Goal: Task Accomplishment & Management: Use online tool/utility

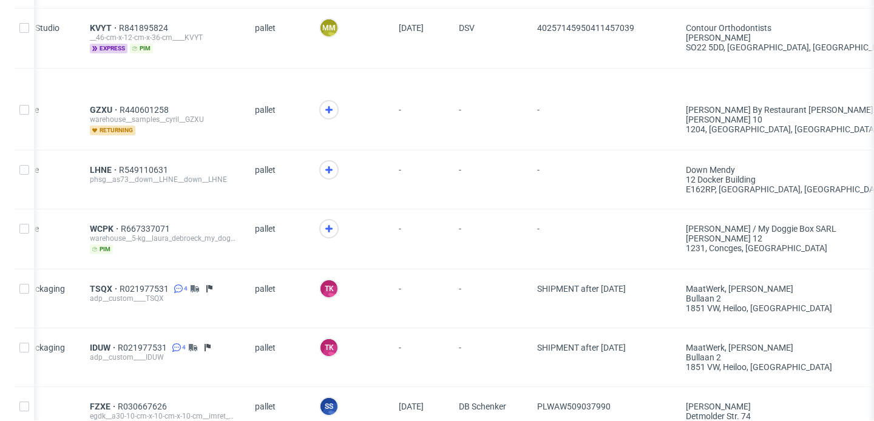
scroll to position [0, 172]
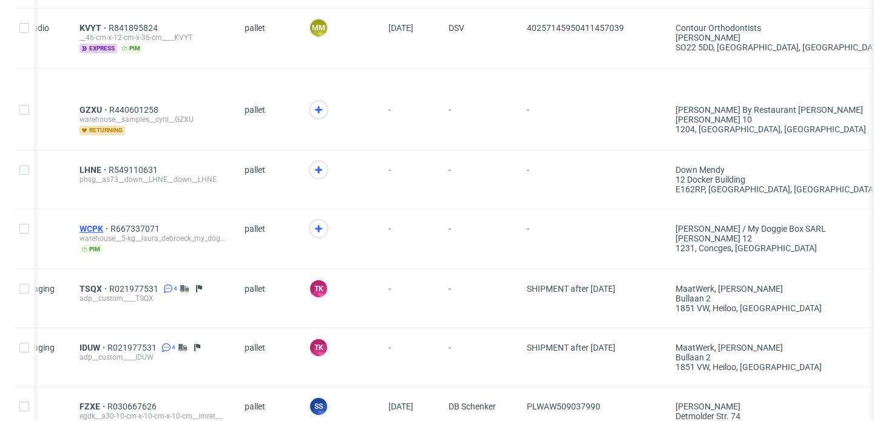
click at [92, 224] on span "WCPK" at bounding box center [94, 229] width 31 height 10
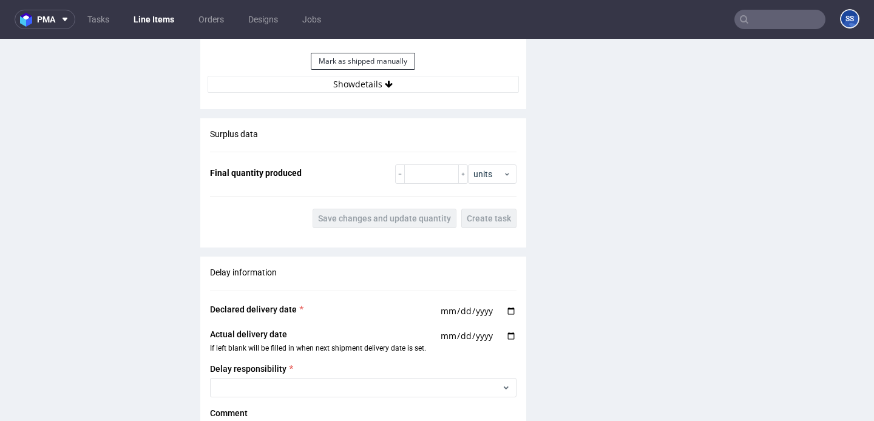
scroll to position [1251, 0]
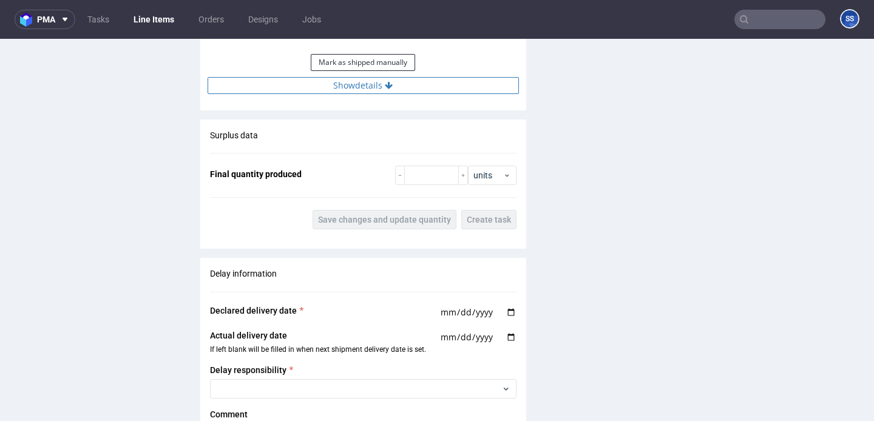
click at [371, 89] on button "Show details" at bounding box center [362, 85] width 311 height 17
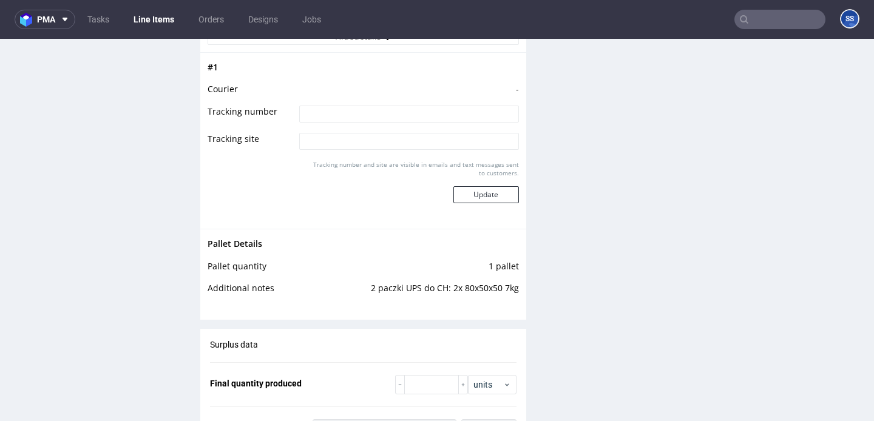
scroll to position [1318, 0]
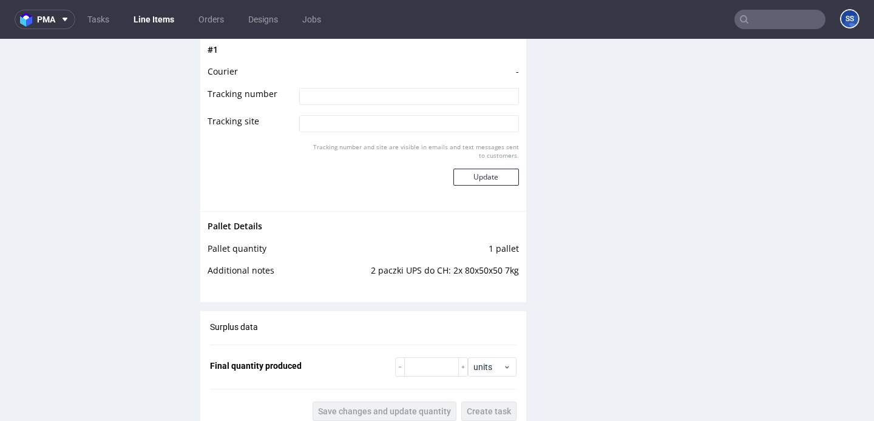
click at [147, 19] on link "Line Items" at bounding box center [153, 19] width 55 height 19
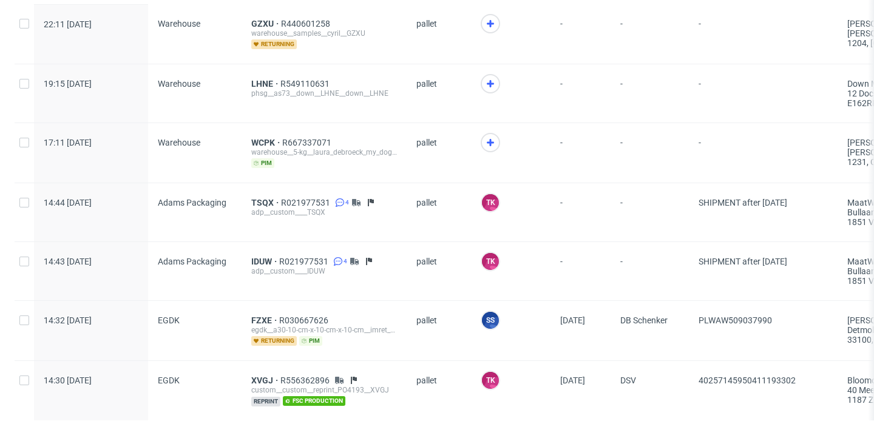
scroll to position [1333, 0]
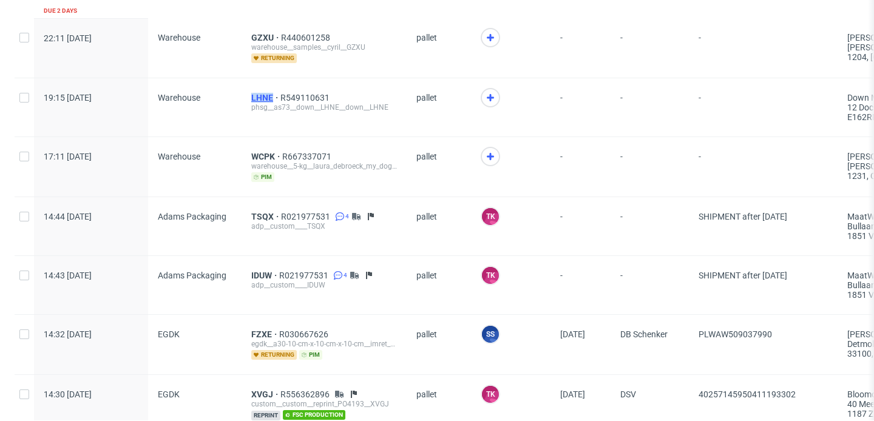
drag, startPoint x: 243, startPoint y: 91, endPoint x: 272, endPoint y: 95, distance: 29.3
click at [272, 95] on div "LHNE R549110631 phsg__as73__down__LHNE__down__LHNE" at bounding box center [323, 107] width 165 height 58
copy span "LHNE"
click at [259, 96] on span "LHNE" at bounding box center [265, 98] width 29 height 10
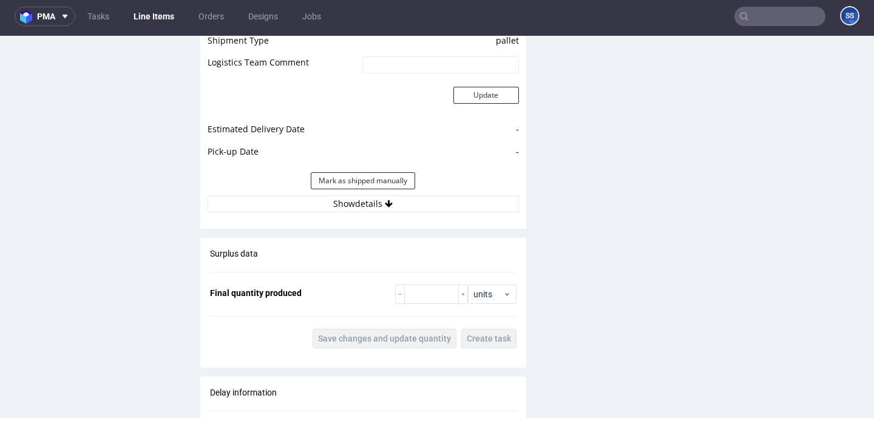
scroll to position [1400, 0]
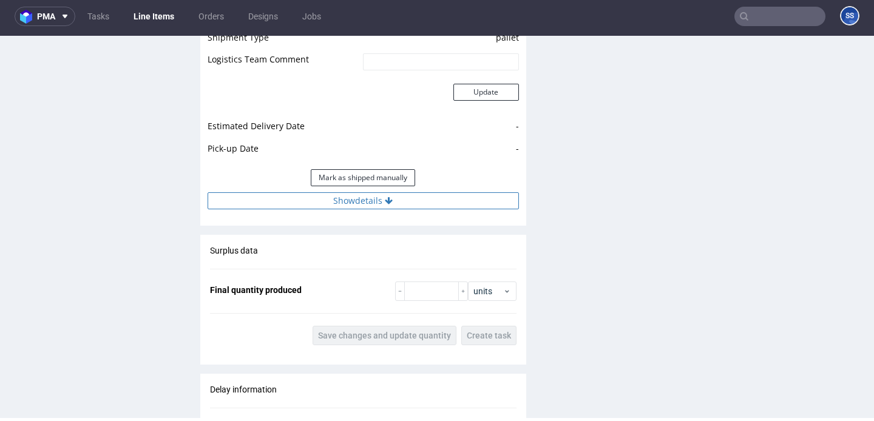
click at [366, 201] on button "Show details" at bounding box center [362, 200] width 311 height 17
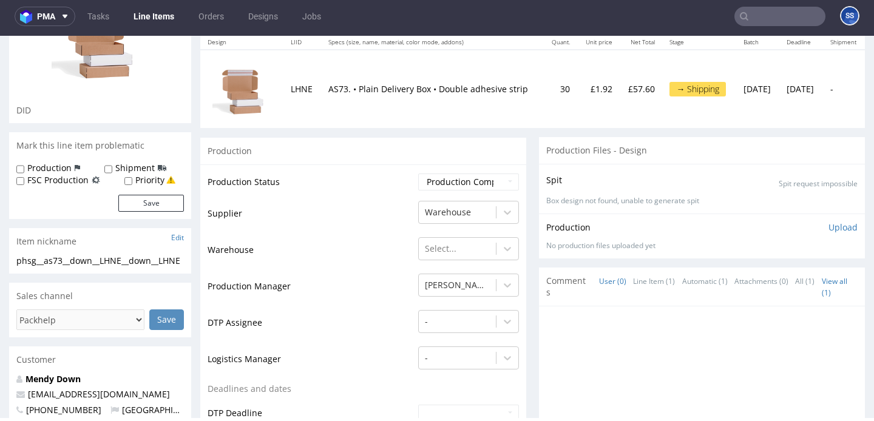
scroll to position [144, 0]
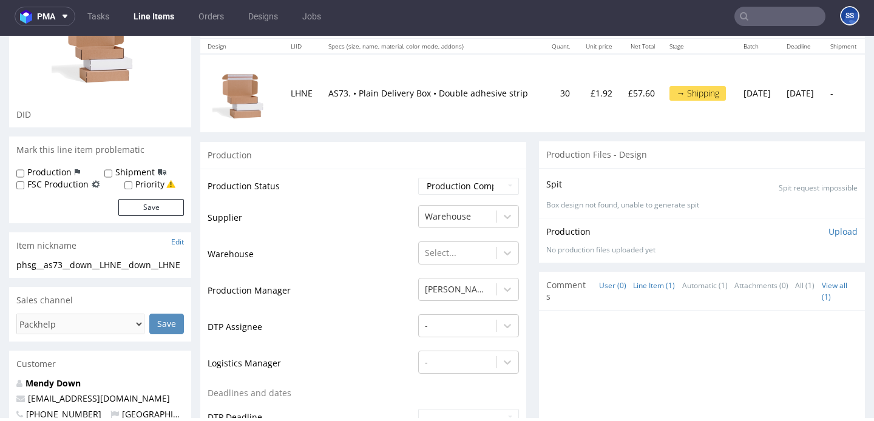
click at [652, 280] on link "Line Item (1)" at bounding box center [654, 285] width 42 height 26
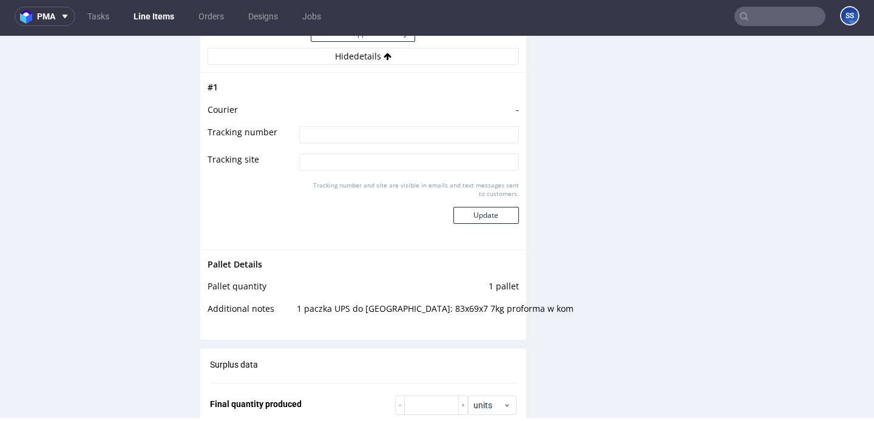
scroll to position [1548, 0]
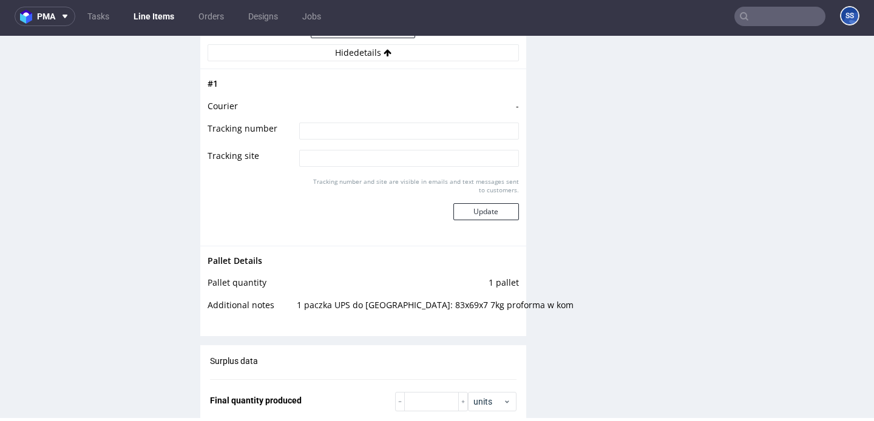
click at [161, 20] on link "Line Items" at bounding box center [153, 16] width 55 height 19
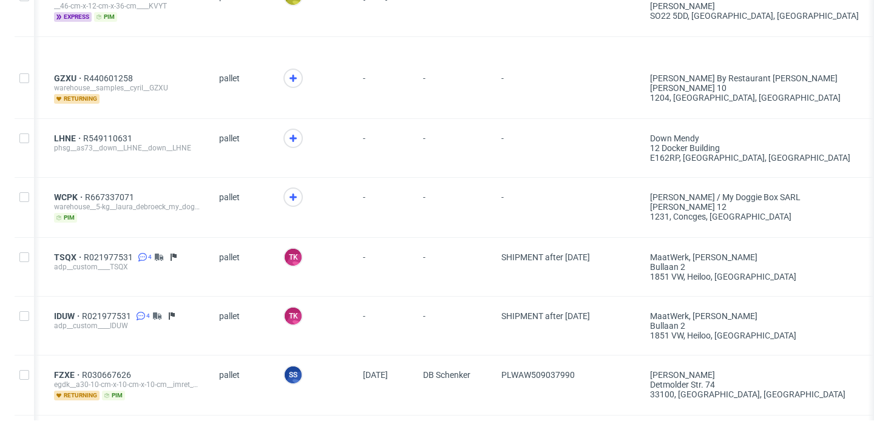
scroll to position [0, 107]
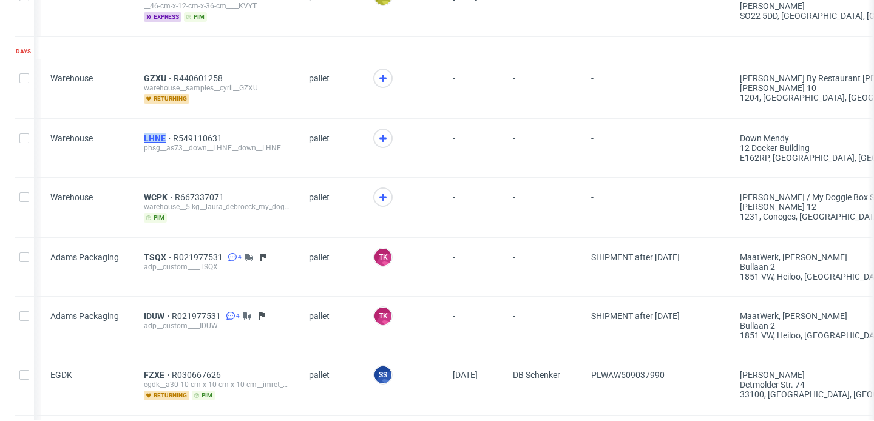
drag, startPoint x: 138, startPoint y: 135, endPoint x: 164, endPoint y: 138, distance: 26.9
click at [164, 138] on div "LHNE R549110631 phsg__as73__down__LHNE__down__LHNE" at bounding box center [216, 148] width 165 height 58
copy span "LHNE"
drag, startPoint x: 136, startPoint y: 193, endPoint x: 169, endPoint y: 197, distance: 33.6
click at [169, 197] on div "WCPK R667337071 warehouse__5-kg__laura_debroeck_my_doggie_box_sarl__WCPK pim" at bounding box center [216, 207] width 165 height 59
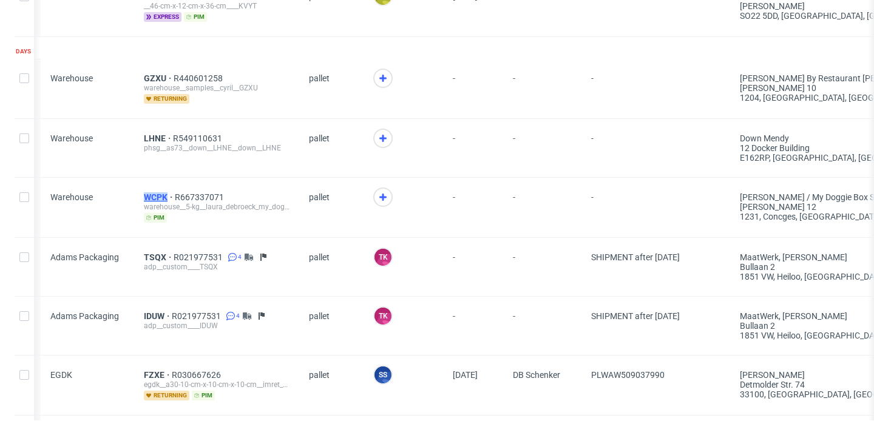
copy span "WCPK"
click at [382, 192] on icon at bounding box center [383, 197] width 15 height 15
click at [385, 138] on icon at bounding box center [383, 138] width 15 height 15
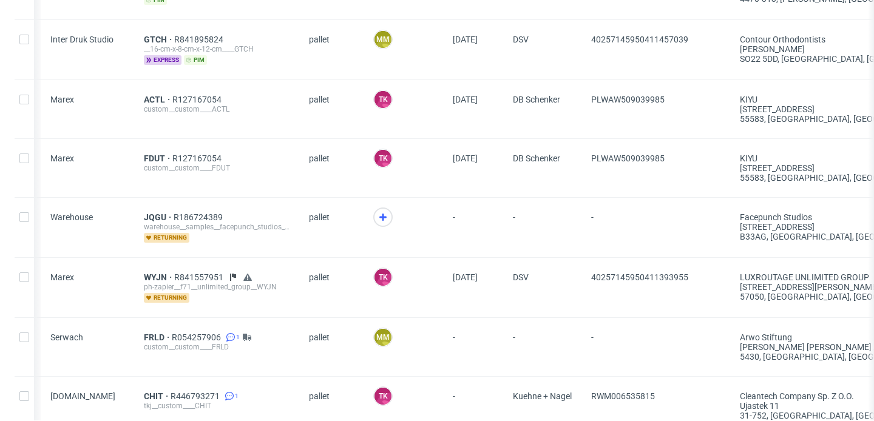
scroll to position [0, 0]
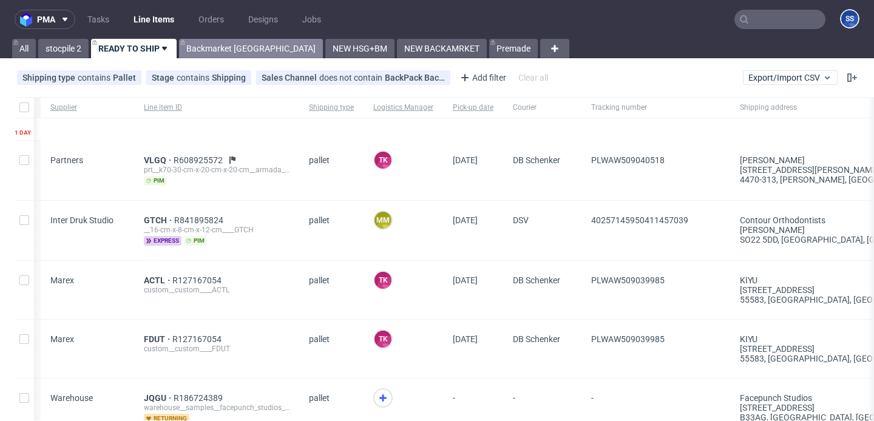
click at [227, 58] on link "Backmarket [GEOGRAPHIC_DATA]" at bounding box center [251, 48] width 144 height 19
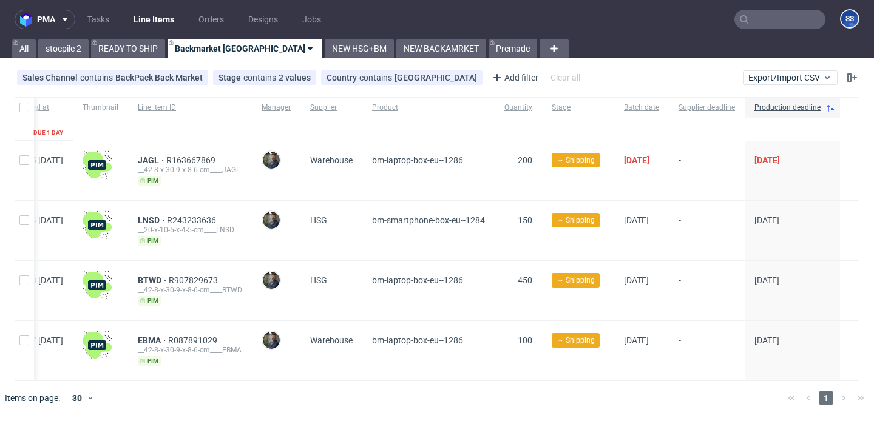
scroll to position [0, 70]
click at [325, 51] on link "NEW HSG+BM" at bounding box center [359, 48] width 69 height 19
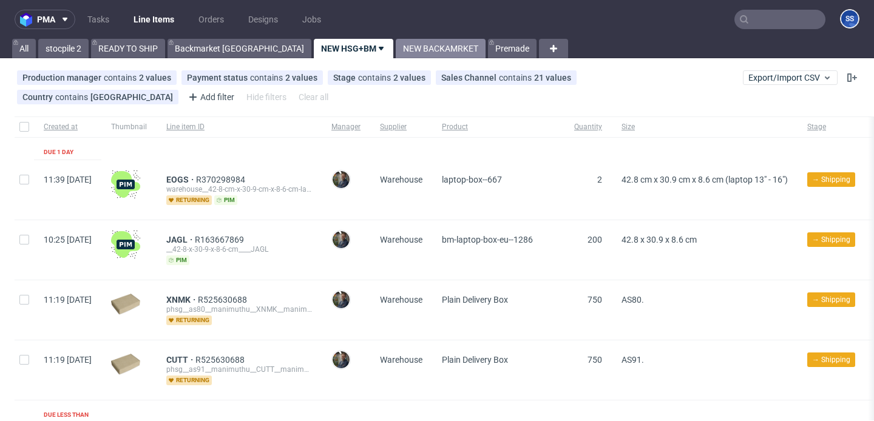
click at [396, 52] on link "NEW BACKAMRKET" at bounding box center [441, 48] width 90 height 19
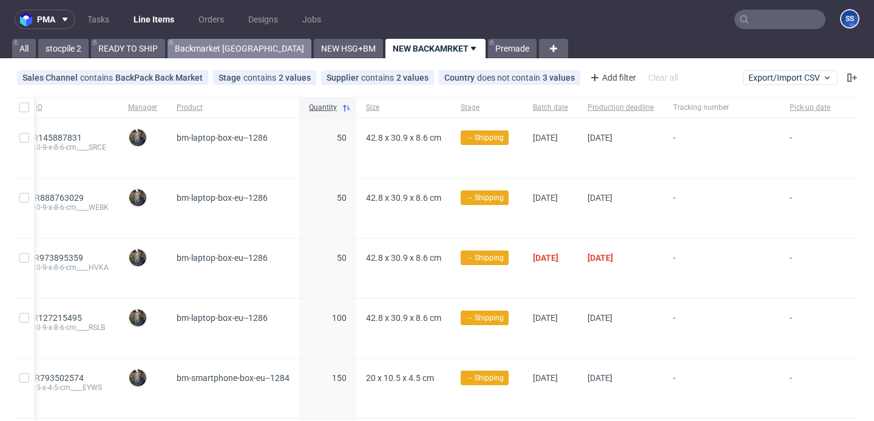
click at [228, 50] on link "Backmarket [GEOGRAPHIC_DATA]" at bounding box center [239, 48] width 144 height 19
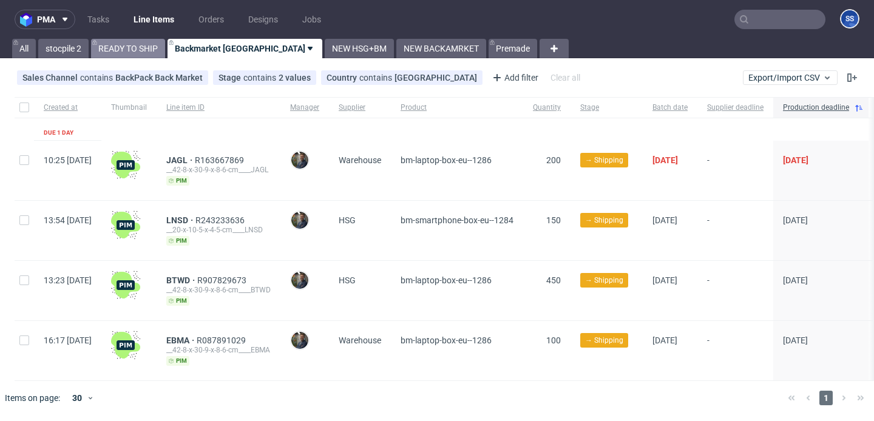
click at [151, 54] on link "READY TO SHIP" at bounding box center [128, 48] width 74 height 19
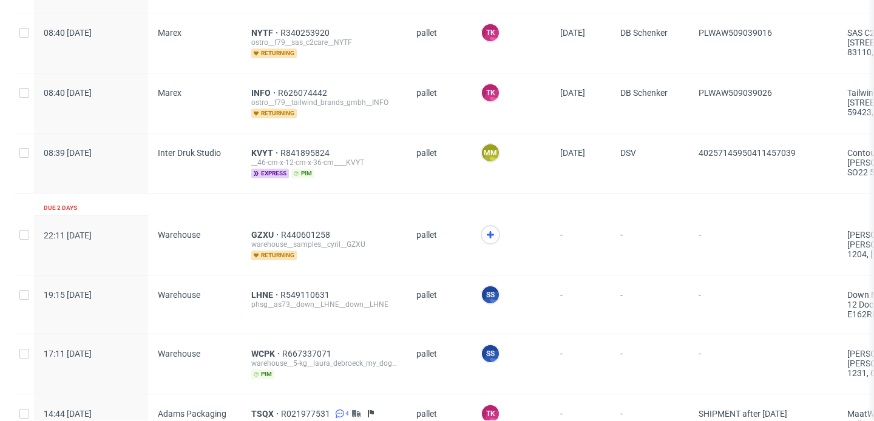
scroll to position [1275, 0]
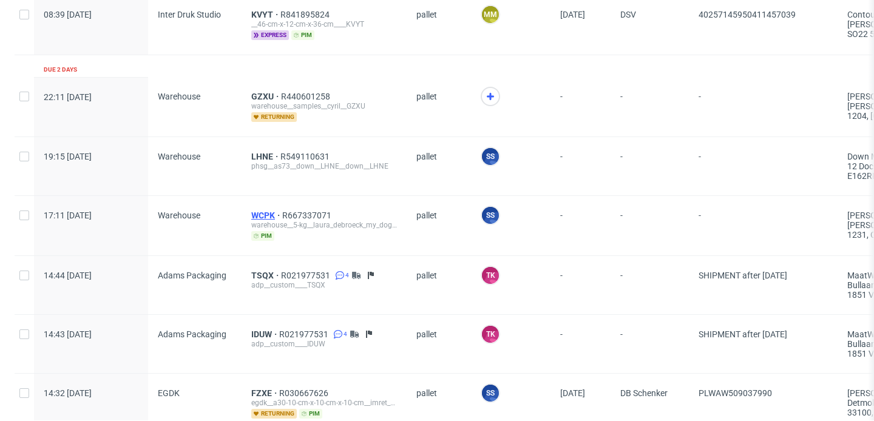
click at [252, 211] on span "WCPK" at bounding box center [266, 216] width 31 height 10
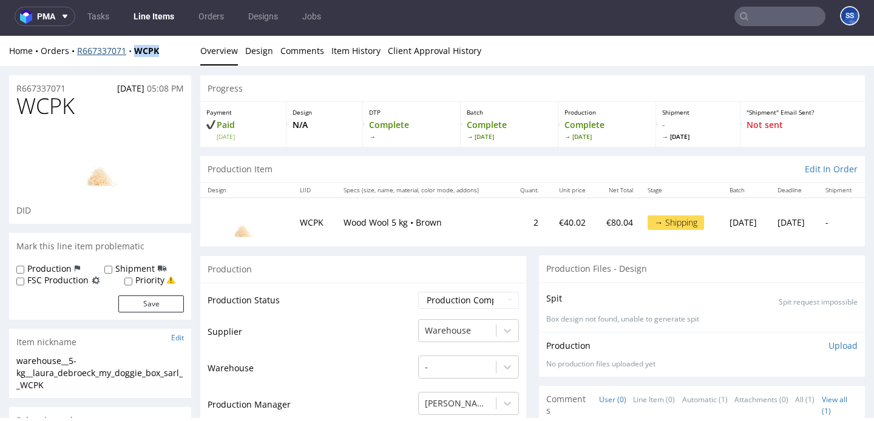
drag, startPoint x: 172, startPoint y: 51, endPoint x: 133, endPoint y: 50, distance: 39.4
click at [133, 50] on div "Home Orders R667337071 WCPK" at bounding box center [100, 51] width 182 height 12
copy strong "WCPK"
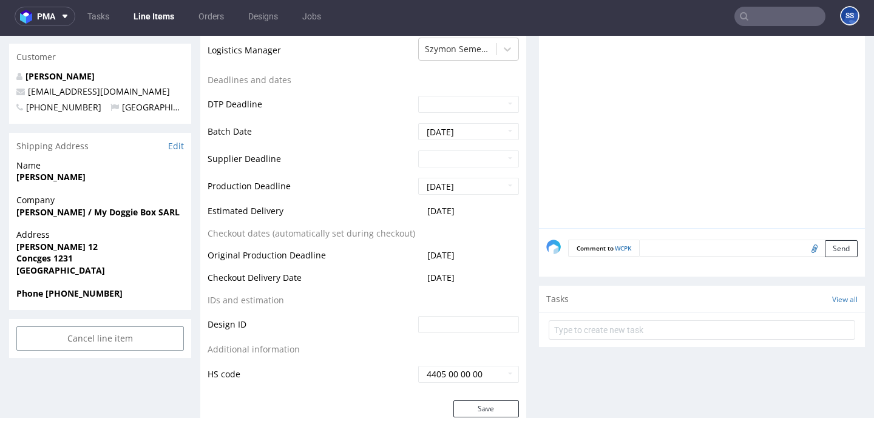
scroll to position [429, 0]
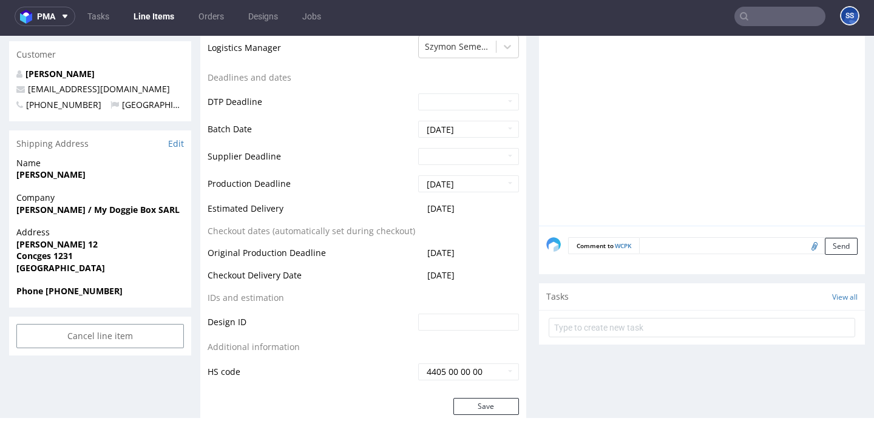
click at [47, 206] on strong "[PERSON_NAME] / My Doggie Box SARL" at bounding box center [97, 210] width 163 height 12
copy strong "[PERSON_NAME] / My Doggie Box SARL"
click at [68, 173] on strong "[PERSON_NAME]" at bounding box center [50, 175] width 69 height 12
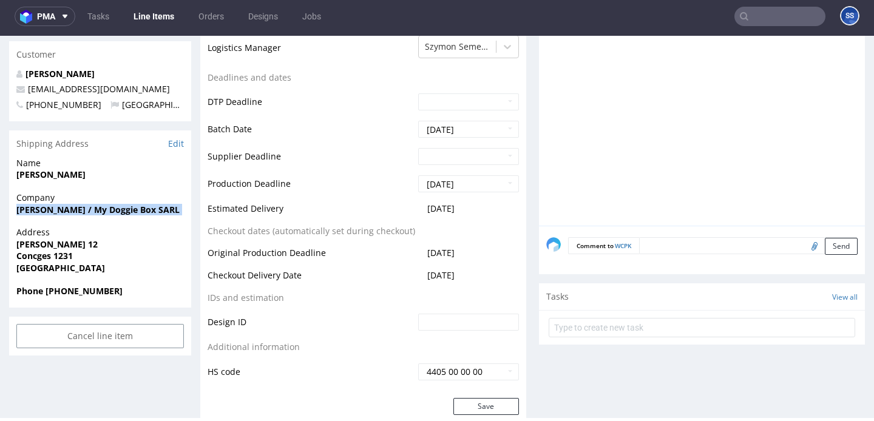
click at [68, 173] on strong "[PERSON_NAME]" at bounding box center [50, 175] width 69 height 12
copy strong "[PERSON_NAME]"
click at [71, 246] on strong "[PERSON_NAME] 12" at bounding box center [56, 244] width 81 height 12
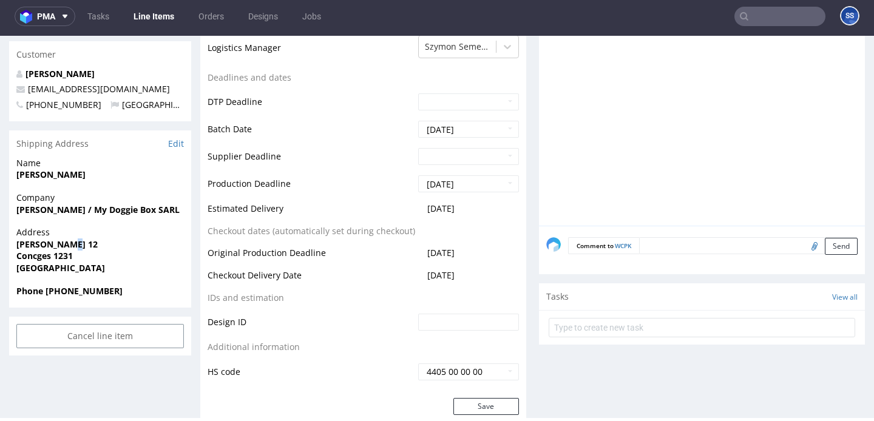
click at [71, 246] on strong "[PERSON_NAME] 12" at bounding box center [56, 244] width 81 height 12
click at [91, 245] on strong "[PERSON_NAME] 12" at bounding box center [56, 244] width 81 height 12
copy strong "[PERSON_NAME] 12"
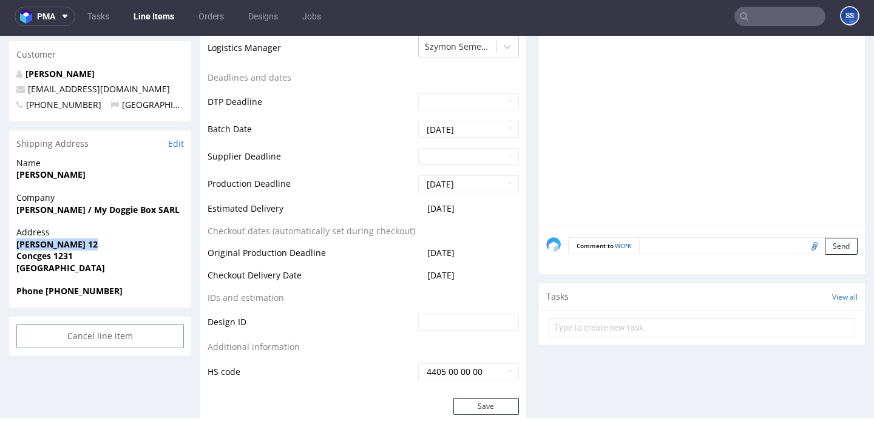
click at [36, 254] on strong "Concges 1231" at bounding box center [44, 256] width 56 height 12
copy strong "Concges"
click at [70, 258] on strong "Concges 1231" at bounding box center [44, 256] width 56 height 12
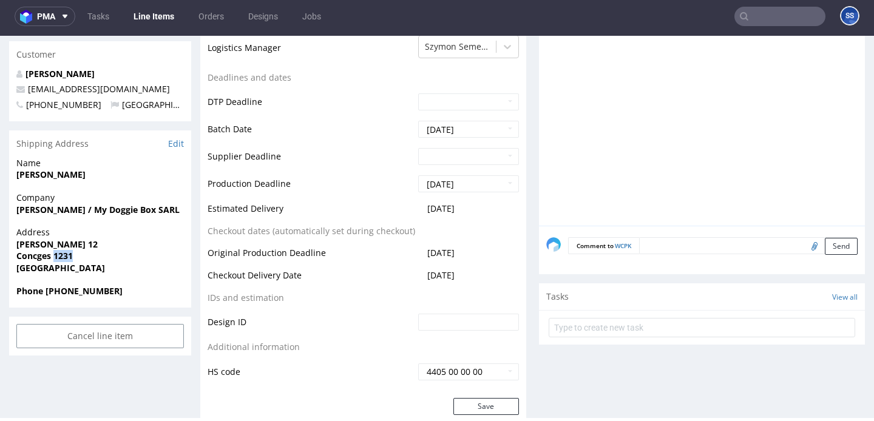
copy strong "1231"
drag, startPoint x: 139, startPoint y: 86, endPoint x: 24, endPoint y: 90, distance: 115.3
click at [24, 90] on p "[EMAIL_ADDRESS][DOMAIN_NAME]" at bounding box center [99, 89] width 167 height 12
copy span "[EMAIL_ADDRESS][DOMAIN_NAME]"
click at [81, 291] on strong "Phone +41764775795" at bounding box center [69, 291] width 106 height 12
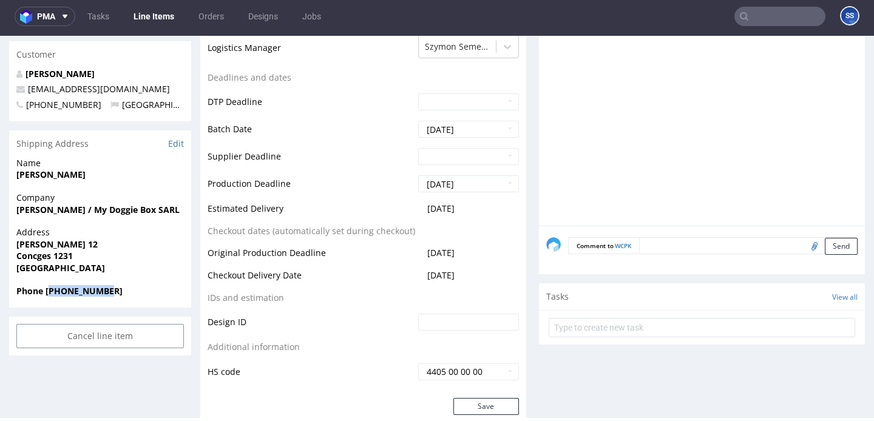
click at [81, 291] on strong "Phone +41764775795" at bounding box center [69, 291] width 106 height 12
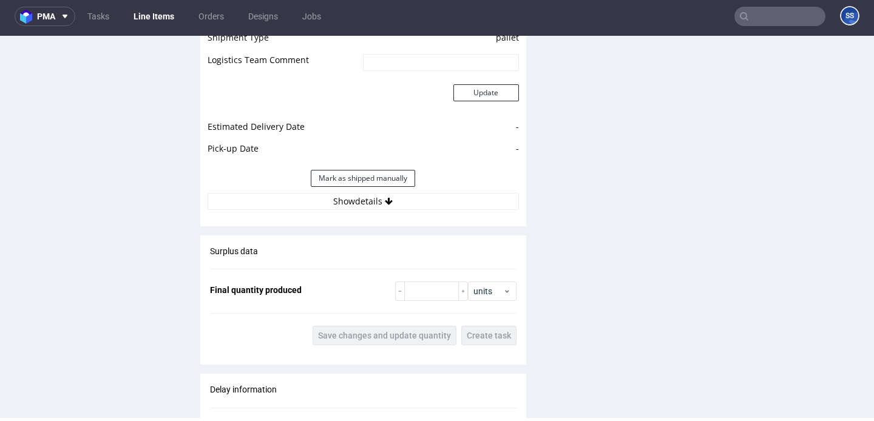
scroll to position [1100, 0]
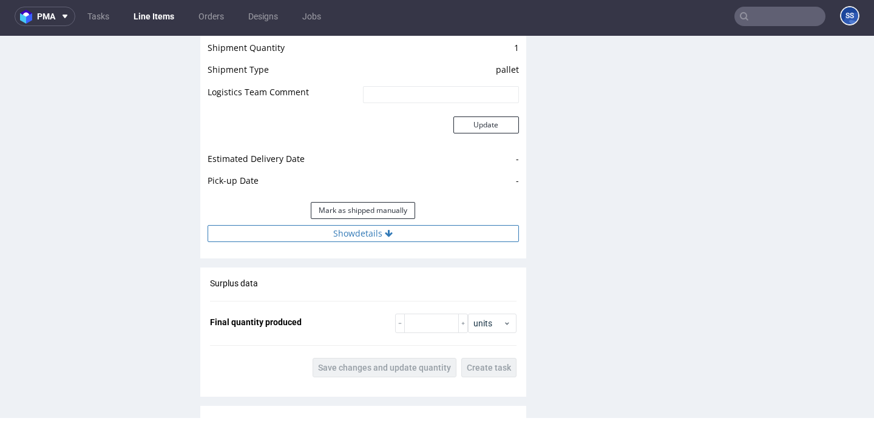
click at [374, 233] on button "Show details" at bounding box center [362, 233] width 311 height 17
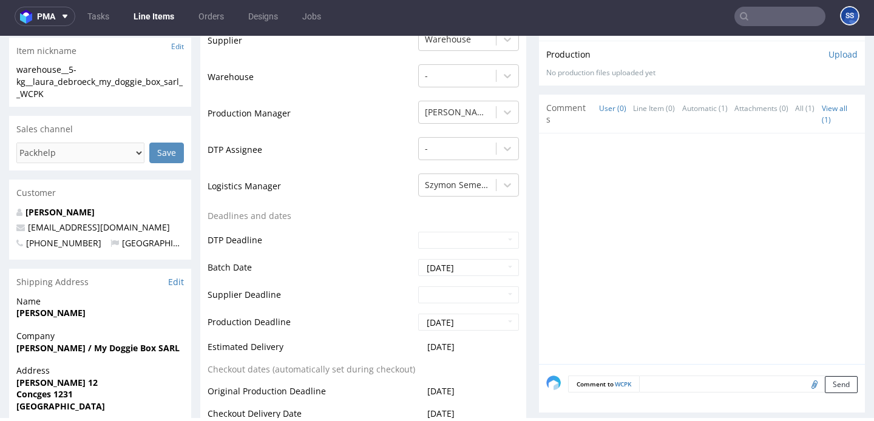
scroll to position [300, 0]
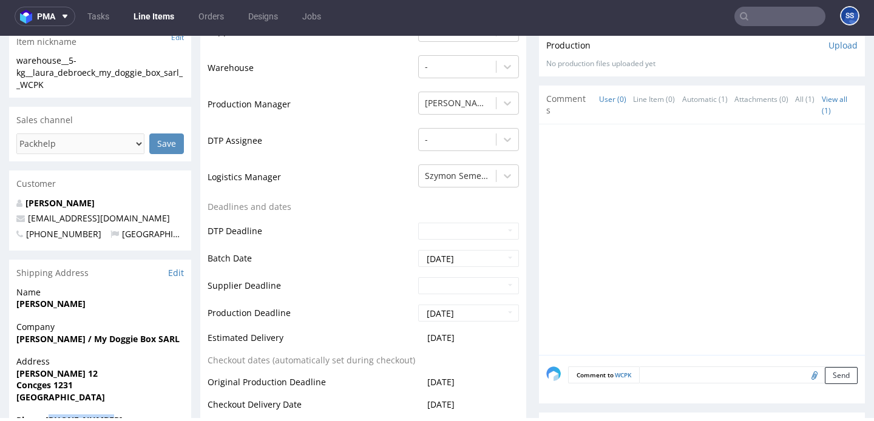
click at [75, 339] on strong "[PERSON_NAME] / My Doggie Box SARL" at bounding box center [97, 339] width 163 height 12
click at [35, 306] on strong "[PERSON_NAME]" at bounding box center [50, 304] width 69 height 12
click at [35, 306] on strong "Debroeck Laura" at bounding box center [50, 304] width 69 height 12
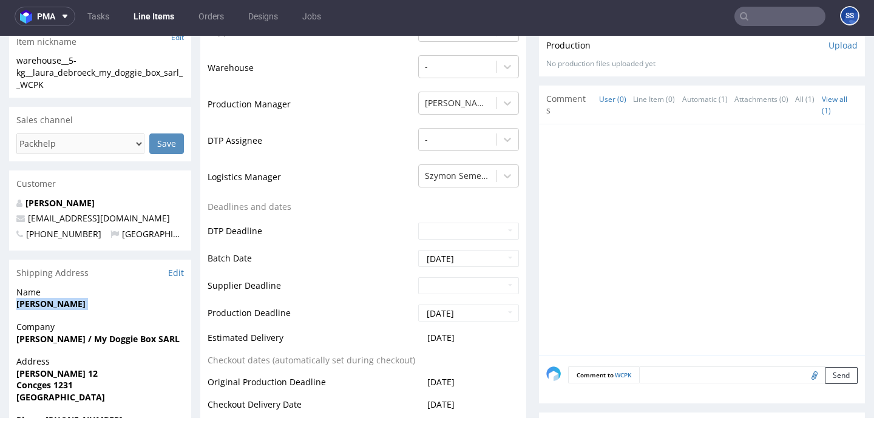
click at [35, 306] on strong "Debroeck Laura" at bounding box center [50, 304] width 69 height 12
click at [52, 371] on strong "Chemin Jean-Achard 12" at bounding box center [56, 374] width 81 height 12
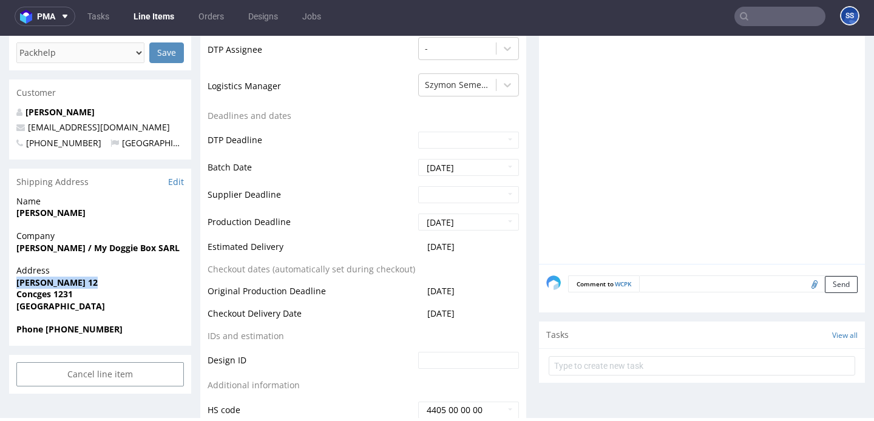
scroll to position [390, 0]
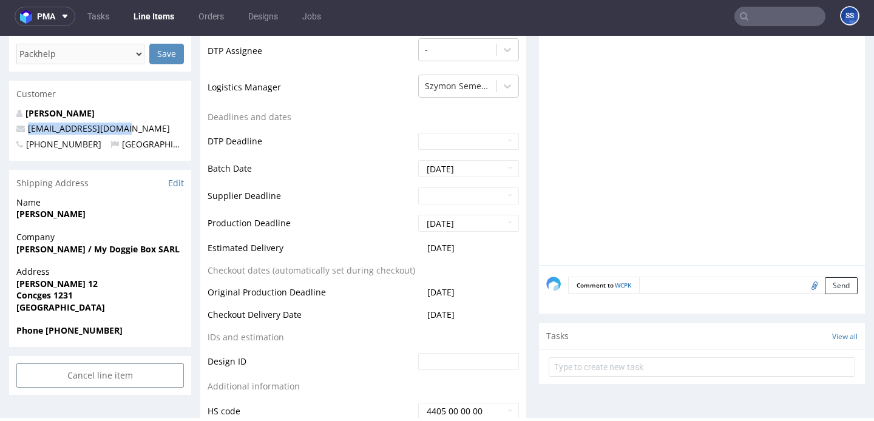
drag, startPoint x: 135, startPoint y: 127, endPoint x: 187, endPoint y: 109, distance: 55.1
click at [27, 131] on p "hello@mydoggiebox.com" at bounding box center [99, 129] width 167 height 12
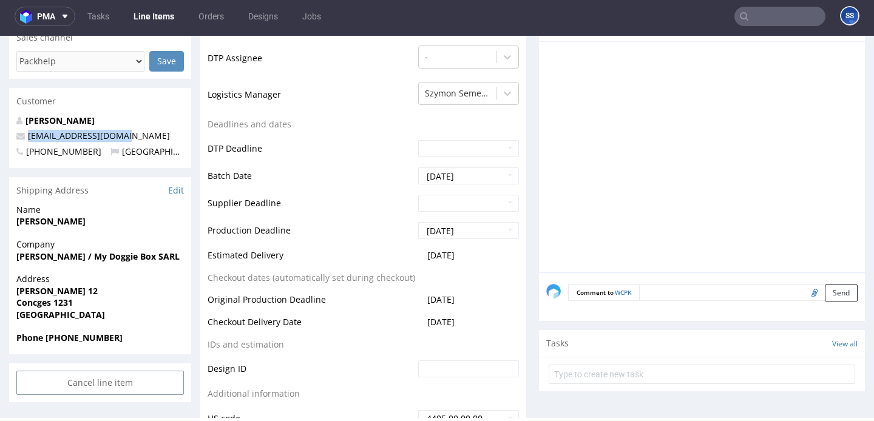
click at [92, 336] on strong "Phone +41764775795" at bounding box center [69, 338] width 106 height 12
click at [92, 336] on strong "Phone +41764775795" at bounding box center [69, 337] width 106 height 12
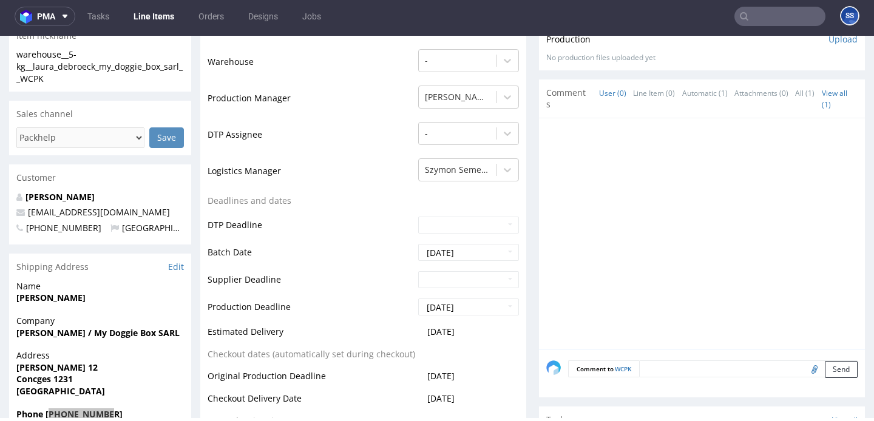
scroll to position [322, 0]
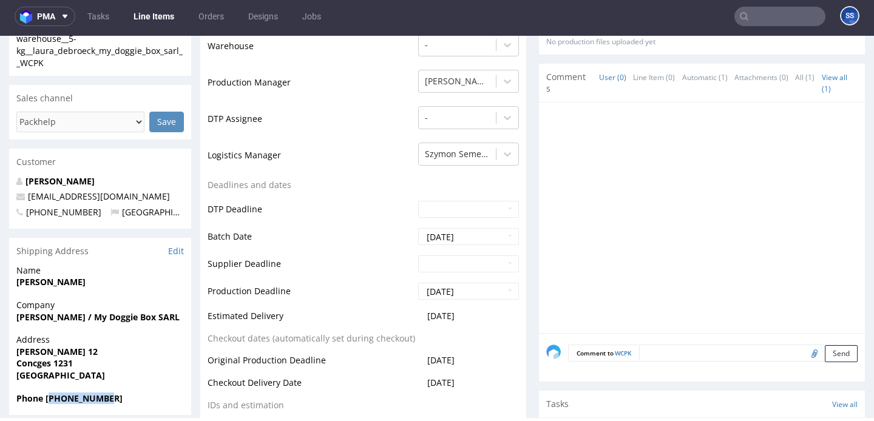
click at [29, 317] on strong "Laura Debroeck / My Doggie Box SARL" at bounding box center [97, 317] width 163 height 12
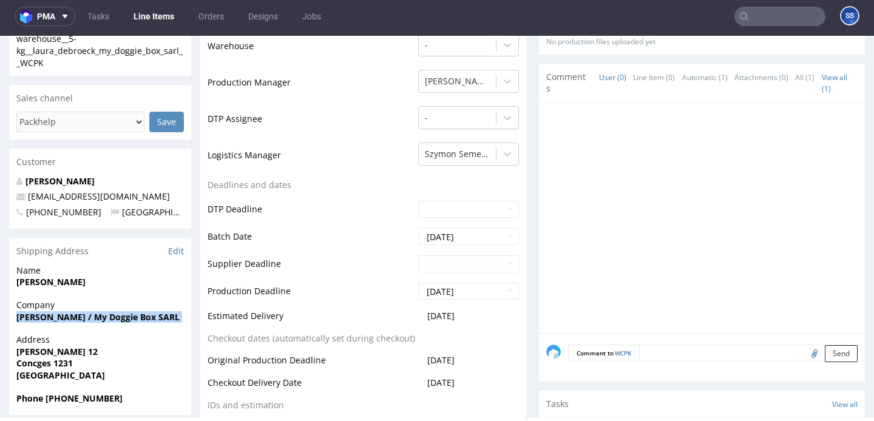
click at [29, 317] on strong "Laura Debroeck / My Doggie Box SARL" at bounding box center [97, 317] width 163 height 12
drag, startPoint x: 73, startPoint y: 314, endPoint x: 81, endPoint y: 313, distance: 7.3
click at [75, 313] on strong "Laura Debroeck / My Doggie Box SARL" at bounding box center [97, 317] width 163 height 12
click at [83, 314] on strong "Laura Debroeck / My Doggie Box SARL" at bounding box center [97, 317] width 163 height 12
click at [32, 279] on strong "Debroeck Laura" at bounding box center [50, 282] width 69 height 12
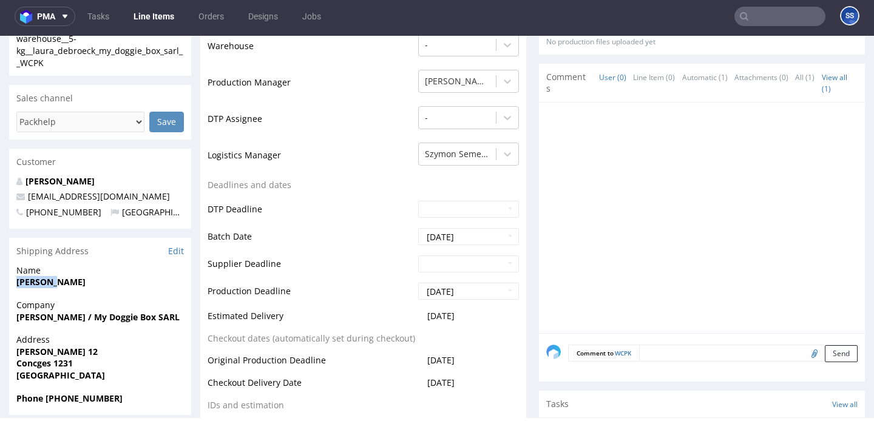
click at [32, 279] on strong "Debroeck Laura" at bounding box center [50, 282] width 69 height 12
click at [87, 351] on strong "Chemin Jean-Achard 12" at bounding box center [56, 352] width 81 height 12
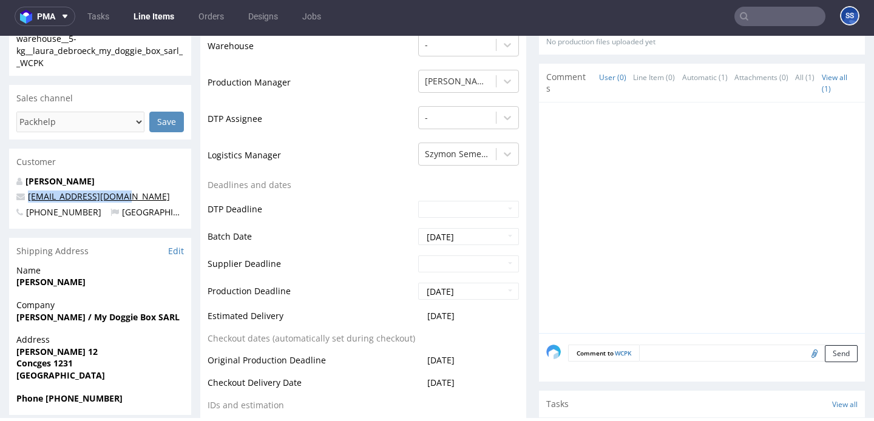
drag, startPoint x: 121, startPoint y: 195, endPoint x: 29, endPoint y: 197, distance: 92.8
click at [29, 197] on p "hello@mydoggiebox.com" at bounding box center [99, 196] width 167 height 12
click at [88, 394] on strong "Phone +41764775795" at bounding box center [69, 398] width 106 height 12
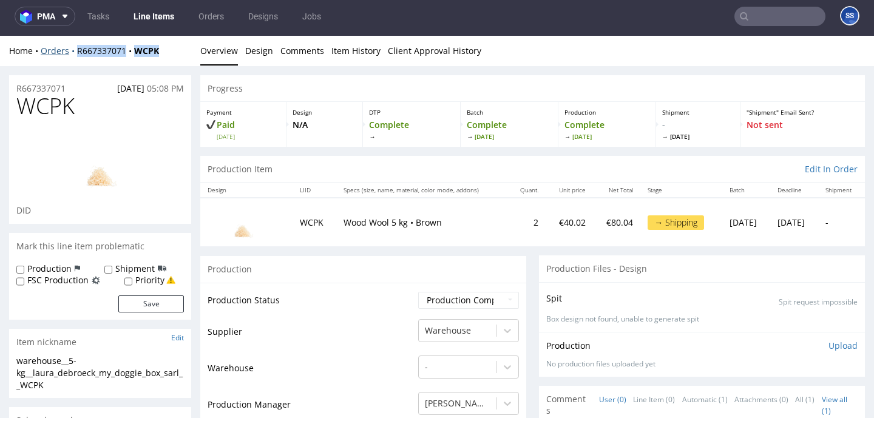
drag, startPoint x: 166, startPoint y: 50, endPoint x: 76, endPoint y: 53, distance: 89.8
click at [76, 53] on div "Home Orders R667337071 WCPK" at bounding box center [100, 51] width 182 height 12
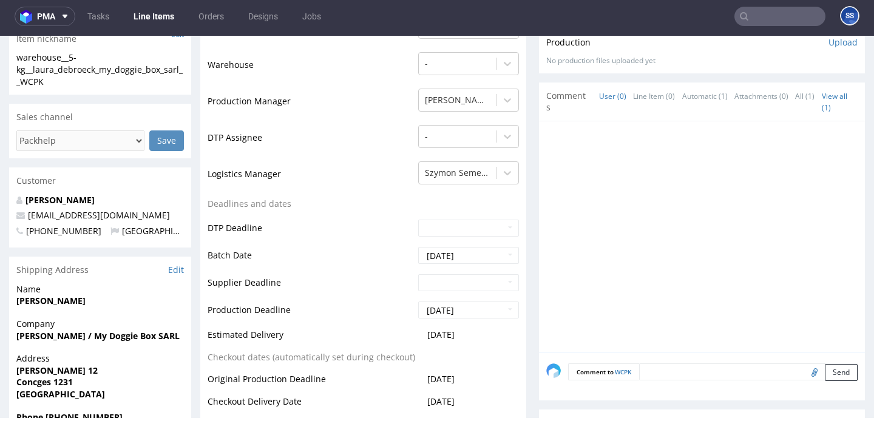
scroll to position [302, 0]
click at [66, 198] on link "Debroeck Laura" at bounding box center [59, 201] width 69 height 12
click at [170, 19] on link "Line Items" at bounding box center [153, 16] width 55 height 19
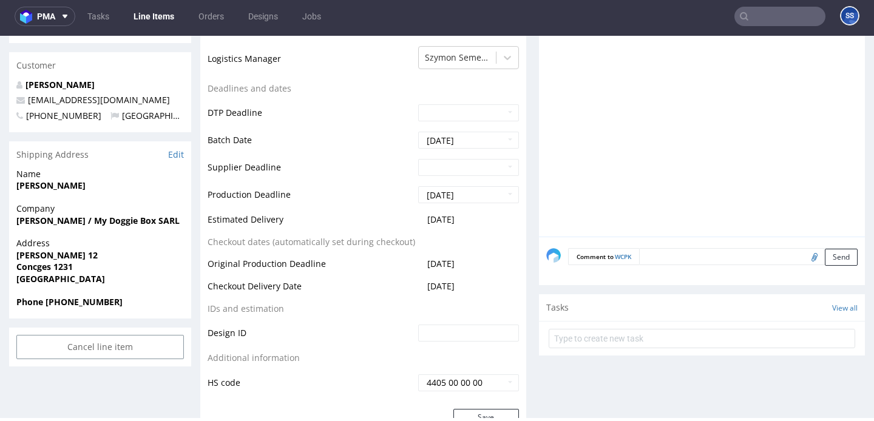
scroll to position [430, 0]
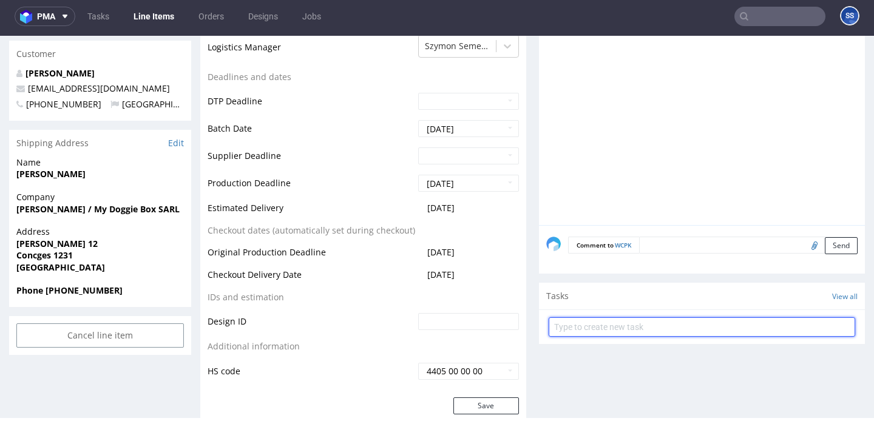
click at [598, 324] on input "text" at bounding box center [701, 326] width 306 height 19
type input "Etykiety"
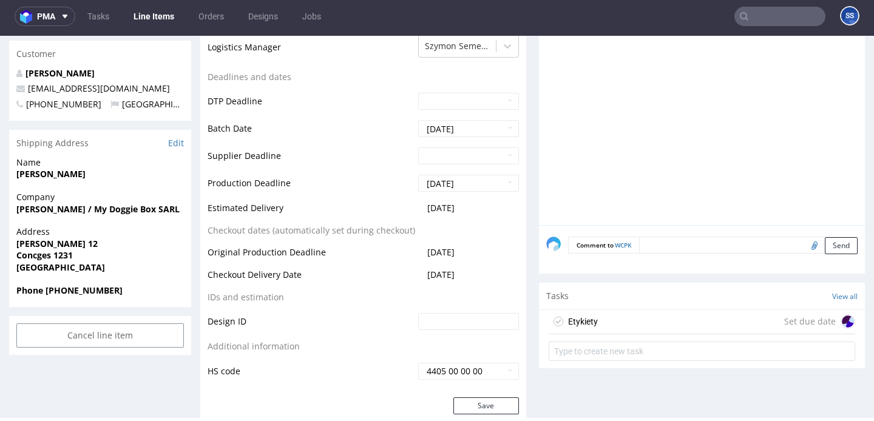
click at [653, 322] on div "Etykiety Set due date" at bounding box center [701, 322] width 306 height 24
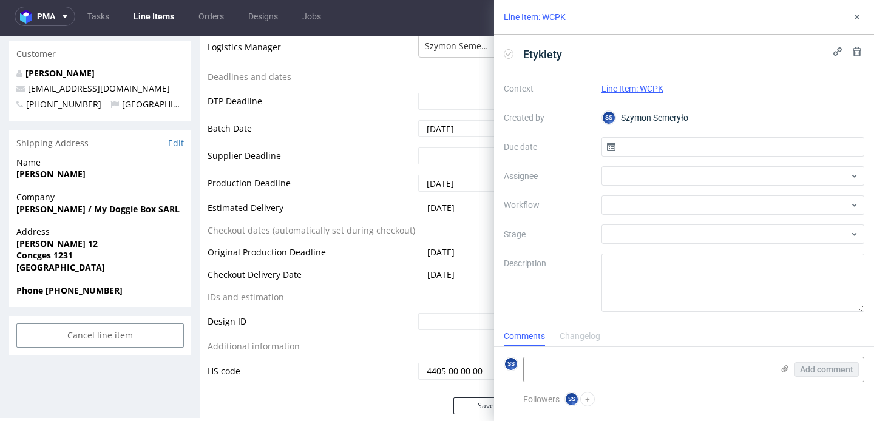
scroll to position [10, 0]
click at [630, 143] on input "text" at bounding box center [732, 146] width 263 height 19
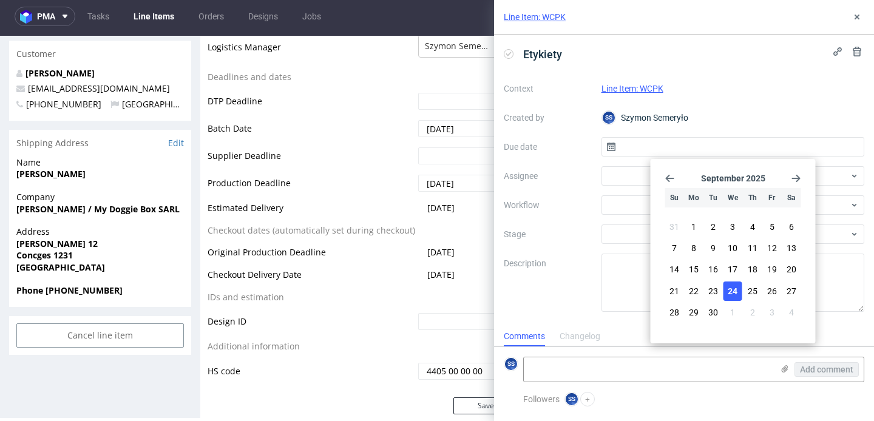
click at [734, 293] on span "24" at bounding box center [732, 291] width 10 height 12
type input "[DATE]"
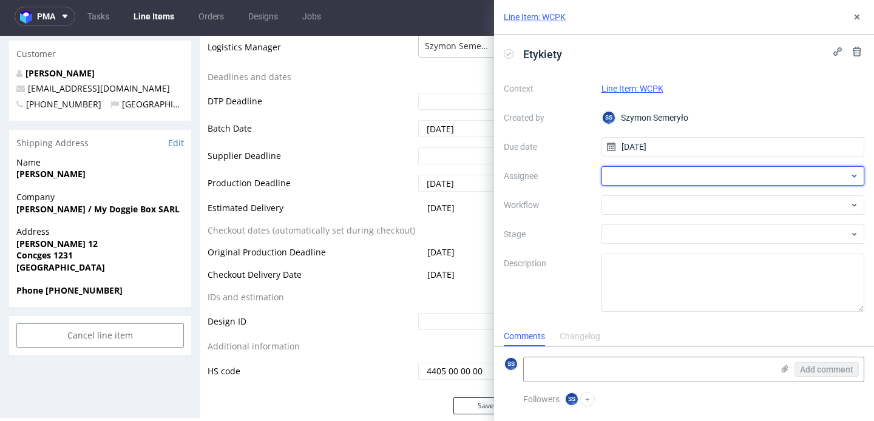
click at [625, 176] on div at bounding box center [732, 175] width 263 height 19
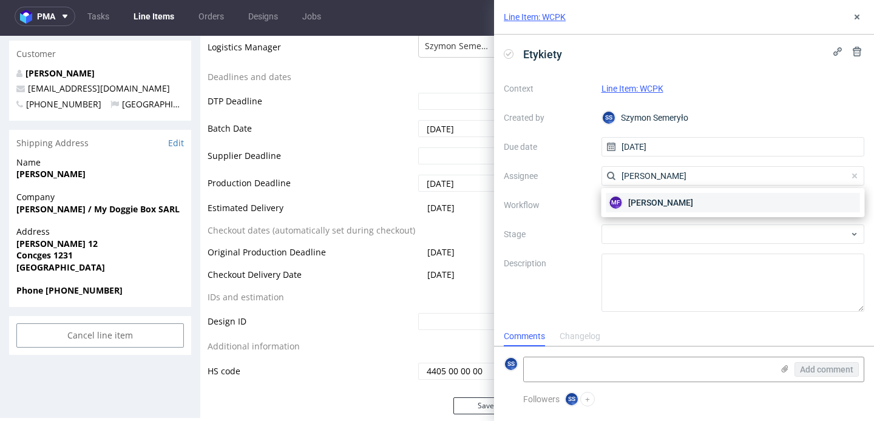
type input "michał fe"
click at [637, 201] on span "Michał Fedorowicz" at bounding box center [660, 203] width 65 height 12
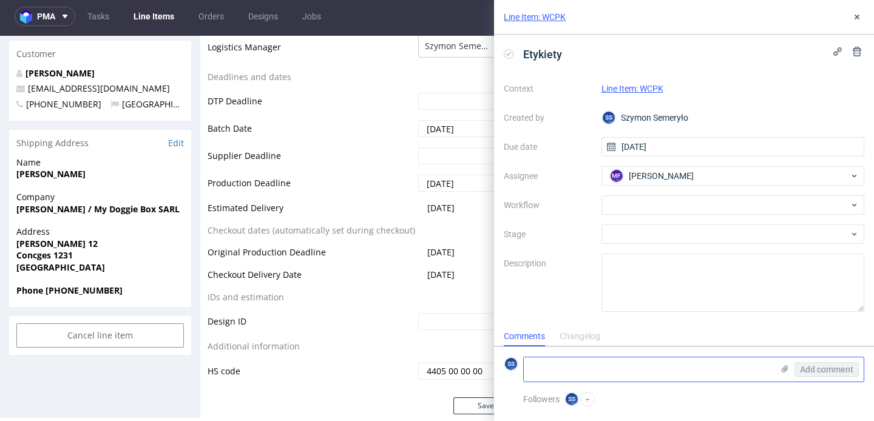
click at [681, 375] on textarea at bounding box center [648, 369] width 249 height 24
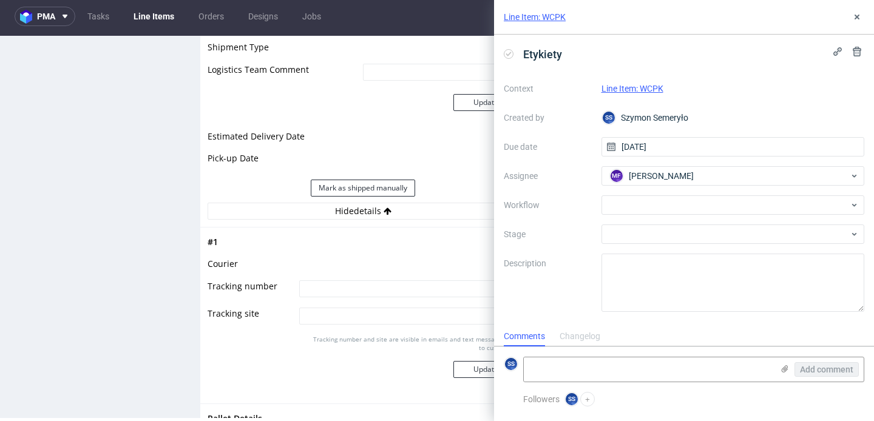
scroll to position [1099, 0]
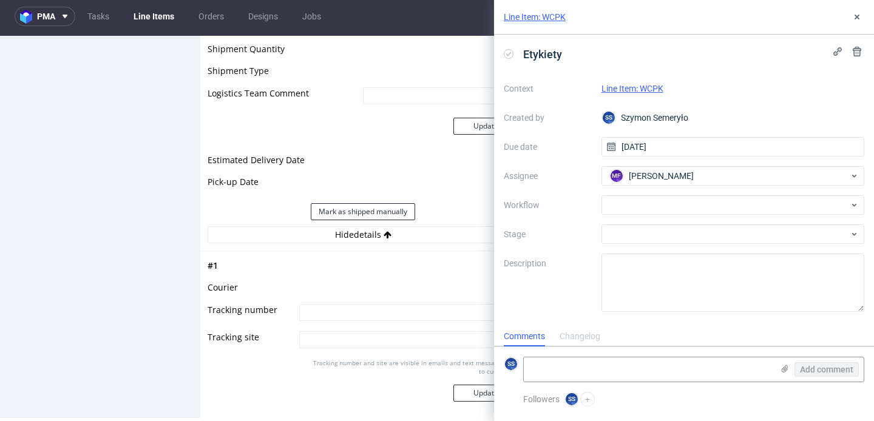
click at [342, 308] on input at bounding box center [408, 312] width 219 height 17
type input "1Z5A15800496366459"
click at [470, 386] on button "Update" at bounding box center [486, 393] width 66 height 17
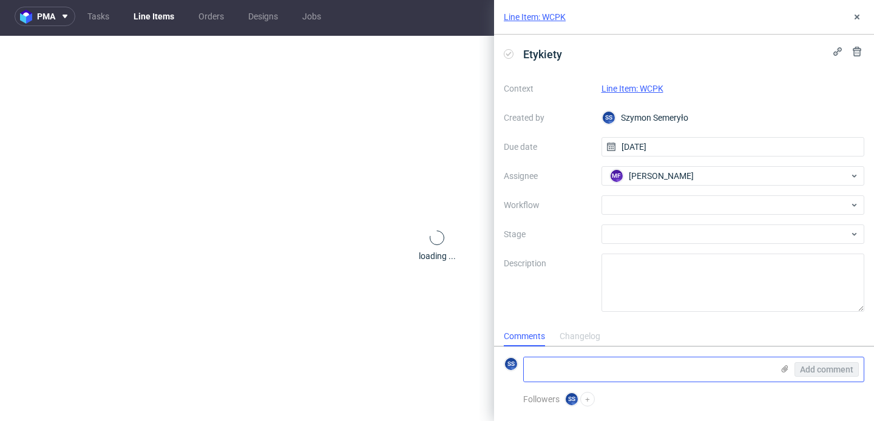
click at [571, 363] on textarea at bounding box center [648, 369] width 249 height 24
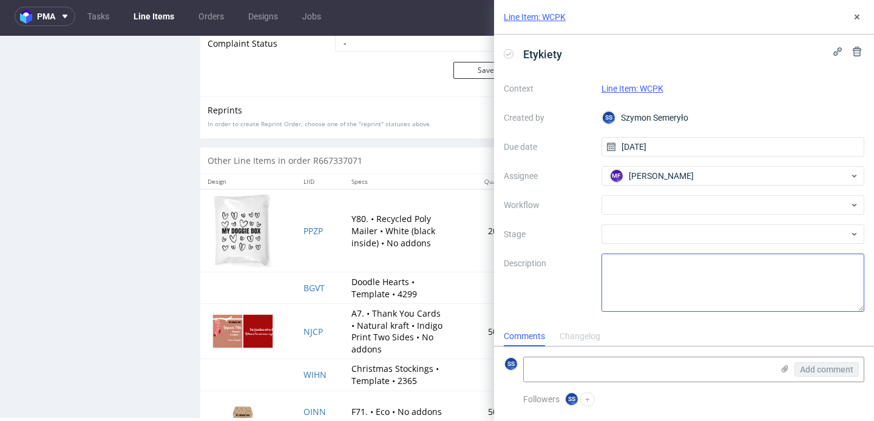
paste textarea "1Z5A15800496366459"
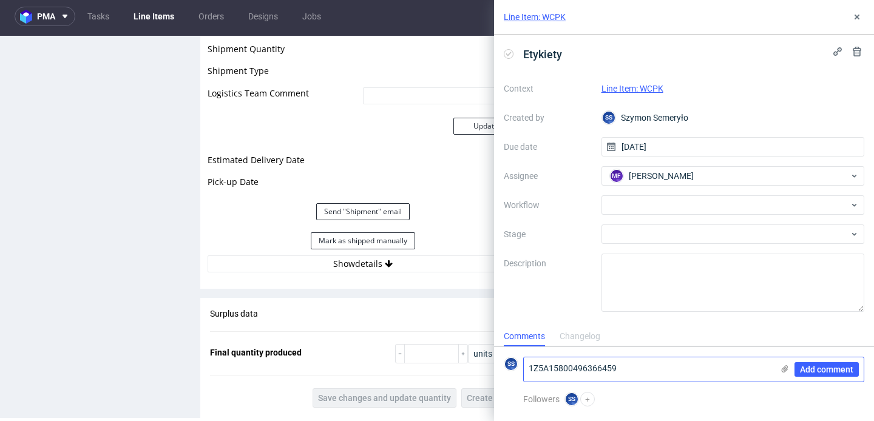
paste textarea "1Z5A15800497550668"
type textarea "1Z5A15800496366459 1Z5A15800497550668"
click at [778, 368] on div "Add comment" at bounding box center [817, 369] width 91 height 24
click at [780, 368] on icon at bounding box center [785, 369] width 10 height 10
click at [0, 0] on input "file" at bounding box center [0, 0] width 0 height 0
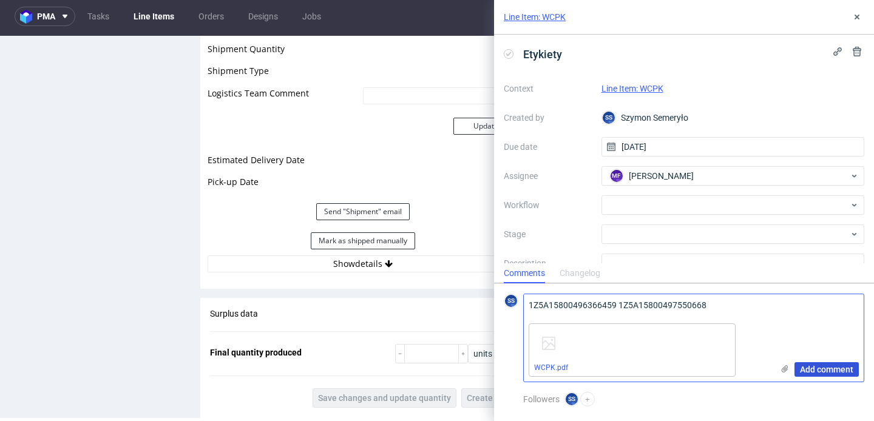
click at [812, 366] on span "Add comment" at bounding box center [826, 369] width 53 height 8
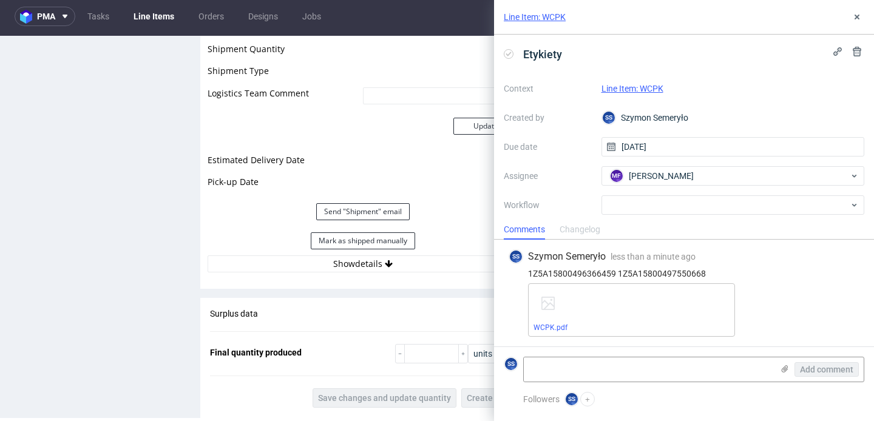
click at [858, 24] on div "Line Item: WCPK" at bounding box center [684, 17] width 380 height 35
drag, startPoint x: 858, startPoint y: 16, endPoint x: 797, endPoint y: 30, distance: 63.3
click at [858, 16] on icon at bounding box center [857, 17] width 10 height 10
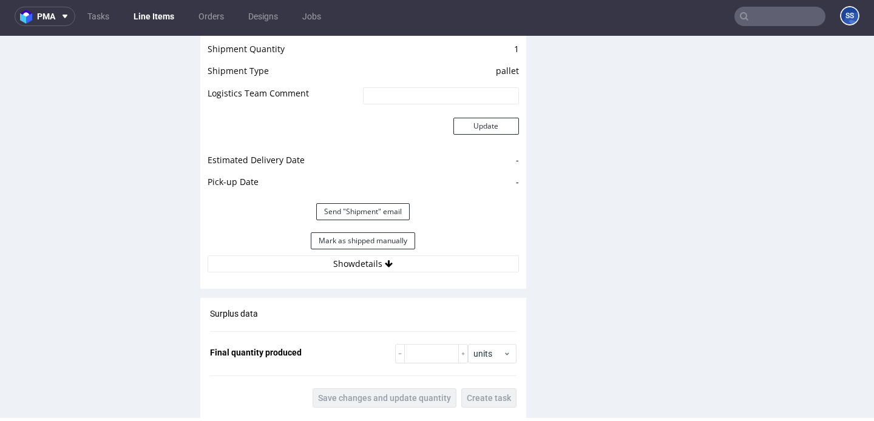
click at [149, 12] on link "Line Items" at bounding box center [153, 16] width 55 height 19
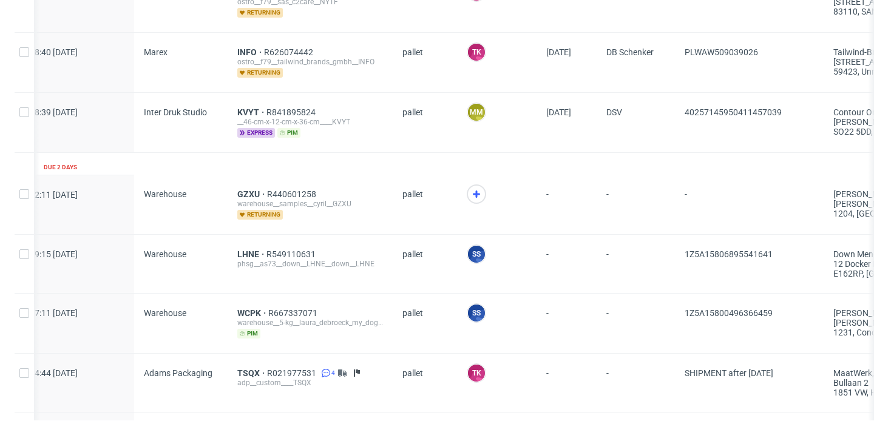
scroll to position [0, 15]
click at [474, 195] on icon at bounding box center [475, 194] width 15 height 15
click at [241, 189] on span "GZXU" at bounding box center [251, 194] width 30 height 10
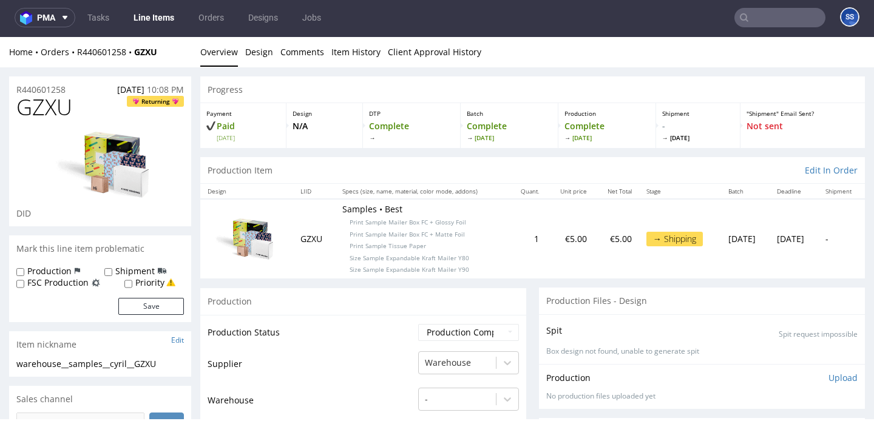
click at [165, 53] on div "Home Orders R440601258 GZXU" at bounding box center [100, 52] width 182 height 12
drag, startPoint x: 165, startPoint y: 53, endPoint x: 137, endPoint y: 53, distance: 27.9
click at [137, 53] on div "Home Orders R440601258 GZXU" at bounding box center [100, 52] width 182 height 12
click at [164, 58] on div "Home Orders R440601258 GZXU Overview Design Comments Item History Client Approv…" at bounding box center [437, 52] width 874 height 30
drag, startPoint x: 169, startPoint y: 52, endPoint x: 138, endPoint y: 55, distance: 30.5
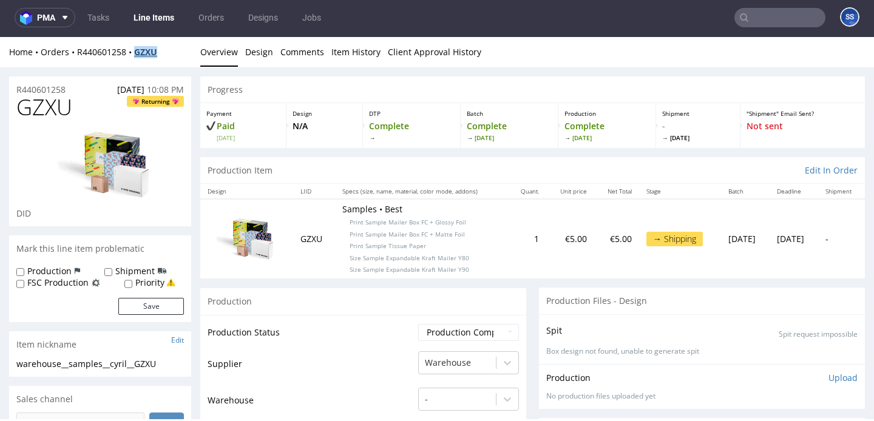
click at [138, 55] on div "Home Orders R440601258 GZXU" at bounding box center [100, 52] width 182 height 12
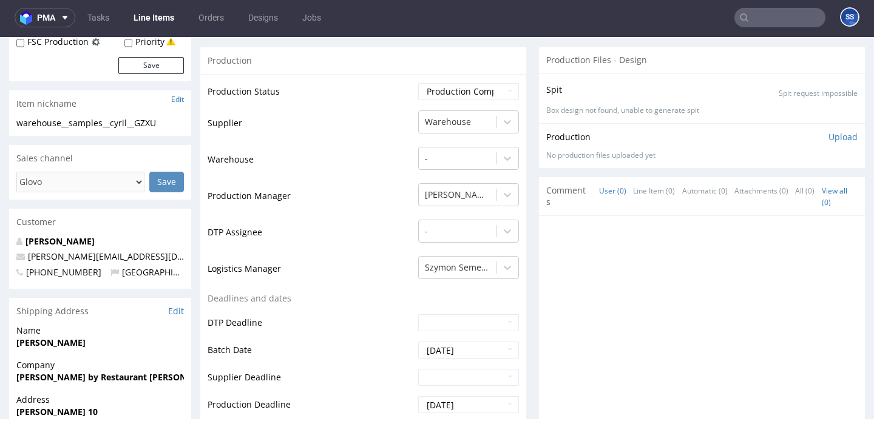
scroll to position [280, 0]
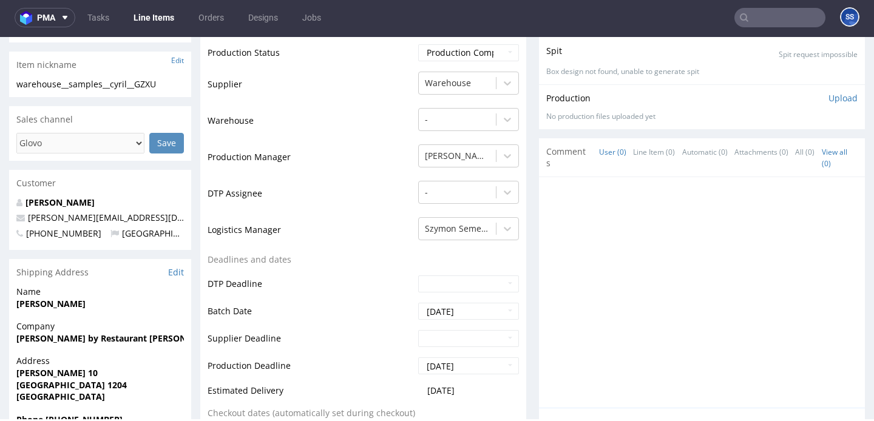
click at [87, 344] on div "Company GILDA by Restaurant Roberto" at bounding box center [100, 337] width 182 height 35
click at [87, 343] on span "GILDA by Restaurant Roberto" at bounding box center [99, 338] width 167 height 12
click at [91, 338] on strong "GILDA by Restaurant Roberto" at bounding box center [117, 338] width 202 height 12
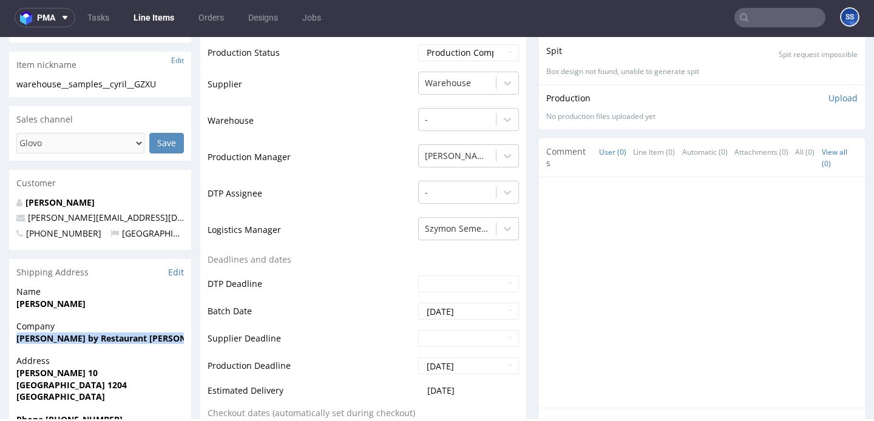
click at [91, 338] on strong "GILDA by Restaurant Roberto" at bounding box center [117, 338] width 202 height 12
click at [61, 304] on strong "Busset Cyril" at bounding box center [50, 304] width 69 height 12
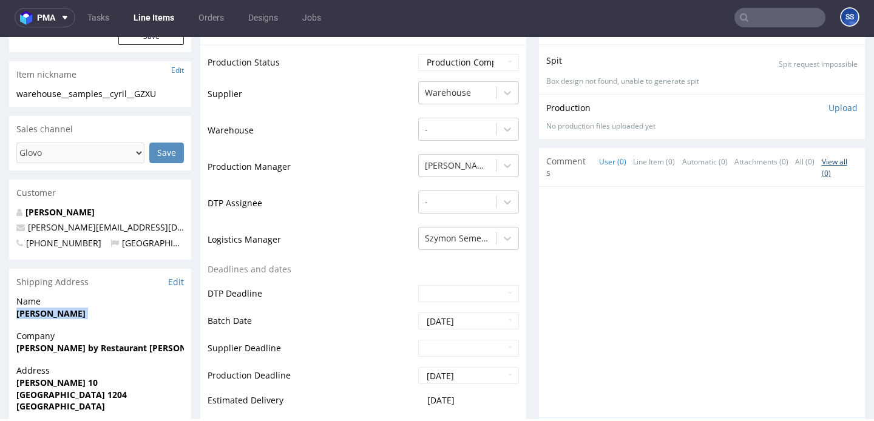
click at [69, 385] on strong "Rue Pierre-Fatio 10" at bounding box center [56, 383] width 81 height 12
click at [69, 385] on strong "Rue Pierre-Fatio 10" at bounding box center [56, 382] width 81 height 12
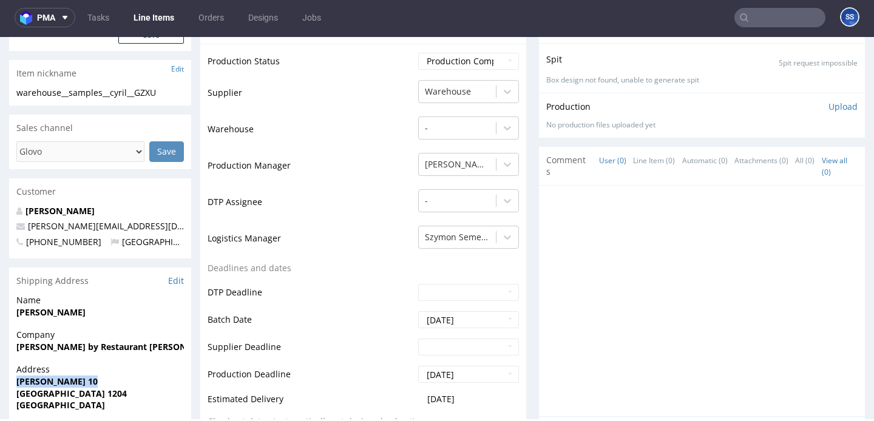
click at [69, 385] on strong "Rue Pierre-Fatio 10" at bounding box center [56, 382] width 81 height 12
click at [24, 394] on strong "Genève 1204" at bounding box center [71, 394] width 110 height 12
click at [65, 391] on strong "Genève 1204" at bounding box center [71, 394] width 110 height 12
click at [66, 391] on strong "Genève 1204" at bounding box center [71, 394] width 110 height 12
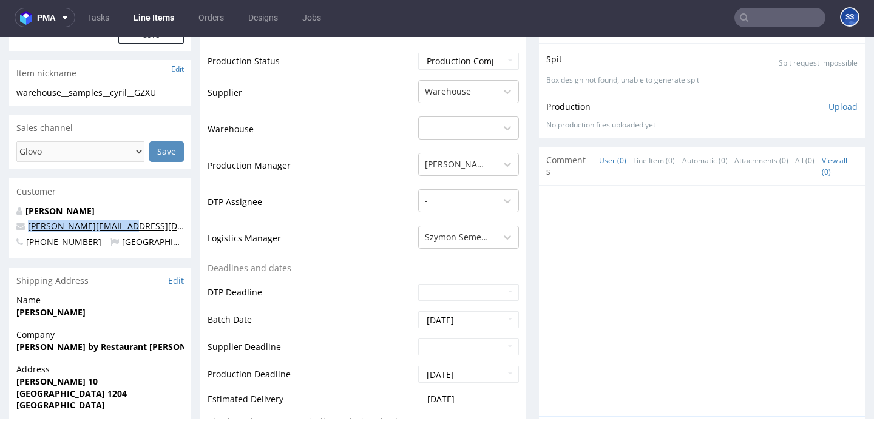
drag, startPoint x: 129, startPoint y: 228, endPoint x: 29, endPoint y: 231, distance: 100.1
click at [29, 231] on p "cyril.busset@gmail.com" at bounding box center [99, 226] width 167 height 12
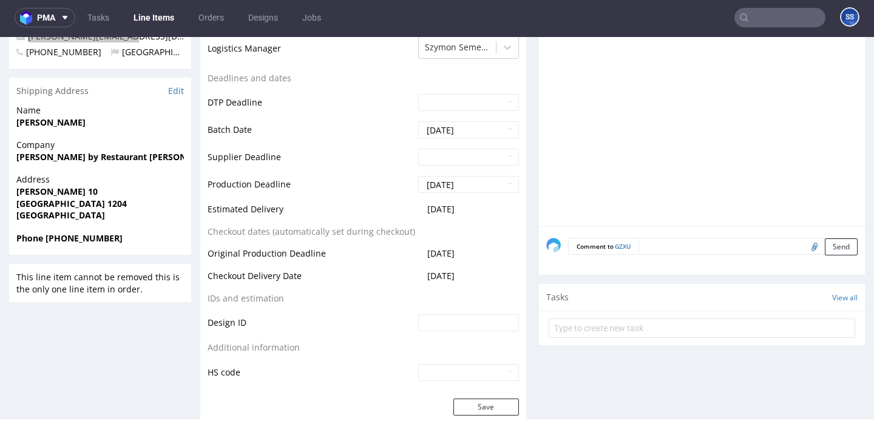
scroll to position [474, 0]
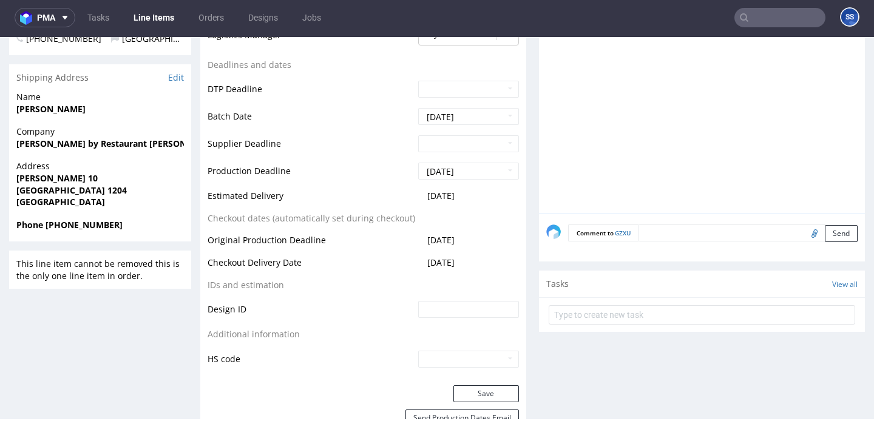
click at [92, 223] on strong "Phone +41799643759" at bounding box center [69, 225] width 106 height 12
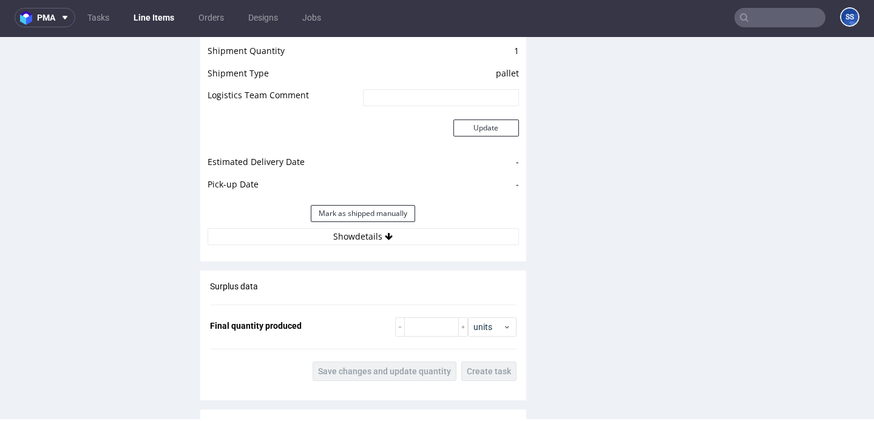
scroll to position [1146, 0]
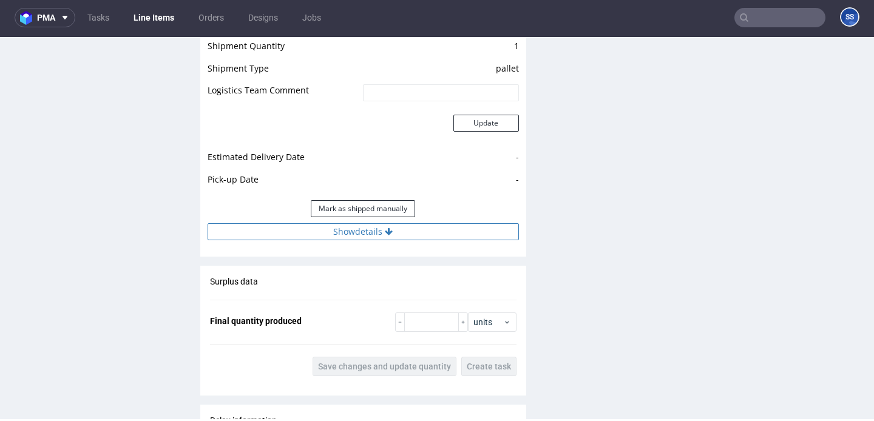
click at [377, 244] on div "Estimated Shipment Quantity 1 package Estimated Shipment Cost Unknown Estimated…" at bounding box center [363, 105] width 326 height 283
click at [378, 240] on button "Show details" at bounding box center [362, 231] width 311 height 17
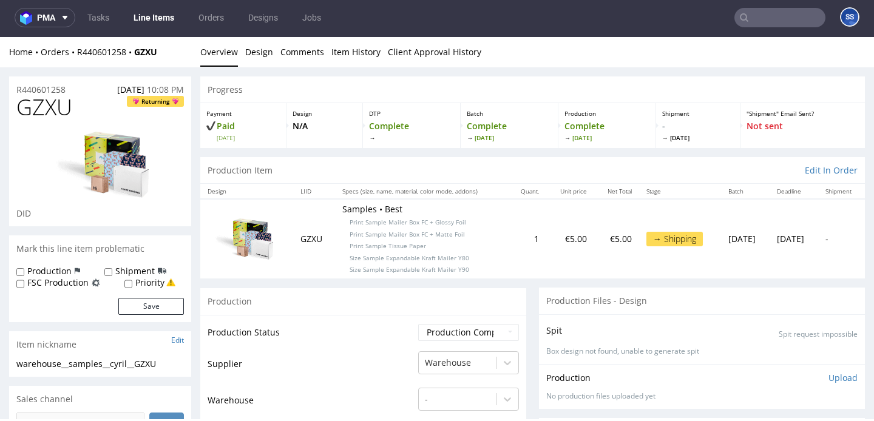
scroll to position [0, 0]
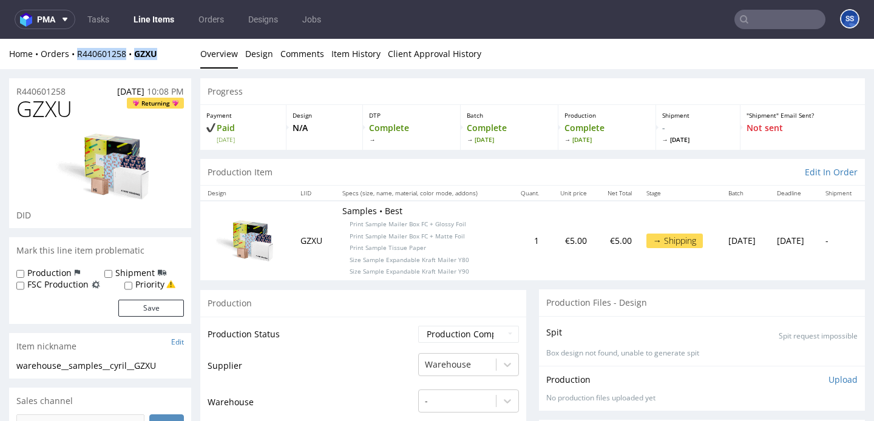
drag, startPoint x: 167, startPoint y: 52, endPoint x: 533, endPoint y: 51, distance: 366.4
click at [78, 54] on div "Home Orders R440601258 GZXU" at bounding box center [100, 54] width 182 height 12
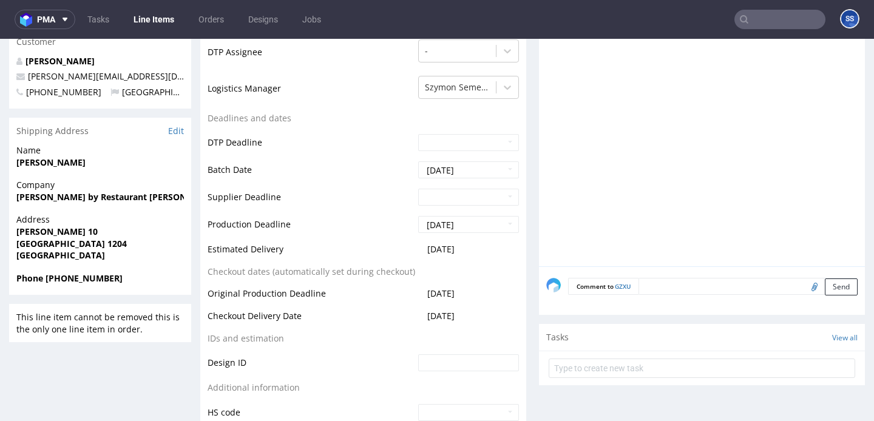
scroll to position [425, 0]
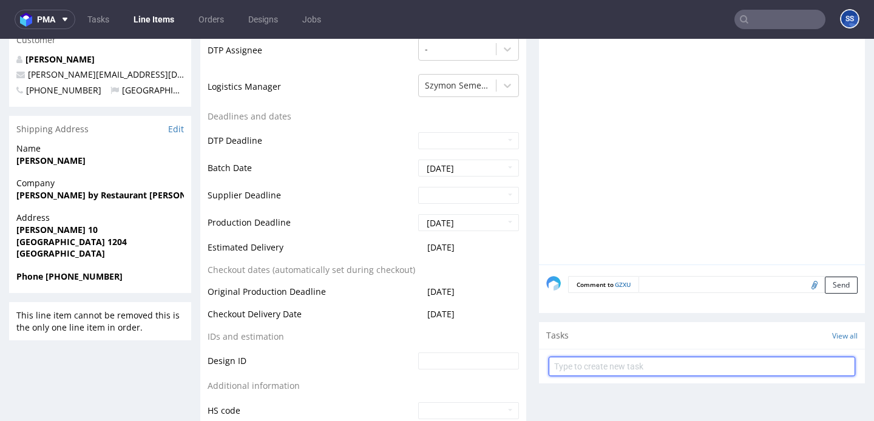
click at [611, 365] on input "text" at bounding box center [701, 366] width 306 height 19
type input "Etykiety"
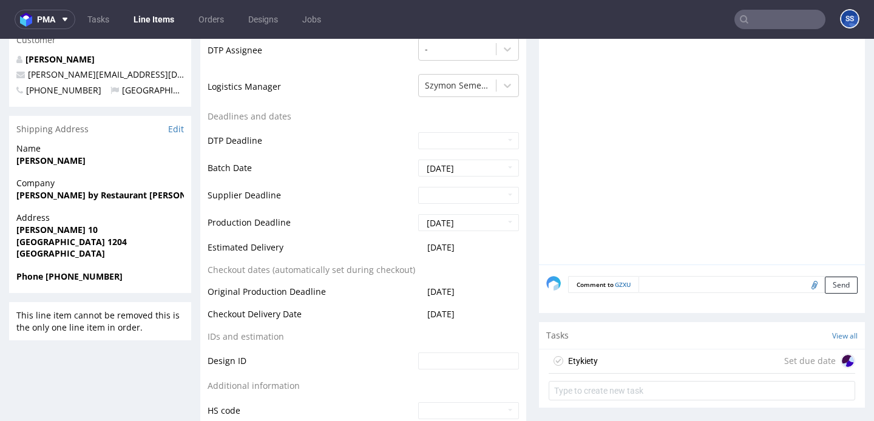
click at [676, 362] on div "Etykiety Set due date" at bounding box center [701, 361] width 306 height 24
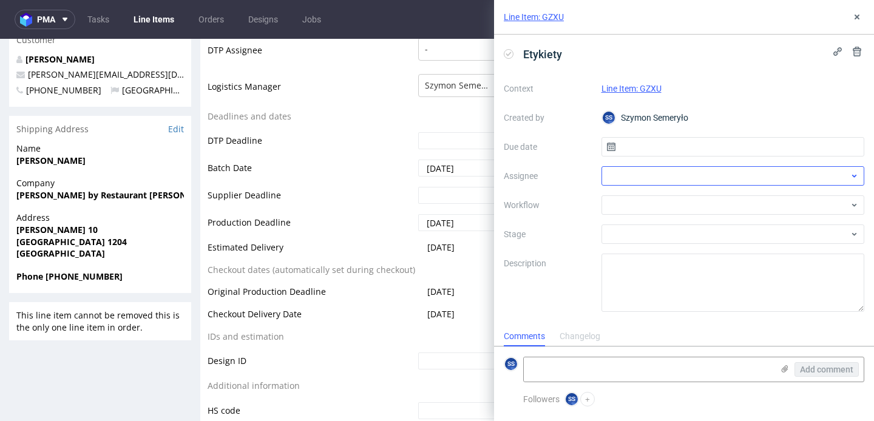
scroll to position [10, 0]
click at [655, 152] on input "text" at bounding box center [732, 146] width 263 height 19
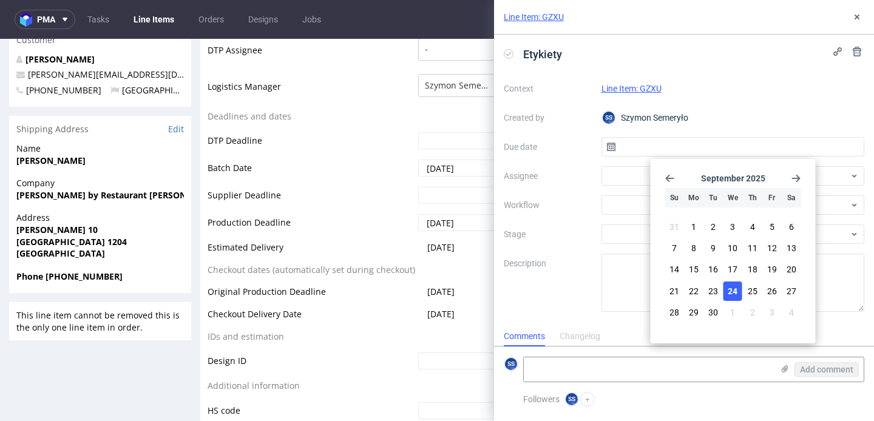
click at [734, 285] on span "24" at bounding box center [732, 291] width 10 height 12
type input "24/09/2025"
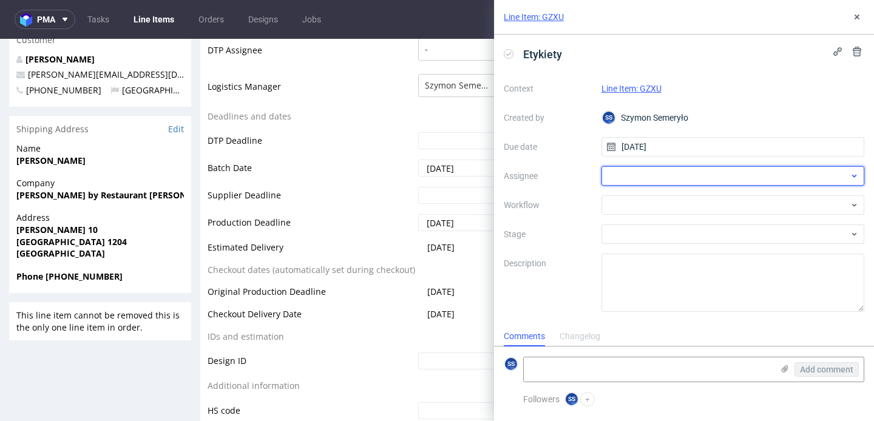
click at [679, 178] on div at bounding box center [732, 175] width 263 height 19
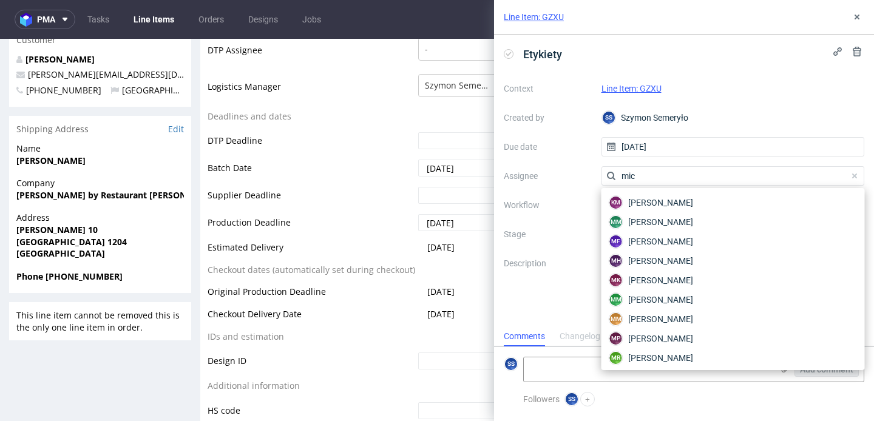
type input "mich"
click at [677, 240] on span "Michał Fedorowicz" at bounding box center [660, 241] width 65 height 12
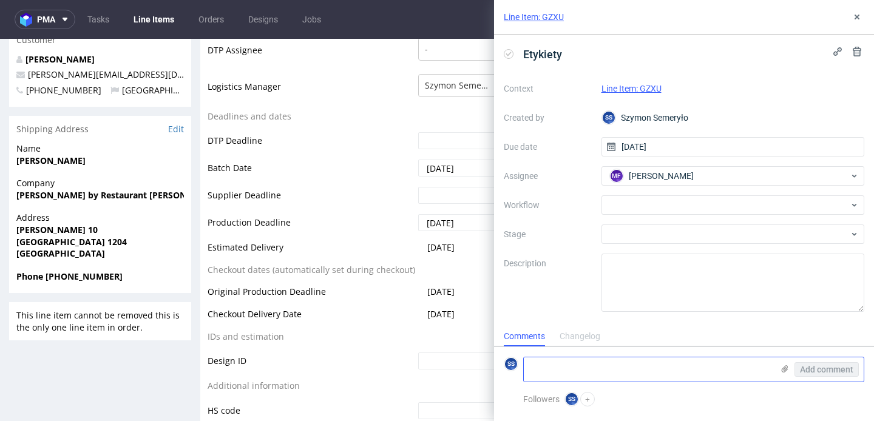
click at [780, 364] on icon at bounding box center [785, 369] width 10 height 10
click at [0, 0] on input "file" at bounding box center [0, 0] width 0 height 0
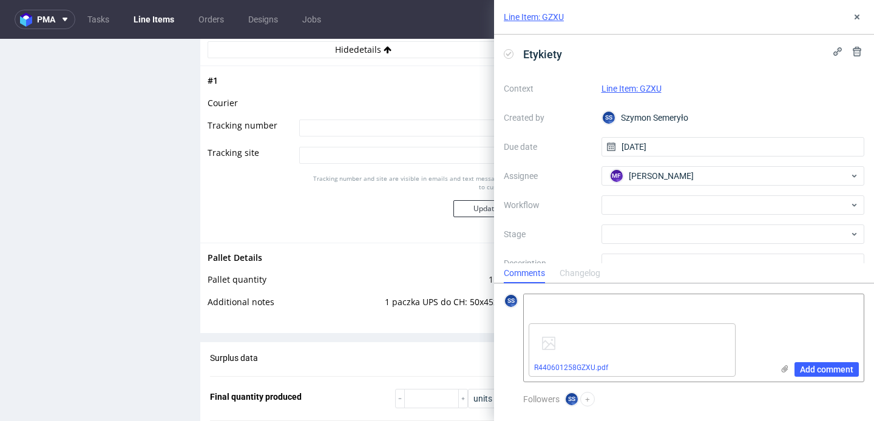
scroll to position [1333, 0]
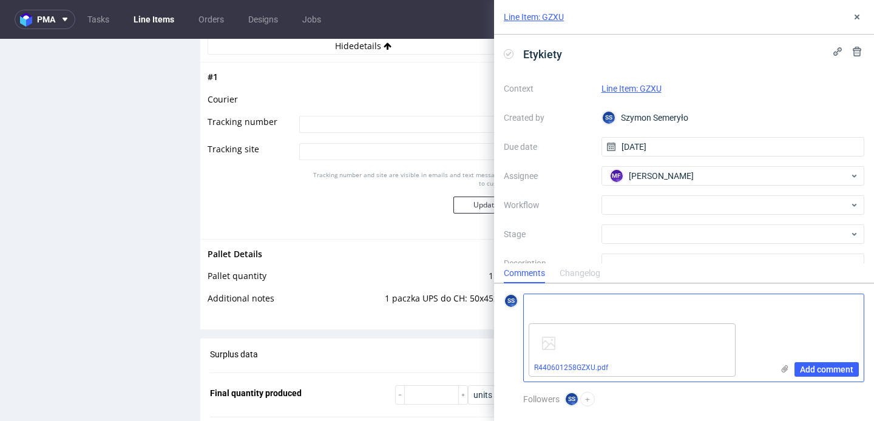
click at [568, 306] on textarea at bounding box center [648, 306] width 249 height 24
paste textarea "1Z5A15800499201504"
type textarea "1Z5A15800499201504"
click at [810, 368] on span "Add comment" at bounding box center [826, 369] width 53 height 8
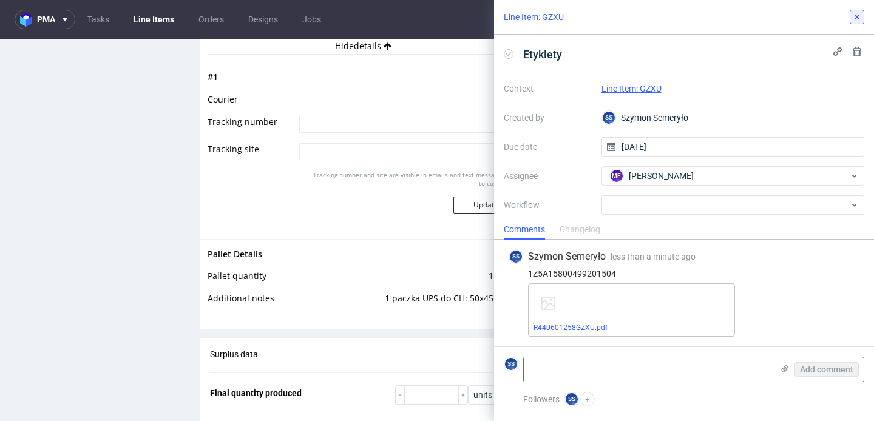
click at [853, 16] on icon at bounding box center [857, 17] width 10 height 10
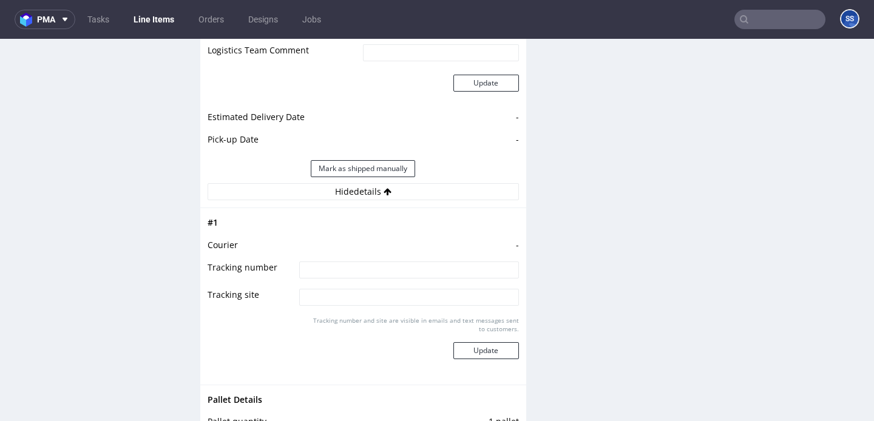
scroll to position [1174, 0]
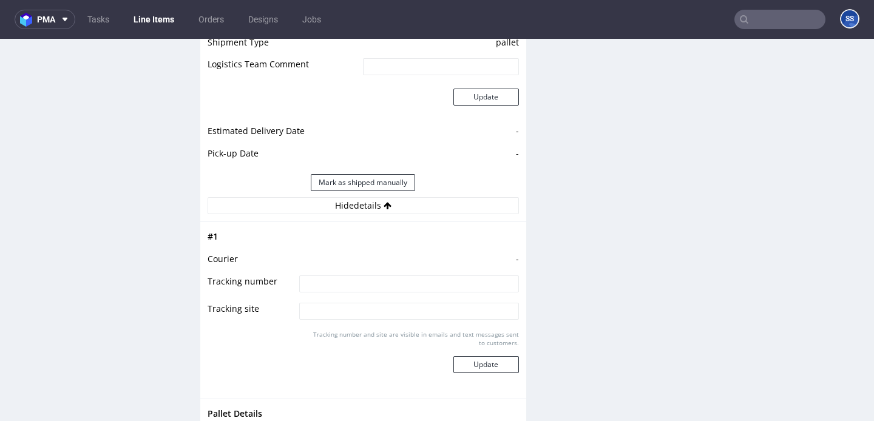
click at [351, 286] on input at bounding box center [408, 283] width 219 height 17
type input "1Z5A15800499201504"
click at [471, 361] on button "Update" at bounding box center [486, 364] width 66 height 17
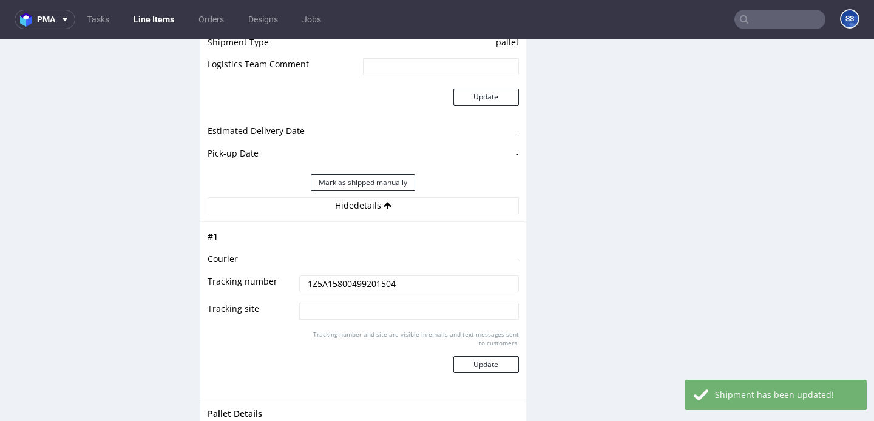
click at [153, 23] on link "Line Items" at bounding box center [153, 19] width 55 height 19
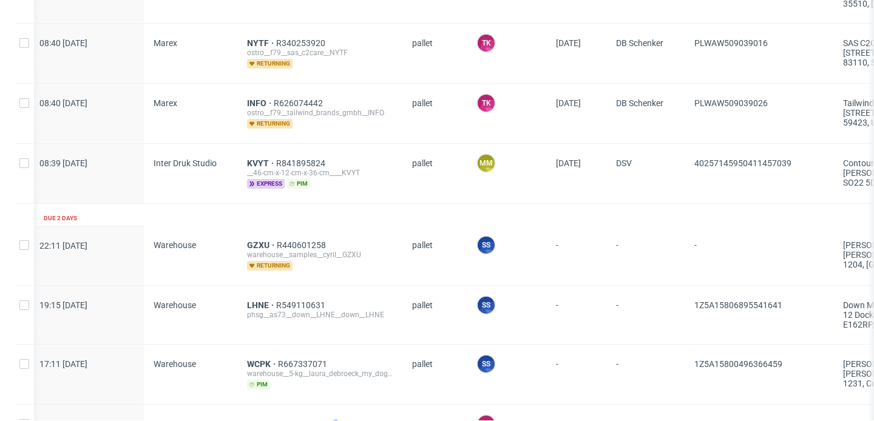
scroll to position [1188, 0]
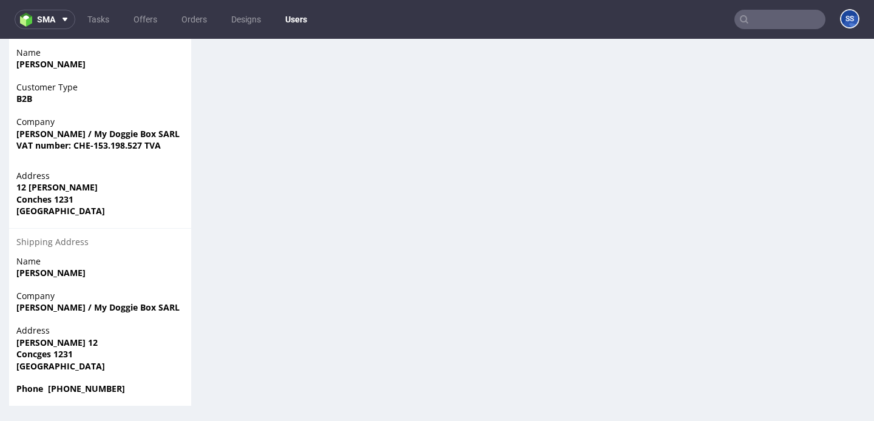
scroll to position [3, 0]
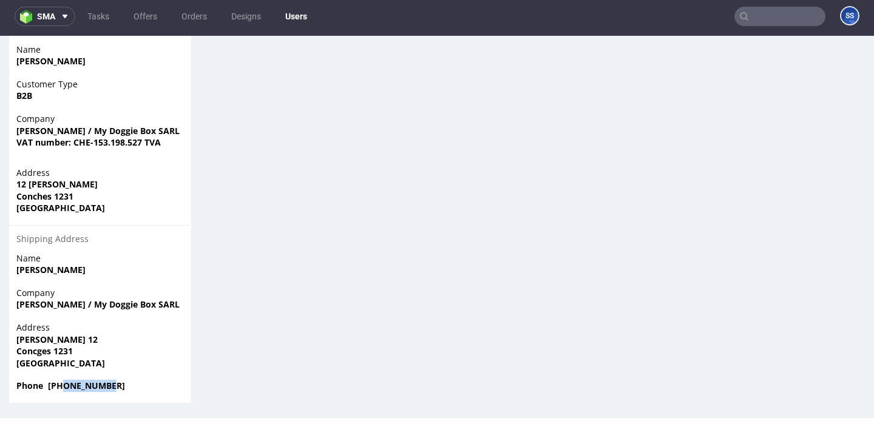
drag, startPoint x: 112, startPoint y: 385, endPoint x: 63, endPoint y: 391, distance: 49.5
click at [63, 391] on span "Phone +41764775795" at bounding box center [99, 386] width 167 height 12
copy strong "764775795"
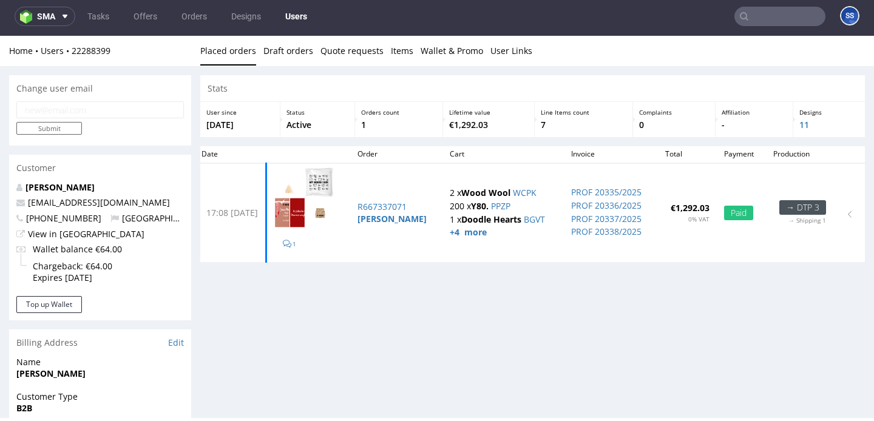
scroll to position [0, 0]
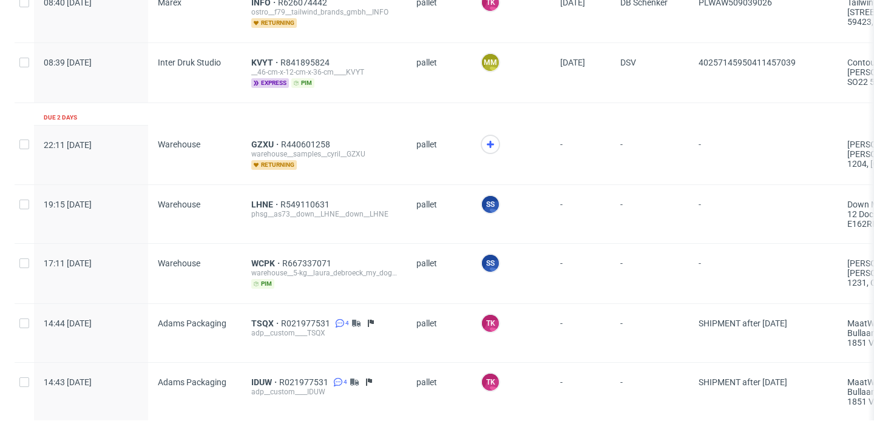
scroll to position [1227, 0]
click at [264, 199] on span "LHNE" at bounding box center [265, 204] width 29 height 10
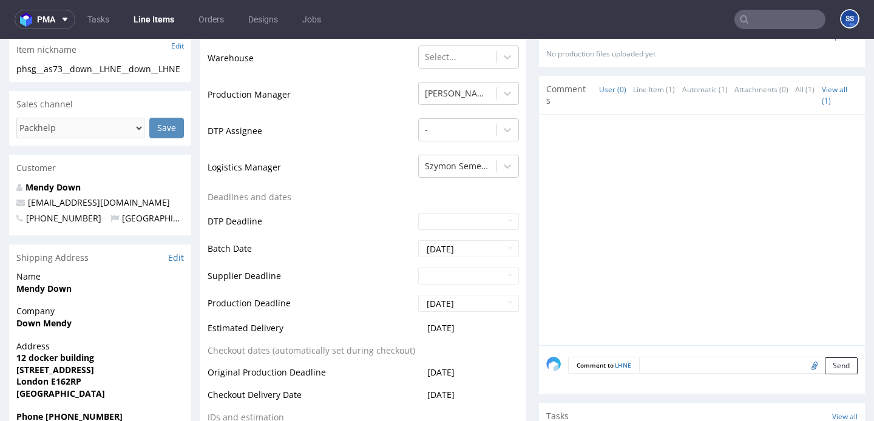
scroll to position [339, 0]
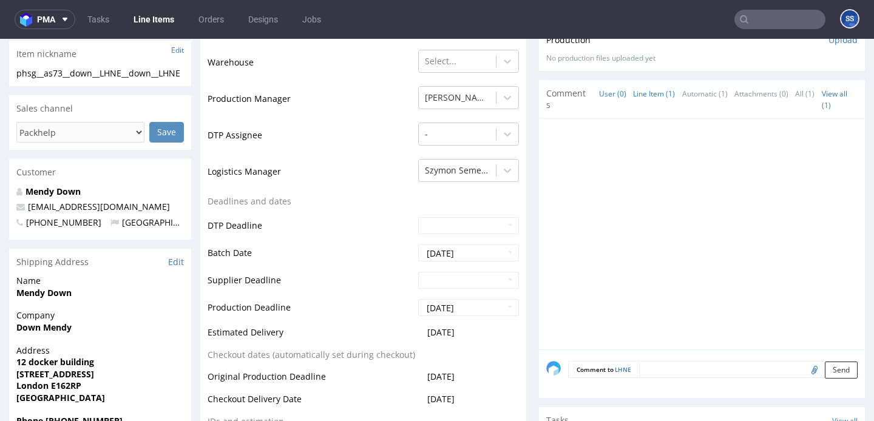
click at [653, 93] on link "Line Item (1)" at bounding box center [654, 94] width 42 height 26
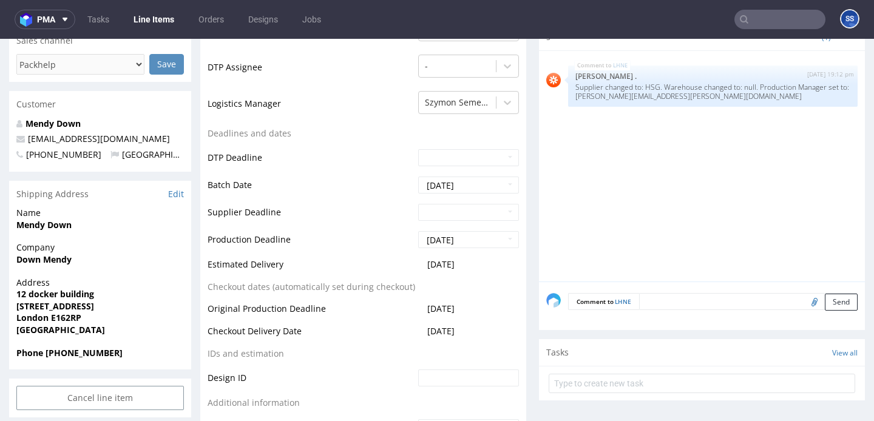
scroll to position [414, 0]
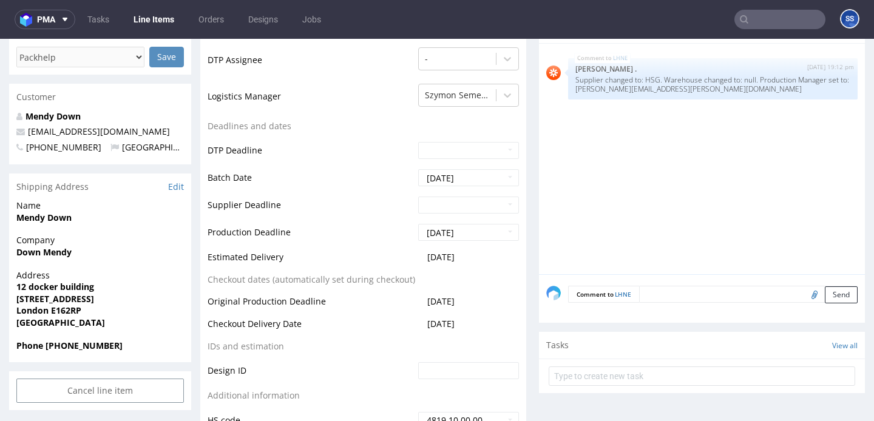
click at [32, 258] on strong "Down Mendy" at bounding box center [43, 252] width 55 height 12
click at [31, 258] on strong "Down Mendy" at bounding box center [43, 252] width 55 height 12
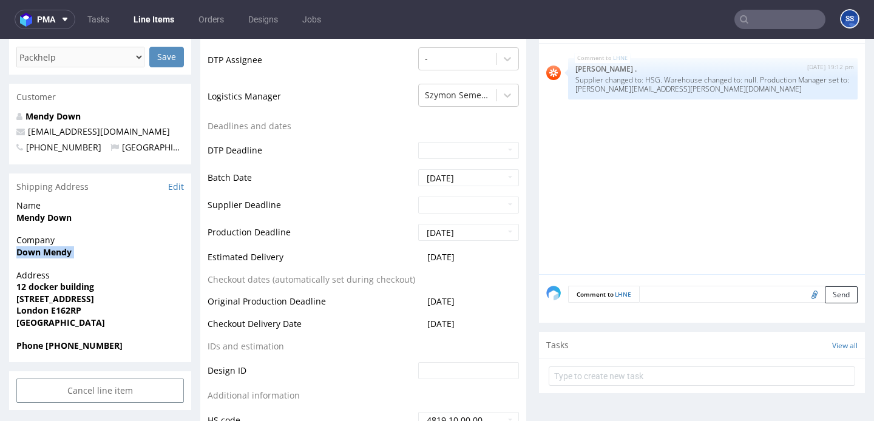
click at [31, 258] on strong "Down Mendy" at bounding box center [43, 252] width 55 height 12
copy strong "Down Mendy"
click at [59, 292] on strong "12 docker building" at bounding box center [55, 287] width 78 height 12
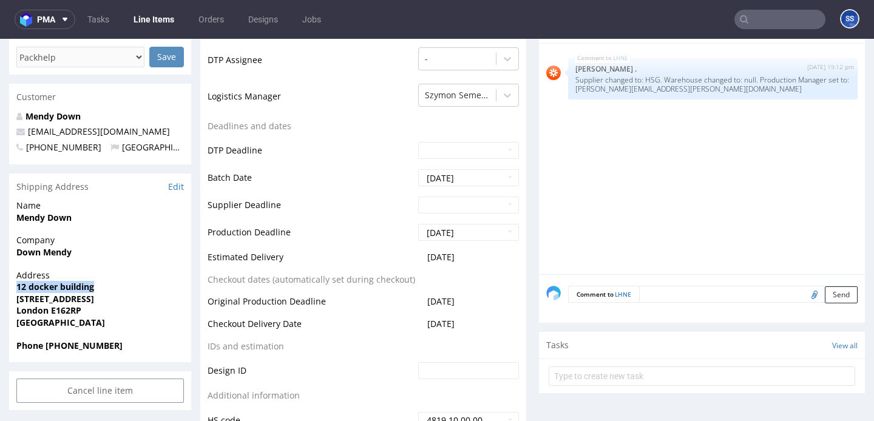
copy strong "12 docker building"
click at [67, 305] on strong "8 bonnet street" at bounding box center [55, 299] width 78 height 12
copy strong "8 bonnet street"
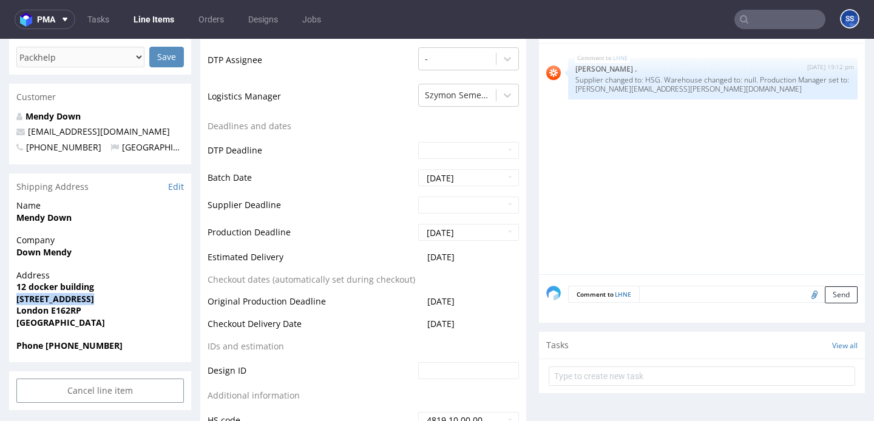
click at [33, 316] on strong "London E162RP" at bounding box center [48, 311] width 65 height 12
copy strong "London"
click at [61, 316] on strong "London E162RP" at bounding box center [48, 311] width 65 height 12
drag, startPoint x: 61, startPoint y: 325, endPoint x: 103, endPoint y: 316, distance: 42.8
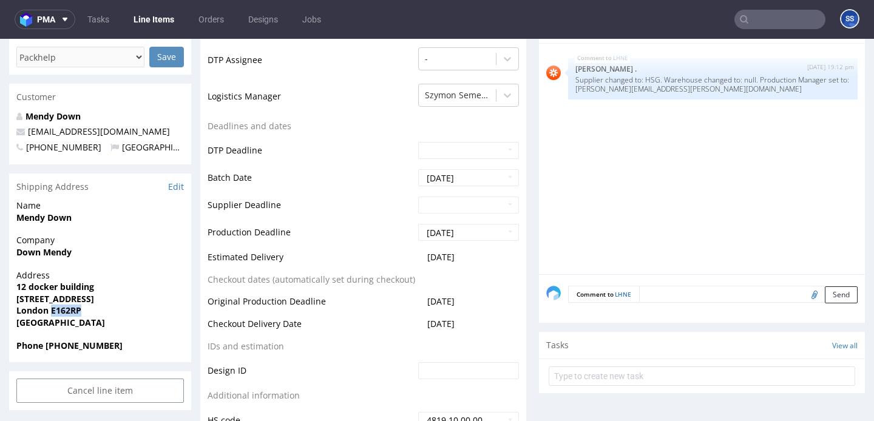
click at [61, 316] on strong "London E162RP" at bounding box center [48, 311] width 65 height 12
copy strong "E162RP"
drag, startPoint x: 115, startPoint y: 147, endPoint x: 29, endPoint y: 148, distance: 85.5
click at [29, 138] on p "contact.enek@enek.uk" at bounding box center [99, 132] width 167 height 12
copy link "contact.enek@enek.uk"
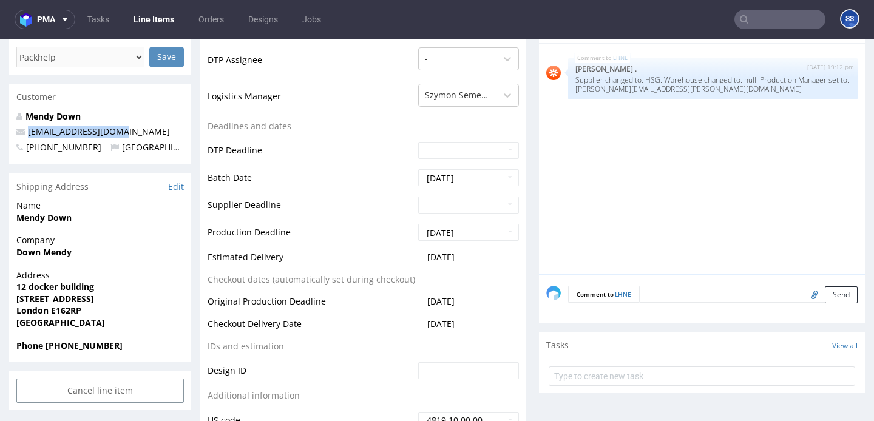
click at [78, 351] on strong "Phone +447585390589" at bounding box center [69, 346] width 106 height 12
copy strong "447585390589"
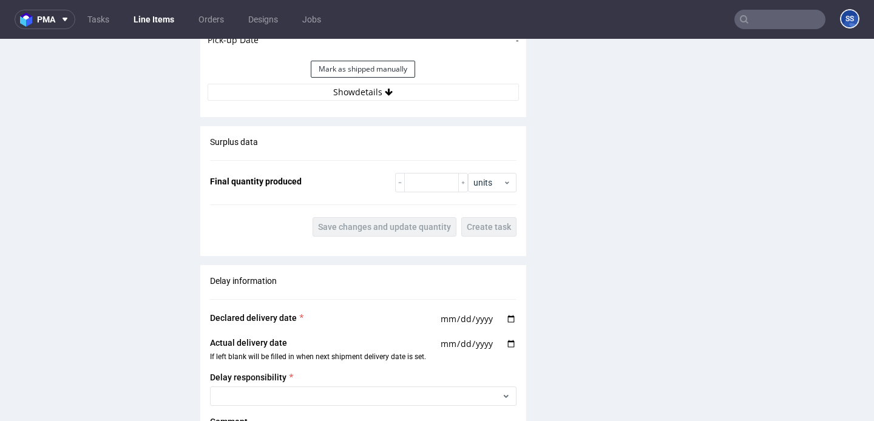
scroll to position [1515, 0]
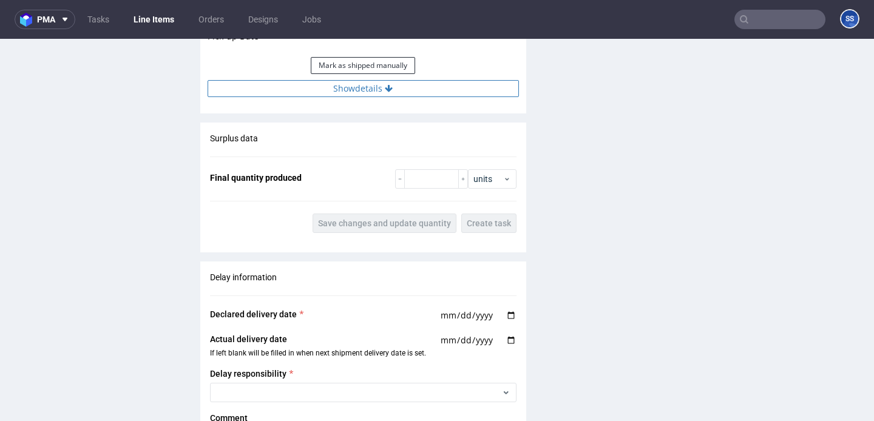
click at [405, 89] on button "Show details" at bounding box center [362, 88] width 311 height 17
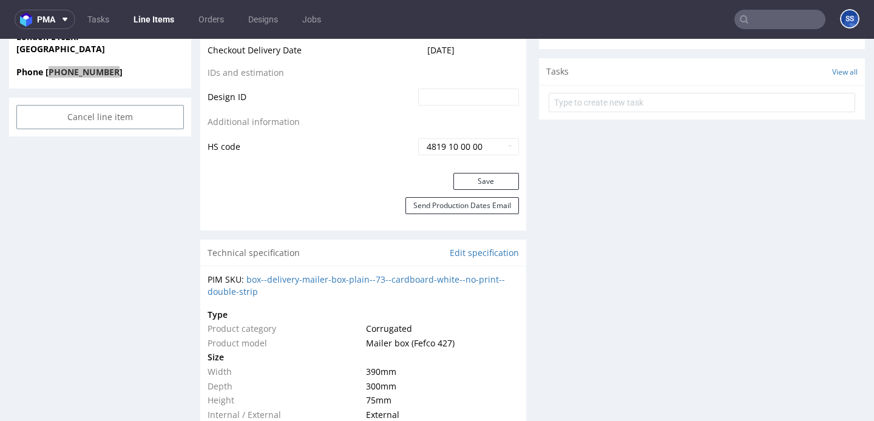
scroll to position [0, 0]
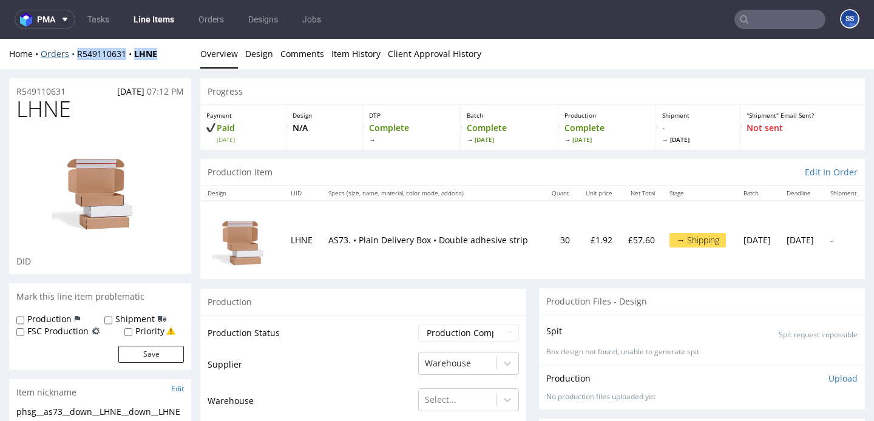
drag, startPoint x: 158, startPoint y: 54, endPoint x: 76, endPoint y: 55, distance: 82.5
click at [76, 55] on div "Home Orders R549110631 LHNE" at bounding box center [100, 54] width 182 height 12
copy div "R549110631 LHNE"
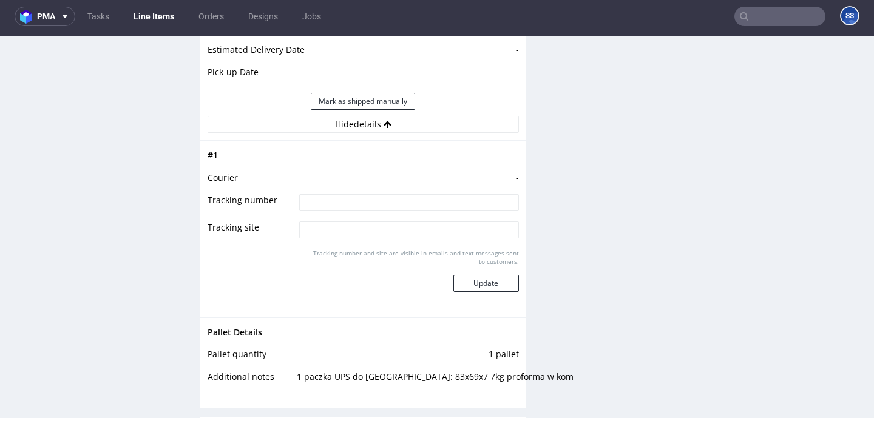
scroll to position [1471, 0]
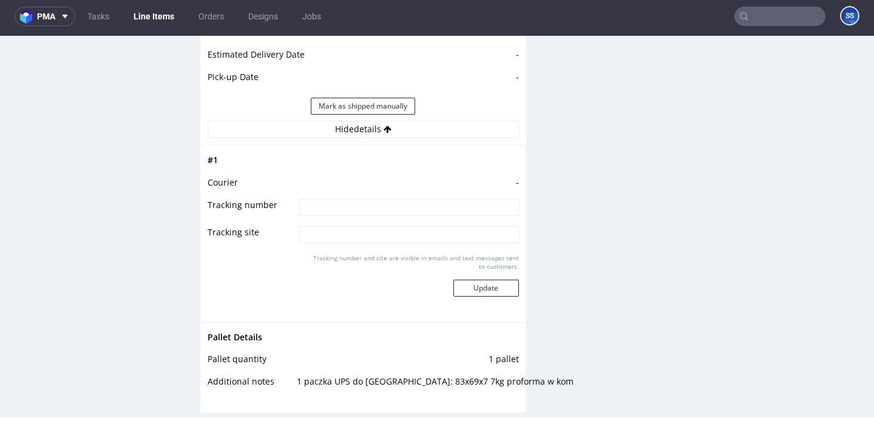
click at [346, 204] on input at bounding box center [408, 207] width 219 height 17
paste input "1Z5A15806895541641"
type input "1Z5A15806895541641"
click at [465, 280] on button "Update" at bounding box center [486, 288] width 66 height 17
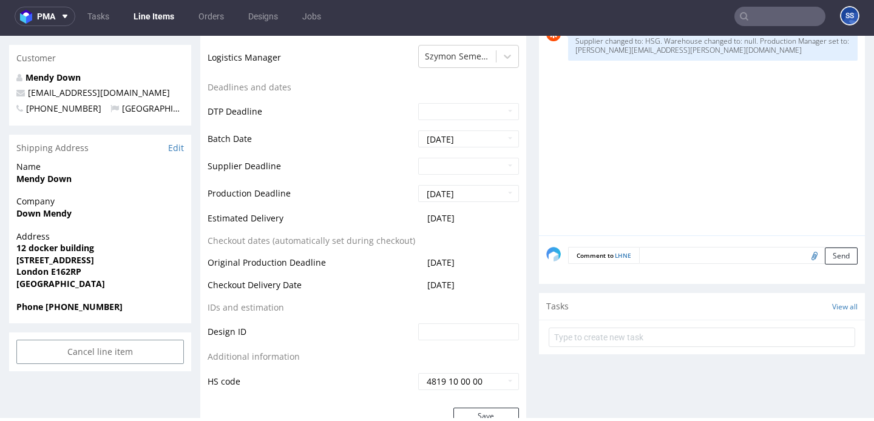
scroll to position [459, 0]
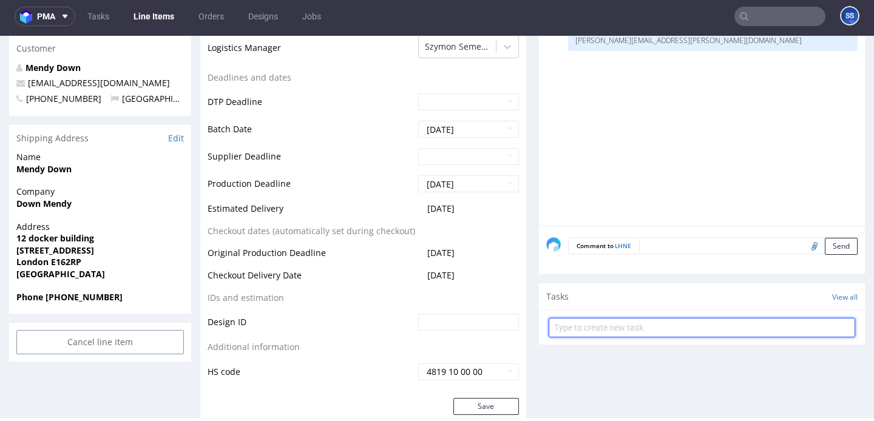
click at [602, 322] on input "text" at bounding box center [701, 327] width 306 height 19
type input "Etykiety"
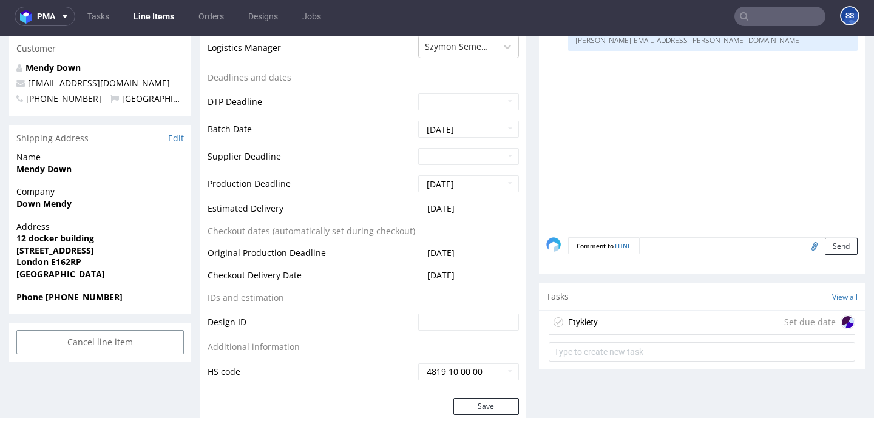
click at [646, 317] on div "Etykiety Set due date" at bounding box center [701, 323] width 306 height 24
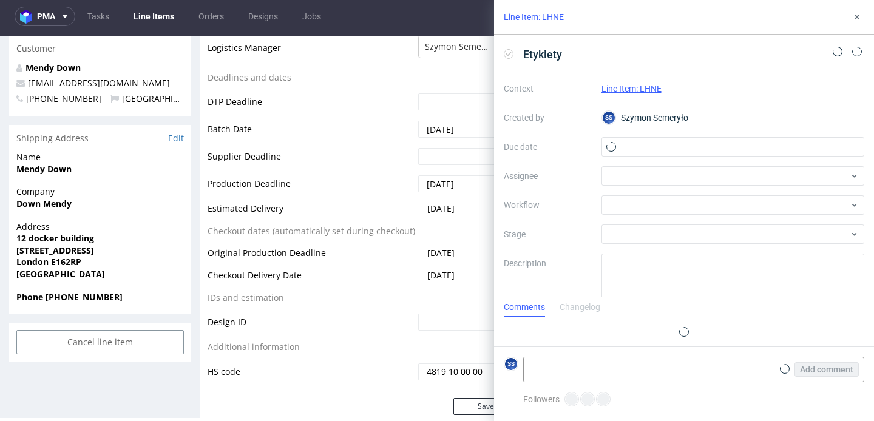
scroll to position [10, 0]
click at [658, 153] on input "text" at bounding box center [732, 146] width 263 height 19
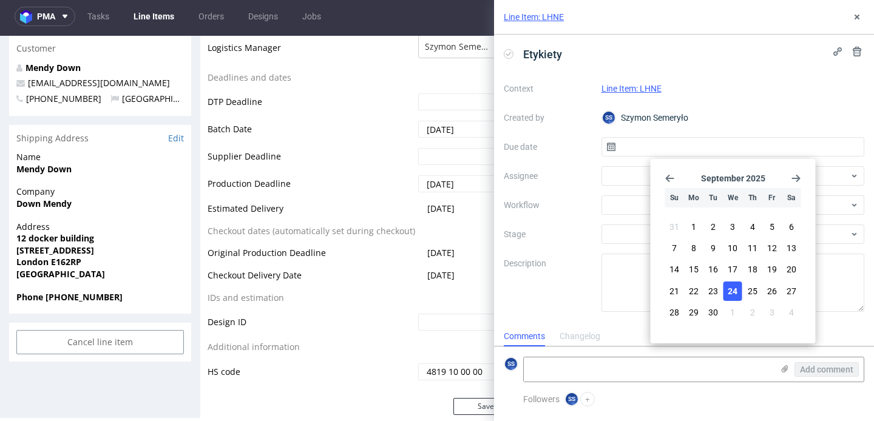
click at [738, 295] on button "24" at bounding box center [732, 290] width 19 height 19
type input "[DATE]"
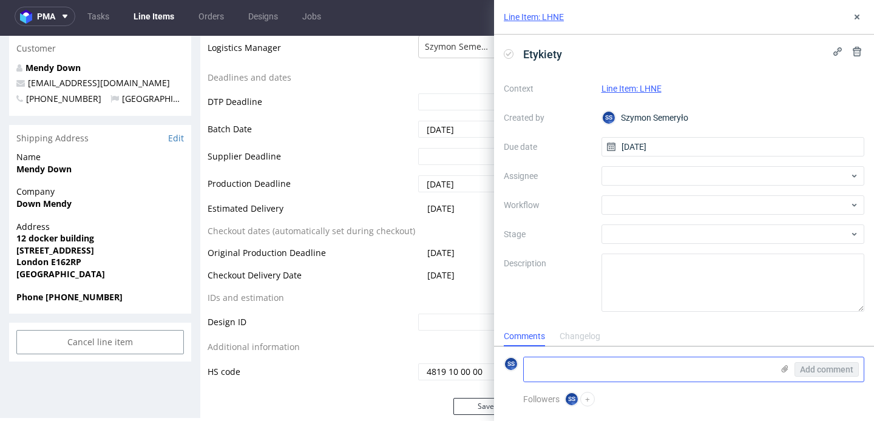
click at [596, 369] on textarea at bounding box center [648, 369] width 249 height 24
paste textarea "1Z5A15806895541641"
type textarea "1Z5A15806895541641"
click at [785, 368] on use at bounding box center [784, 368] width 7 height 7
click at [0, 0] on input "file" at bounding box center [0, 0] width 0 height 0
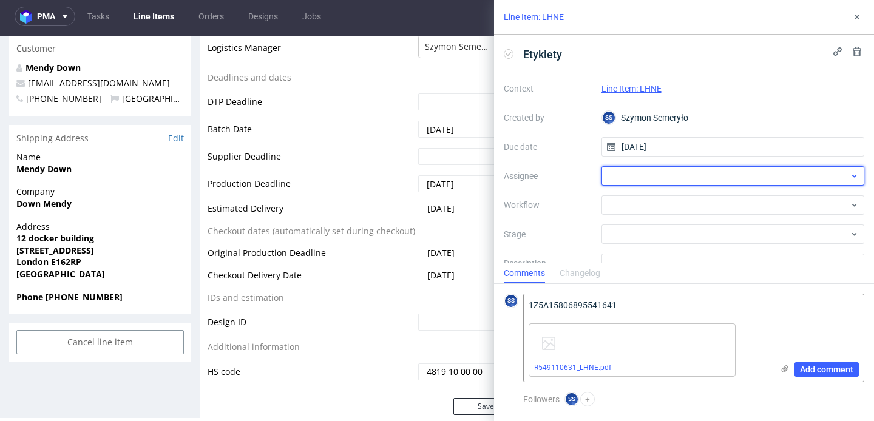
click at [621, 170] on div at bounding box center [732, 175] width 263 height 19
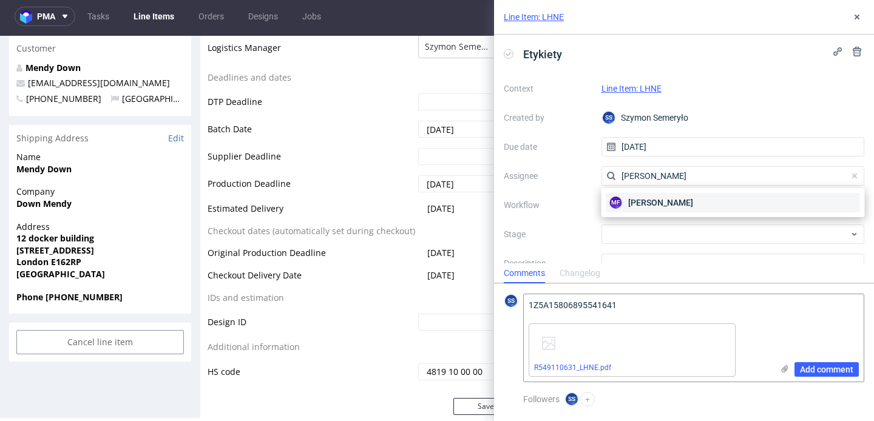
type input "michał f"
click at [655, 200] on span "Michał Fedorowicz" at bounding box center [660, 203] width 65 height 12
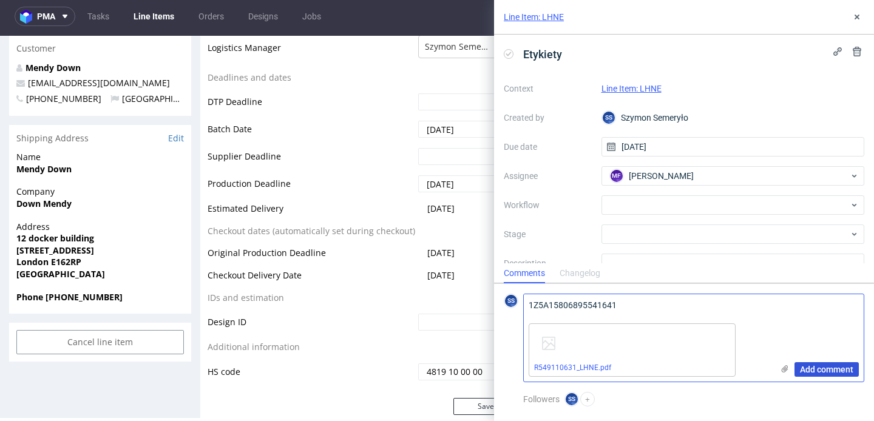
click at [823, 368] on span "Add comment" at bounding box center [826, 369] width 53 height 8
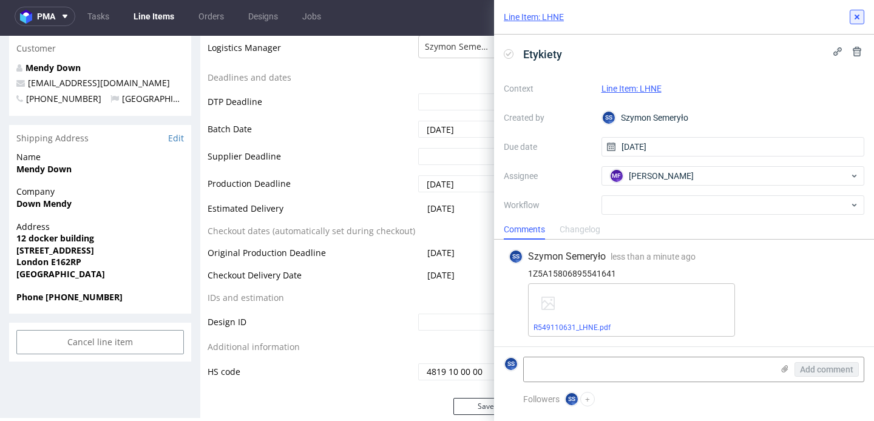
click at [854, 10] on button at bounding box center [856, 17] width 15 height 15
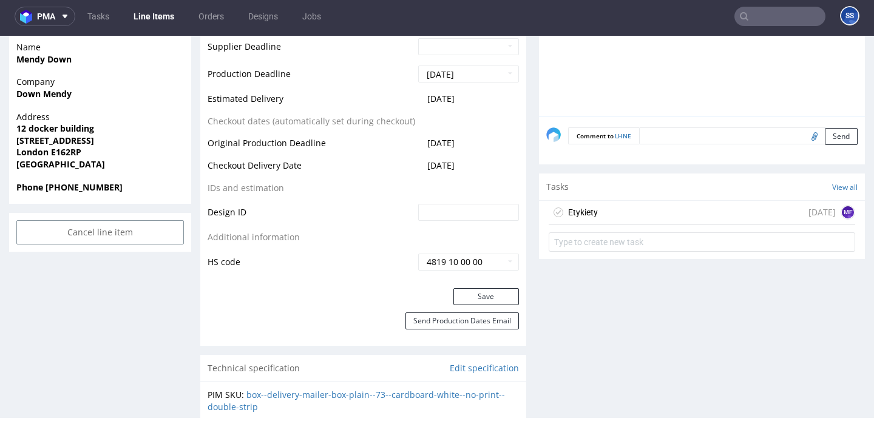
scroll to position [593, 0]
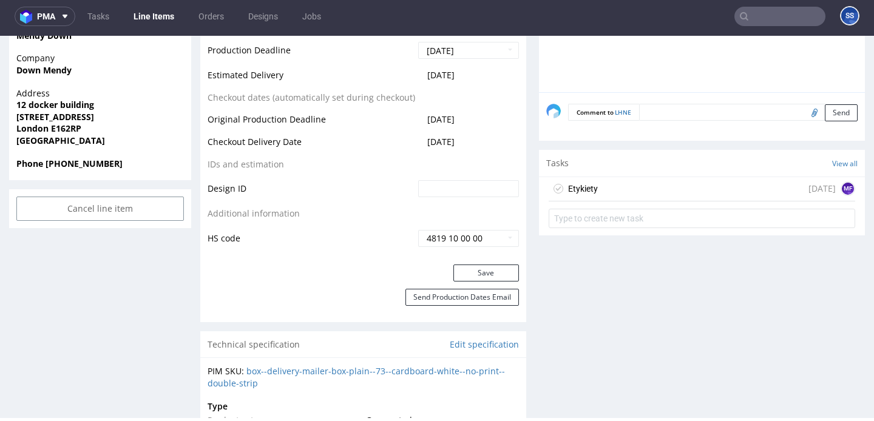
click at [695, 177] on div "Etykiety today MF" at bounding box center [701, 189] width 306 height 24
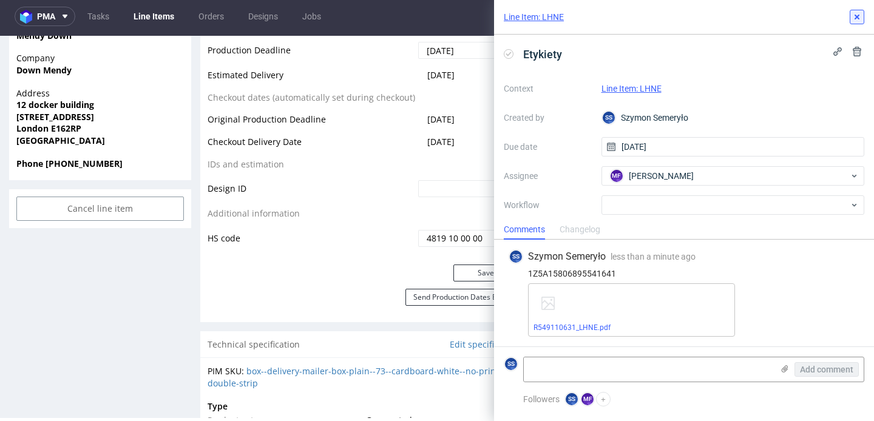
click at [855, 16] on icon at bounding box center [857, 17] width 10 height 10
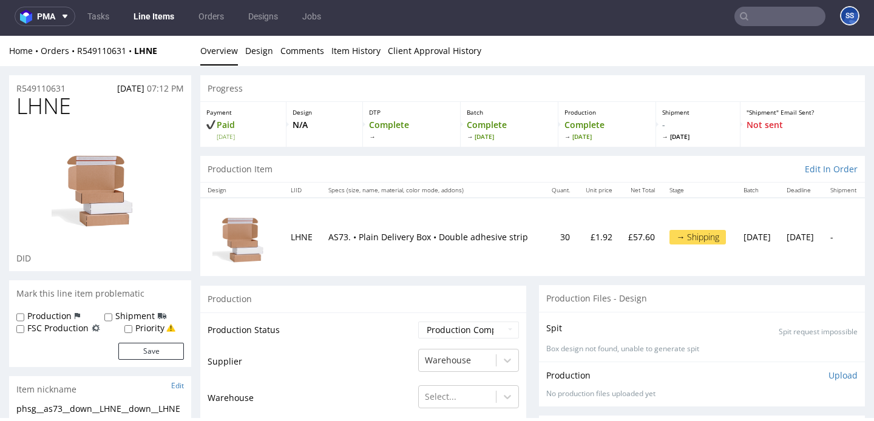
click at [153, 19] on link "Line Items" at bounding box center [153, 16] width 55 height 19
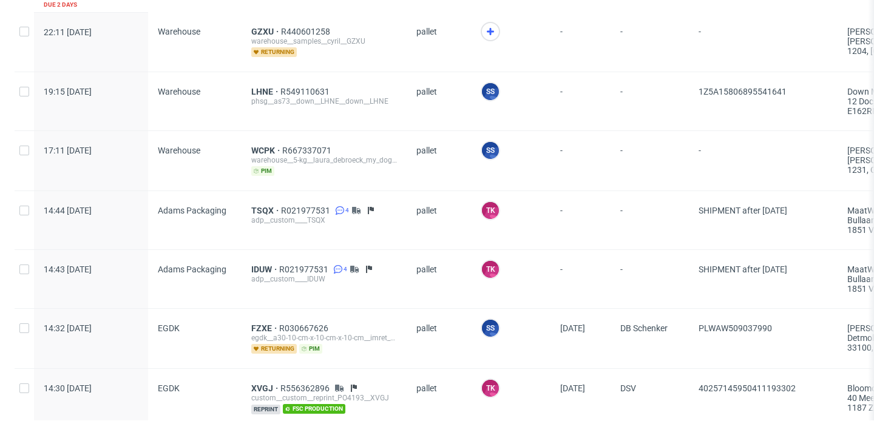
scroll to position [1337, 0]
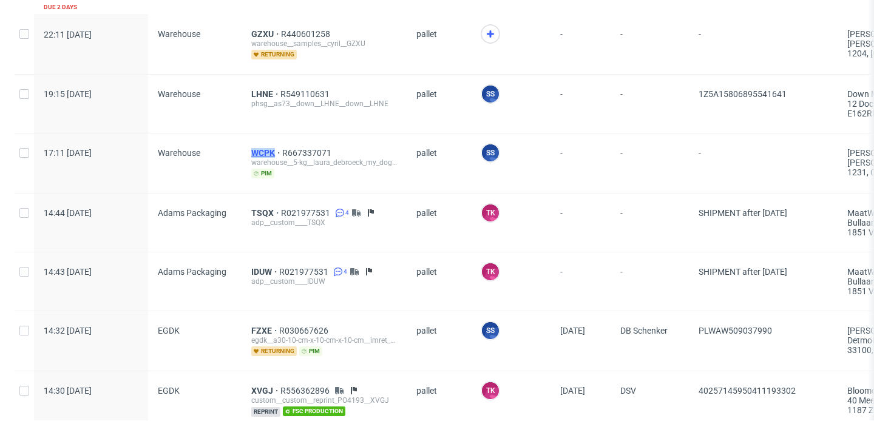
drag, startPoint x: 239, startPoint y: 147, endPoint x: 278, endPoint y: 149, distance: 38.8
click at [278, 149] on div "WCPK R667337071 warehouse__5-kg__laura_debroeck_my_doggie_box_sarl__WCPK pim" at bounding box center [323, 162] width 165 height 59
copy span "WCPK"
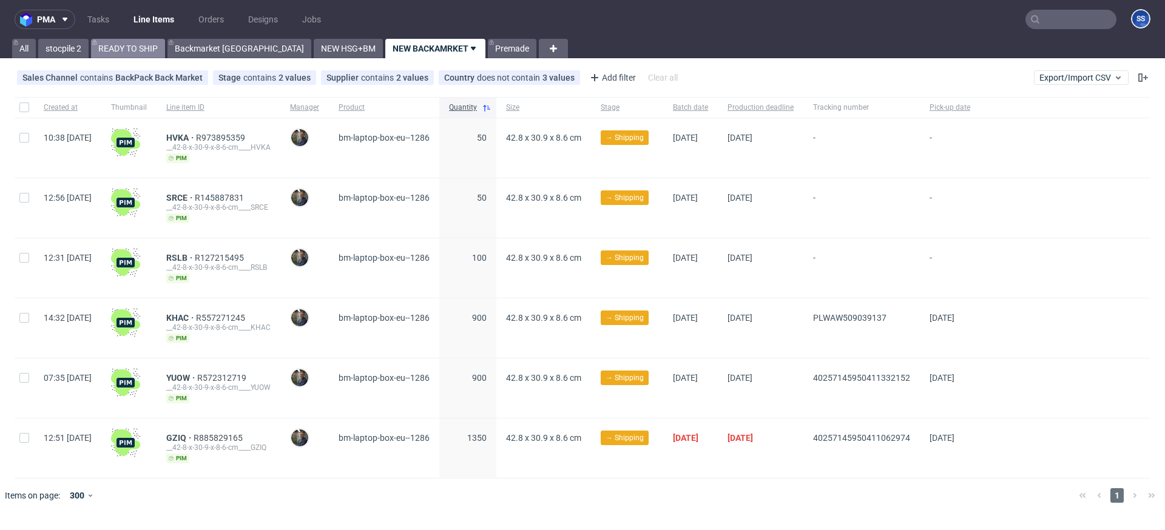
click at [135, 49] on link "READY TO SHIP" at bounding box center [128, 48] width 74 height 19
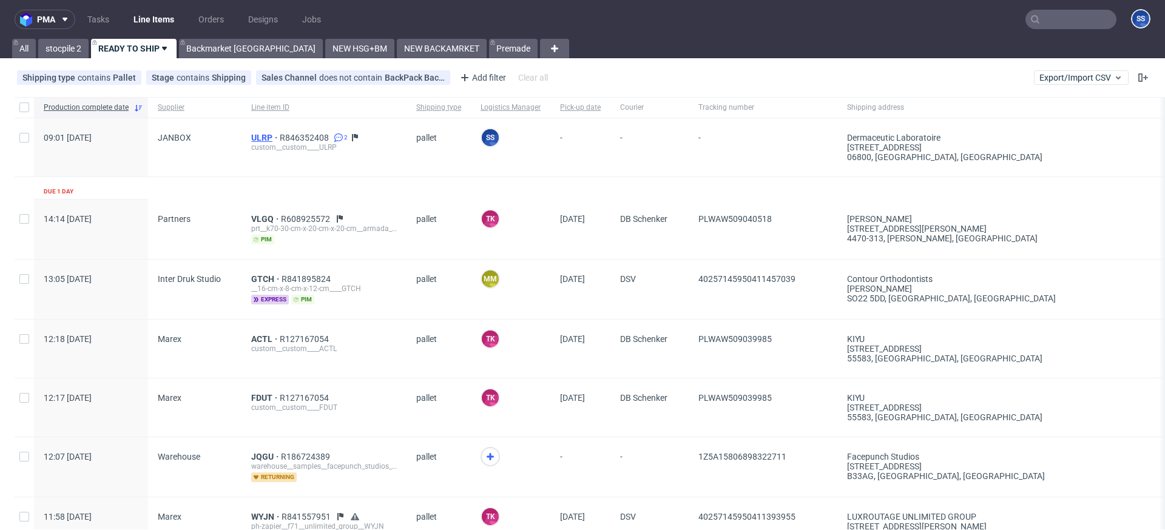
click at [253, 135] on span "ULRP" at bounding box center [265, 138] width 29 height 10
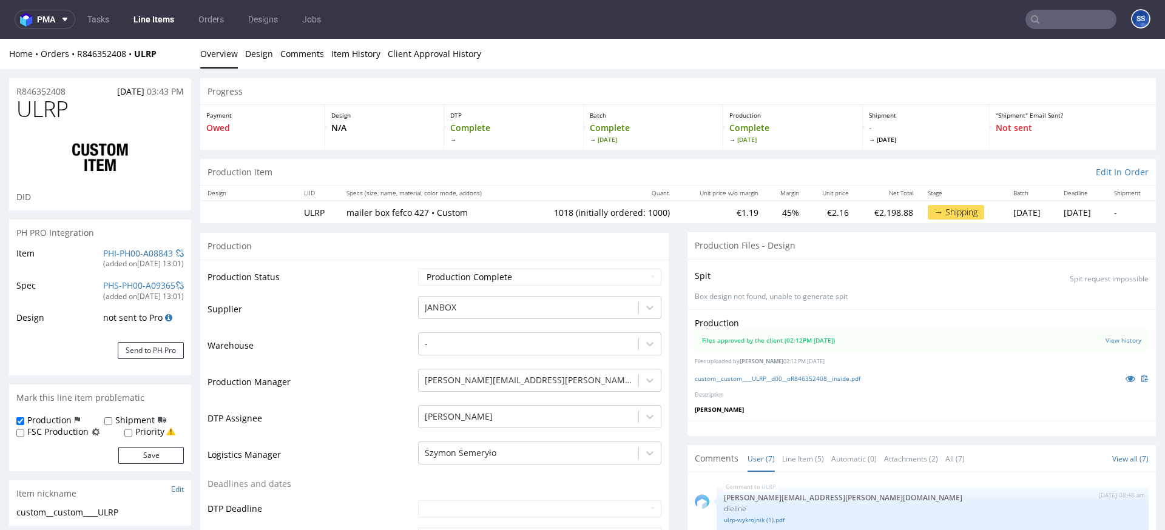
select select "in_progress"
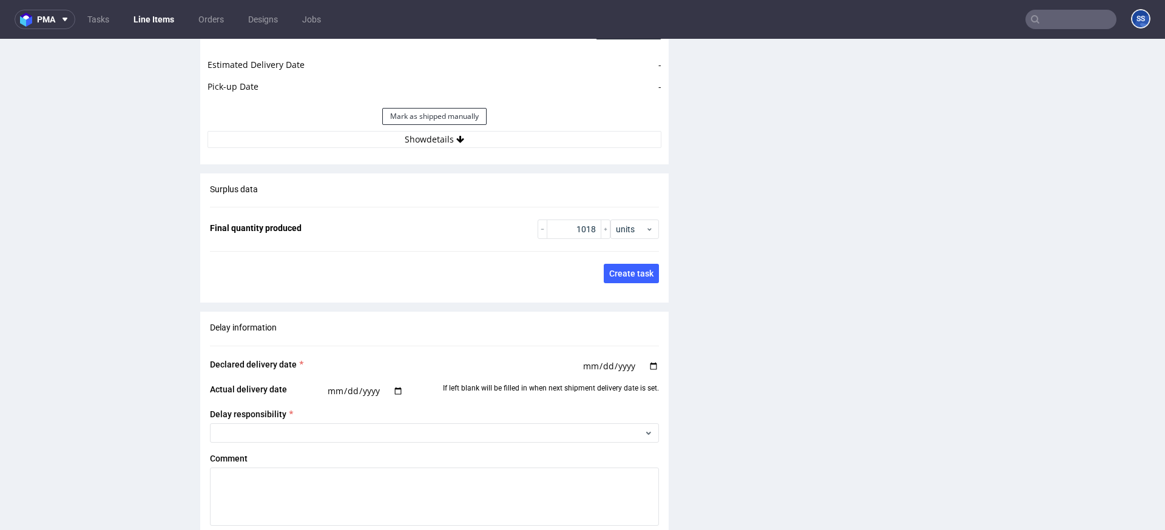
scroll to position [1798, 0]
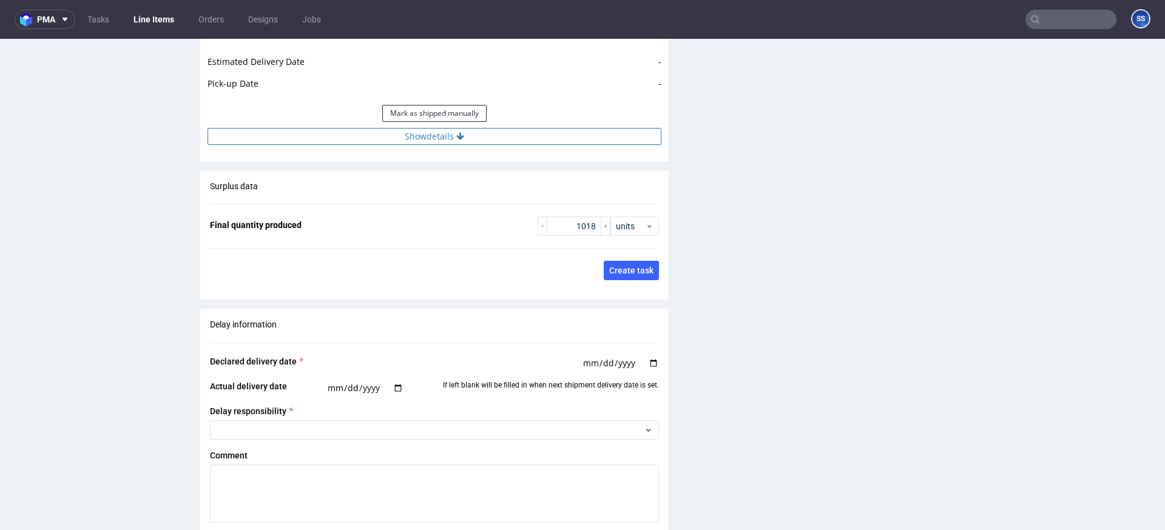
click at [473, 138] on button "Show details" at bounding box center [434, 136] width 454 height 17
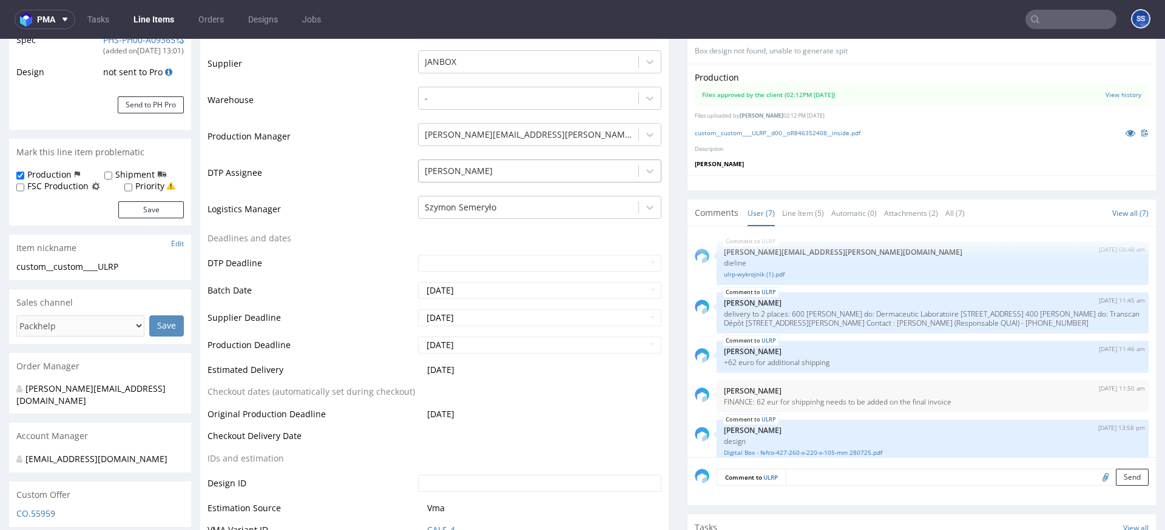
scroll to position [0, 0]
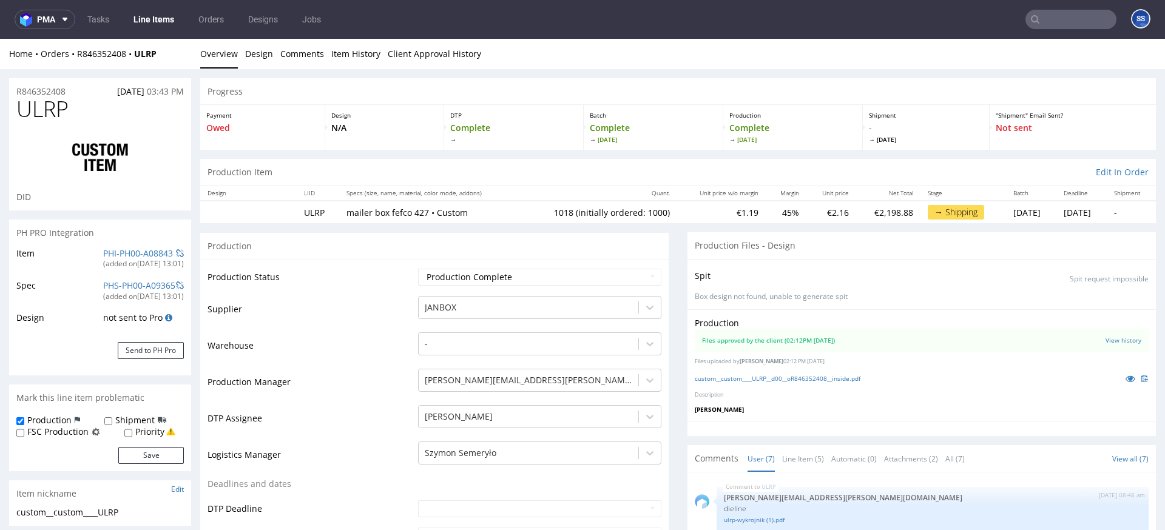
click at [171, 37] on nav "pma Tasks Line Items Orders Designs Jobs SS" at bounding box center [582, 19] width 1165 height 39
click at [170, 29] on link "Line Items" at bounding box center [153, 19] width 55 height 19
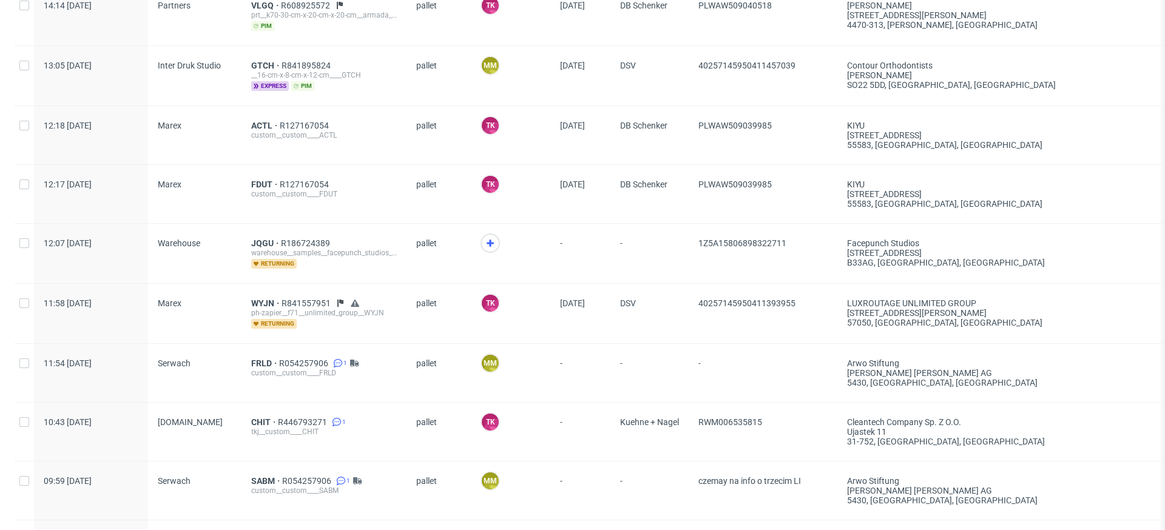
scroll to position [277, 0]
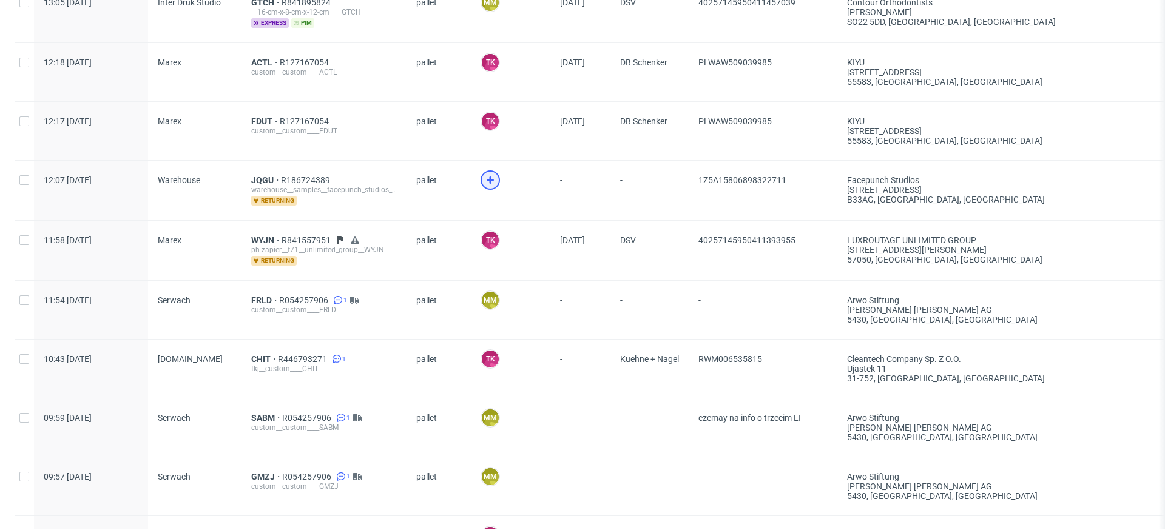
click at [490, 181] on icon at bounding box center [490, 180] width 15 height 15
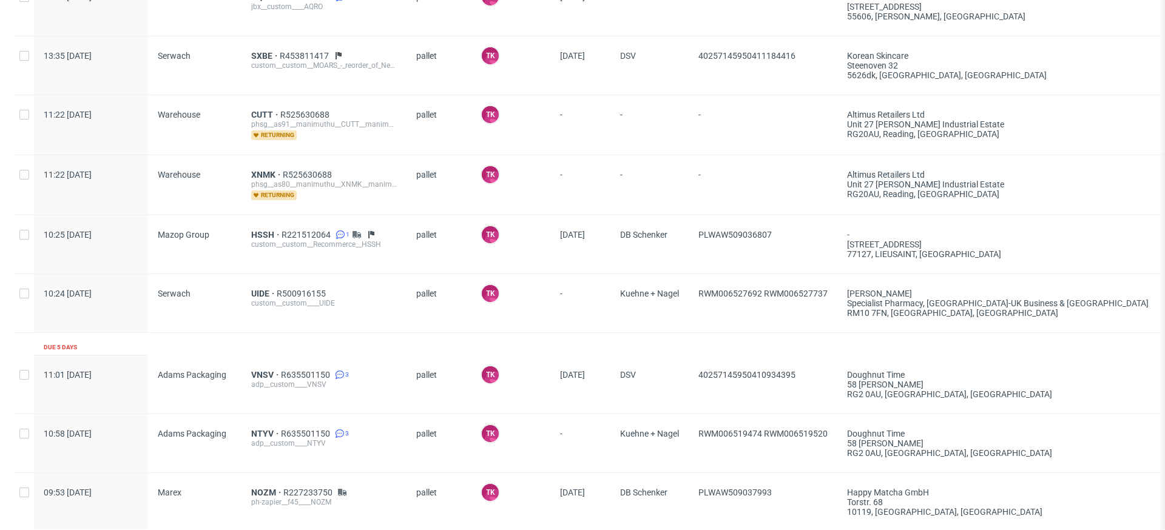
scroll to position [1854, 0]
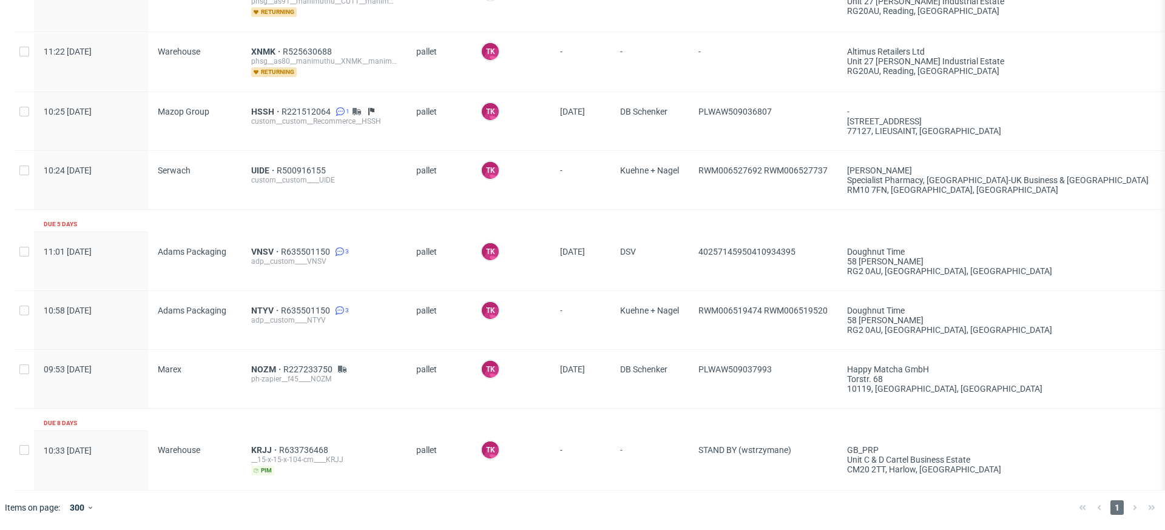
click at [787, 370] on span "PLWAW509037993" at bounding box center [762, 379] width 129 height 29
drag, startPoint x: 789, startPoint y: 369, endPoint x: 699, endPoint y: 369, distance: 89.8
click at [699, 369] on span "PLWAW509037993" at bounding box center [762, 379] width 129 height 29
copy span "PLWAW509037993"
click at [261, 370] on span "NOZM" at bounding box center [267, 370] width 32 height 10
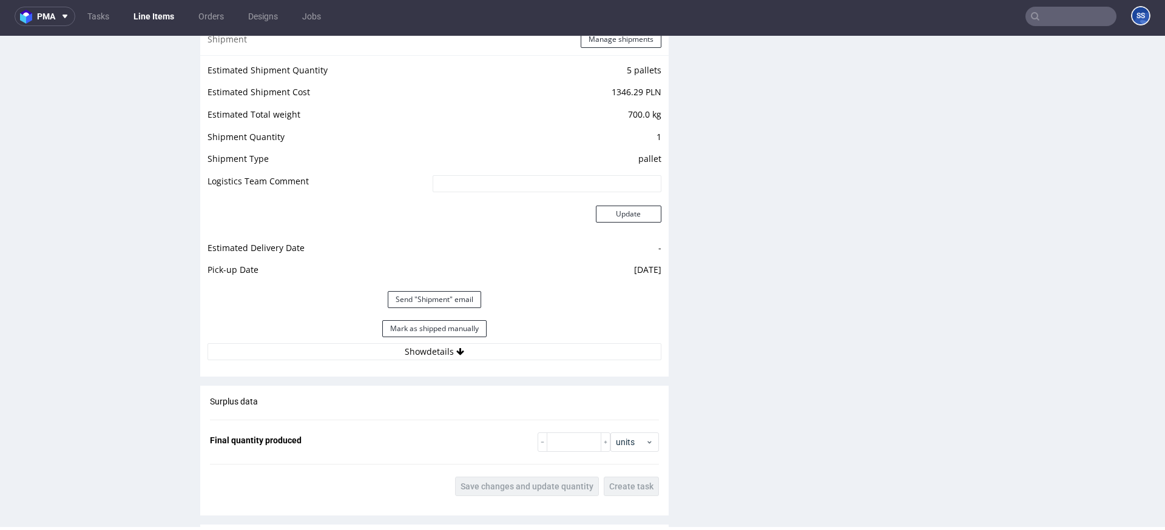
scroll to position [1568, 0]
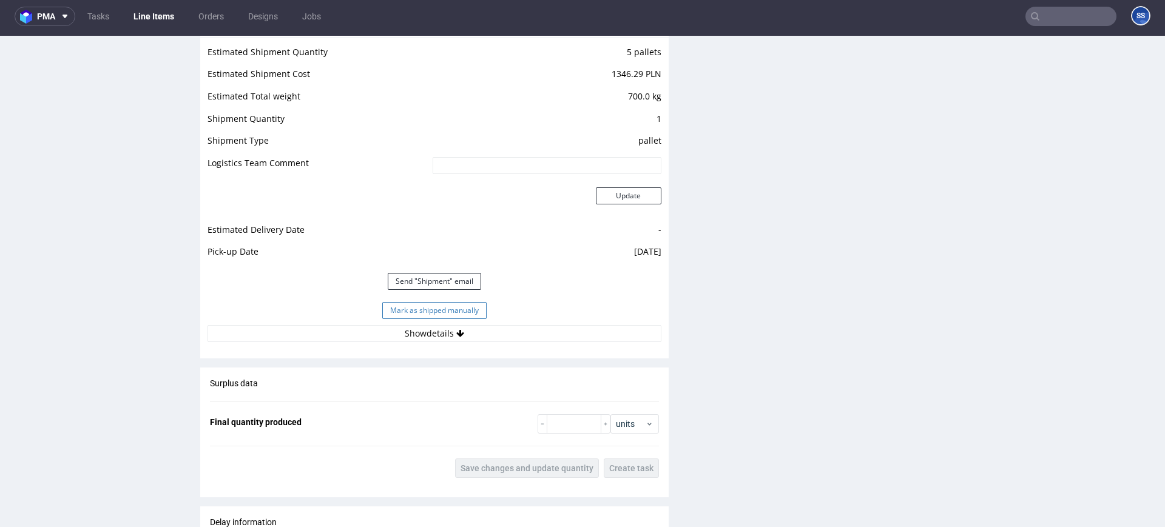
click at [437, 314] on button "Mark as shipped manually" at bounding box center [434, 310] width 104 height 17
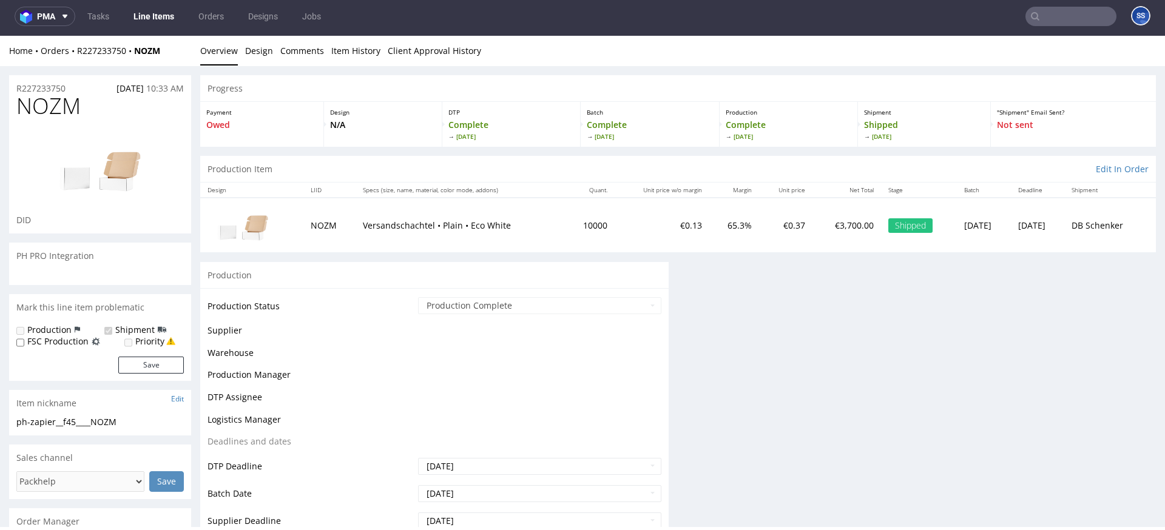
scroll to position [0, 0]
click at [145, 19] on link "Line Items" at bounding box center [153, 16] width 55 height 19
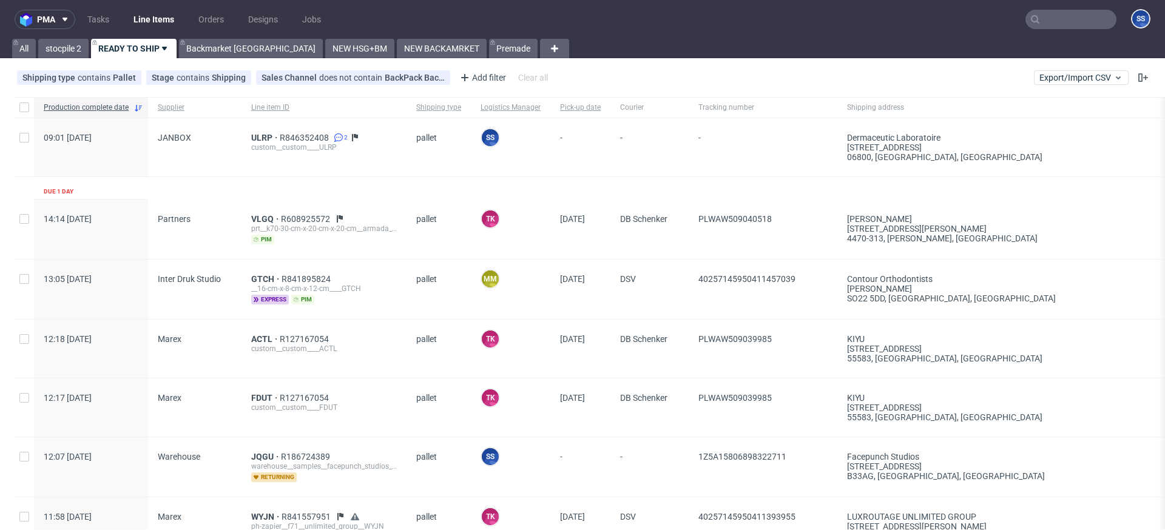
scroll to position [1736, 0]
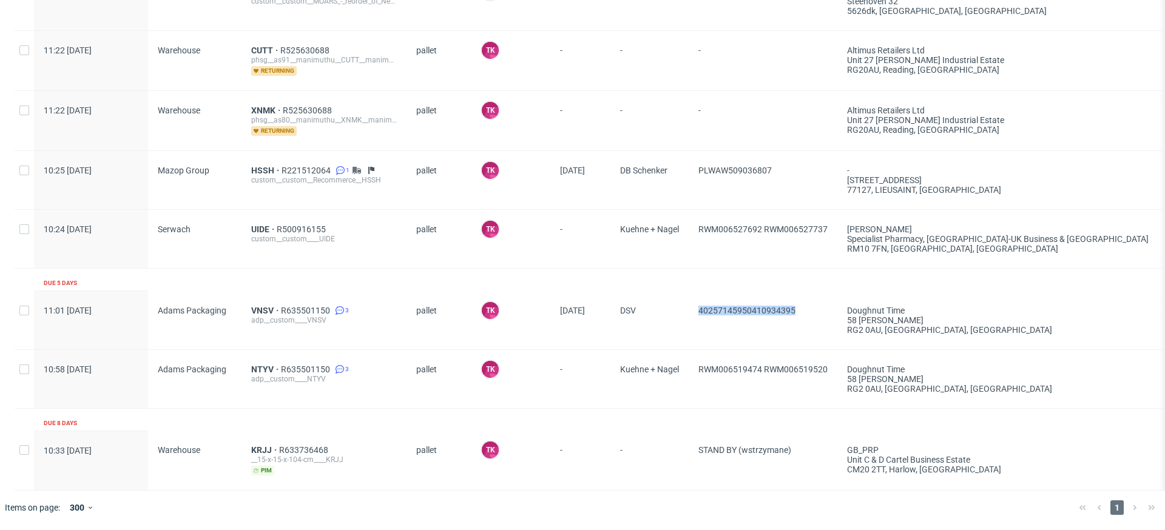
drag, startPoint x: 699, startPoint y: 311, endPoint x: 830, endPoint y: 308, distance: 130.5
click at [830, 308] on div "40257145950410934395" at bounding box center [763, 320] width 149 height 58
copy span "40257145950410934395"
click at [257, 312] on span "VNSV" at bounding box center [266, 311] width 30 height 10
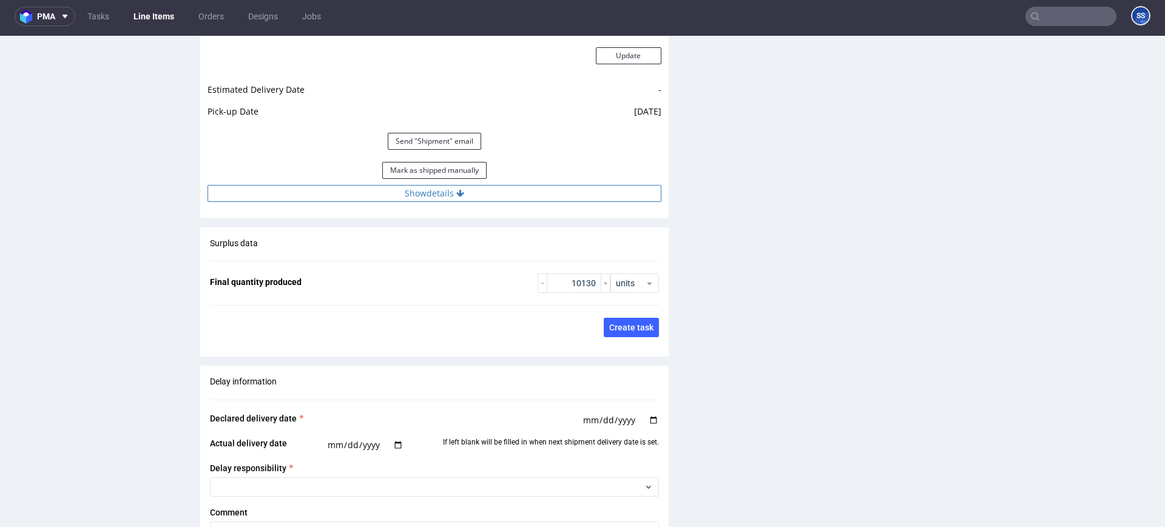
scroll to position [1766, 0]
click at [442, 168] on button "Mark as shipped manually" at bounding box center [434, 169] width 104 height 17
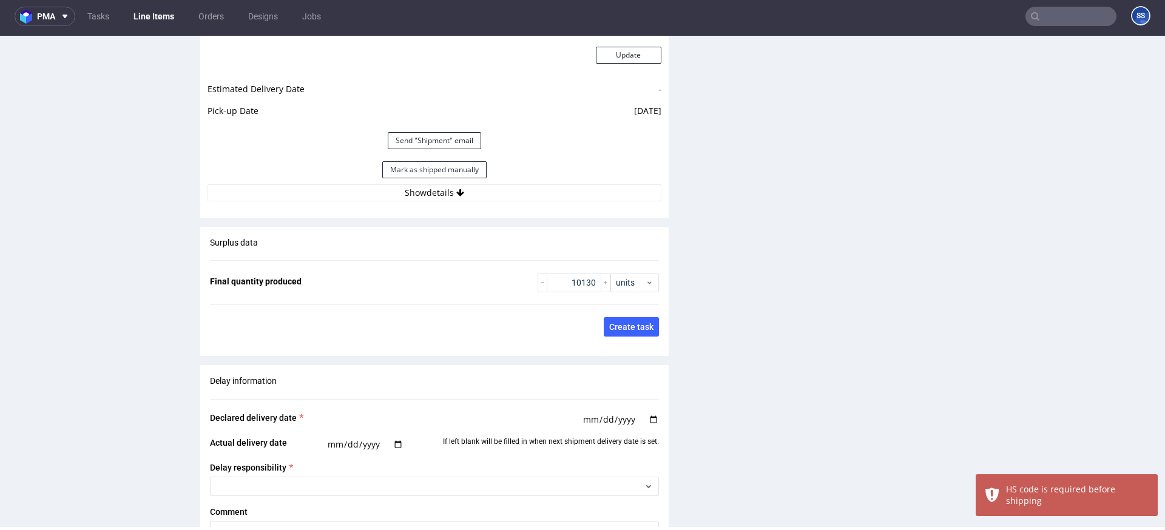
click at [158, 19] on link "Line Items" at bounding box center [153, 16] width 55 height 19
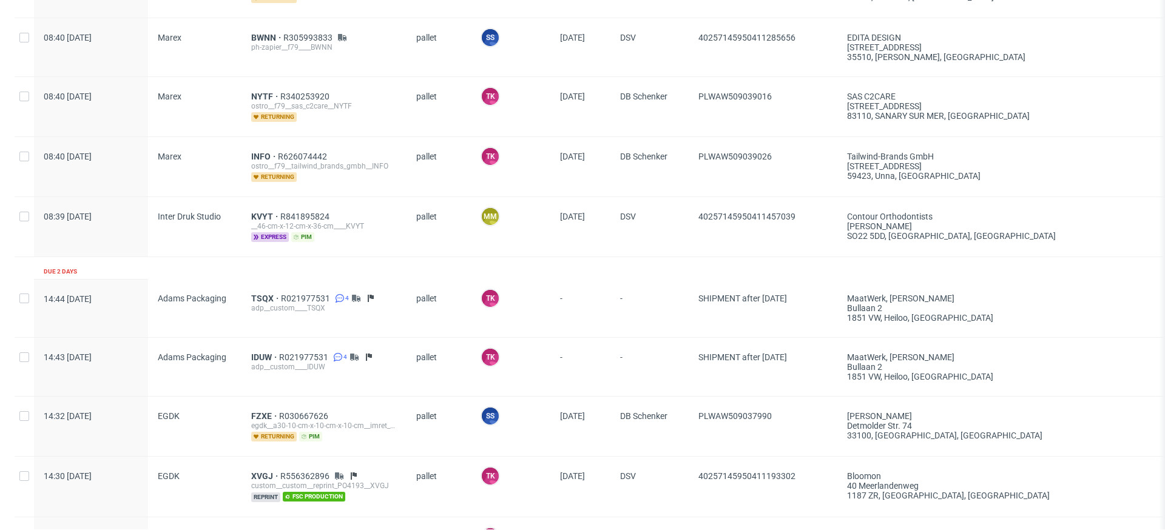
scroll to position [1736, 0]
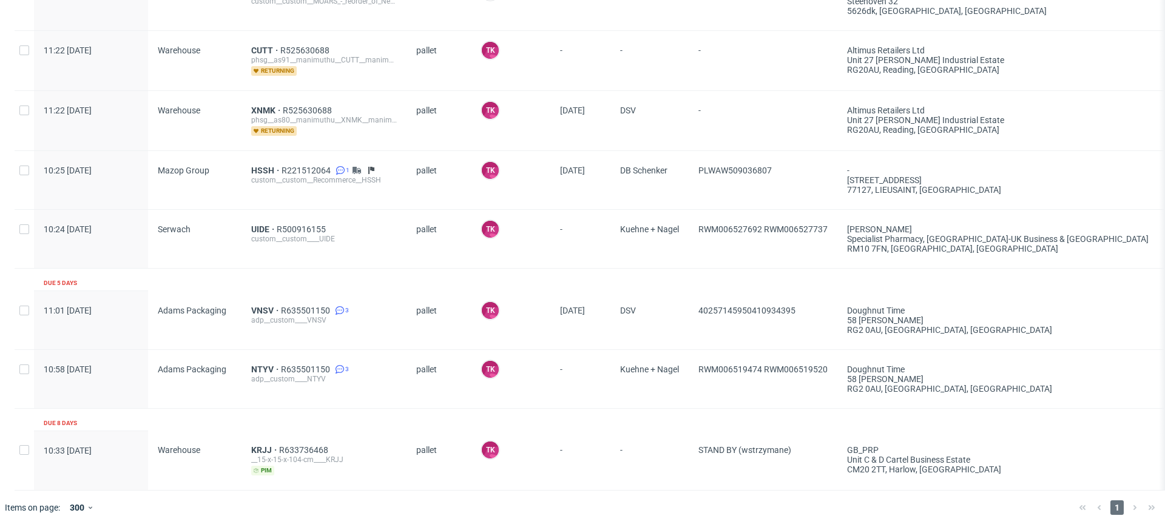
drag, startPoint x: 784, startPoint y: 174, endPoint x: 697, endPoint y: 174, distance: 86.7
click at [698, 175] on div "PLWAW509036807" at bounding box center [763, 180] width 149 height 58
copy span "PLWAW509036807"
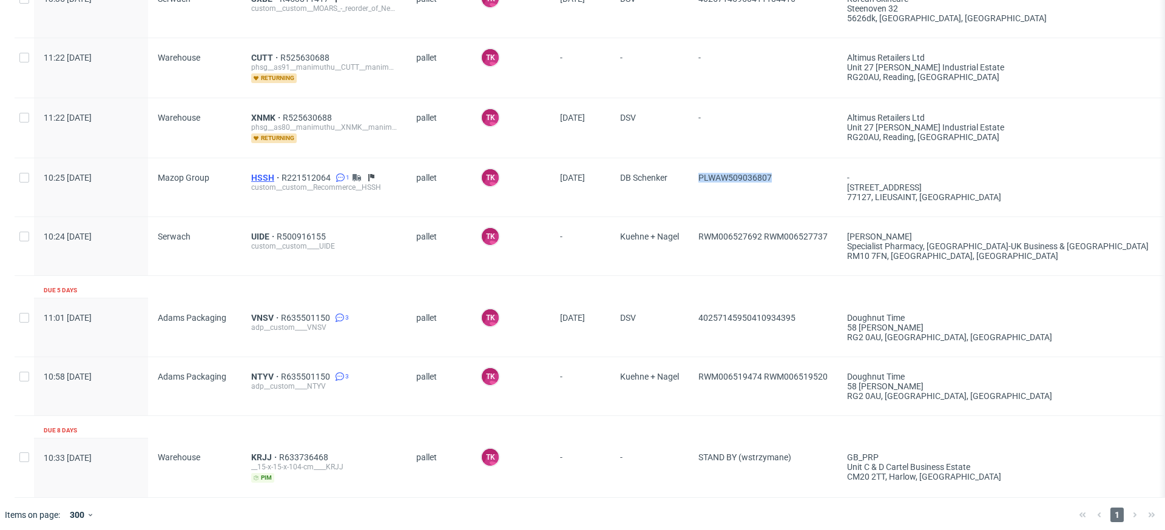
click at [251, 177] on span "HSSH" at bounding box center [266, 178] width 30 height 10
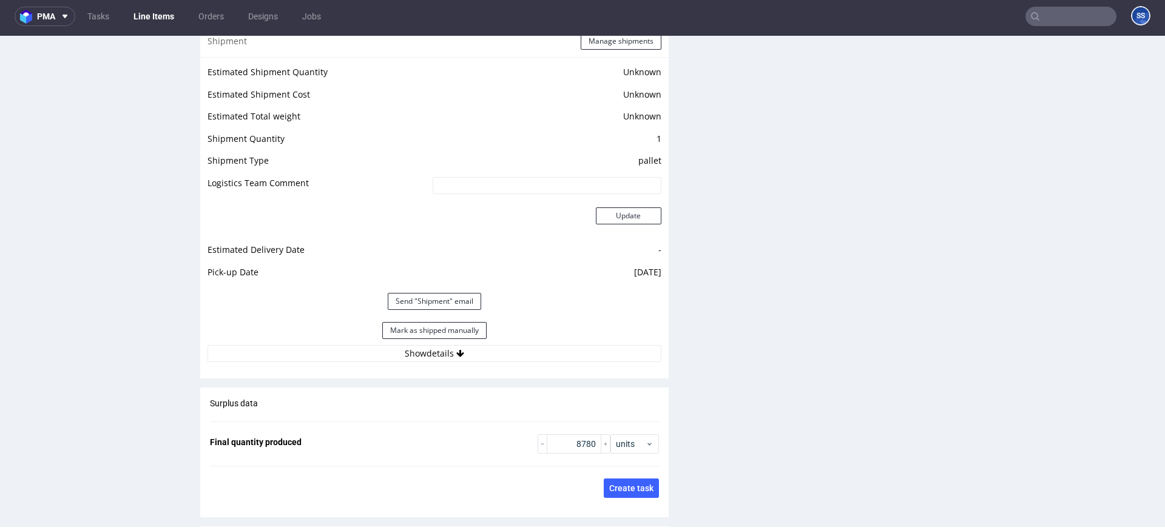
scroll to position [1657, 0]
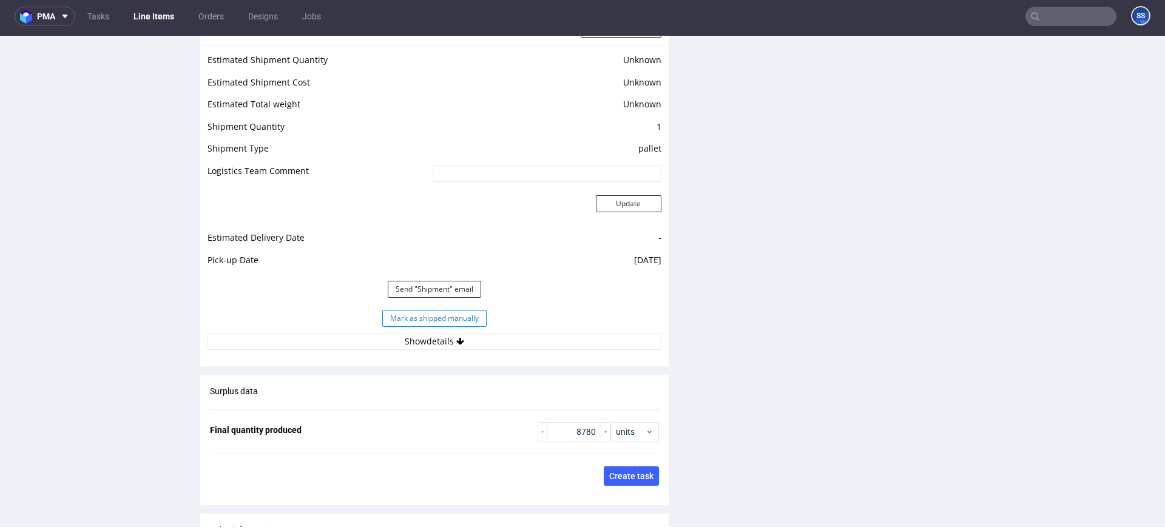
click at [465, 322] on button "Mark as shipped manually" at bounding box center [434, 318] width 104 height 17
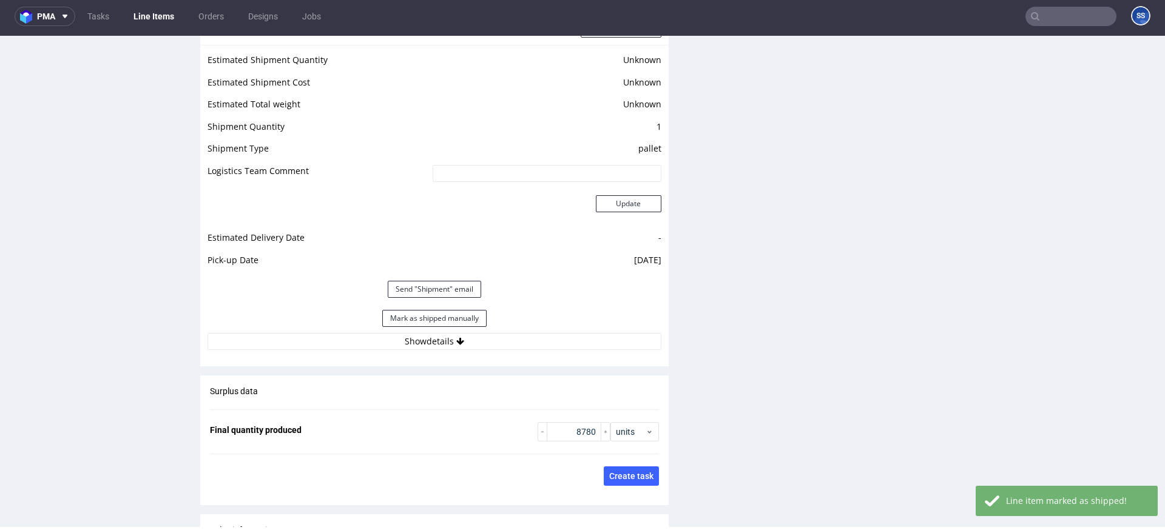
click at [147, 16] on link "Line Items" at bounding box center [153, 16] width 55 height 19
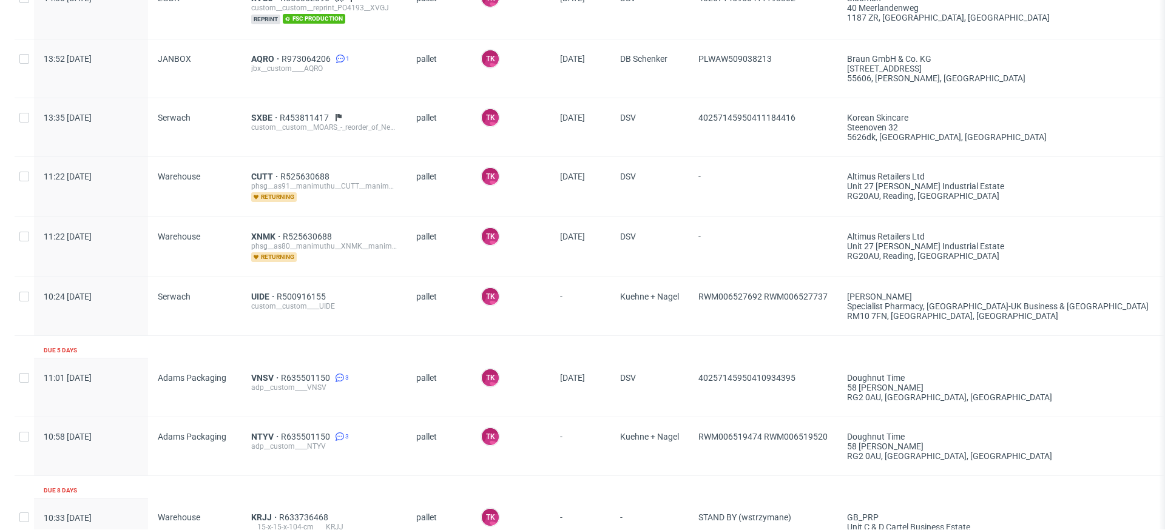
scroll to position [1677, 0]
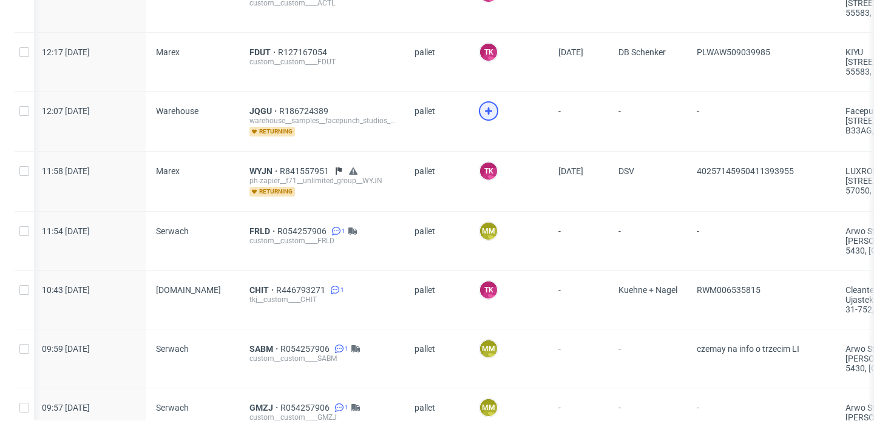
scroll to position [344, 0]
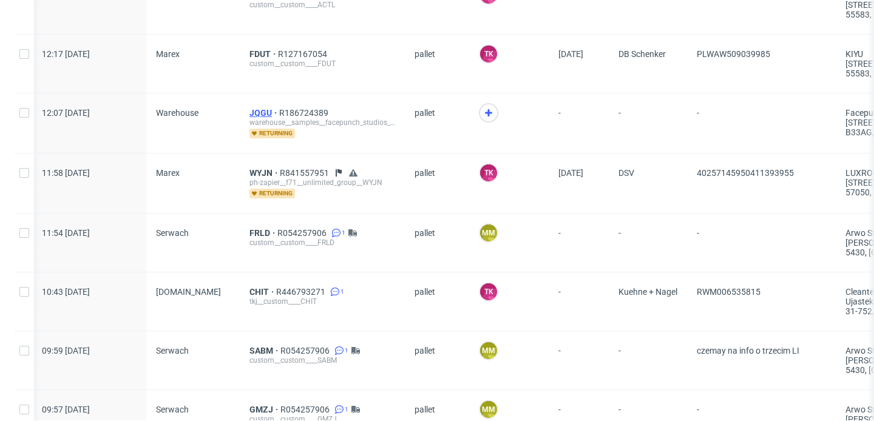
click at [263, 112] on span "JQGU" at bounding box center [264, 113] width 30 height 10
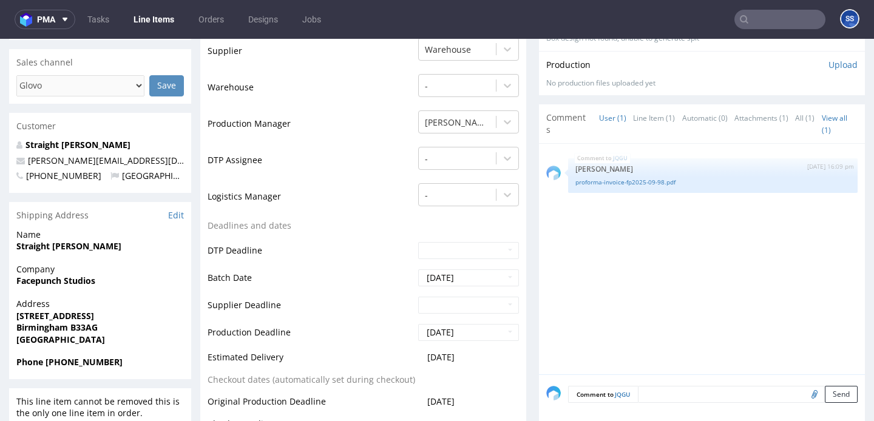
scroll to position [352, 0]
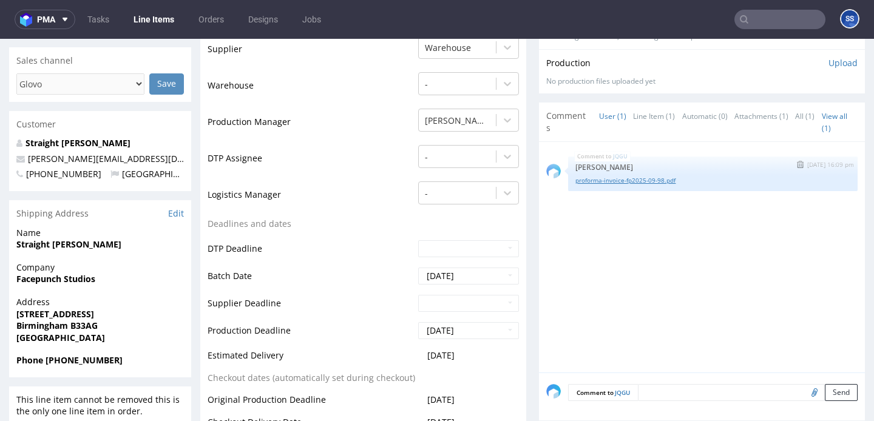
click at [601, 181] on link "proforma-invoice-fp2025-09-98.pdf" at bounding box center [712, 180] width 275 height 9
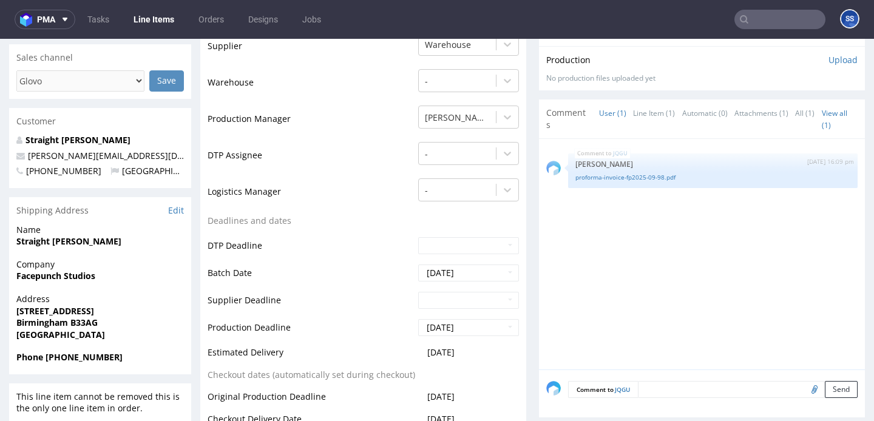
scroll to position [356, 0]
click at [33, 238] on strong "Straight [PERSON_NAME]" at bounding box center [68, 241] width 105 height 12
copy strong "Straight [PERSON_NAME]"
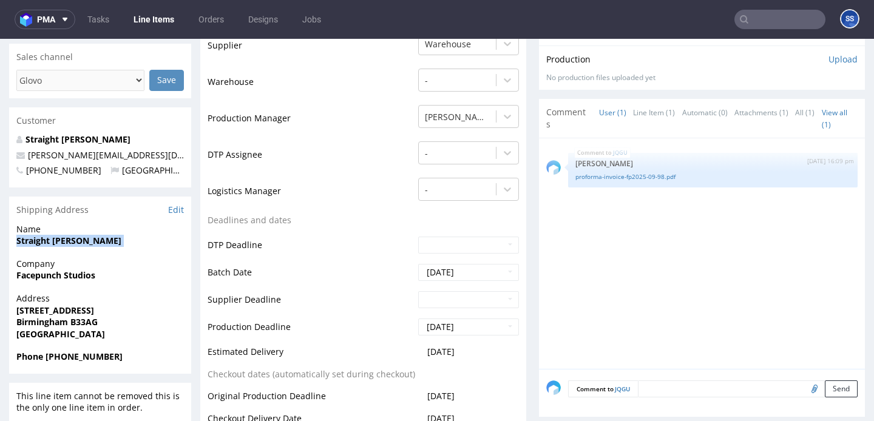
click at [56, 277] on strong "Facepunch Studios" at bounding box center [55, 275] width 79 height 12
copy strong "Facepunch Studios"
click at [74, 306] on strong "[STREET_ADDRESS]" at bounding box center [55, 311] width 78 height 12
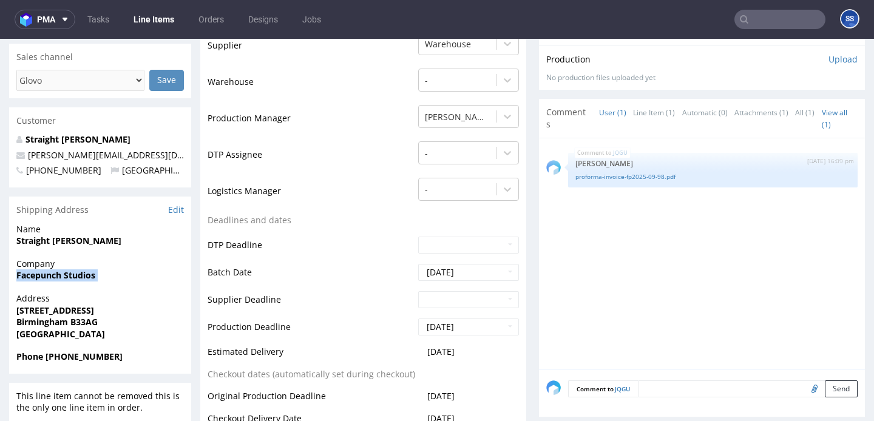
click at [74, 306] on strong "[STREET_ADDRESS]" at bounding box center [55, 311] width 78 height 12
copy strong "[STREET_ADDRESS]"
click at [58, 325] on strong "Birmingham B33AG" at bounding box center [56, 323] width 81 height 12
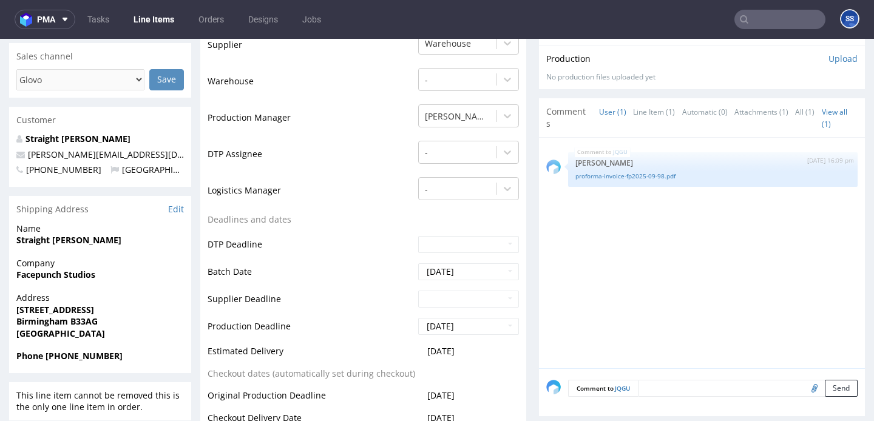
click at [58, 325] on strong "Birmingham B33AG" at bounding box center [56, 321] width 81 height 12
copy strong "Birmingham"
click at [84, 320] on strong "Birmingham B33AG" at bounding box center [56, 321] width 81 height 12
copy strong "B33AG"
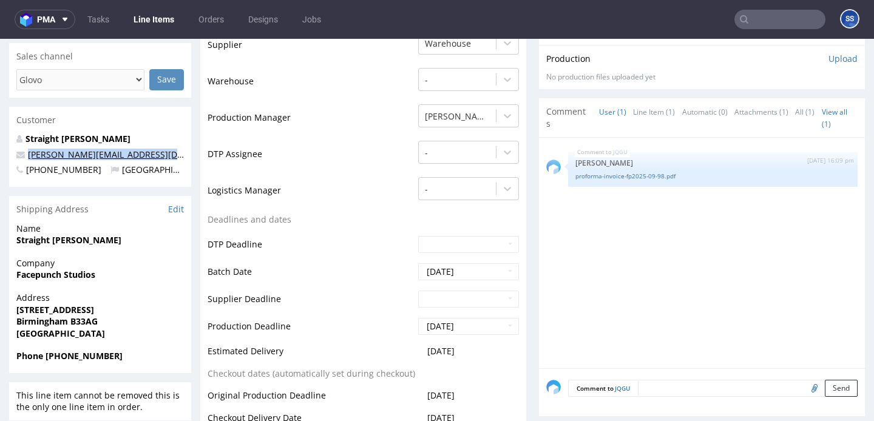
drag, startPoint x: 178, startPoint y: 153, endPoint x: 101, endPoint y: 146, distance: 77.4
click at [28, 158] on p "[PERSON_NAME][EMAIL_ADDRESS][DOMAIN_NAME]" at bounding box center [99, 155] width 167 height 12
copy link "[PERSON_NAME][EMAIL_ADDRESS][DOMAIN_NAME]"
click at [98, 357] on strong "Phone +447546409798" at bounding box center [69, 356] width 106 height 12
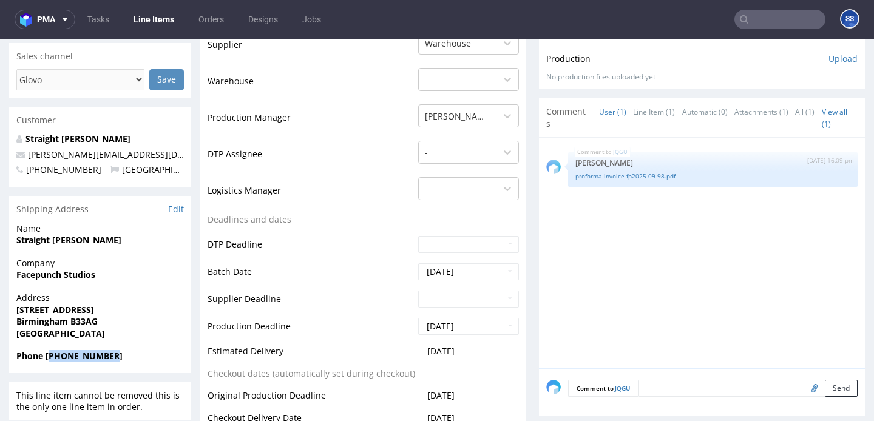
copy strong "447546409798"
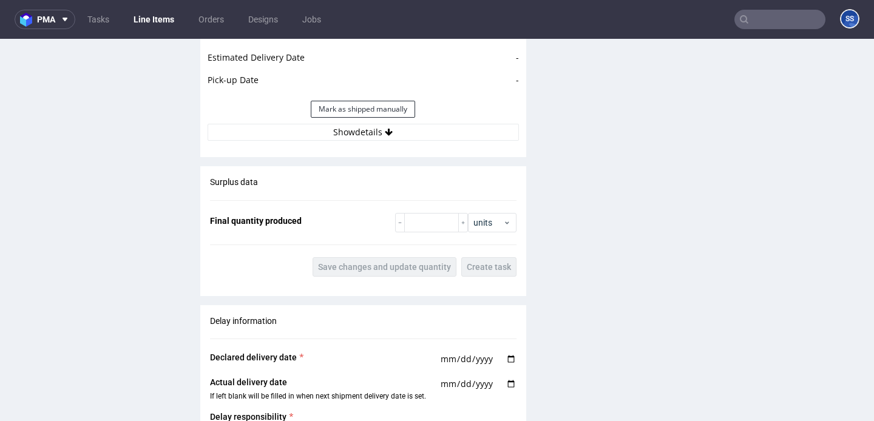
scroll to position [1256, 0]
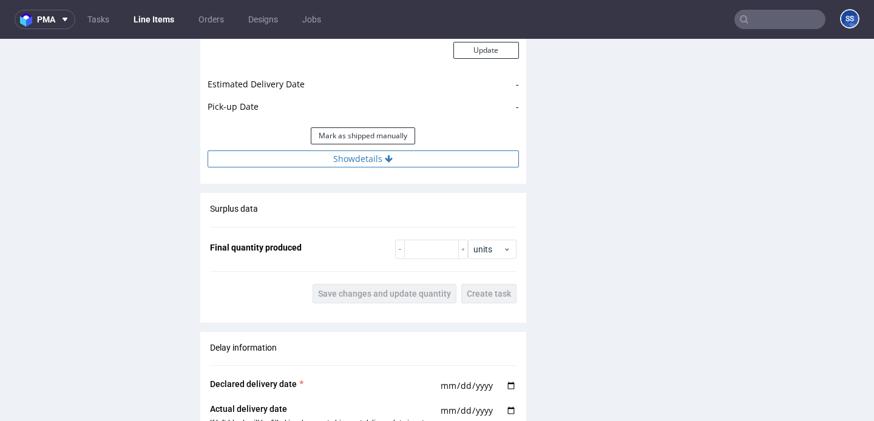
click at [419, 157] on button "Show details" at bounding box center [362, 158] width 311 height 17
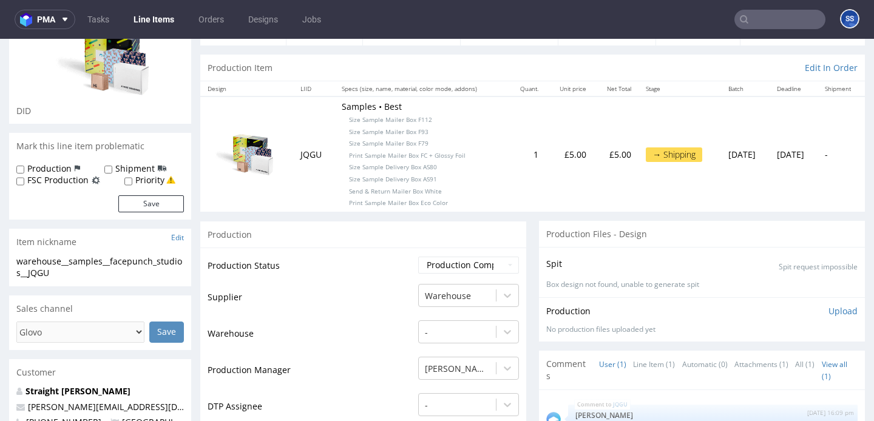
scroll to position [0, 0]
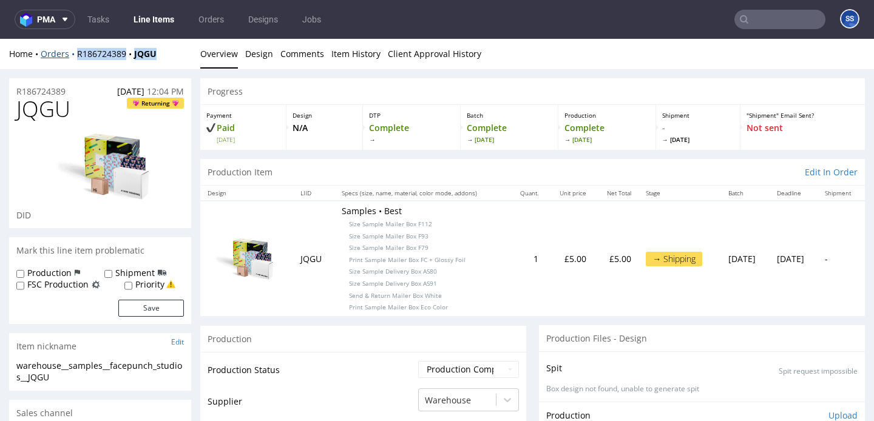
drag, startPoint x: 172, startPoint y: 53, endPoint x: 73, endPoint y: 56, distance: 98.3
click at [73, 56] on div "Home Orders R186724389 JQGU" at bounding box center [100, 54] width 182 height 12
copy div "R186724389 JQGU"
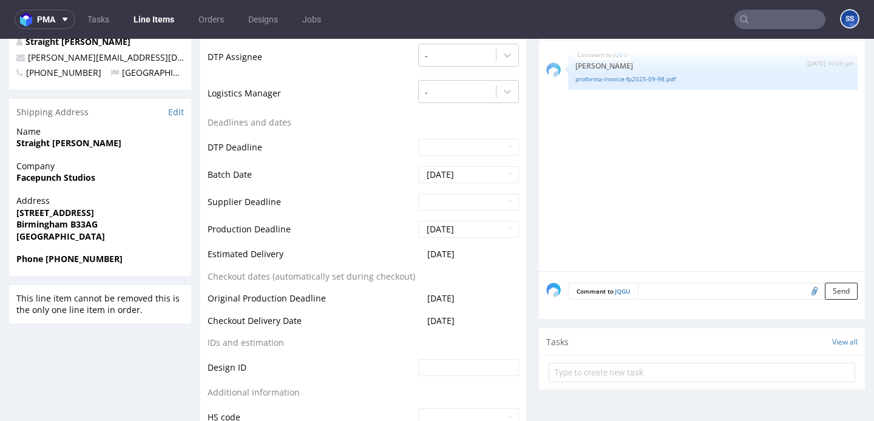
scroll to position [475, 0]
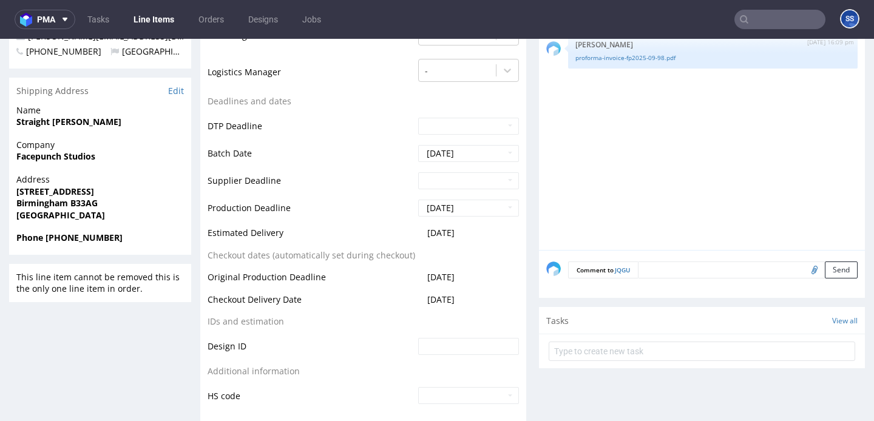
click at [96, 238] on strong "Phone +447546409798" at bounding box center [69, 238] width 106 height 12
copy strong "447546409798"
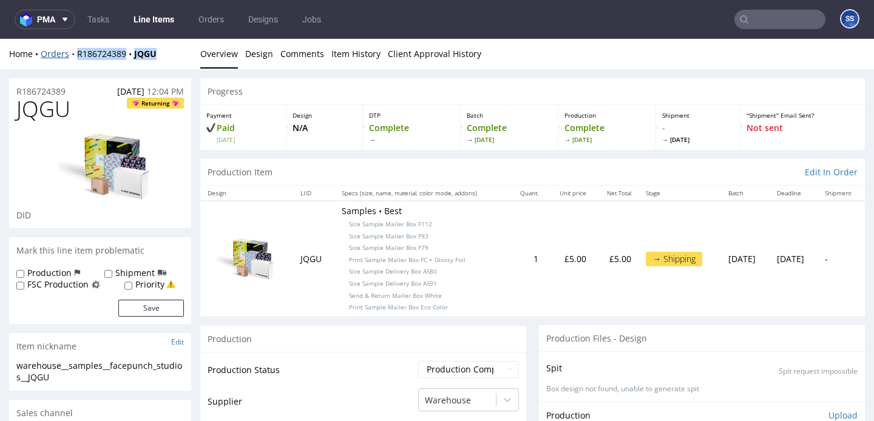
drag, startPoint x: 165, startPoint y: 55, endPoint x: 101, endPoint y: 47, distance: 64.8
click at [73, 55] on div "Home Orders R186724389 JQGU" at bounding box center [100, 54] width 182 height 12
copy div "R186724389 JQGU"
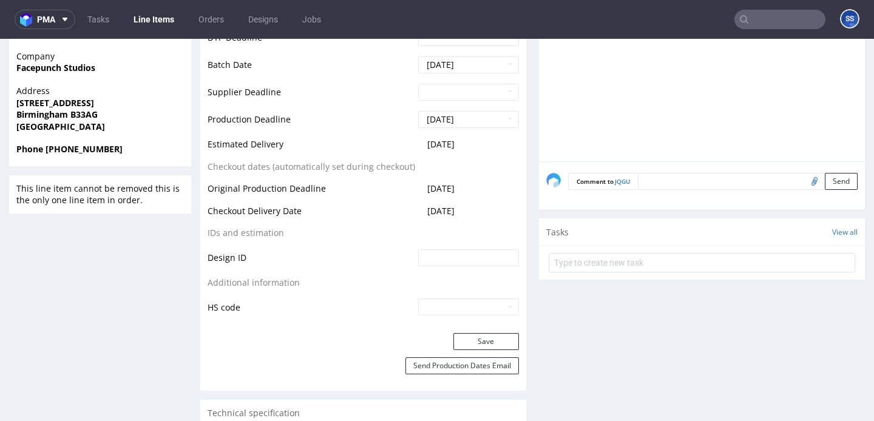
scroll to position [538, 0]
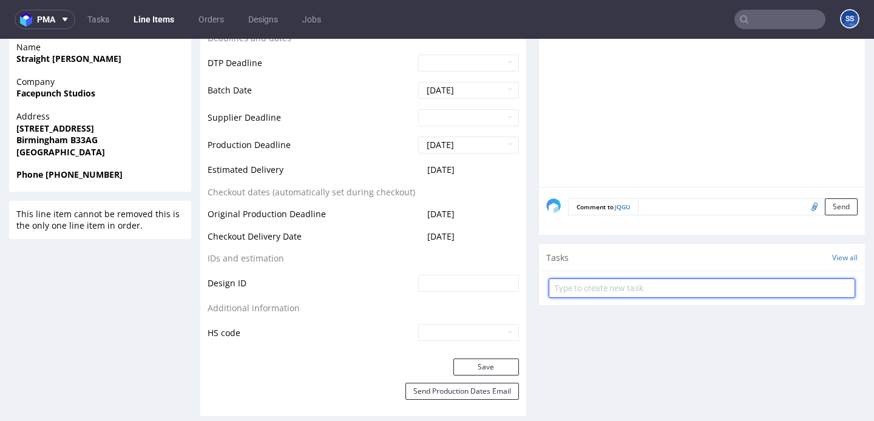
click at [602, 288] on input "text" at bounding box center [701, 287] width 306 height 19
type input "Etykiety"
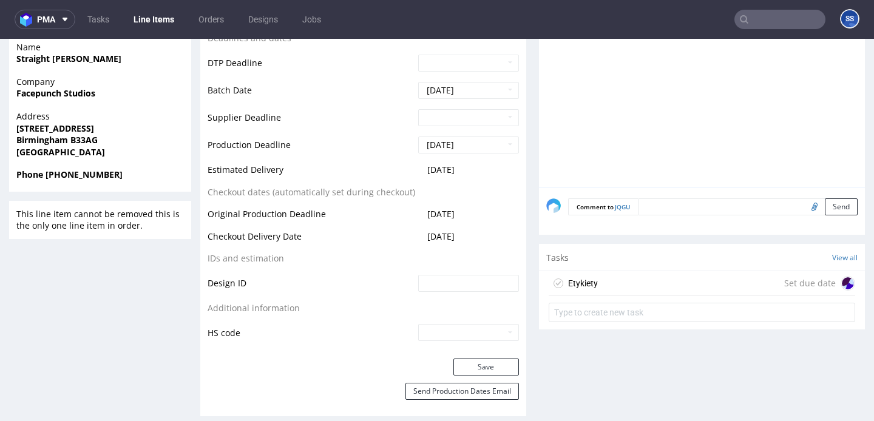
click at [644, 283] on div "Etykiety Set due date" at bounding box center [701, 283] width 306 height 24
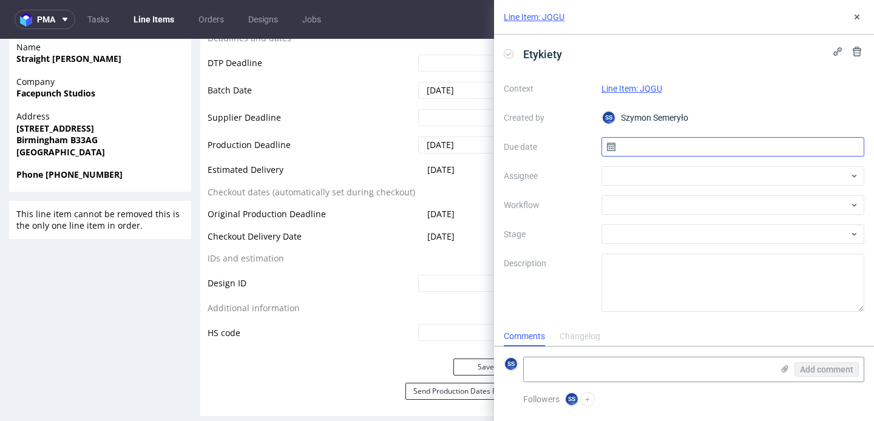
scroll to position [10, 0]
click at [639, 144] on input "text" at bounding box center [732, 146] width 263 height 19
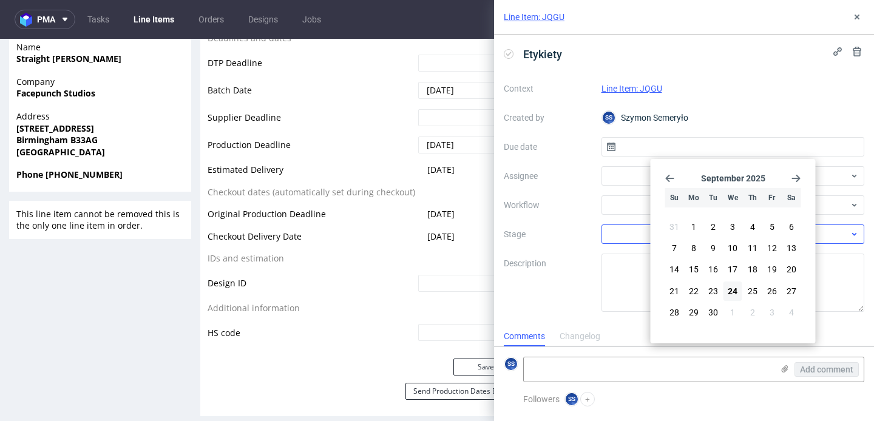
drag, startPoint x: 740, startPoint y: 292, endPoint x: 657, endPoint y: 224, distance: 107.3
click at [740, 292] on button "24" at bounding box center [732, 290] width 19 height 19
type input "[DATE]"
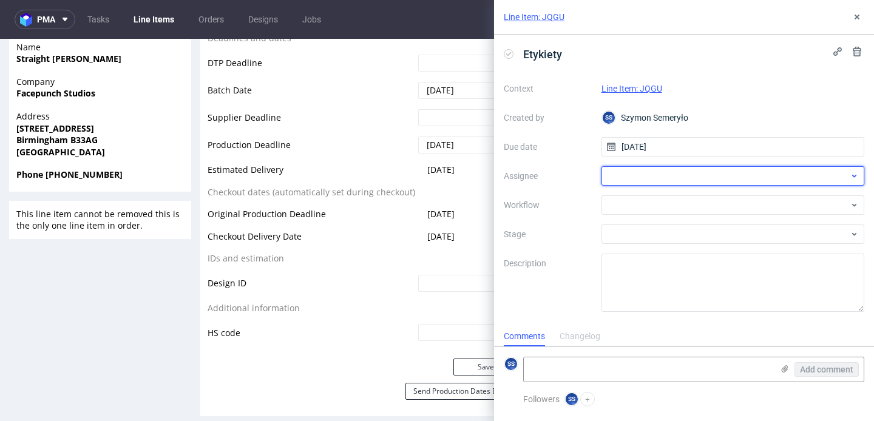
click at [647, 178] on div at bounding box center [732, 175] width 263 height 19
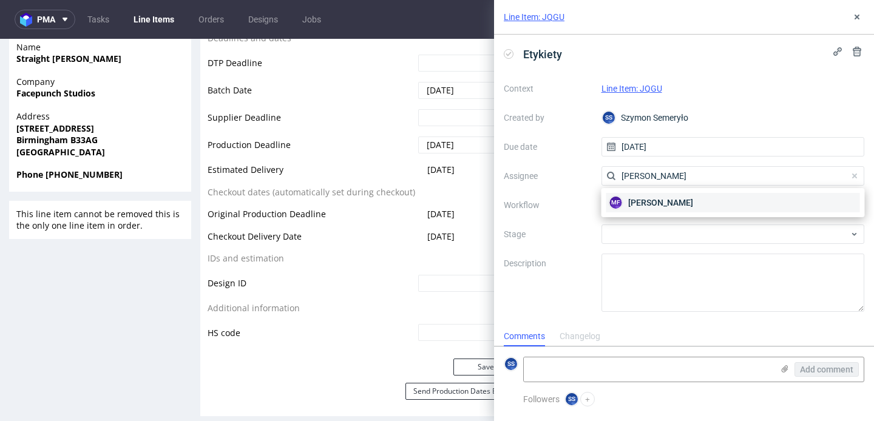
type input "michał fe"
click at [667, 203] on span "Michał Fedorowicz" at bounding box center [660, 203] width 65 height 12
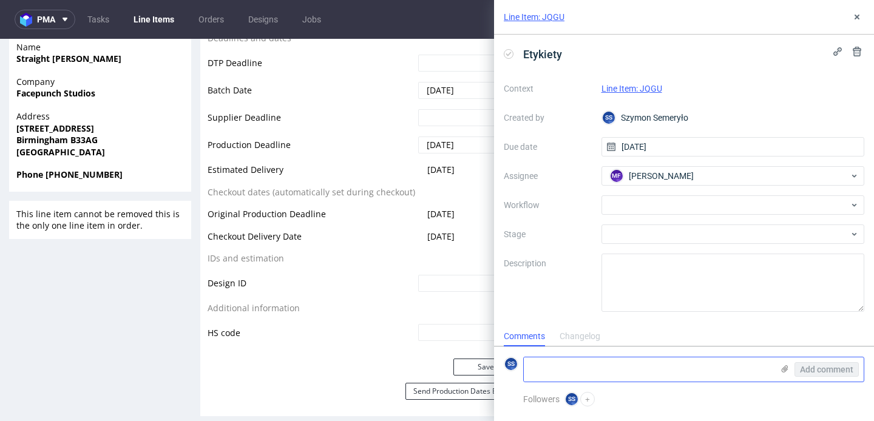
click at [562, 363] on textarea at bounding box center [648, 369] width 249 height 24
paste textarea "1Z5A15806898322711"
type textarea "1Z5A15806898322711"
click at [780, 365] on icon at bounding box center [785, 369] width 10 height 10
click at [0, 0] on input "file" at bounding box center [0, 0] width 0 height 0
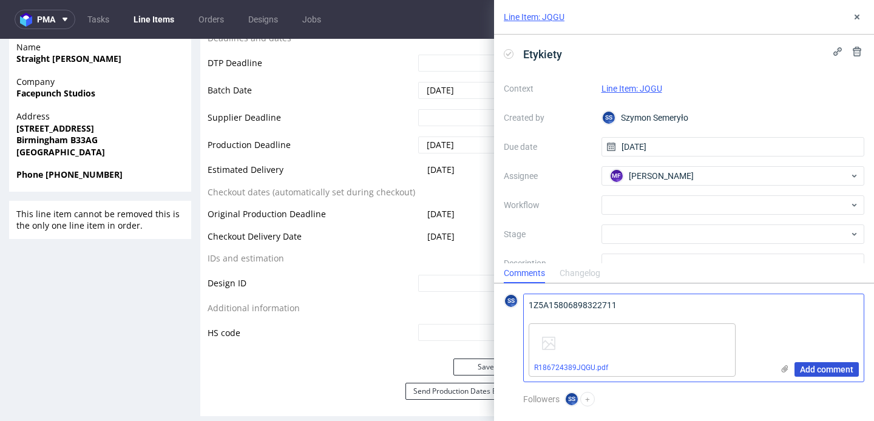
click at [818, 365] on span "Add comment" at bounding box center [826, 369] width 53 height 8
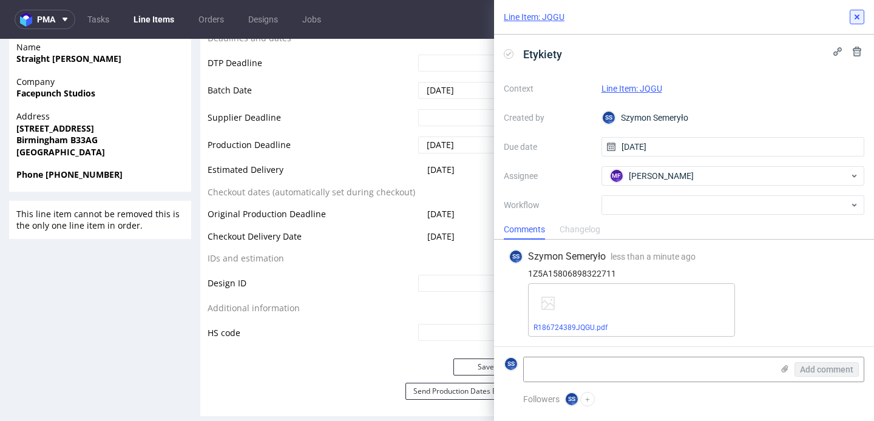
click at [858, 18] on use at bounding box center [856, 17] width 5 height 5
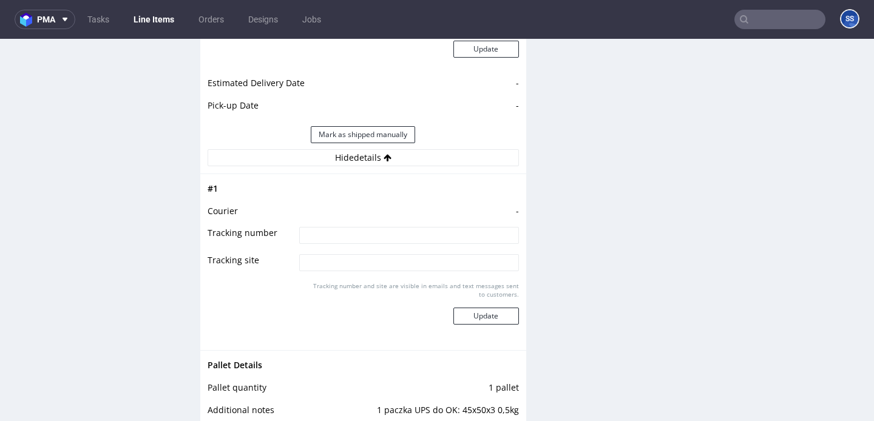
click at [343, 231] on input at bounding box center [408, 235] width 219 height 17
paste input "1Z5A15806898322711"
type input "1Z5A15806898322711"
click at [470, 315] on button "Update" at bounding box center [486, 316] width 66 height 17
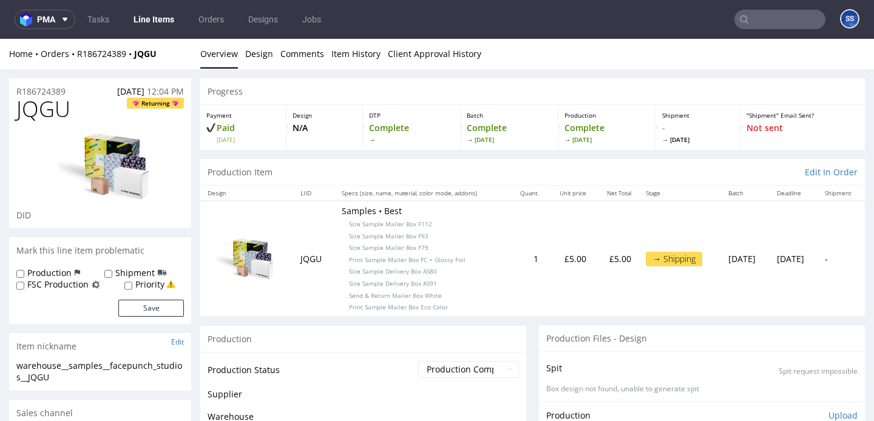
scroll to position [1022, 0]
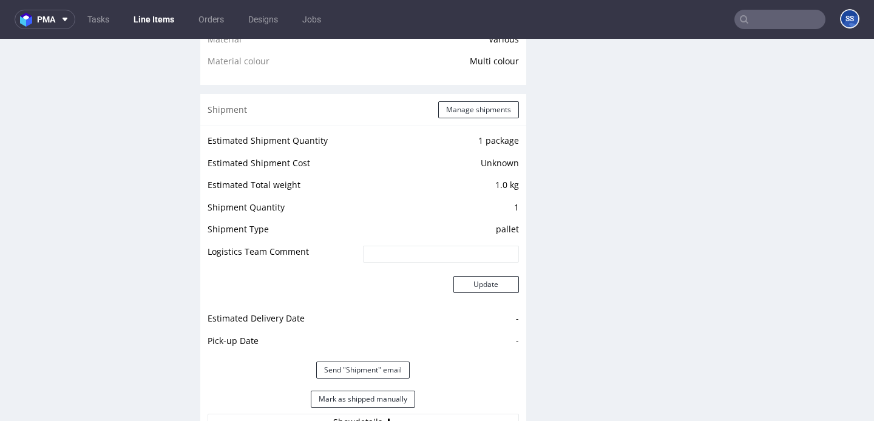
click at [156, 24] on link "Line Items" at bounding box center [153, 19] width 55 height 19
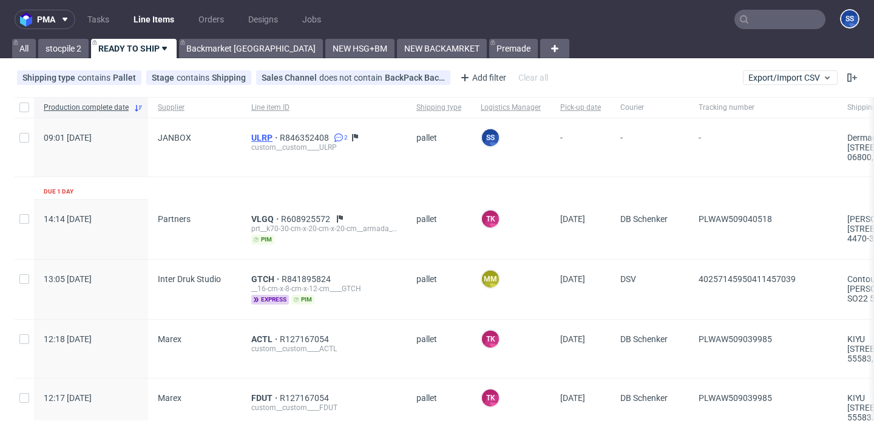
click at [261, 136] on span "ULRP" at bounding box center [265, 138] width 29 height 10
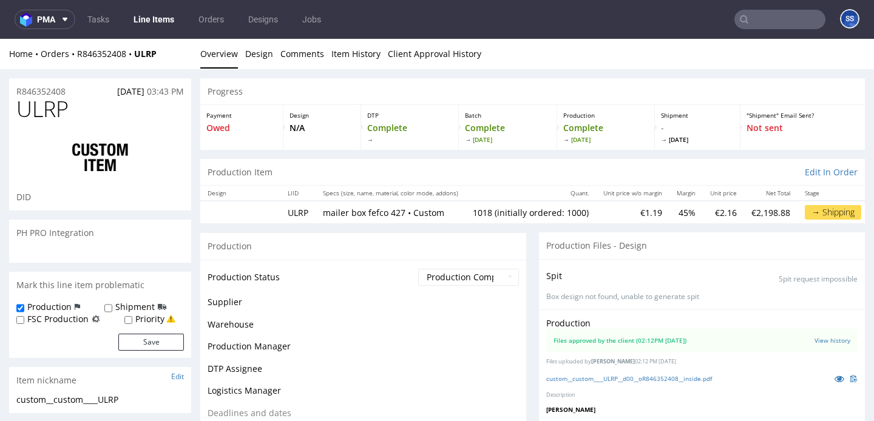
scroll to position [110, 0]
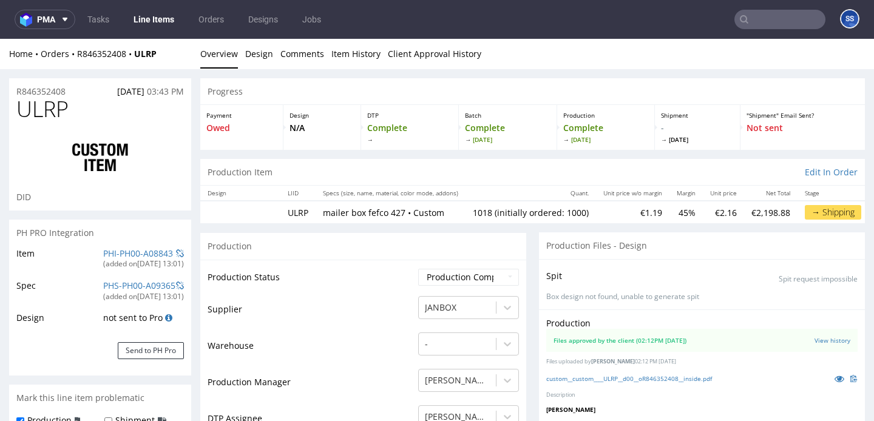
select select "in_progress"
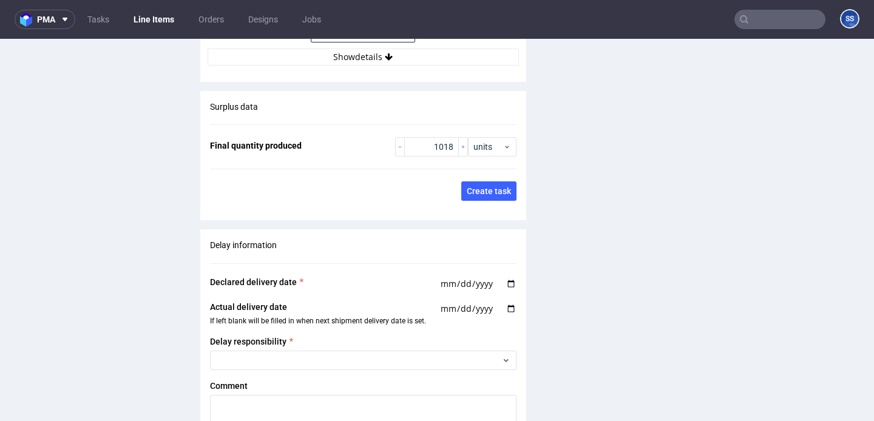
scroll to position [1881, 0]
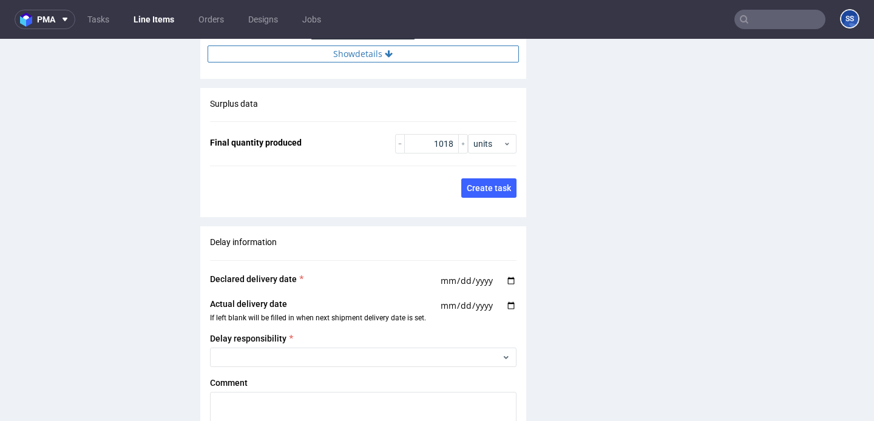
click at [338, 59] on button "Show details" at bounding box center [362, 53] width 311 height 17
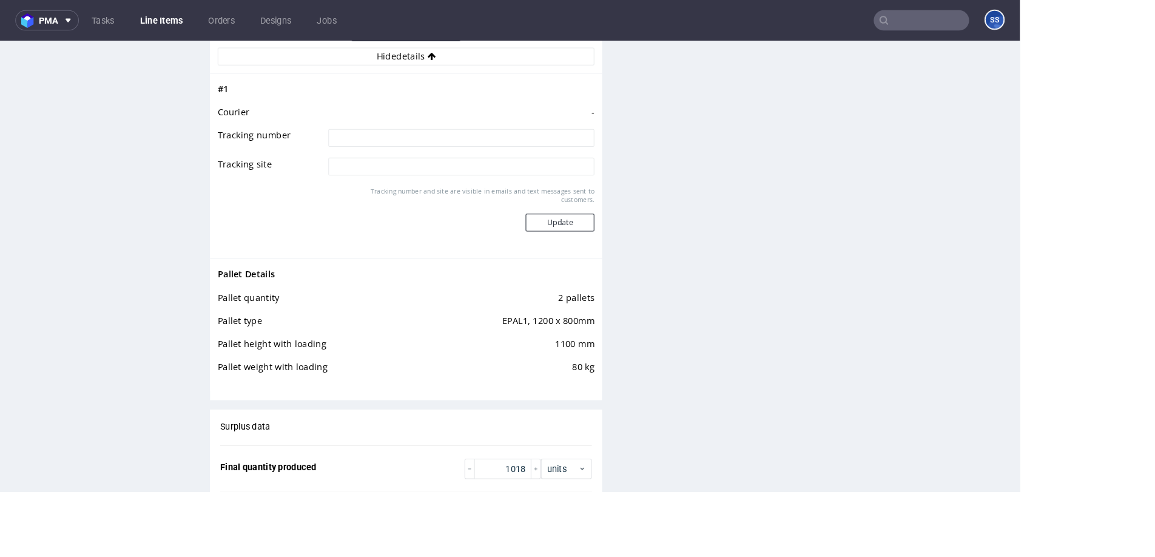
scroll to position [101, 0]
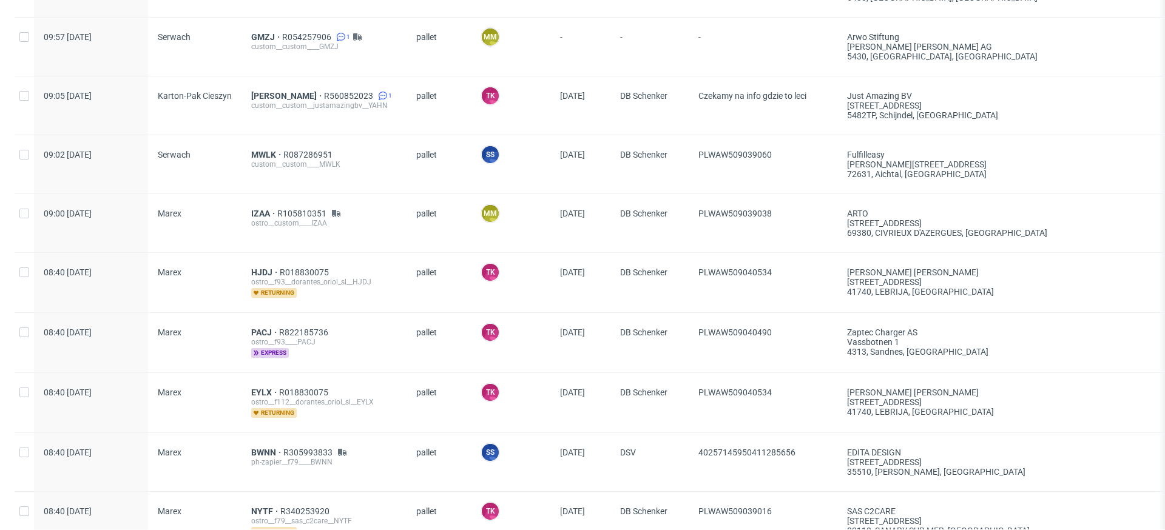
scroll to position [1677, 0]
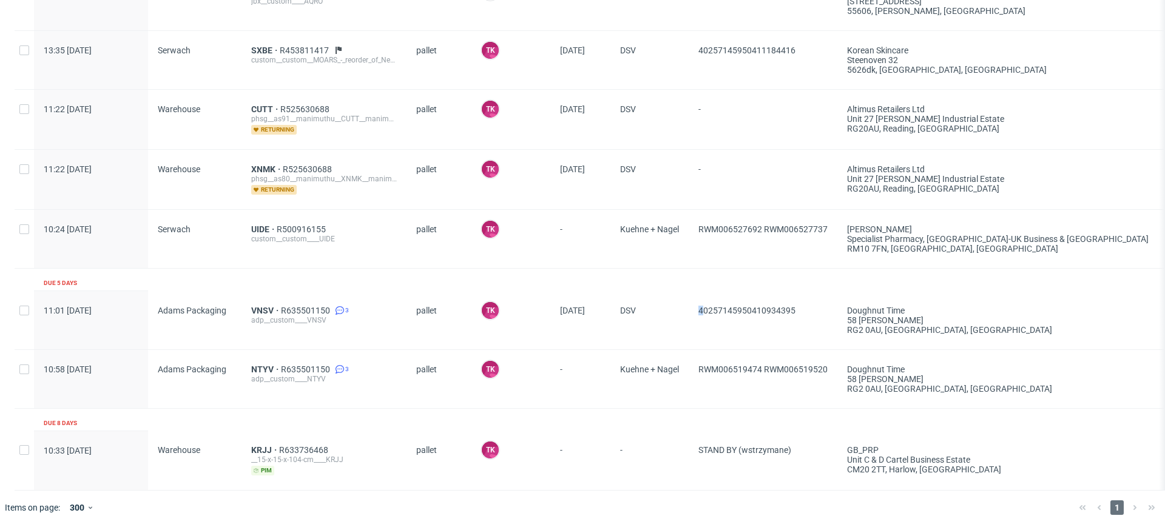
drag, startPoint x: 805, startPoint y: 316, endPoint x: 709, endPoint y: 317, distance: 95.9
click at [700, 314] on span "40257145950410934395" at bounding box center [762, 320] width 129 height 29
drag, startPoint x: 807, startPoint y: 308, endPoint x: 695, endPoint y: 305, distance: 112.9
click at [695, 305] on div "40257145950410934395" at bounding box center [763, 320] width 149 height 58
copy span "40257145950410934395"
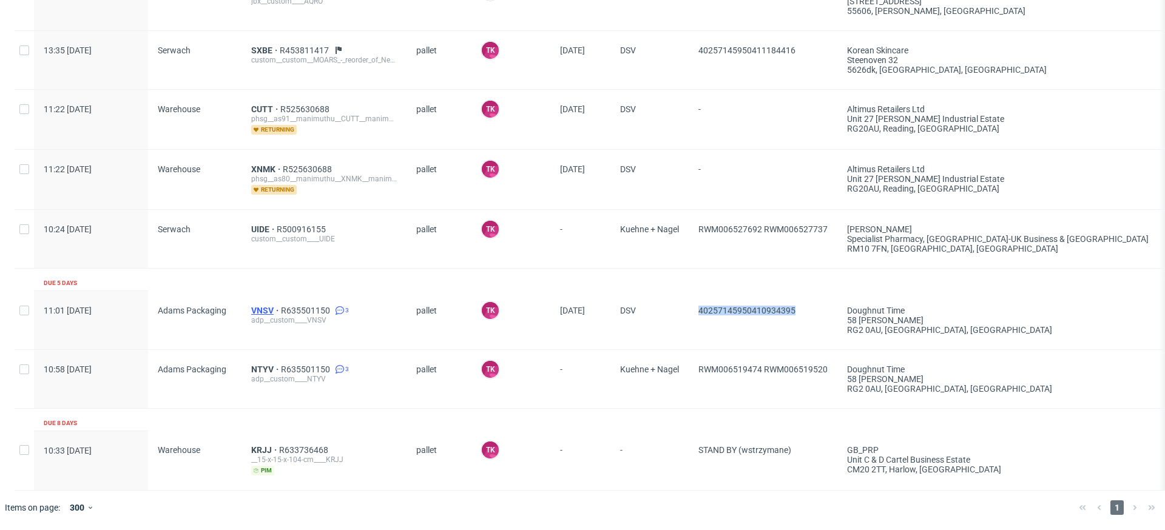
click at [257, 311] on span "VNSV" at bounding box center [266, 311] width 30 height 10
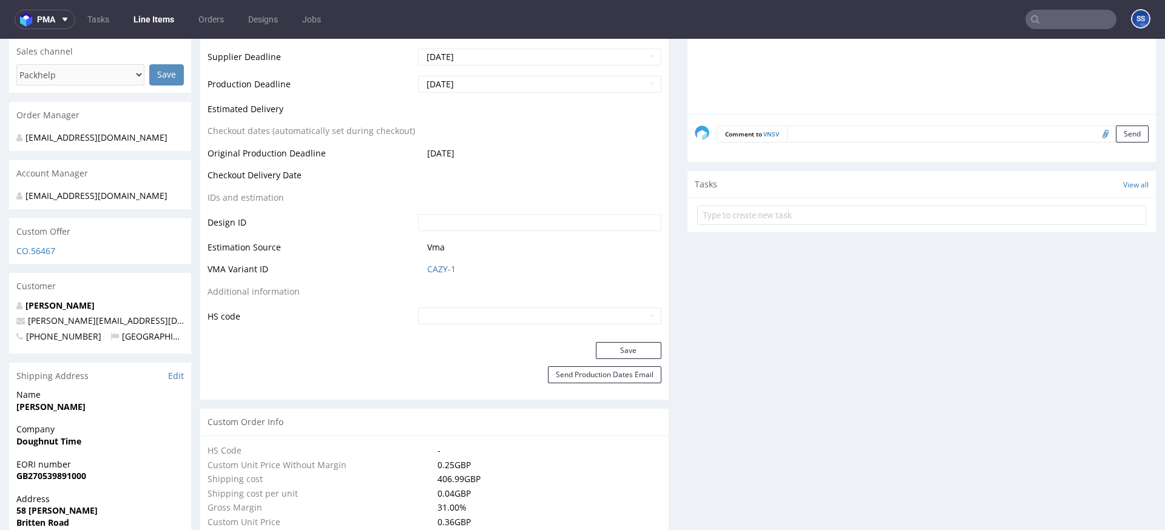
type input "10130"
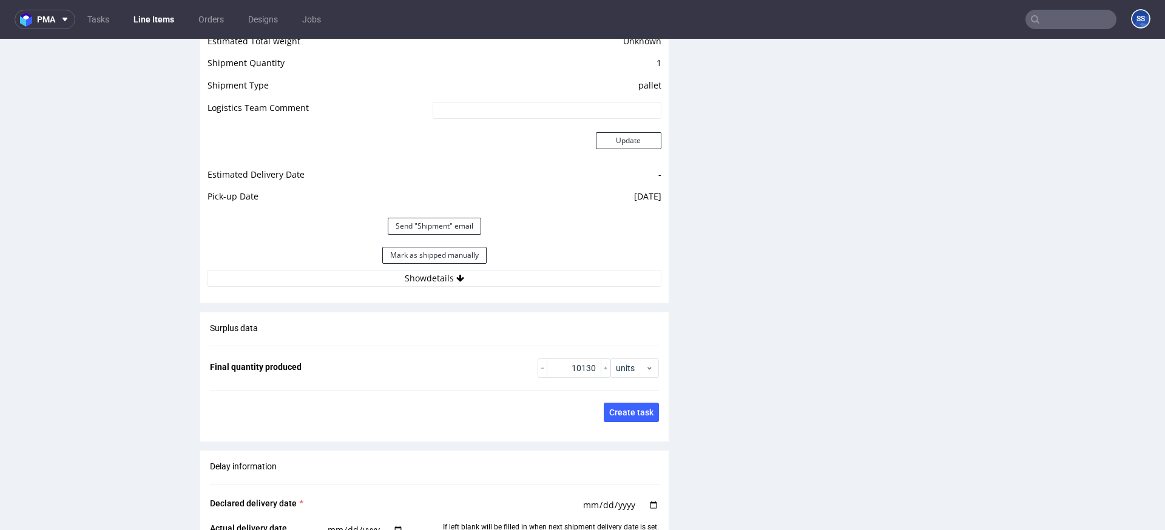
scroll to position [1677, 0]
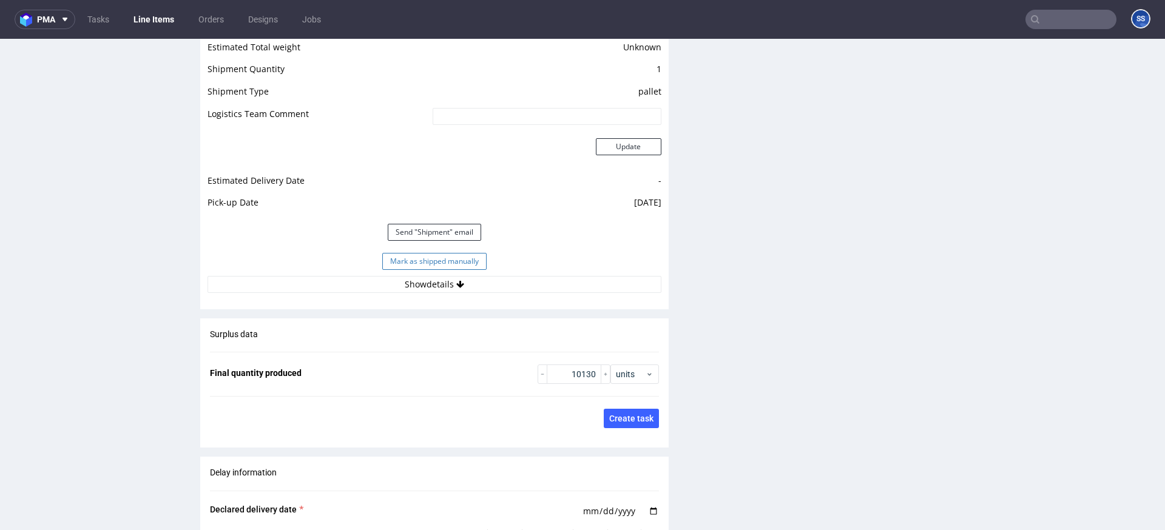
click at [434, 263] on button "Mark as shipped manually" at bounding box center [434, 261] width 104 height 17
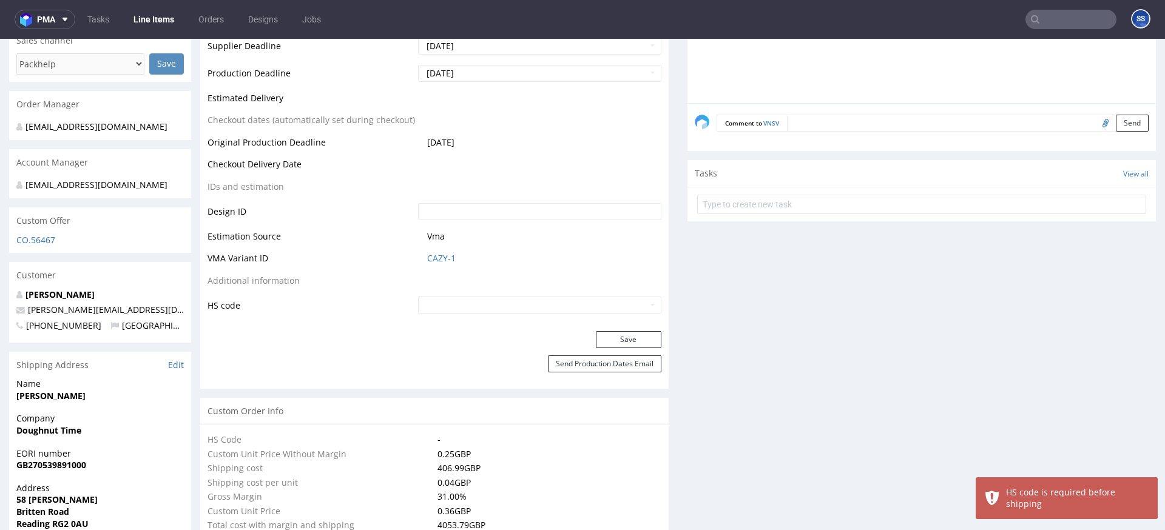
scroll to position [498, 0]
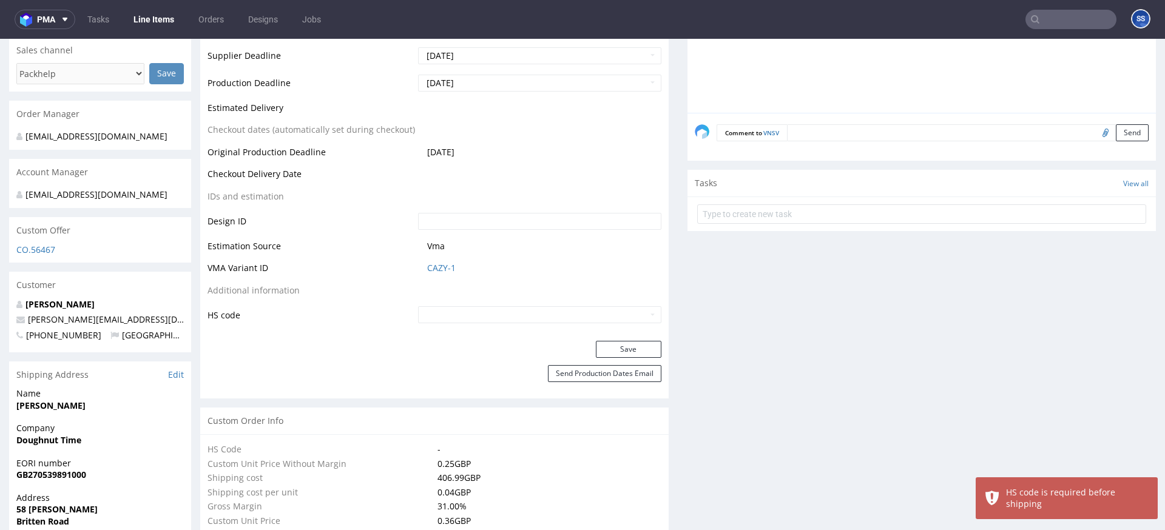
click at [445, 309] on input "text" at bounding box center [539, 314] width 243 height 17
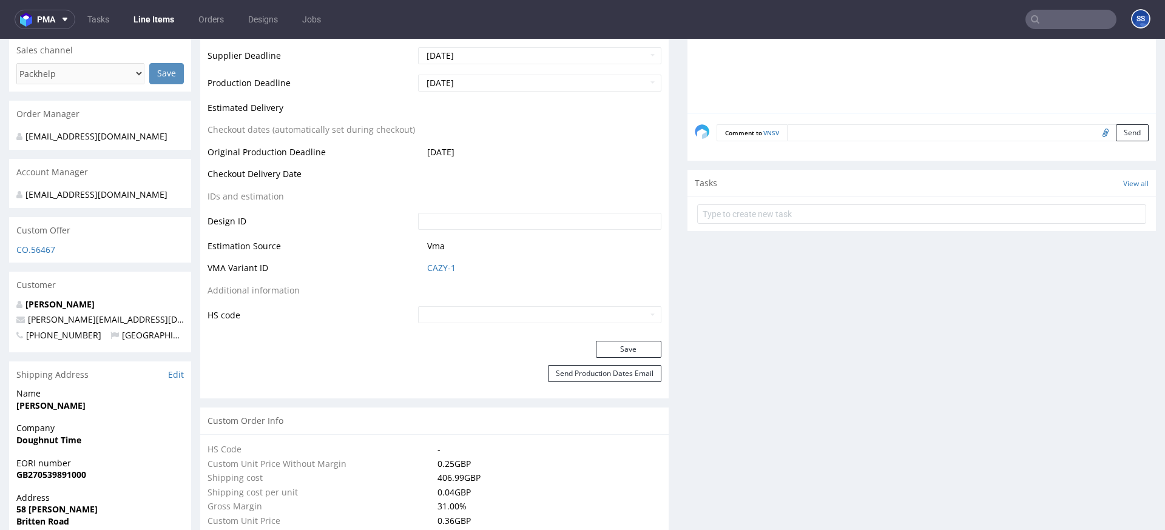
type input "4819 10 00 00"
click at [631, 351] on button "Save" at bounding box center [629, 349] width 66 height 17
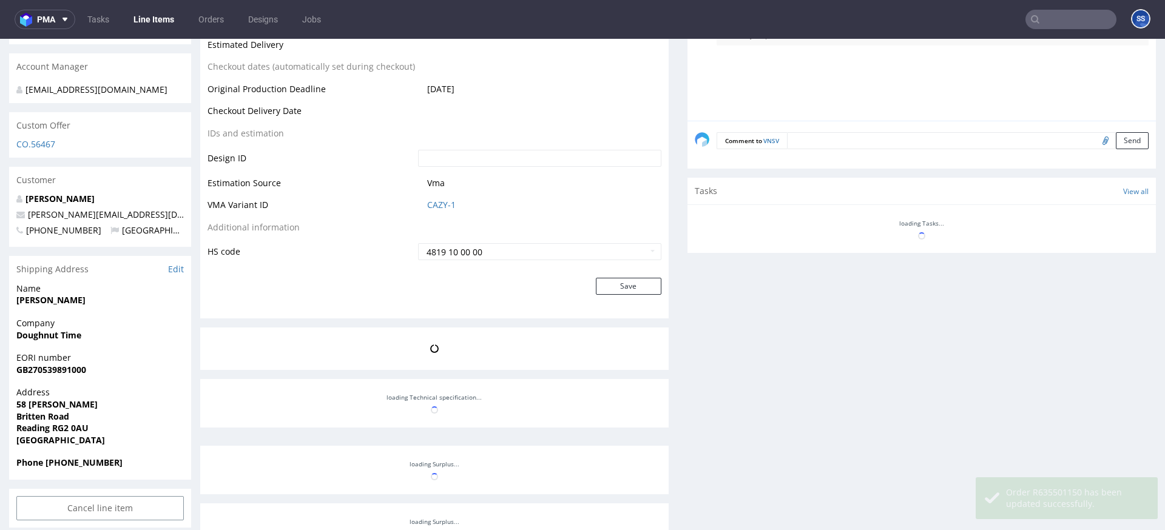
scroll to position [490, 0]
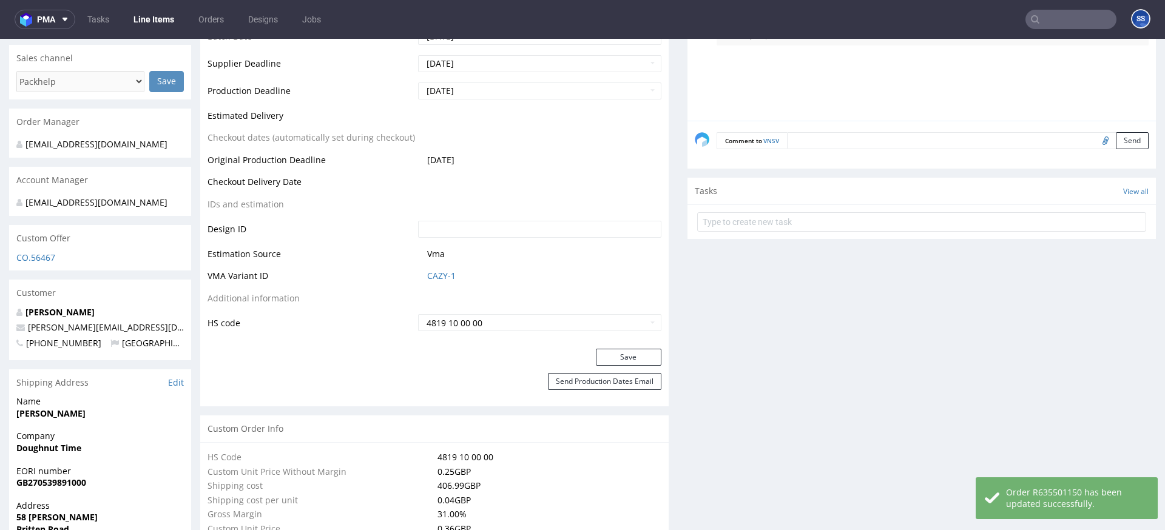
click at [146, 19] on link "Line Items" at bounding box center [153, 19] width 55 height 19
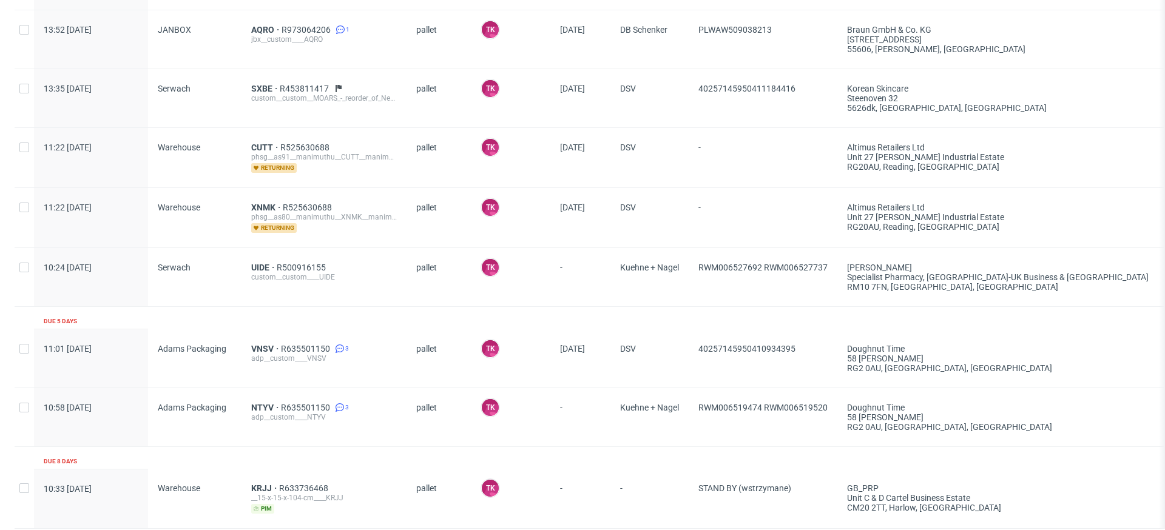
scroll to position [1639, 0]
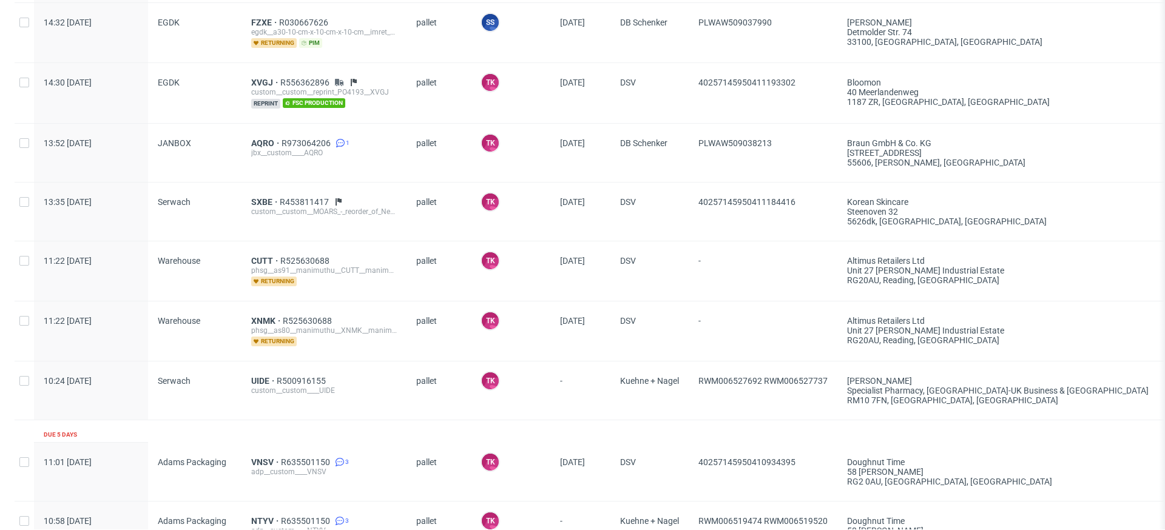
scroll to position [1520, 0]
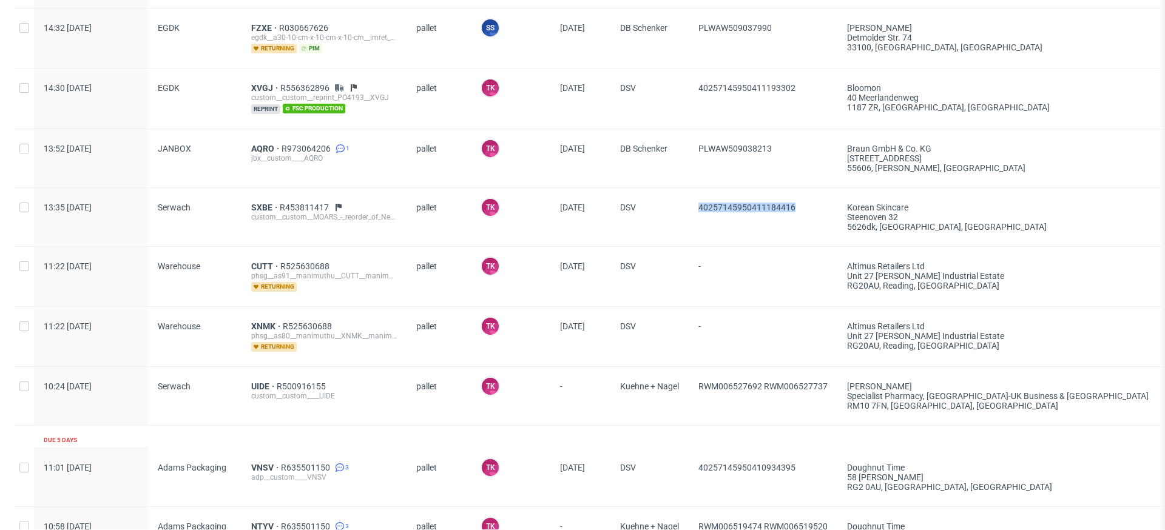
drag, startPoint x: 809, startPoint y: 208, endPoint x: 690, endPoint y: 209, distance: 118.3
click at [691, 209] on div "40257145950411184416" at bounding box center [763, 217] width 149 height 58
copy span "40257145950411184416"
click at [258, 205] on span "SXBE" at bounding box center [265, 208] width 29 height 10
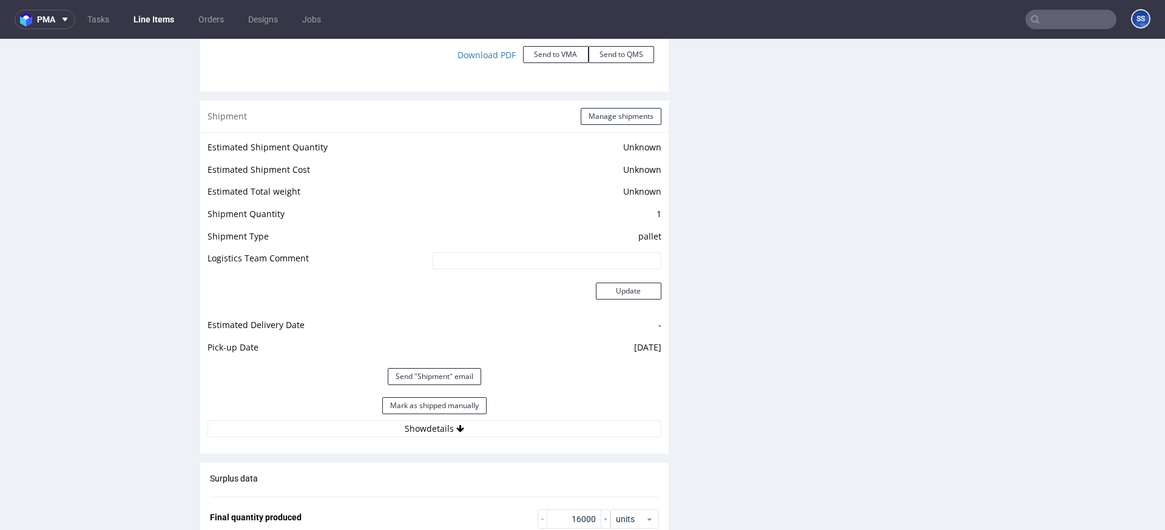
scroll to position [1487, 0]
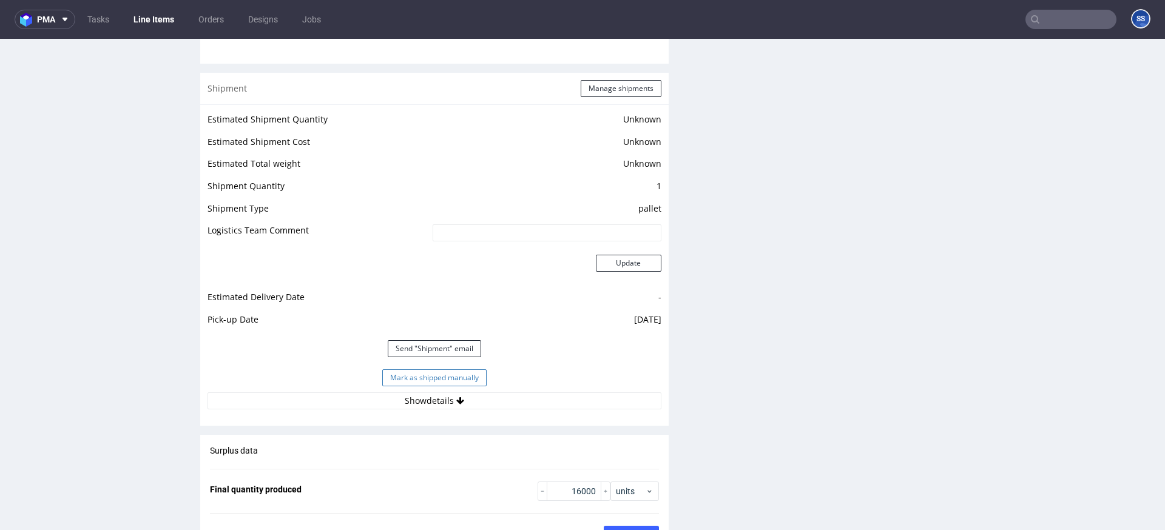
click at [452, 374] on button "Mark as shipped manually" at bounding box center [434, 377] width 104 height 17
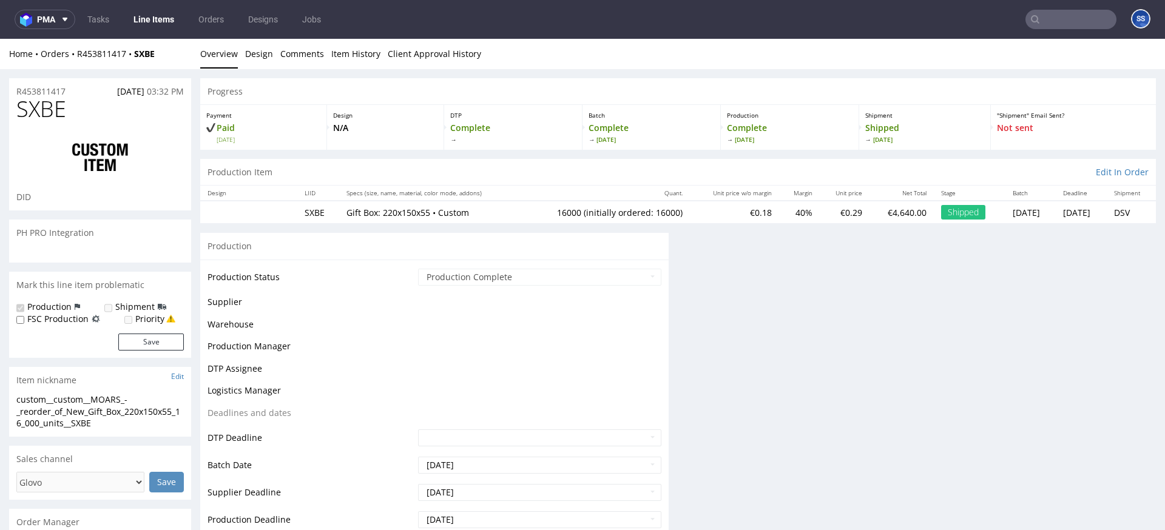
scroll to position [0, 0]
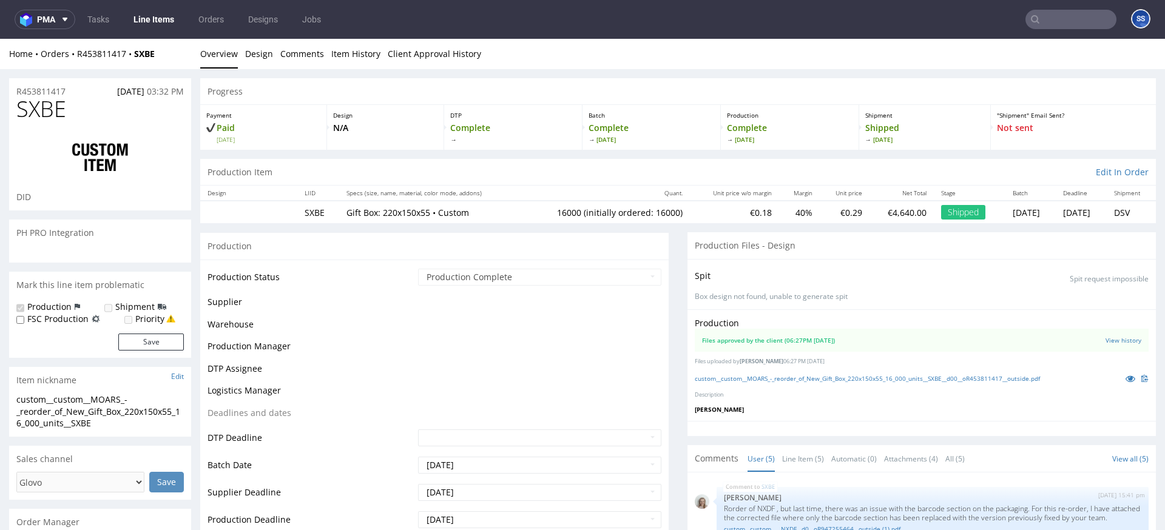
click at [159, 15] on link "Line Items" at bounding box center [153, 19] width 55 height 19
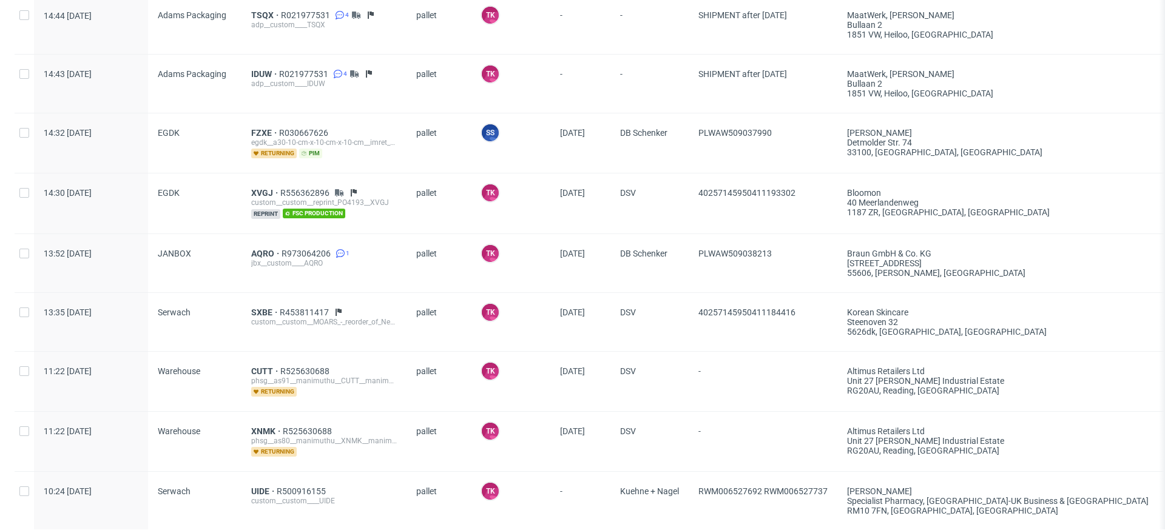
scroll to position [1413, 0]
drag, startPoint x: 783, startPoint y: 254, endPoint x: 694, endPoint y: 255, distance: 88.6
click at [694, 255] on div "PLWAW509038213" at bounding box center [763, 264] width 149 height 58
copy span "PLWAW509038213"
click at [254, 254] on span "AQRO" at bounding box center [266, 255] width 30 height 10
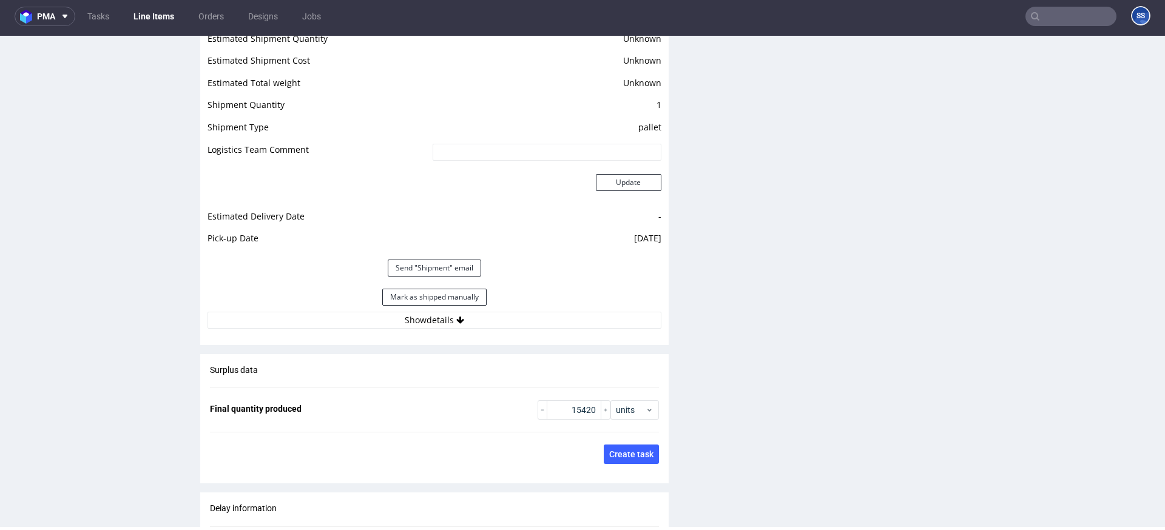
scroll to position [1657, 0]
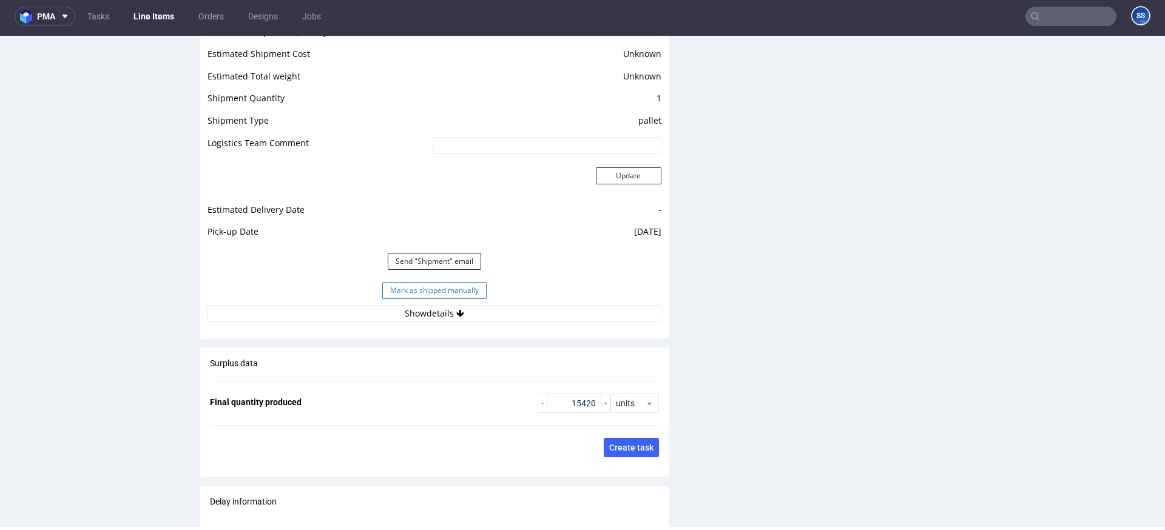
click at [430, 289] on button "Mark as shipped manually" at bounding box center [434, 290] width 104 height 17
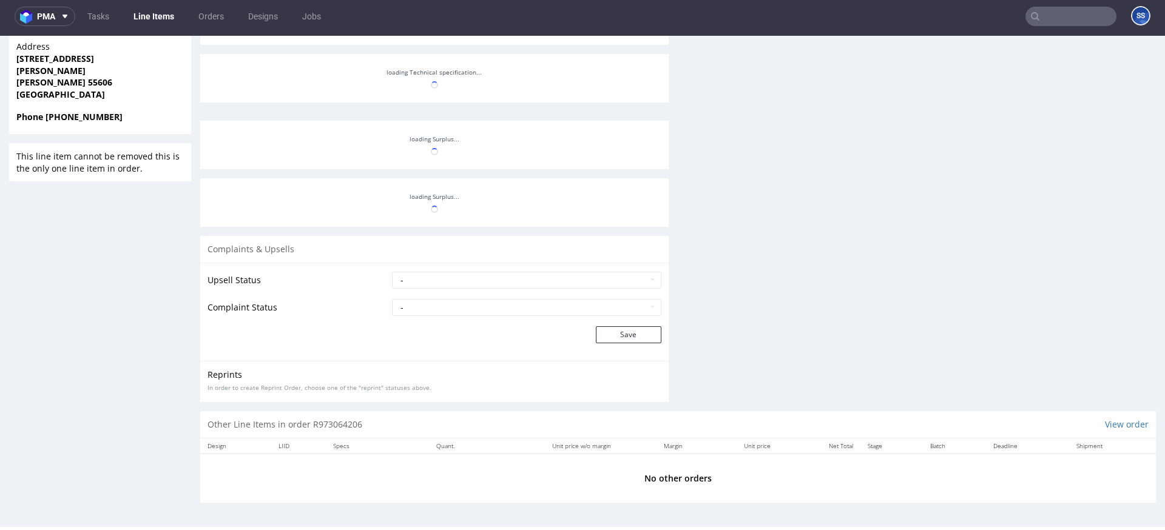
scroll to position [935, 0]
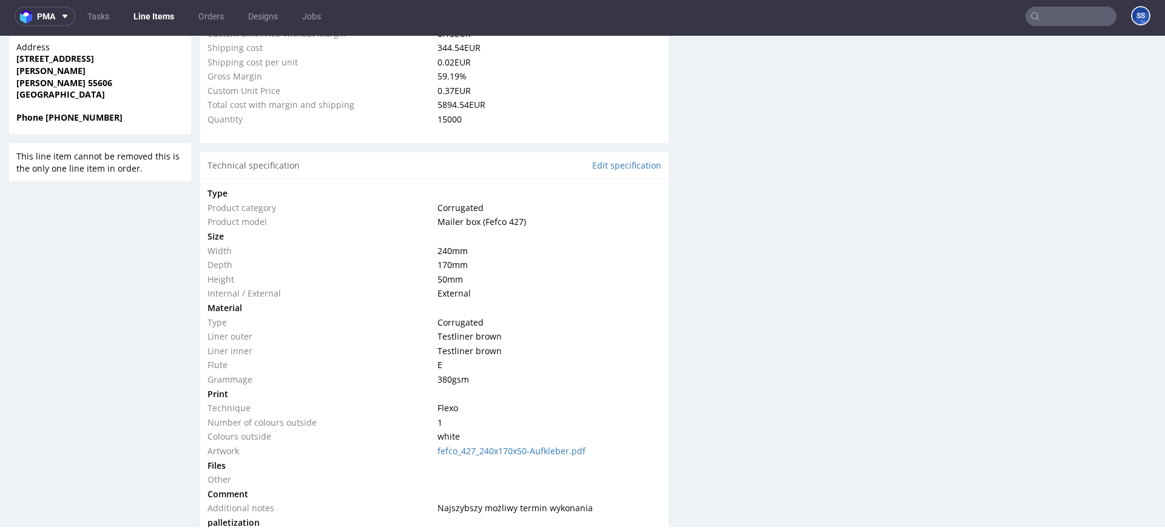
click at [158, 18] on link "Line Items" at bounding box center [153, 16] width 55 height 19
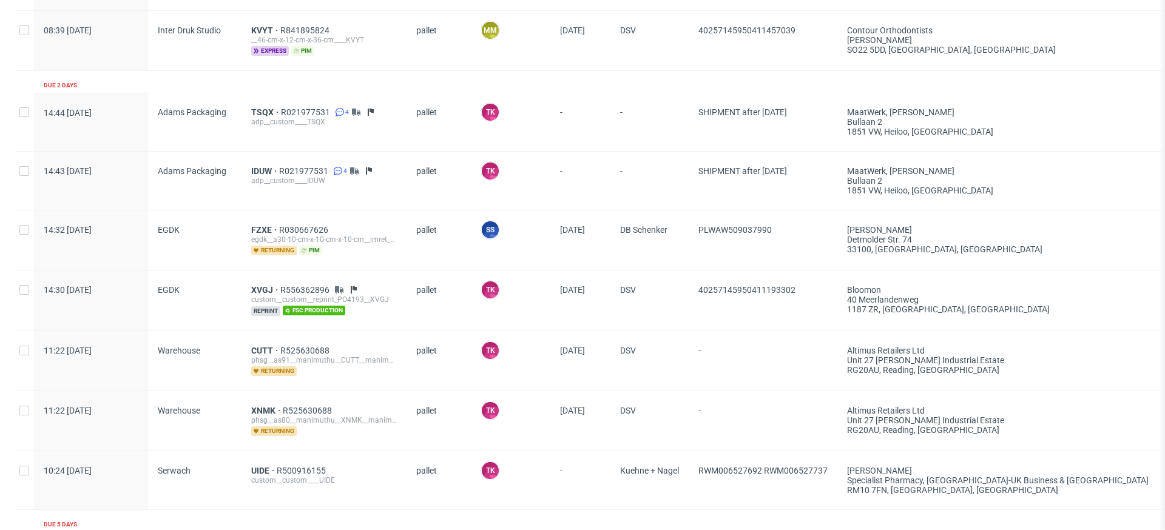
scroll to position [1319, 0]
drag, startPoint x: 760, startPoint y: 231, endPoint x: 706, endPoint y: 32, distance: 206.3
click at [699, 230] on span "PLWAW509037990" at bounding box center [762, 238] width 129 height 30
copy span "PLWAW509037990"
click at [263, 226] on span "FZXE" at bounding box center [265, 228] width 28 height 10
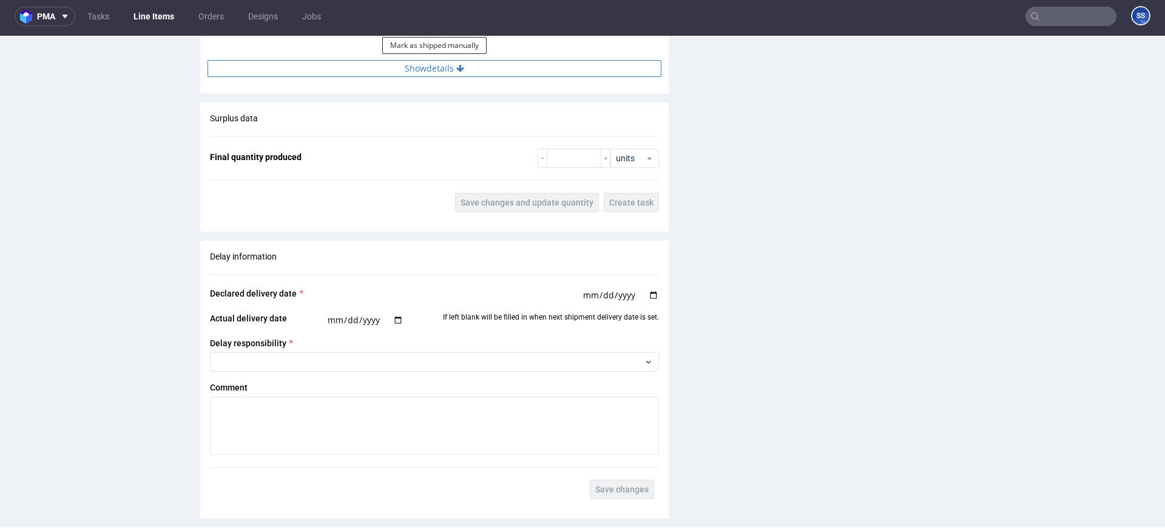
scroll to position [1521, 0]
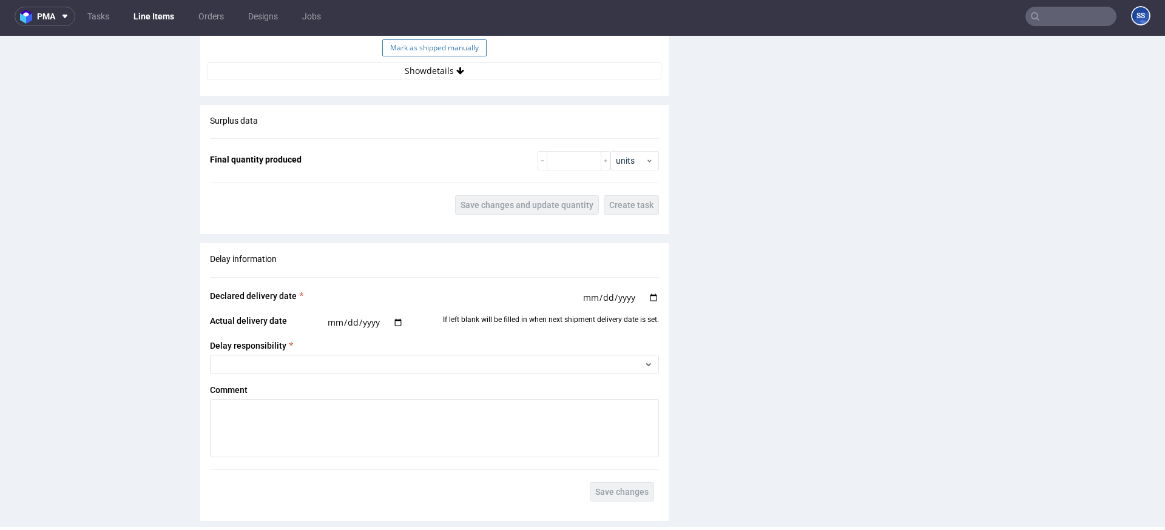
click at [448, 49] on button "Mark as shipped manually" at bounding box center [434, 47] width 104 height 17
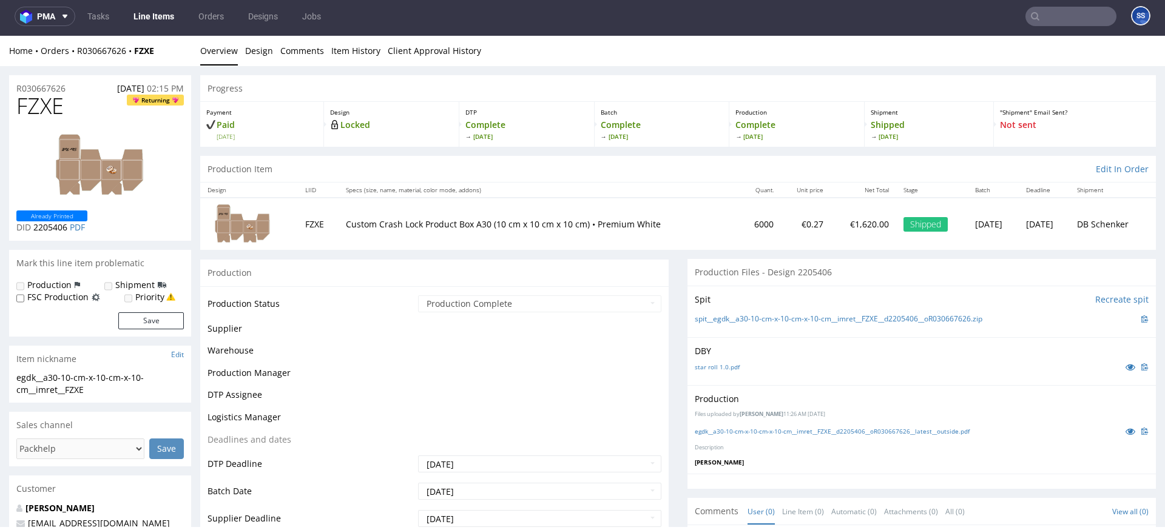
scroll to position [755, 0]
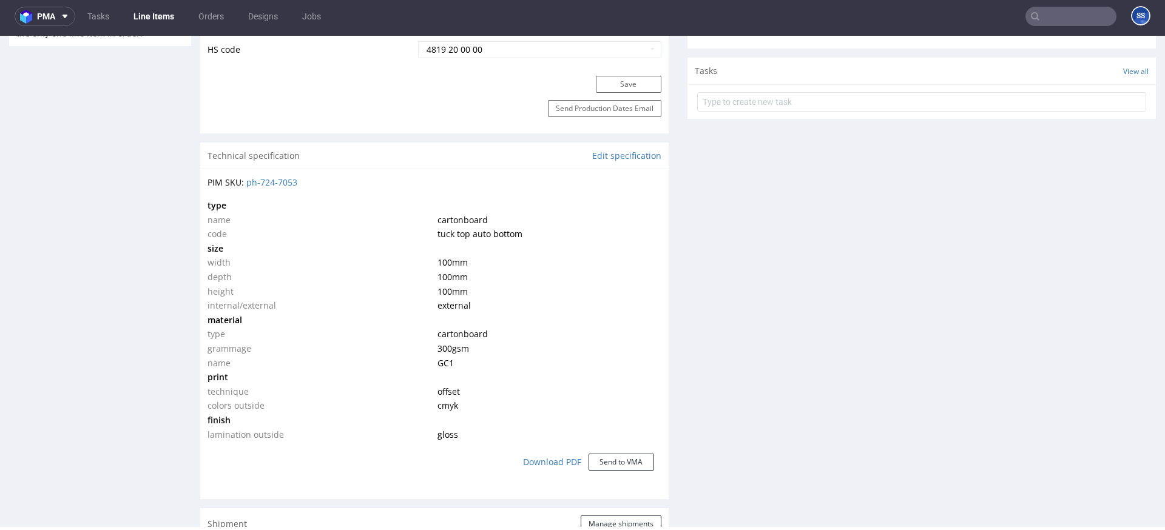
click at [157, 16] on link "Line Items" at bounding box center [153, 16] width 55 height 19
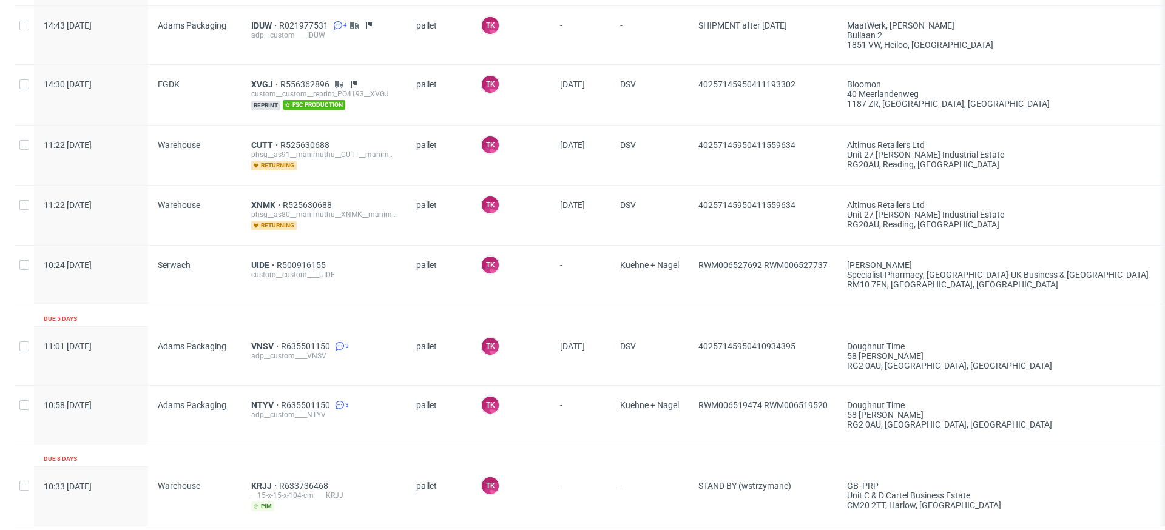
scroll to position [1499, 0]
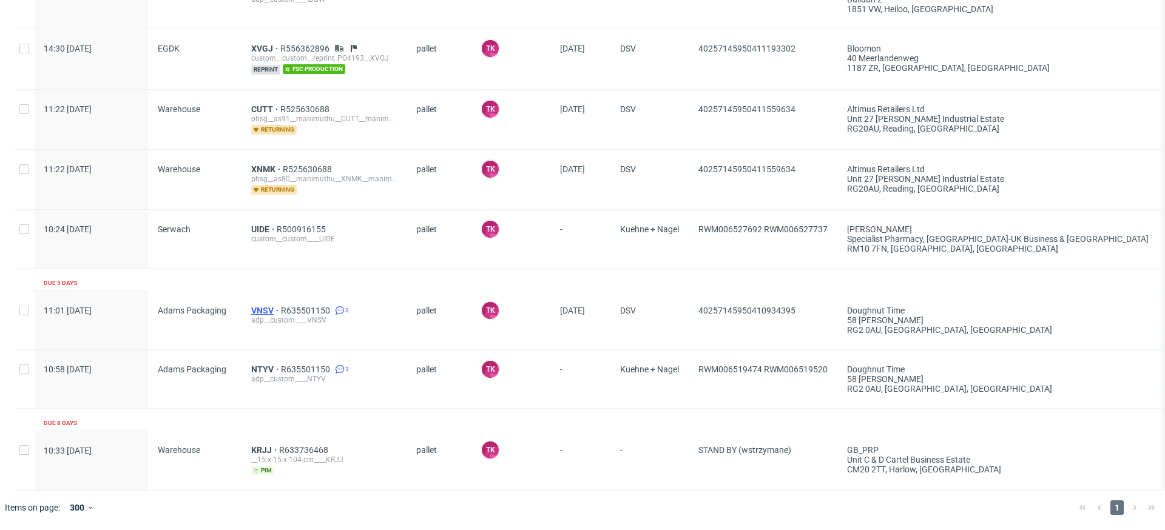
click at [268, 309] on span "VNSV" at bounding box center [266, 311] width 30 height 10
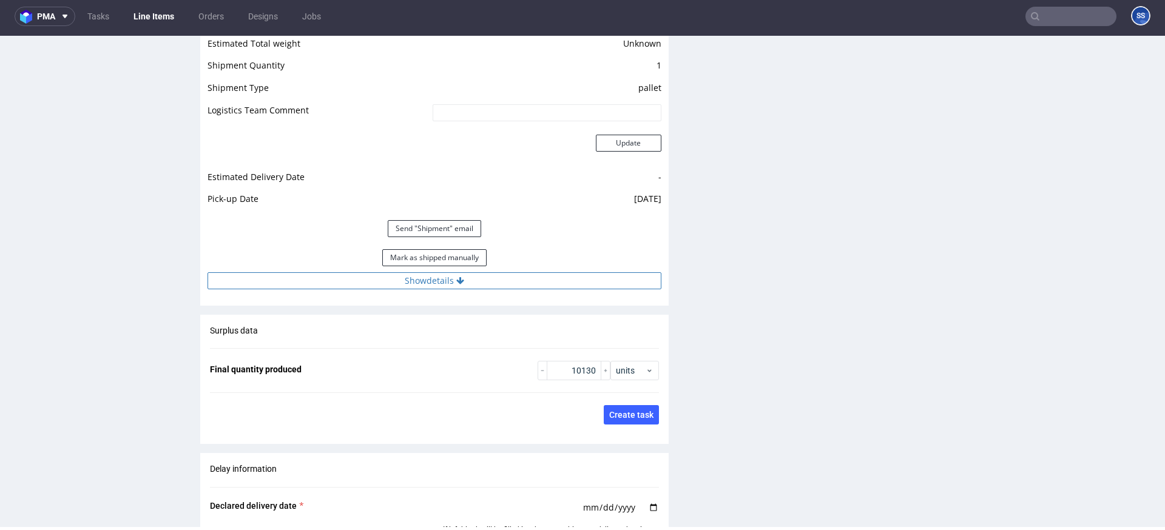
scroll to position [1680, 0]
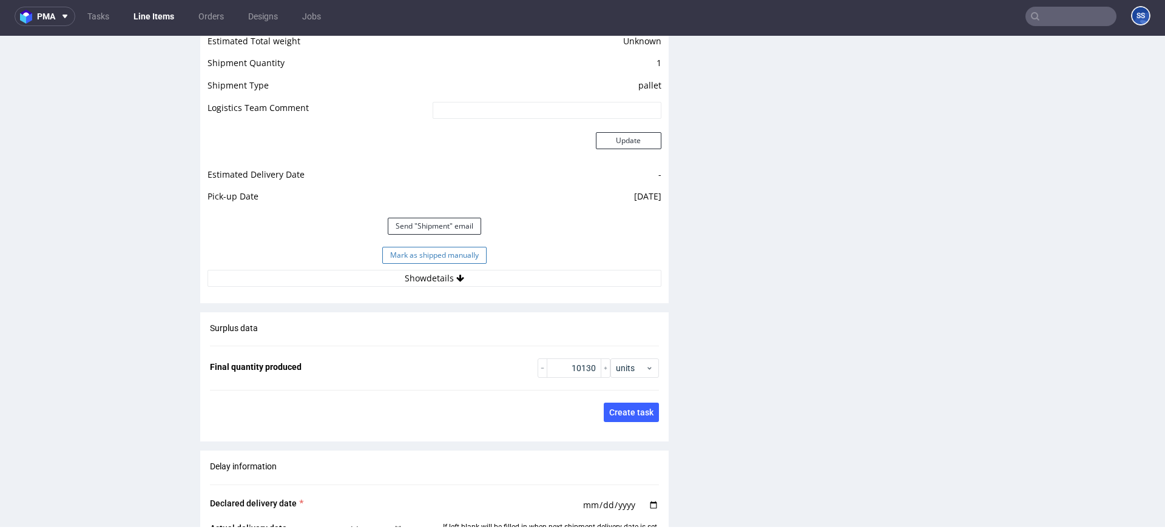
click at [455, 254] on button "Mark as shipped manually" at bounding box center [434, 255] width 104 height 17
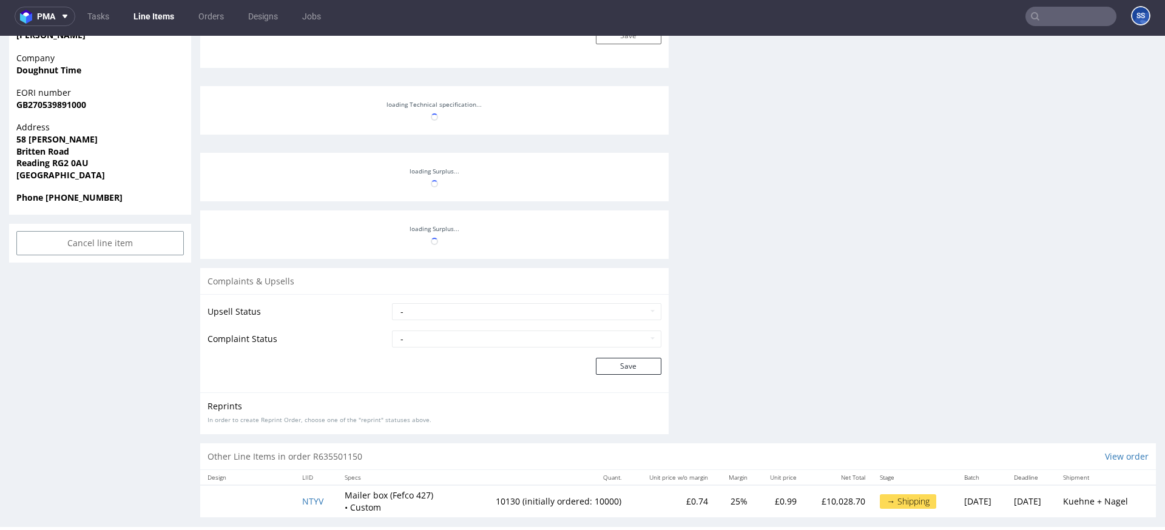
scroll to position [908, 0]
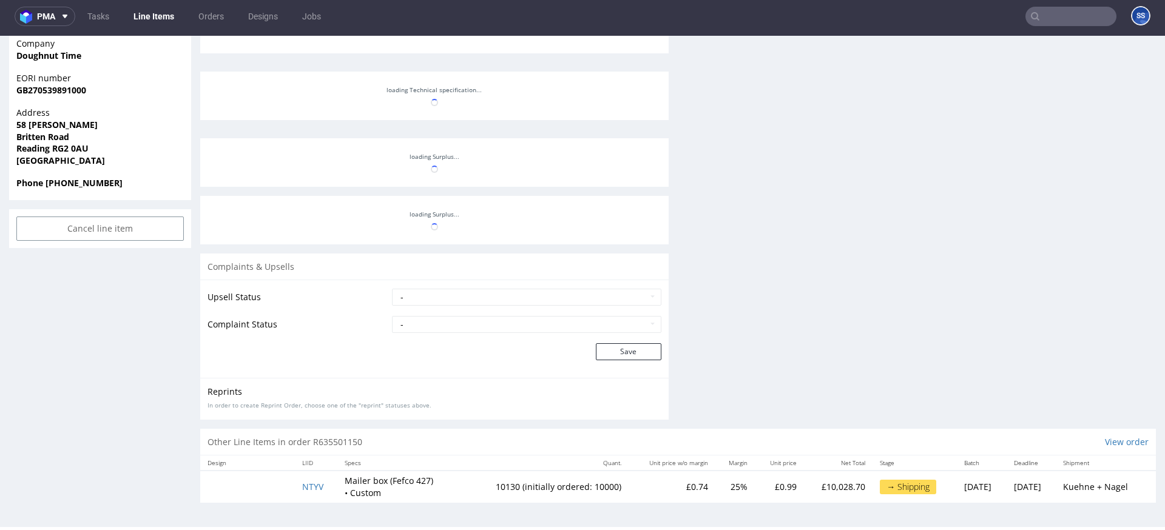
click at [157, 15] on link "Line Items" at bounding box center [153, 16] width 55 height 19
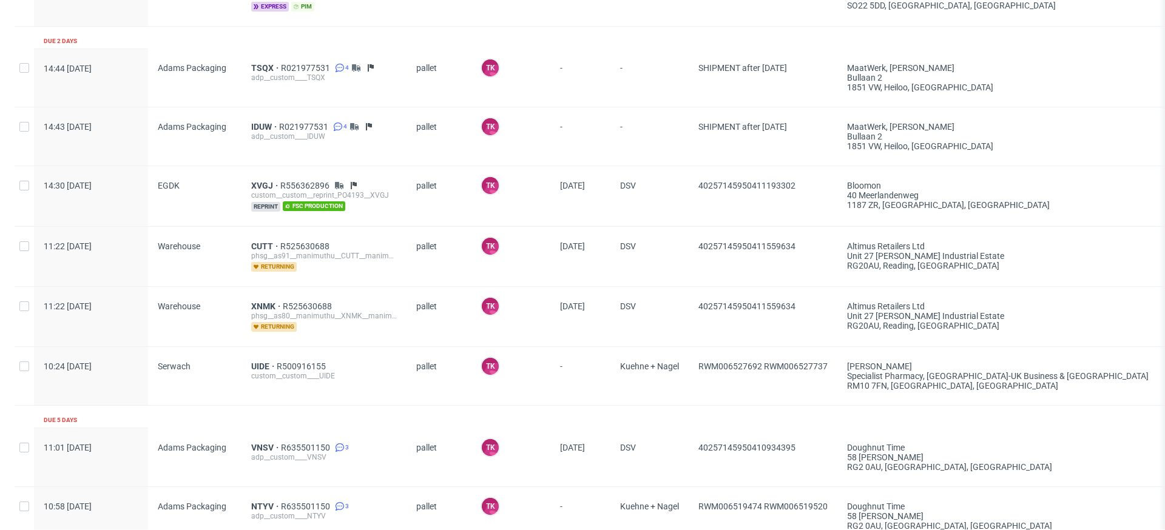
scroll to position [1499, 0]
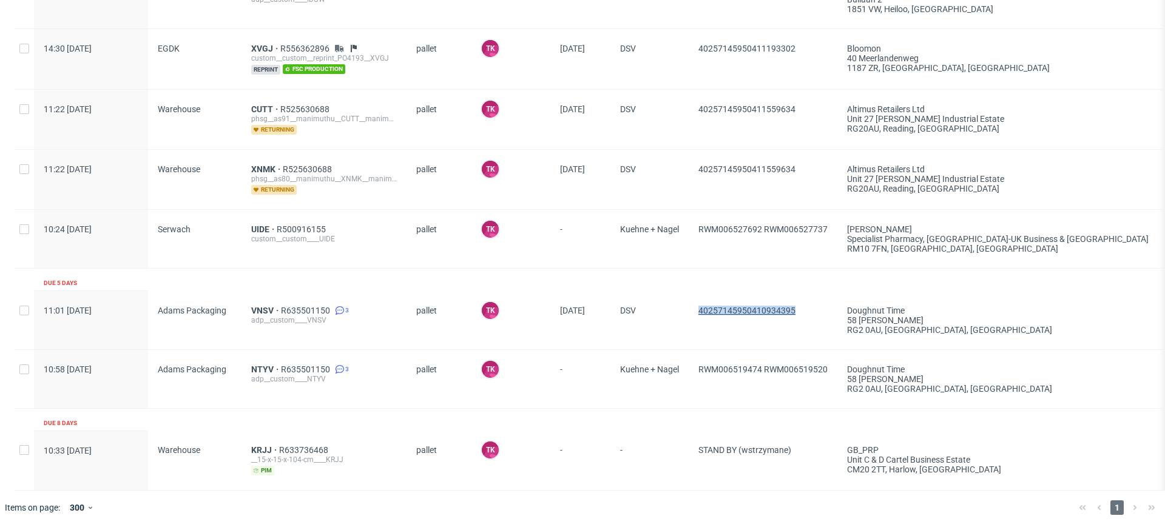
drag, startPoint x: 801, startPoint y: 312, endPoint x: 699, endPoint y: 310, distance: 101.9
click at [699, 310] on span "40257145950410934395" at bounding box center [762, 320] width 129 height 29
copy span "40257145950410934395"
click at [255, 312] on span "VNSV" at bounding box center [266, 311] width 30 height 10
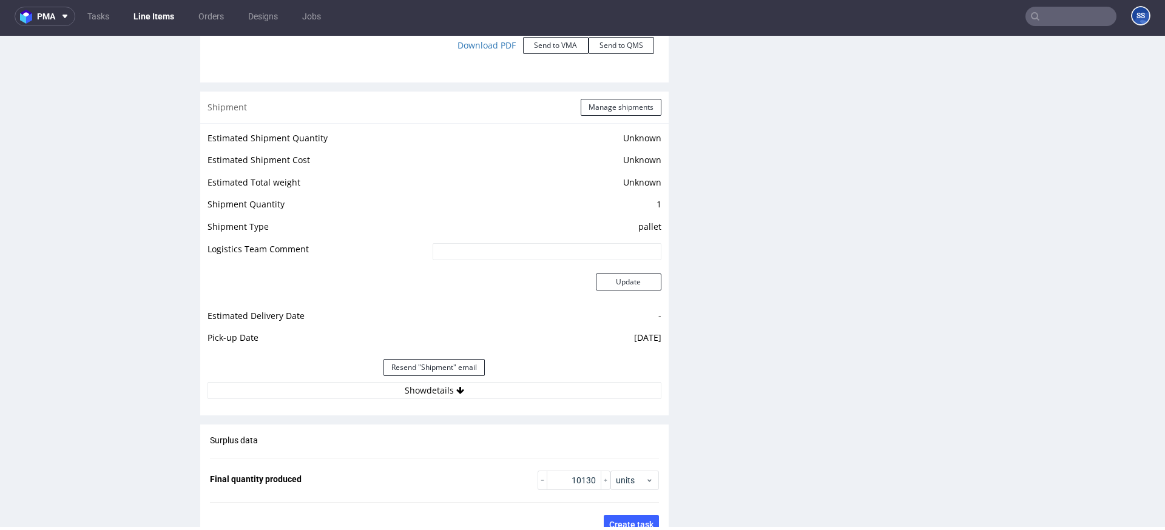
scroll to position [1592, 0]
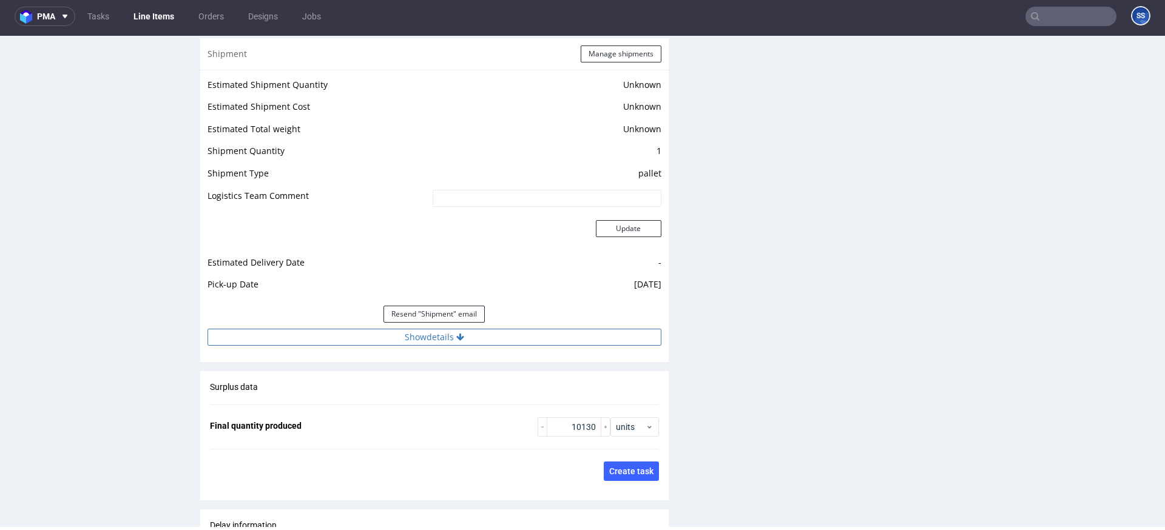
click at [442, 330] on button "Show details" at bounding box center [434, 337] width 454 height 17
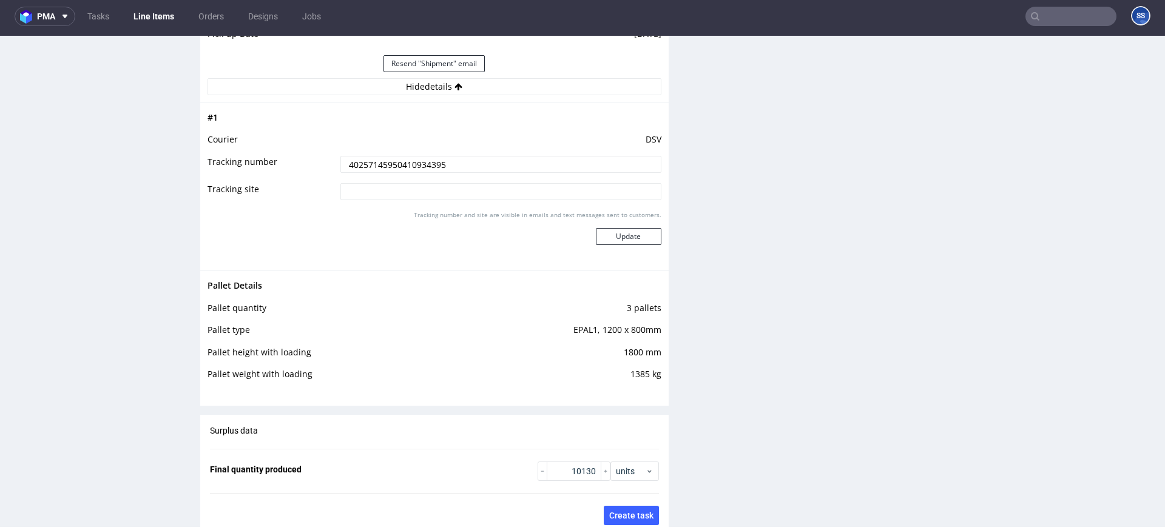
scroll to position [1842, 0]
click at [419, 170] on input "40257145950410934395" at bounding box center [500, 165] width 321 height 17
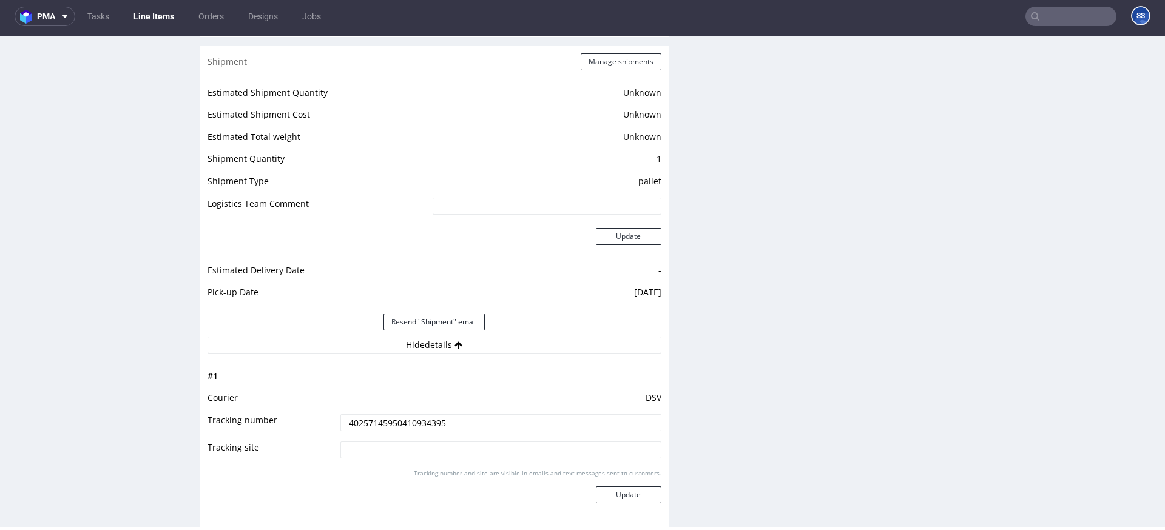
scroll to position [1575, 0]
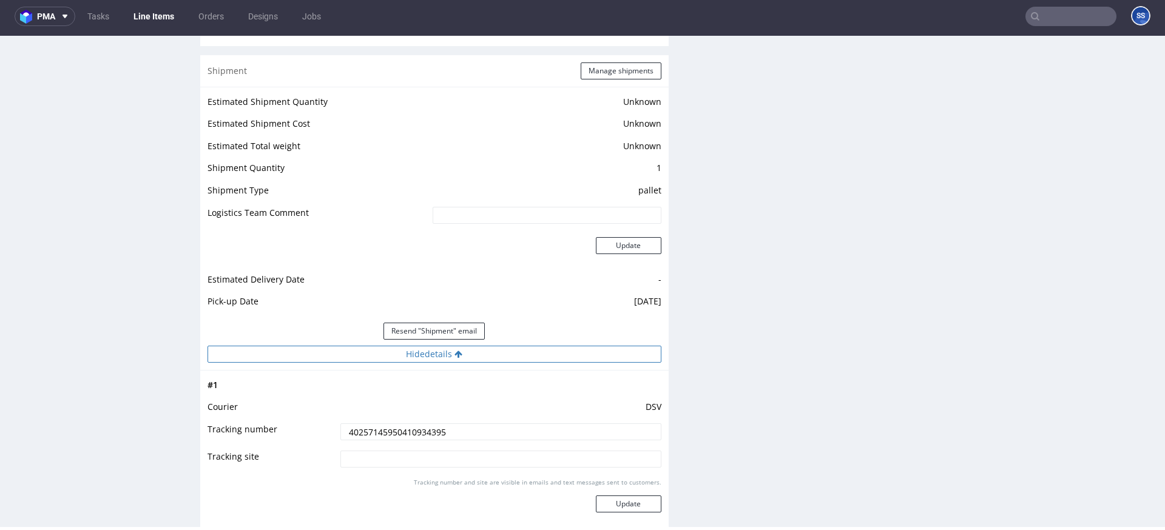
click at [439, 357] on button "Hide details" at bounding box center [434, 354] width 454 height 17
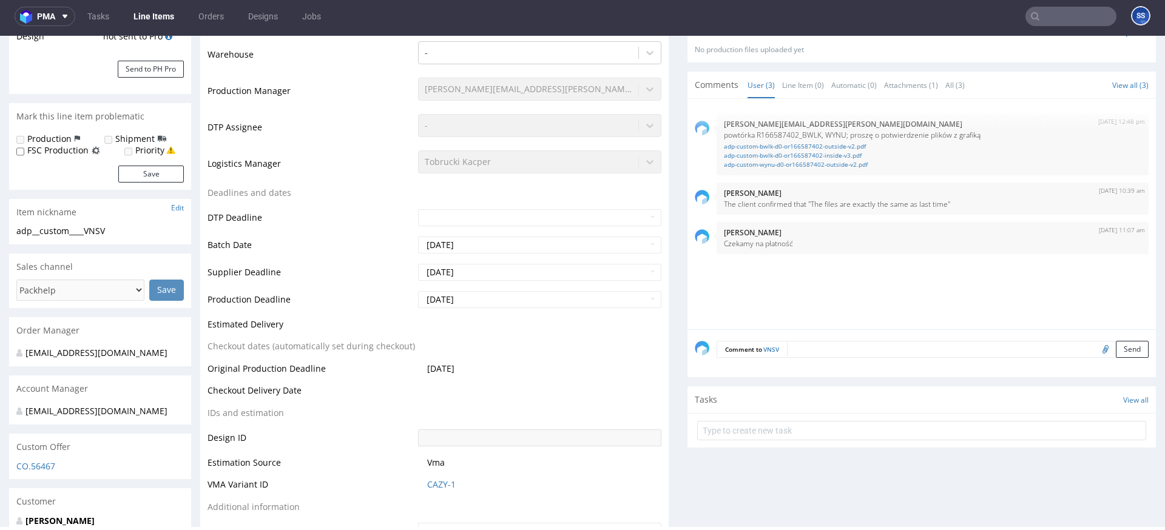
scroll to position [0, 0]
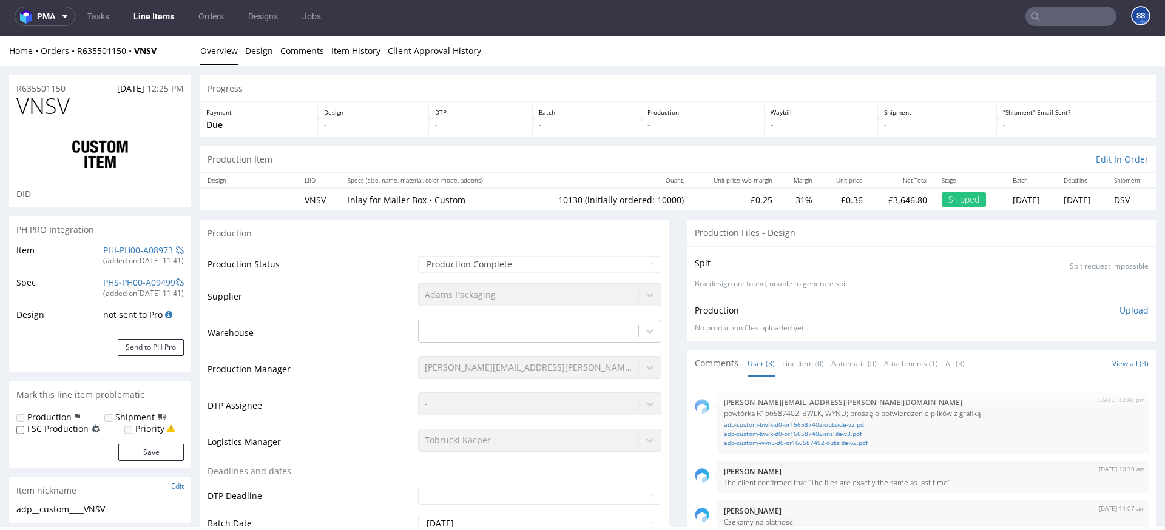
click at [158, 11] on link "Line Items" at bounding box center [153, 16] width 55 height 19
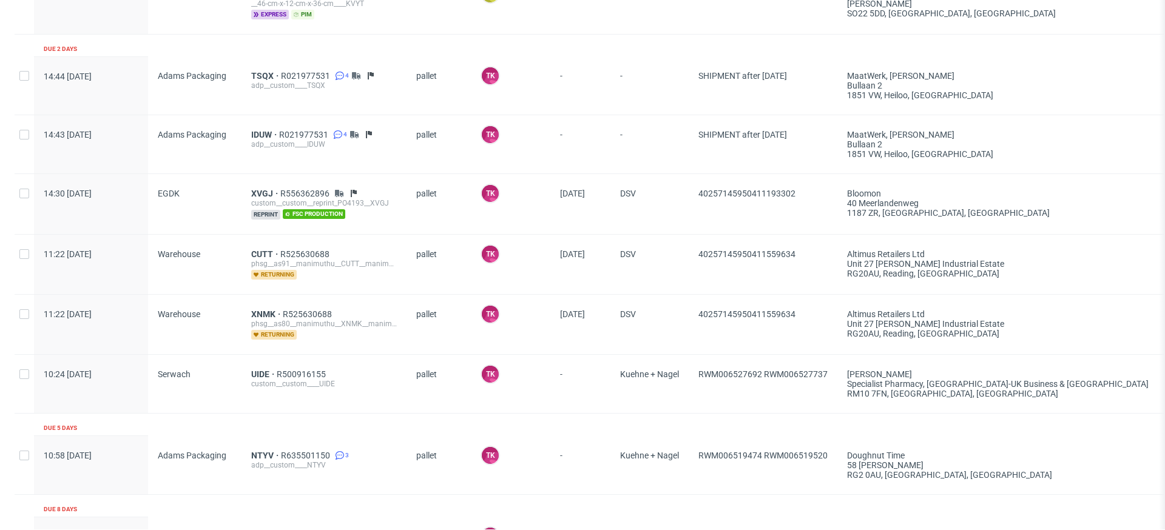
scroll to position [0, 2]
drag, startPoint x: 816, startPoint y: 189, endPoint x: 693, endPoint y: 191, distance: 122.6
click at [693, 191] on div "40257145950411193302" at bounding box center [760, 204] width 149 height 60
copy span "40257145950411193302"
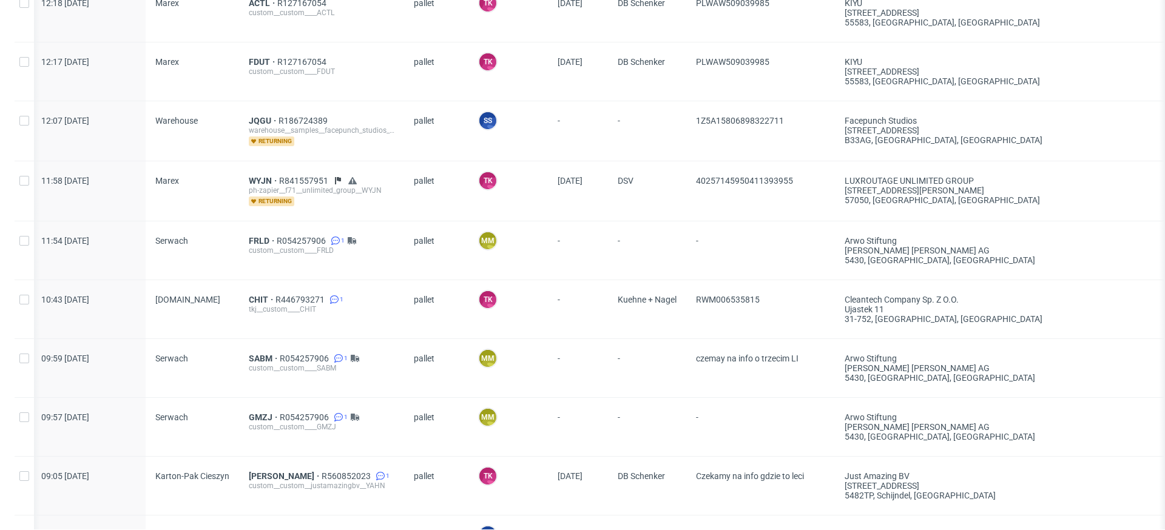
scroll to position [357, 0]
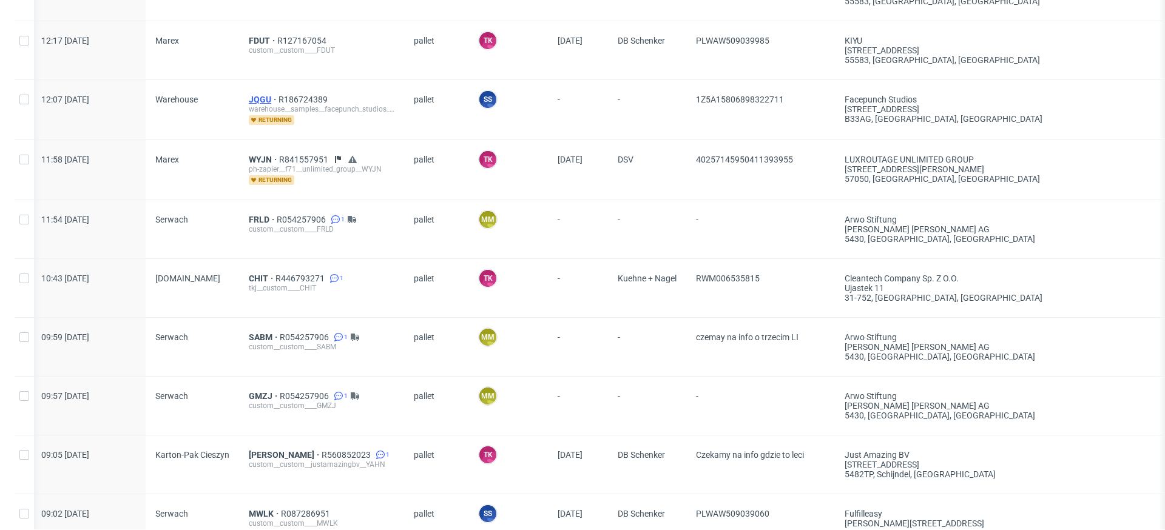
click at [260, 99] on span "JQGU" at bounding box center [264, 100] width 30 height 10
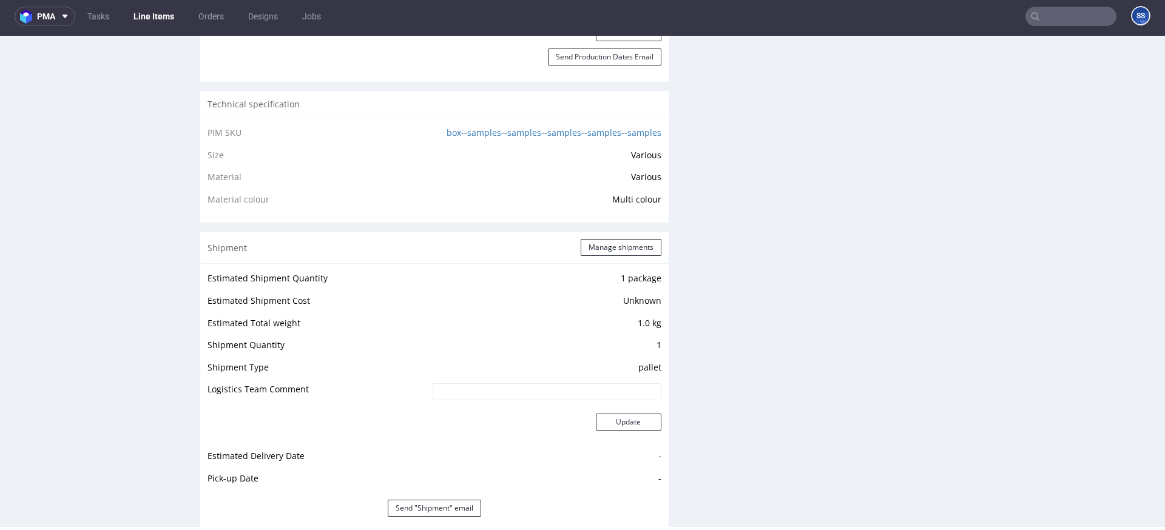
scroll to position [874, 0]
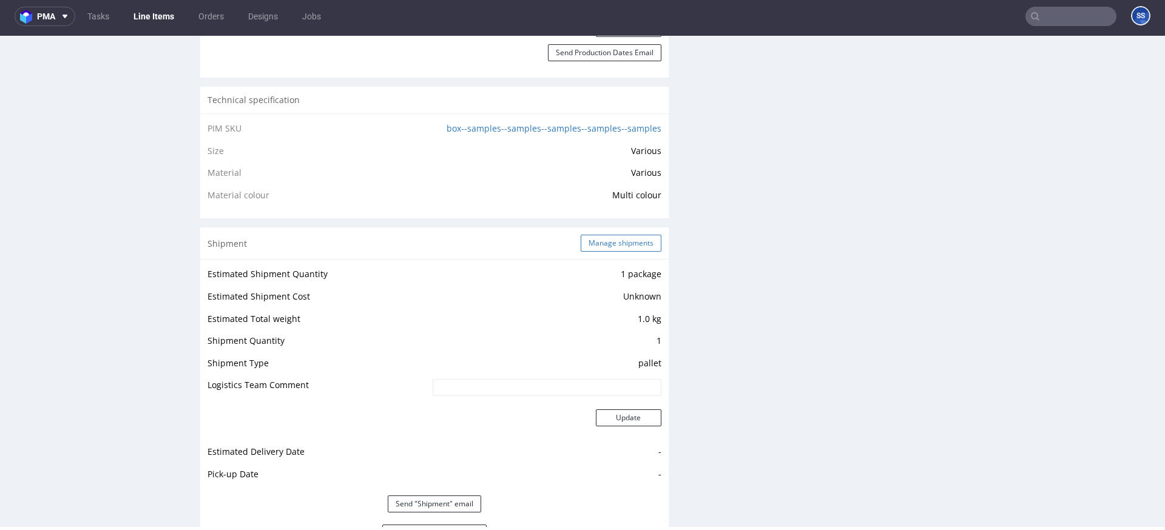
click at [599, 241] on button "Manage shipments" at bounding box center [621, 243] width 81 height 17
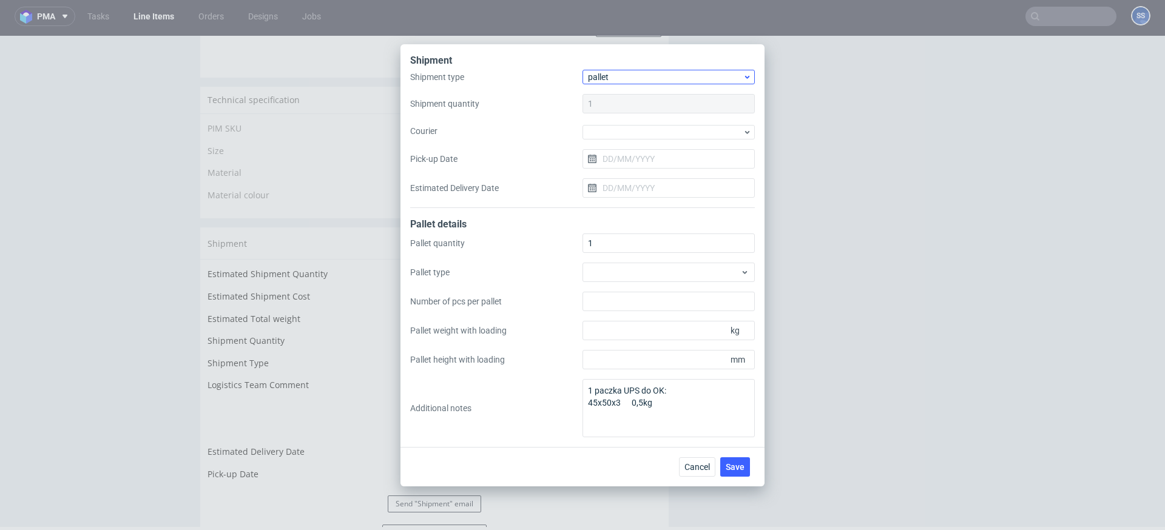
click at [624, 84] on div "Shipment type pallet Shipment quantity 1 Courier Pick-up Date Estimated Deliver…" at bounding box center [582, 139] width 345 height 138
click at [624, 79] on span "pallet" at bounding box center [665, 77] width 155 height 12
click at [620, 123] on div "package" at bounding box center [668, 124] width 163 height 22
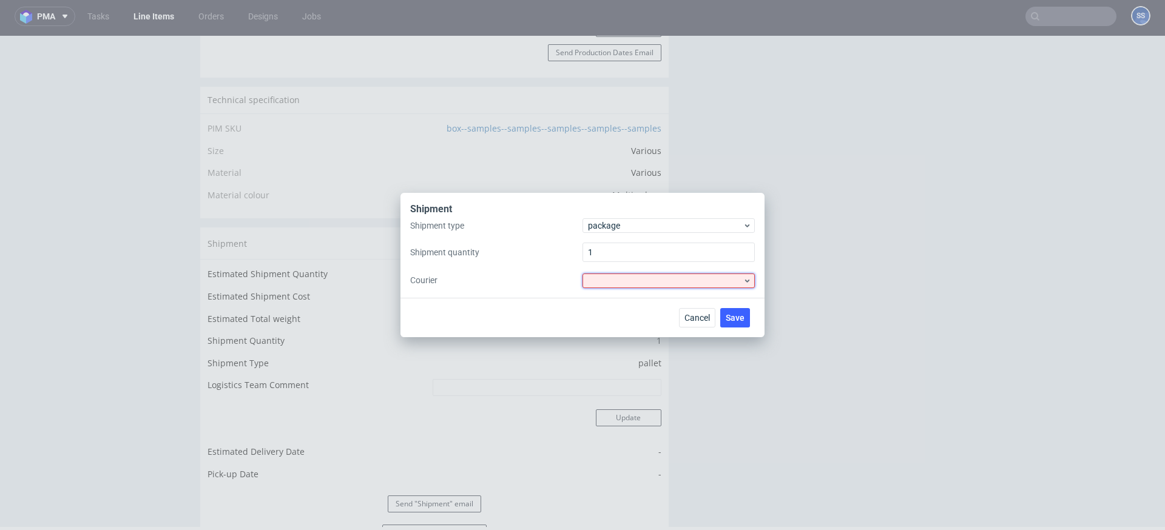
click at [622, 279] on div at bounding box center [668, 281] width 172 height 15
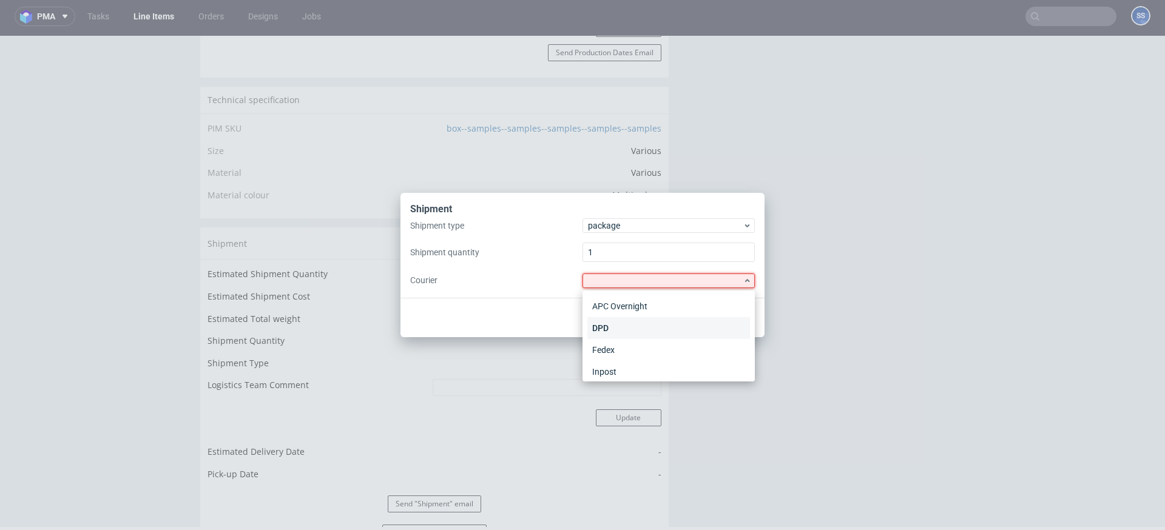
scroll to position [115, 0]
click at [630, 357] on div "UPS" at bounding box center [668, 366] width 163 height 22
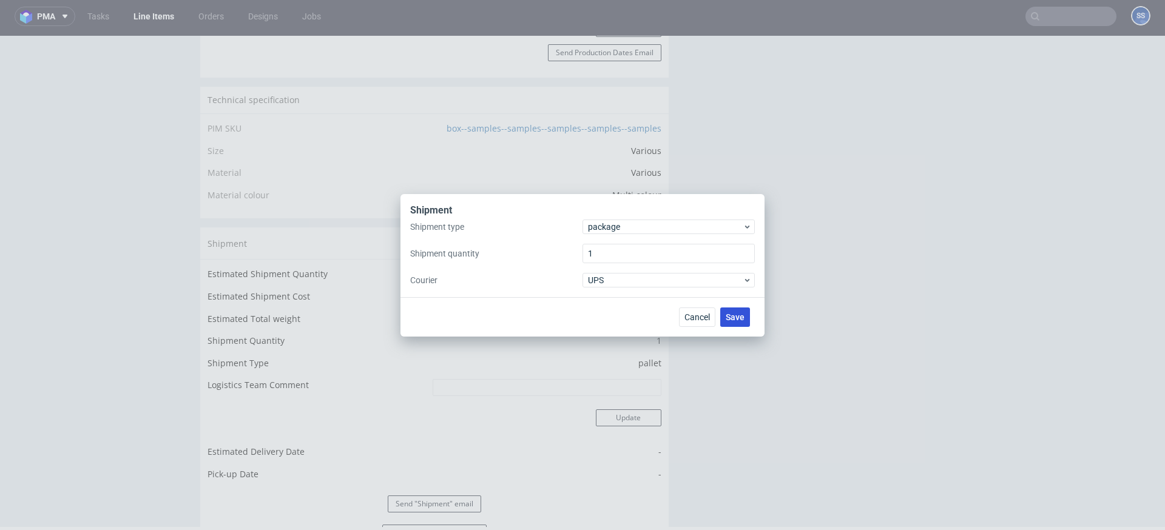
click at [727, 314] on span "Save" at bounding box center [735, 317] width 19 height 8
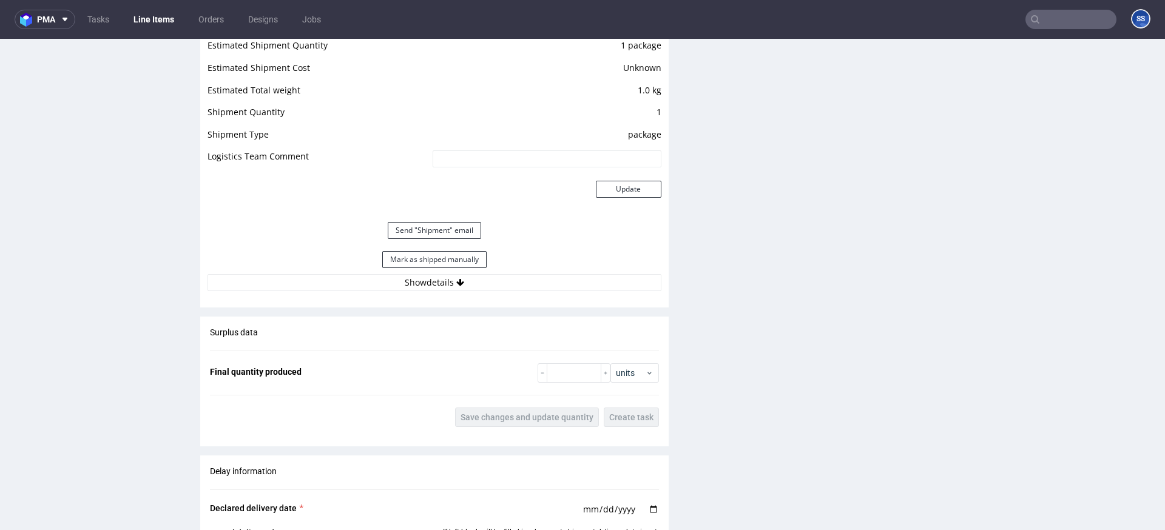
scroll to position [1111, 0]
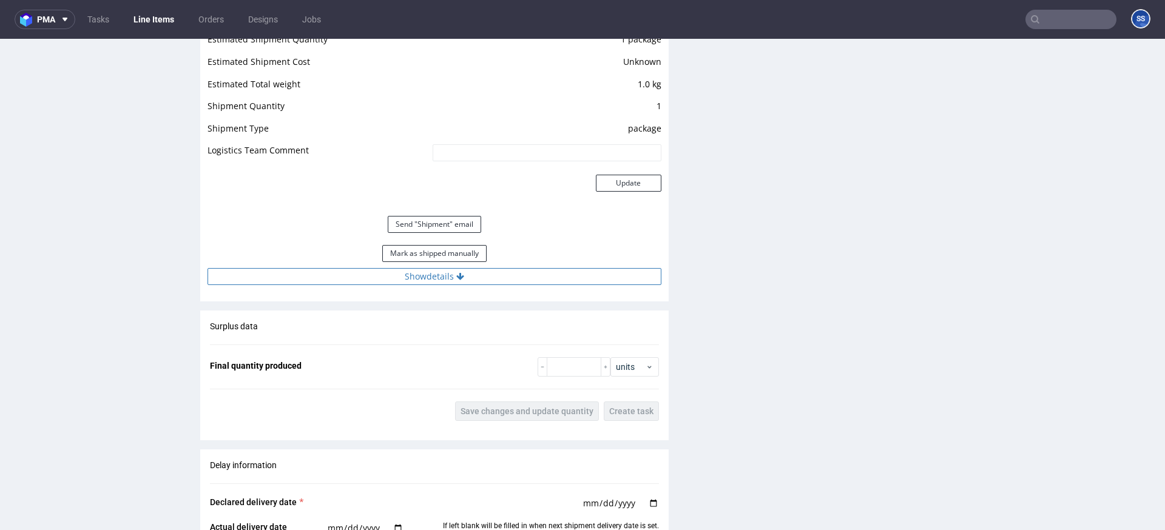
click at [464, 277] on button "Show details" at bounding box center [434, 276] width 454 height 17
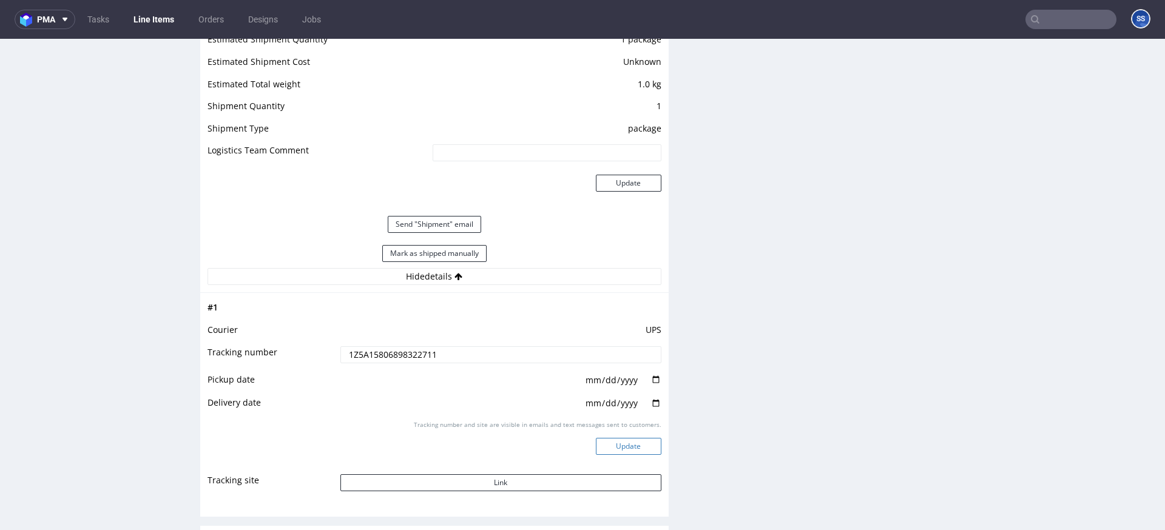
click at [640, 449] on button "Update" at bounding box center [629, 446] width 66 height 17
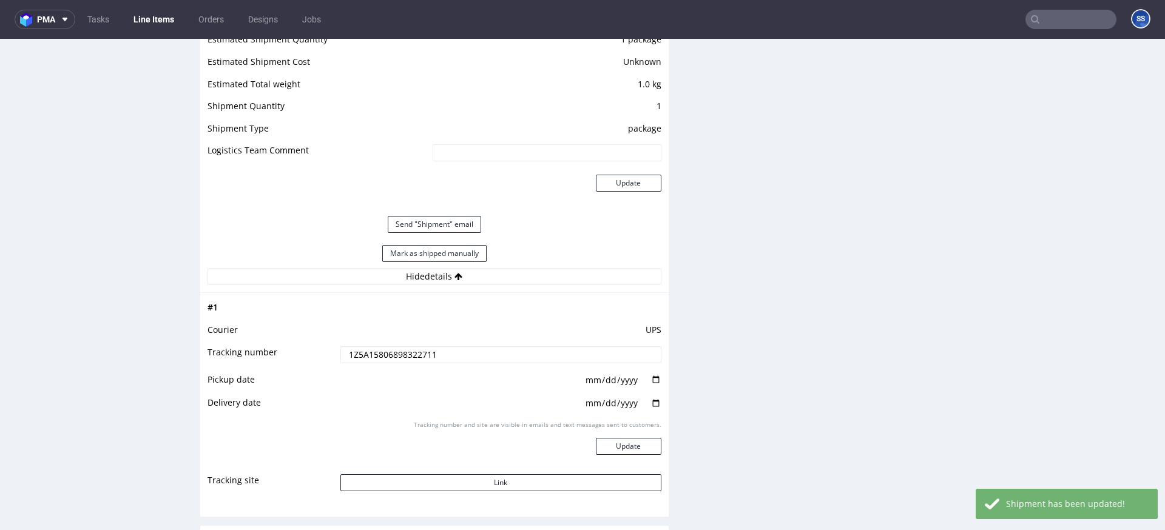
click at [156, 22] on link "Line Items" at bounding box center [153, 19] width 55 height 19
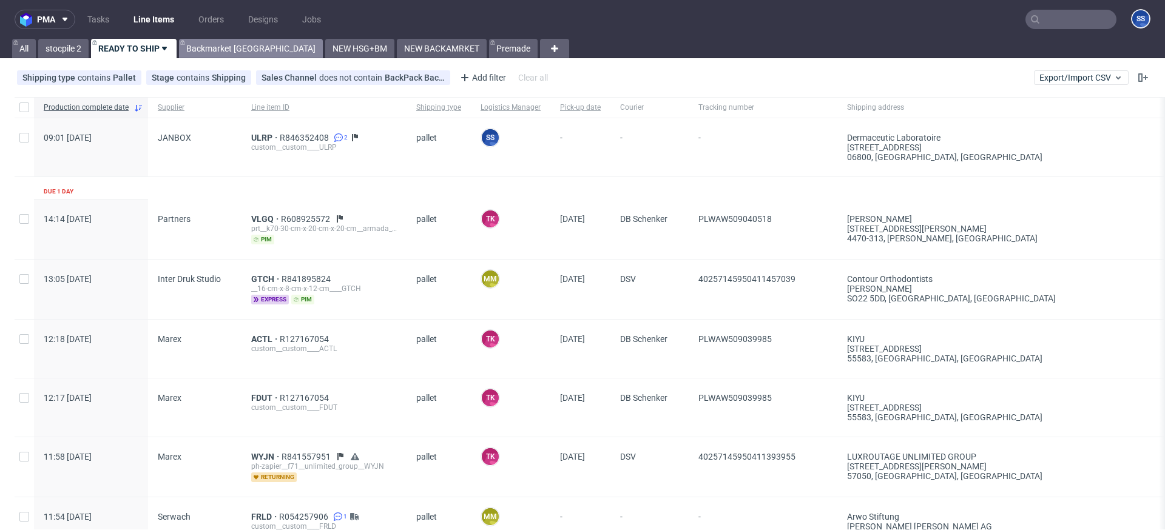
click at [232, 55] on link "Backmarket [GEOGRAPHIC_DATA]" at bounding box center [251, 48] width 144 height 19
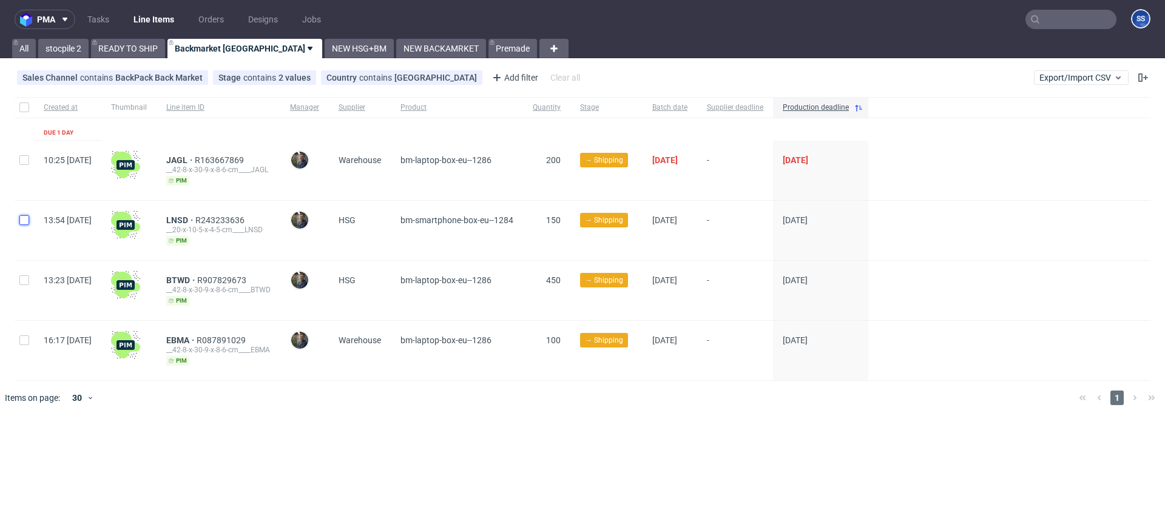
click at [29, 219] on input "checkbox" at bounding box center [24, 220] width 10 height 10
checkbox input "true"
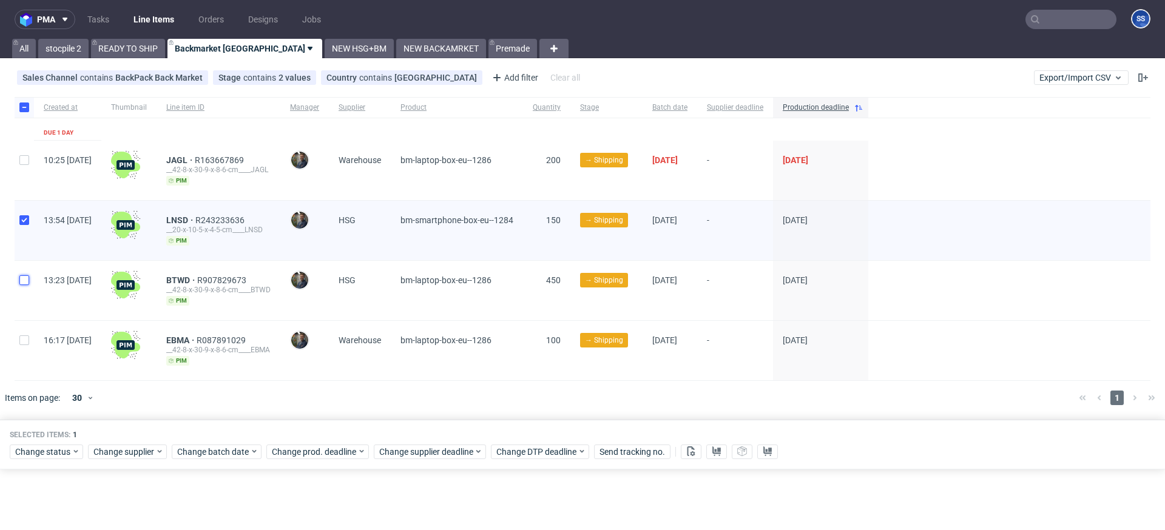
click at [24, 281] on input "checkbox" at bounding box center [24, 280] width 10 height 10
checkbox input "true"
click at [22, 330] on div at bounding box center [24, 350] width 19 height 59
checkbox input "true"
click at [146, 452] on span "Change supplier" at bounding box center [124, 452] width 62 height 12
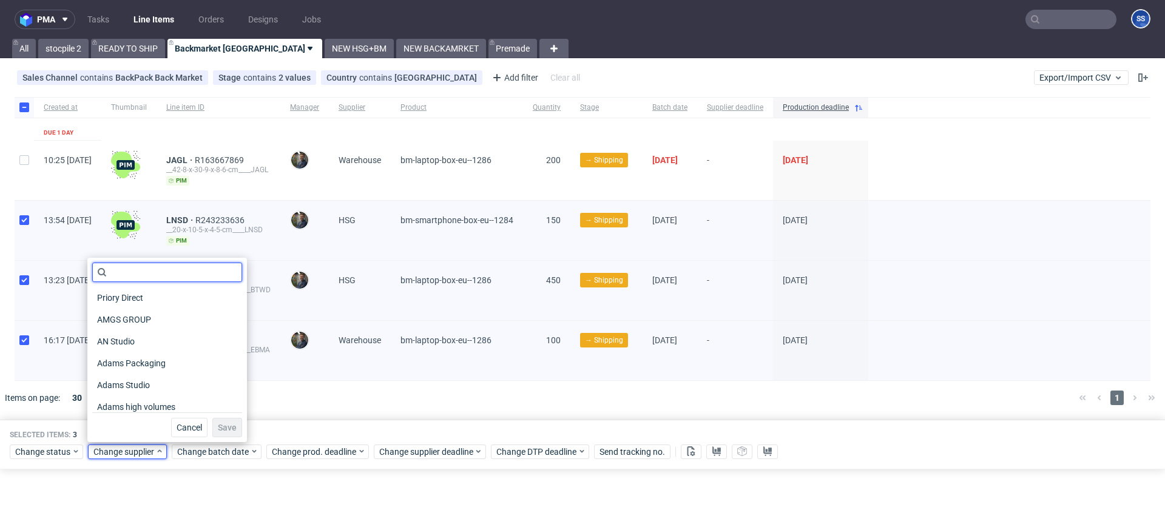
click at [163, 276] on input "text" at bounding box center [167, 272] width 150 height 19
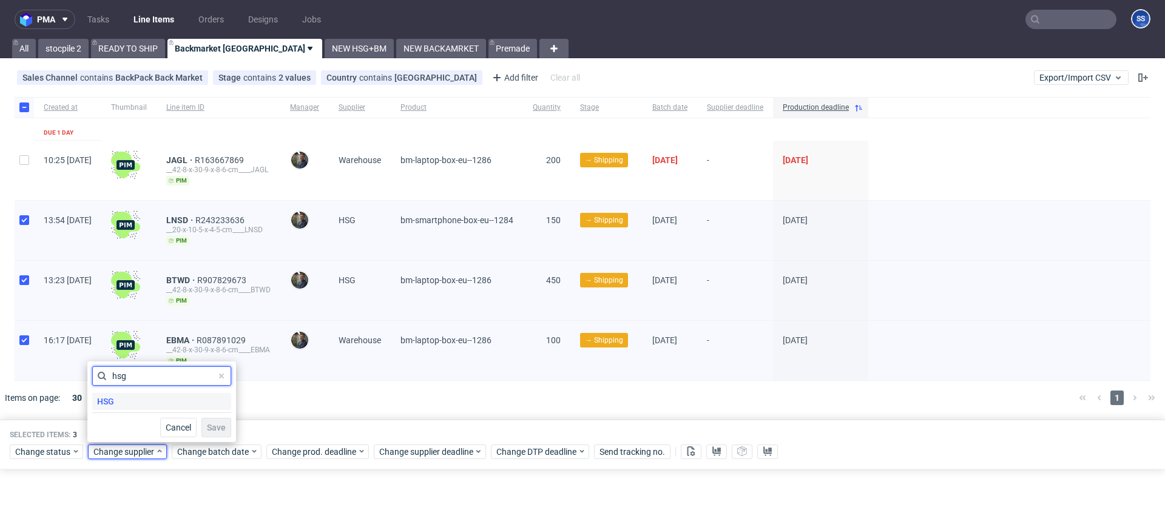
type input "hsg"
click at [120, 402] on div "HSG" at bounding box center [161, 401] width 139 height 17
click at [207, 427] on span "Save" at bounding box center [216, 427] width 19 height 8
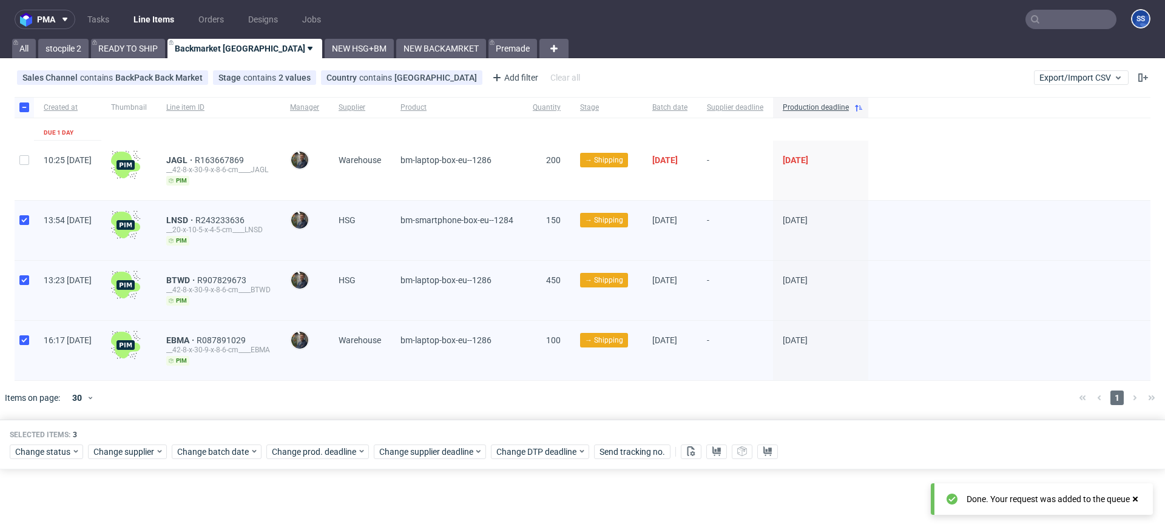
click at [235, 415] on div "Created at Thumbnail Line item ID Manager Supplier Product Quantity Stage Batch…" at bounding box center [582, 256] width 1165 height 328
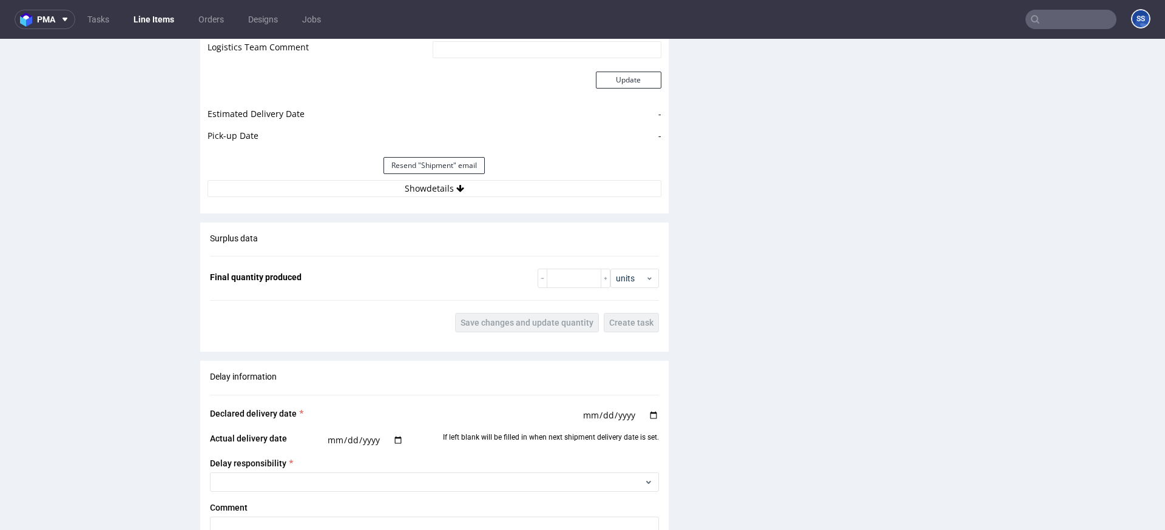
scroll to position [1150, 0]
click at [473, 191] on button "Show details" at bounding box center [434, 187] width 454 height 17
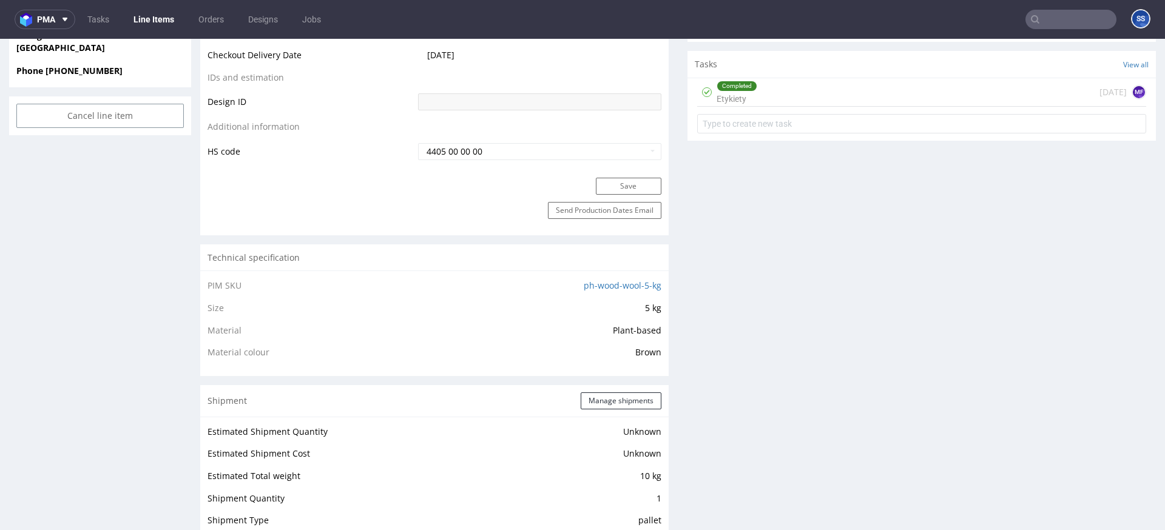
scroll to position [192, 0]
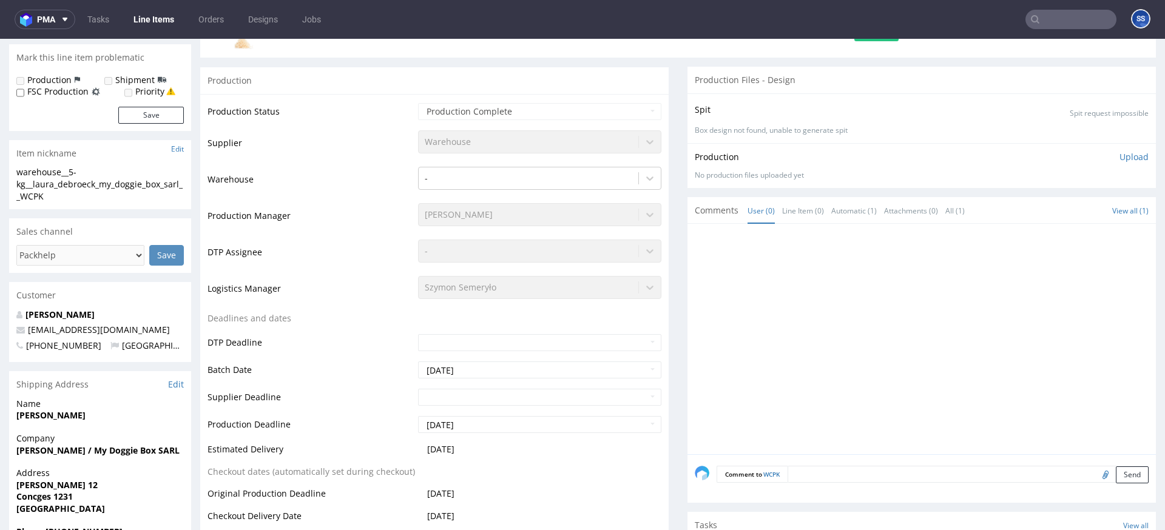
click at [157, 19] on link "Line Items" at bounding box center [153, 19] width 55 height 19
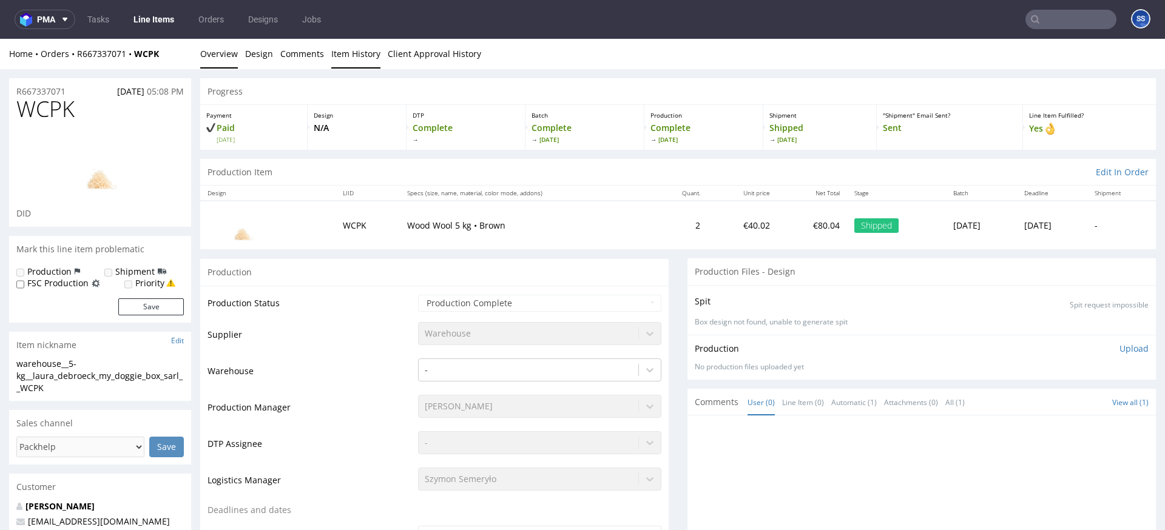
click at [369, 58] on link "Item History" at bounding box center [355, 54] width 49 height 30
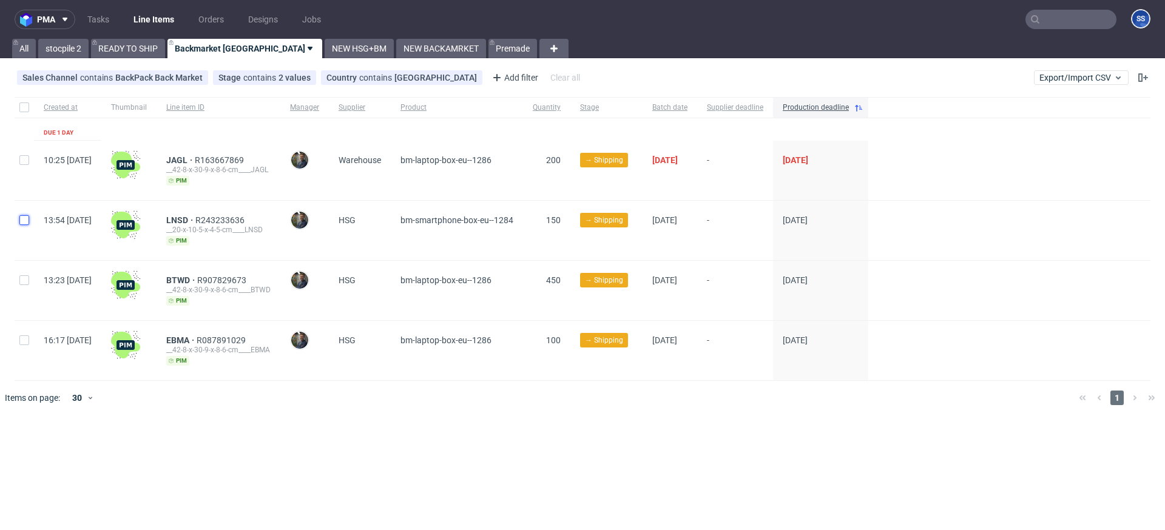
click at [28, 222] on input "checkbox" at bounding box center [24, 220] width 10 height 10
checkbox input "true"
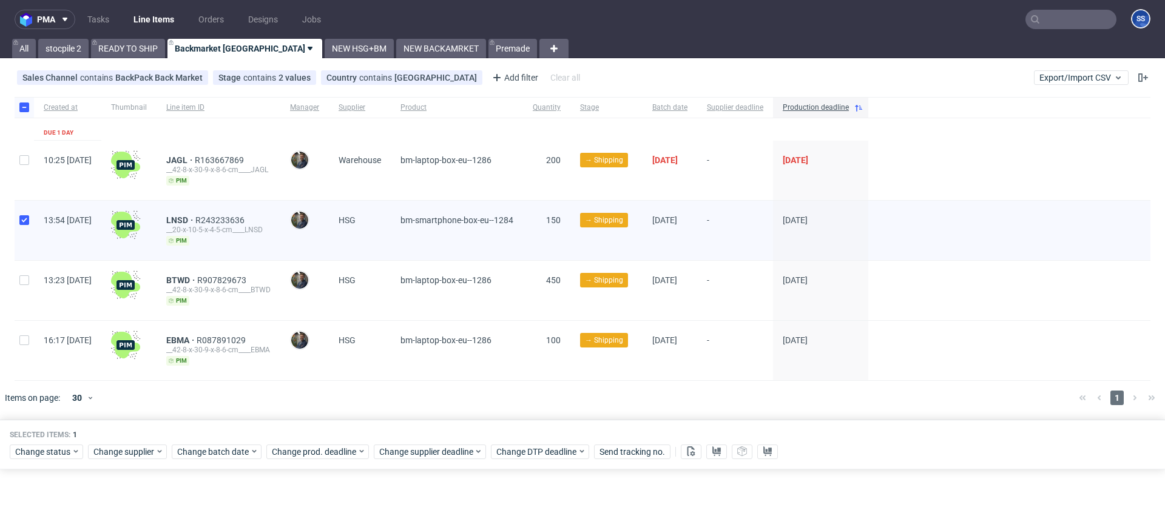
click at [22, 273] on div at bounding box center [24, 290] width 19 height 59
checkbox input "true"
click at [18, 331] on div at bounding box center [24, 350] width 19 height 59
checkbox input "true"
click at [719, 450] on use at bounding box center [716, 451] width 8 height 10
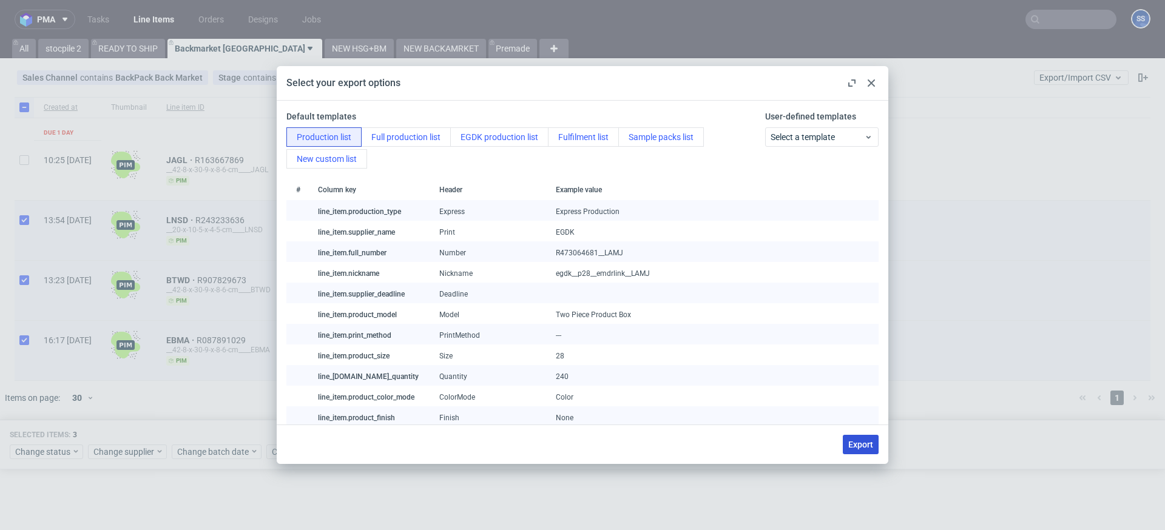
click at [852, 440] on span "Export" at bounding box center [860, 444] width 25 height 8
checkbox input "false"
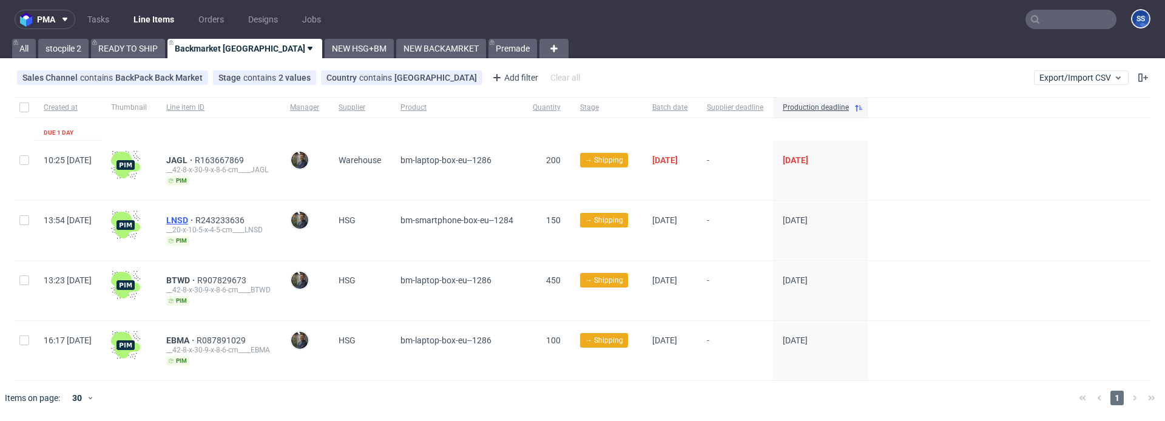
click at [195, 218] on span "LNSD" at bounding box center [180, 220] width 29 height 10
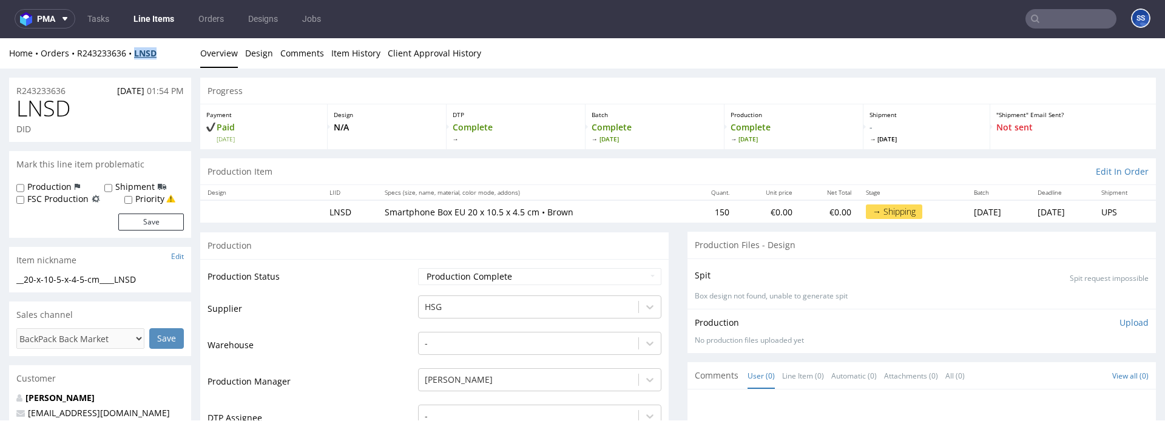
drag, startPoint x: 163, startPoint y: 55, endPoint x: 138, endPoint y: 57, distance: 24.4
click at [138, 57] on div "Home Orders R243233636 LNSD" at bounding box center [100, 53] width 182 height 12
copy strong "LNSD"
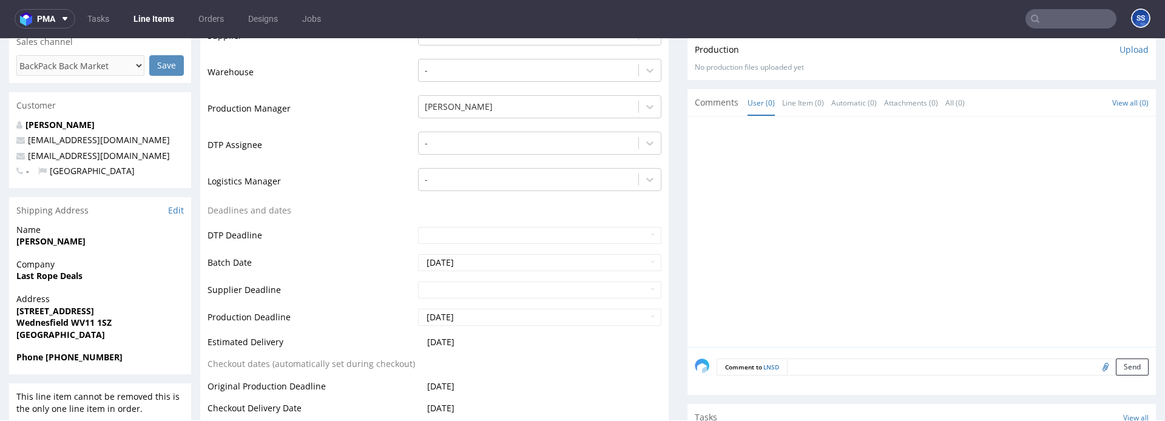
scroll to position [277, 0]
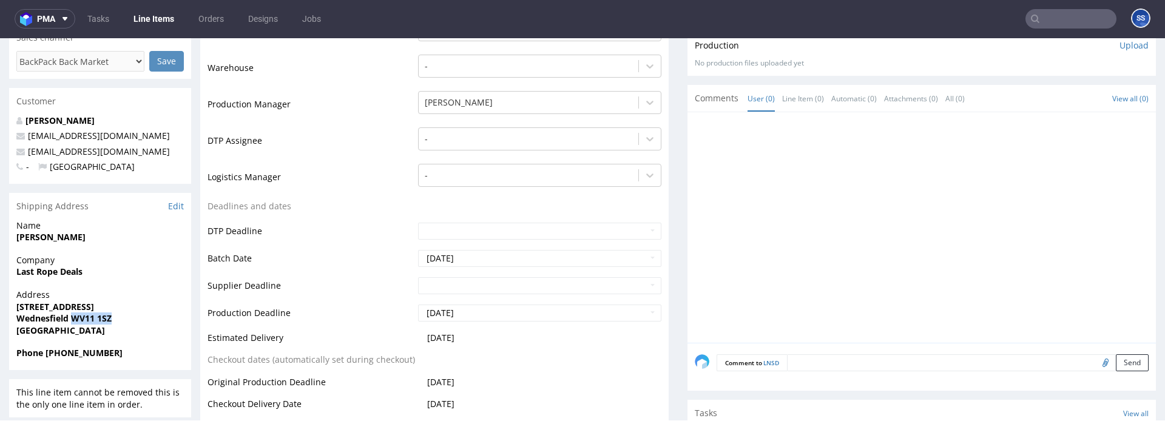
drag, startPoint x: 112, startPoint y: 317, endPoint x: 69, endPoint y: 318, distance: 43.1
click at [69, 319] on span "Wednesfield WV11 1SZ" at bounding box center [99, 318] width 167 height 12
copy strong "WV11 1SZ"
click at [55, 271] on strong "Last Rope Deals" at bounding box center [49, 272] width 66 height 12
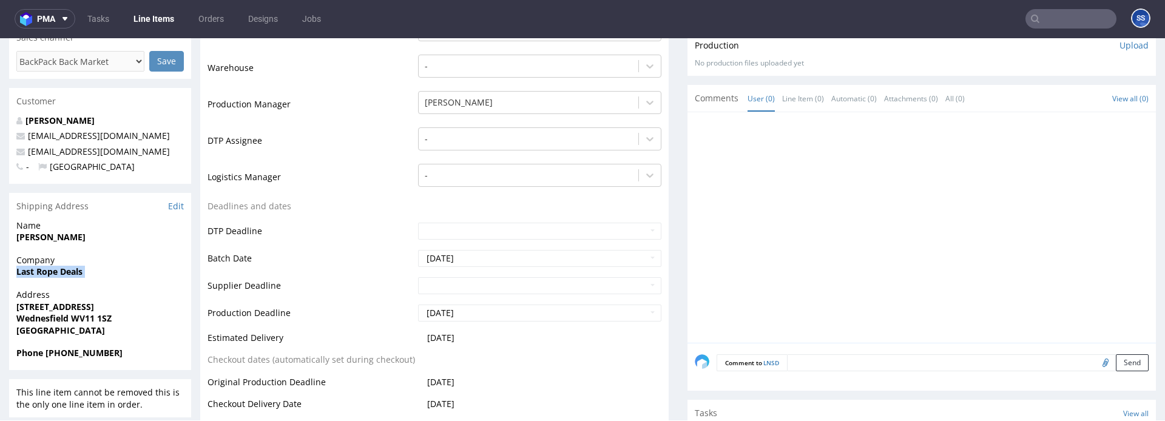
click at [55, 271] on strong "Last Rope Deals" at bounding box center [49, 272] width 66 height 12
copy strong "Last Rope Deals"
click at [59, 307] on strong "98A High Street" at bounding box center [55, 307] width 78 height 12
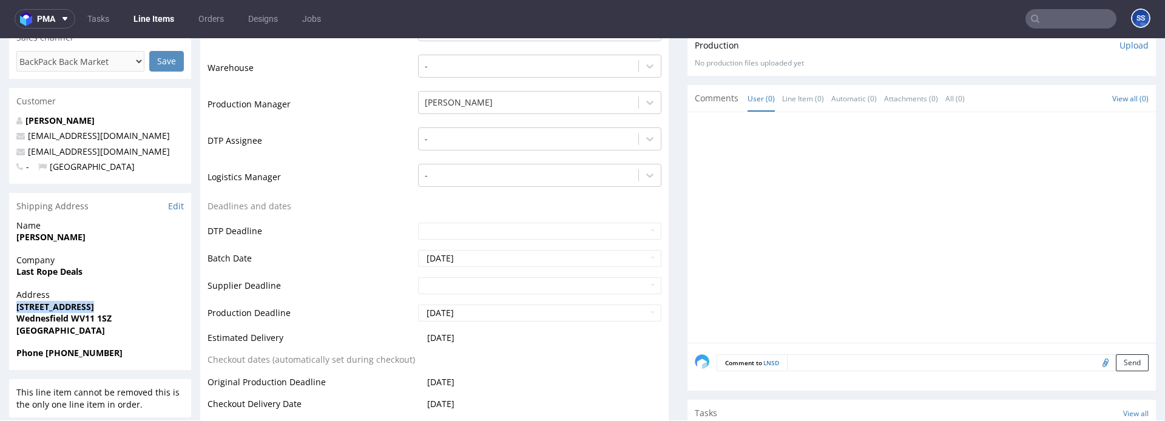
copy strong "[STREET_ADDRESS]"
click at [52, 318] on strong "Wednesfield WV11 1SZ" at bounding box center [63, 318] width 95 height 12
copy strong "Wednesfield"
click at [45, 237] on strong "[PERSON_NAME]" at bounding box center [50, 237] width 69 height 12
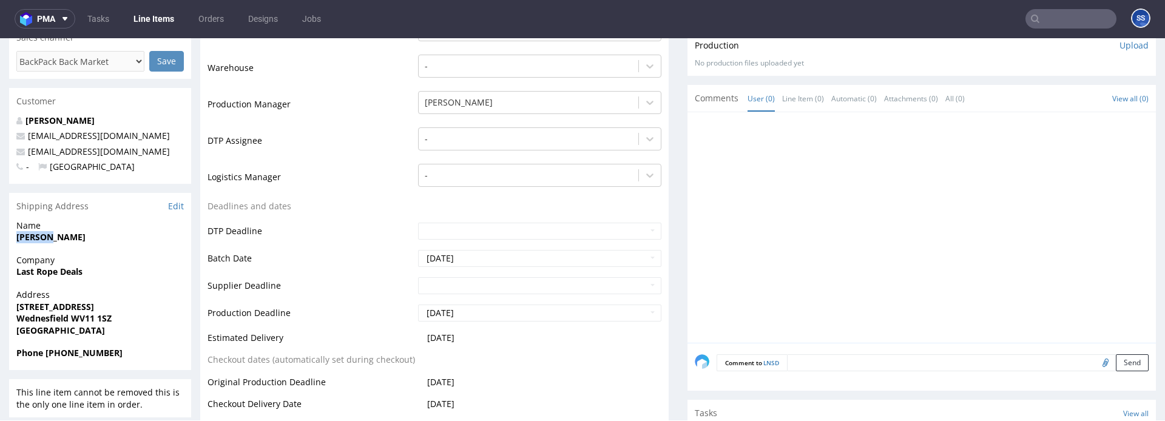
click at [45, 237] on strong "[PERSON_NAME]" at bounding box center [50, 237] width 69 height 12
copy strong "[PERSON_NAME]"
copy strong "44 07378 319433"
drag, startPoint x: 51, startPoint y: 355, endPoint x: 544, endPoint y: 272, distance: 500.1
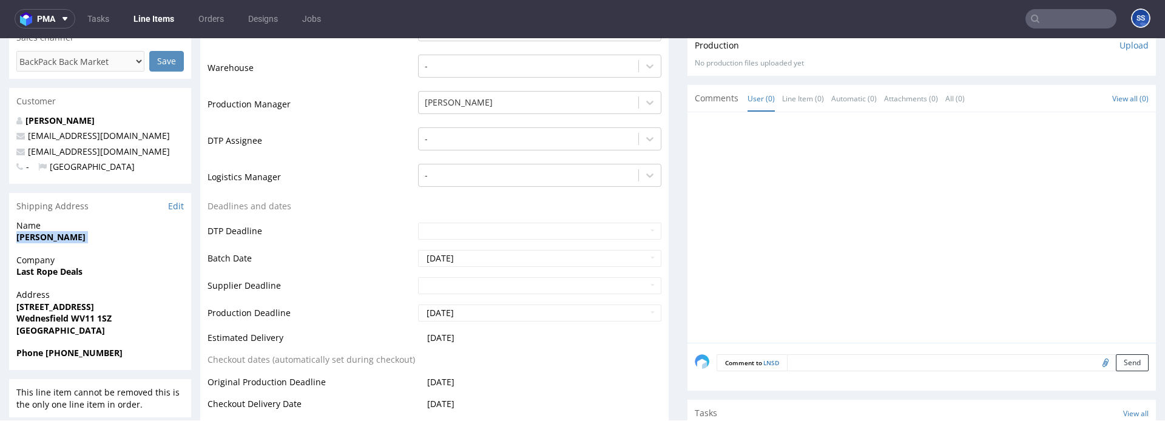
click at [188, 346] on section "Shipping Address Edit Name Apeksha Patel Company Last Rope Deals Address 98A Hi…" at bounding box center [100, 281] width 182 height 177
drag, startPoint x: 150, startPoint y: 154, endPoint x: 27, endPoint y: 153, distance: 123.1
click at [27, 153] on p "[EMAIL_ADDRESS][DOMAIN_NAME]" at bounding box center [99, 152] width 167 height 12
copy link "[EMAIL_ADDRESS][DOMAIN_NAME]"
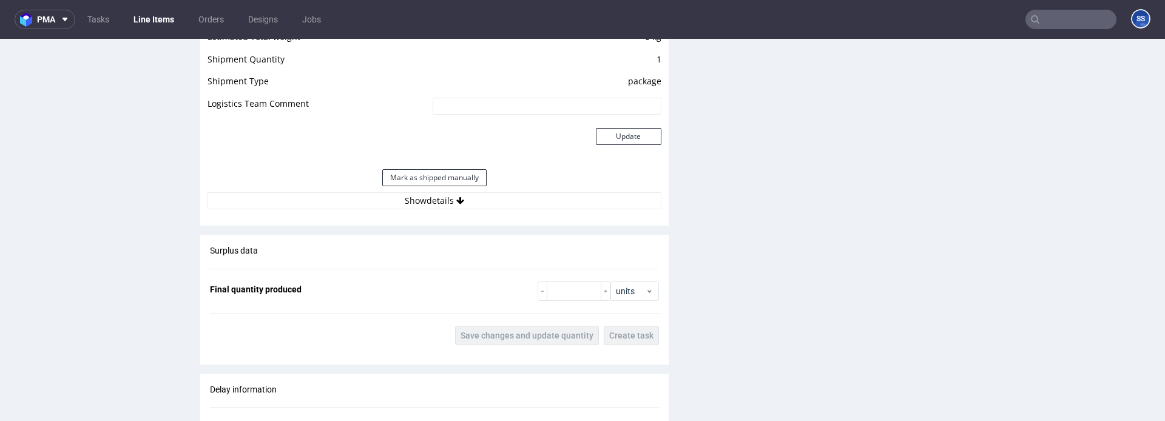
scroll to position [1079, 0]
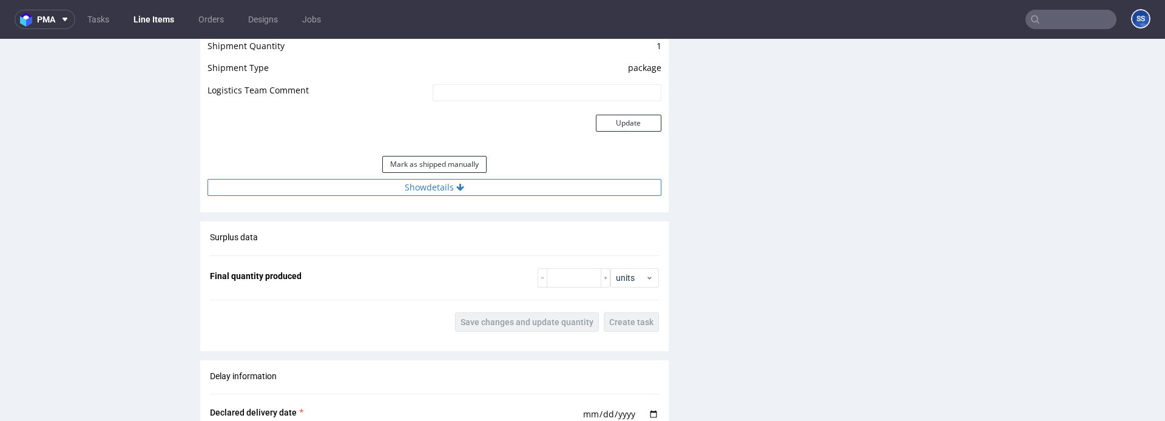
click at [444, 185] on button "Show details" at bounding box center [434, 187] width 454 height 17
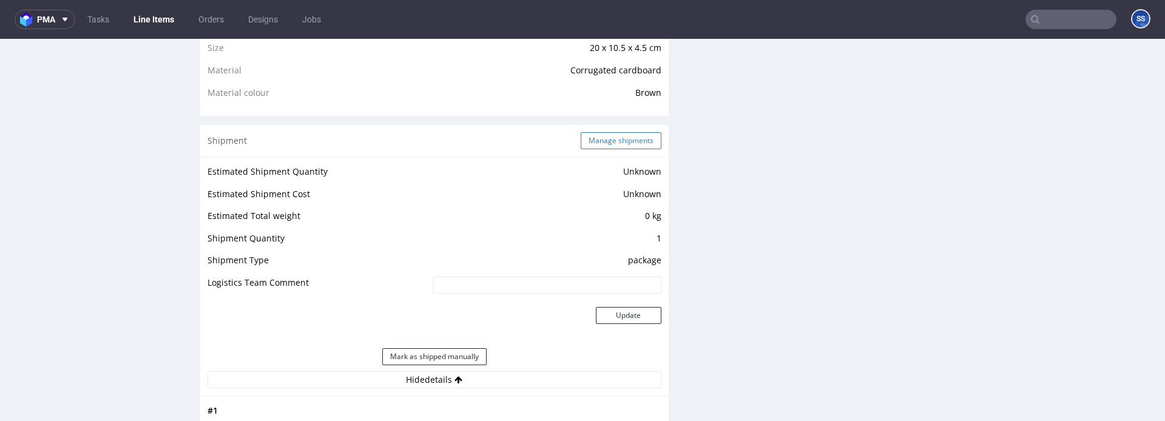
scroll to position [882, 0]
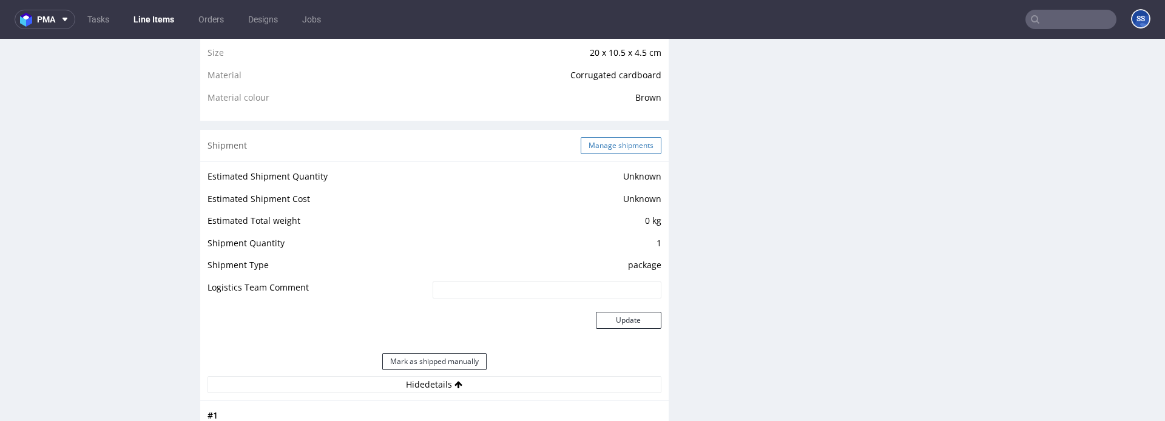
click at [624, 137] on button "Manage shipments" at bounding box center [621, 145] width 81 height 17
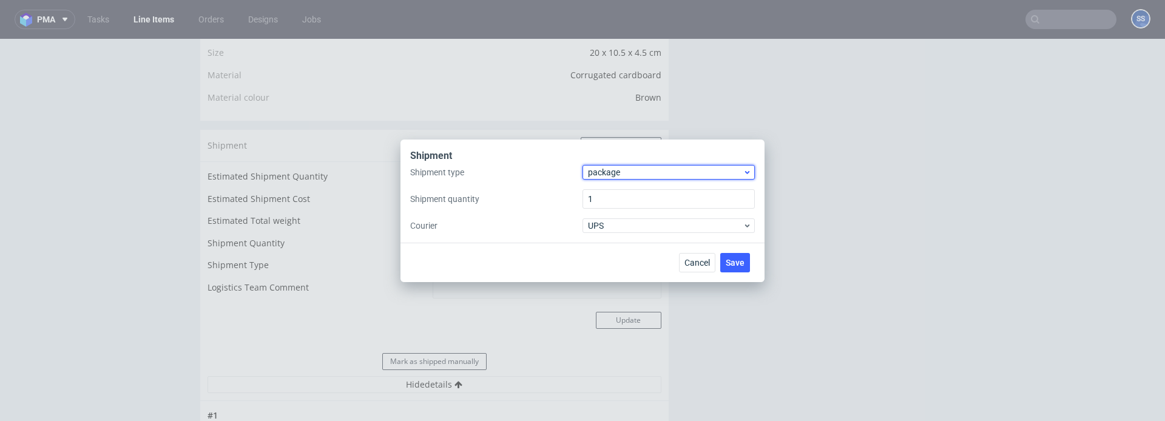
click at [613, 167] on span "package" at bounding box center [665, 172] width 155 height 12
click at [557, 179] on div "Shipment type package Shipment quantity 1 Courier UPS" at bounding box center [582, 199] width 345 height 68
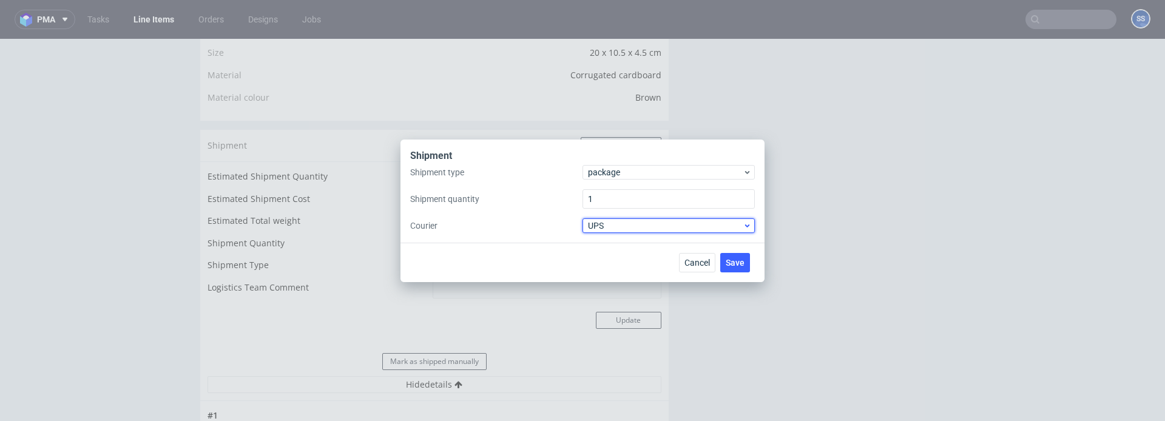
click at [628, 225] on span "UPS" at bounding box center [665, 226] width 155 height 12
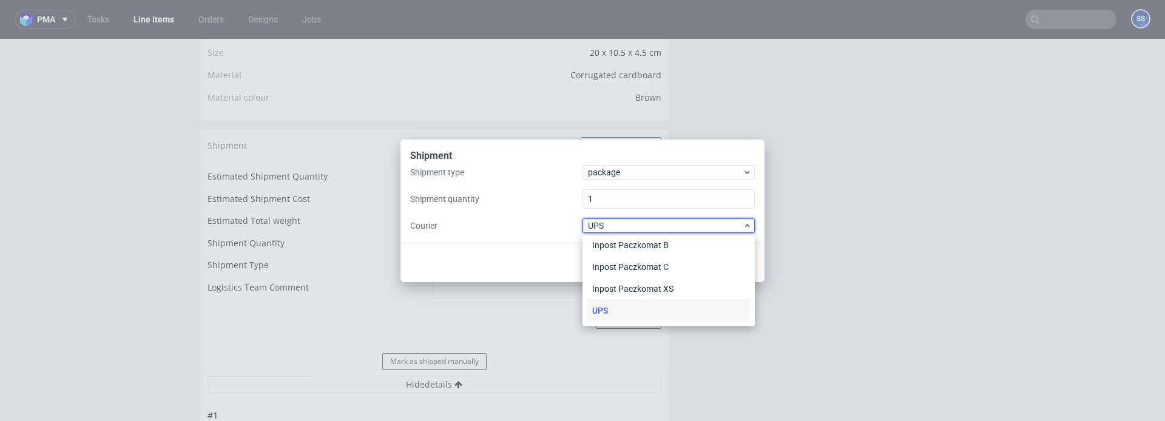
scroll to position [0, 0]
drag, startPoint x: 629, startPoint y: 249, endPoint x: 637, endPoint y: 247, distance: 8.1
click at [629, 249] on div "APC Overnight" at bounding box center [668, 251] width 163 height 22
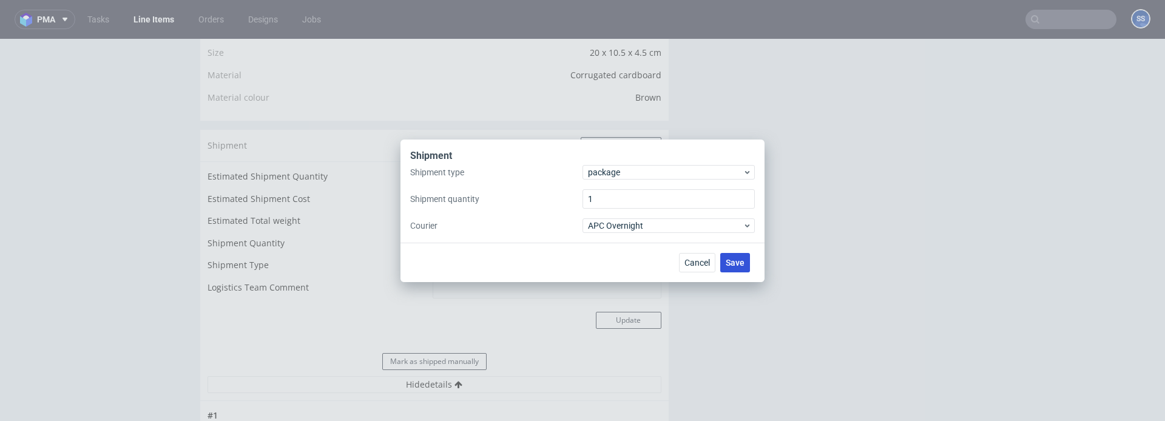
click at [725, 258] on button "Save" at bounding box center [735, 262] width 30 height 19
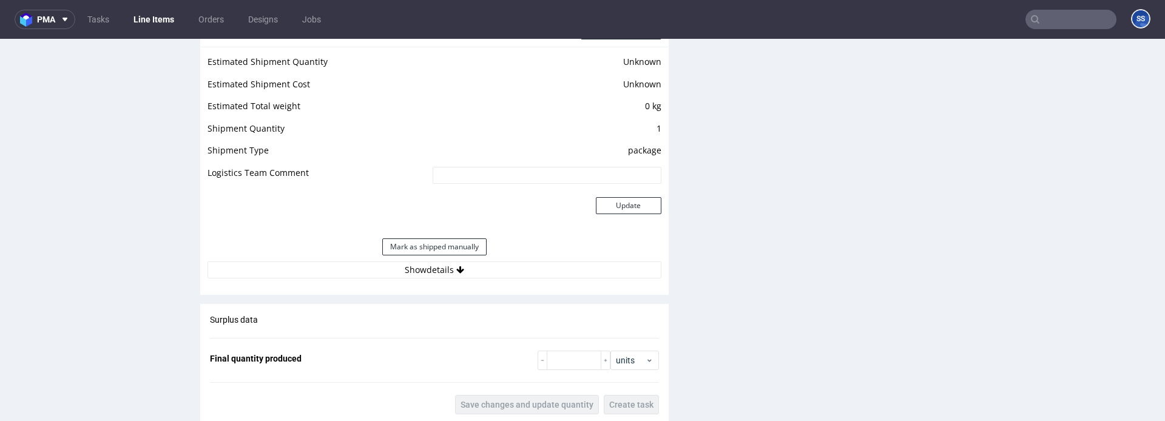
scroll to position [1004, 0]
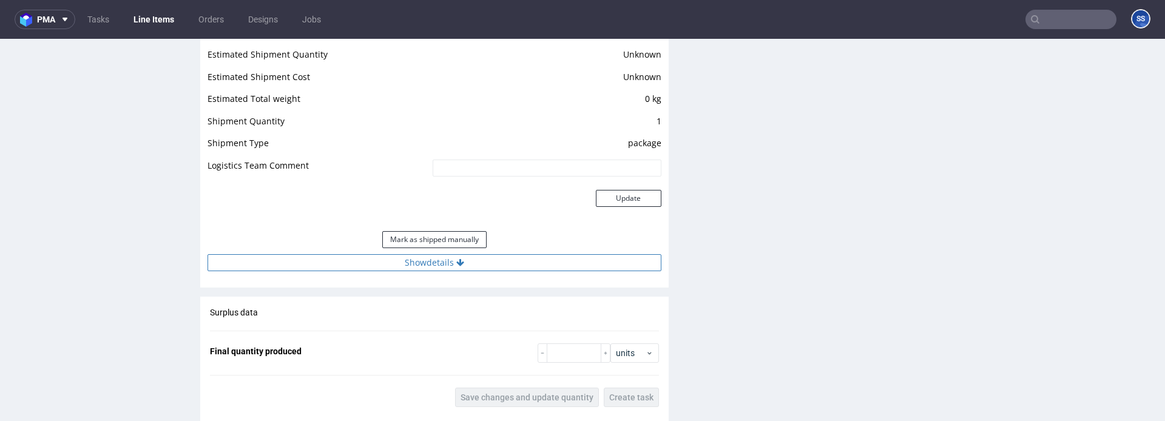
click at [457, 263] on icon at bounding box center [460, 262] width 8 height 8
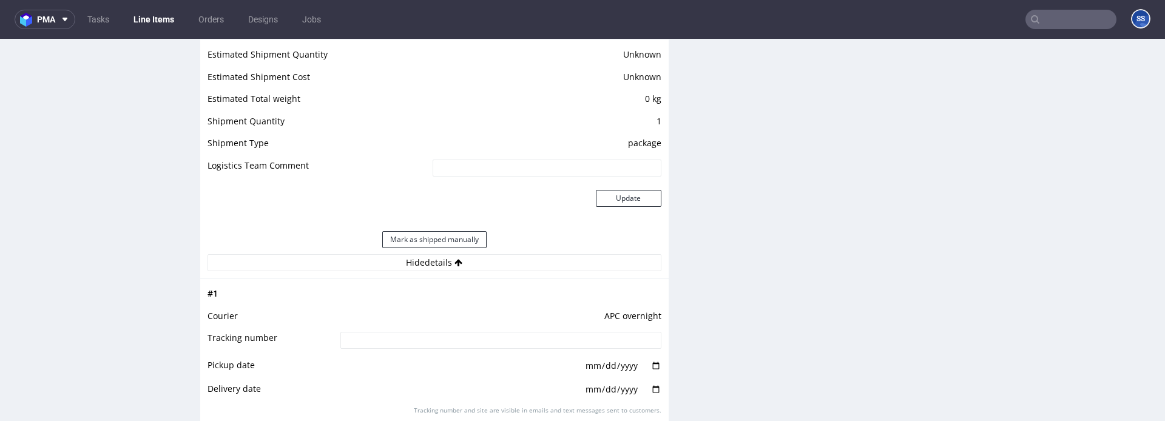
click at [466, 338] on input at bounding box center [500, 340] width 321 height 17
paste input "2025092402920420000033"
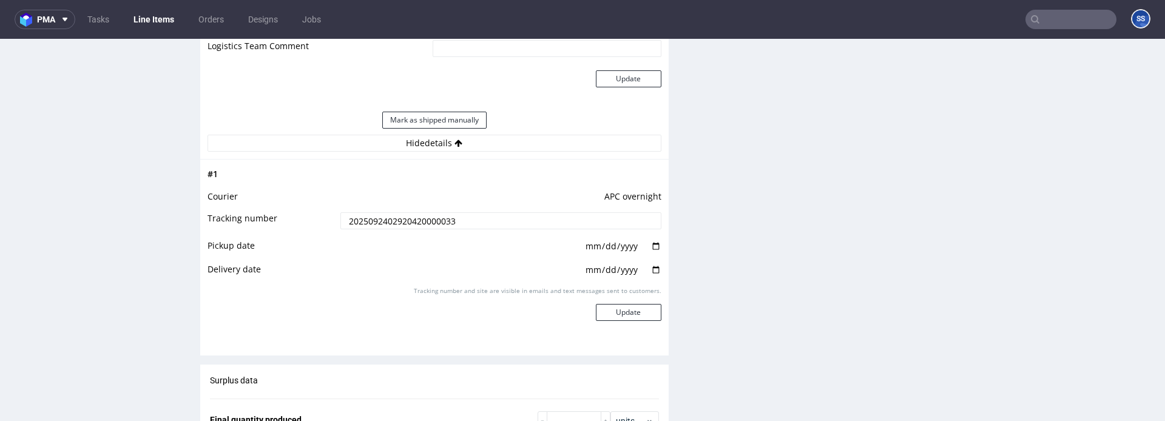
scroll to position [1124, 0]
type input "2025092402920420000033"
click at [606, 318] on button "Update" at bounding box center [629, 311] width 66 height 17
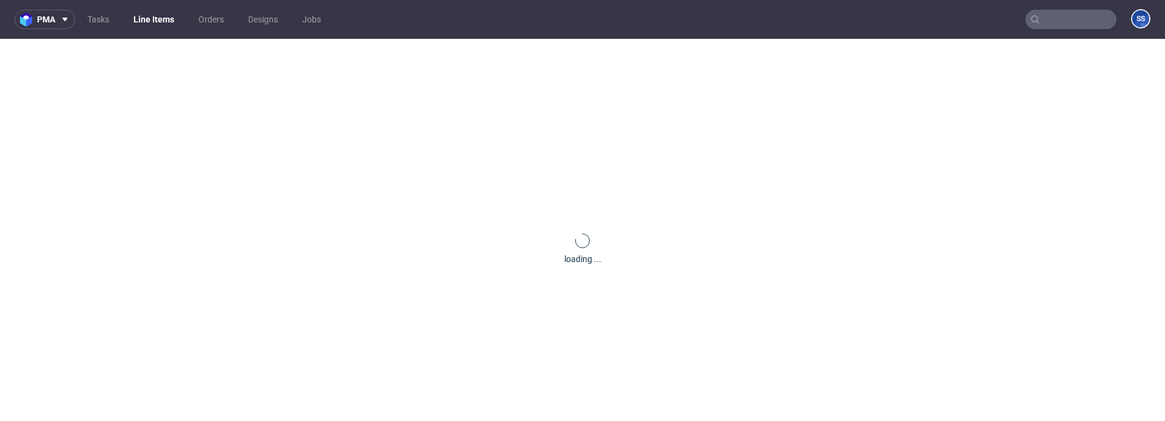
scroll to position [918, 0]
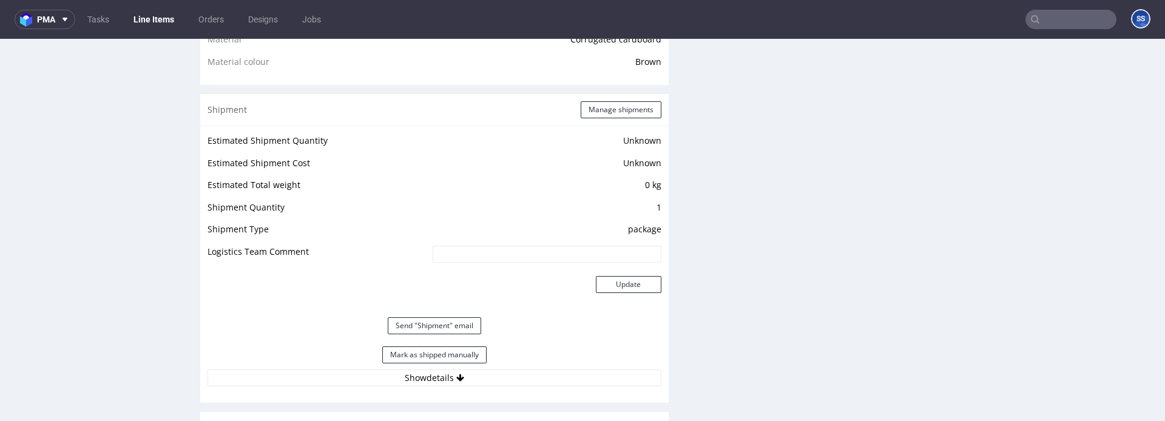
click at [152, 22] on link "Line Items" at bounding box center [153, 19] width 55 height 19
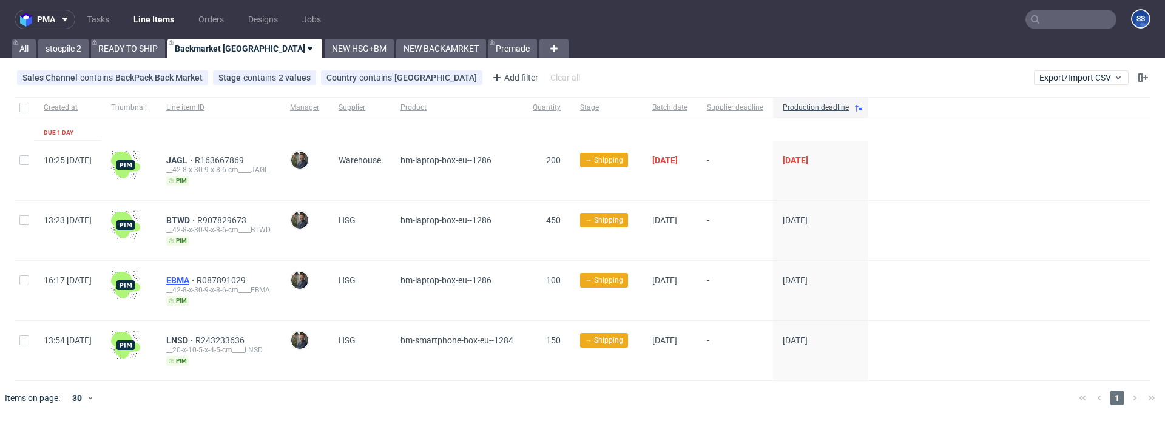
click at [197, 277] on span "EBMA" at bounding box center [181, 280] width 30 height 10
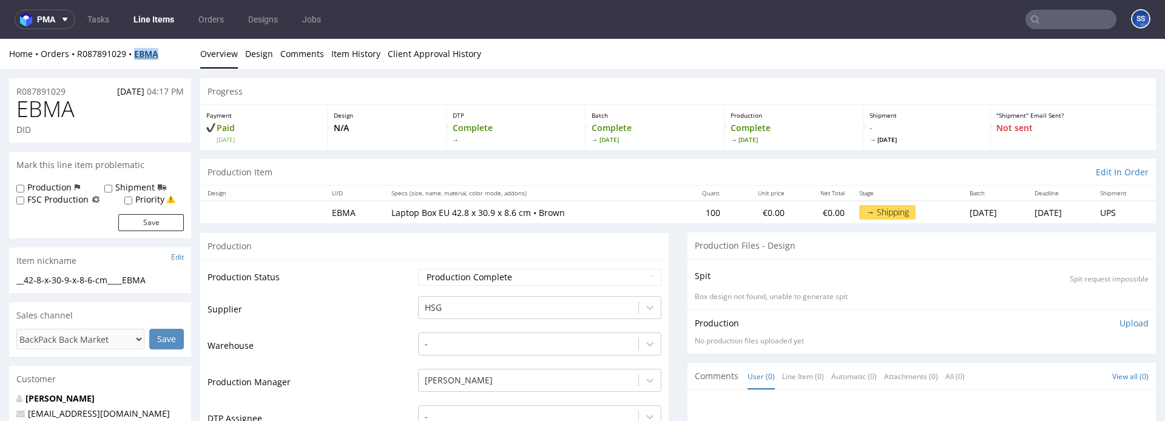
copy strong "EBMA"
drag, startPoint x: 150, startPoint y: 55, endPoint x: 282, endPoint y: 50, distance: 131.7
click at [136, 56] on div "Home Orders R087891029 EBMA" at bounding box center [100, 54] width 182 height 12
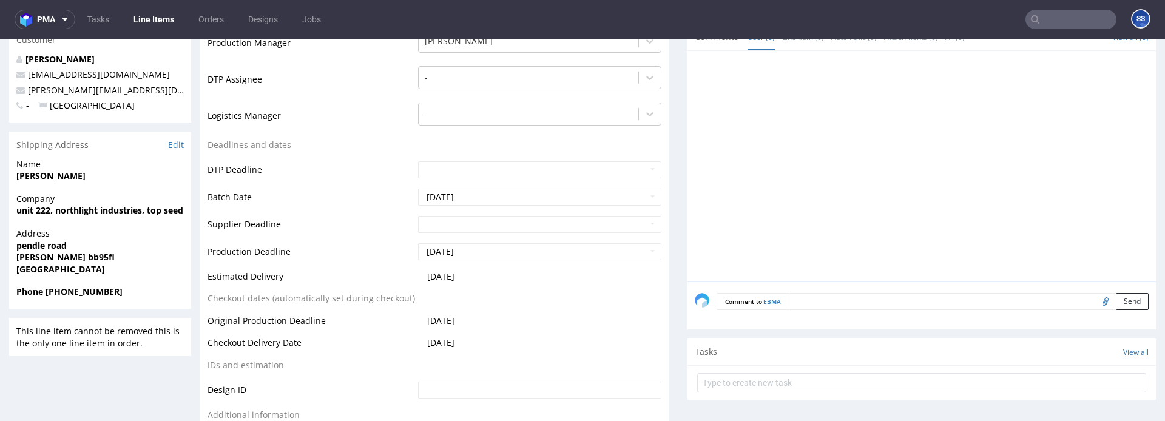
scroll to position [351, 0]
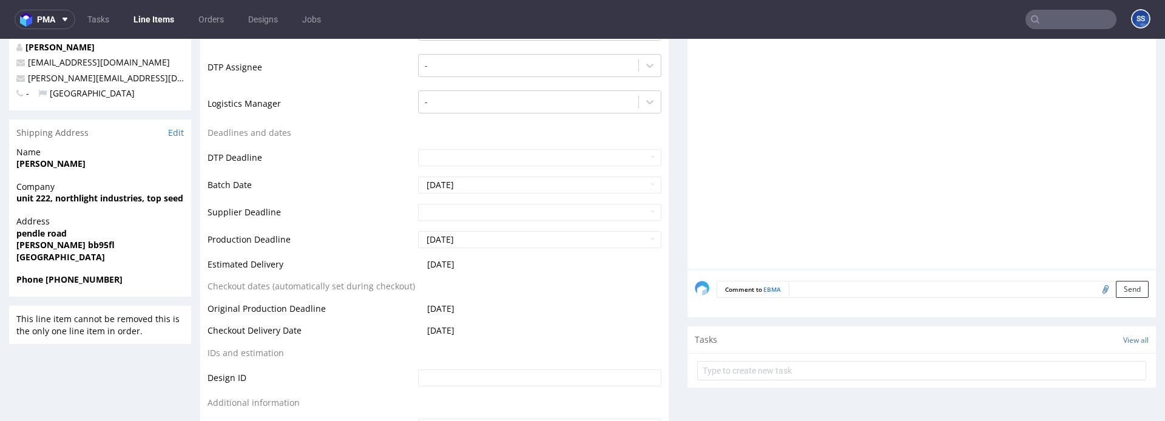
click at [49, 164] on strong "nathan egan" at bounding box center [50, 164] width 69 height 12
click at [56, 248] on strong "nelson bb95fl" at bounding box center [65, 245] width 98 height 12
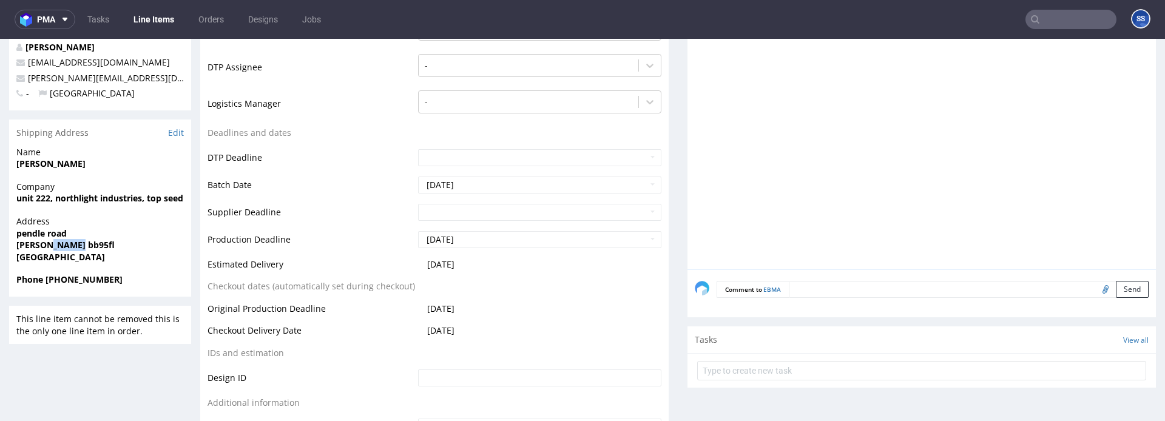
copy strong "bb95fl"
click at [46, 160] on strong "nathan egan" at bounding box center [50, 164] width 69 height 12
copy strong "nathan egan"
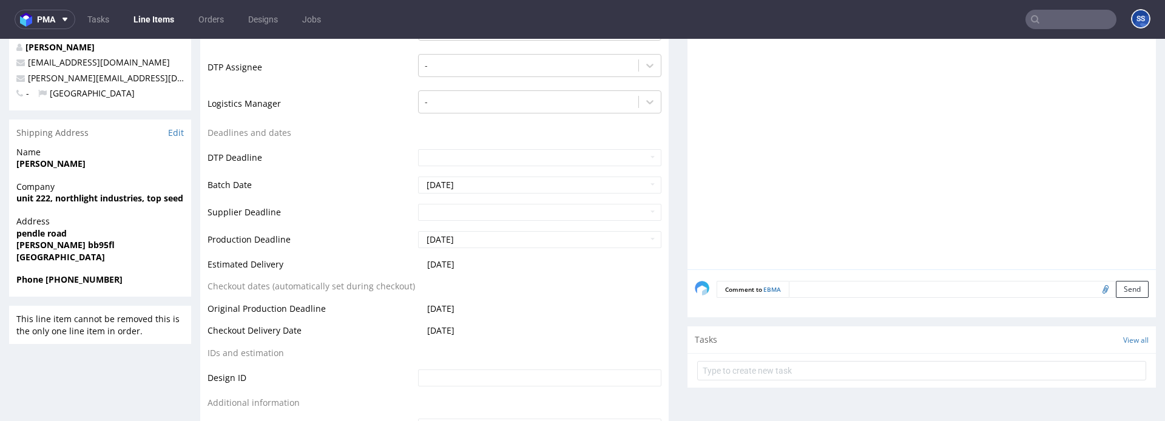
click at [84, 201] on strong "unit 222, northlight industries, top seed technologies ltd" at bounding box center [134, 198] width 237 height 12
copy strong "unit 222, northlight industries, top seed technologies ltd"
click at [32, 244] on strong "nelson bb95fl" at bounding box center [65, 245] width 98 height 12
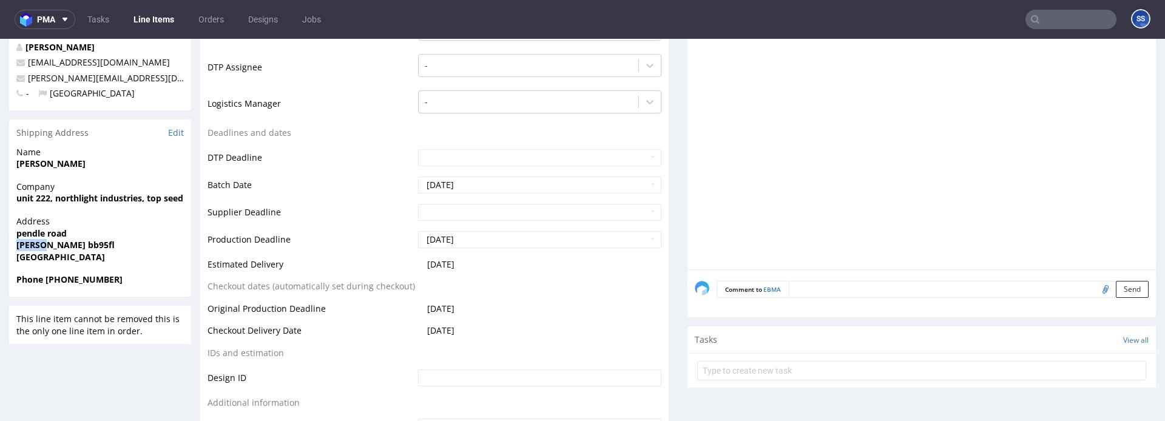
click at [32, 244] on strong "nelson bb95fl" at bounding box center [65, 245] width 98 height 12
copy strong "nelson"
click at [18, 232] on strong "pendle road" at bounding box center [41, 233] width 50 height 12
drag, startPoint x: 19, startPoint y: 232, endPoint x: 496, endPoint y: 120, distance: 489.8
click at [106, 232] on span "pendle road" at bounding box center [99, 233] width 167 height 12
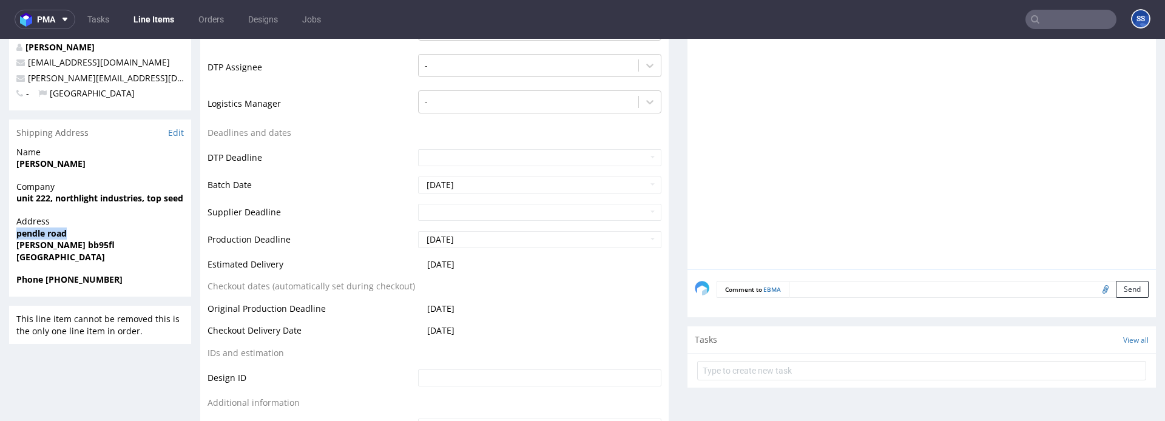
copy strong "pendle road"
click at [68, 246] on strong "nelson bb95fl" at bounding box center [65, 245] width 98 height 12
click at [94, 278] on strong "Phone +44 07837054837" at bounding box center [69, 280] width 106 height 12
copy strong "+44 07837054837"
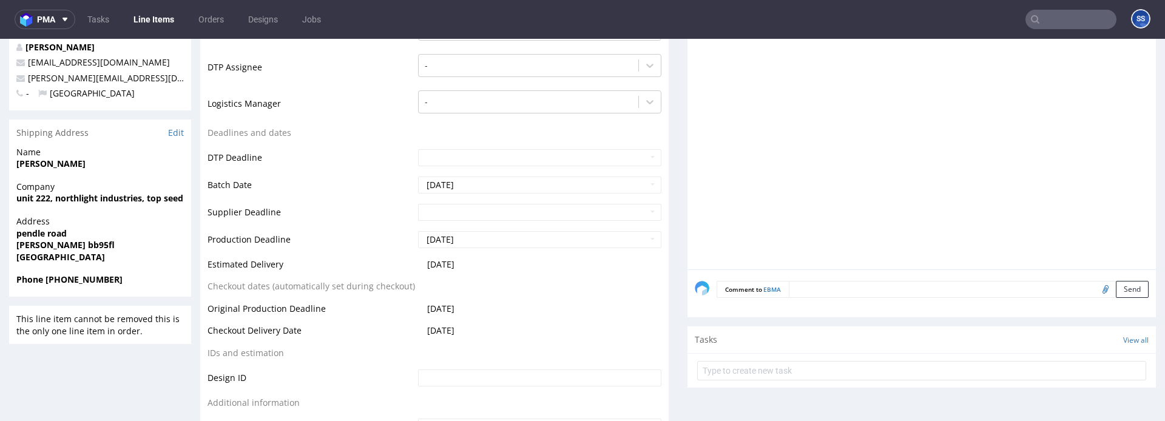
drag, startPoint x: 46, startPoint y: 282, endPoint x: 768, endPoint y: 147, distance: 734.4
click at [144, 276] on span "Phone +44 07837054837" at bounding box center [99, 280] width 167 height 12
drag, startPoint x: 179, startPoint y: 81, endPoint x: 22, endPoint y: 82, distance: 156.5
click at [22, 82] on p "n.egan@topseedtechnologies.co.uk" at bounding box center [99, 78] width 167 height 12
copy span "n.egan@topseedtechnologies.co.uk"
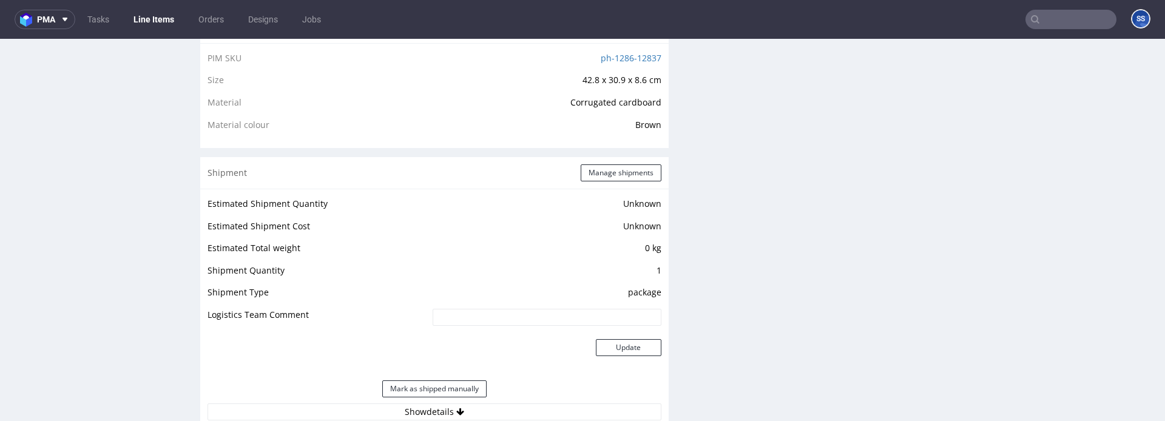
scroll to position [850, 0]
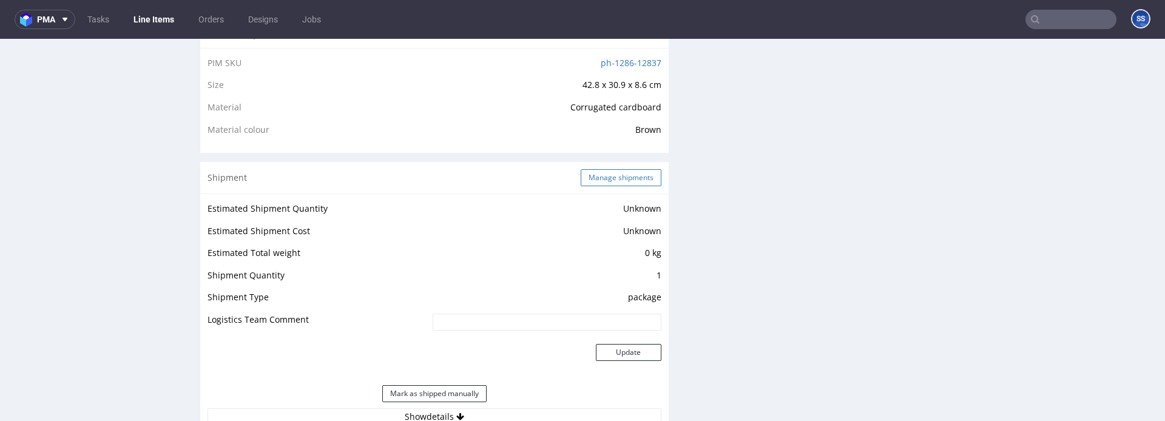
click at [619, 173] on button "Manage shipments" at bounding box center [621, 177] width 81 height 17
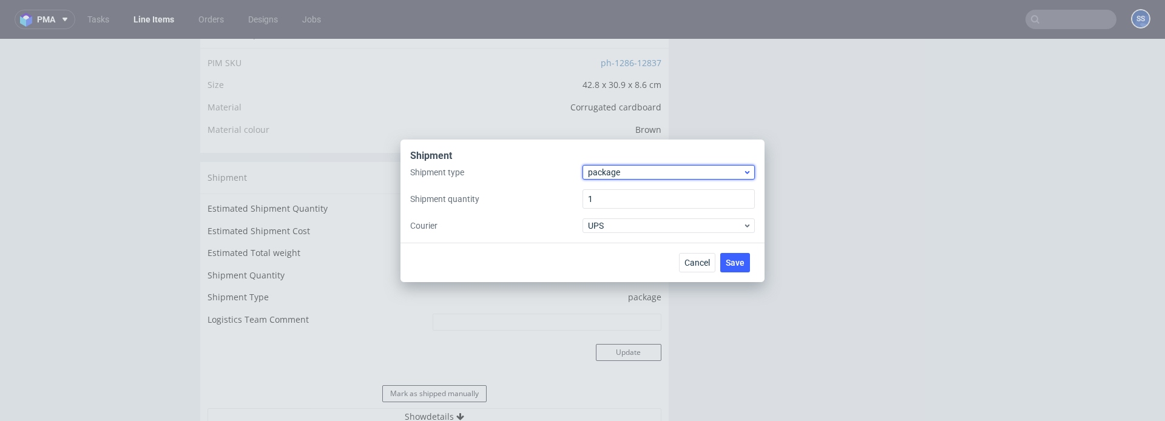
click at [618, 174] on span "package" at bounding box center [665, 172] width 155 height 12
click at [542, 177] on label "Shipment type" at bounding box center [496, 172] width 172 height 12
drag, startPoint x: 595, startPoint y: 199, endPoint x: 573, endPoint y: 201, distance: 21.9
click at [567, 199] on div "Shipment type package Shipment quantity 1 Courier UPS" at bounding box center [582, 199] width 345 height 68
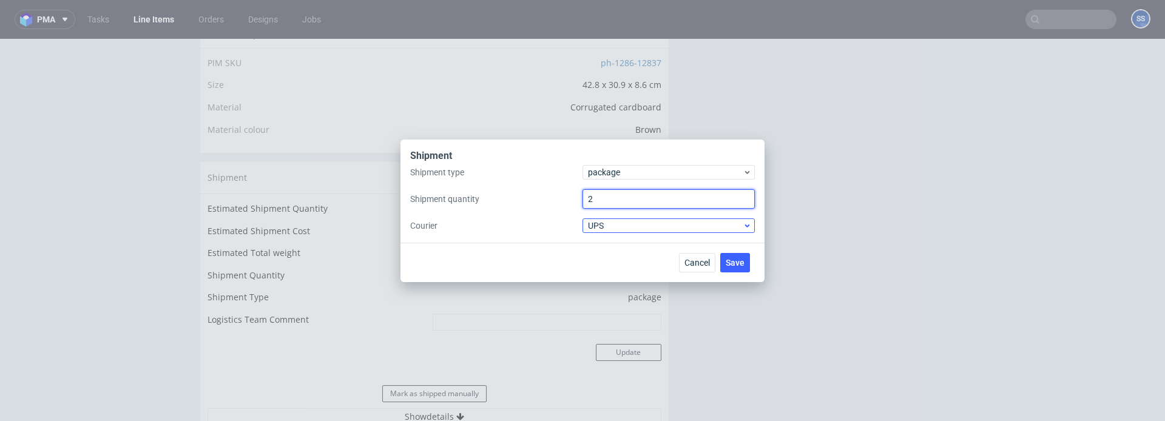
type input "2"
click at [607, 222] on span "UPS" at bounding box center [665, 226] width 155 height 12
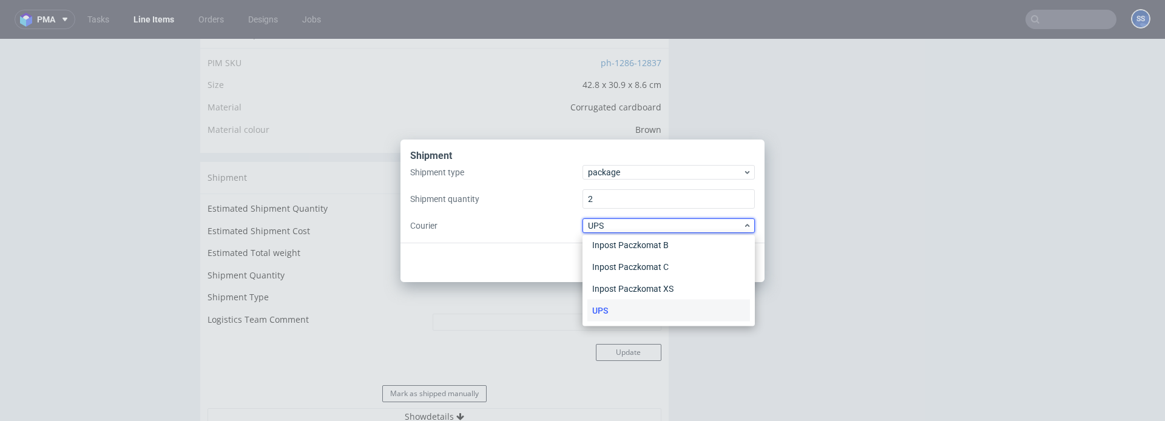
scroll to position [0, 0]
click at [618, 243] on div "APC Overnight" at bounding box center [668, 251] width 163 height 22
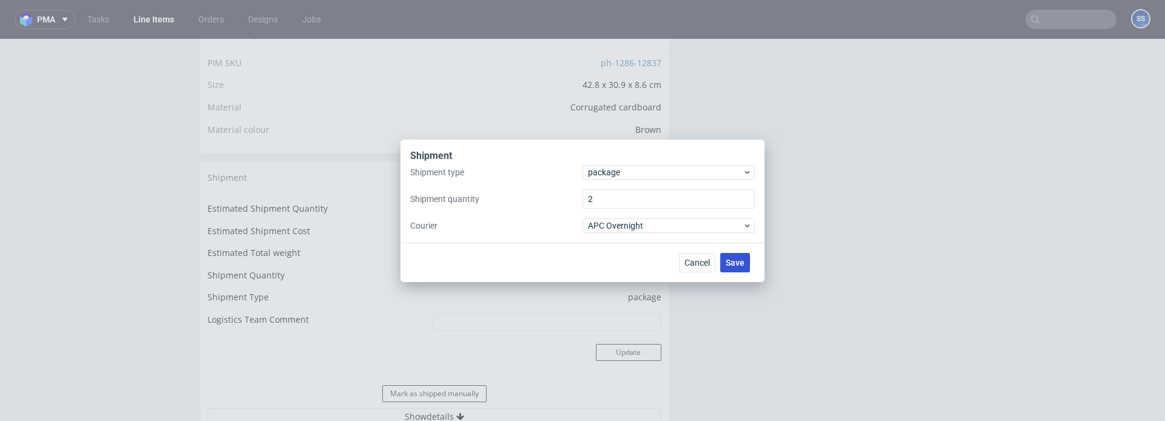
click at [732, 260] on span "Save" at bounding box center [735, 262] width 19 height 8
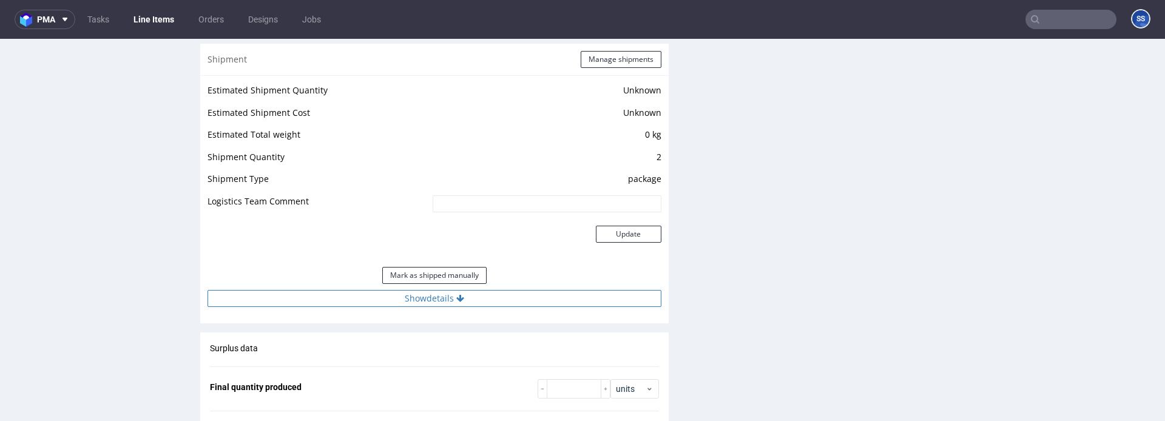
click at [456, 300] on icon at bounding box center [460, 298] width 8 height 8
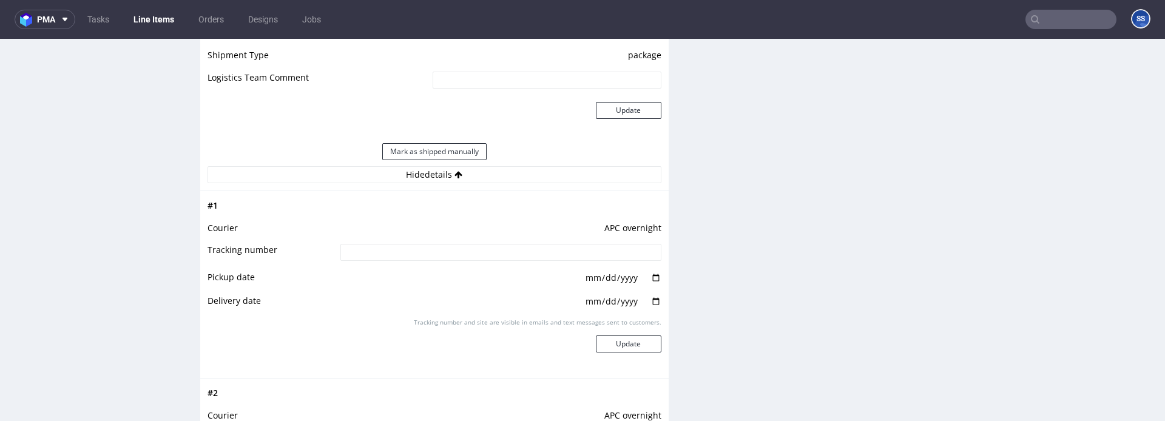
scroll to position [1095, 0]
click at [414, 251] on input at bounding box center [500, 249] width 321 height 17
paste input "2025092402920420000034"
type input "2025092402920420000034"
click at [638, 345] on button "Update" at bounding box center [629, 340] width 66 height 17
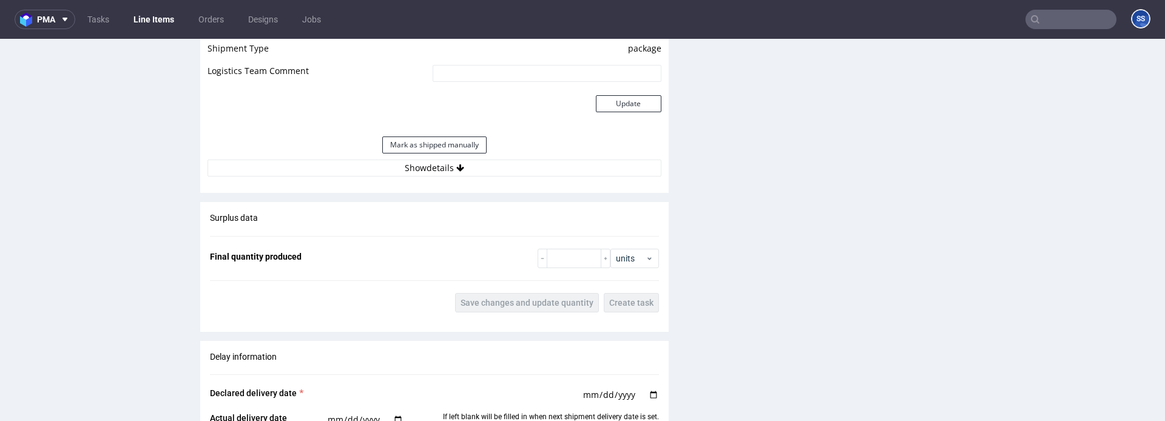
scroll to position [1104, 0]
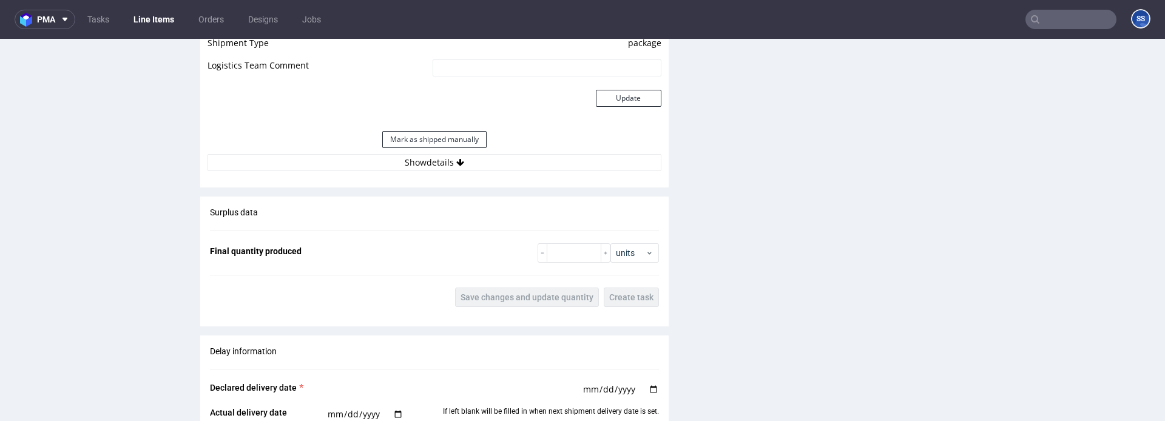
click at [459, 172] on div "Estimated Shipment Quantity Unknown Estimated Shipment Cost Unknown Estimated T…" at bounding box center [434, 58] width 468 height 239
click at [459, 170] on button "Show details" at bounding box center [434, 162] width 454 height 17
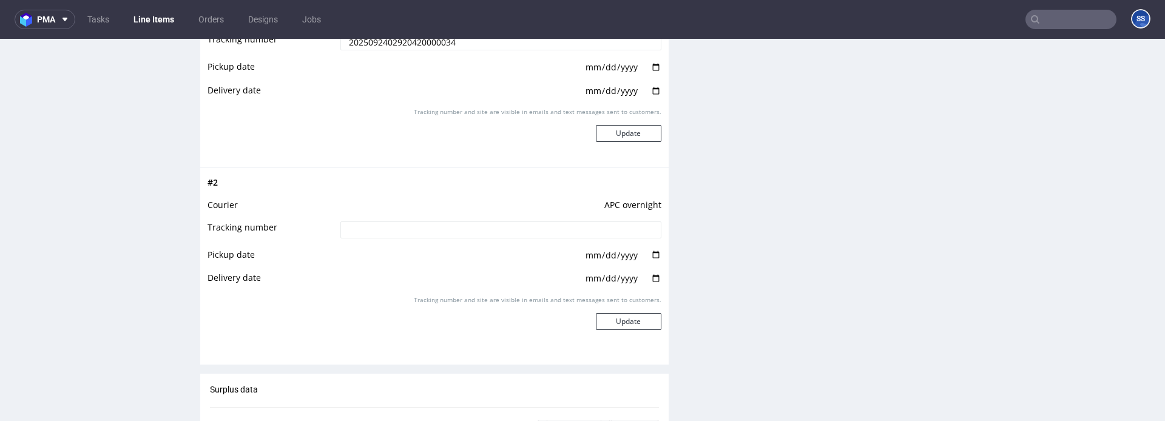
scroll to position [1303, 0]
click at [431, 230] on input at bounding box center [500, 229] width 321 height 17
paste input "2025092402920420000035"
type input "2025092402920420000035"
click at [615, 317] on button "Update" at bounding box center [629, 320] width 66 height 17
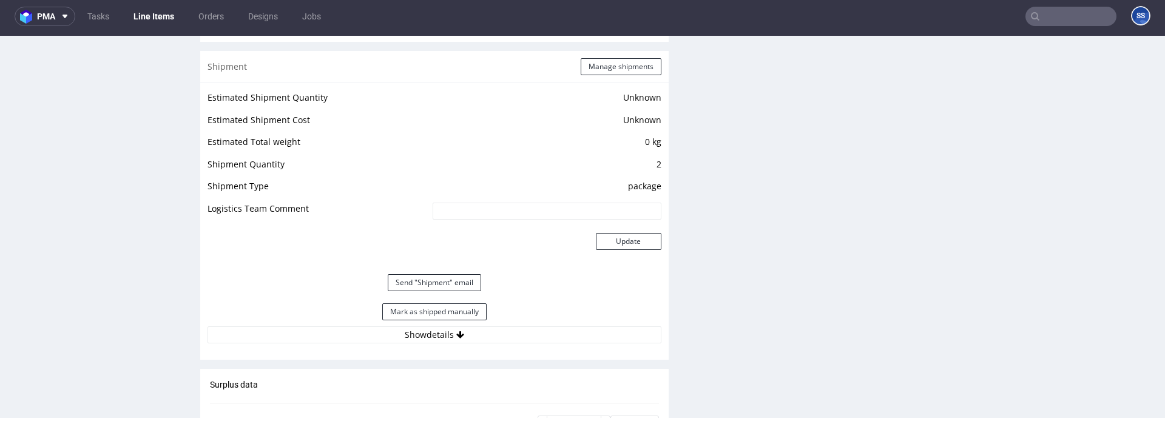
scroll to position [957, 0]
click at [435, 311] on button "Mark as shipped manually" at bounding box center [434, 313] width 104 height 17
click at [161, 16] on link "Line Items" at bounding box center [153, 16] width 55 height 19
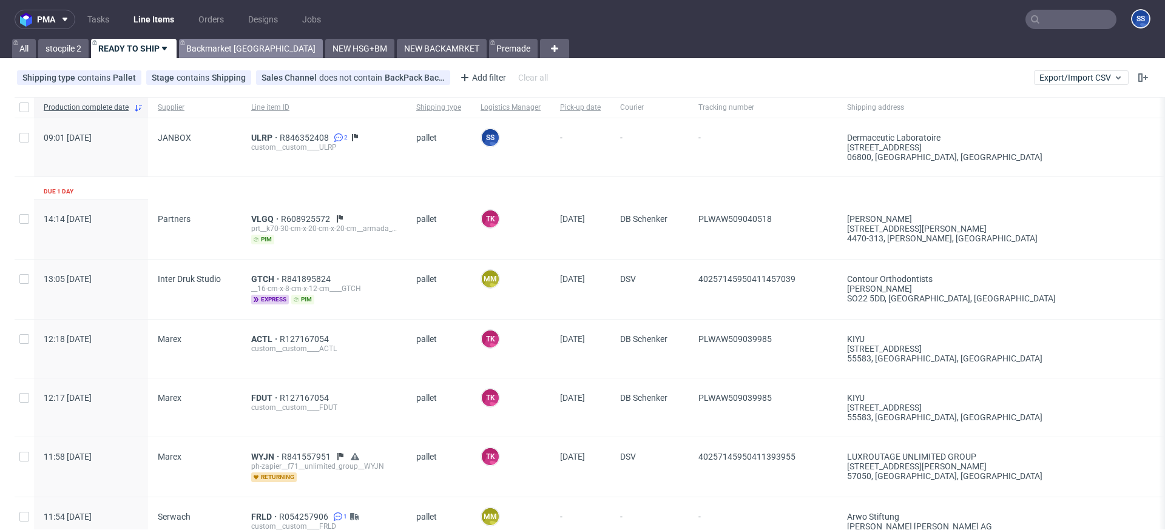
click at [234, 58] on div "pma Tasks Line Items Orders Designs Jobs SS All stocpile 2 READY TO SHIP Backma…" at bounding box center [582, 265] width 1165 height 530
click at [238, 54] on link "Backmarket [GEOGRAPHIC_DATA]" at bounding box center [251, 48] width 144 height 19
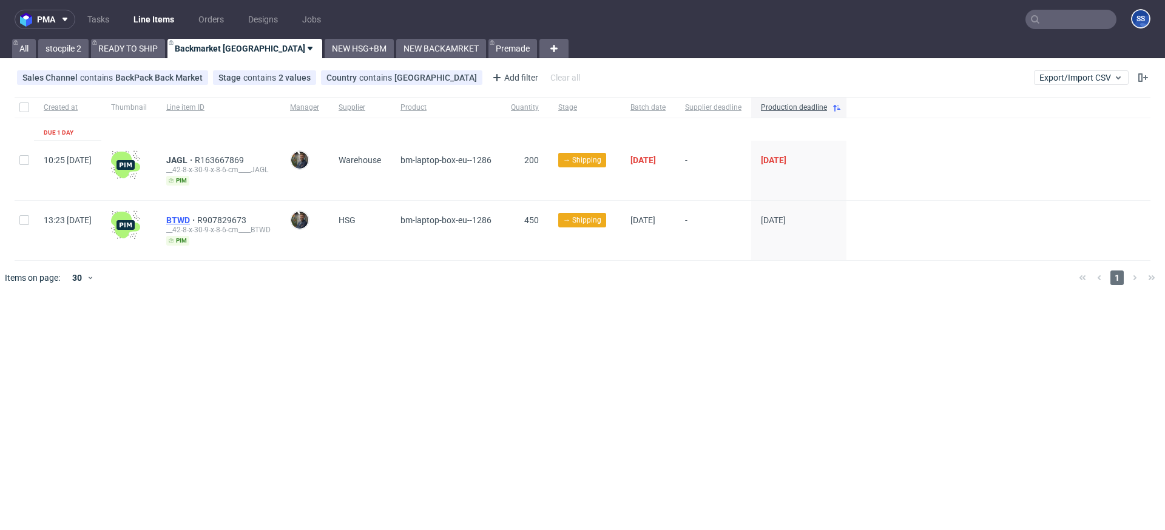
click at [197, 217] on span "BTWD" at bounding box center [181, 220] width 31 height 10
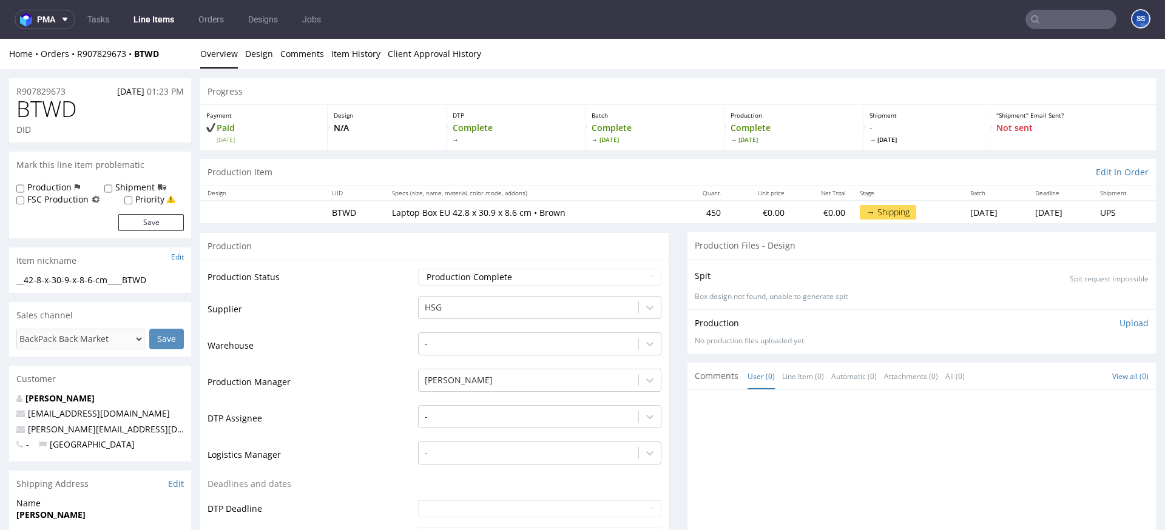
click at [166, 16] on link "Line Items" at bounding box center [153, 19] width 55 height 19
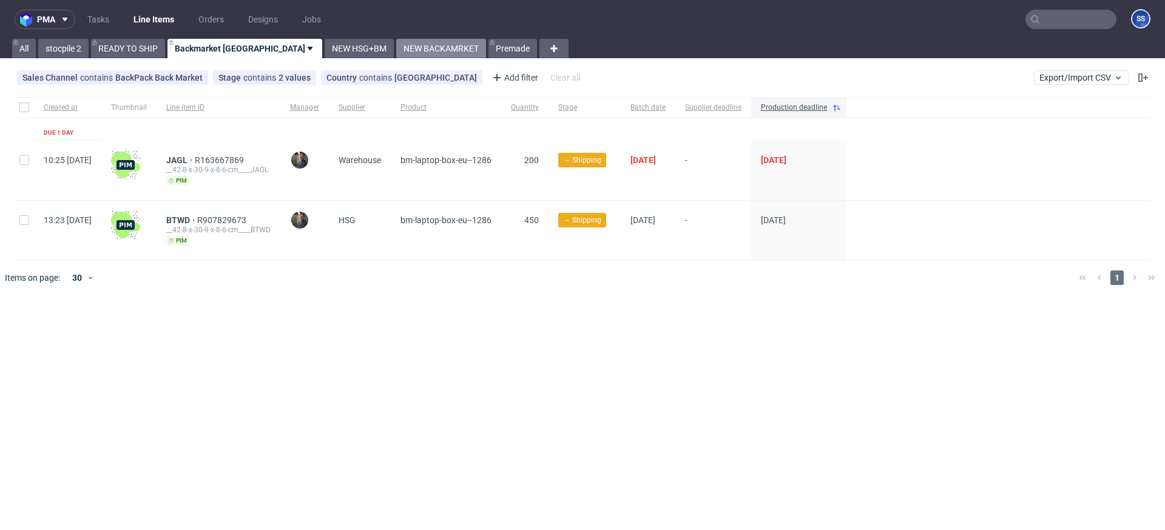
click at [396, 51] on link "NEW BACKAMRKET" at bounding box center [441, 48] width 90 height 19
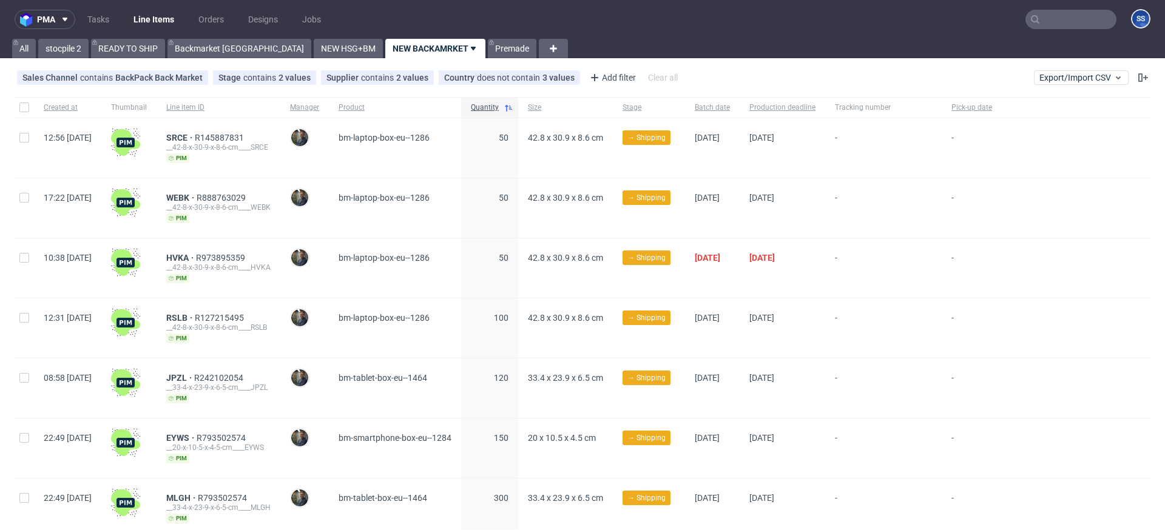
click at [1025, 29] on div at bounding box center [1070, 19] width 91 height 19
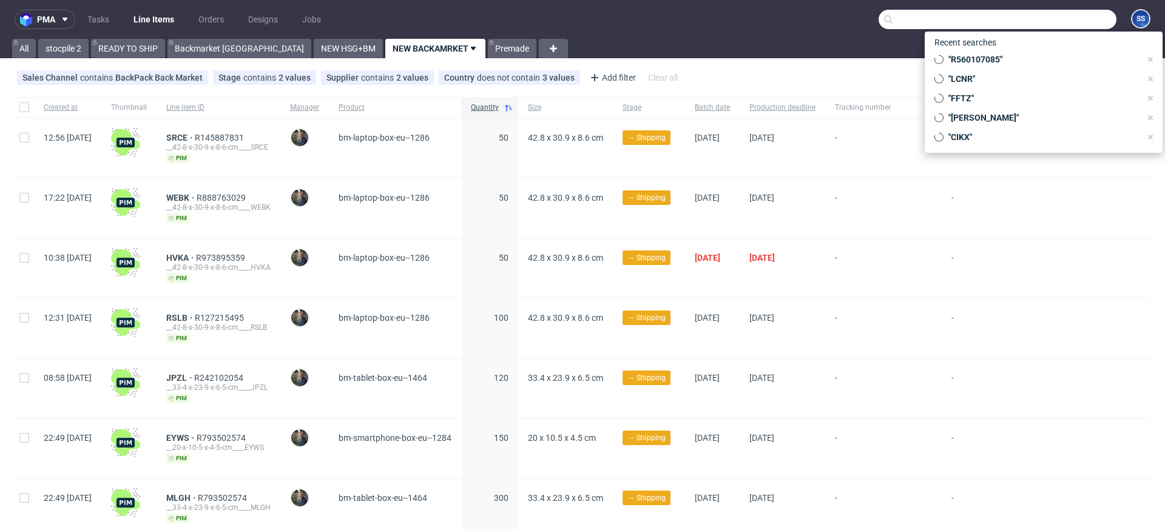
click at [1031, 23] on input "text" at bounding box center [997, 19] width 238 height 19
paste input "YLWB"
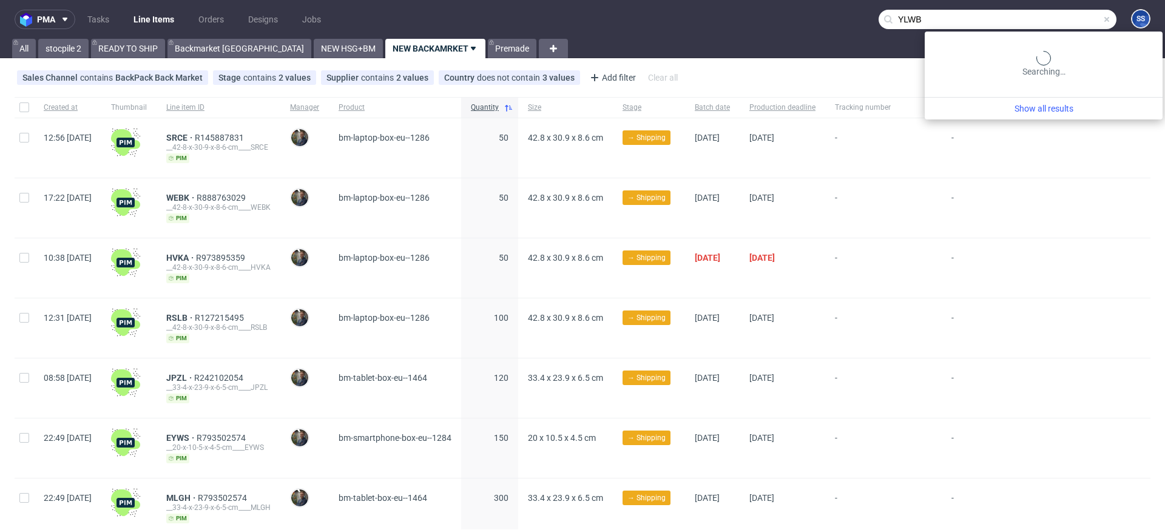
type input "YLWB"
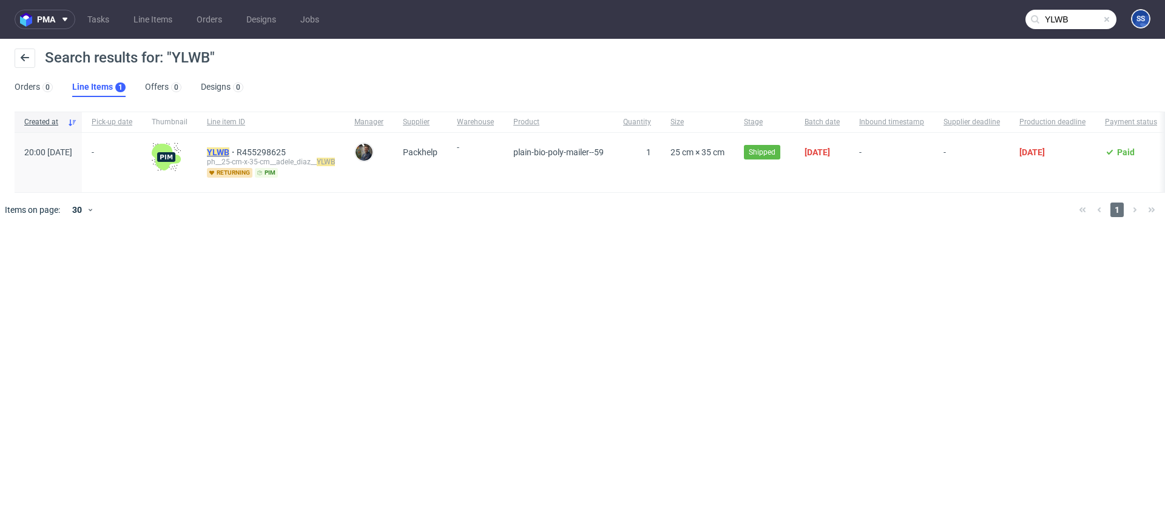
click at [229, 148] on mark "YLWB" at bounding box center [218, 152] width 22 height 10
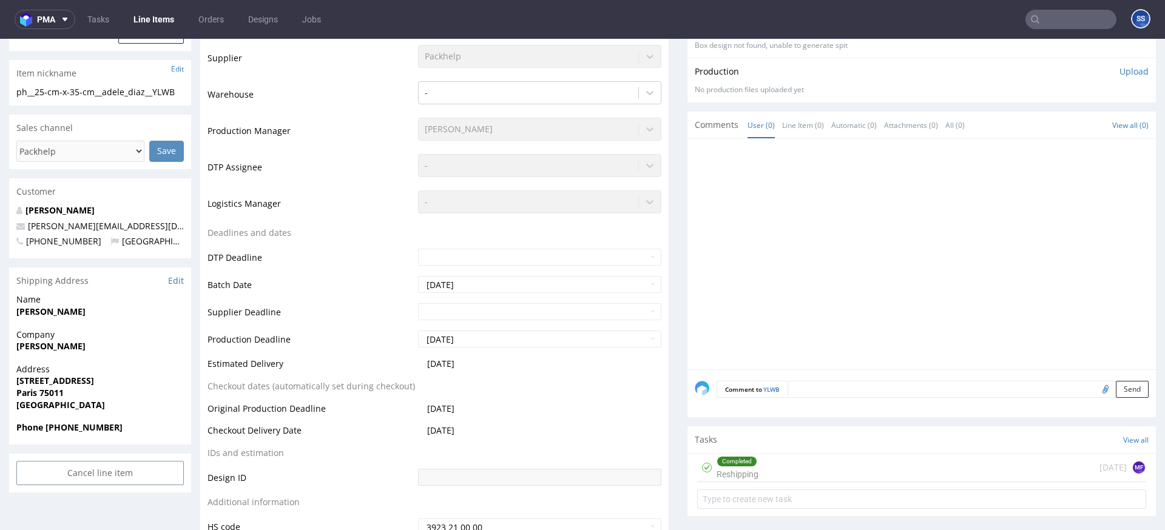
scroll to position [297, 0]
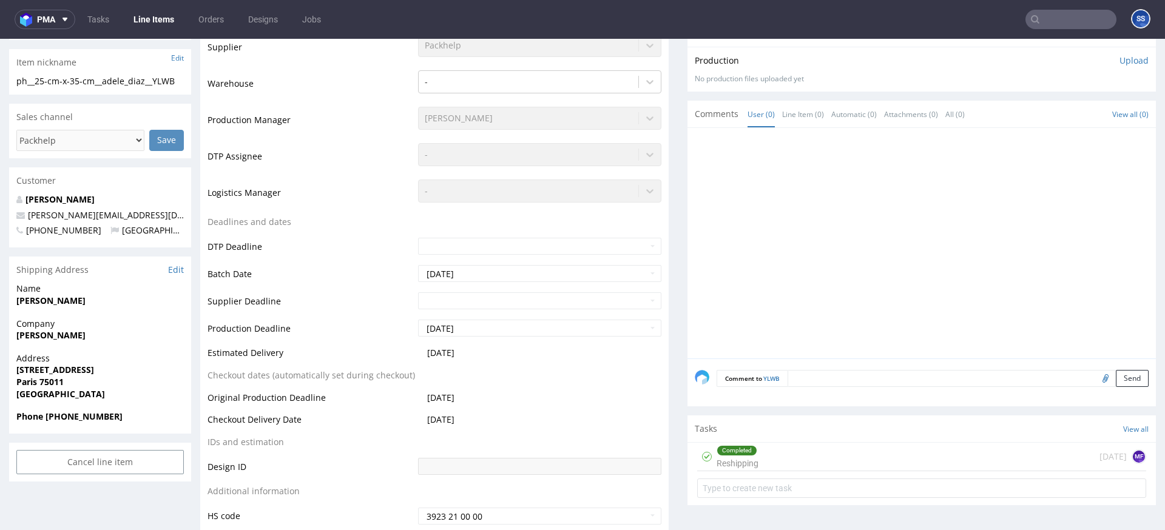
click at [39, 335] on strong "adele diaz" at bounding box center [50, 335] width 69 height 12
copy strong "adele diaz"
click at [53, 365] on strong "45 rue du faubourg saint antoine" at bounding box center [55, 370] width 78 height 12
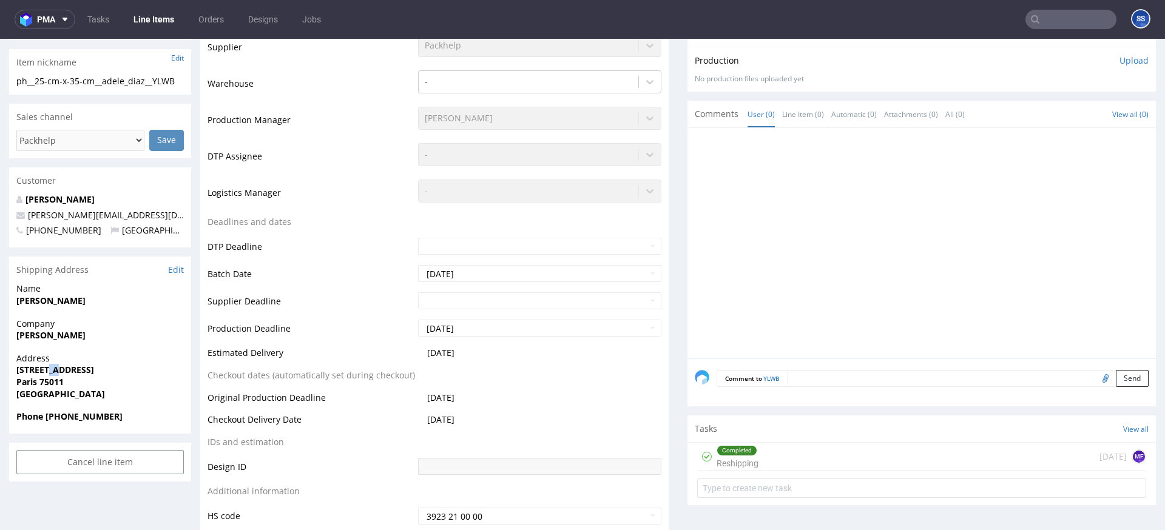
click at [53, 365] on strong "45 rue du faubourg saint antoine" at bounding box center [55, 370] width 78 height 12
copy strong "45 rue du faubourg saint antoine"
click at [56, 381] on strong "Paris 75011" at bounding box center [39, 382] width 47 height 12
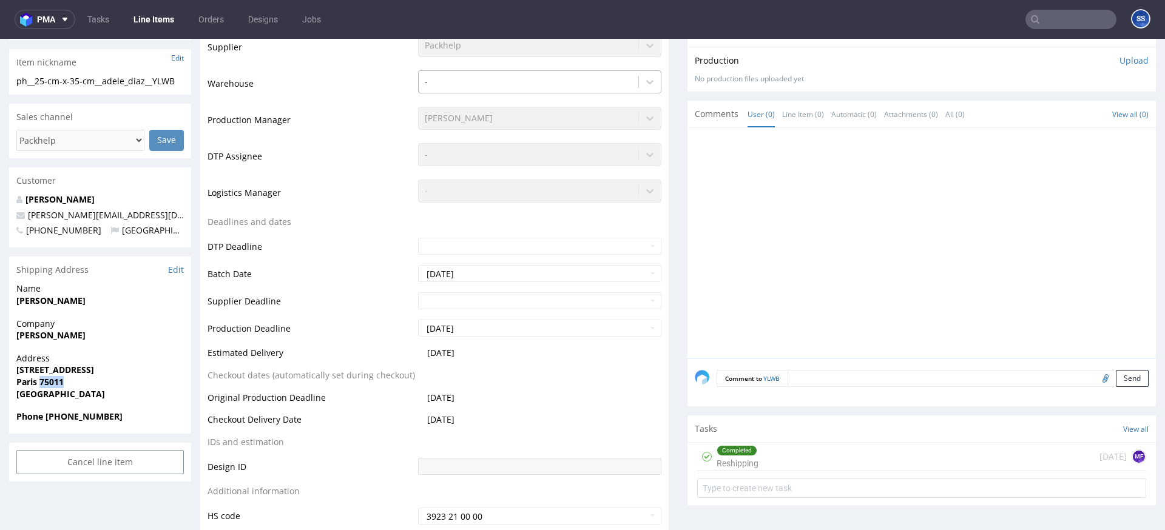
copy strong "75011"
click at [21, 384] on strong "Paris 75011" at bounding box center [39, 382] width 47 height 12
copy strong "Paris"
click at [96, 417] on strong "Phone +33627442585" at bounding box center [69, 417] width 106 height 12
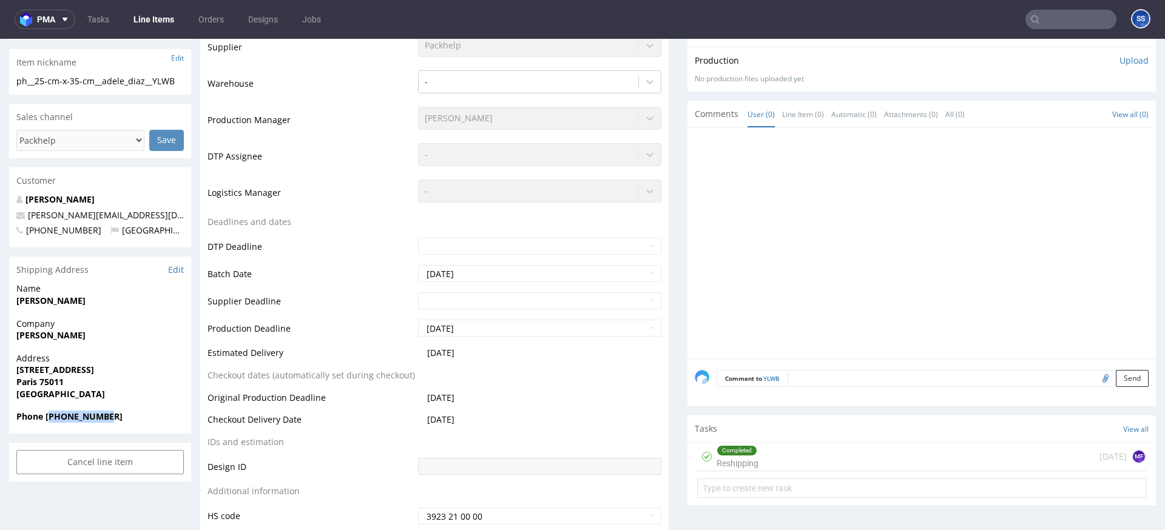
click at [96, 417] on strong "Phone +33627442585" at bounding box center [69, 417] width 106 height 12
copy strong "33627442585"
drag, startPoint x: 138, startPoint y: 215, endPoint x: 27, endPoint y: 217, distance: 110.4
click at [27, 218] on p "adele.dcontact@gmail.com" at bounding box center [99, 215] width 167 height 12
copy link "adele.dcontact@gmail.com"
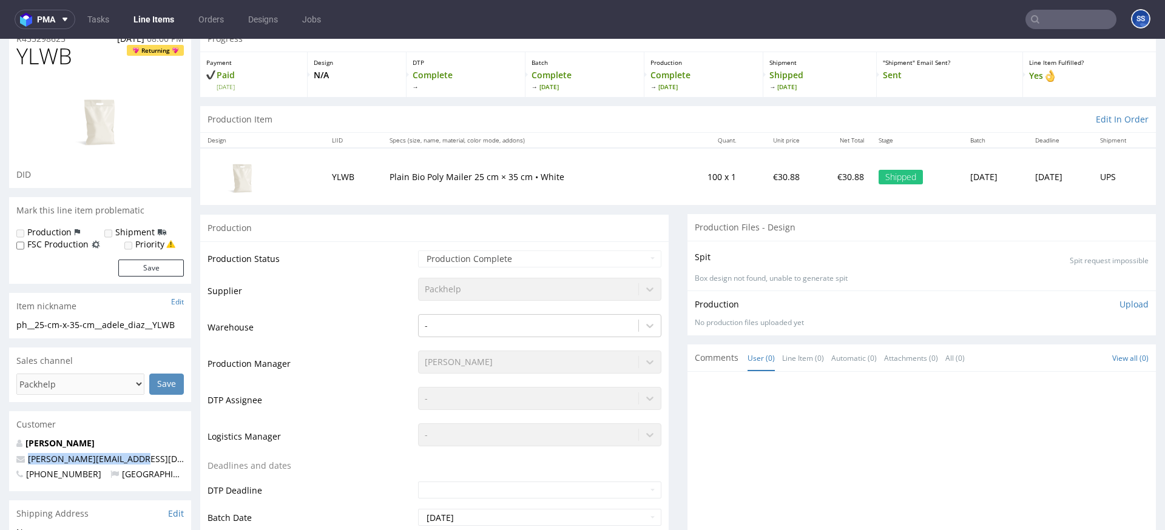
scroll to position [0, 0]
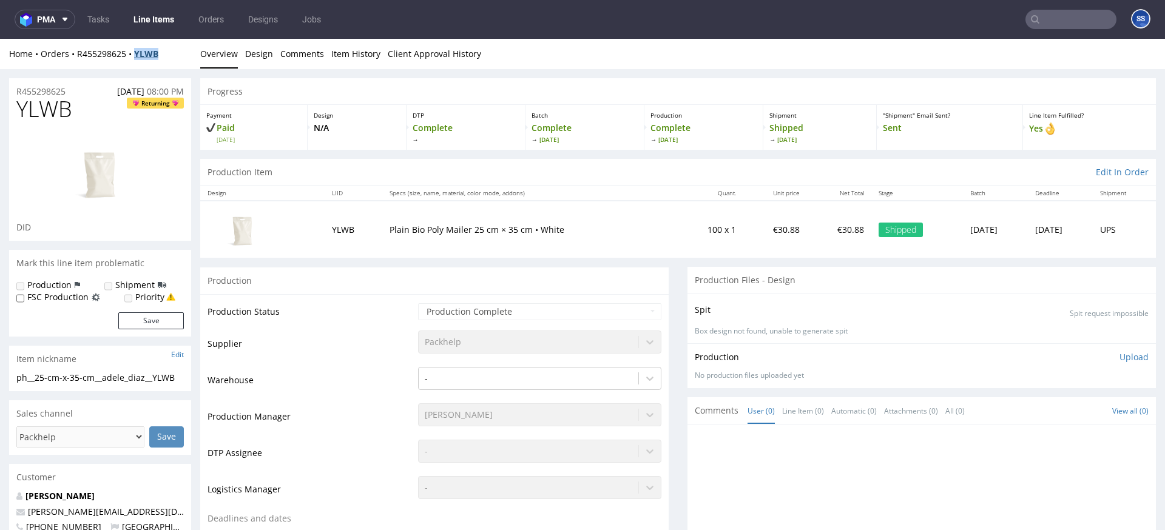
drag, startPoint x: 171, startPoint y: 57, endPoint x: 139, endPoint y: 58, distance: 32.2
click at [139, 58] on div "Home Orders R455298625 YLWB" at bounding box center [100, 54] width 182 height 12
copy strong "YLWB"
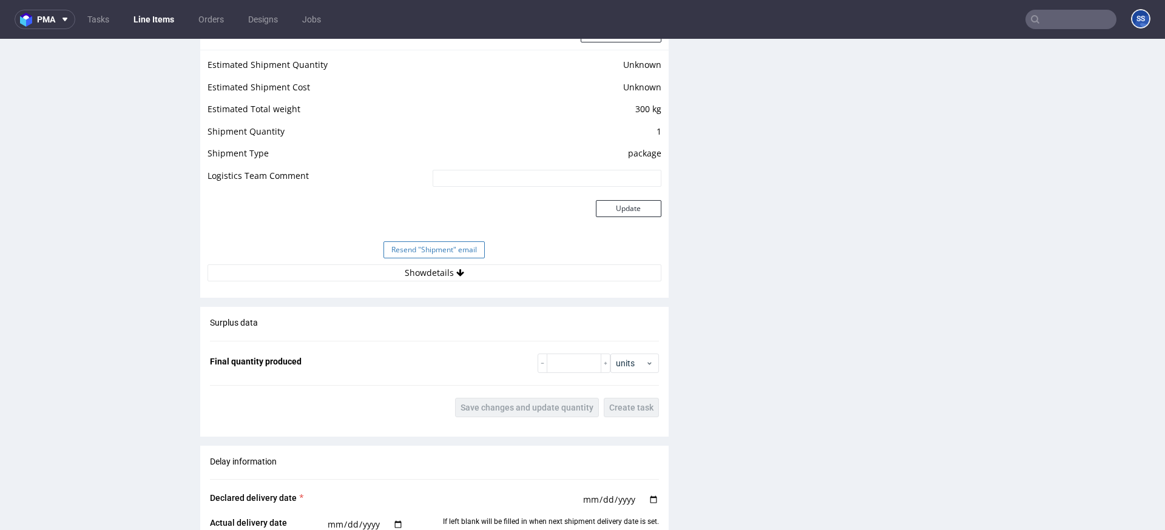
scroll to position [1043, 0]
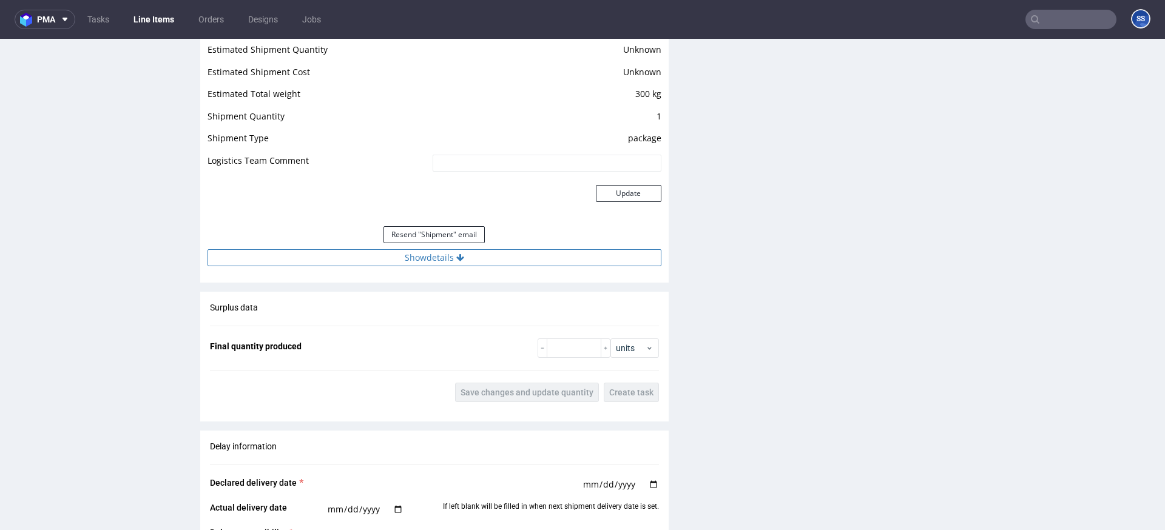
click at [418, 264] on button "Show details" at bounding box center [434, 257] width 454 height 17
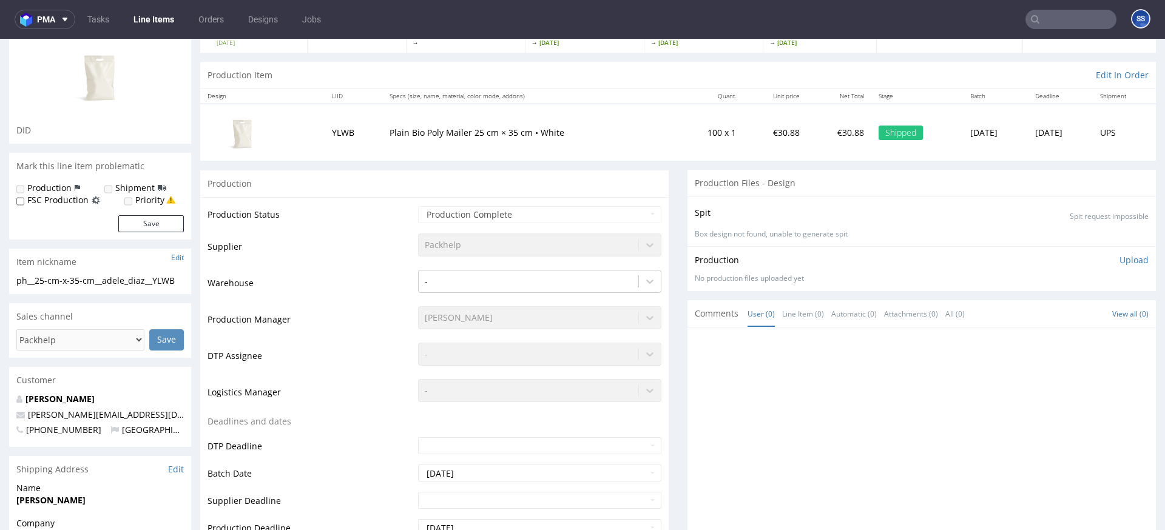
scroll to position [124, 0]
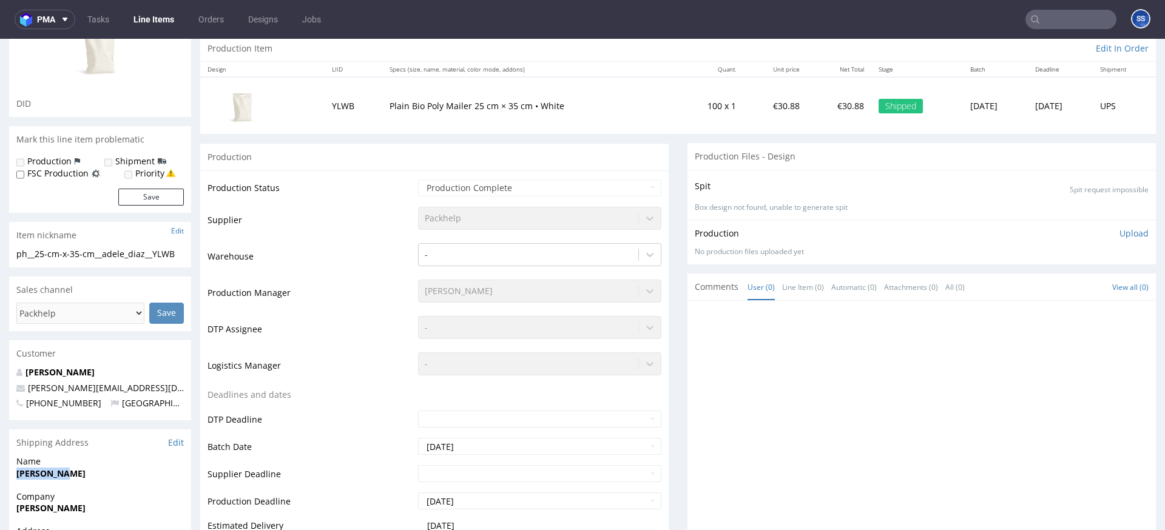
drag, startPoint x: 42, startPoint y: 477, endPoint x: 18, endPoint y: 474, distance: 24.4
click at [17, 475] on span "adele Diaz" at bounding box center [99, 474] width 167 height 12
copy strong "adele Diaz"
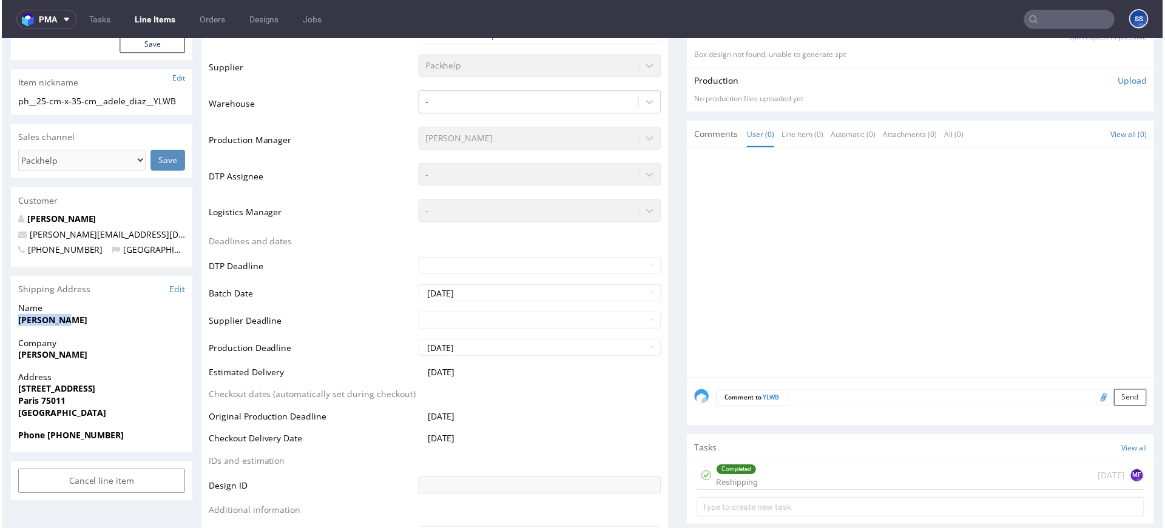
scroll to position [304, 0]
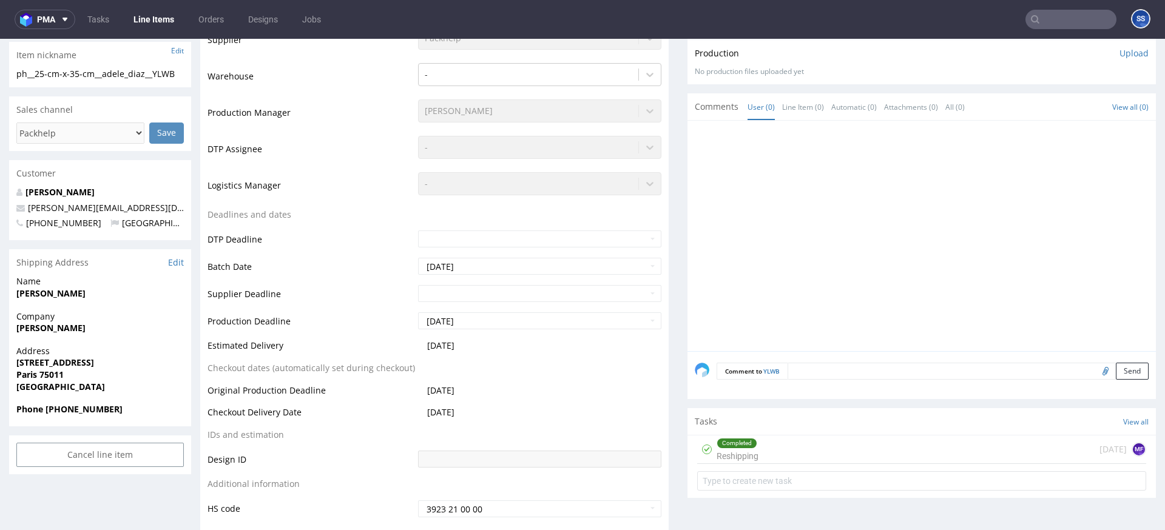
click at [82, 364] on strong "45 rue du faubourg saint antoine" at bounding box center [55, 363] width 78 height 12
copy strong "45 rue du faubourg saint antoine"
click at [33, 373] on strong "Paris 75011" at bounding box center [39, 375] width 47 height 12
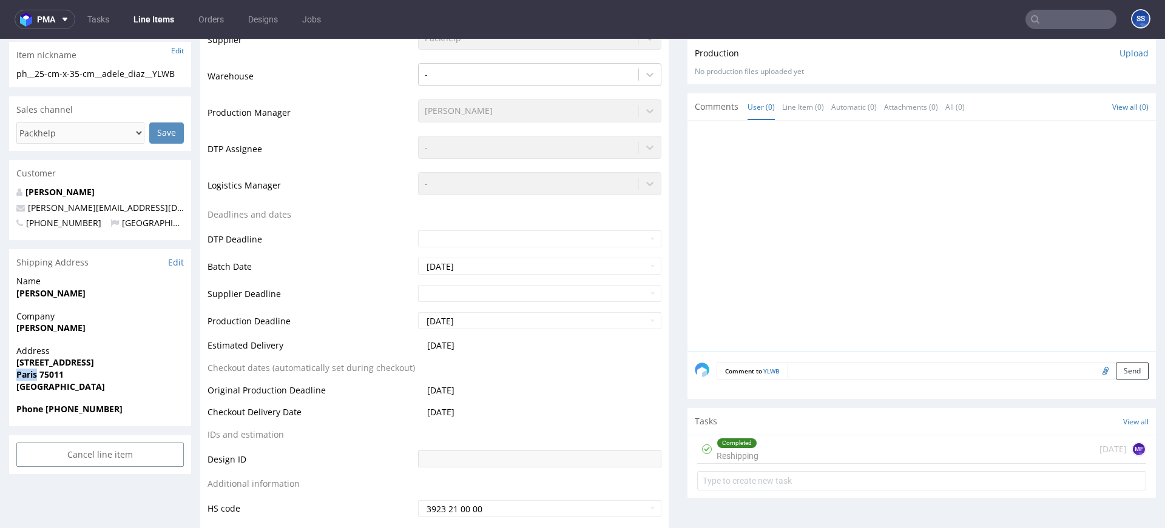
click at [33, 373] on strong "Paris 75011" at bounding box center [39, 375] width 47 height 12
copy strong "Paris"
click at [49, 378] on strong "Paris 75011" at bounding box center [39, 375] width 47 height 12
click at [69, 406] on strong "Phone +33627442585" at bounding box center [69, 409] width 106 height 12
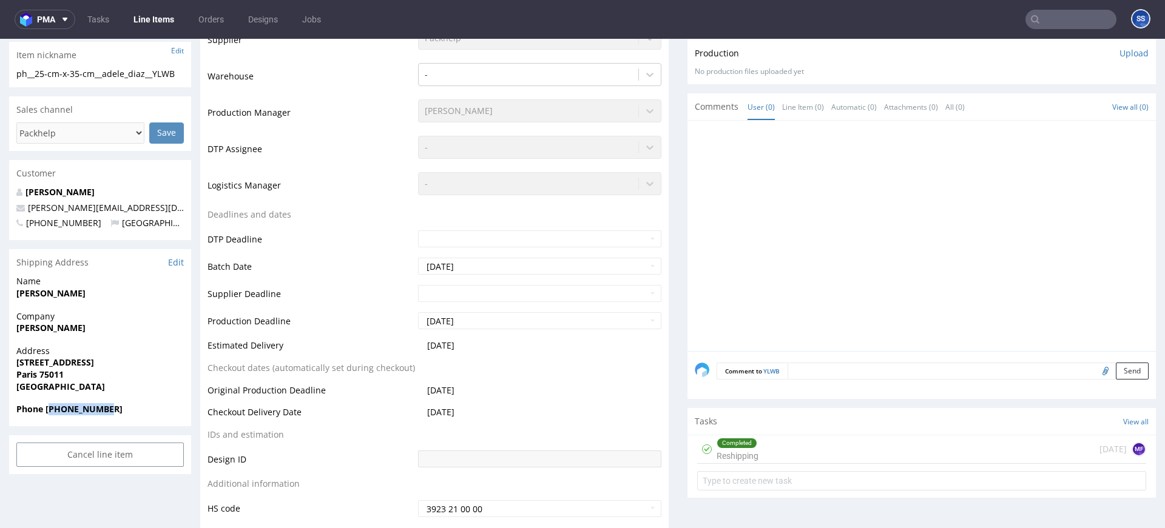
drag, startPoint x: 70, startPoint y: 406, endPoint x: 126, endPoint y: 362, distance: 71.3
click at [70, 406] on strong "Phone +33627442585" at bounding box center [69, 409] width 106 height 12
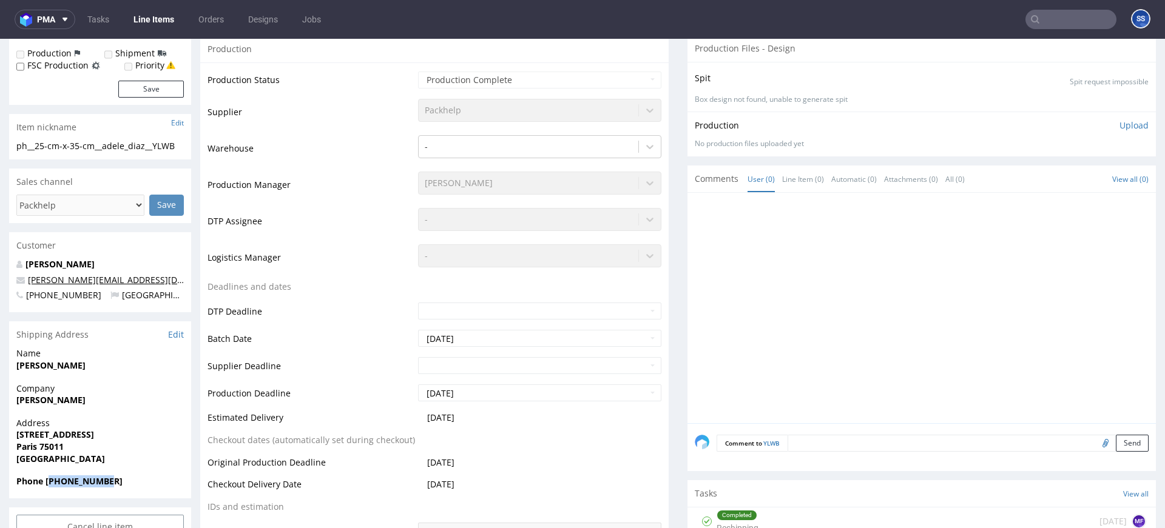
scroll to position [231, 0]
click at [86, 483] on strong "Phone +33627442585" at bounding box center [69, 482] width 106 height 12
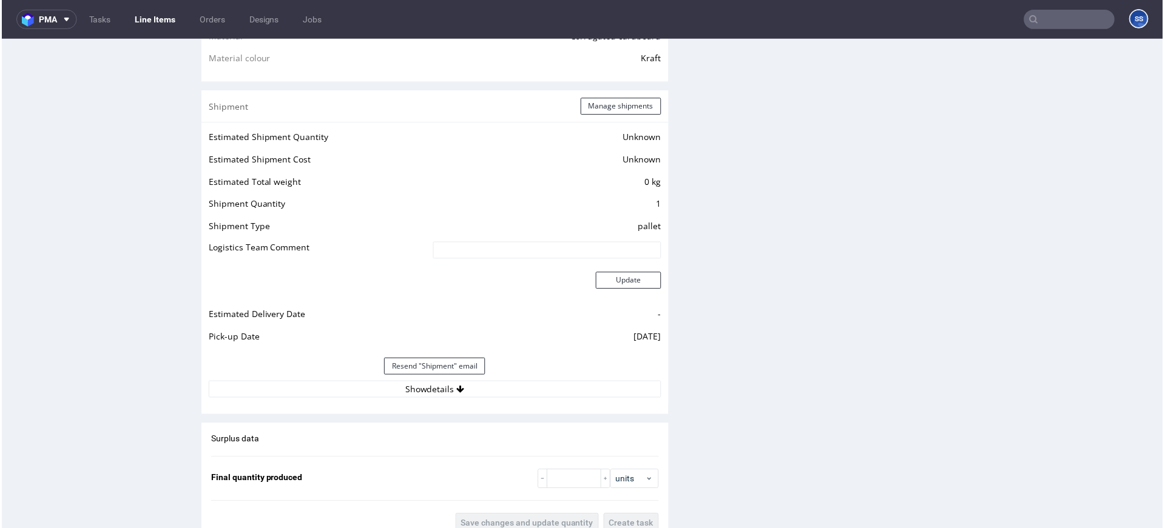
scroll to position [1016, 0]
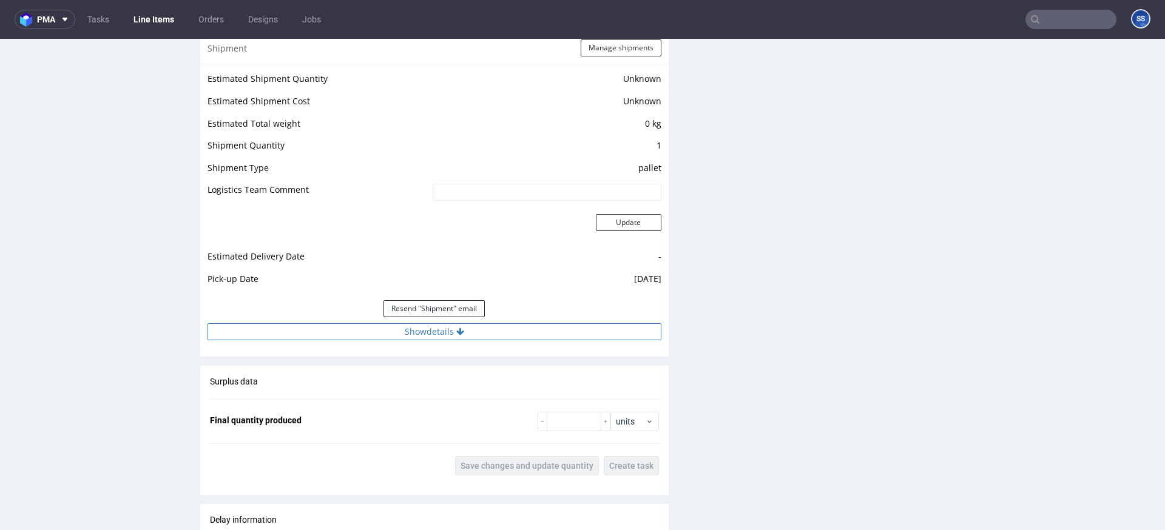
click at [525, 334] on button "Show details" at bounding box center [434, 331] width 454 height 17
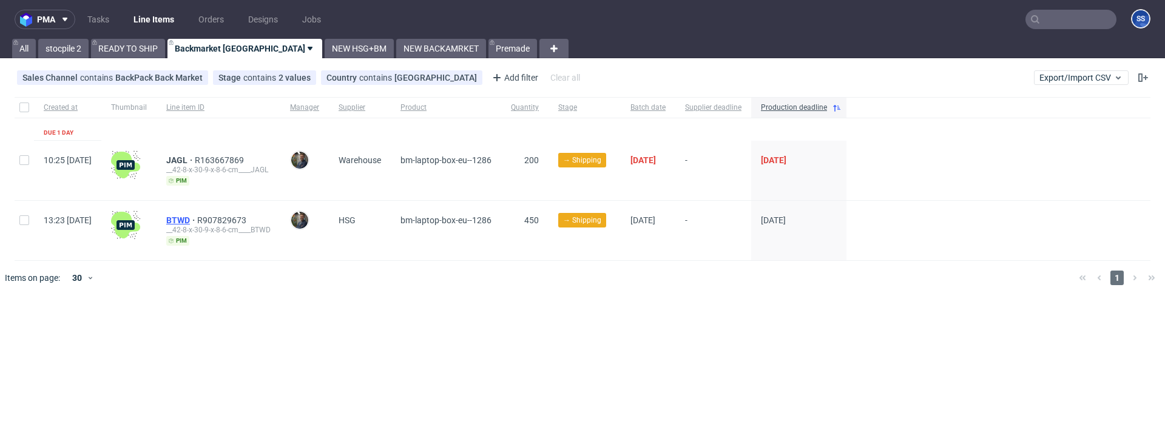
click at [197, 218] on span "BTWD" at bounding box center [181, 220] width 31 height 10
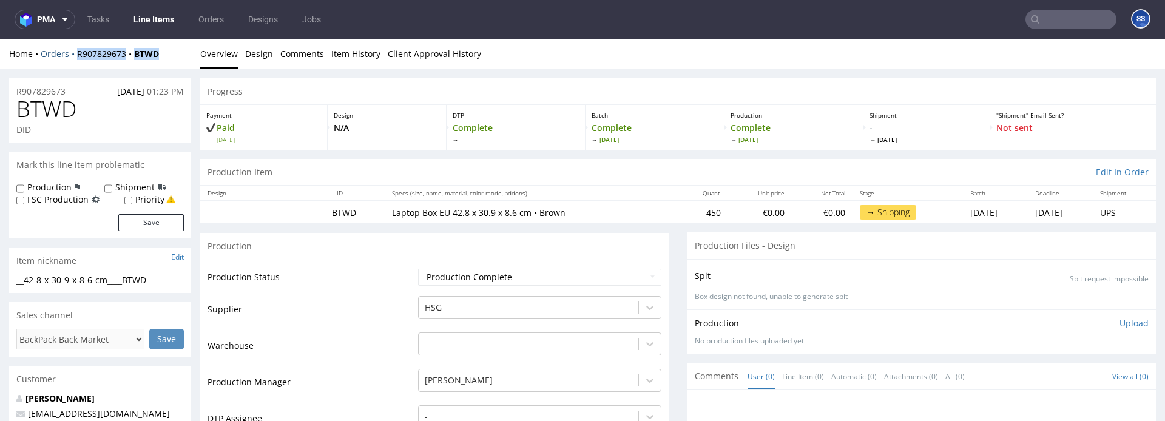
drag, startPoint x: 135, startPoint y: 55, endPoint x: 75, endPoint y: 58, distance: 60.1
click at [75, 58] on div "Home Orders R907829673 BTWD" at bounding box center [100, 54] width 182 height 12
copy div "R907829673 BTWD"
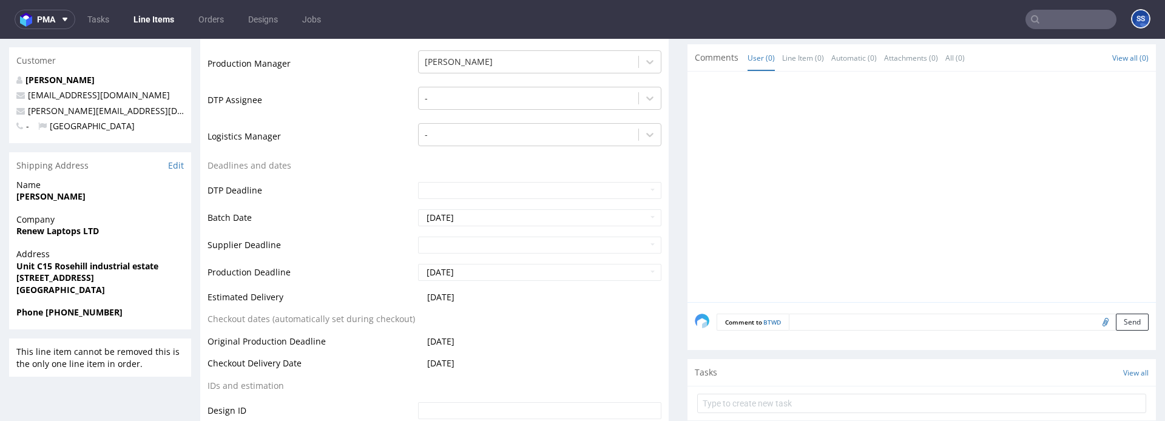
scroll to position [320, 0]
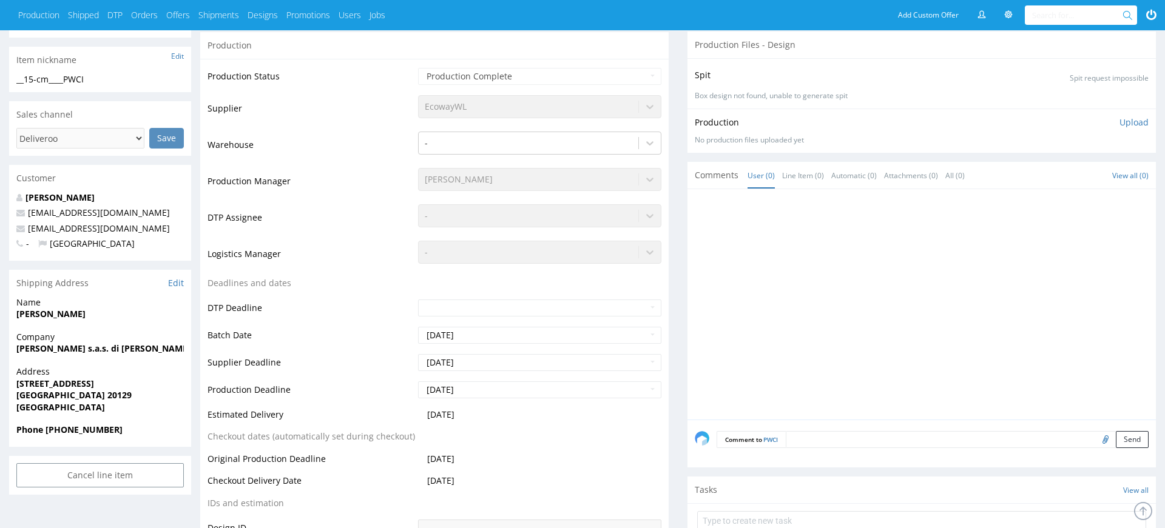
scroll to position [188, 0]
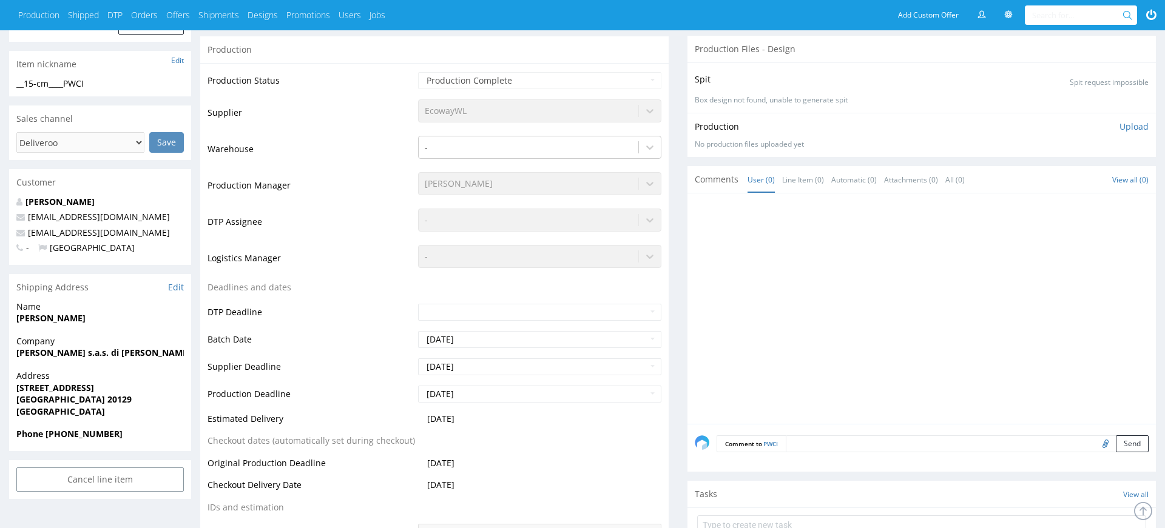
click at [61, 317] on strong "[PERSON_NAME]" at bounding box center [50, 318] width 69 height 12
copy strong "[PERSON_NAME]"
click at [58, 352] on strong "[PERSON_NAME] s.a.s. di [PERSON_NAME] & co." at bounding box center [115, 353] width 198 height 12
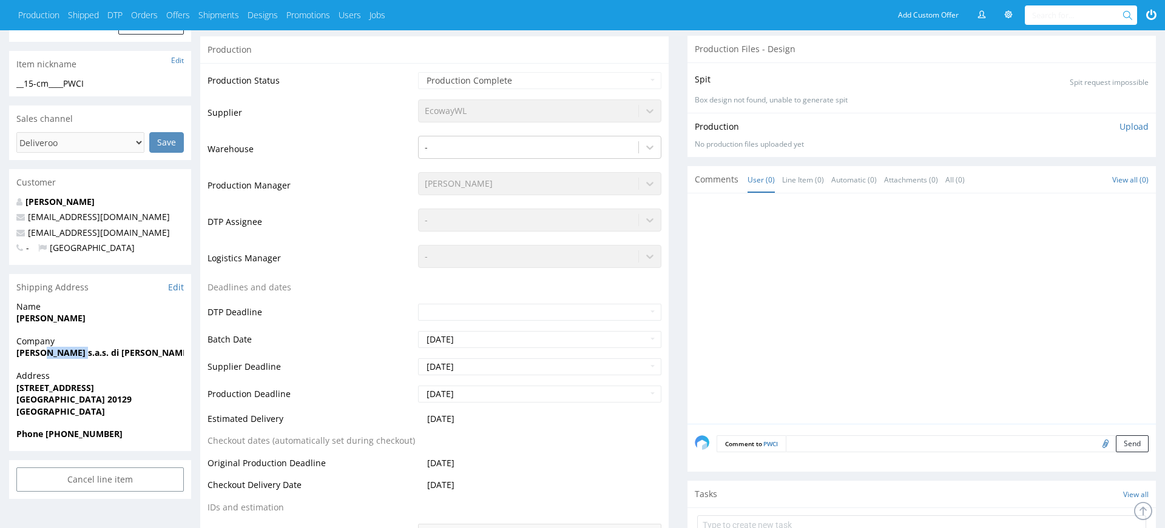
click at [58, 352] on strong "Pesce emiliana s.a.s. di ricci piergiorgio & co." at bounding box center [115, 353] width 198 height 12
copy strong "Pesce emiliana s.a.s. di ricci piergiorgio & co."
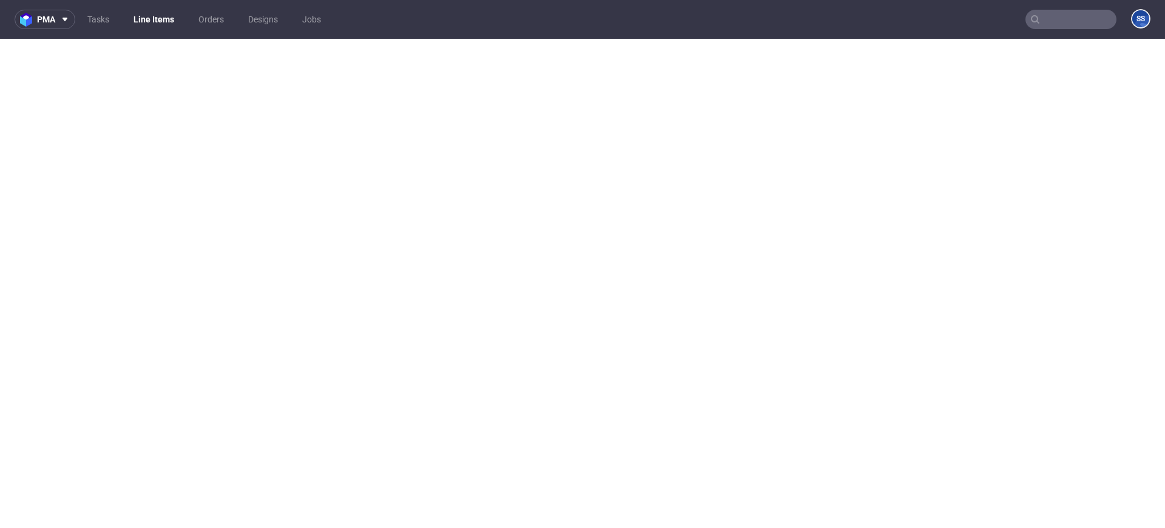
click at [170, 24] on link "Line Items" at bounding box center [153, 19] width 55 height 19
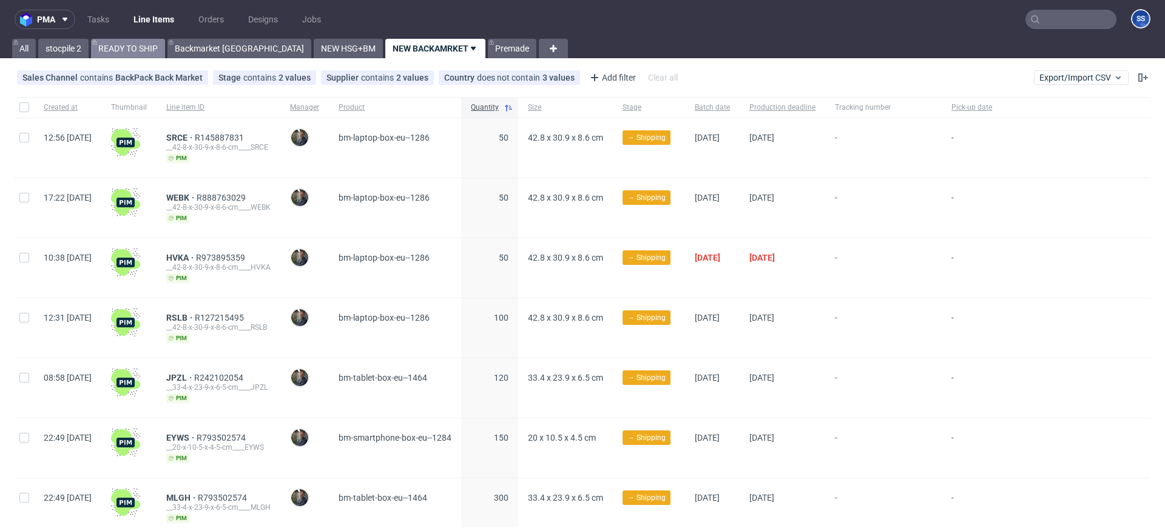
click at [133, 52] on link "READY TO SHIP" at bounding box center [128, 48] width 74 height 19
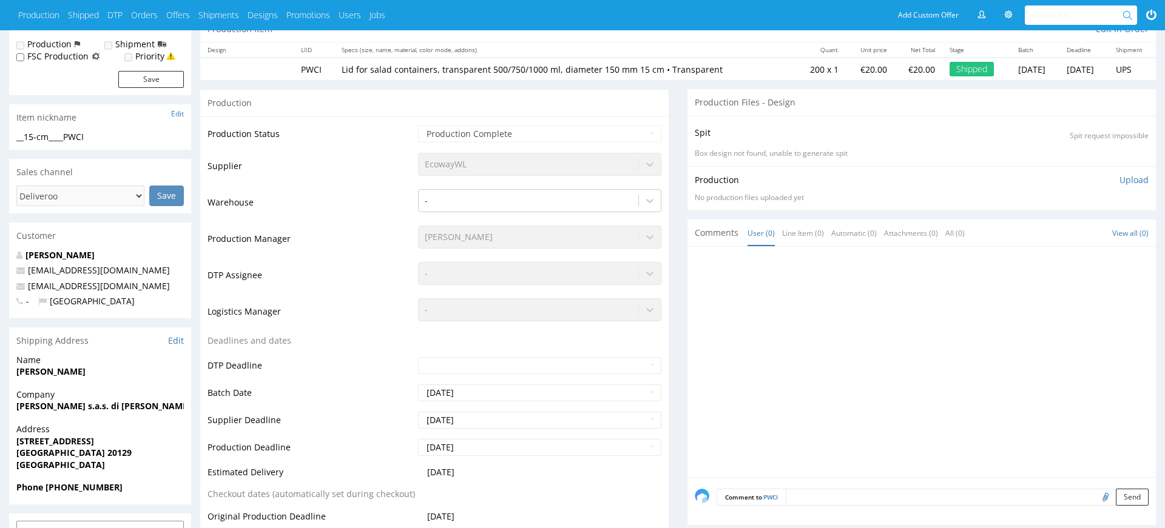
scroll to position [134, 0]
click at [60, 449] on strong "[GEOGRAPHIC_DATA] 20129" at bounding box center [73, 454] width 115 height 12
click at [60, 449] on strong "Milano 20129" at bounding box center [73, 454] width 115 height 12
click at [62, 444] on strong "Corso Indipendenza 14" at bounding box center [55, 442] width 78 height 12
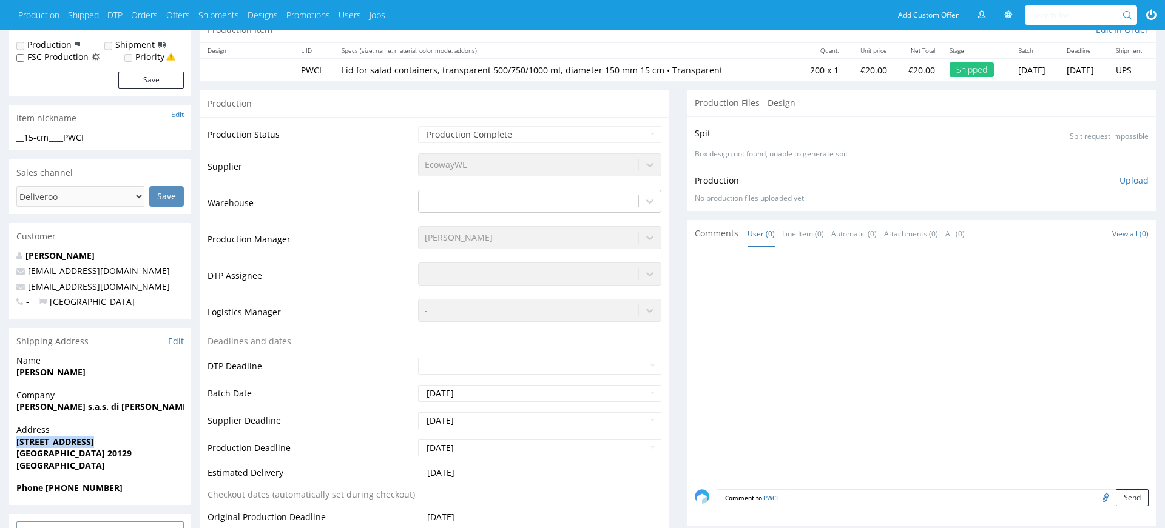
click at [62, 444] on strong "Corso Indipendenza 14" at bounding box center [55, 442] width 78 height 12
copy strong "Corso Indipendenza 14"
click at [29, 456] on strong "Milano 20129" at bounding box center [73, 454] width 115 height 12
drag, startPoint x: 29, startPoint y: 456, endPoint x: 45, endPoint y: 449, distance: 17.9
click at [29, 456] on strong "Milano 20129" at bounding box center [73, 454] width 115 height 12
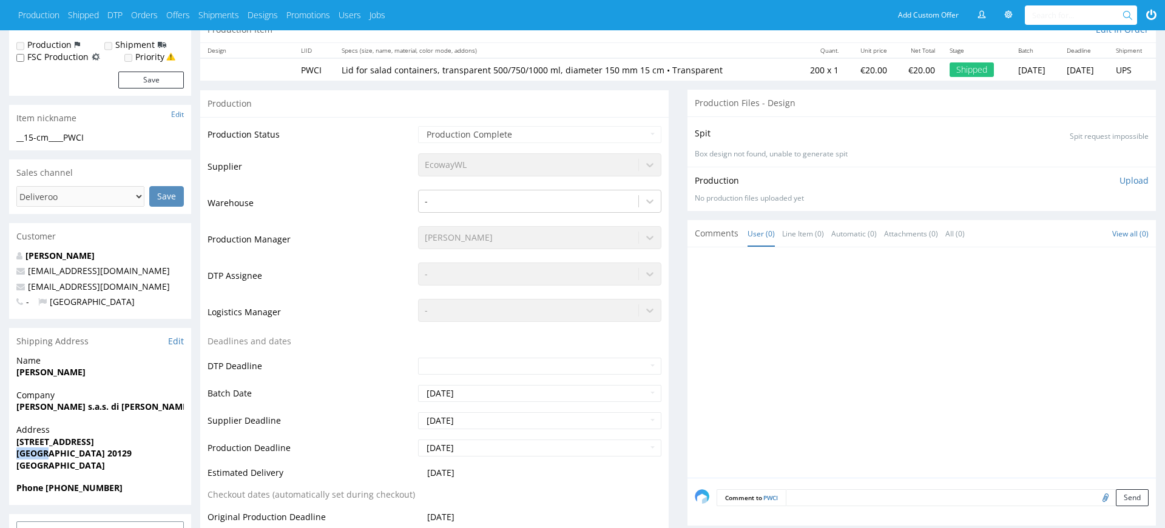
copy strong "Milano"
click at [61, 451] on strong "Milano 20129" at bounding box center [73, 454] width 115 height 12
drag, startPoint x: 61, startPoint y: 451, endPoint x: 95, endPoint y: 419, distance: 46.3
click at [62, 451] on strong "Milano 20129" at bounding box center [73, 454] width 115 height 12
copy strong "20129"
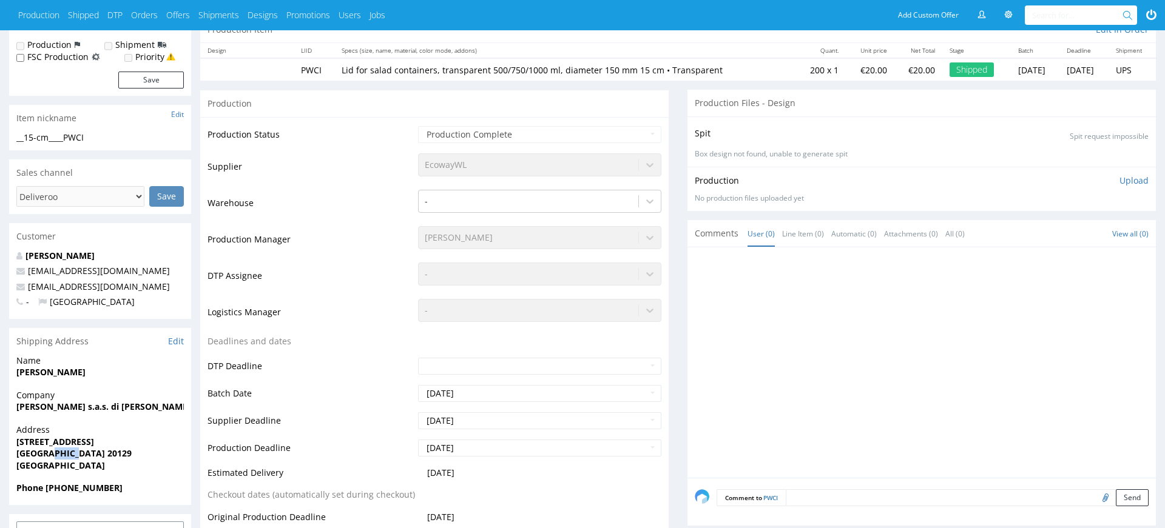
drag, startPoint x: 119, startPoint y: 292, endPoint x: 83, endPoint y: 243, distance: 60.3
click at [20, 288] on p "info@pastapesceemiliana-milano.it" at bounding box center [99, 287] width 167 height 12
copy span "info@pastapesceemiliana-milano.it"
click at [72, 487] on strong "Phone 0236720812" at bounding box center [69, 488] width 106 height 12
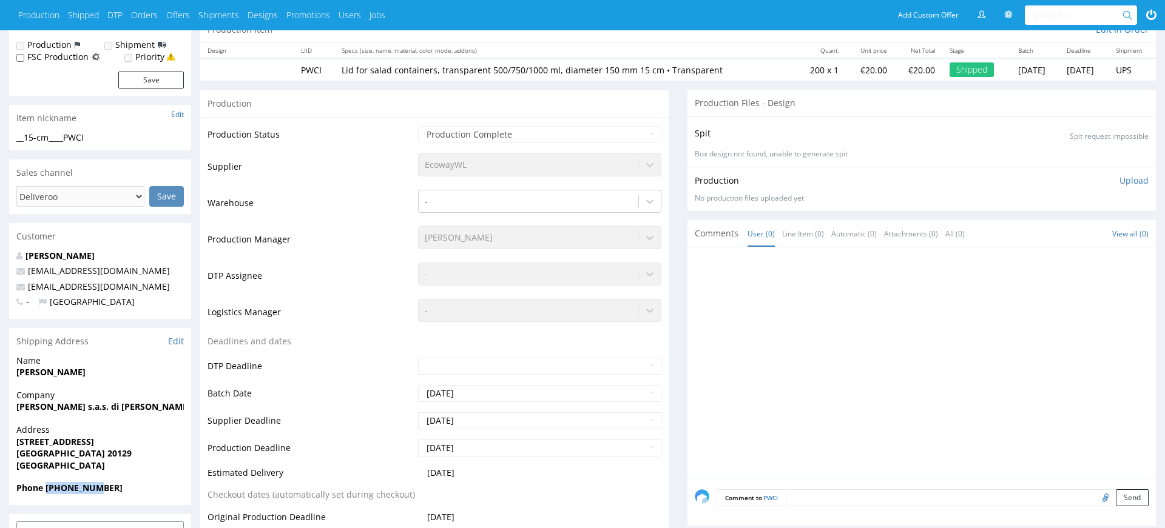
copy strong "0236720812"
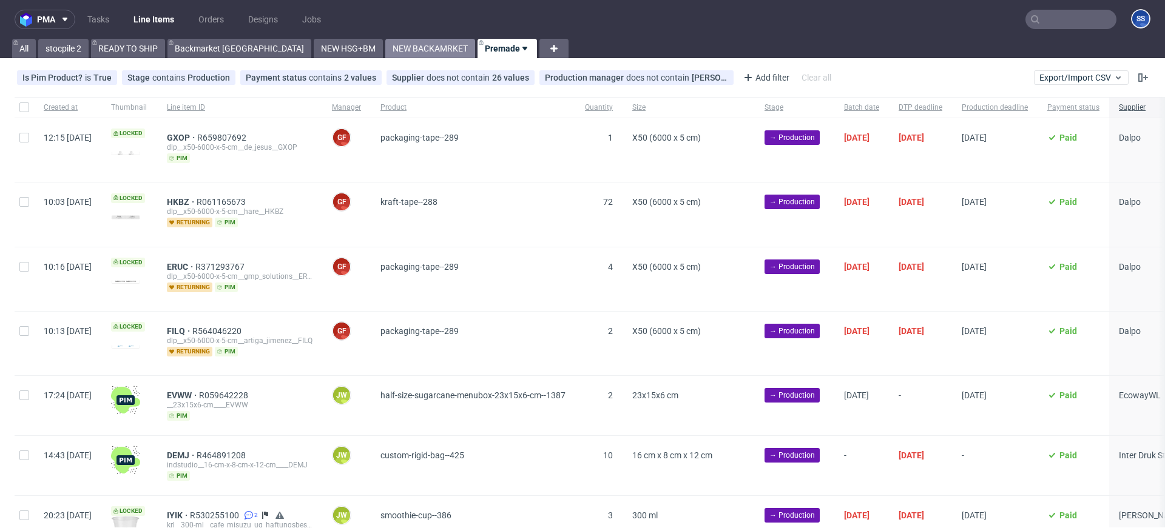
click at [385, 45] on link "NEW BACKAMRKET" at bounding box center [430, 48] width 90 height 19
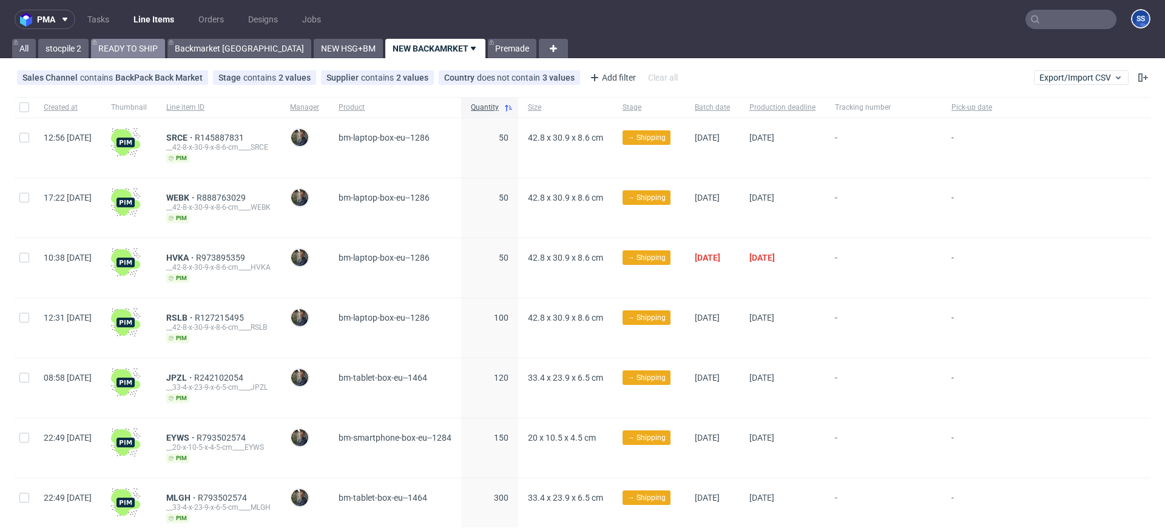
click at [143, 48] on link "READY TO SHIP" at bounding box center [128, 48] width 74 height 19
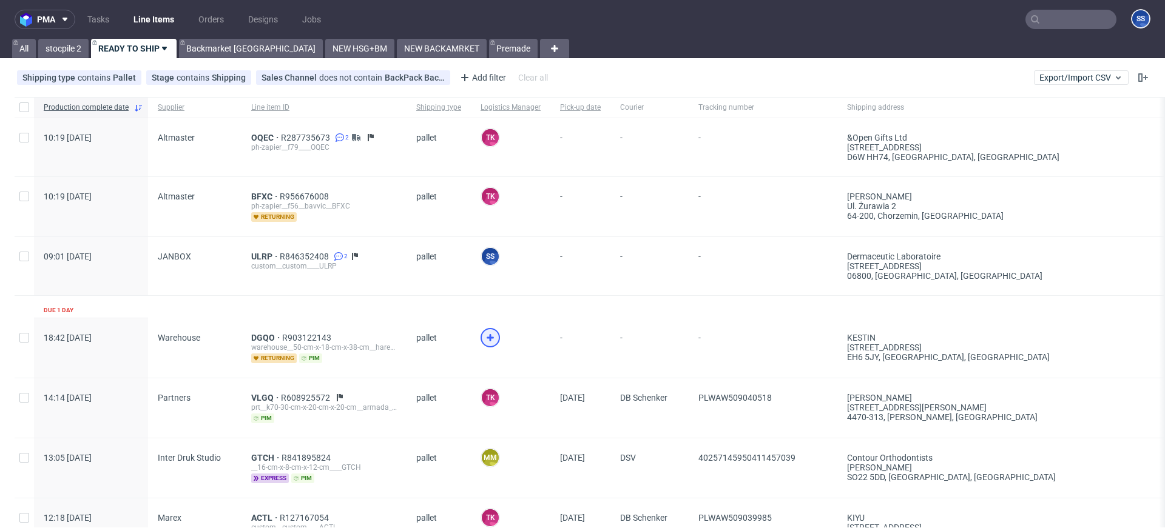
click at [483, 342] on icon at bounding box center [490, 338] width 15 height 15
click at [204, 44] on link "Backmarket [GEOGRAPHIC_DATA]" at bounding box center [251, 48] width 144 height 19
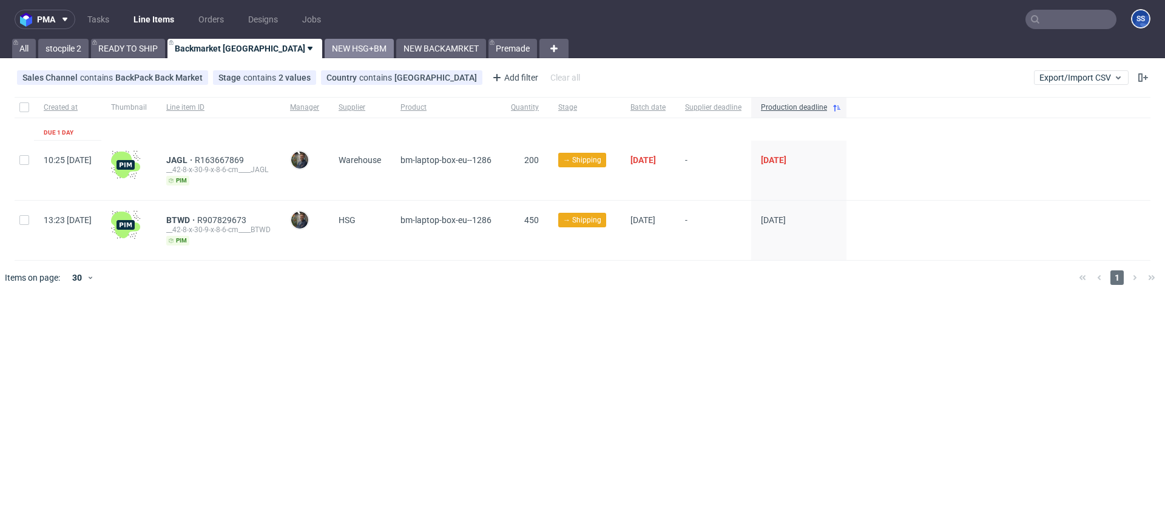
click at [325, 50] on link "NEW HSG+BM" at bounding box center [359, 48] width 69 height 19
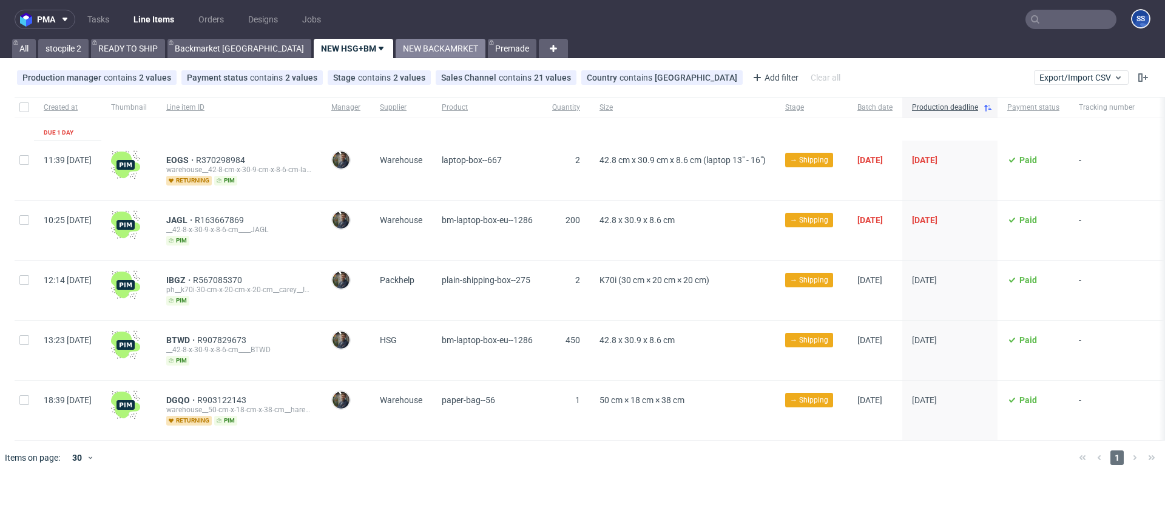
click at [396, 54] on link "NEW BACKAMRKET" at bounding box center [441, 48] width 90 height 19
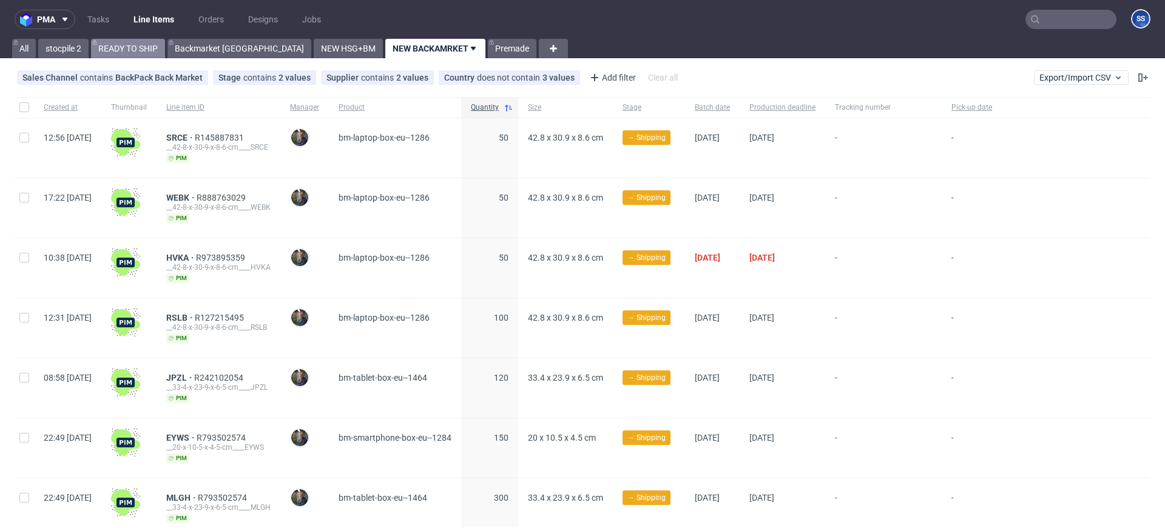
click at [138, 47] on link "READY TO SHIP" at bounding box center [128, 48] width 74 height 19
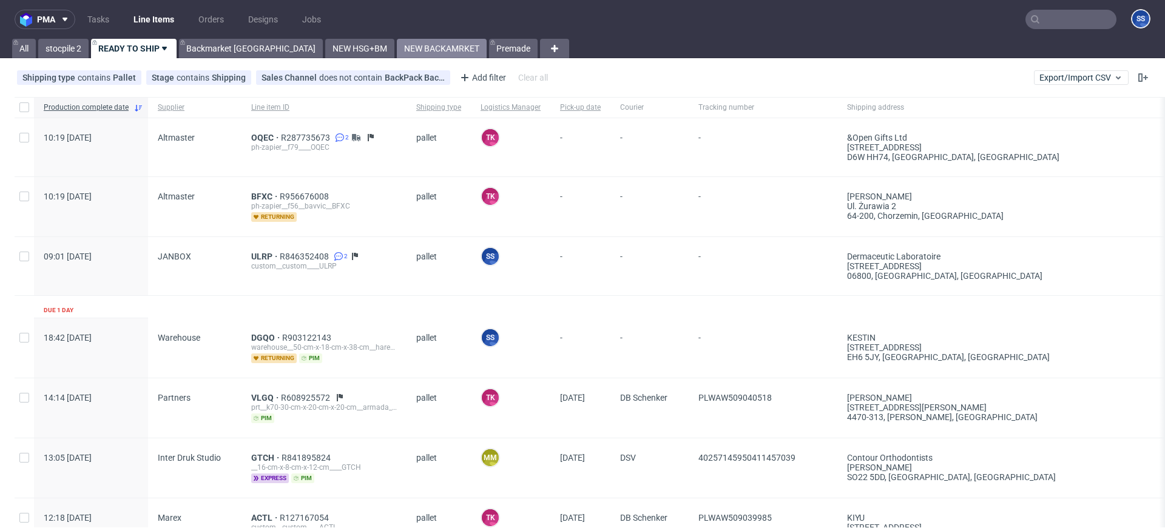
click at [397, 50] on link "NEW BACKAMRKET" at bounding box center [442, 48] width 90 height 19
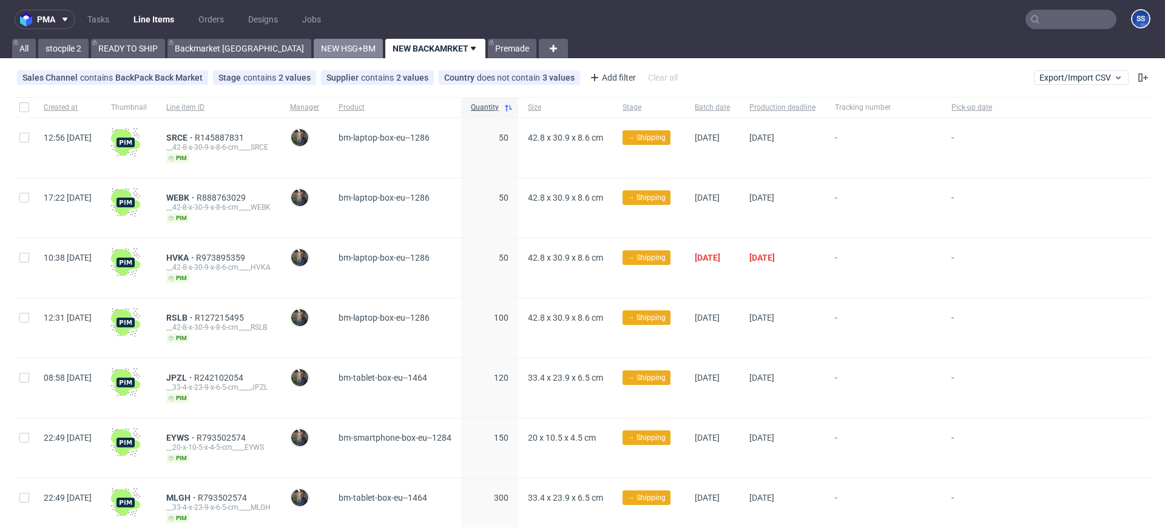
click at [314, 45] on link "NEW HSG+BM" at bounding box center [348, 48] width 69 height 19
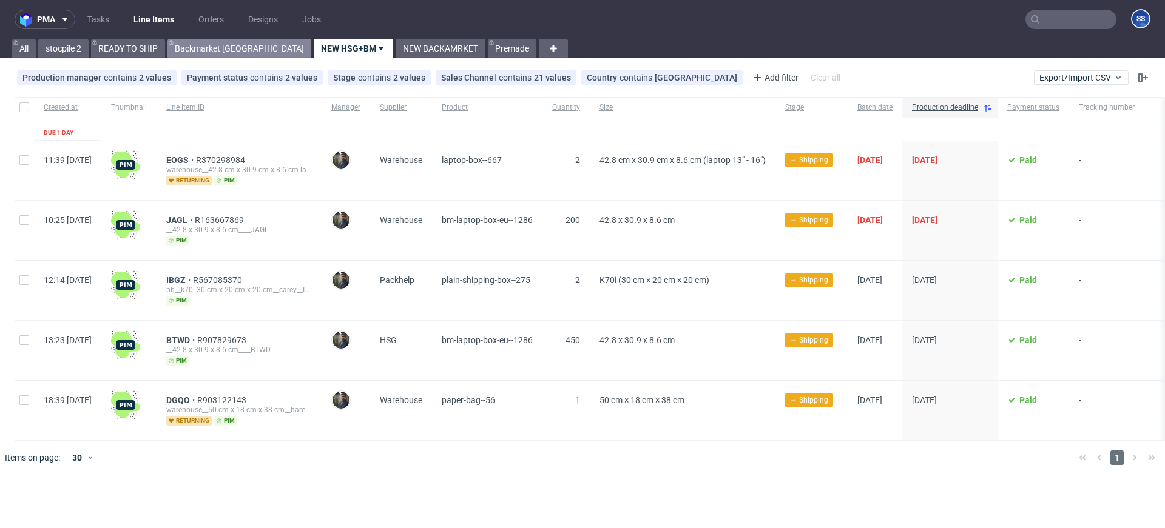
click at [196, 42] on link "Backmarket [GEOGRAPHIC_DATA]" at bounding box center [239, 48] width 144 height 19
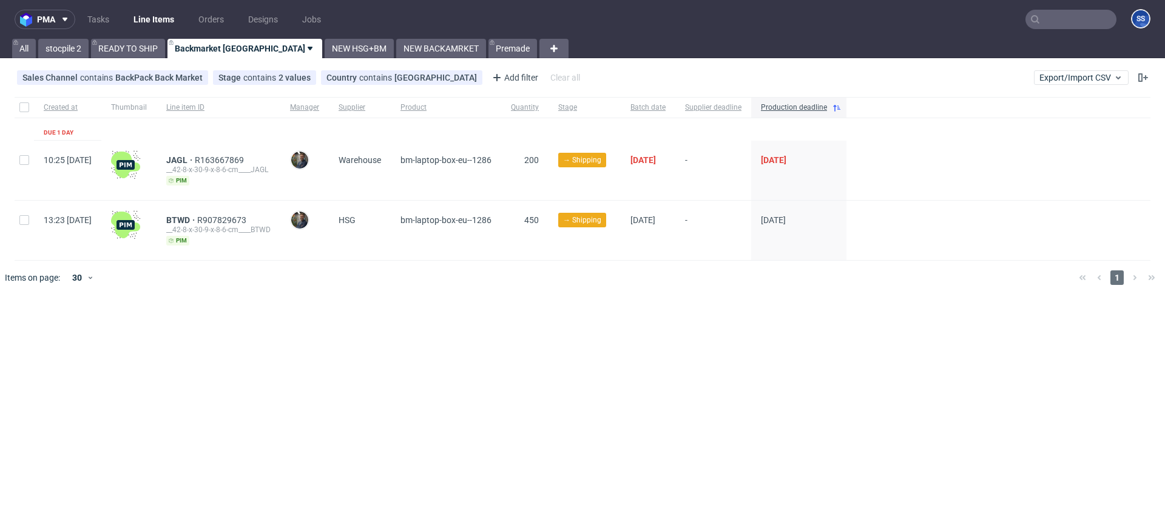
click at [396, 50] on link "NEW BACKAMRKET" at bounding box center [441, 48] width 90 height 19
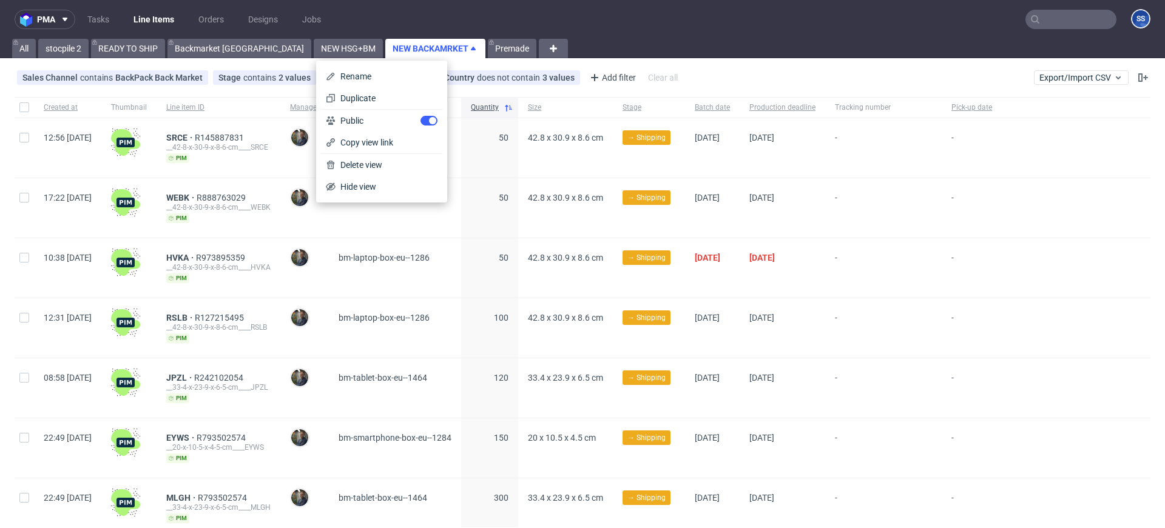
click at [1038, 27] on input "text" at bounding box center [1070, 19] width 91 height 19
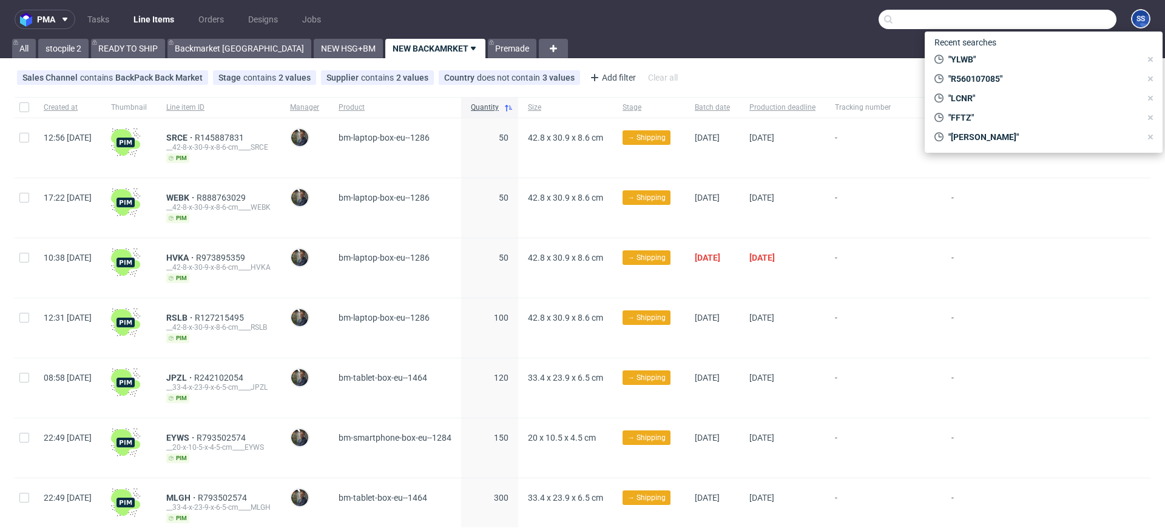
paste input "RBXN"
type input "RBXN"
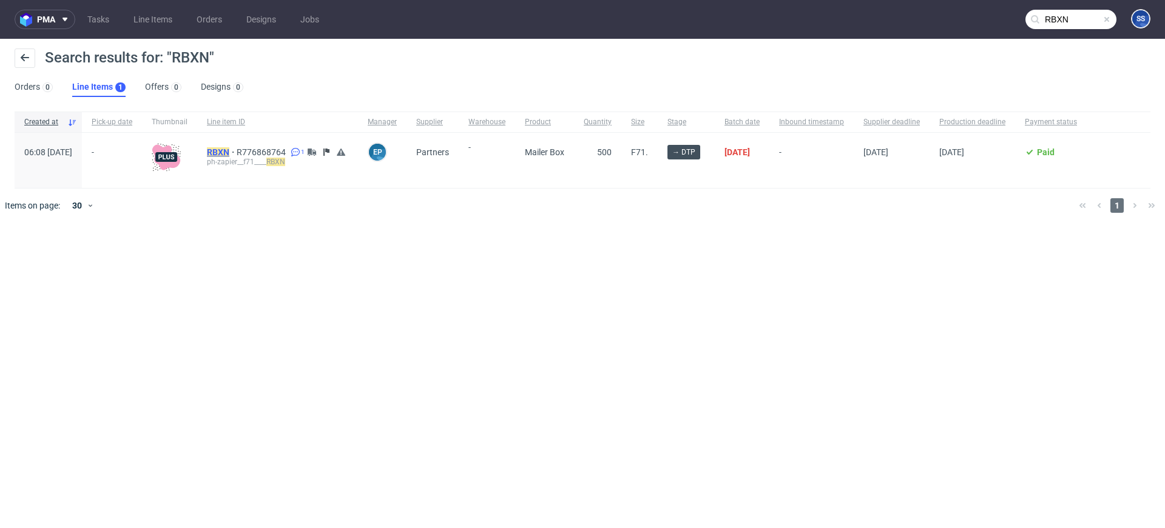
click at [229, 152] on mark "RBXN" at bounding box center [218, 152] width 22 height 10
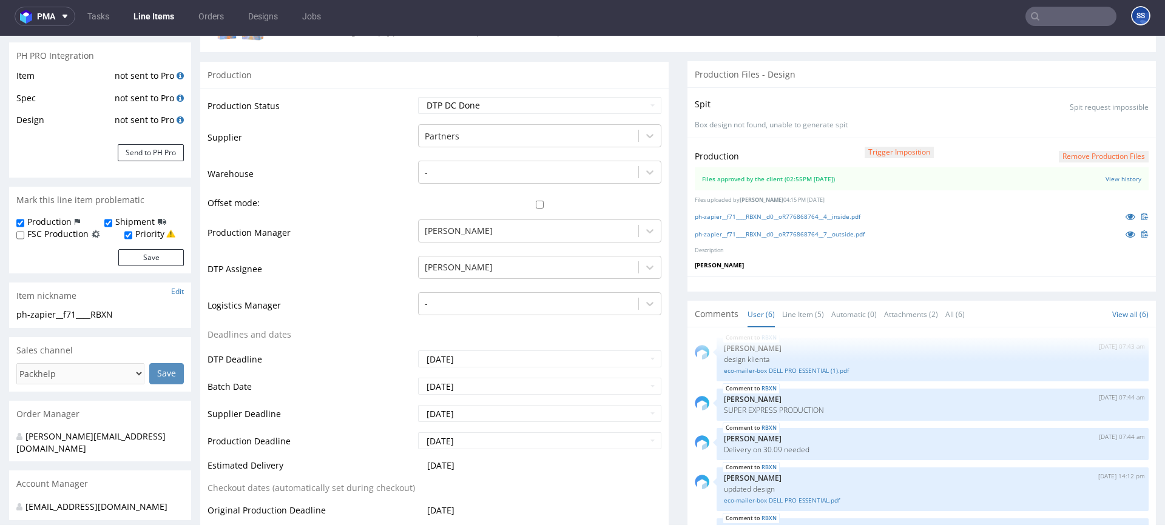
scroll to position [195, 0]
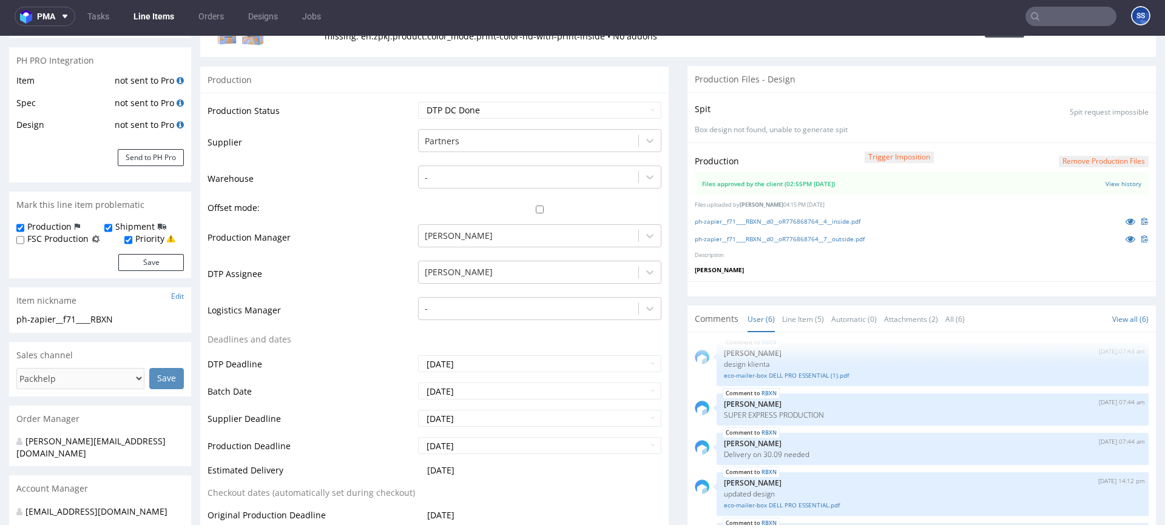
click at [134, 18] on link "Line Items" at bounding box center [153, 16] width 55 height 19
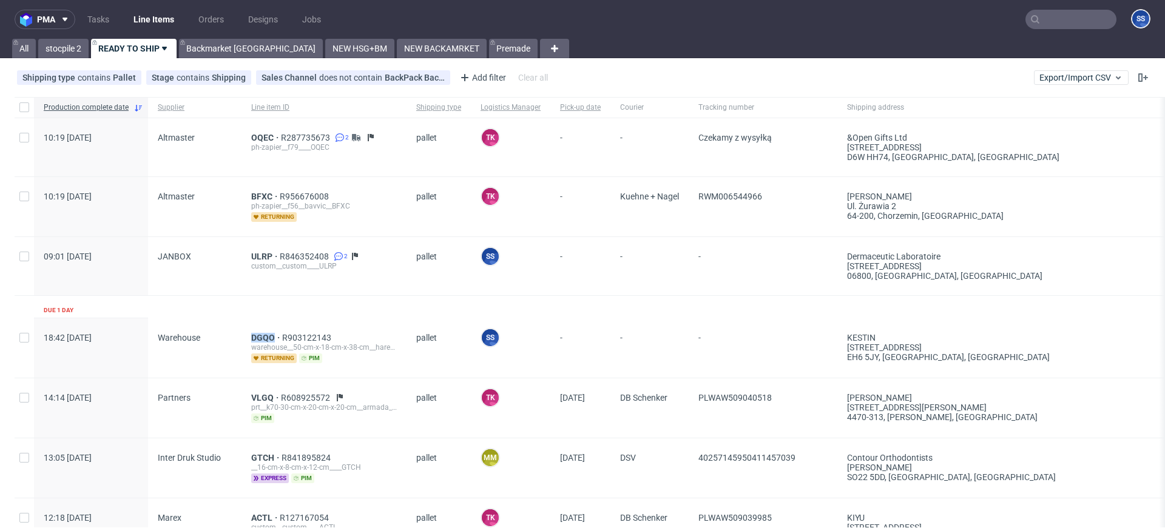
drag, startPoint x: 243, startPoint y: 335, endPoint x: 155, endPoint y: 377, distance: 98.2
click at [272, 337] on div "DGQO R903122143 warehouse__50-cm-x-18-cm-x-38-cm__hare__DGQO returning pim" at bounding box center [323, 347] width 165 height 59
copy span "DGQO"
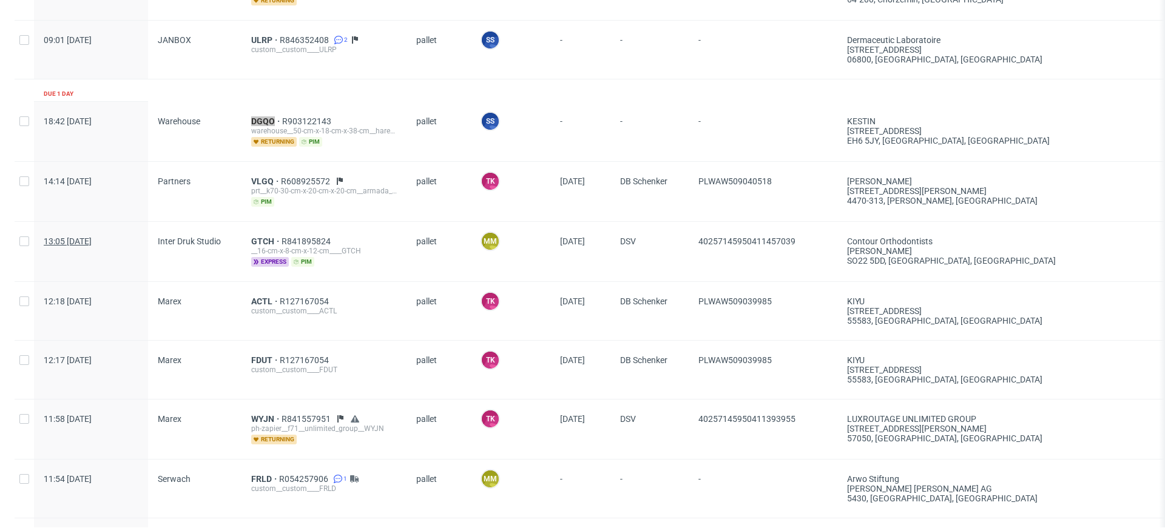
scroll to position [191, 0]
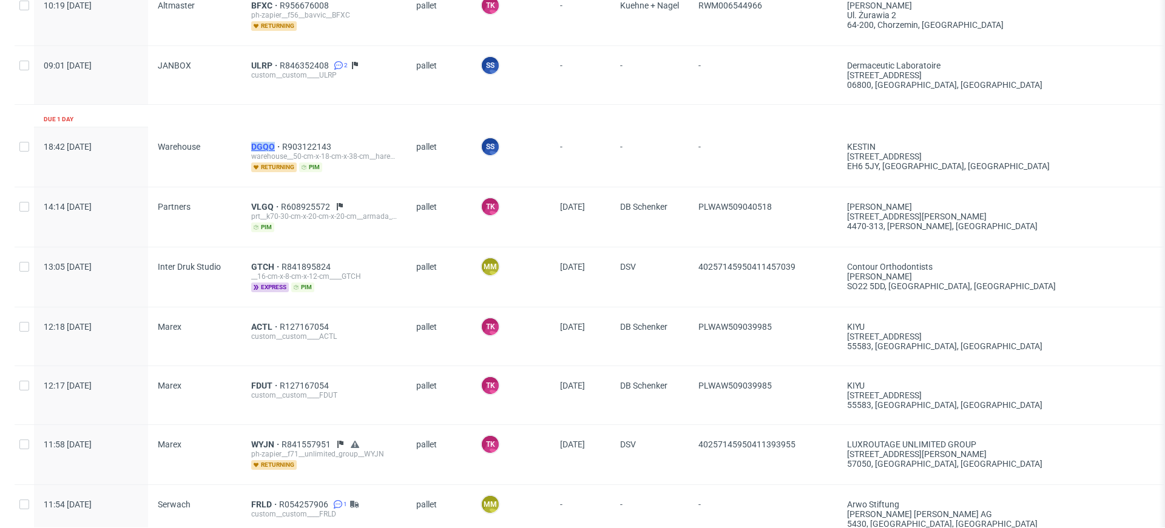
click at [261, 145] on span "DGQO" at bounding box center [266, 147] width 31 height 10
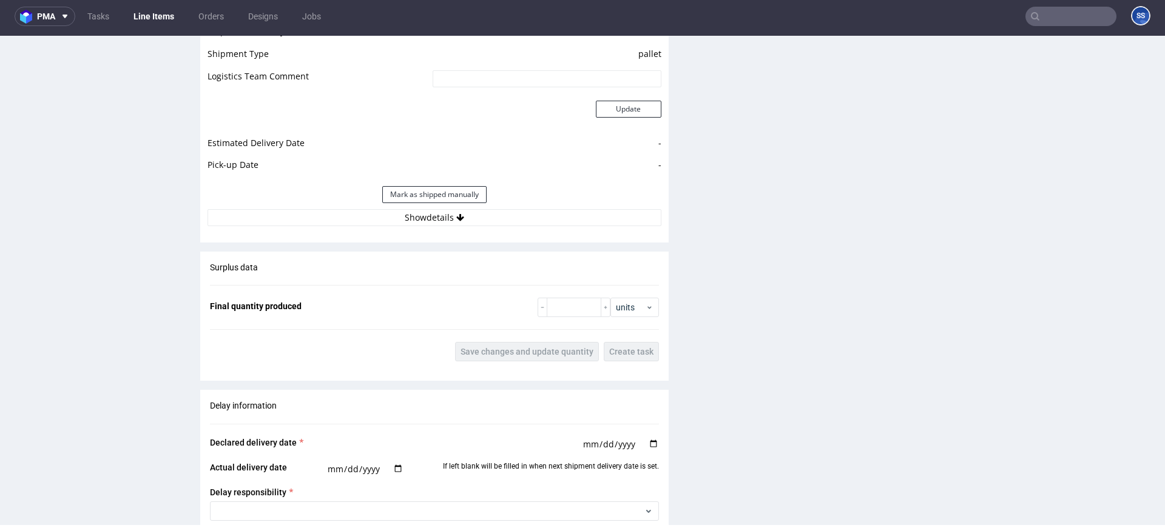
scroll to position [1154, 0]
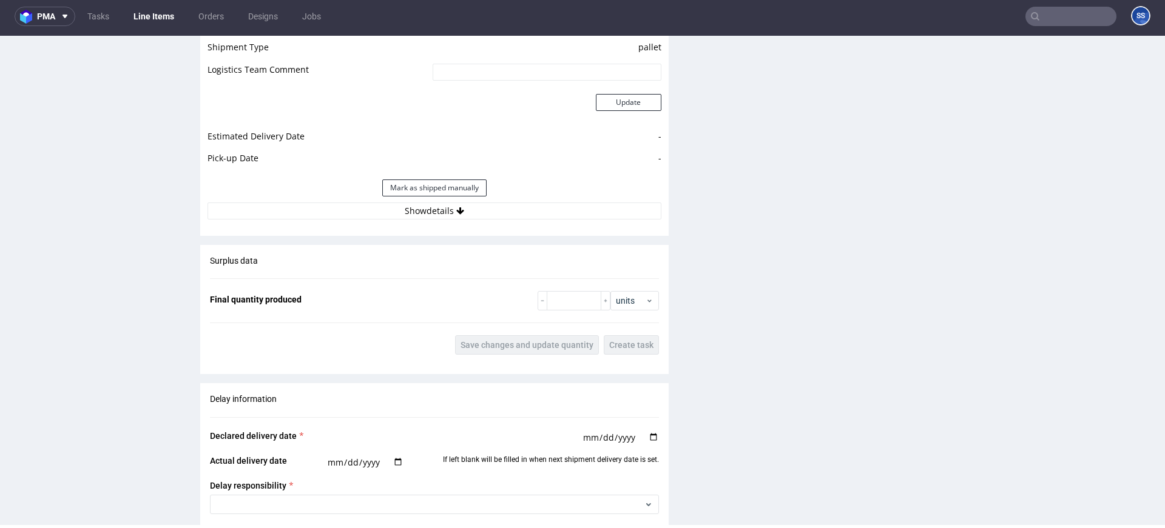
click at [453, 225] on div "Estimated Shipment Quantity Unknown Estimated Shipment Cost Unknown Estimated T…" at bounding box center [434, 85] width 468 height 283
click at [462, 218] on button "Show details" at bounding box center [434, 211] width 454 height 17
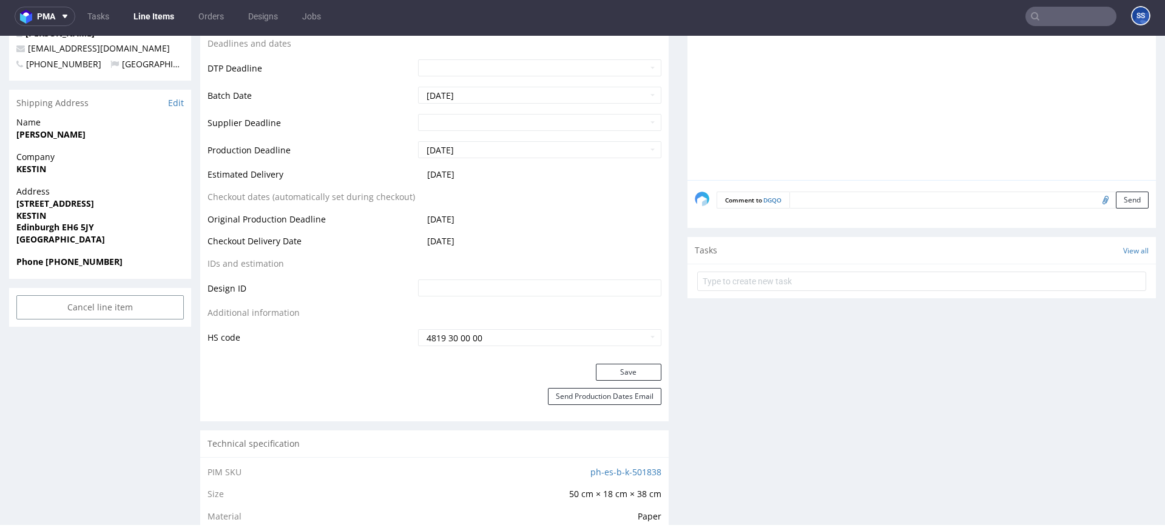
scroll to position [0, 0]
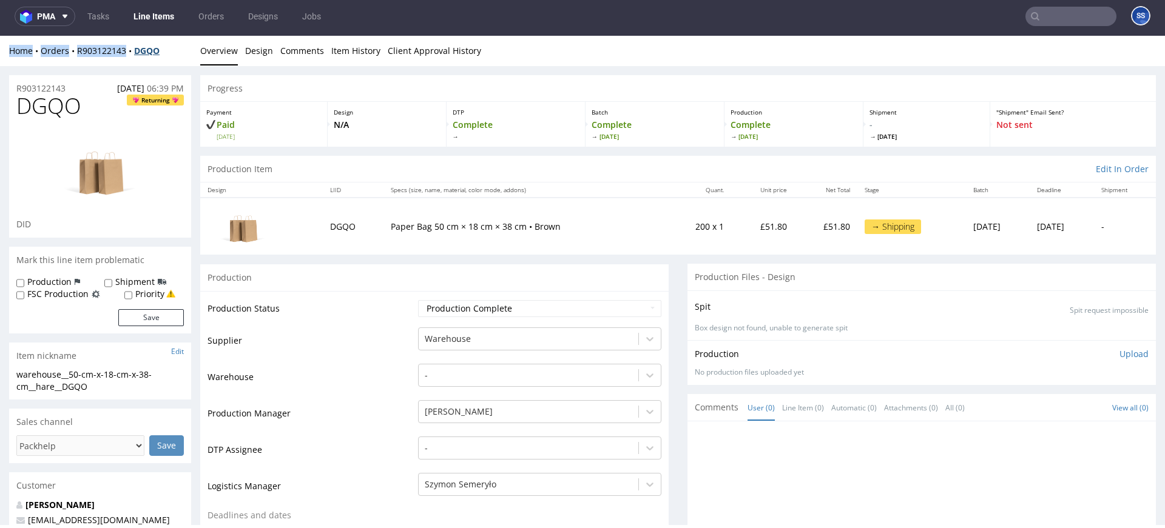
drag, startPoint x: 167, startPoint y: 45, endPoint x: 153, endPoint y: 52, distance: 15.5
click at [145, 52] on div "Home Orders R903122143 DGQO" at bounding box center [100, 51] width 182 height 12
click at [177, 53] on div "Home Orders R903122143 DGQO" at bounding box center [100, 51] width 182 height 12
drag, startPoint x: 167, startPoint y: 52, endPoint x: 134, endPoint y: 52, distance: 32.8
click at [134, 52] on div "Home Orders R903122143 DGQO" at bounding box center [100, 51] width 182 height 12
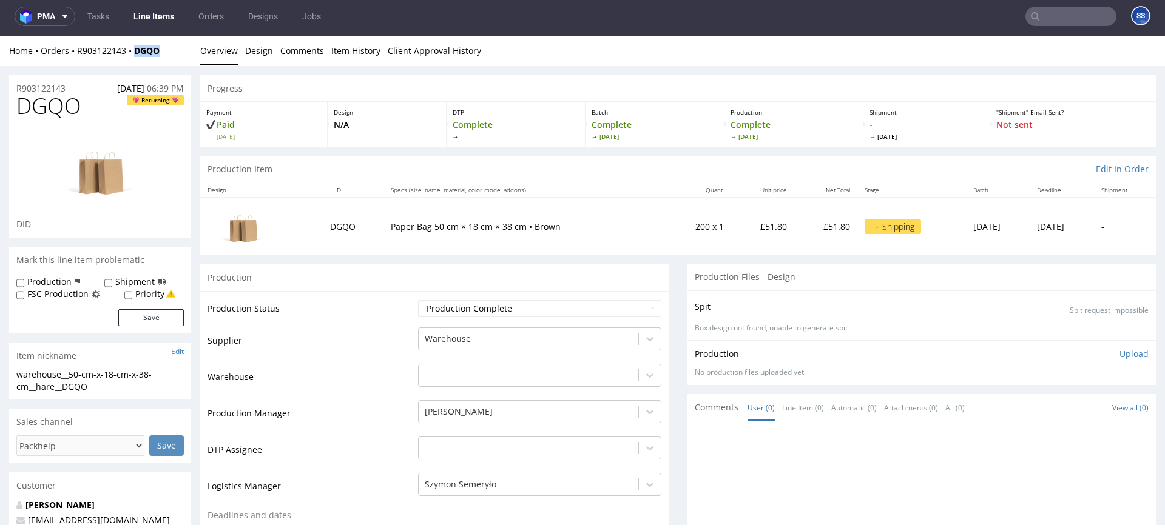
copy strong "DGQO"
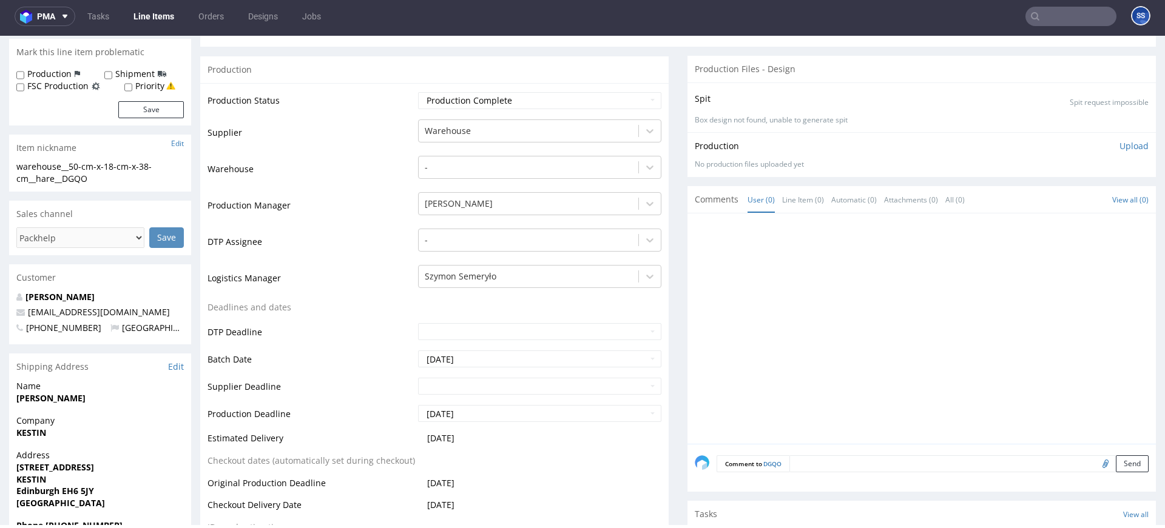
click at [20, 426] on p "Company KESTIN" at bounding box center [99, 427] width 167 height 24
click at [20, 426] on strong "KESTIN" at bounding box center [31, 432] width 30 height 12
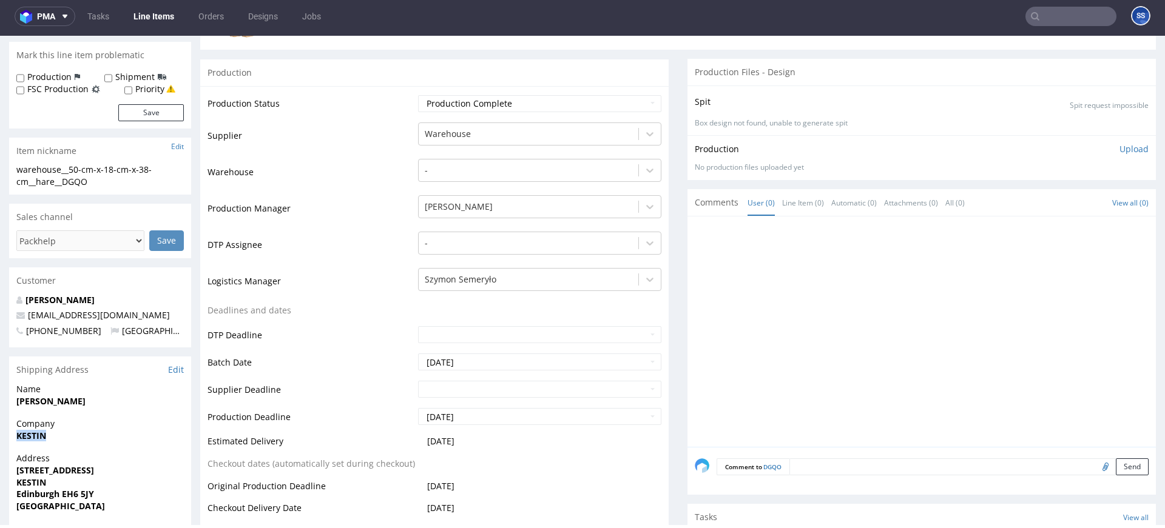
copy strong "KESTIN"
click at [38, 406] on strong "[PERSON_NAME]" at bounding box center [50, 402] width 69 height 12
copy strong "[PERSON_NAME]"
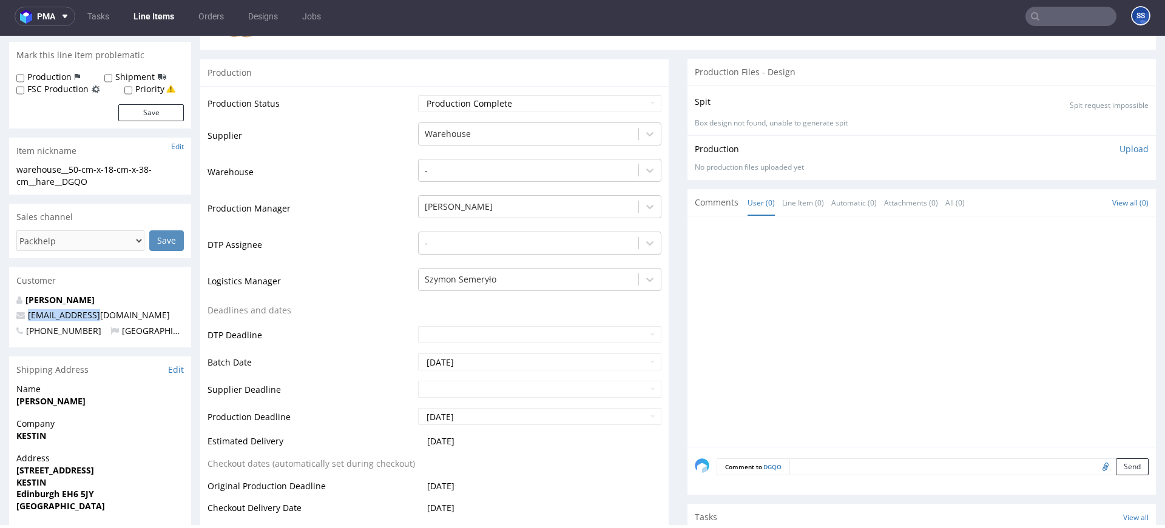
drag, startPoint x: 105, startPoint y: 315, endPoint x: 56, endPoint y: 429, distance: 123.6
click at [32, 317] on p "[EMAIL_ADDRESS][DOMAIN_NAME]" at bounding box center [99, 315] width 167 height 12
click at [59, 471] on strong "[STREET_ADDRESS]" at bounding box center [55, 471] width 78 height 12
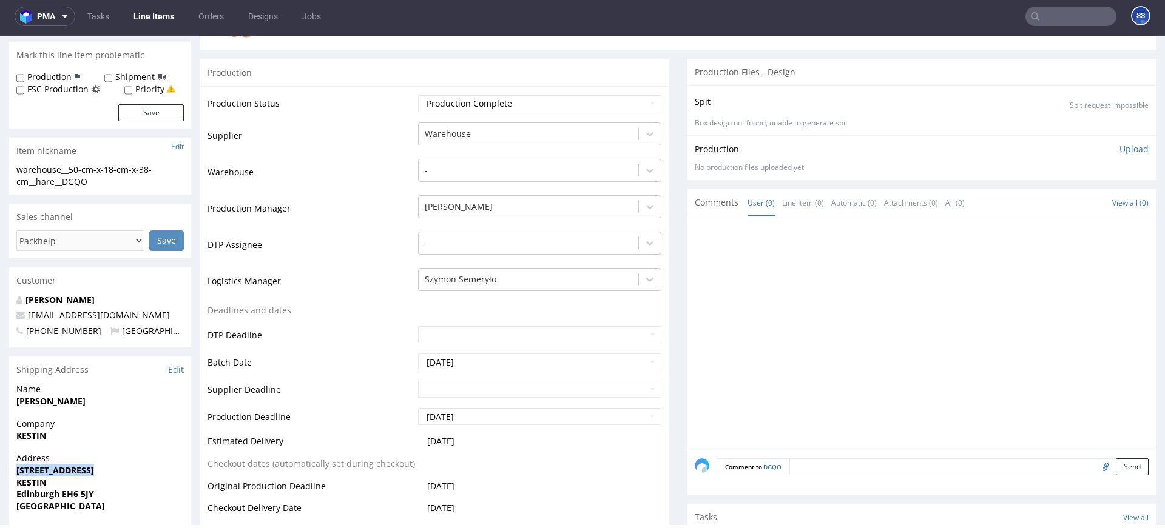
copy strong "[STREET_ADDRESS]"
click at [69, 490] on strong "Edinburgh EH6 5JY" at bounding box center [55, 494] width 78 height 12
drag, startPoint x: 68, startPoint y: 494, endPoint x: 200, endPoint y: 429, distance: 146.8
click at [146, 494] on span "Edinburgh EH6 5JY" at bounding box center [99, 494] width 167 height 12
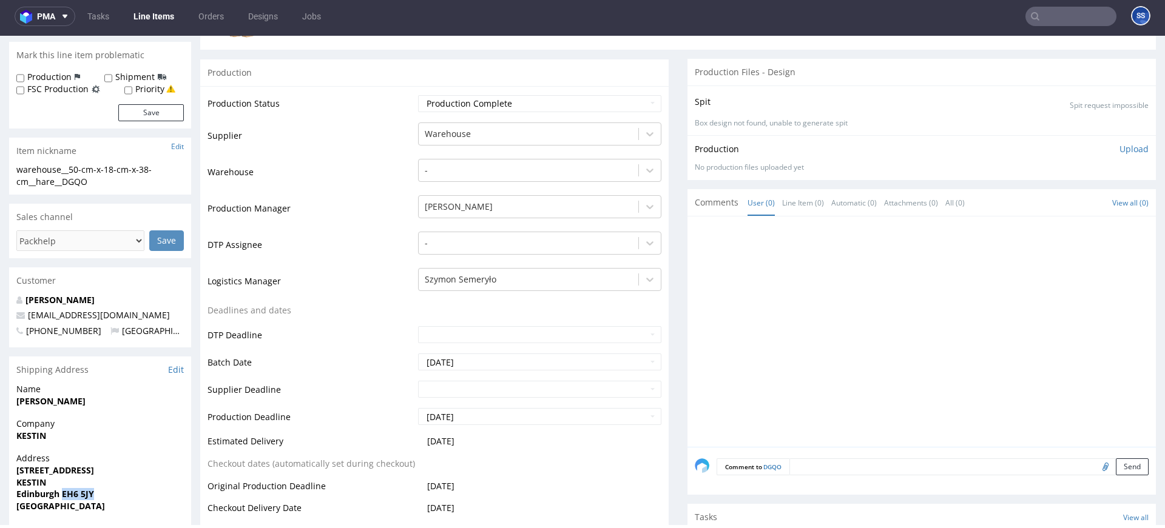
copy strong "EH6 5JY"
click at [36, 494] on strong "Edinburgh EH6 5JY" at bounding box center [55, 494] width 78 height 12
copy strong "Edinburgh"
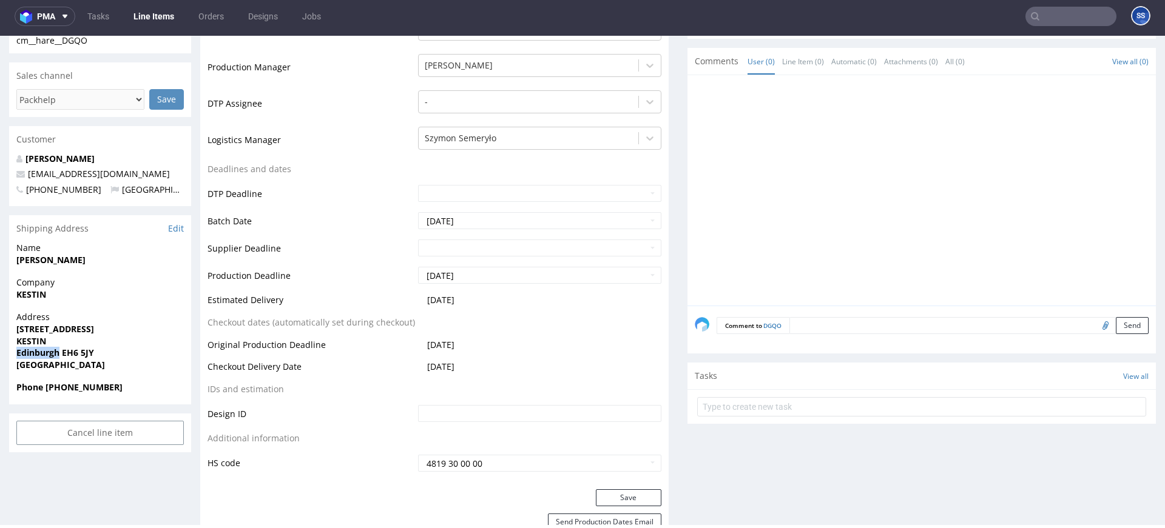
scroll to position [354, 0]
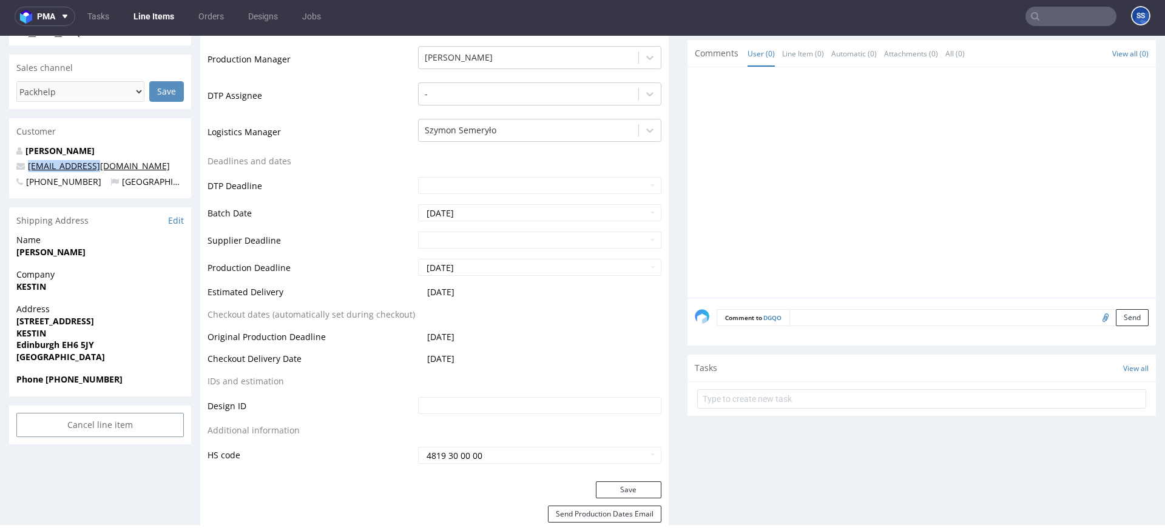
drag, startPoint x: 99, startPoint y: 167, endPoint x: 28, endPoint y: 169, distance: 71.6
click at [28, 169] on p "[EMAIL_ADDRESS][DOMAIN_NAME]" at bounding box center [99, 166] width 167 height 12
copy link "[EMAIL_ADDRESS][DOMAIN_NAME]"
click at [65, 383] on strong "Phone +447834380997" at bounding box center [69, 380] width 106 height 12
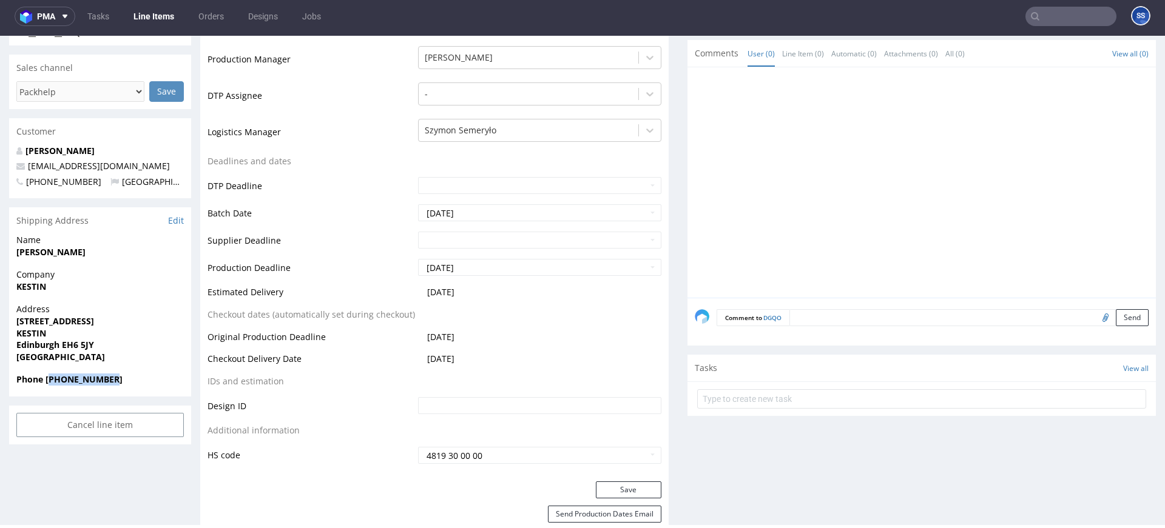
copy strong "447834380997"
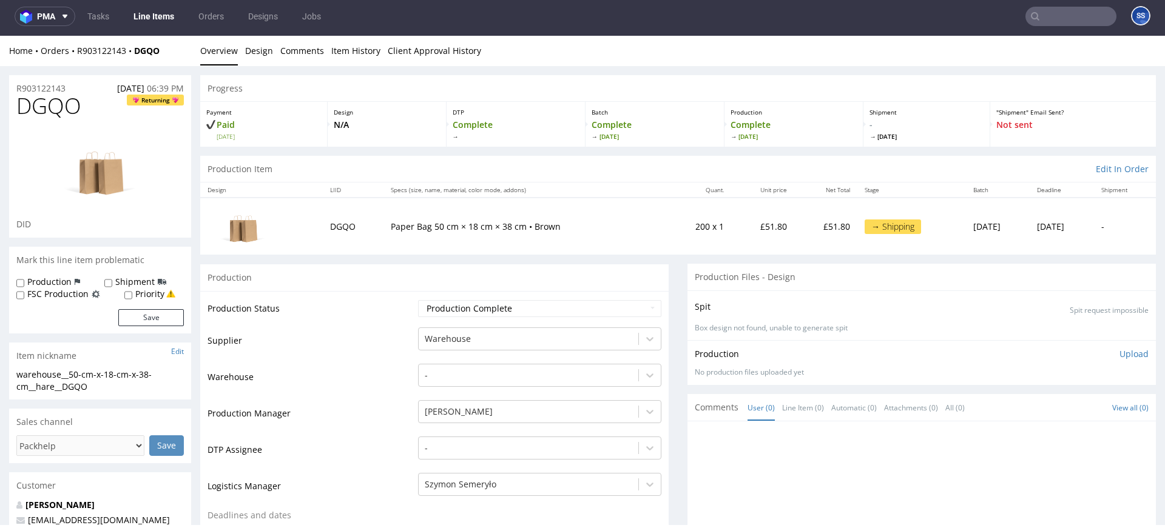
scroll to position [0, 0]
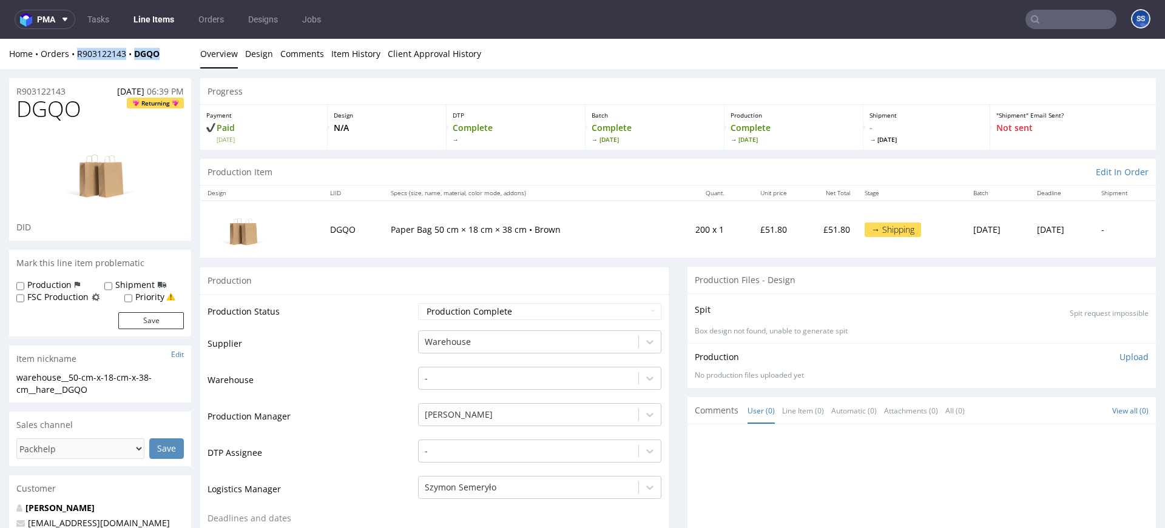
drag, startPoint x: 166, startPoint y: 52, endPoint x: 99, endPoint y: 46, distance: 67.0
click at [75, 55] on div "Home Orders R903122143 DGQO" at bounding box center [100, 54] width 182 height 12
copy div "R903122143 DGQO"
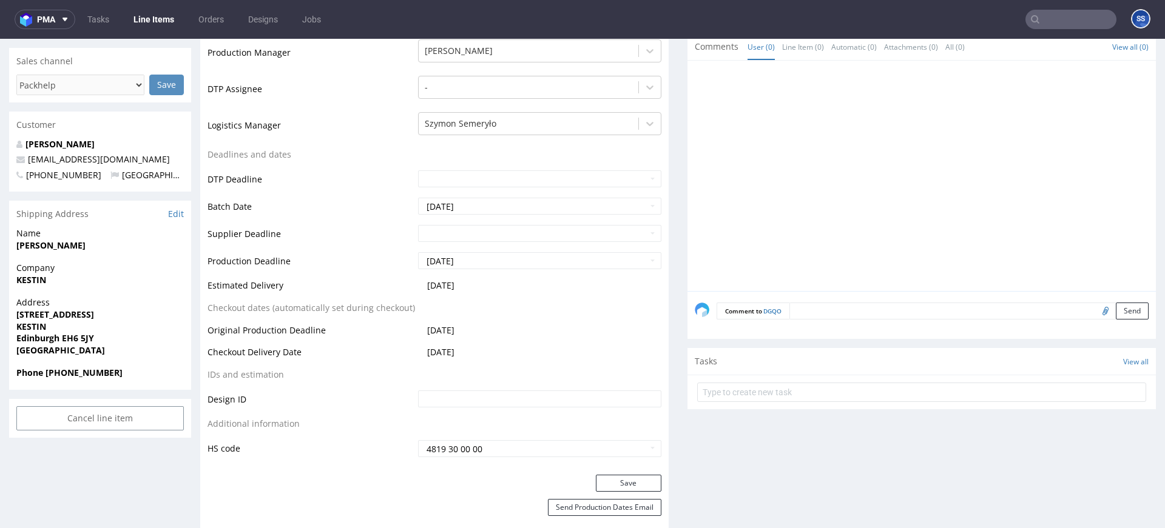
scroll to position [357, 0]
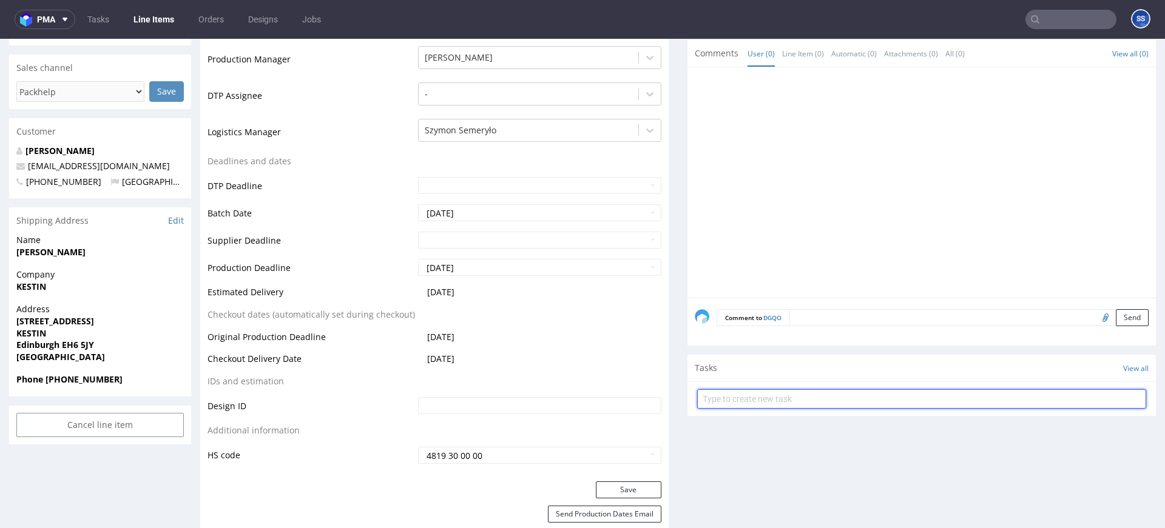
click at [798, 394] on input "text" at bounding box center [921, 398] width 449 height 19
type input "Etykiety"
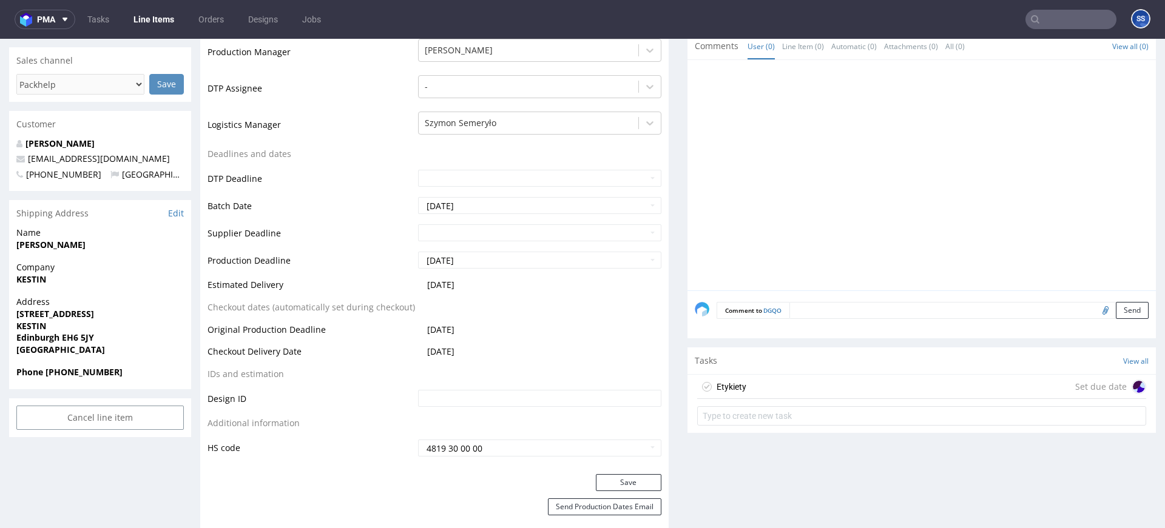
click at [811, 388] on div "Etykiety Set due date" at bounding box center [921, 387] width 449 height 24
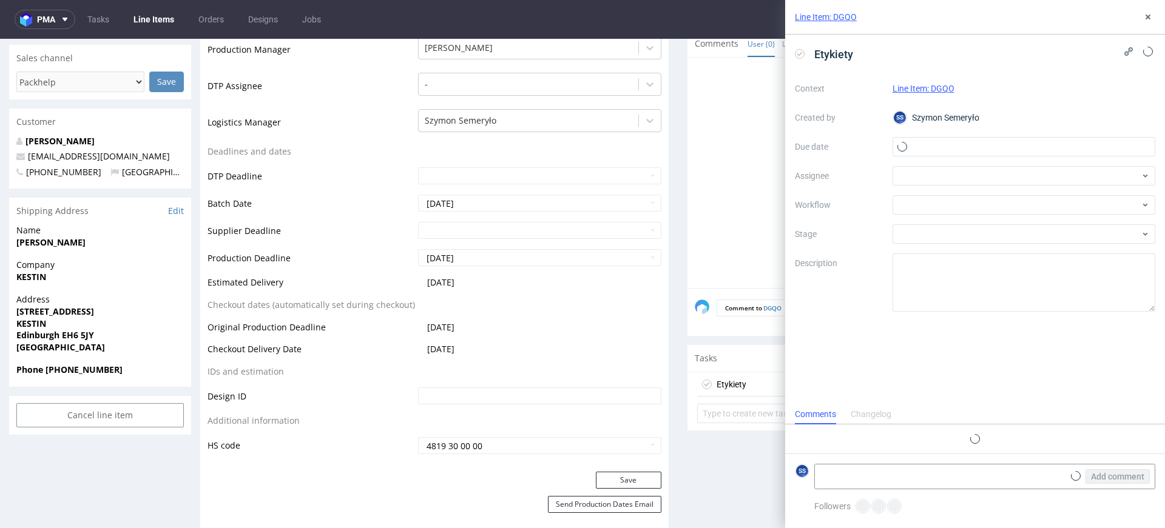
scroll to position [10, 0]
click at [918, 152] on input "text" at bounding box center [1023, 146] width 263 height 19
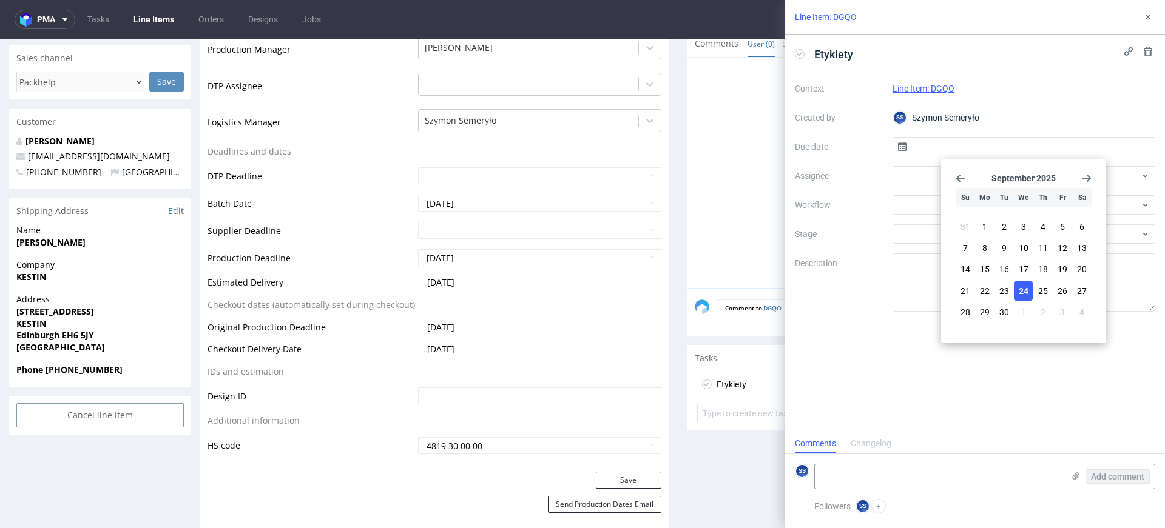
click at [1025, 291] on span "24" at bounding box center [1024, 291] width 10 height 12
type input "[DATE]"
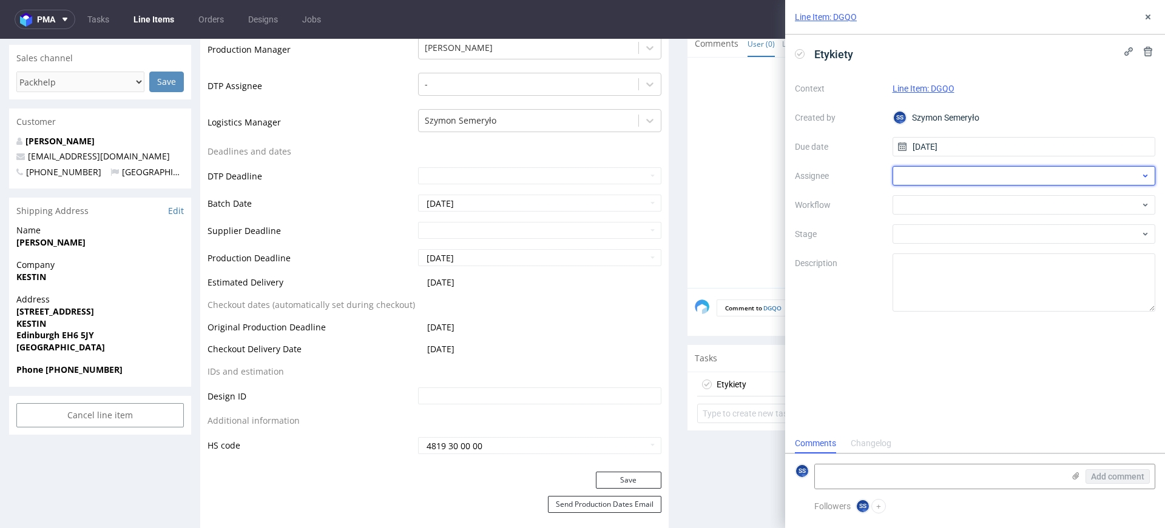
click at [931, 177] on div at bounding box center [1023, 175] width 263 height 19
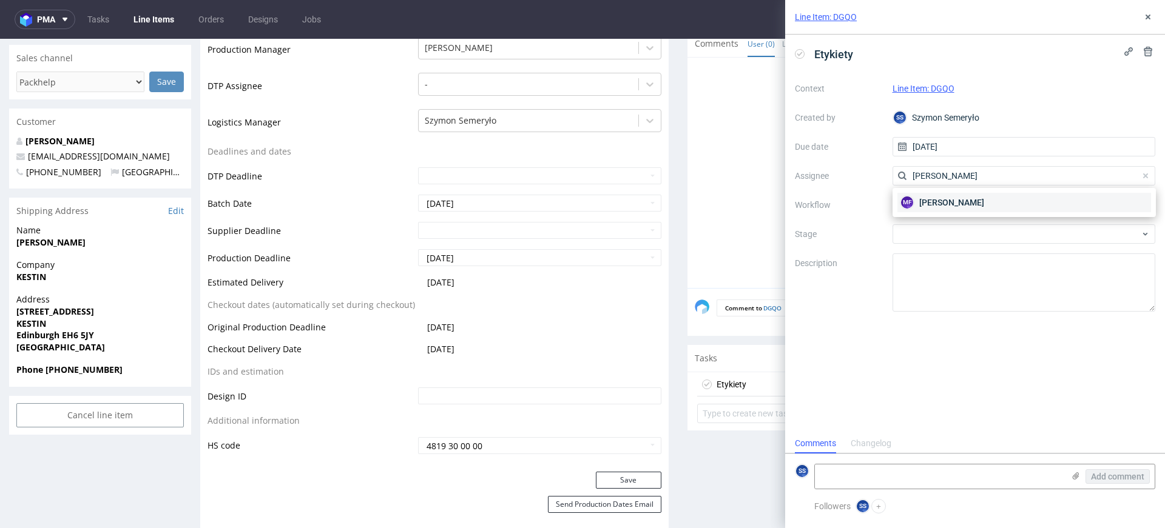
type input "michał fe"
click at [935, 197] on span "Michał Fedorowicz" at bounding box center [951, 203] width 65 height 12
click at [904, 472] on textarea at bounding box center [939, 477] width 249 height 24
paste textarea "R903122143DGQO"
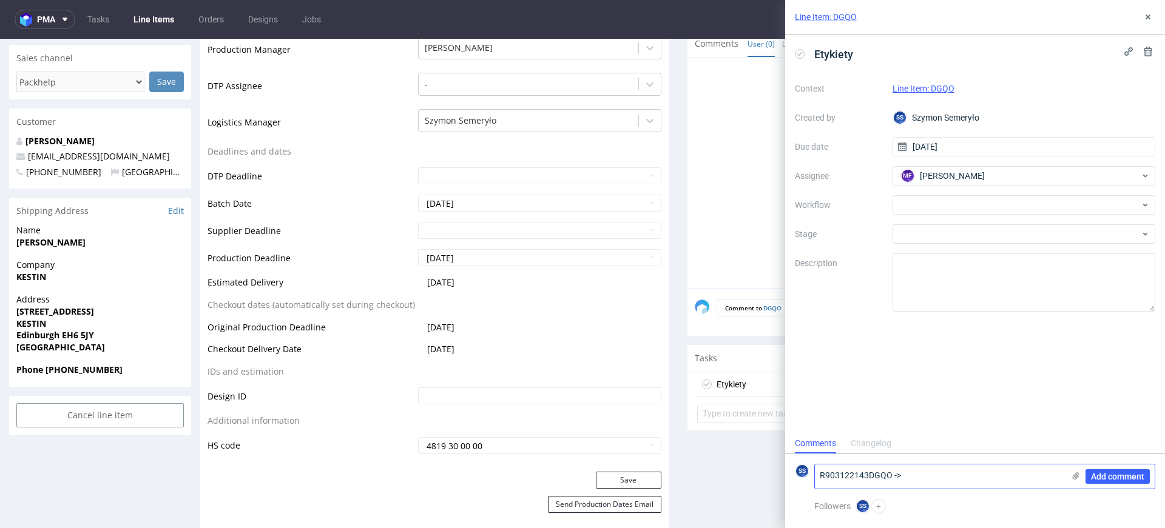
paste textarea "1Z5A15806895359116"
type textarea "R903122143DGQO -> 1Z5A15806895359116"
click at [1075, 476] on use at bounding box center [1076, 476] width 7 height 7
click at [0, 0] on input "file" at bounding box center [0, 0] width 0 height 0
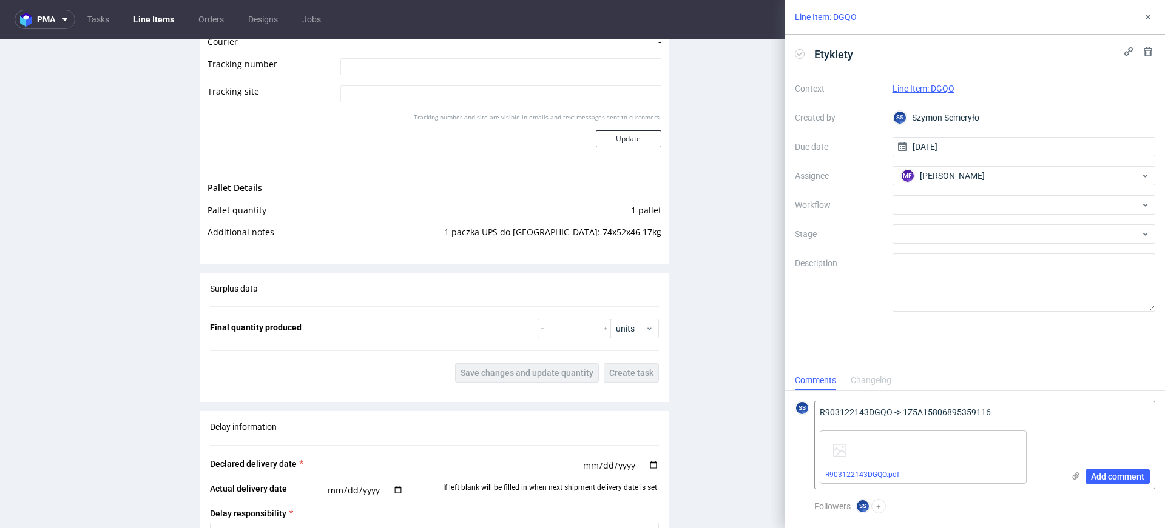
scroll to position [1378, 0]
click at [1107, 471] on button "Add comment" at bounding box center [1117, 477] width 64 height 15
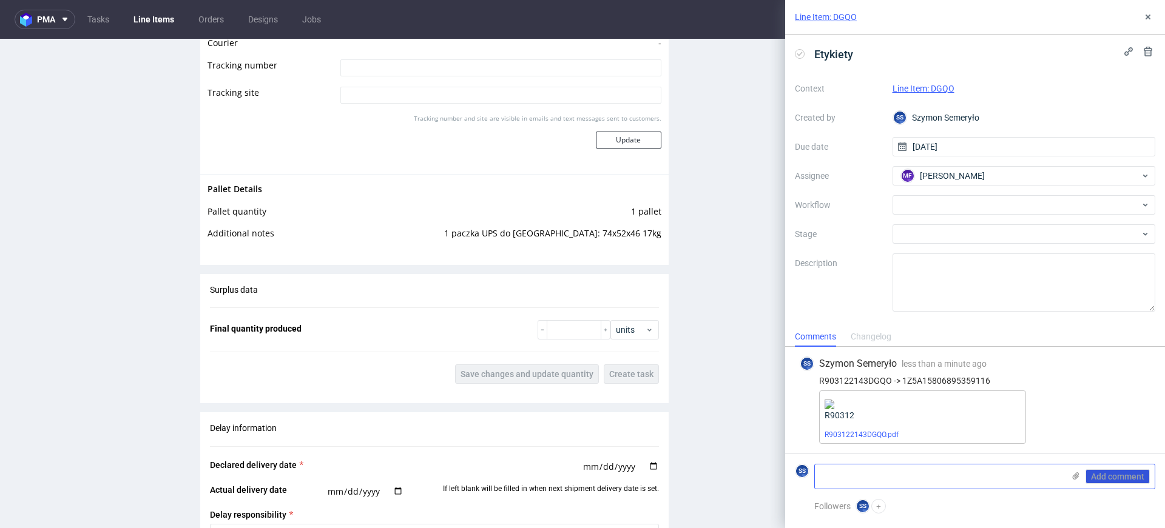
scroll to position [0, 0]
click at [1140, 14] on button at bounding box center [1147, 17] width 15 height 15
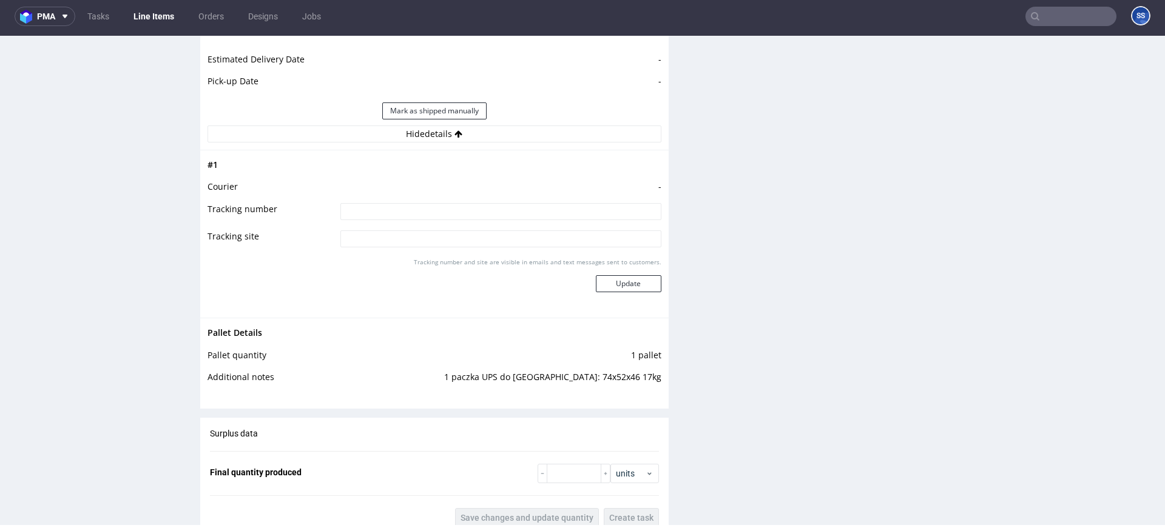
scroll to position [1181, 0]
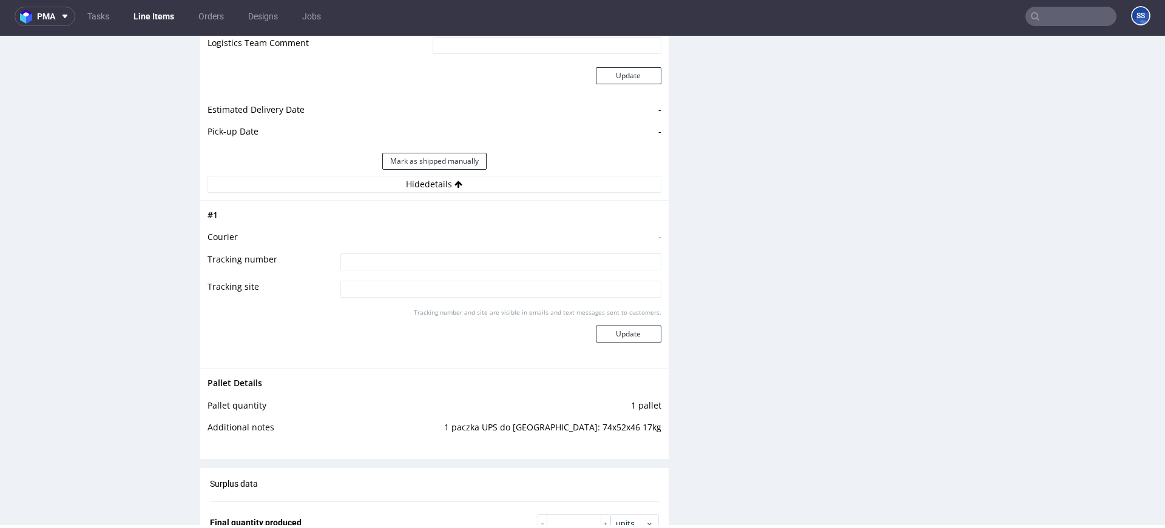
click at [399, 255] on input at bounding box center [500, 262] width 321 height 17
type input "ć"
paste input "1Z5A15806895359116"
type input "1Z5A15806895359116"
click at [620, 340] on button "Update" at bounding box center [629, 334] width 66 height 17
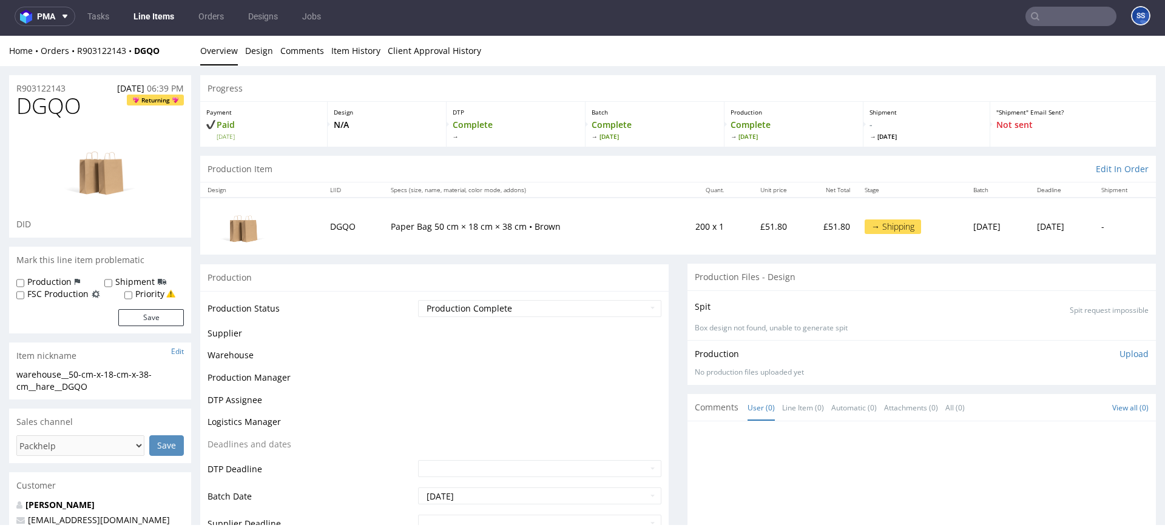
scroll to position [986, 0]
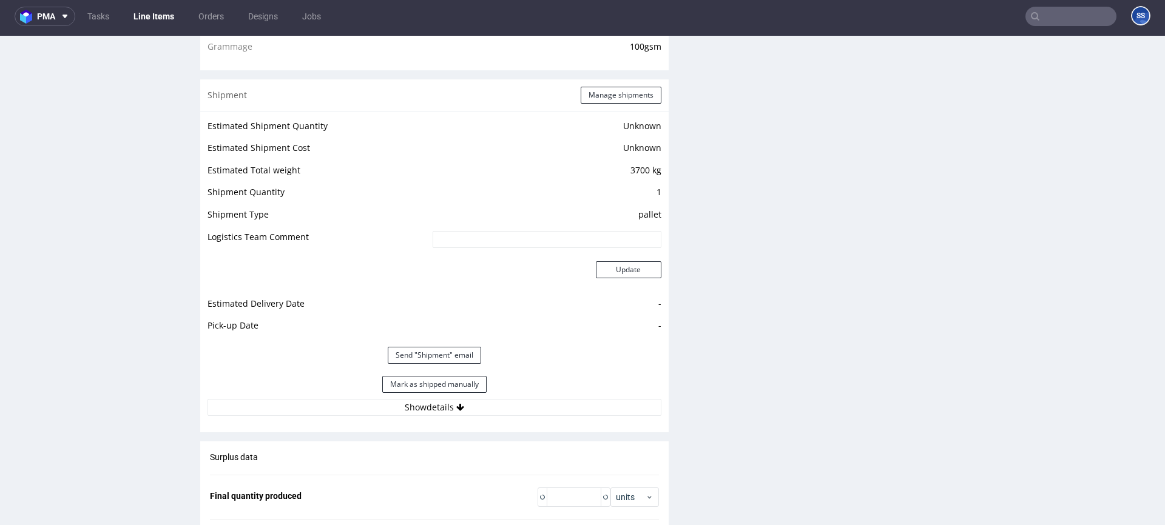
click at [150, 19] on link "Line Items" at bounding box center [153, 16] width 55 height 19
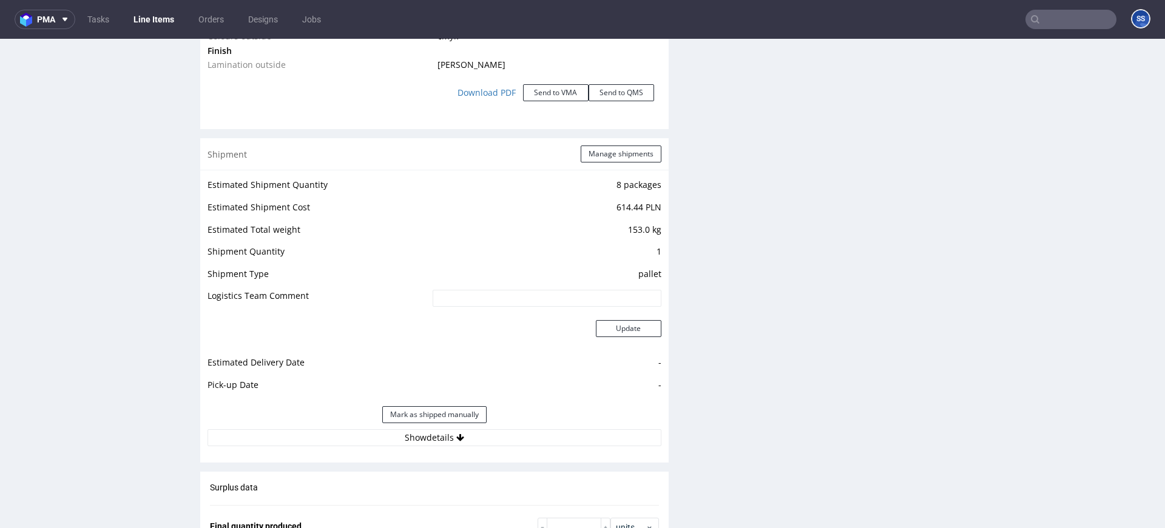
scroll to position [1452, 0]
click button "Show details"
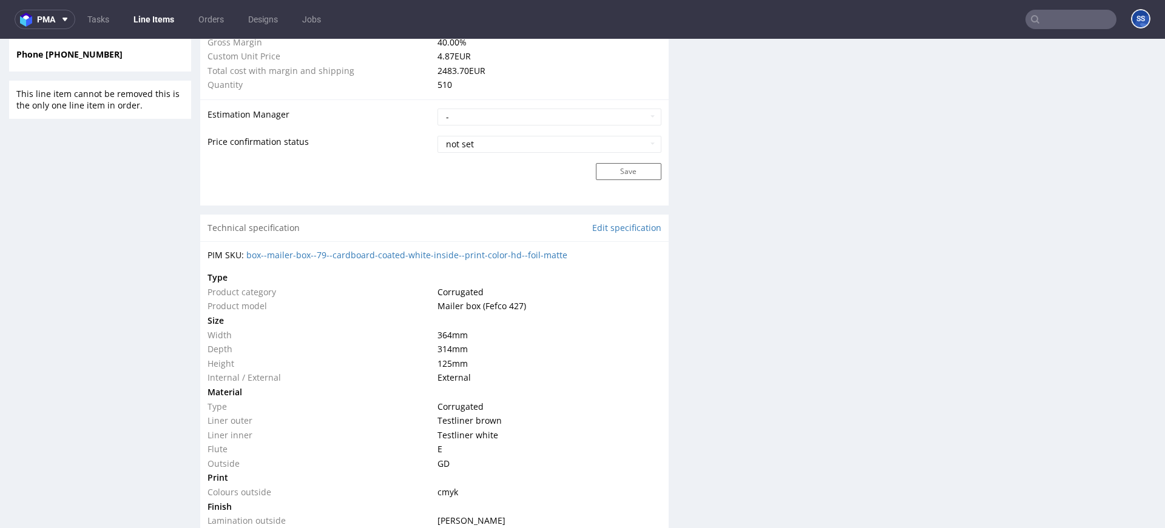
scroll to position [699, 0]
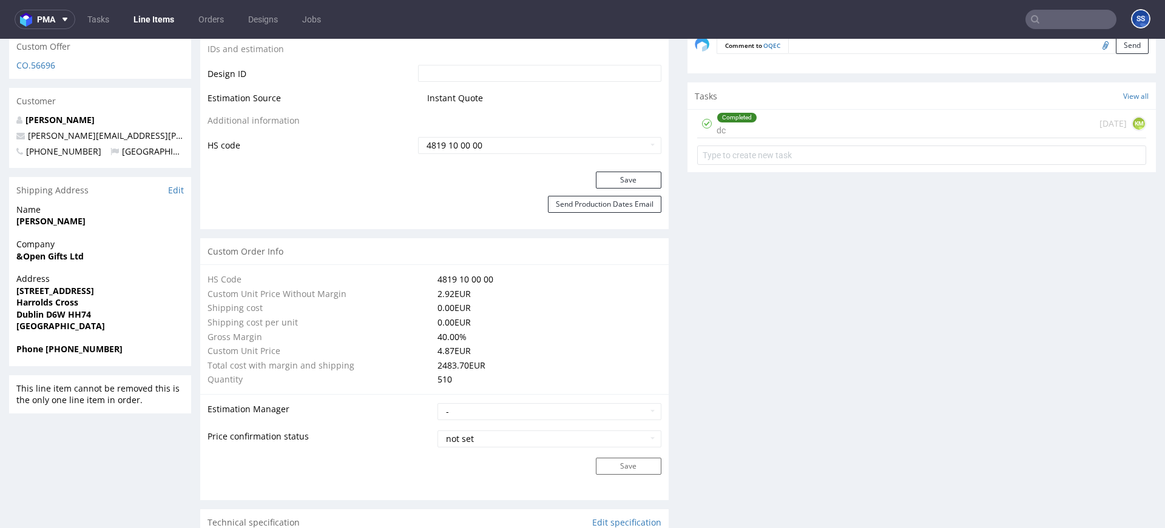
click link "Line Items"
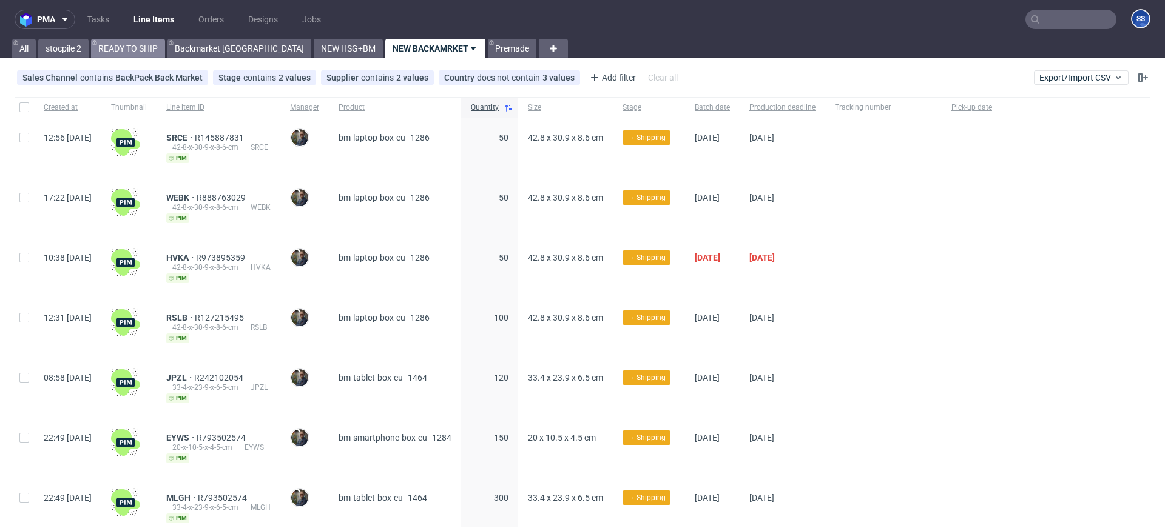
click link "READY TO SHIP"
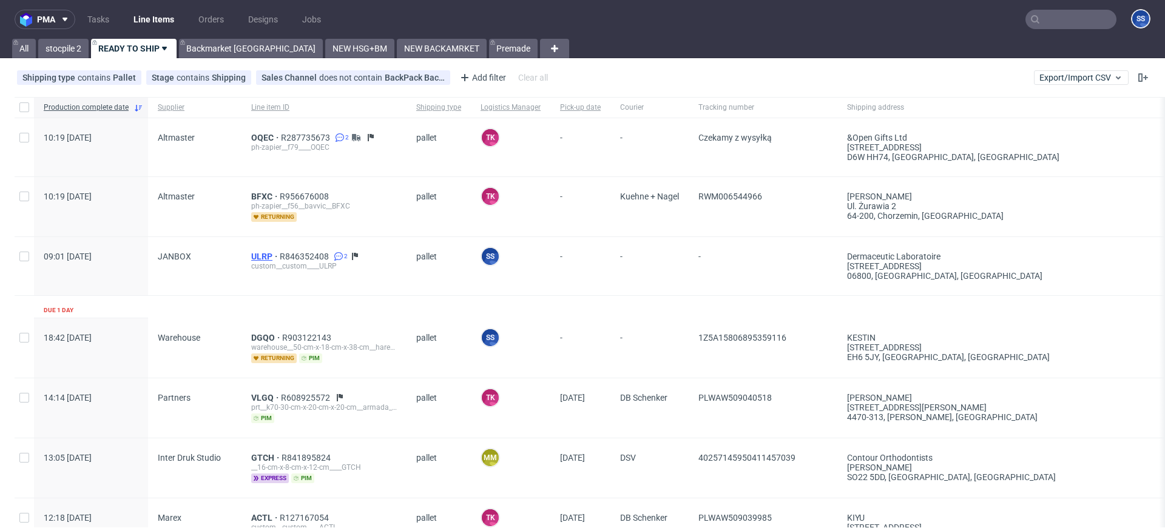
click at [253, 256] on span "ULRP" at bounding box center [265, 257] width 29 height 10
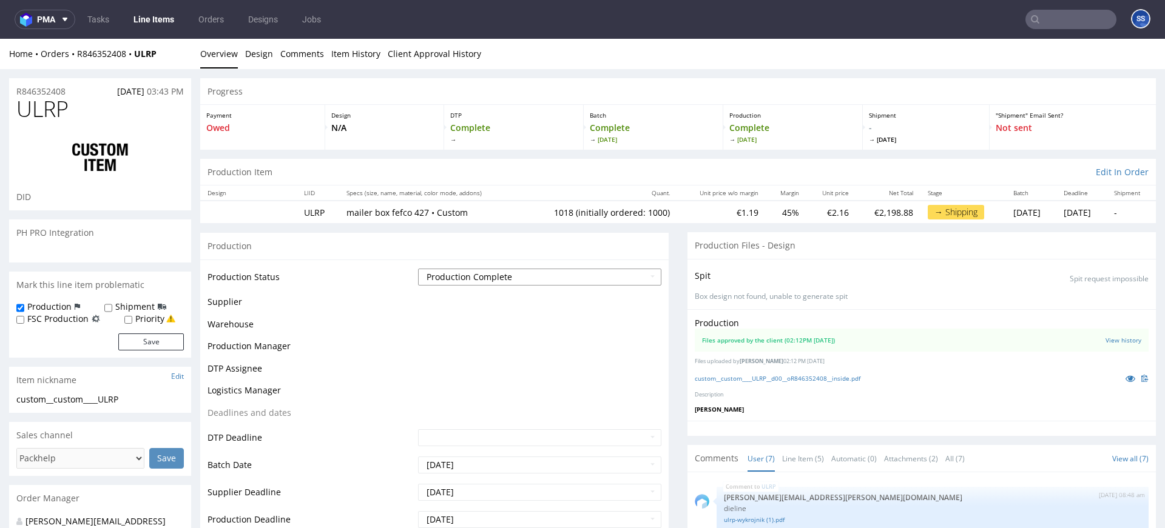
scroll to position [101, 0]
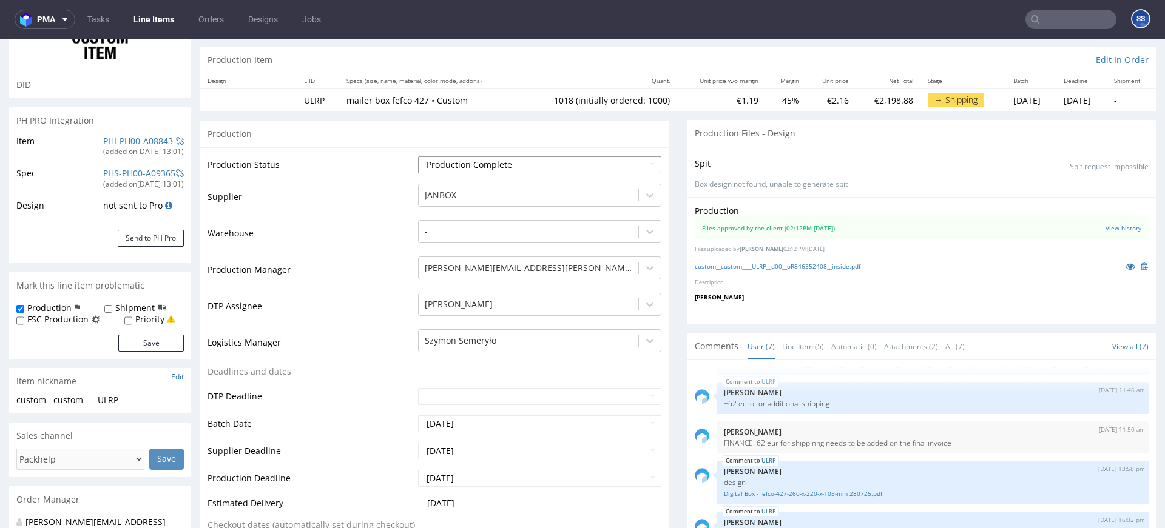
select select "in_progress"
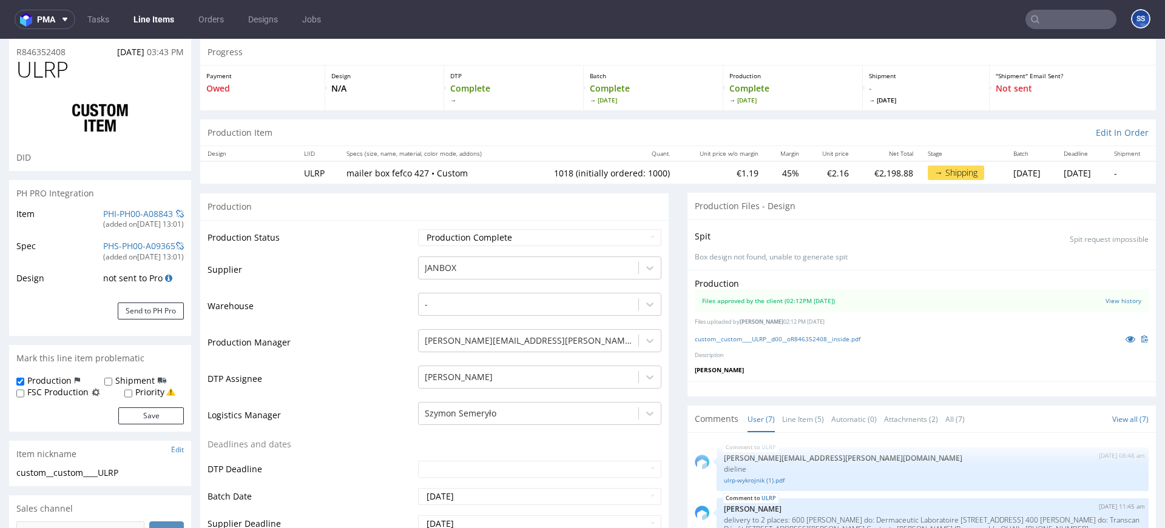
scroll to position [0, 0]
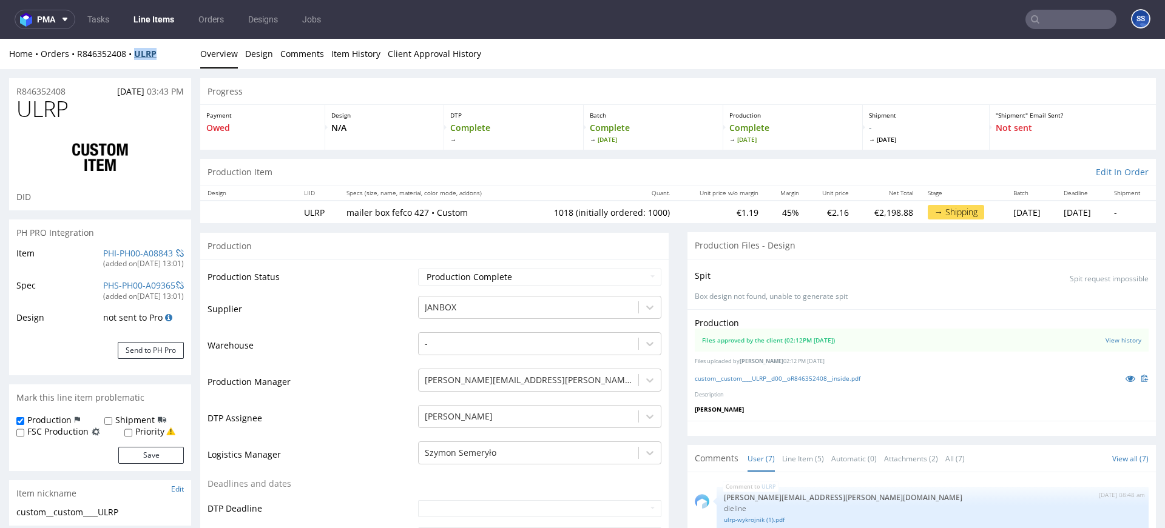
copy strong "ULRP"
drag, startPoint x: 172, startPoint y: 56, endPoint x: 139, endPoint y: 58, distance: 32.8
click at [139, 58] on div "Home Orders R846352408 ULRP" at bounding box center [100, 54] width 182 height 12
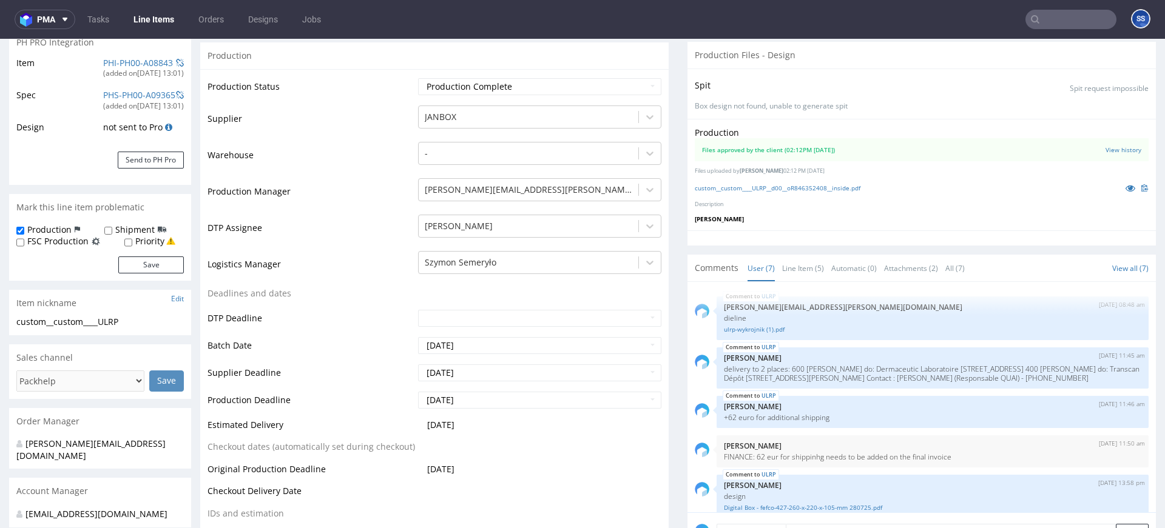
scroll to position [4, 0]
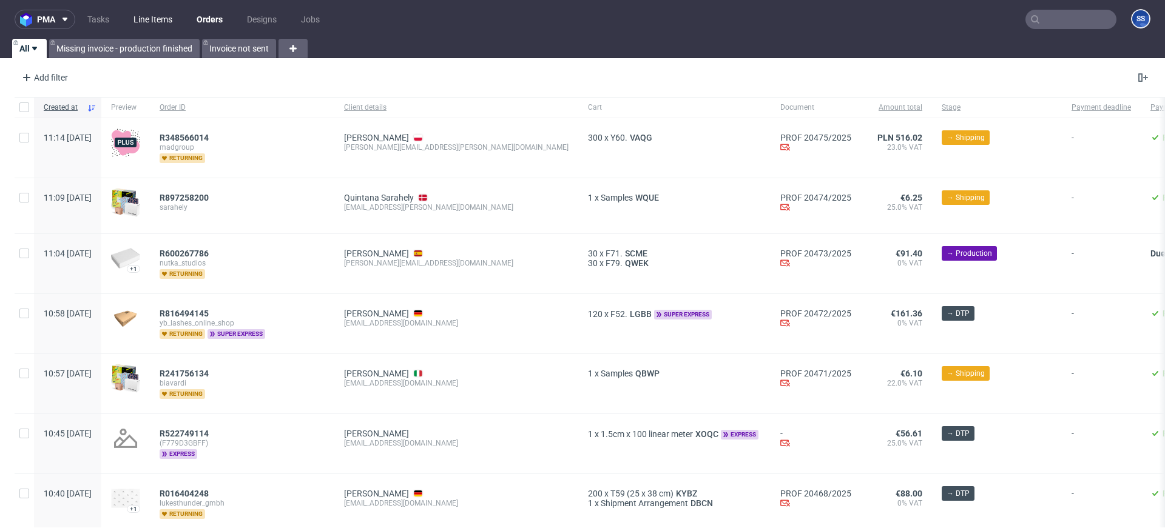
click at [164, 21] on link "Line Items" at bounding box center [152, 19] width 53 height 19
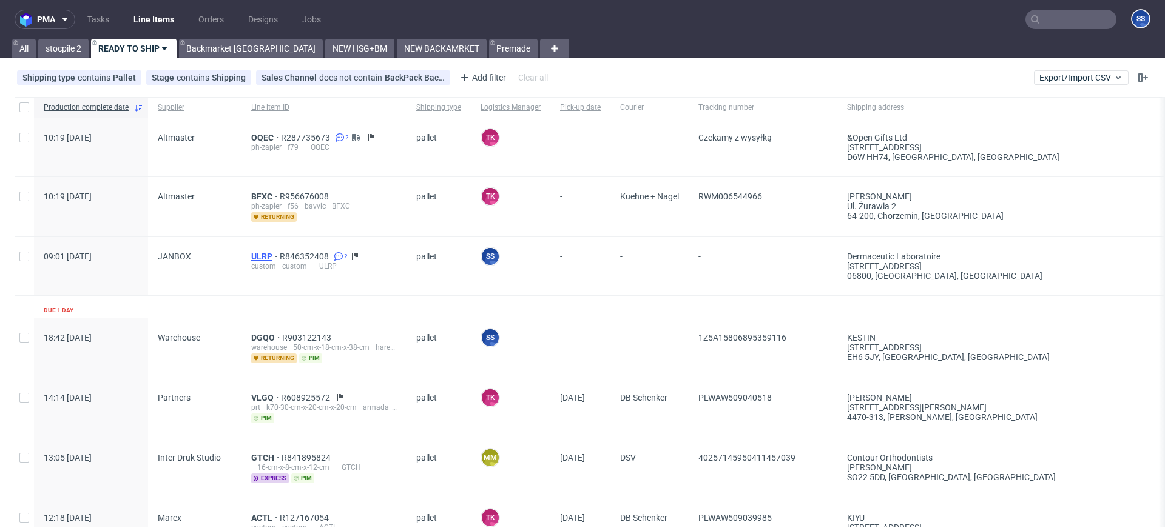
click at [254, 253] on span "ULRP" at bounding box center [265, 257] width 29 height 10
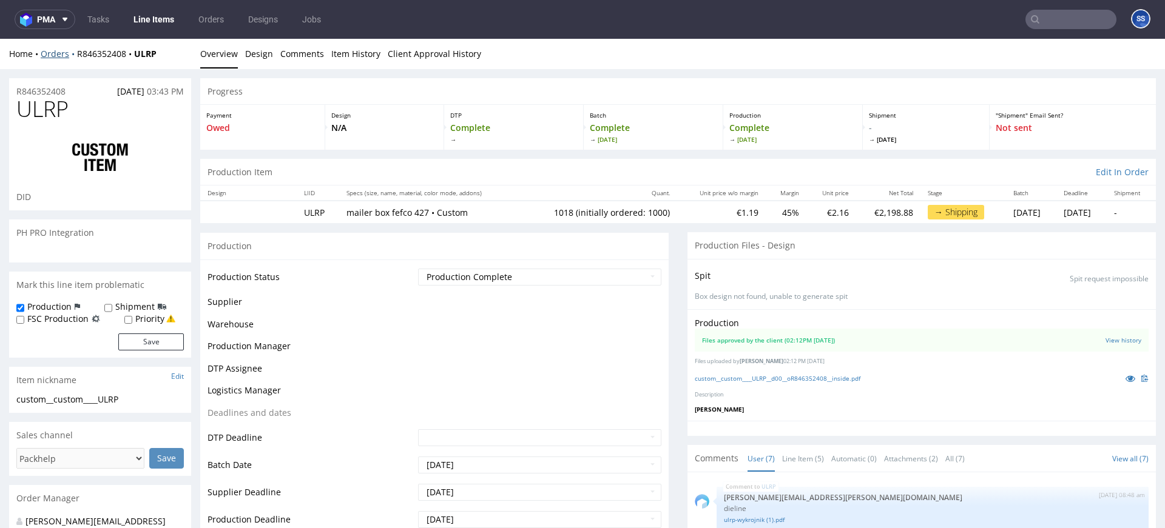
scroll to position [101, 0]
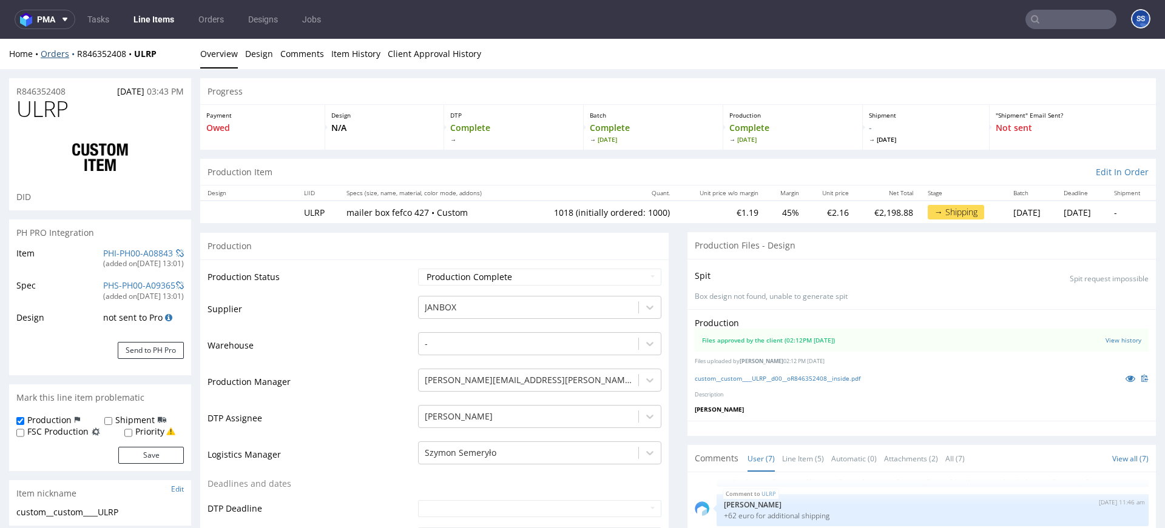
select select "in_progress"
drag, startPoint x: 166, startPoint y: 56, endPoint x: 77, endPoint y: 57, distance: 88.6
click at [77, 57] on div "Home Orders R846352408 ULRP" at bounding box center [100, 54] width 182 height 12
copy div "R846352408 ULRP"
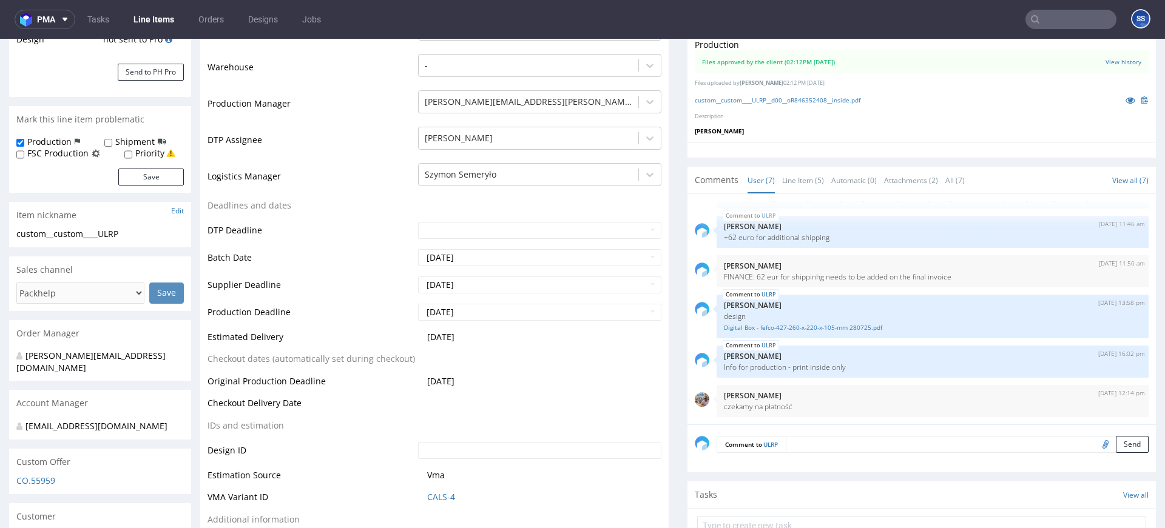
scroll to position [0, 0]
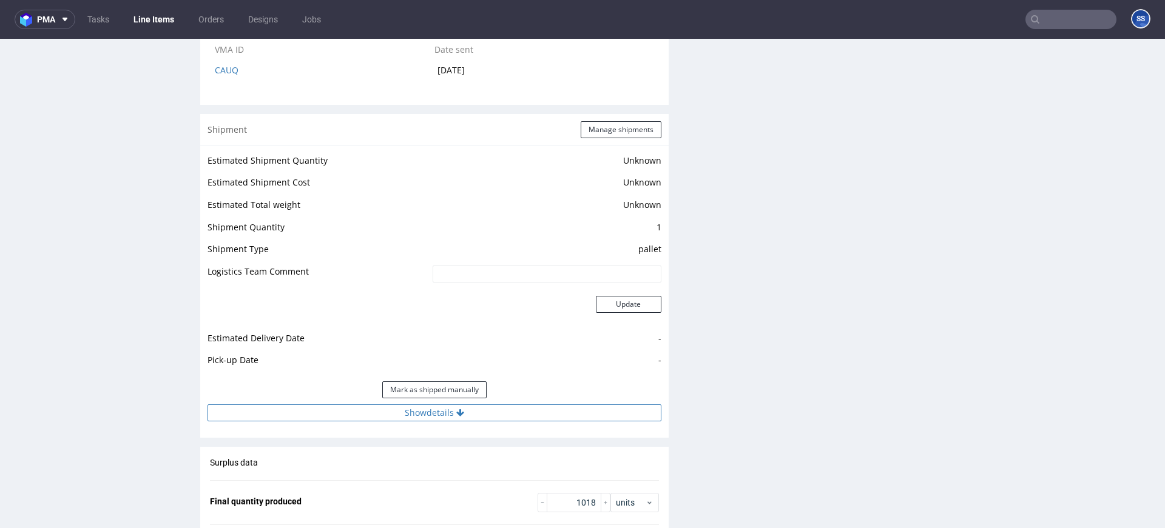
click at [399, 416] on button "Show details" at bounding box center [434, 413] width 454 height 17
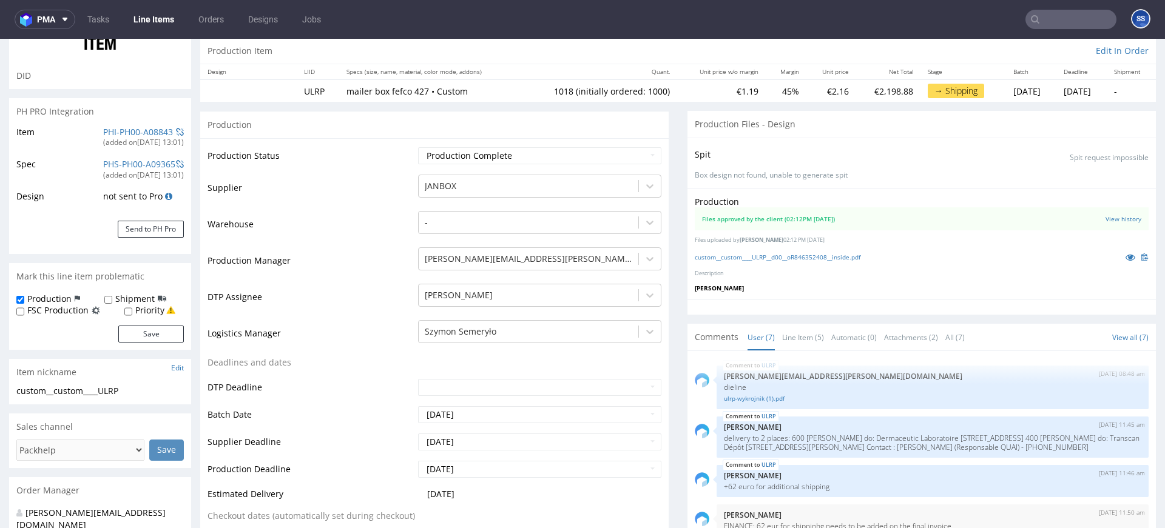
scroll to position [122, 0]
click at [801, 335] on link "Line Item (5)" at bounding box center [803, 337] width 42 height 26
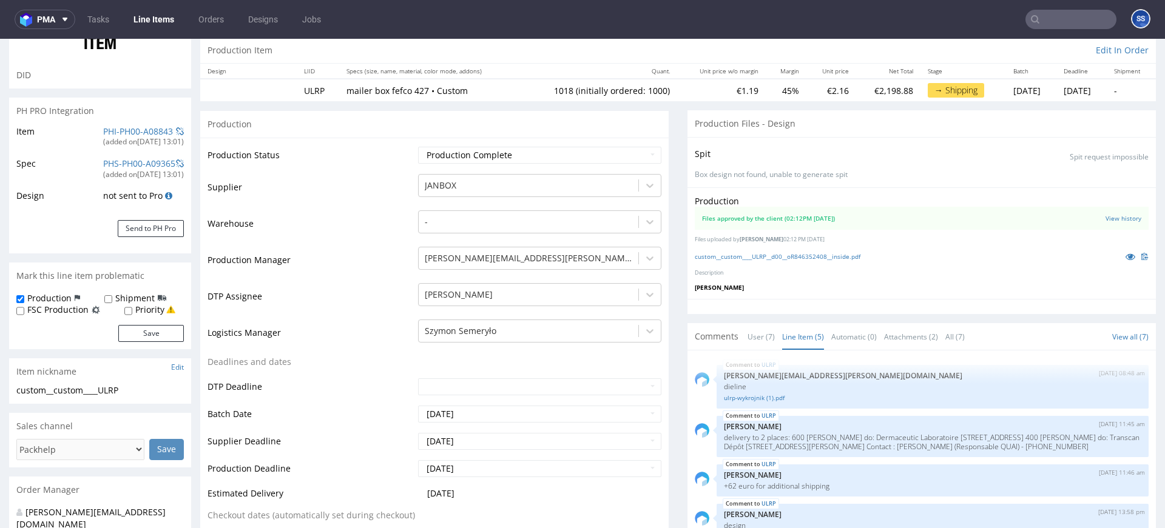
click at [801, 335] on link "Line Item (5)" at bounding box center [803, 337] width 42 height 26
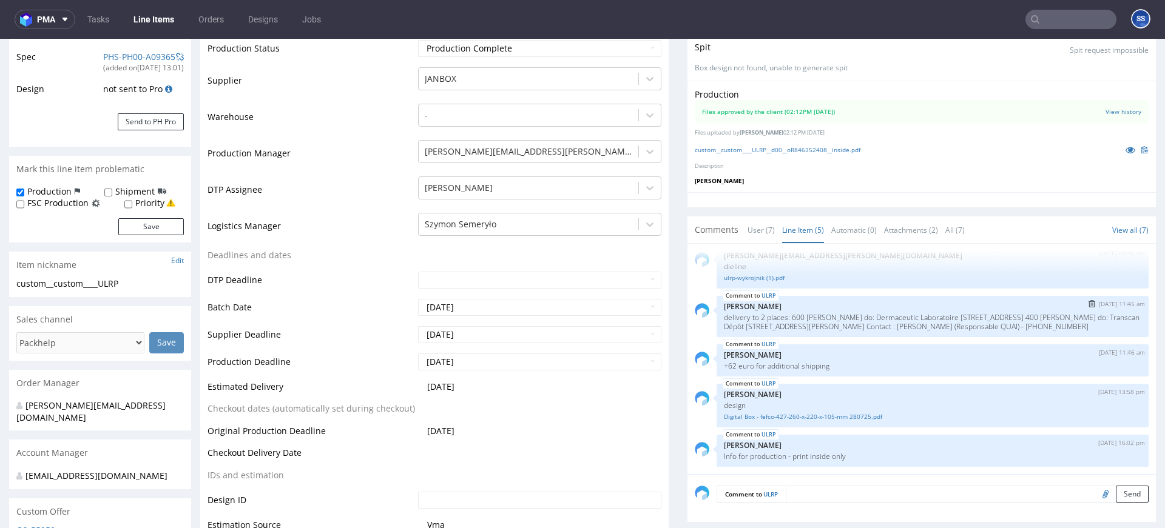
scroll to position [235, 0]
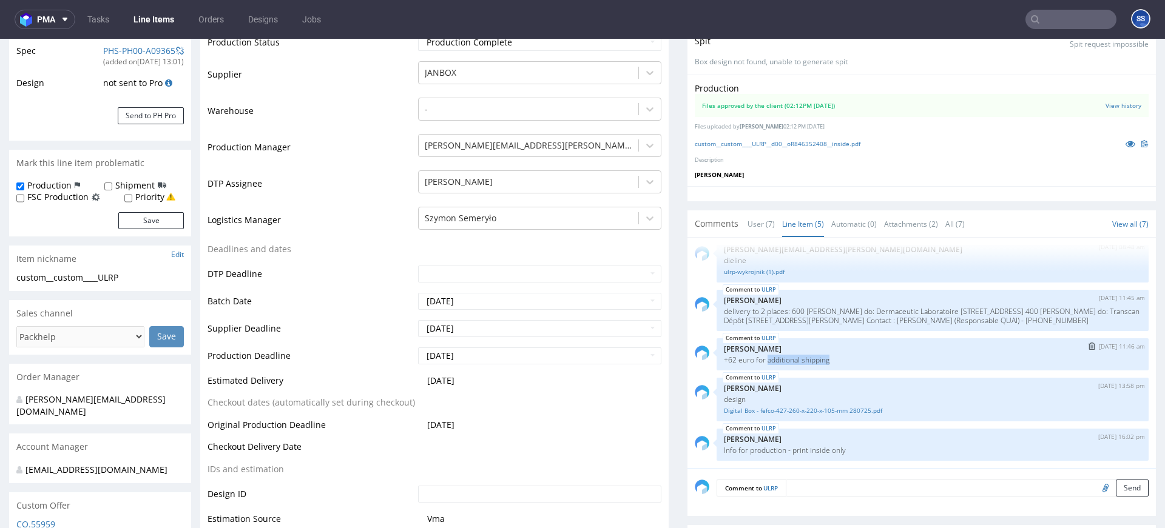
drag, startPoint x: 844, startPoint y: 360, endPoint x: 760, endPoint y: 366, distance: 85.2
click at [763, 362] on p "+62 euro for additional shipping" at bounding box center [932, 359] width 417 height 9
copy p "additional shipping"
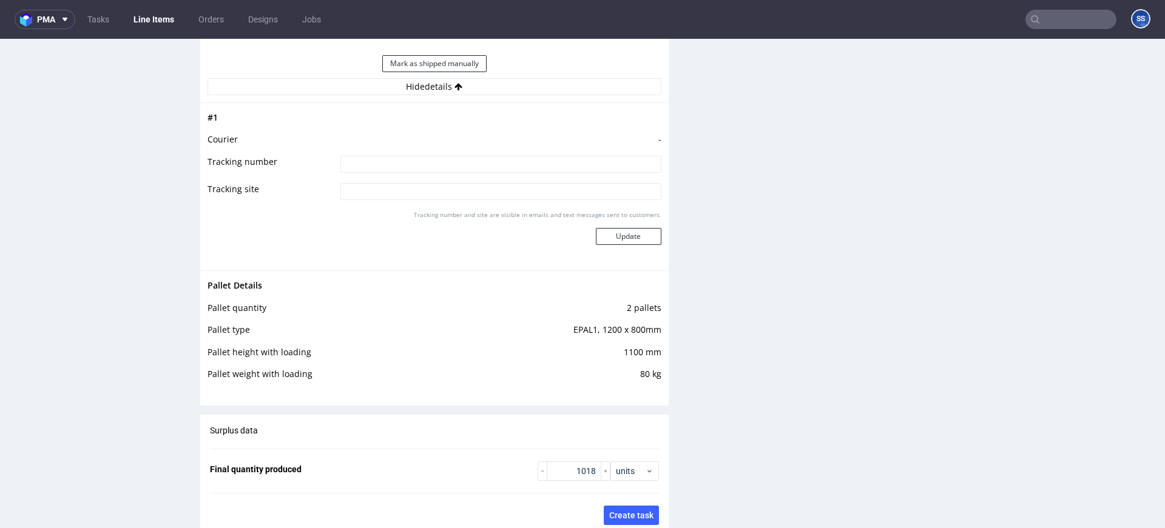
scroll to position [1857, 0]
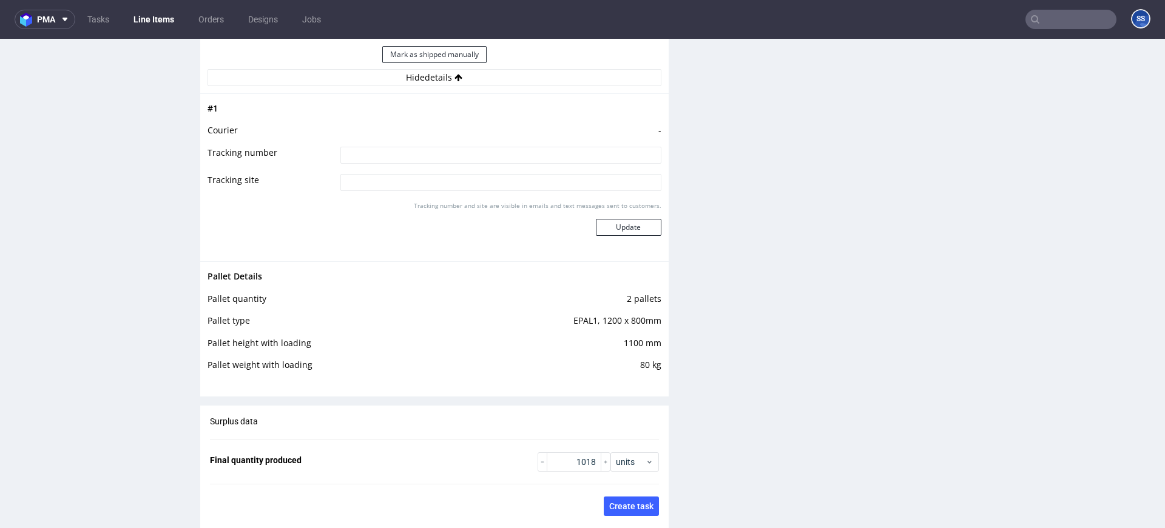
click at [354, 150] on input at bounding box center [500, 155] width 321 height 17
type input "czekam na potiwerdzenie ilosci sztuk na paletach"
click at [628, 228] on button "Update" at bounding box center [629, 227] width 66 height 17
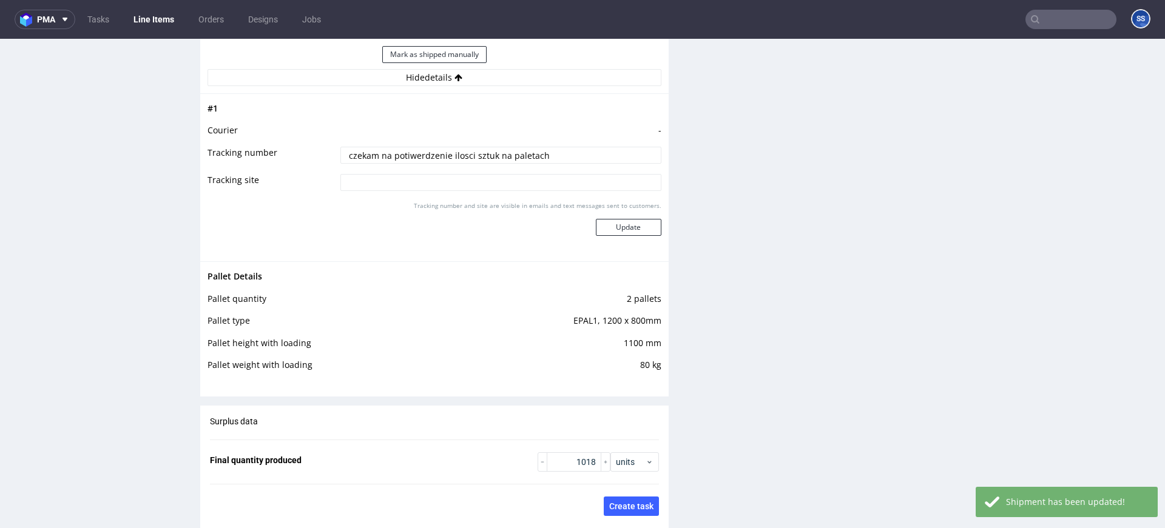
click at [166, 19] on link "Line Items" at bounding box center [153, 19] width 55 height 19
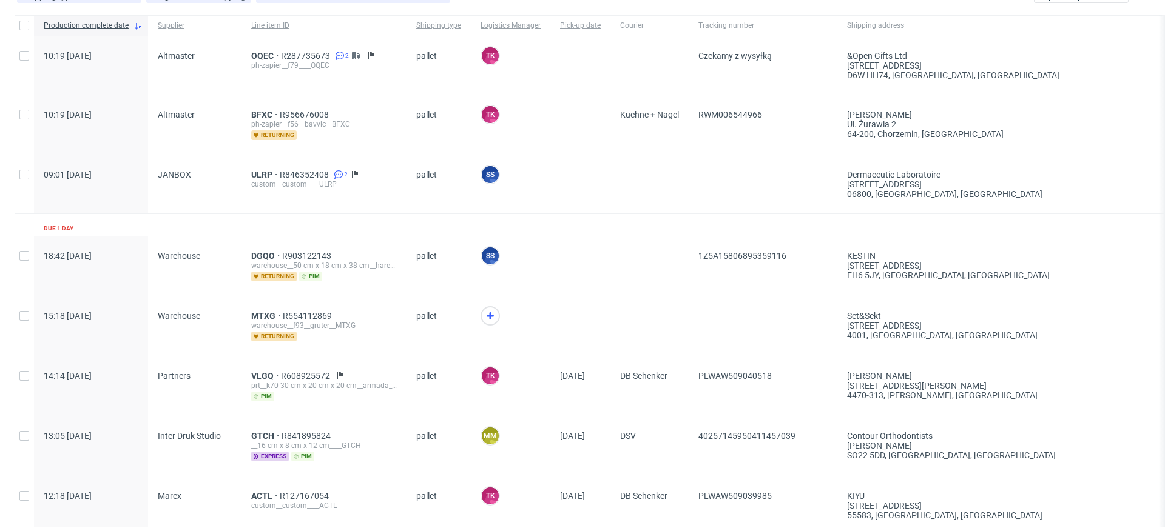
scroll to position [80, 0]
click at [494, 315] on icon at bounding box center [490, 318] width 15 height 15
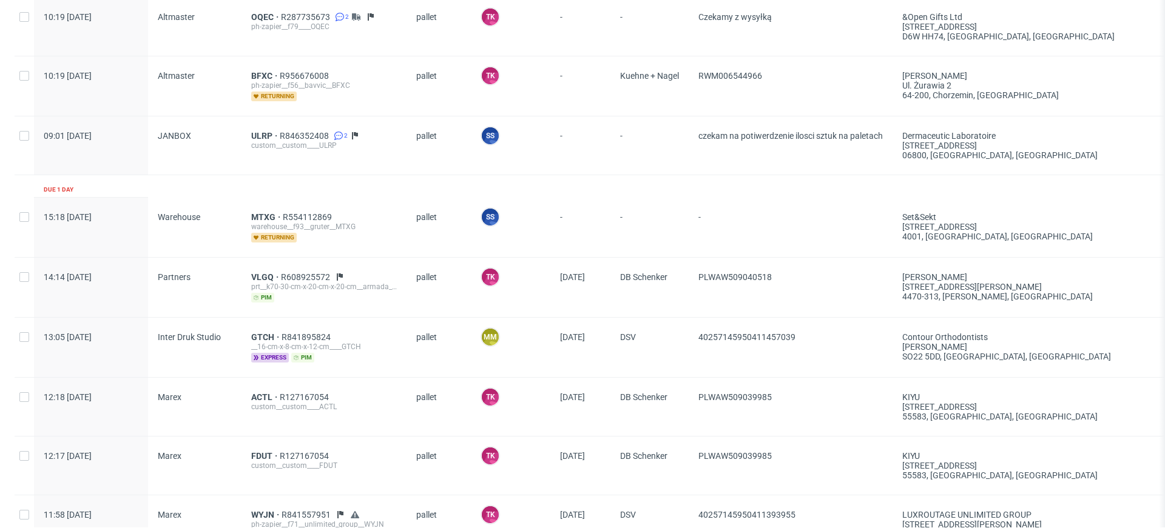
scroll to position [122, 0]
click at [258, 214] on span "MTXG" at bounding box center [267, 216] width 32 height 10
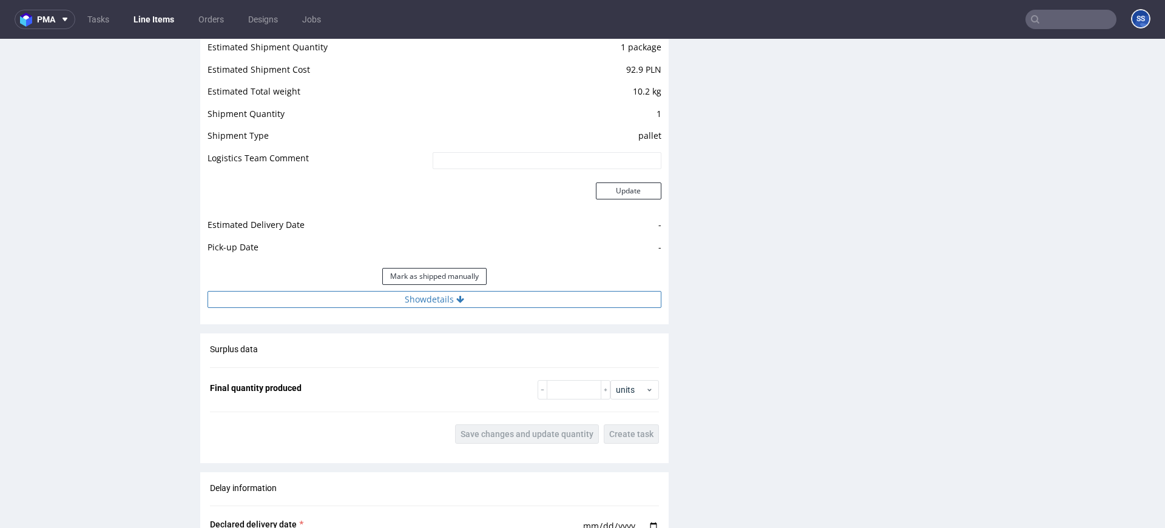
click at [406, 303] on button "Show details" at bounding box center [434, 299] width 454 height 17
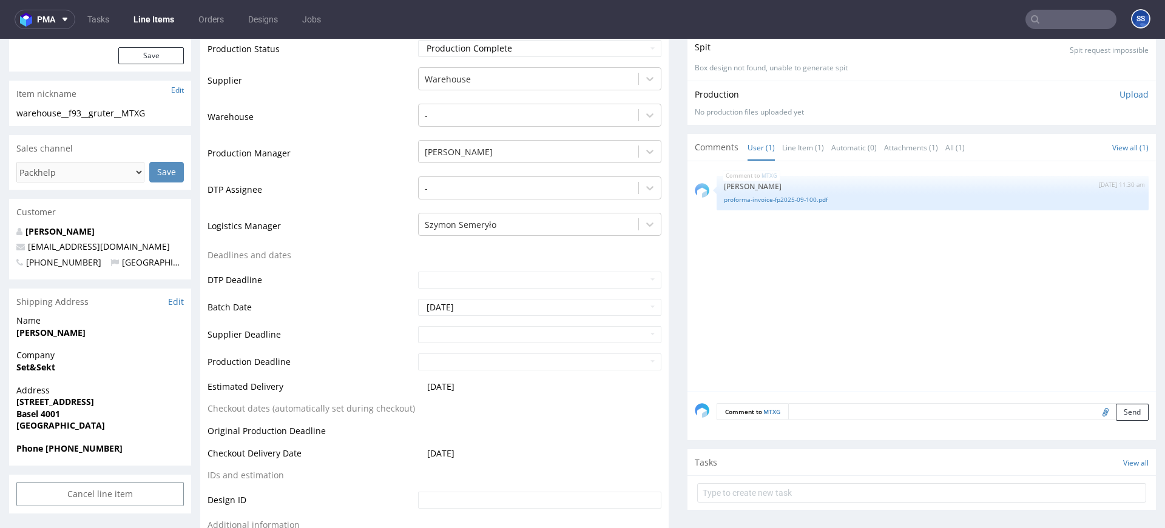
scroll to position [261, 0]
click at [40, 366] on strong "Set&Sekt" at bounding box center [35, 366] width 39 height 12
copy strong "Set&Sekt"
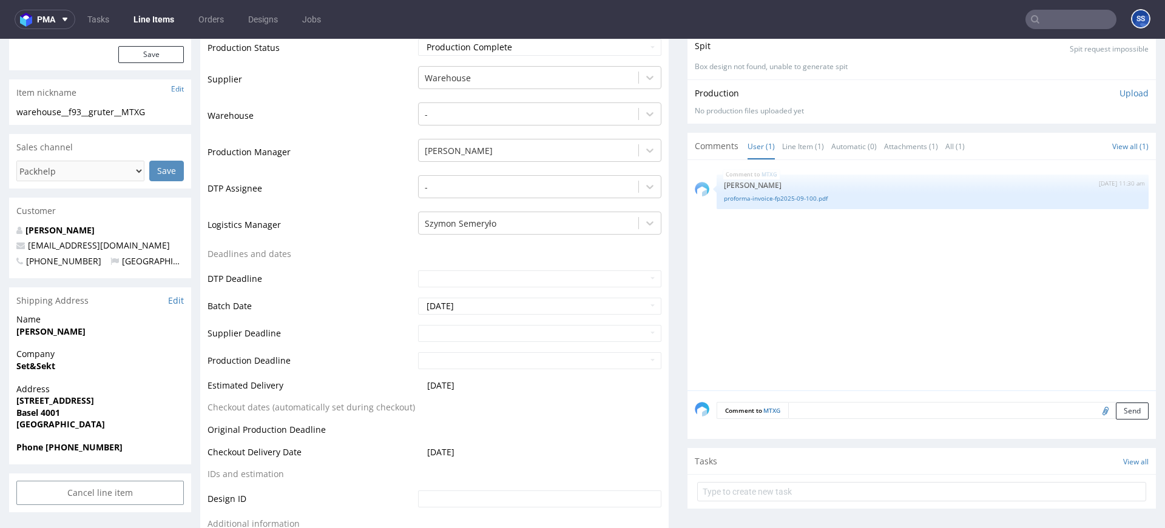
click at [61, 337] on span "[PERSON_NAME]" at bounding box center [99, 332] width 167 height 12
copy strong "[PERSON_NAME]"
click at [27, 395] on strong "[STREET_ADDRESS]" at bounding box center [55, 401] width 78 height 12
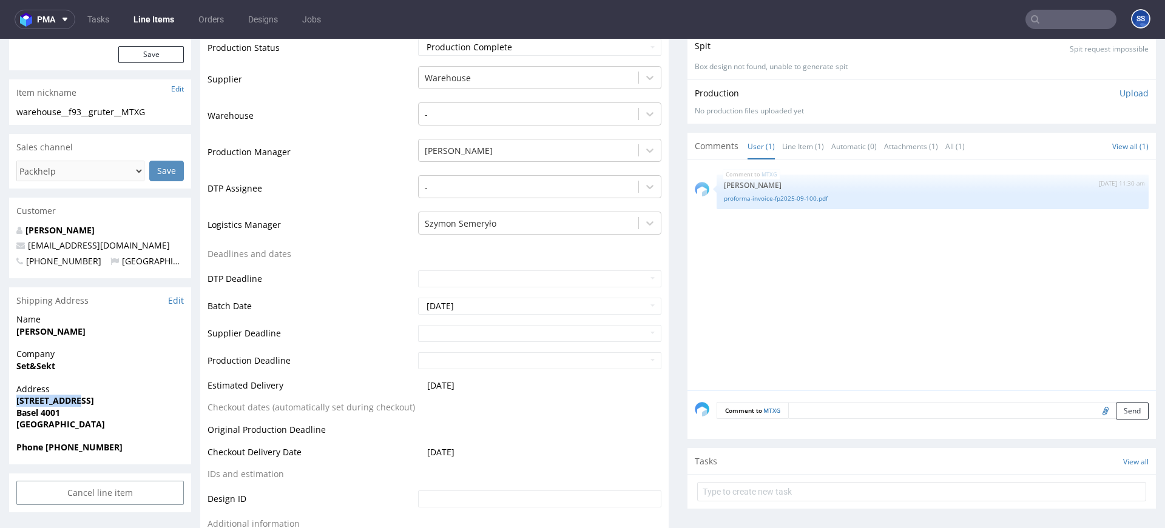
click at [27, 395] on strong "[STREET_ADDRESS]" at bounding box center [55, 401] width 78 height 12
copy strong "[STREET_ADDRESS]"
drag, startPoint x: 123, startPoint y: 247, endPoint x: 56, endPoint y: 236, distance: 68.2
click at [30, 250] on p "[EMAIL_ADDRESS][DOMAIN_NAME]" at bounding box center [99, 246] width 167 height 12
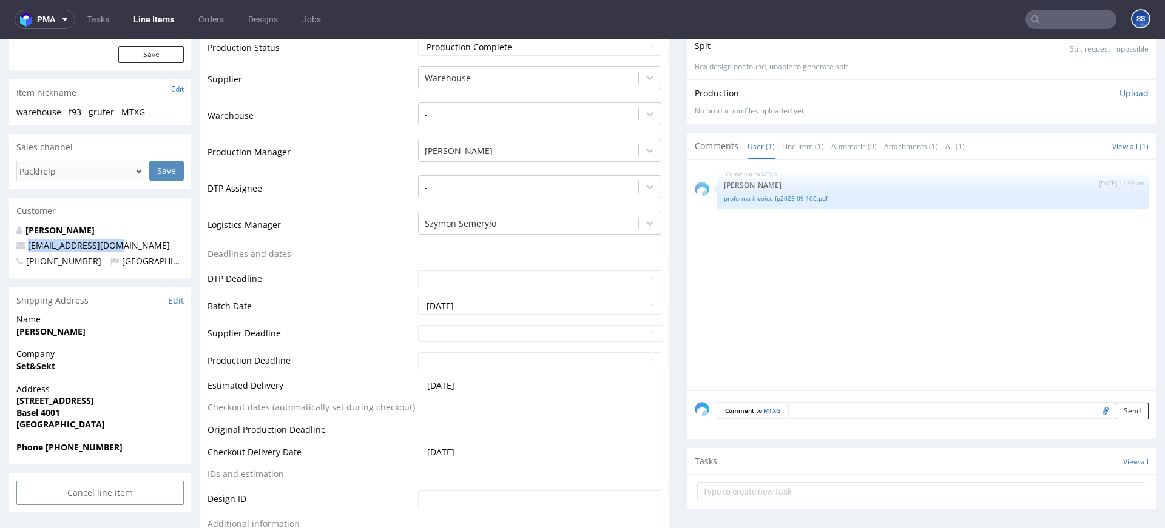
copy link "[EMAIL_ADDRESS][DOMAIN_NAME]"
click at [68, 448] on strong "Phone +41764647784" at bounding box center [69, 448] width 106 height 12
copy strong "41764647784"
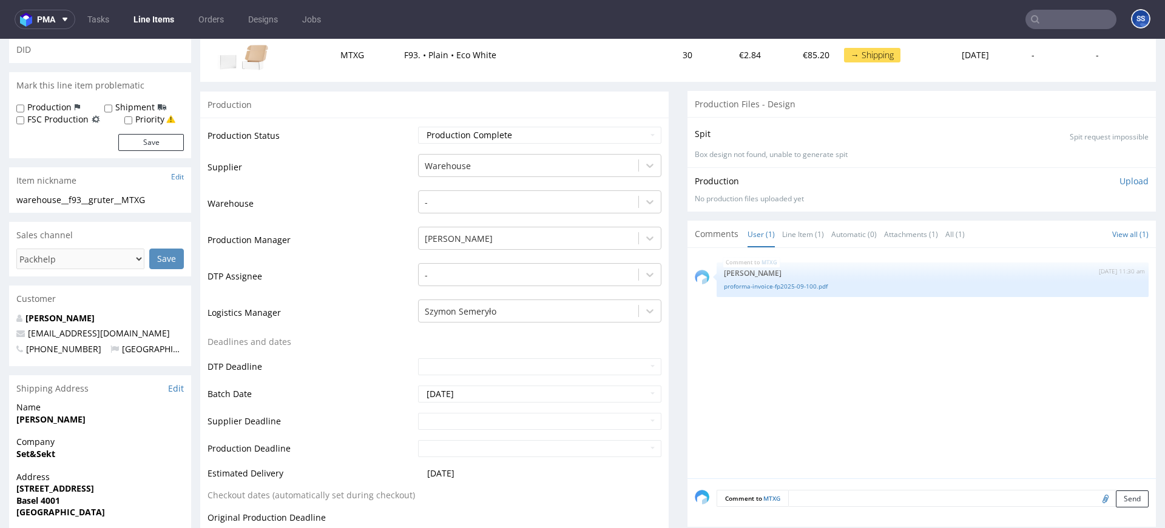
scroll to position [154, 0]
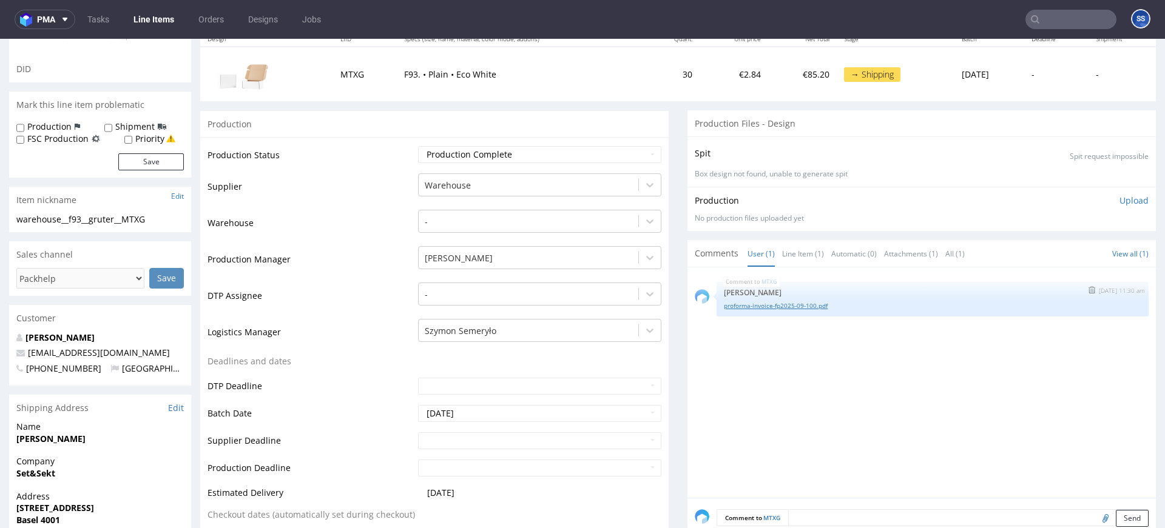
click at [803, 303] on link "proforma-invoice-fp2025-09-100.pdf" at bounding box center [932, 305] width 417 height 9
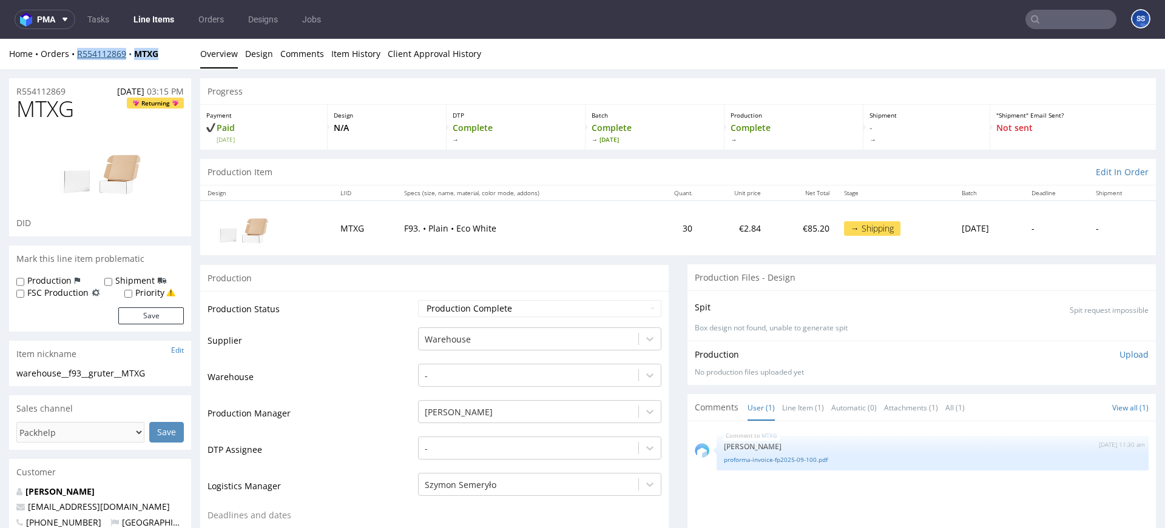
drag, startPoint x: 158, startPoint y: 58, endPoint x: 78, endPoint y: 56, distance: 79.5
click at [78, 56] on div "Home Orders R554112869 MTXG" at bounding box center [100, 54] width 182 height 12
copy div "R554112869 MTXG"
click at [150, 16] on link "Line Items" at bounding box center [153, 19] width 55 height 19
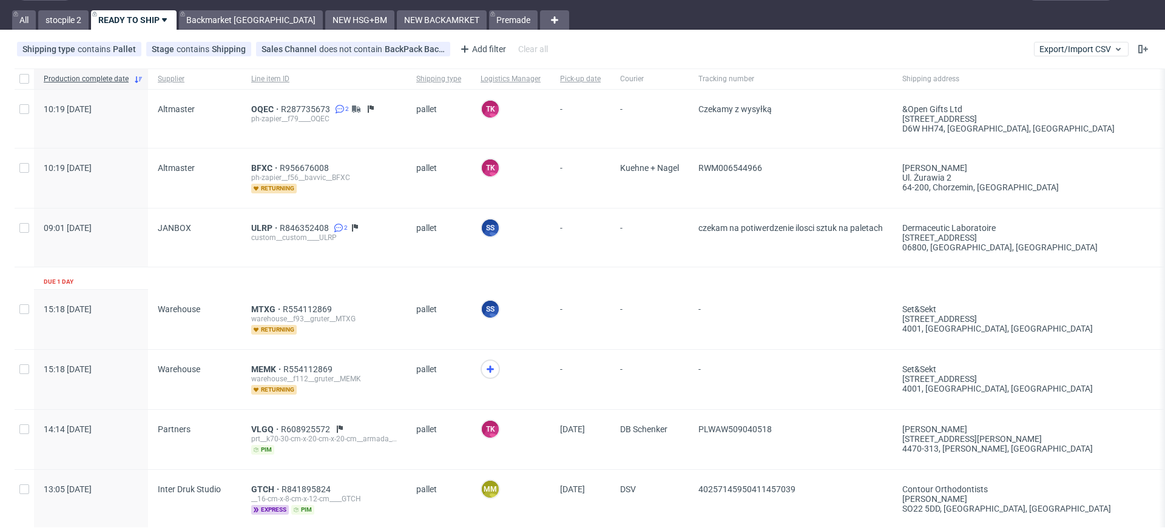
scroll to position [47, 0]
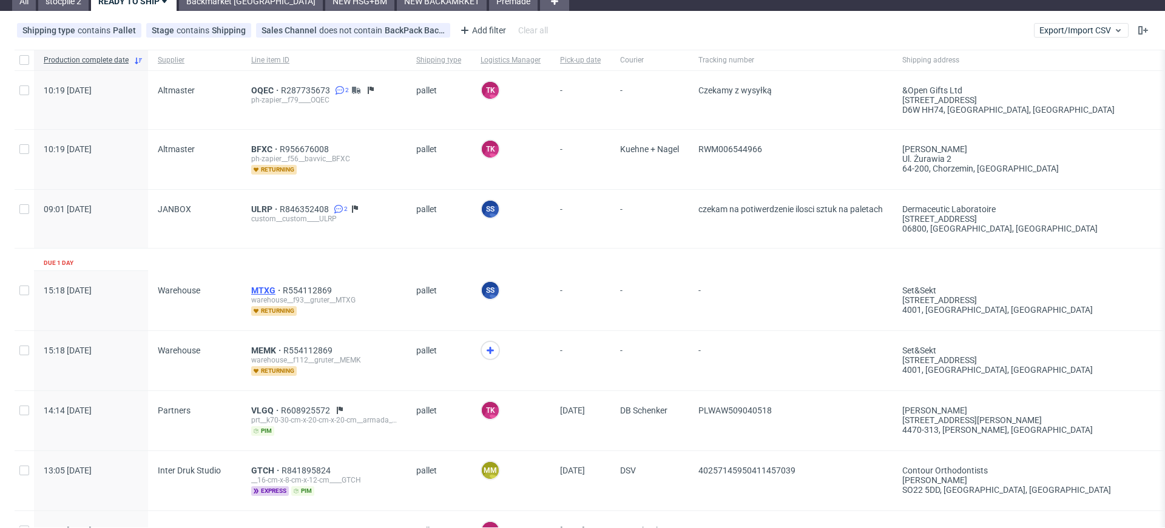
click at [263, 287] on span "MTXG" at bounding box center [267, 291] width 32 height 10
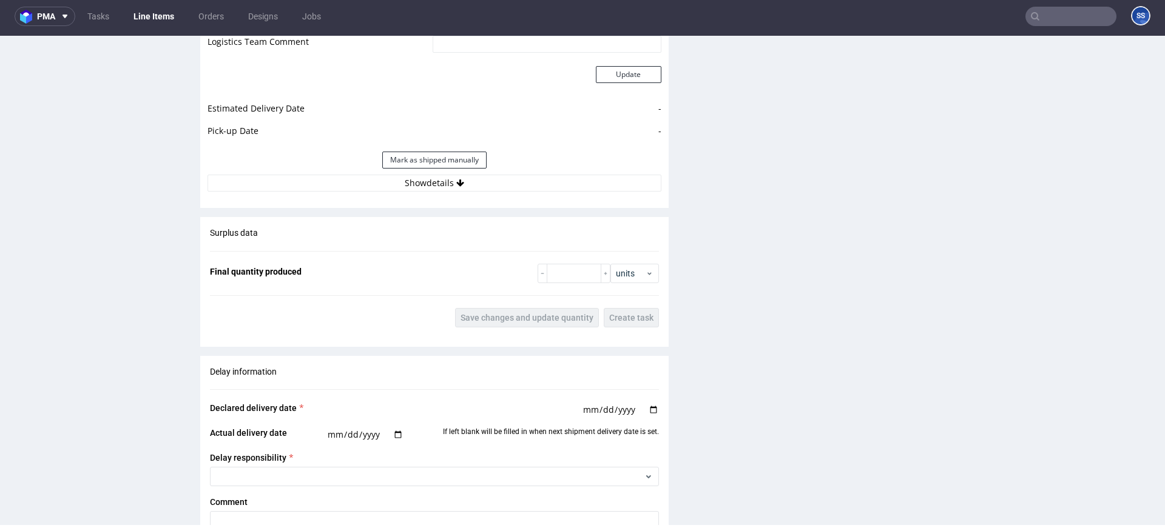
scroll to position [1325, 0]
click at [432, 189] on button "Show details" at bounding box center [434, 182] width 454 height 17
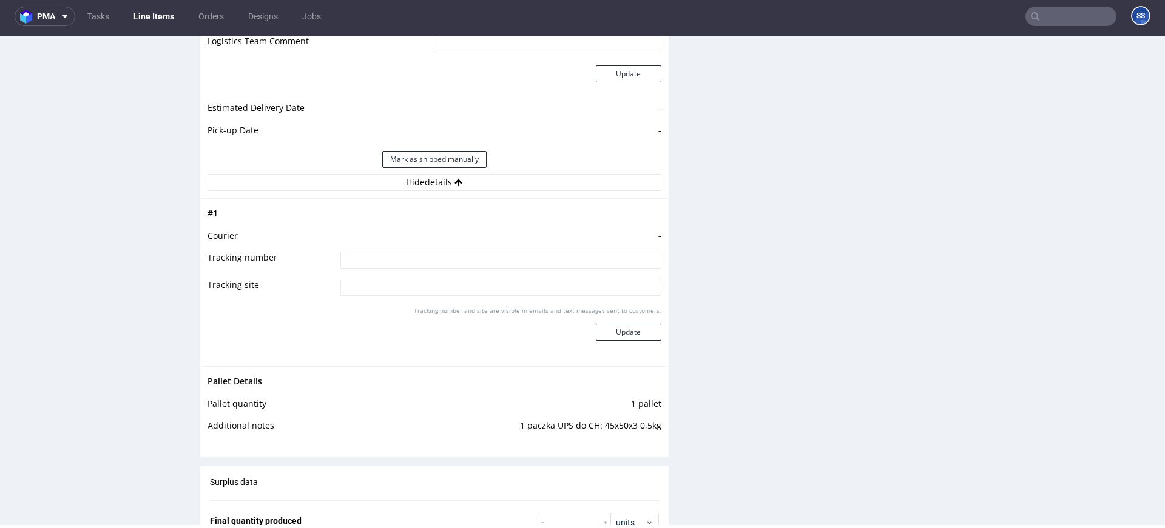
click at [380, 262] on input at bounding box center [500, 260] width 321 height 17
paste input "R554112869MTXG"
type input "R554112869MTXG"
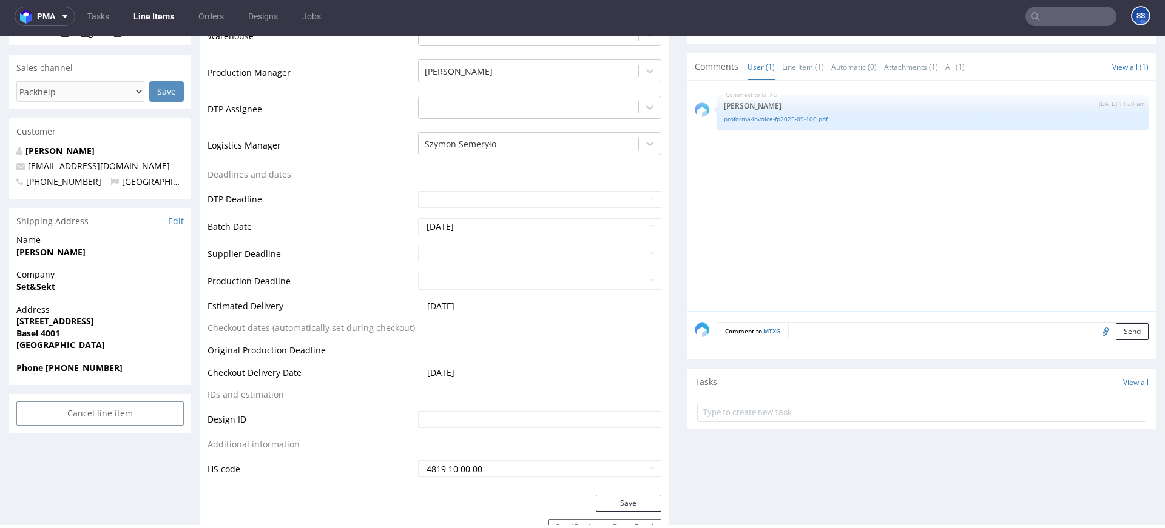
scroll to position [341, 0]
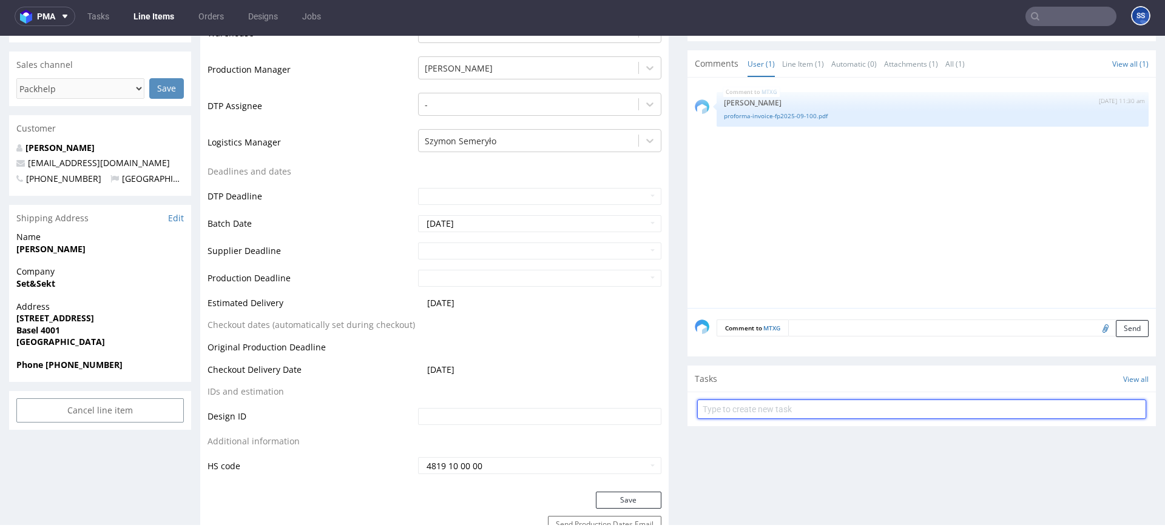
click at [760, 408] on input "text" at bounding box center [921, 409] width 449 height 19
type input "Etykiety"
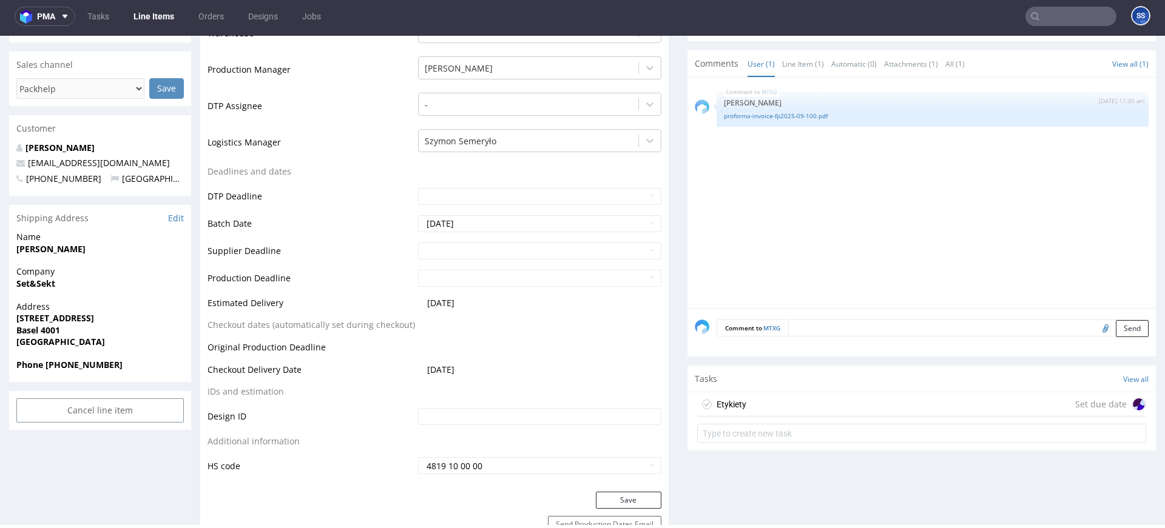
click at [792, 400] on div "Etykiety Set due date" at bounding box center [921, 404] width 449 height 24
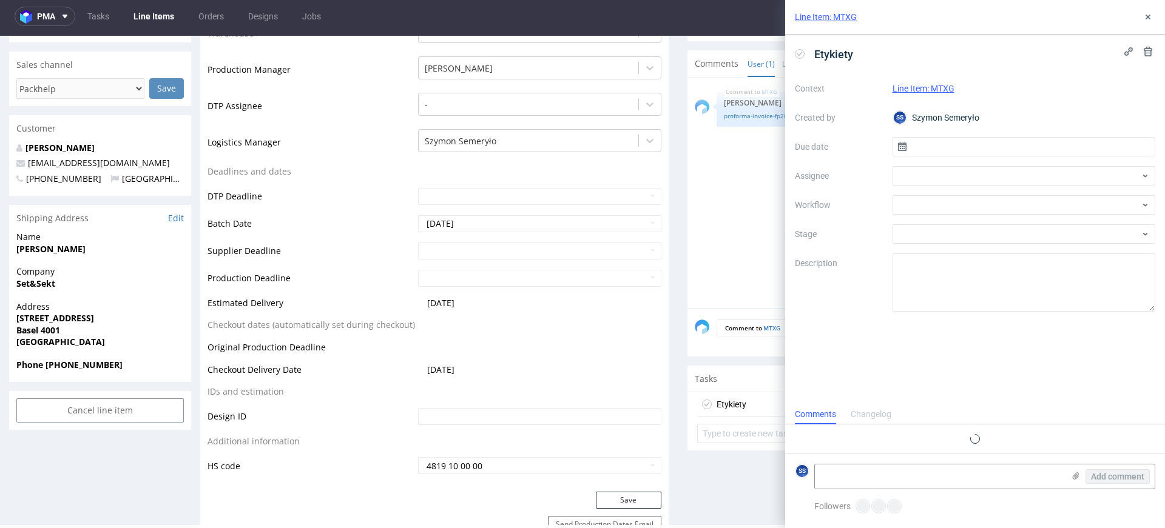
scroll to position [10, 0]
click at [937, 147] on input "text" at bounding box center [1023, 146] width 263 height 19
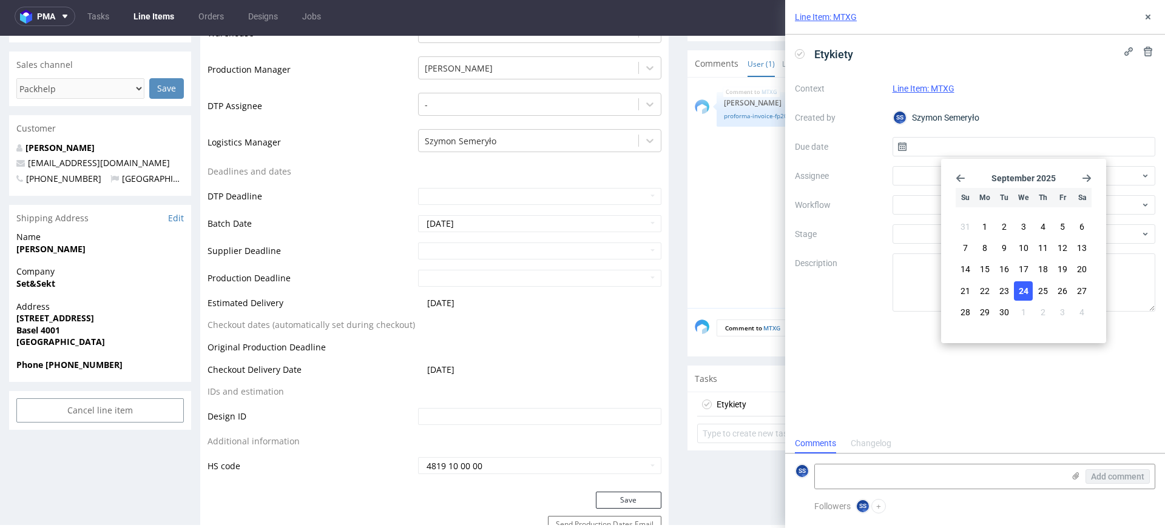
click at [1030, 286] on button "24" at bounding box center [1023, 290] width 19 height 19
type input "[DATE]"
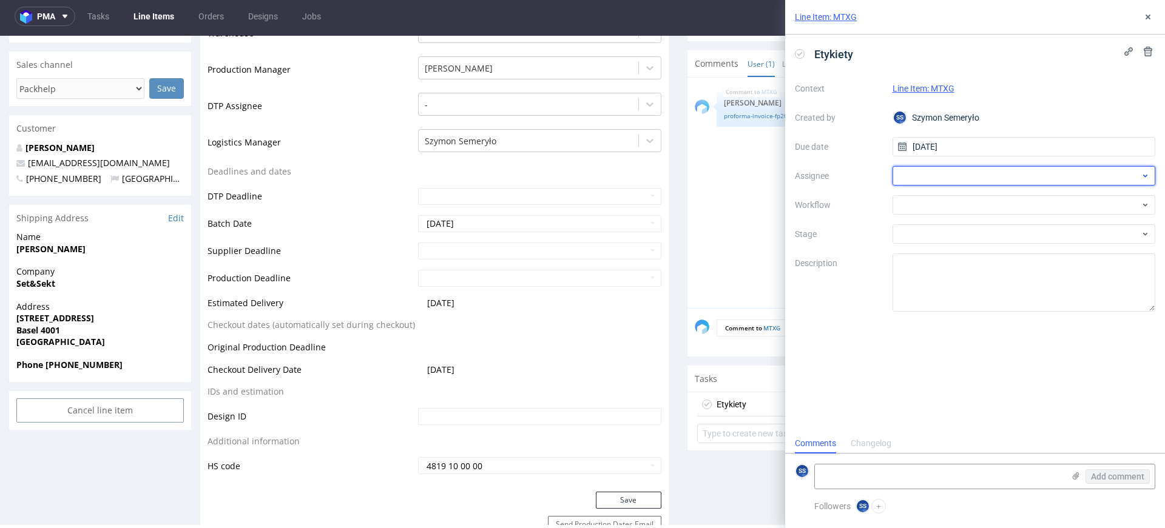
click at [943, 181] on div at bounding box center [1023, 175] width 263 height 19
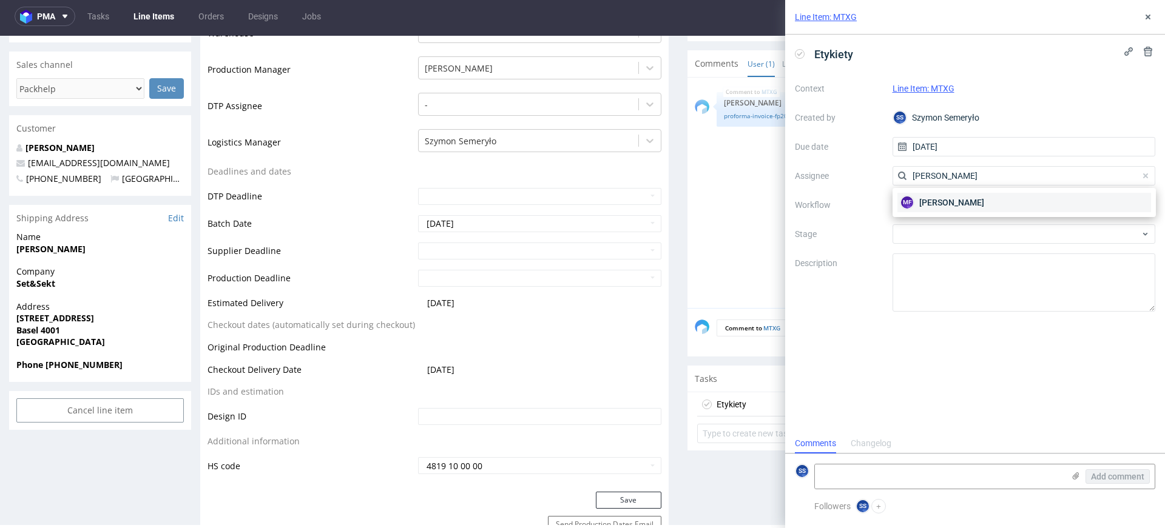
type input "michał f"
click at [937, 198] on span "Michał Fedorowicz" at bounding box center [951, 203] width 65 height 12
click at [1073, 475] on icon at bounding box center [1076, 476] width 10 height 10
click at [0, 0] on input "file" at bounding box center [0, 0] width 0 height 0
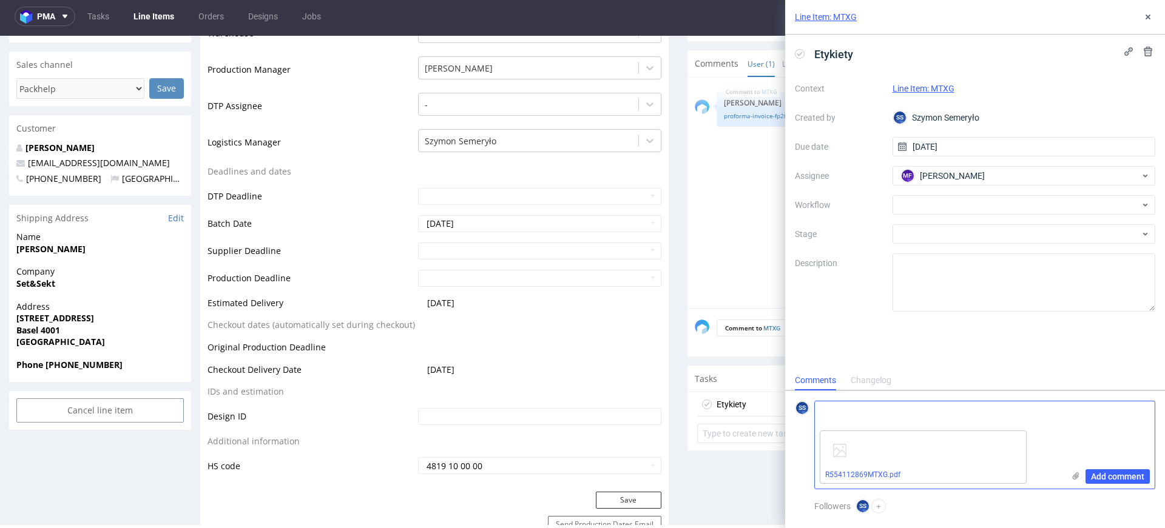
click at [865, 417] on textarea at bounding box center [939, 414] width 249 height 24
paste textarea "1Z5A15800491919281"
type textarea "1Z5A15800491919281"
click at [1101, 476] on span "Add comment" at bounding box center [1117, 477] width 53 height 8
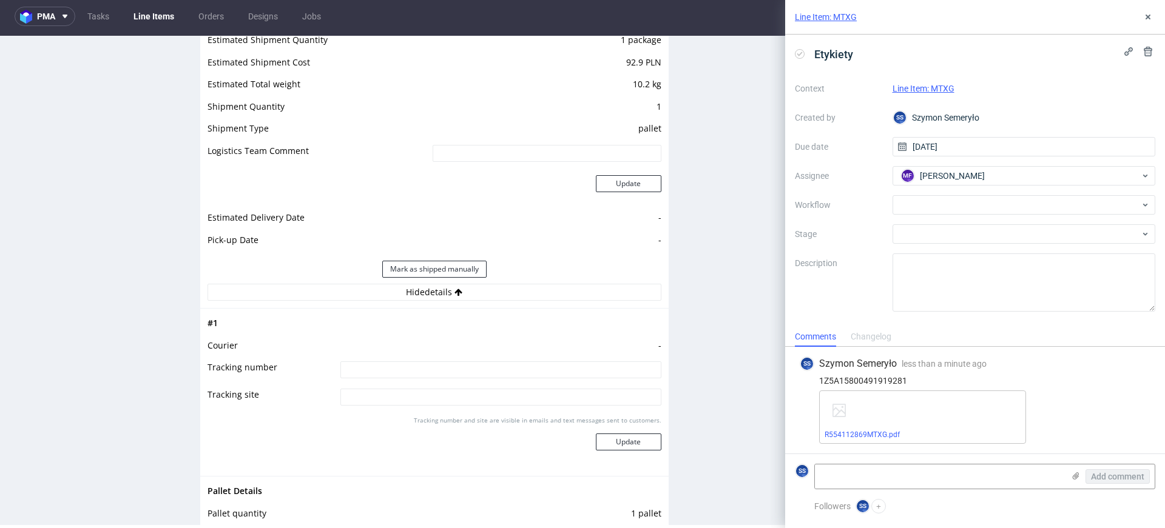
scroll to position [1227, 0]
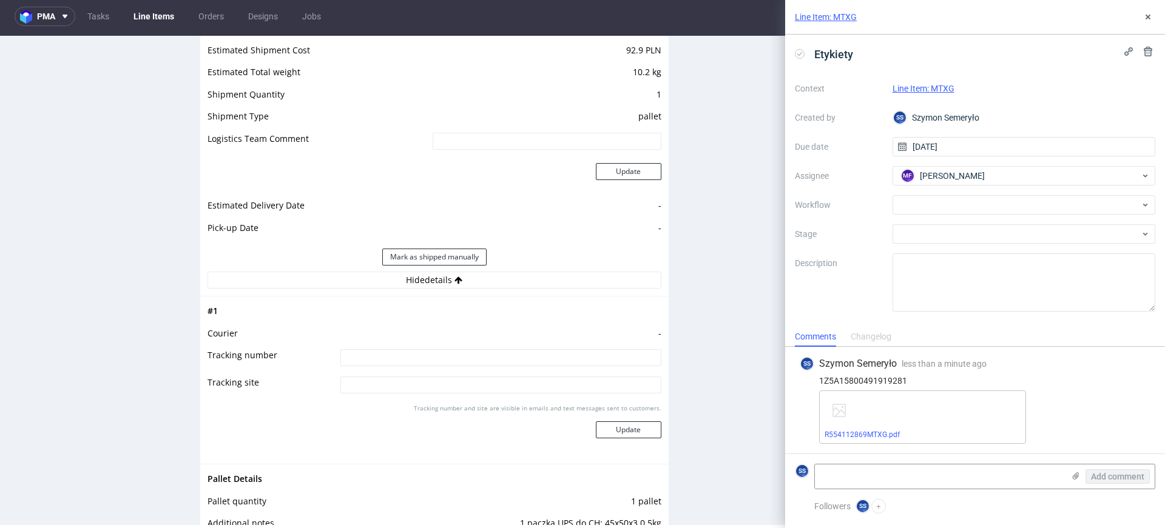
click at [391, 352] on input at bounding box center [500, 357] width 321 height 17
paste input "1Z5A15800491919281"
type input "1Z5A15800491919281"
click at [621, 431] on button "Update" at bounding box center [629, 430] width 66 height 17
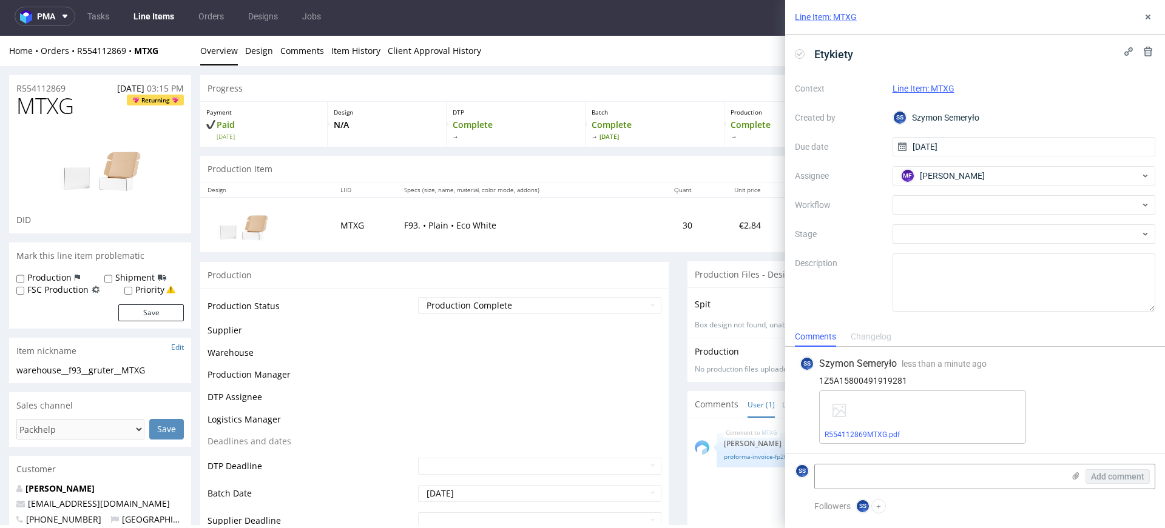
scroll to position [765, 0]
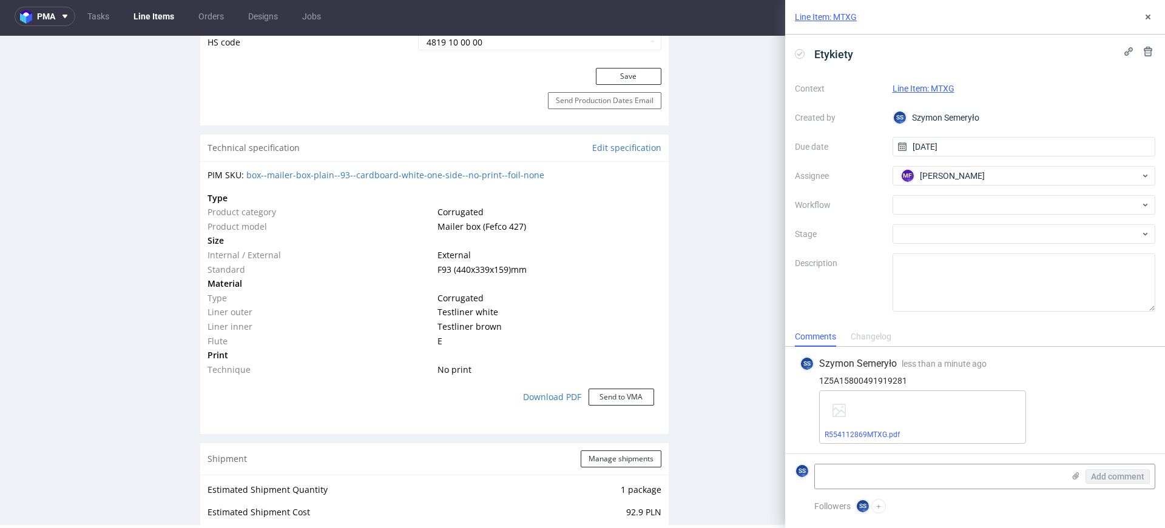
click at [159, 15] on link "Line Items" at bounding box center [153, 16] width 55 height 19
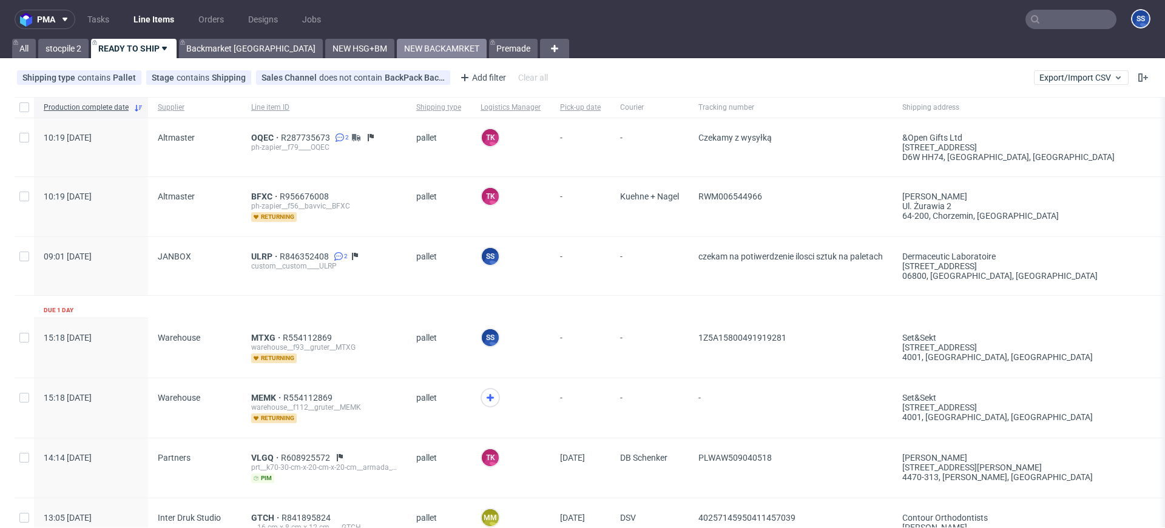
click at [397, 40] on link "NEW BACKAMRKET" at bounding box center [442, 48] width 90 height 19
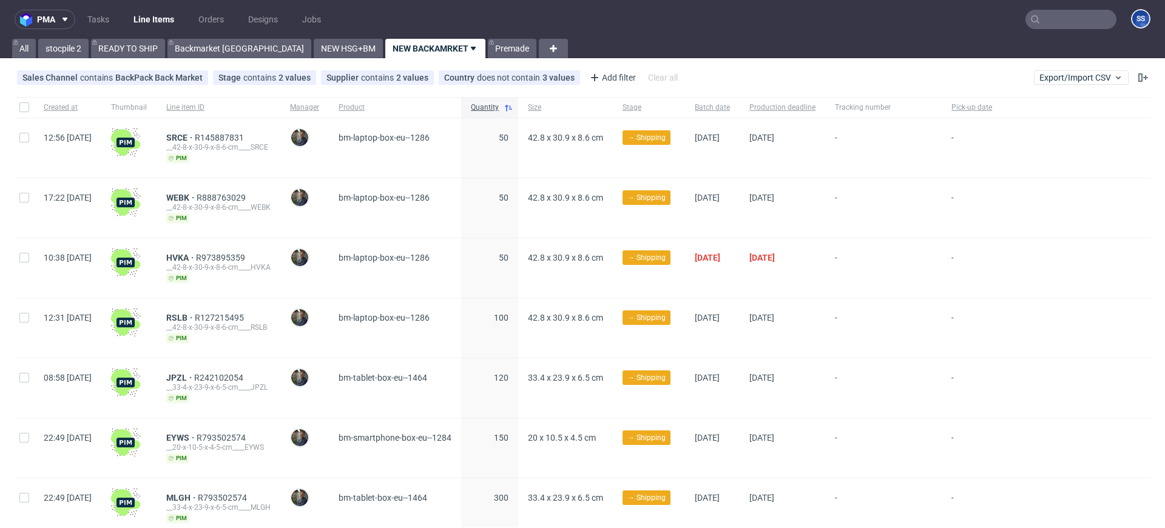
scroll to position [290, 0]
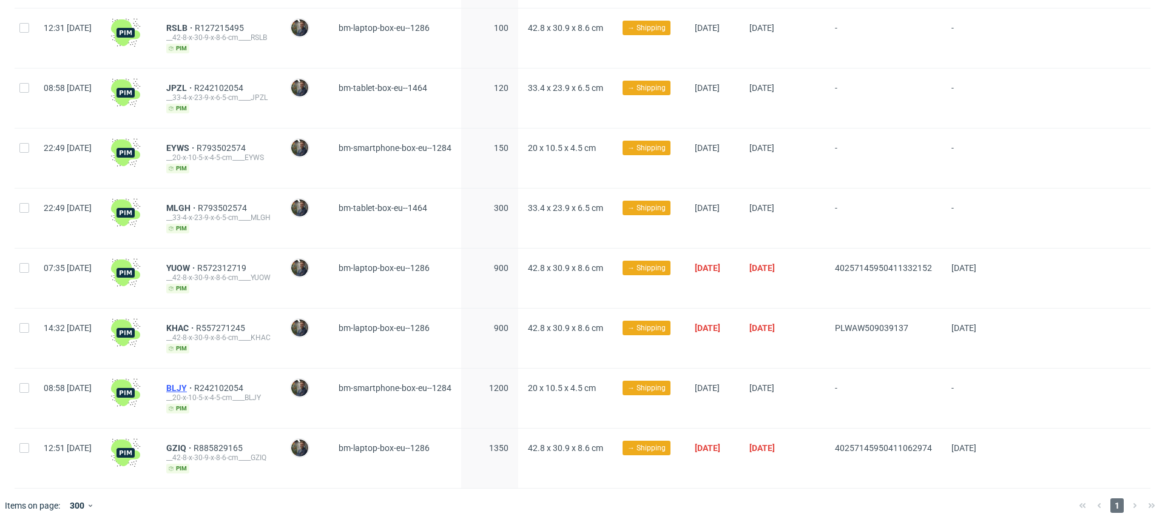
click at [194, 386] on span "BLJY" at bounding box center [180, 388] width 28 height 10
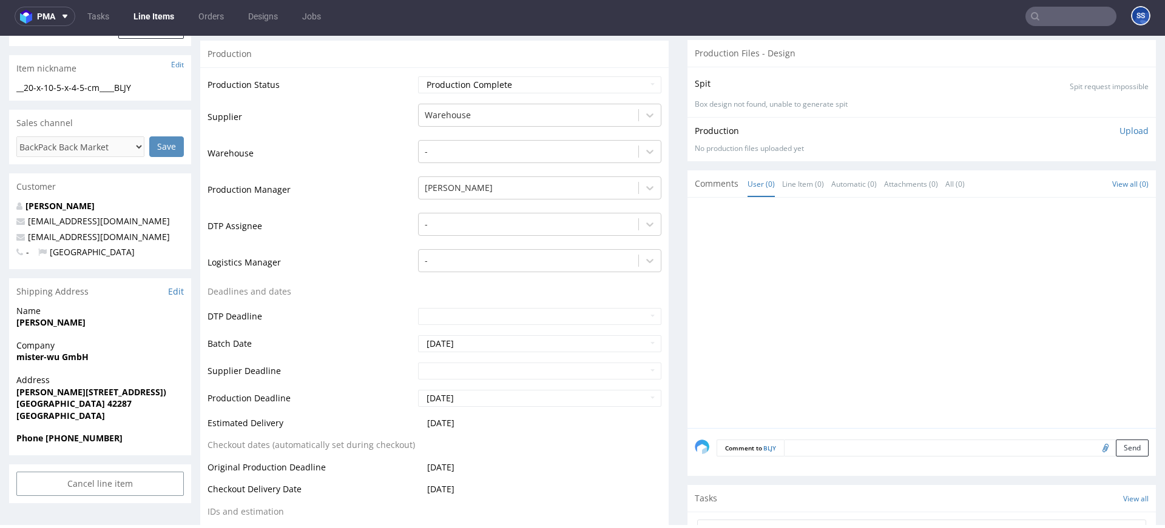
scroll to position [195, 0]
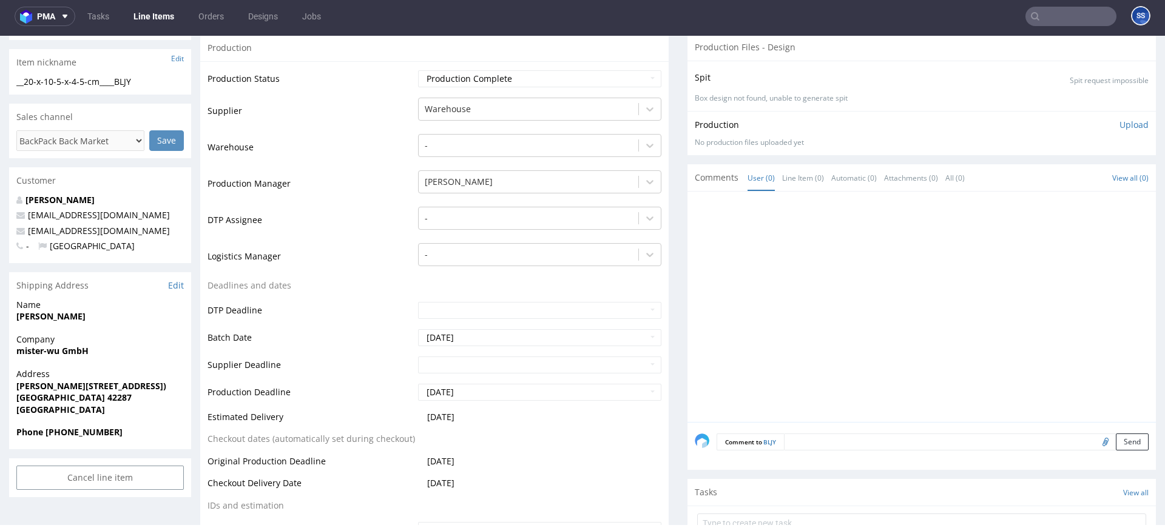
click at [59, 346] on strong "mister-wu GmbH" at bounding box center [52, 351] width 72 height 12
click at [61, 352] on strong "mister-wu GmbH" at bounding box center [52, 351] width 72 height 12
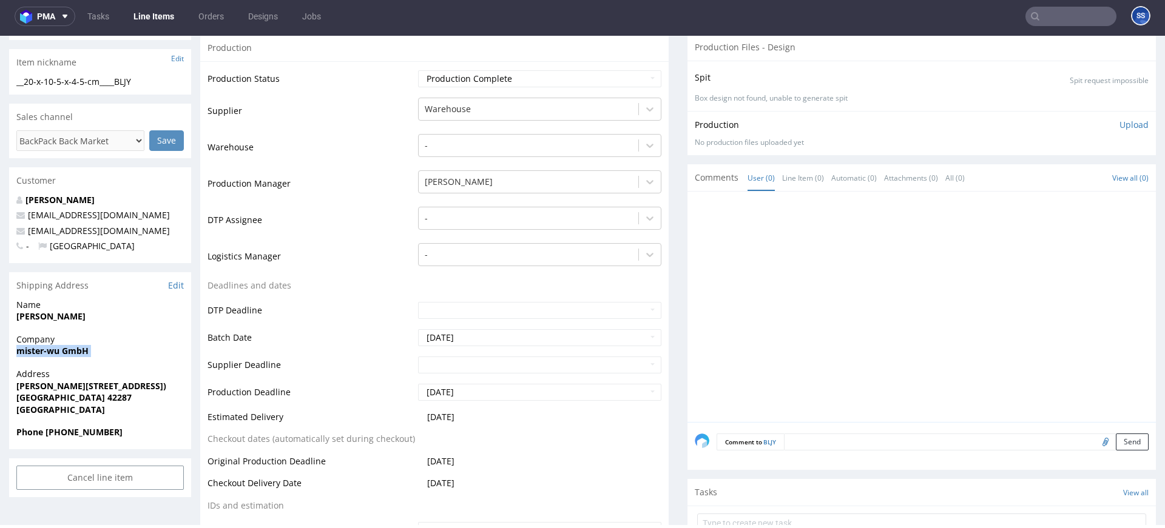
copy strong "mister-wu GmbH"
click at [33, 314] on strong "Guangte Wu" at bounding box center [50, 317] width 69 height 12
click at [34, 314] on strong "Guangte Wu" at bounding box center [50, 317] width 69 height 12
copy strong "Guangte Wu"
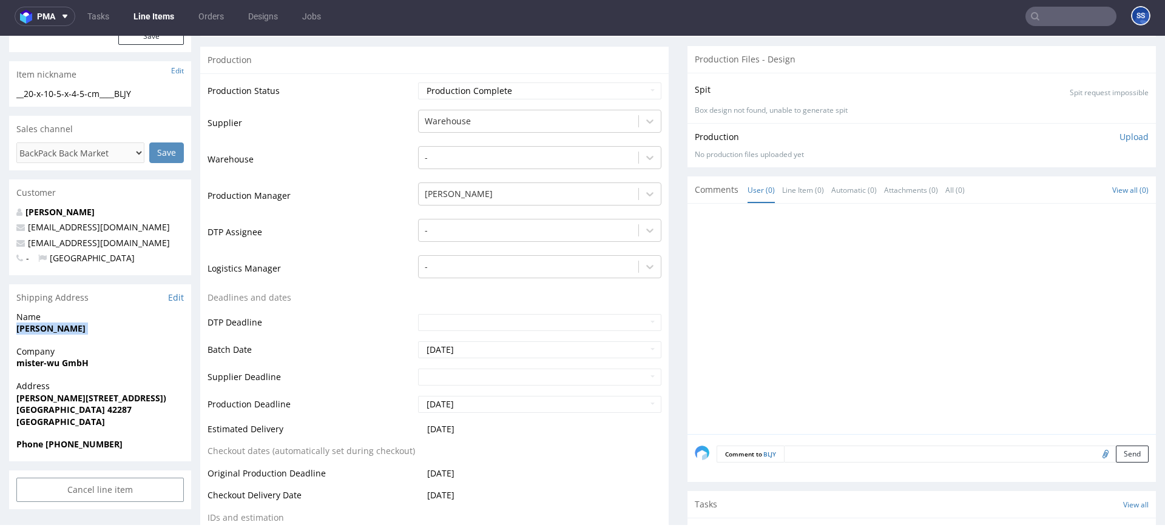
scroll to position [186, 0]
click at [79, 413] on span "Wuppertal 42287" at bounding box center [99, 408] width 167 height 12
click at [78, 413] on span "Wuppertal 42287" at bounding box center [99, 408] width 167 height 12
copy strong "42287"
click at [18, 394] on strong "Heinz-Fangmanstraße 6 (Halle 3)" at bounding box center [91, 396] width 150 height 12
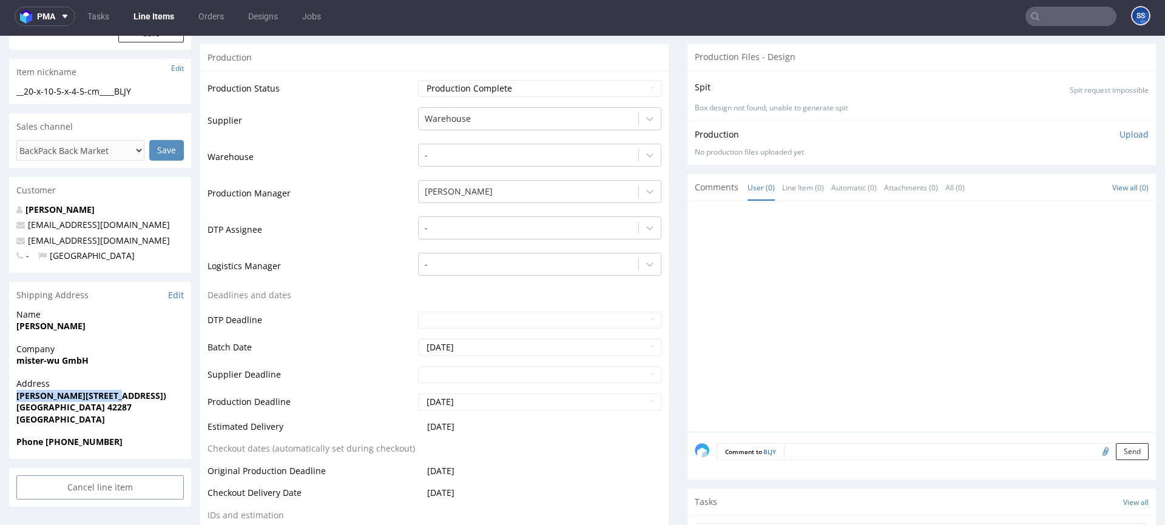
copy strong "Heinz-Fangmanstraße 6"
drag, startPoint x: 16, startPoint y: 394, endPoint x: 229, endPoint y: 85, distance: 375.2
click at [117, 397] on strong "Heinz-Fangmanstraße 6 (Halle 3)" at bounding box center [91, 396] width 150 height 12
drag, startPoint x: 165, startPoint y: 395, endPoint x: 121, endPoint y: 398, distance: 44.4
click at [120, 398] on span "Heinz-Fangmanstraße 6 (Halle 3)" at bounding box center [99, 396] width 167 height 12
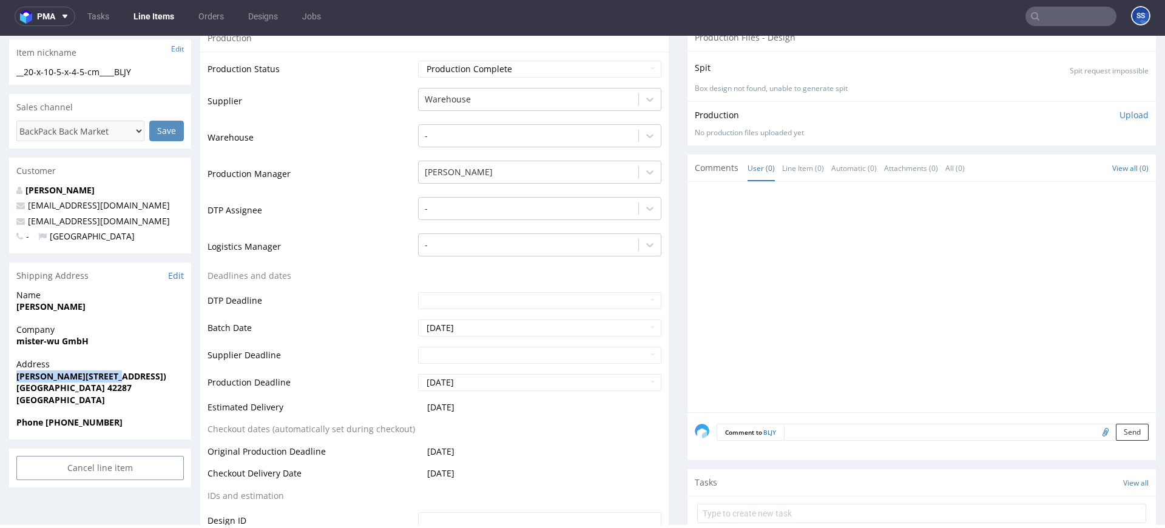
scroll to position [206, 0]
drag, startPoint x: 133, startPoint y: 223, endPoint x: 42, endPoint y: 215, distance: 90.7
click at [29, 224] on p "rechnung@mister-wu.com" at bounding box center [99, 220] width 167 height 12
drag, startPoint x: 44, startPoint y: 423, endPoint x: 133, endPoint y: 422, distance: 89.2
click at [138, 422] on span "Phone +49 162 6978352" at bounding box center [99, 422] width 167 height 12
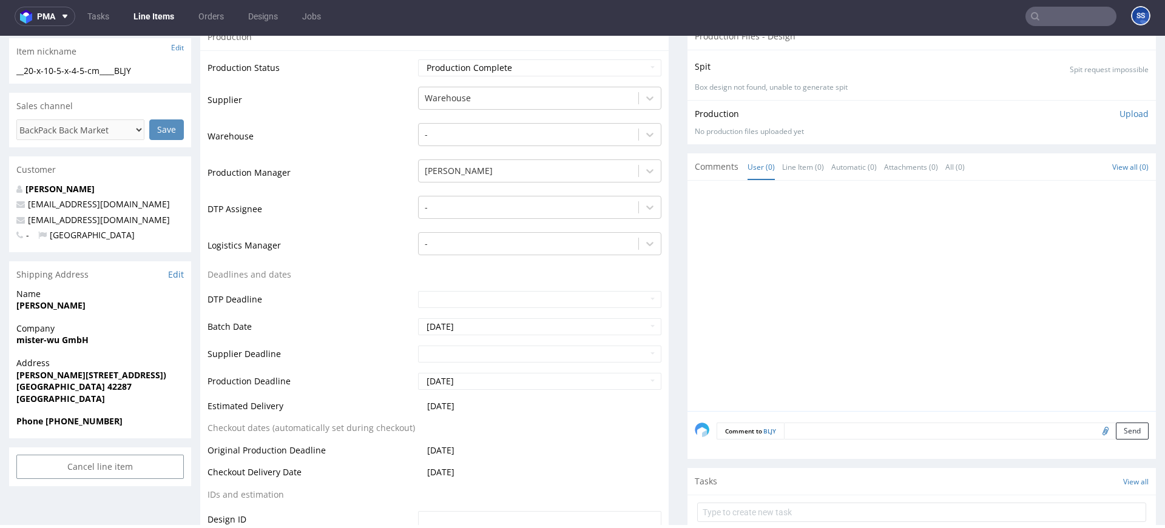
drag, startPoint x: 79, startPoint y: 421, endPoint x: 46, endPoint y: 424, distance: 33.5
click at [46, 424] on span "Phone +49 162 6978352" at bounding box center [99, 422] width 167 height 12
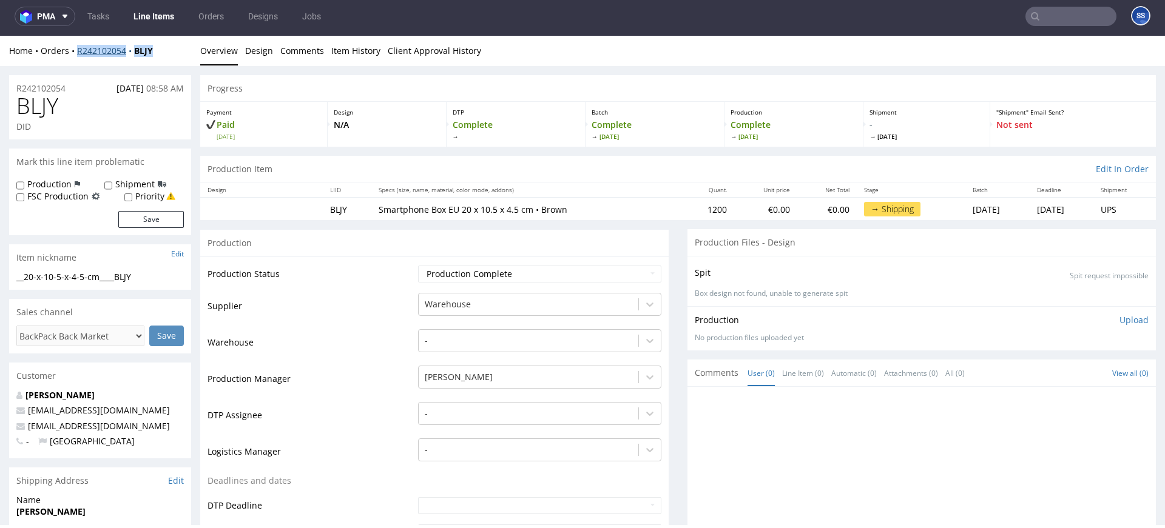
drag, startPoint x: 166, startPoint y: 55, endPoint x: 81, endPoint y: 53, distance: 84.9
click at [77, 53] on div "Home Orders R242102054 BLJY" at bounding box center [100, 51] width 182 height 12
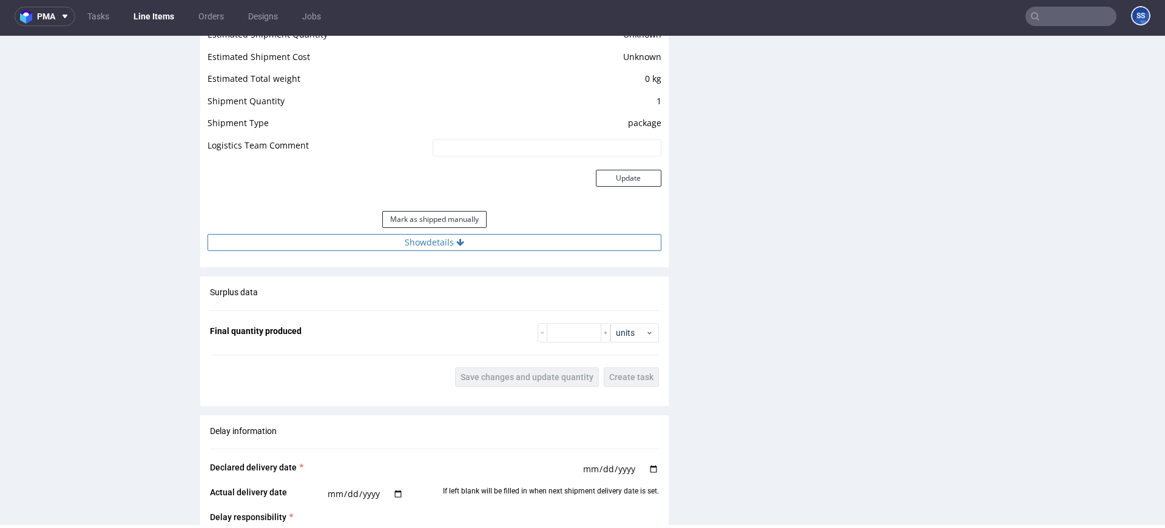
click at [436, 244] on button "Show details" at bounding box center [434, 242] width 454 height 17
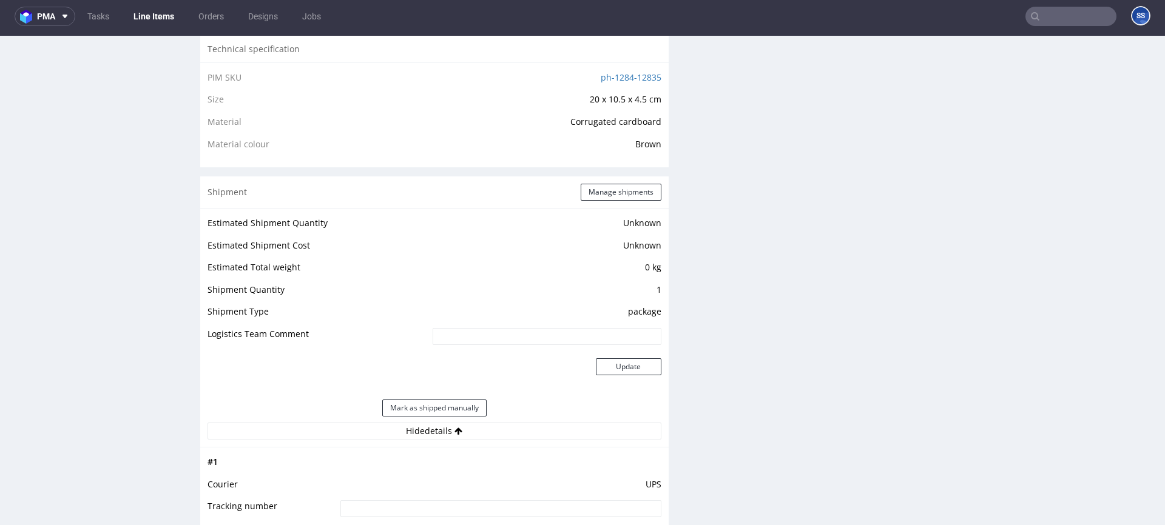
scroll to position [617, 0]
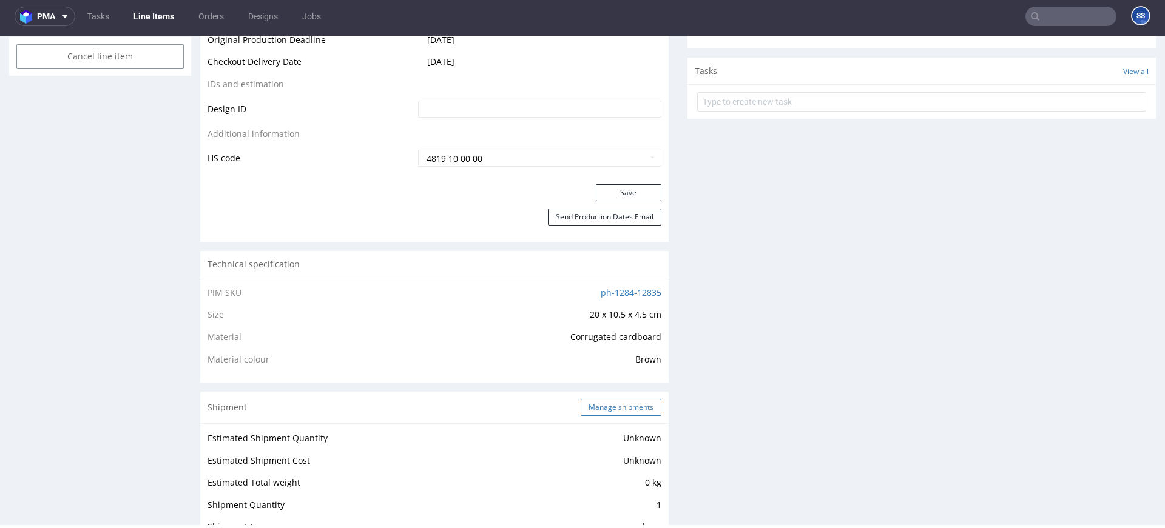
click at [614, 407] on button "Manage shipments" at bounding box center [621, 407] width 81 height 17
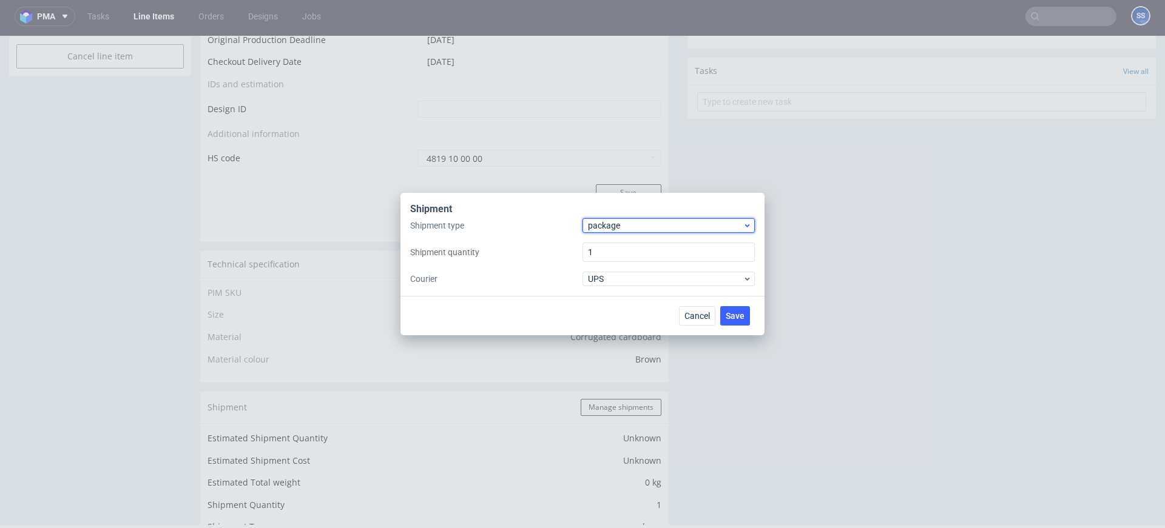
click at [603, 218] on div "package" at bounding box center [668, 225] width 172 height 15
click at [616, 243] on div "pallet" at bounding box center [668, 251] width 163 height 22
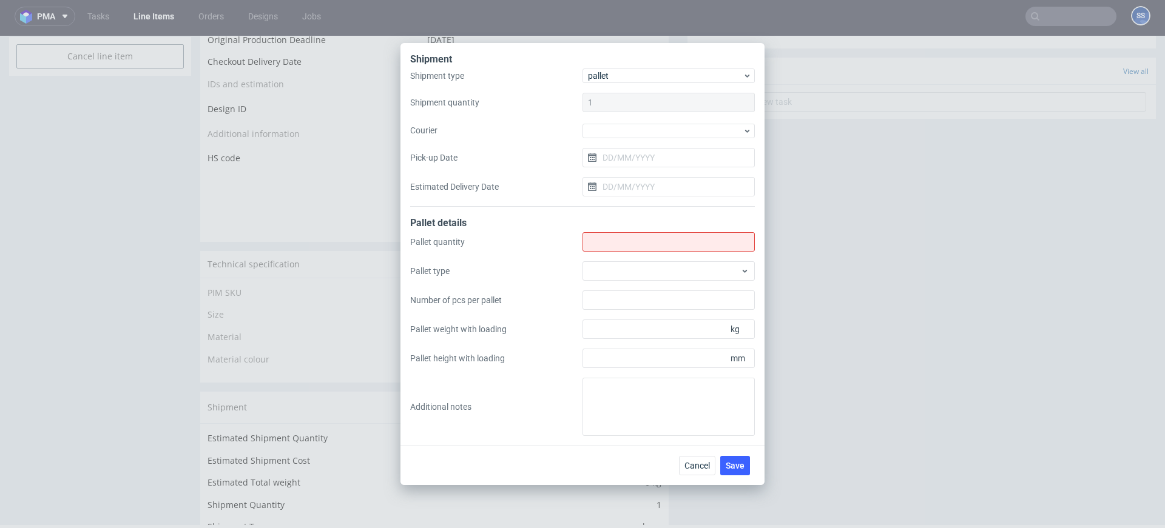
click at [608, 122] on div at bounding box center [668, 130] width 172 height 16
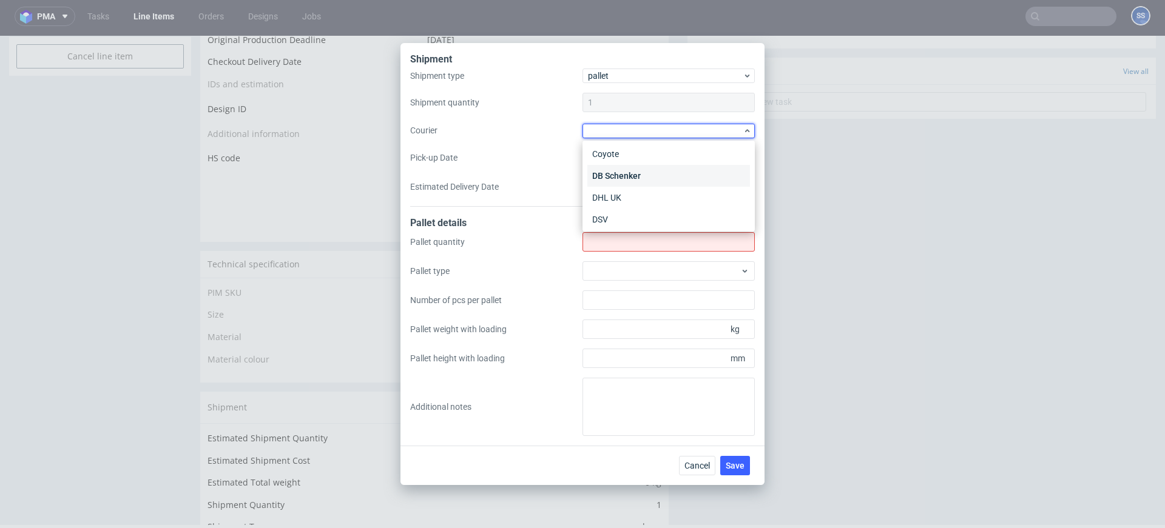
scroll to position [24, 0]
click at [651, 181] on div "DB Schenker" at bounding box center [668, 177] width 163 height 22
click at [619, 159] on input "Pick-up Date" at bounding box center [668, 156] width 172 height 19
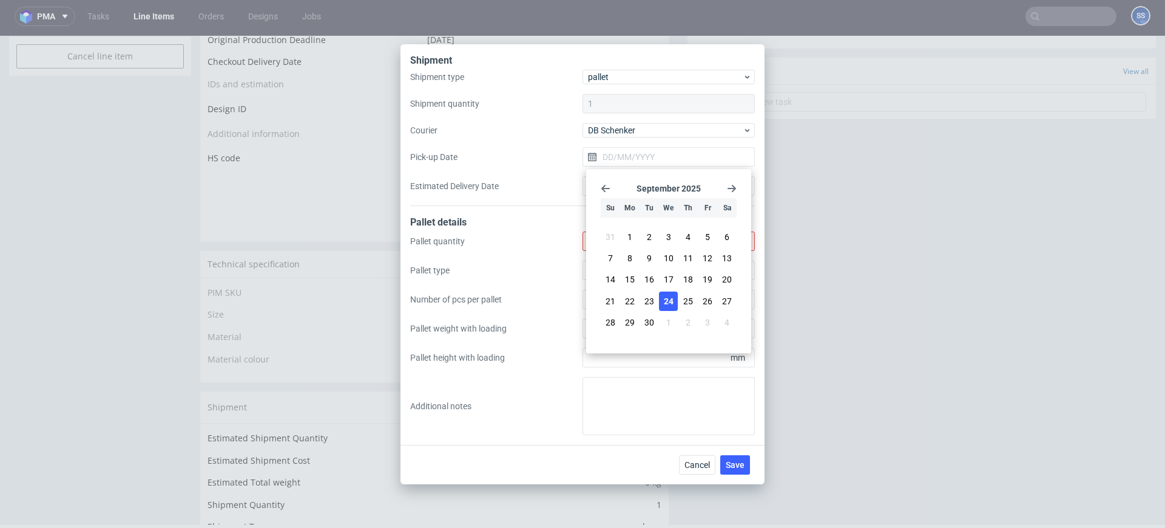
click at [670, 299] on span "24" at bounding box center [669, 301] width 10 height 12
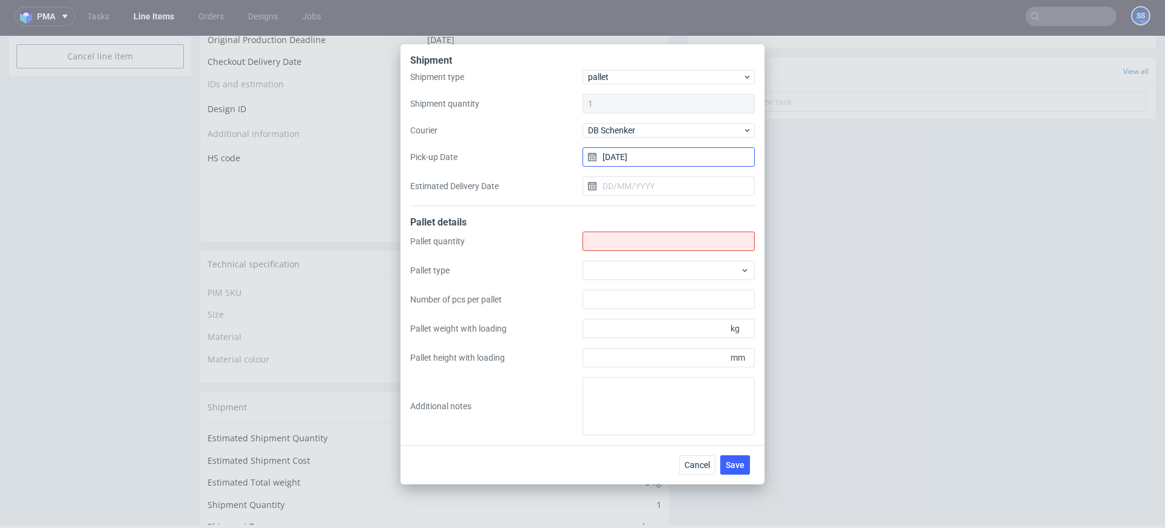
click at [616, 155] on input "24/09/2025" at bounding box center [668, 156] width 172 height 19
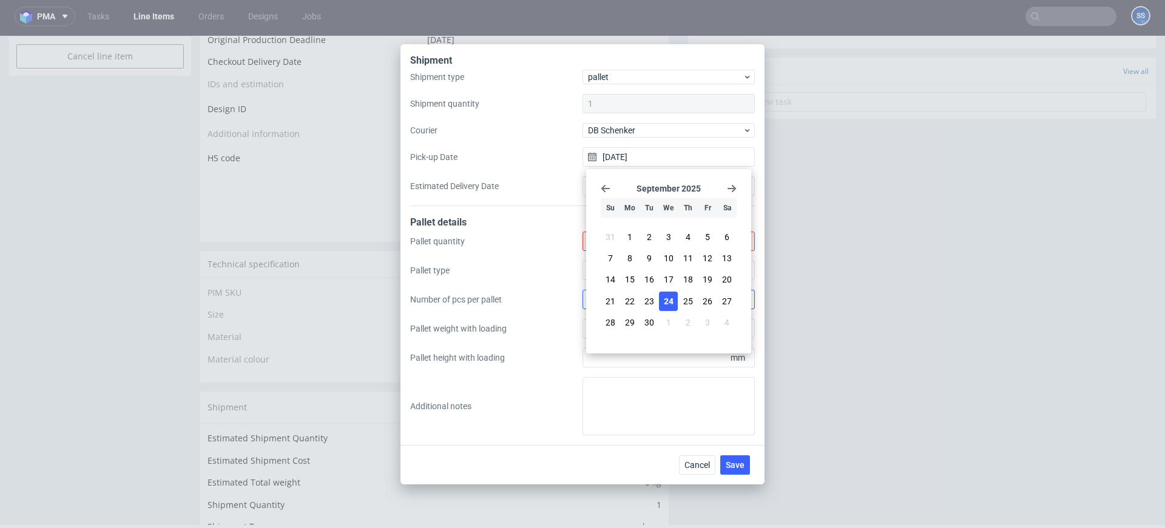
click at [684, 302] on span "25" at bounding box center [688, 301] width 10 height 12
type input "25/09/2025"
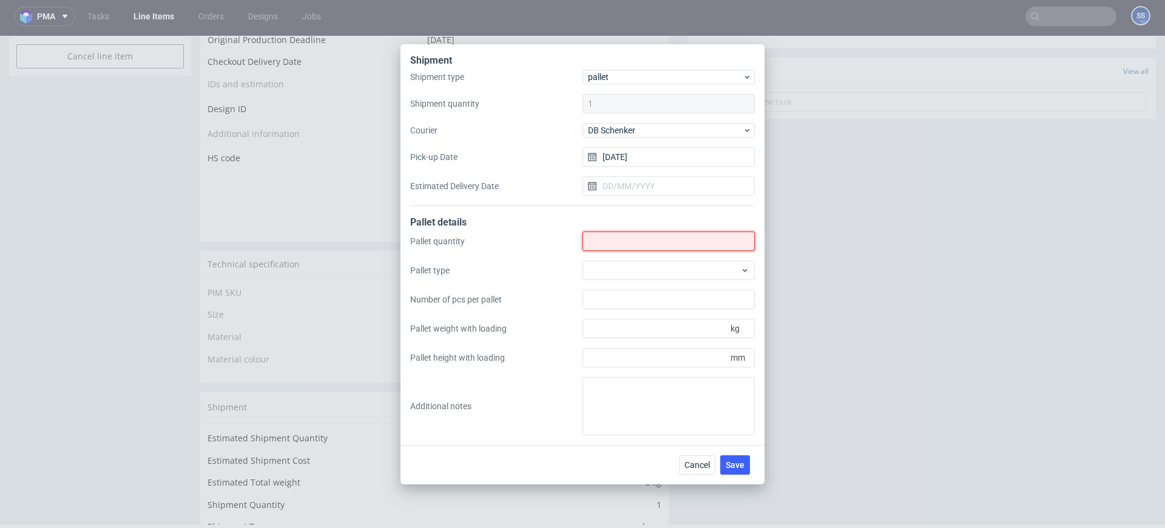
click at [599, 247] on input "Shipment type" at bounding box center [668, 241] width 172 height 19
type input "1"
click at [730, 462] on span "Save" at bounding box center [735, 465] width 19 height 8
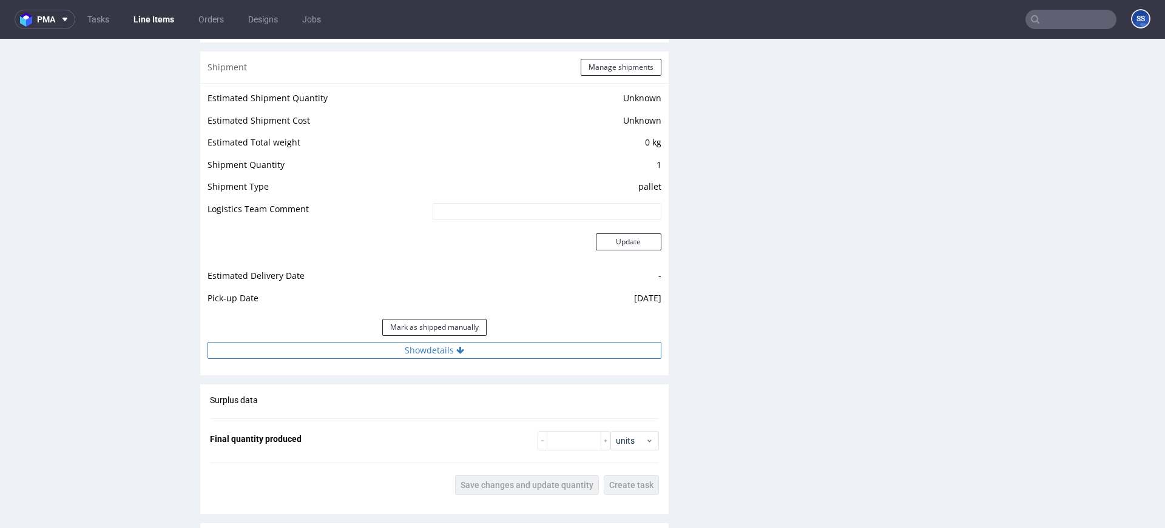
scroll to position [962, 0]
click at [460, 351] on icon at bounding box center [460, 349] width 8 height 8
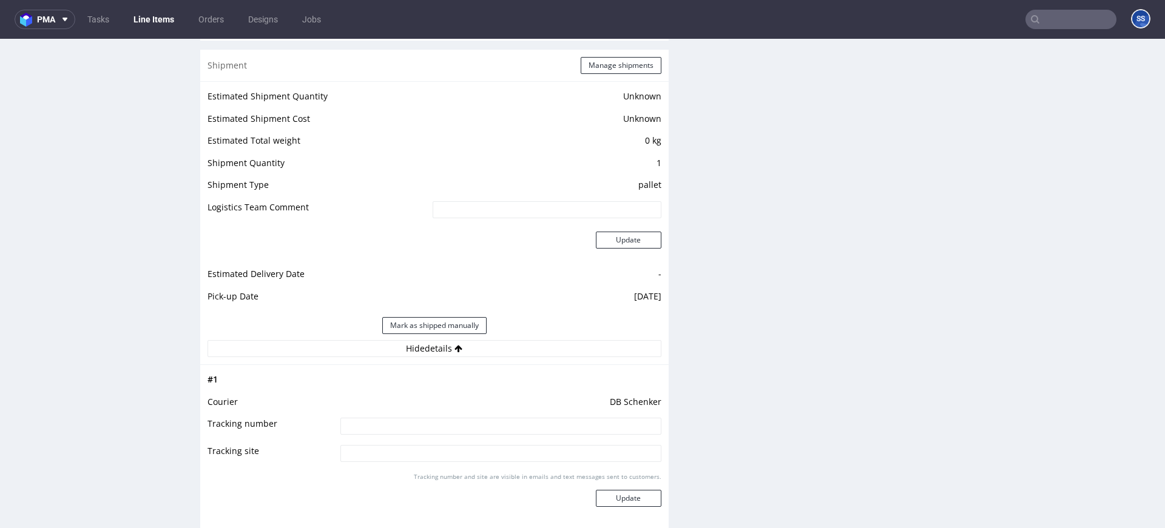
click at [450, 416] on td "DB Schenker" at bounding box center [499, 406] width 324 height 22
drag, startPoint x: 445, startPoint y: 425, endPoint x: 533, endPoint y: 454, distance: 92.8
click at [445, 425] on input at bounding box center [500, 426] width 321 height 17
paste input "PLWAW509042258"
type input "PLWAW509042258"
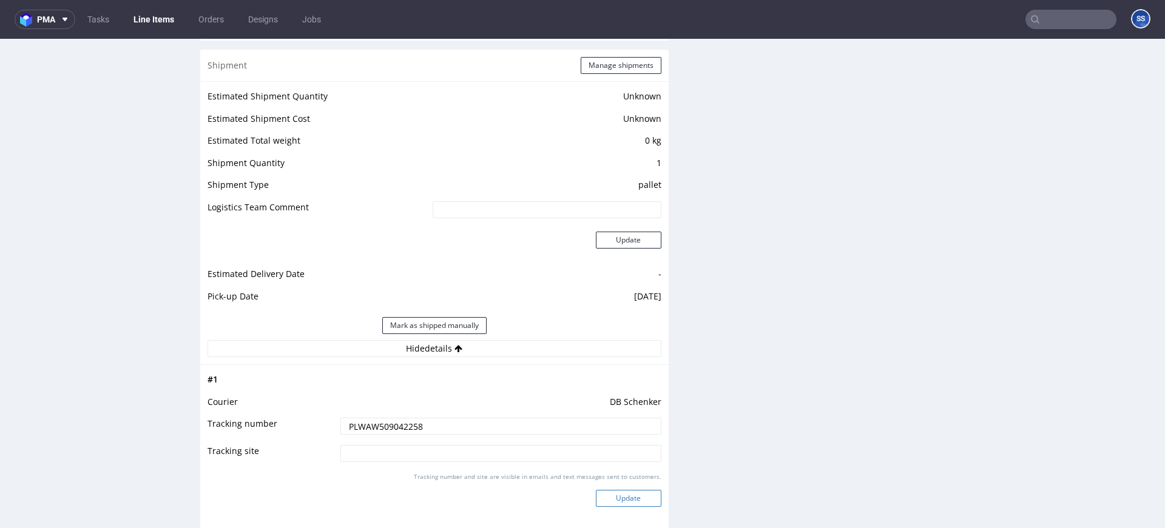
click at [621, 490] on button "Update" at bounding box center [629, 498] width 66 height 17
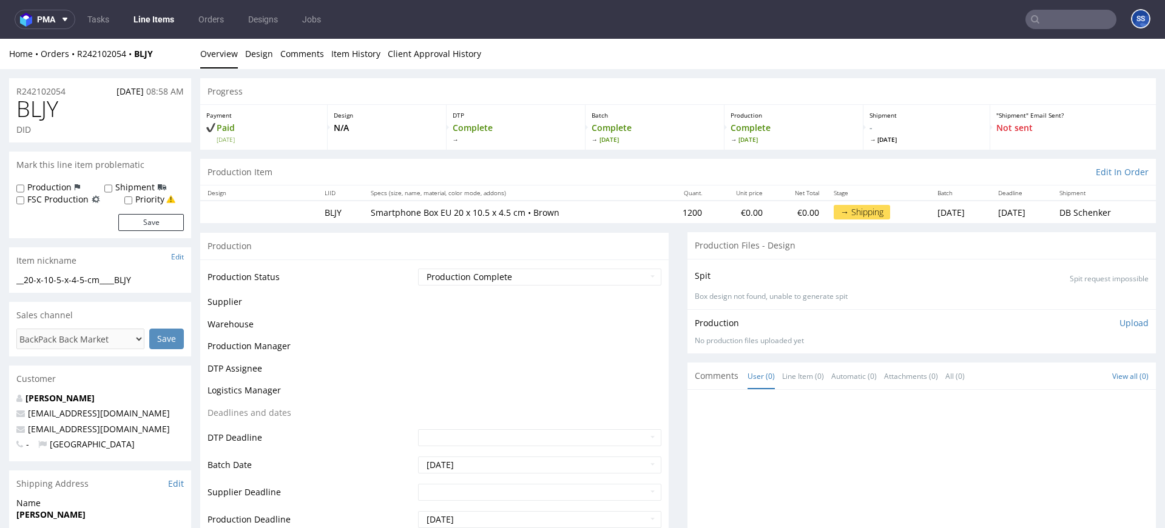
scroll to position [793, 0]
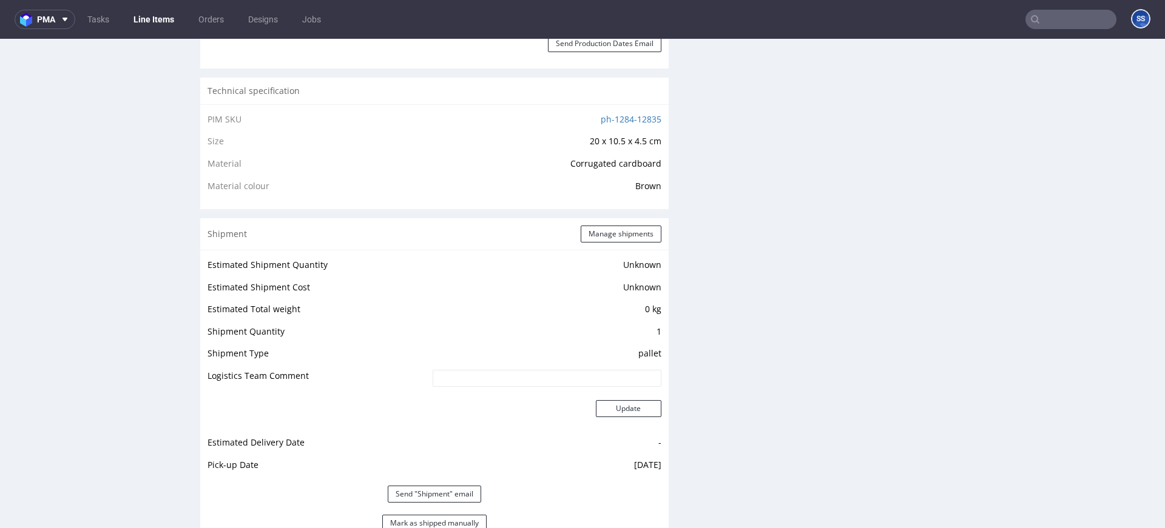
click at [143, 19] on link "Line Items" at bounding box center [153, 19] width 55 height 19
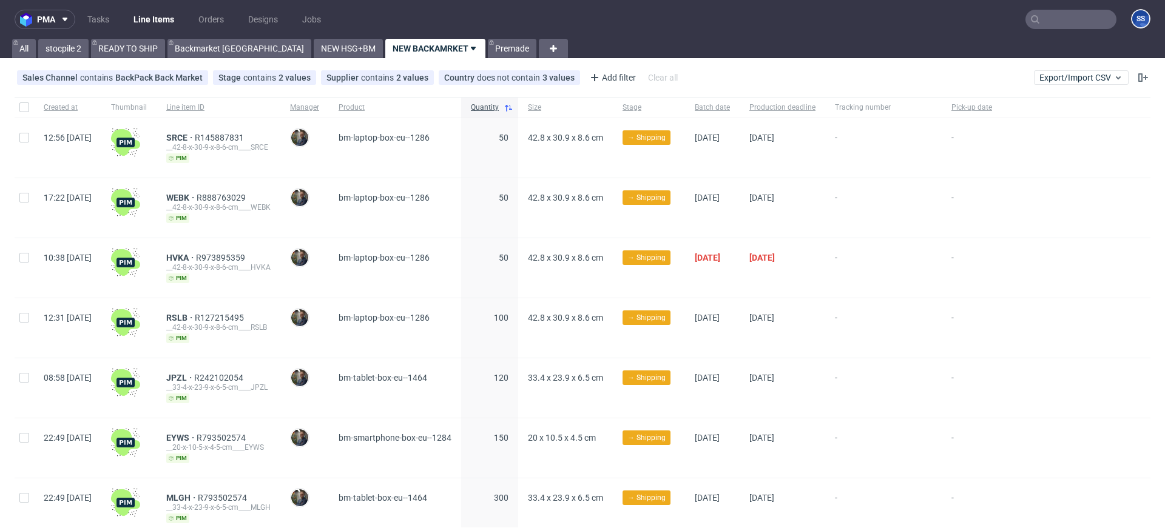
click at [149, 46] on link "READY TO SHIP" at bounding box center [128, 48] width 74 height 19
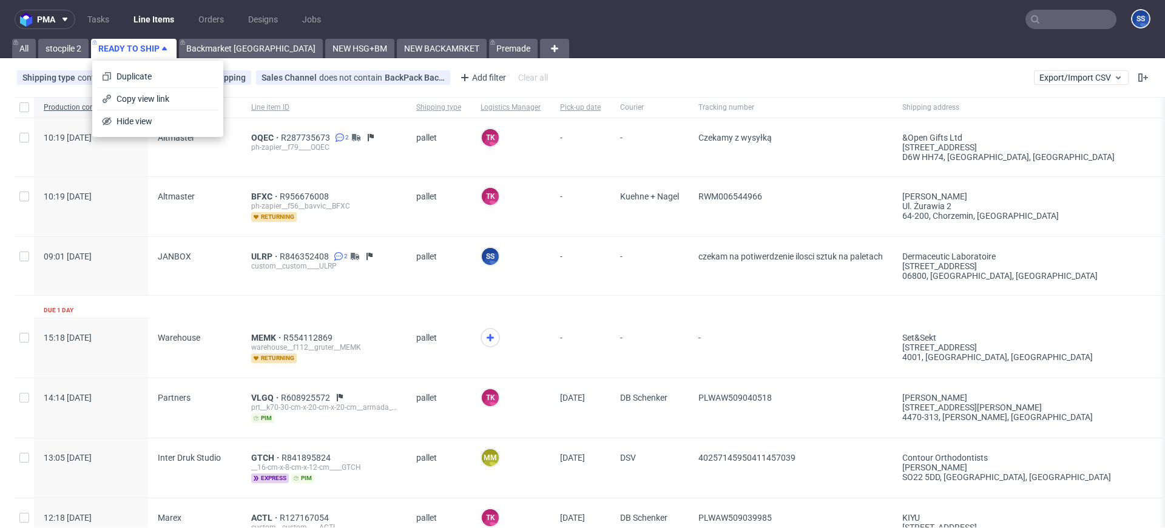
click at [237, 255] on div "JANBOX" at bounding box center [194, 266] width 93 height 58
click at [260, 257] on span "ULRP" at bounding box center [265, 257] width 29 height 10
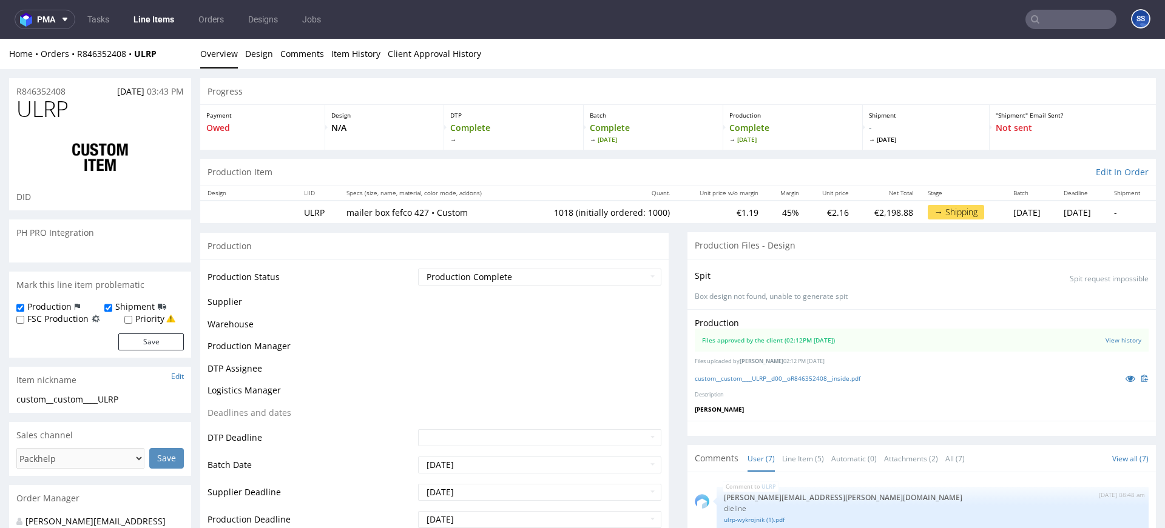
scroll to position [101, 0]
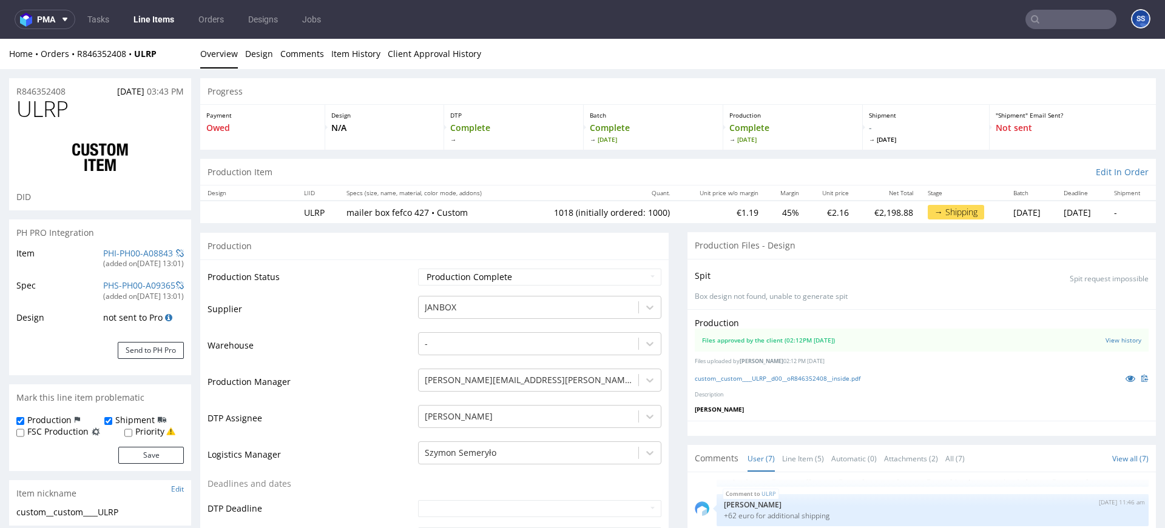
select select "in_progress"
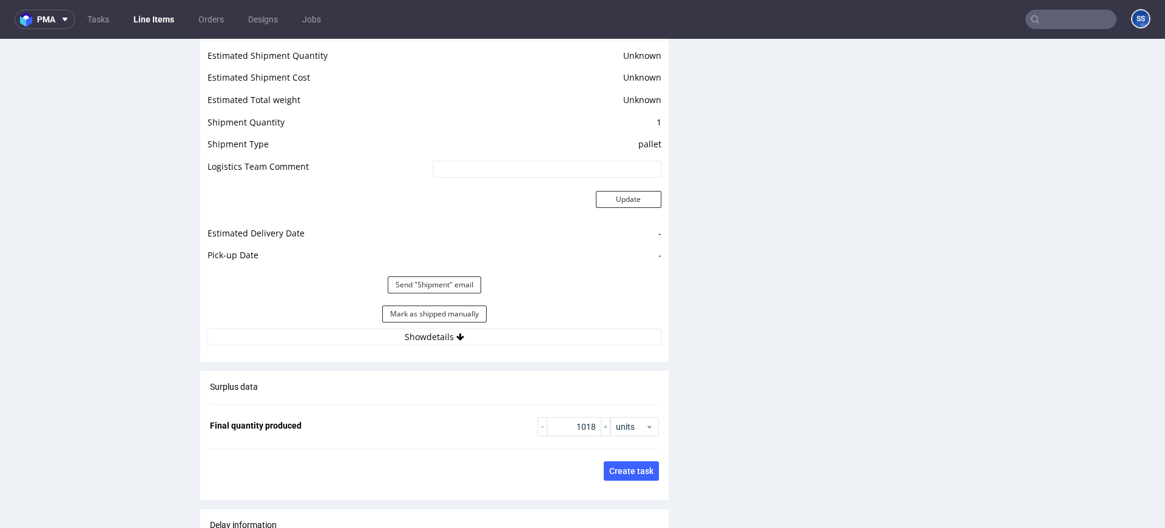
scroll to position [1645, 0]
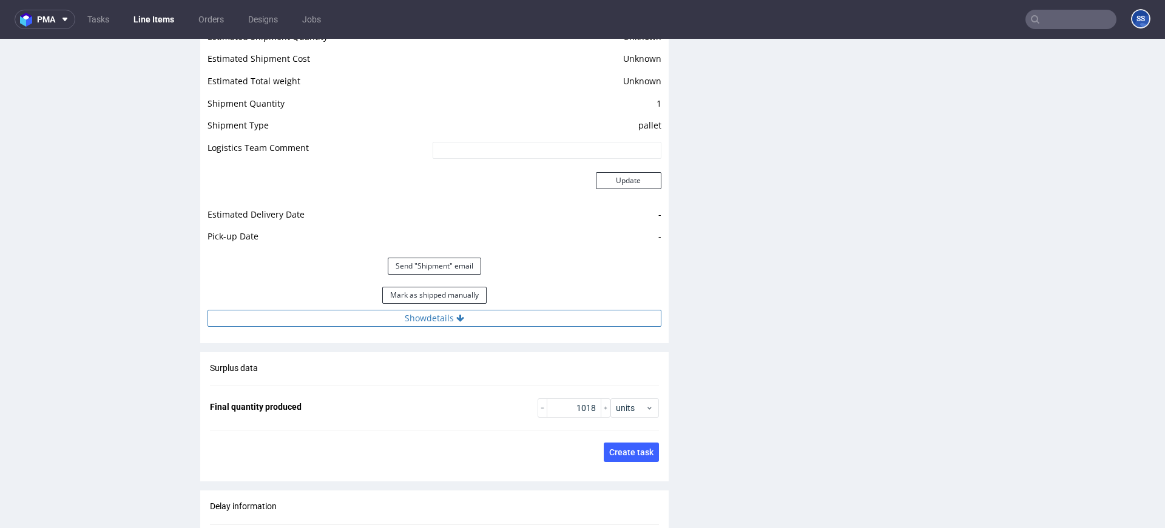
click at [474, 320] on button "Show details" at bounding box center [434, 318] width 454 height 17
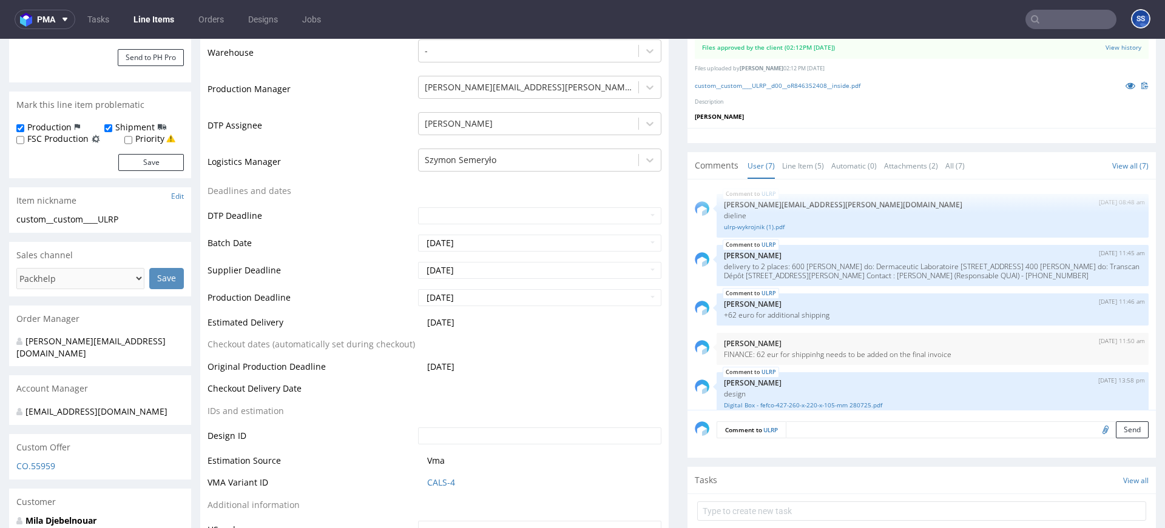
scroll to position [0, 0]
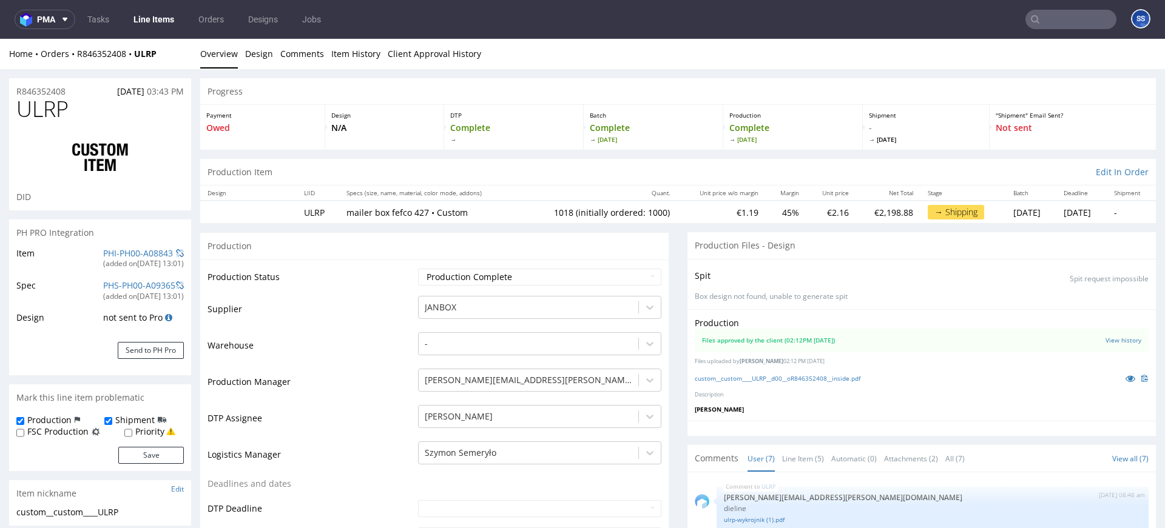
click at [167, 58] on div "Home Orders R846352408 ULRP Overview Design Comments Item History Client Approv…" at bounding box center [582, 54] width 1165 height 30
drag, startPoint x: 155, startPoint y: 55, endPoint x: 141, endPoint y: 55, distance: 14.6
click at [141, 55] on div "Home Orders R846352408 ULRP" at bounding box center [100, 54] width 182 height 12
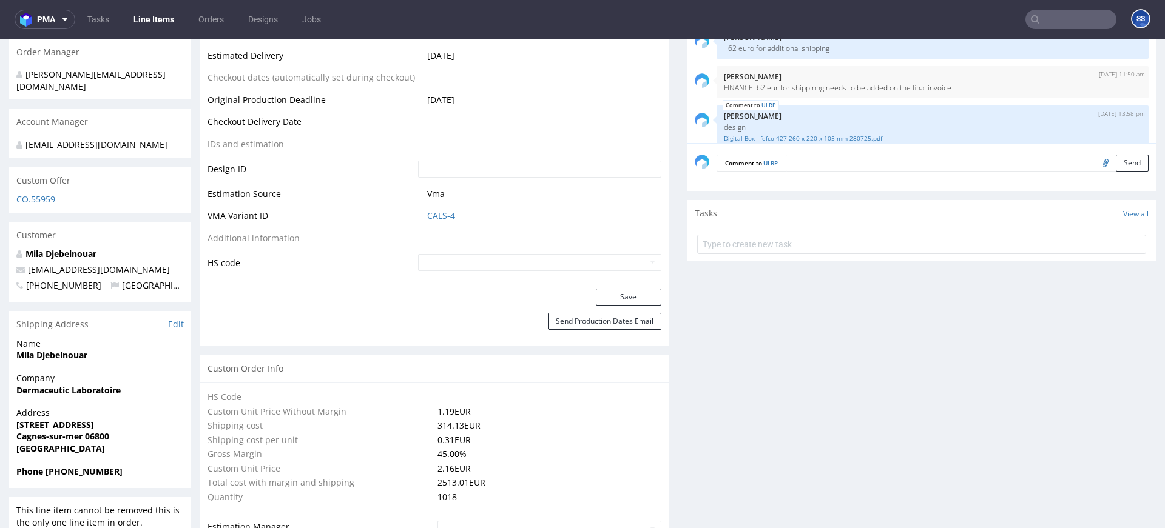
scroll to position [563, 0]
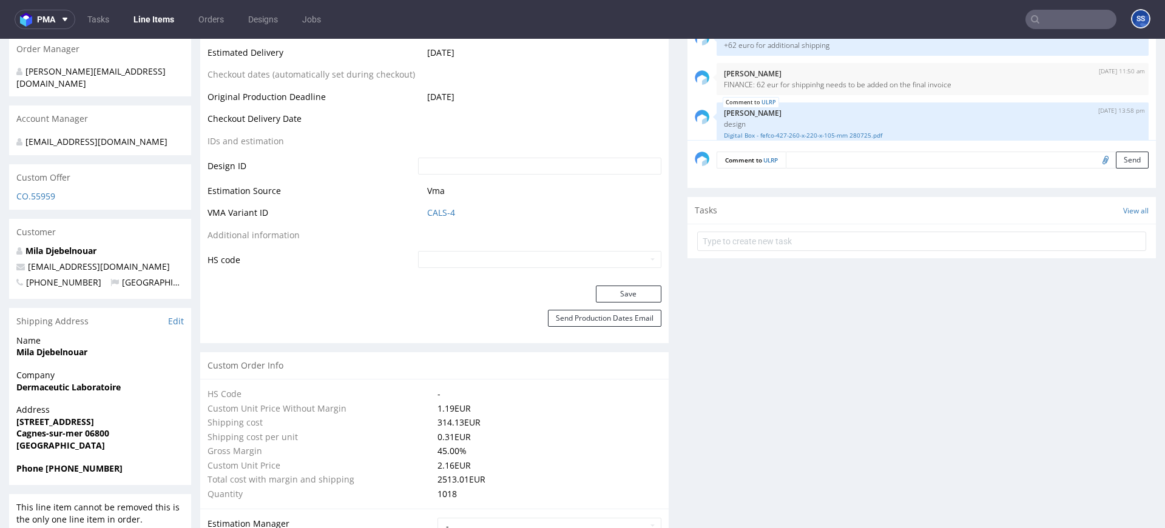
copy strong "ULRP"
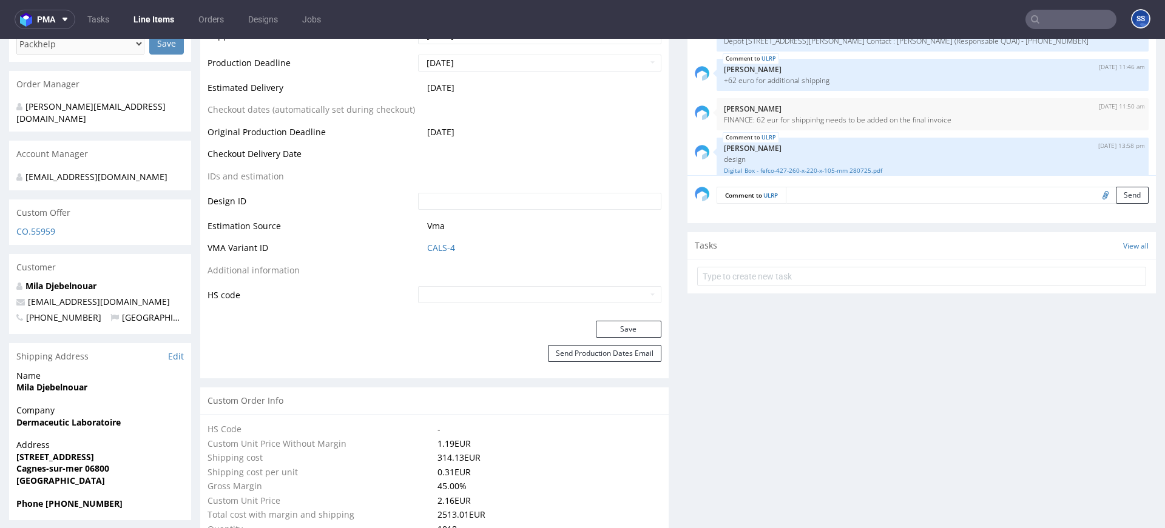
scroll to position [531, 0]
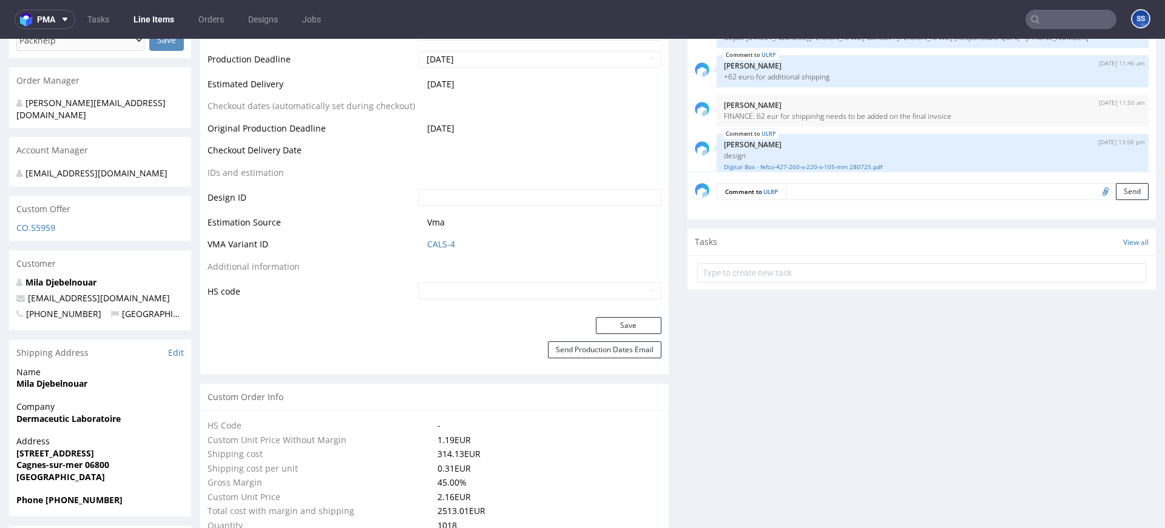
click at [120, 423] on span "Dermaceutic Laboratoire" at bounding box center [99, 419] width 167 height 12
click at [119, 422] on strong "Dermaceutic Laboratoire" at bounding box center [68, 419] width 104 height 12
click at [115, 422] on strong "Dermaceutic Laboratoire" at bounding box center [68, 419] width 104 height 12
click at [112, 422] on strong "Dermaceutic Laboratoire" at bounding box center [68, 419] width 104 height 12
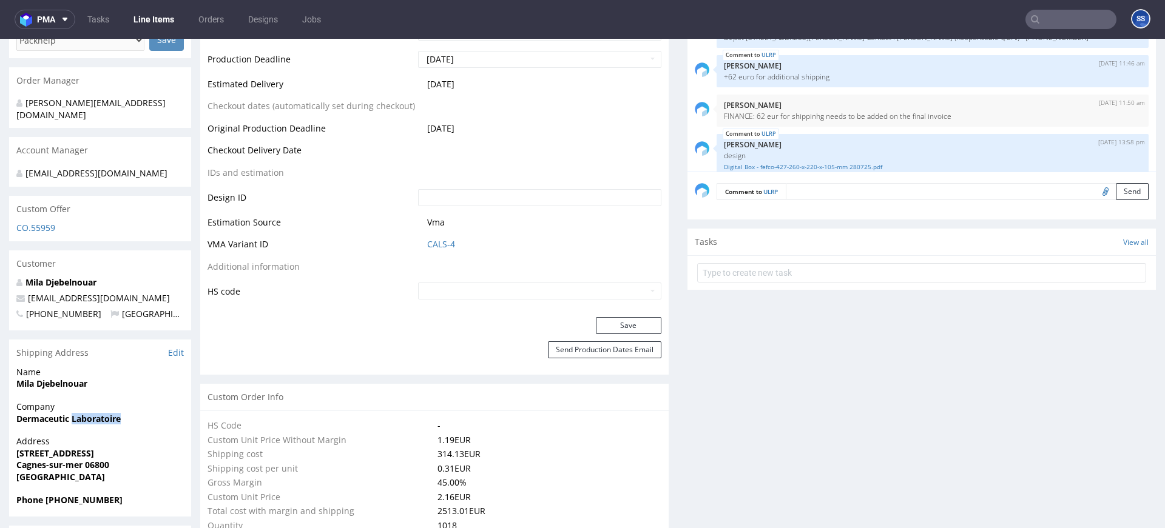
click at [112, 422] on strong "Dermaceutic Laboratoire" at bounding box center [68, 419] width 104 height 12
click at [49, 383] on strong "Mila Djebelnouar" at bounding box center [51, 384] width 71 height 12
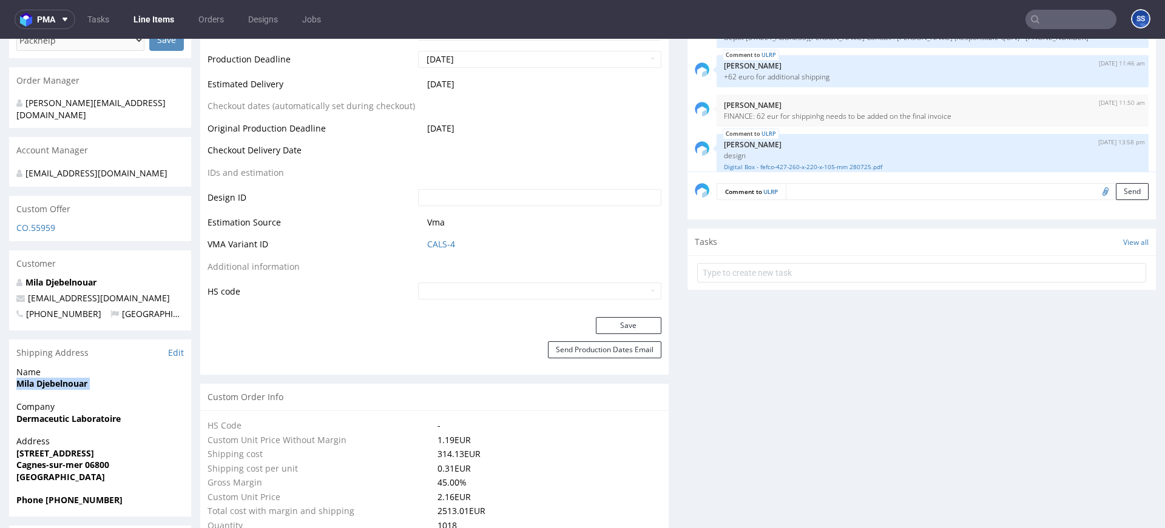
copy strong "Mila Djebelnouar"
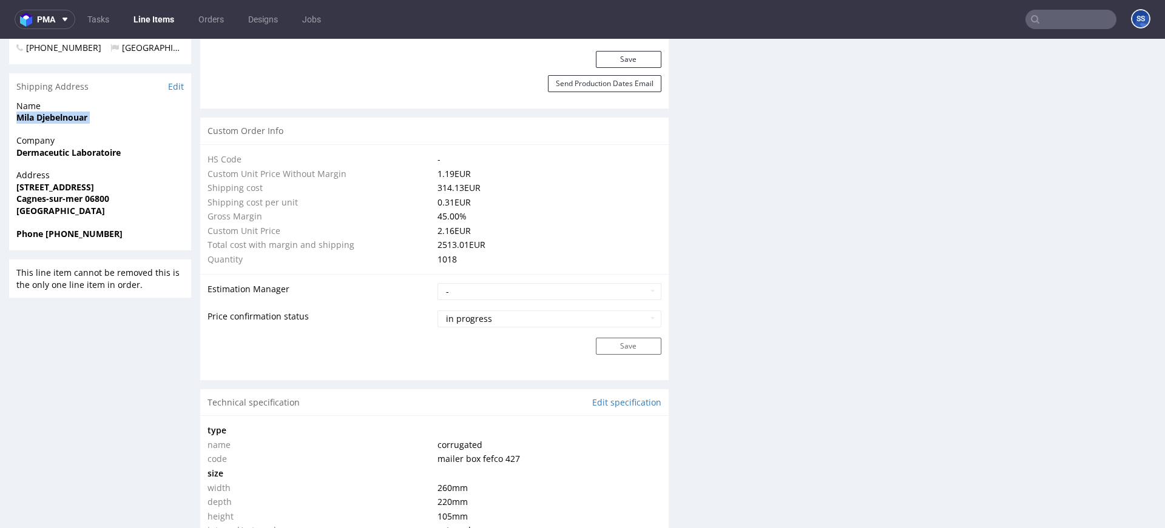
scroll to position [803, 0]
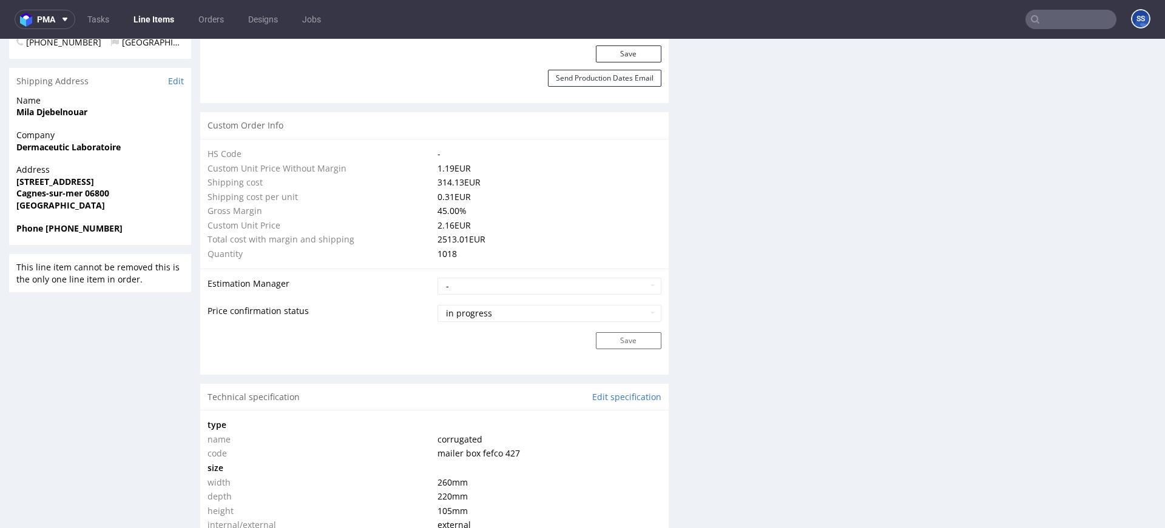
click at [38, 184] on strong "[STREET_ADDRESS]" at bounding box center [55, 182] width 78 height 12
copy strong "[STREET_ADDRESS]"
click at [97, 196] on strong "Cagnes-sur-mer 06800" at bounding box center [62, 193] width 93 height 12
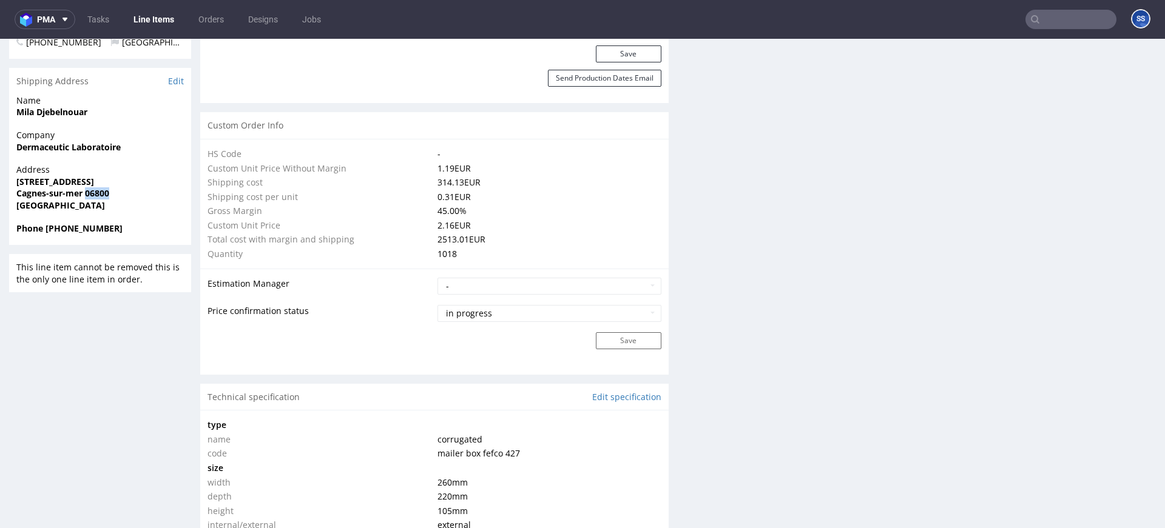
click at [97, 196] on strong "Cagnes-sur-mer 06800" at bounding box center [62, 193] width 93 height 12
copy strong "06800"
click at [44, 181] on strong "[STREET_ADDRESS]" at bounding box center [55, 182] width 78 height 12
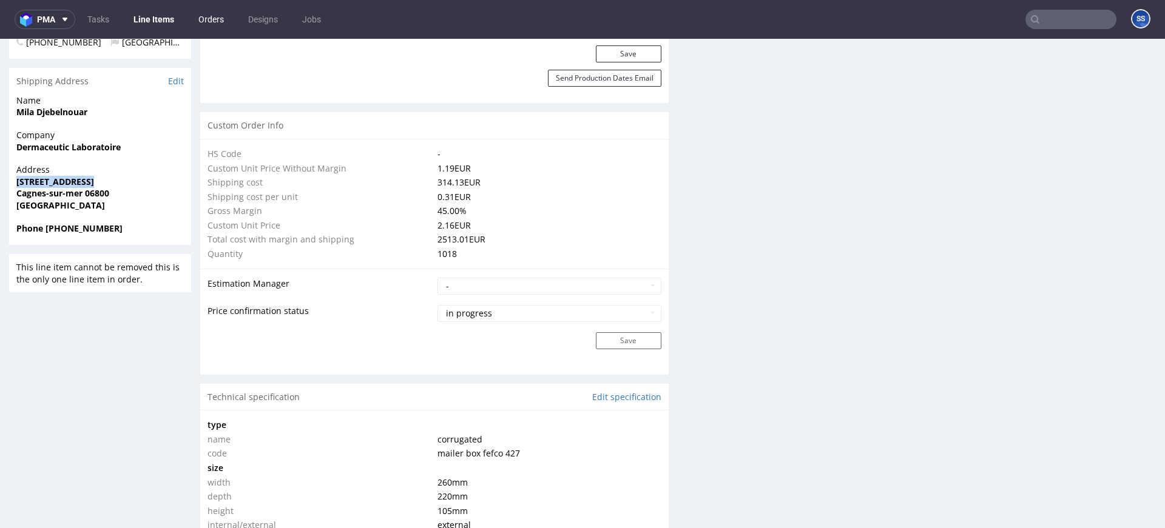
copy strong "[STREET_ADDRESS]"
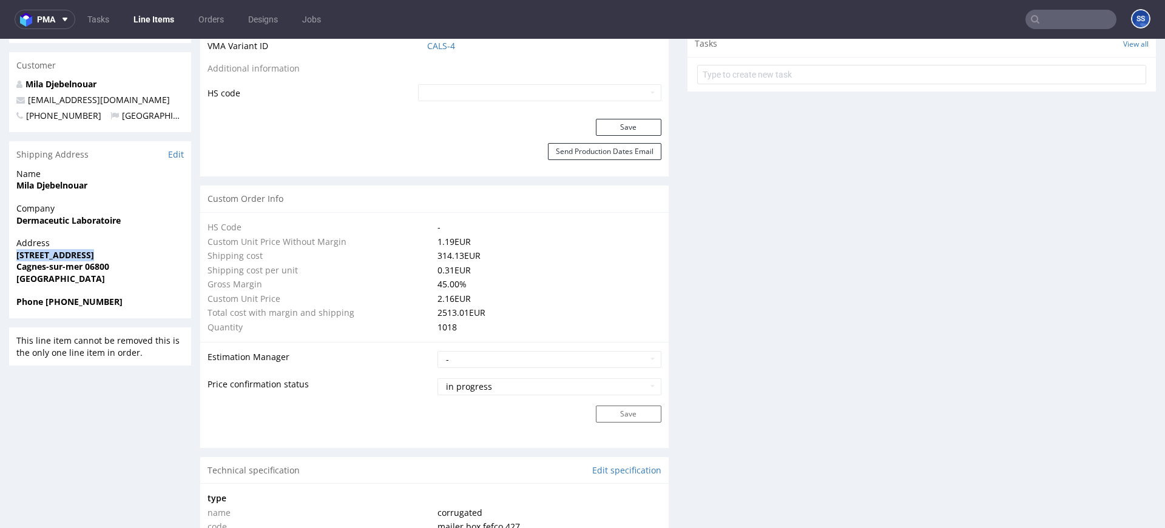
scroll to position [689, 0]
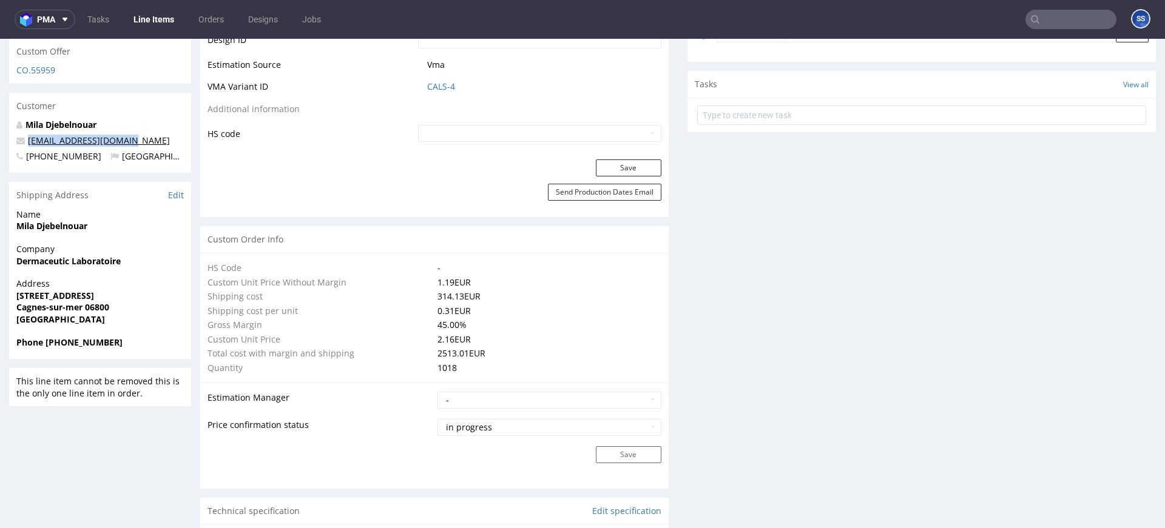
drag, startPoint x: 129, startPoint y: 138, endPoint x: 27, endPoint y: 140, distance: 101.3
click at [27, 140] on p "[EMAIL_ADDRESS][DOMAIN_NAME]" at bounding box center [99, 141] width 167 height 12
copy link "[EMAIL_ADDRESS][DOMAIN_NAME]"
click at [87, 345] on strong "Phone [PHONE_NUMBER]" at bounding box center [69, 343] width 106 height 12
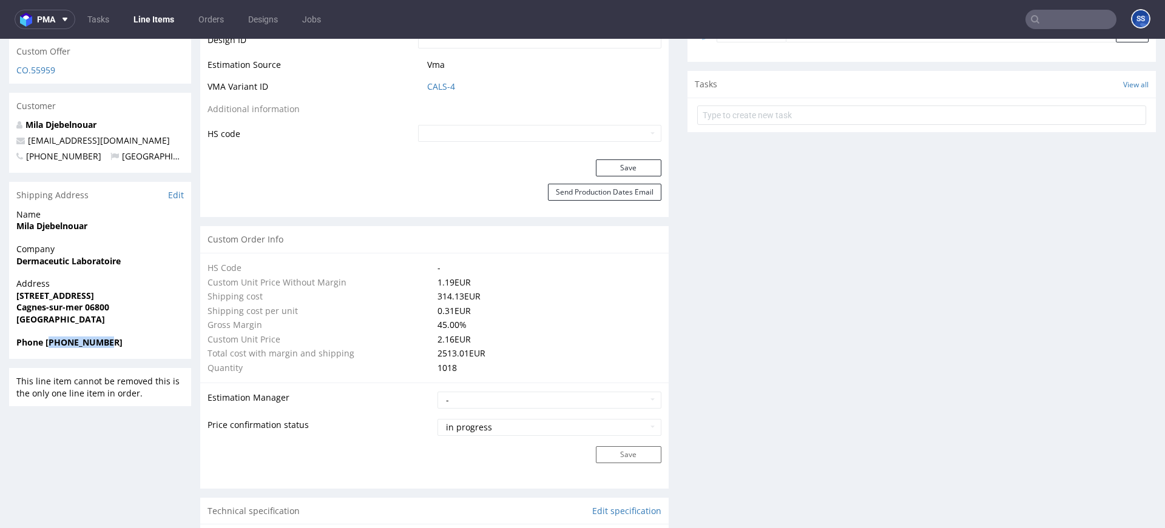
copy strong "33664346497"
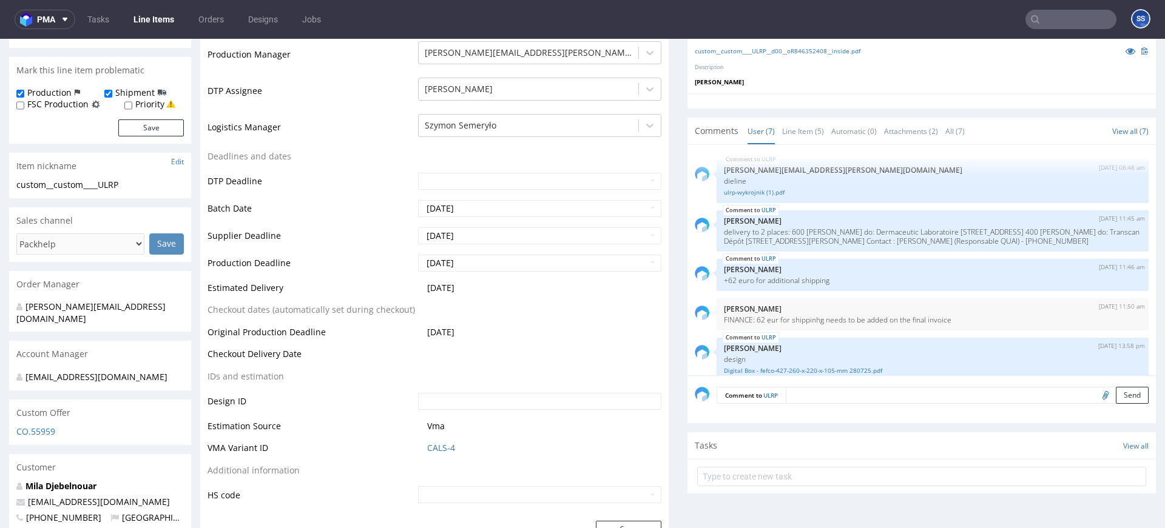
scroll to position [0, 0]
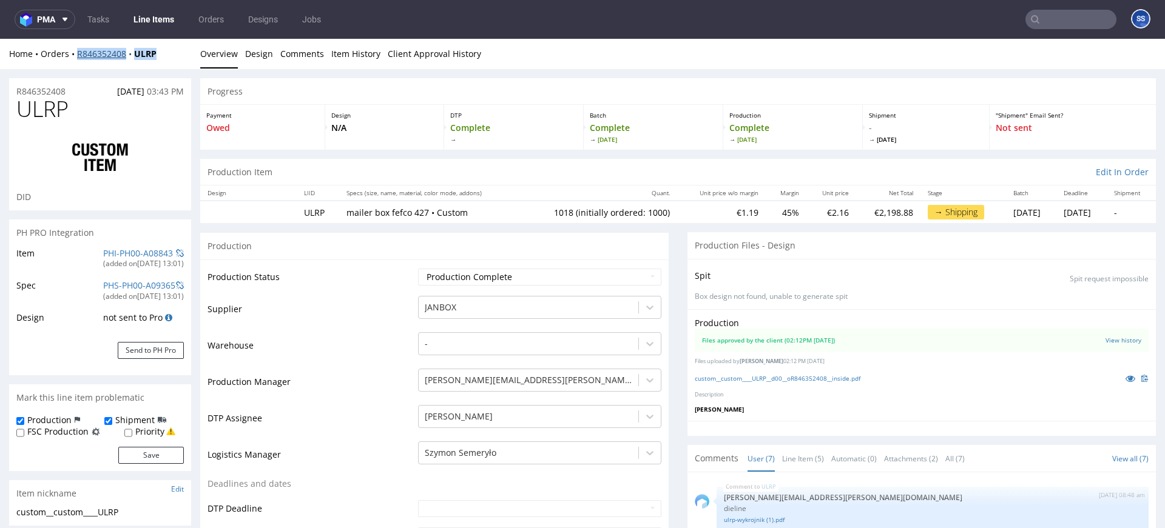
drag, startPoint x: 167, startPoint y: 55, endPoint x: 78, endPoint y: 57, distance: 89.2
click at [78, 57] on div "Home Orders R846352408 ULRP" at bounding box center [100, 54] width 182 height 12
copy div "R846352408 ULRP"
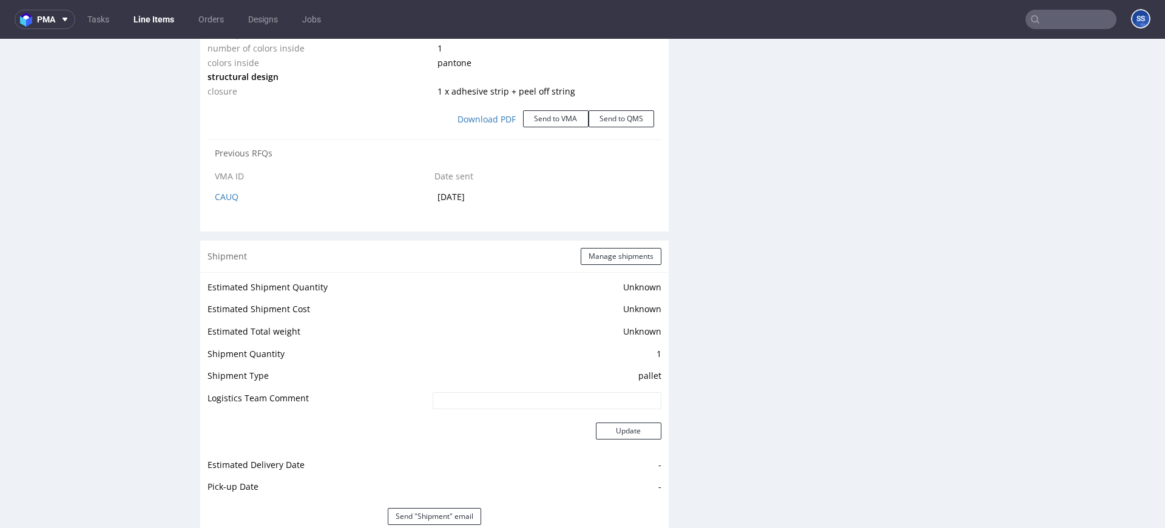
scroll to position [1391, 0]
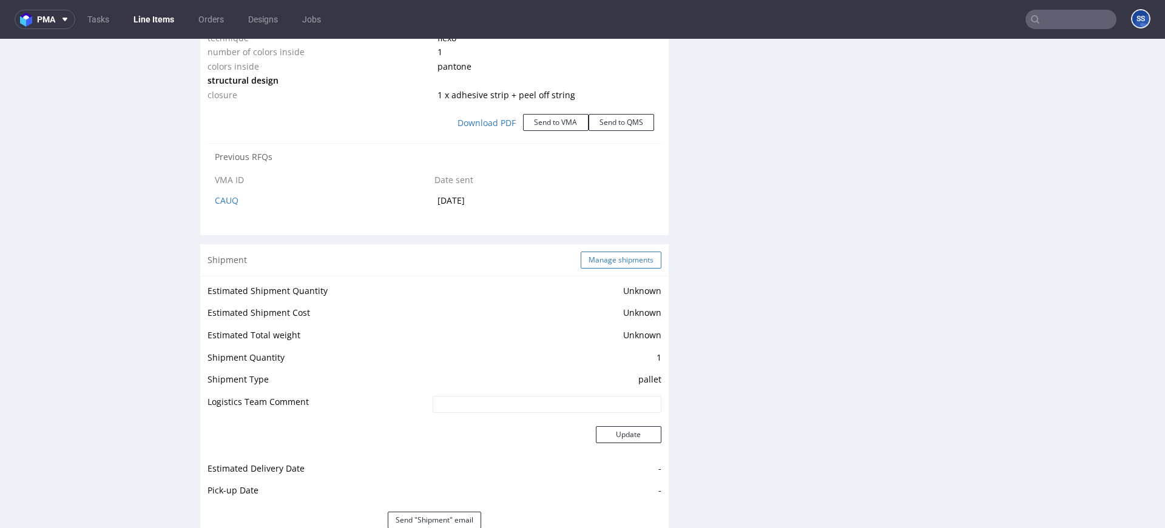
click at [587, 261] on button "Manage shipments" at bounding box center [621, 260] width 81 height 17
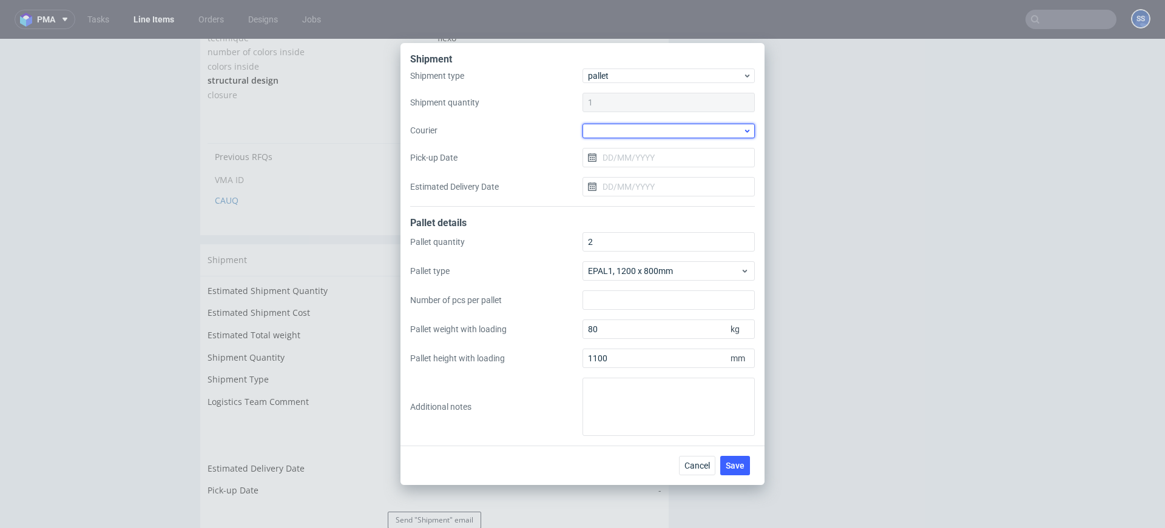
click at [611, 138] on div at bounding box center [668, 131] width 172 height 15
click at [626, 157] on div "DB Schenker" at bounding box center [668, 157] width 163 height 22
click at [620, 155] on input "Pick-up Date" at bounding box center [668, 156] width 172 height 19
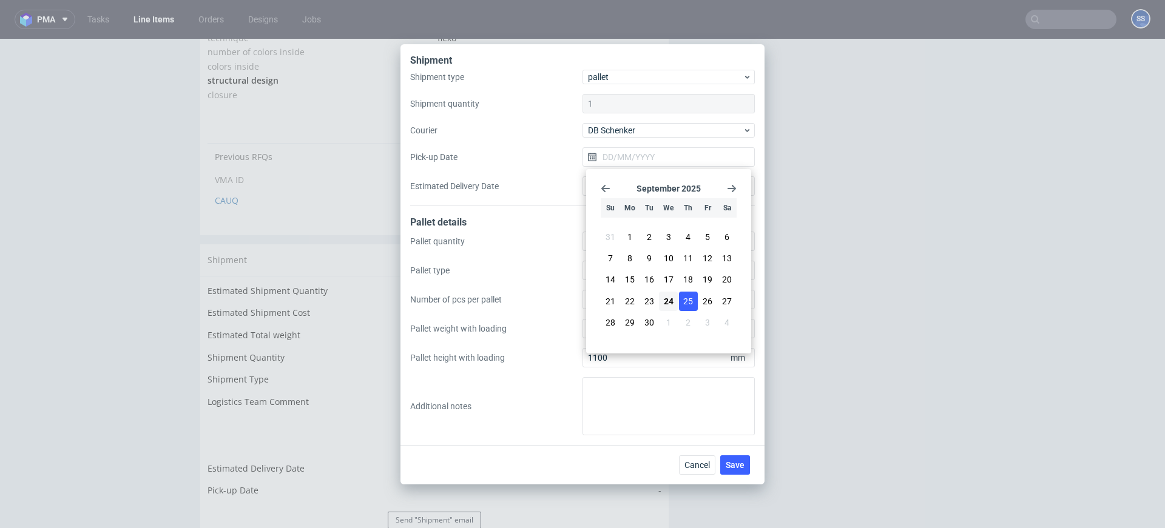
click at [689, 297] on span "25" at bounding box center [688, 301] width 10 height 12
type input "[DATE]"
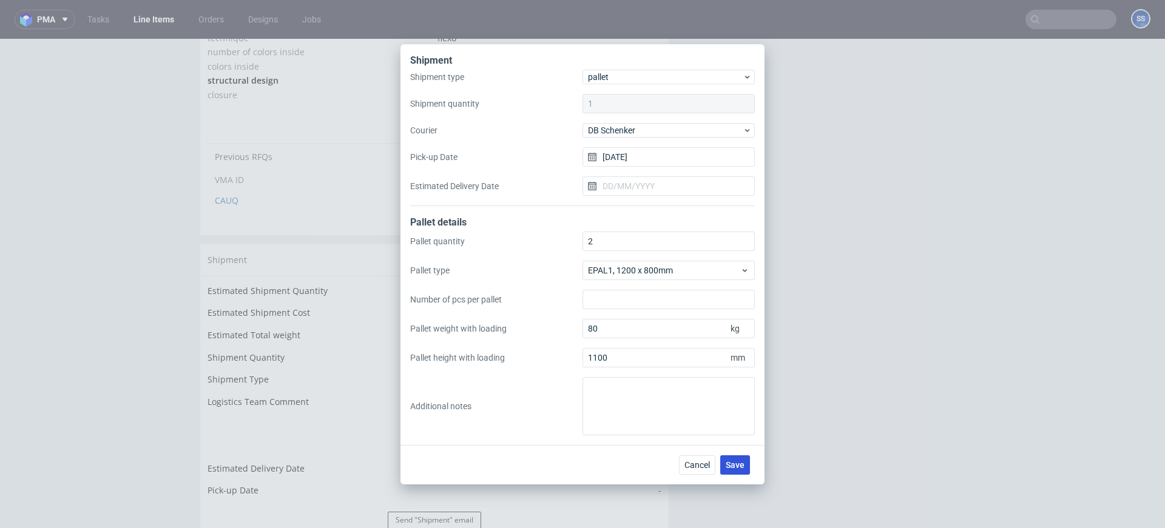
click at [735, 462] on span "Save" at bounding box center [735, 465] width 19 height 8
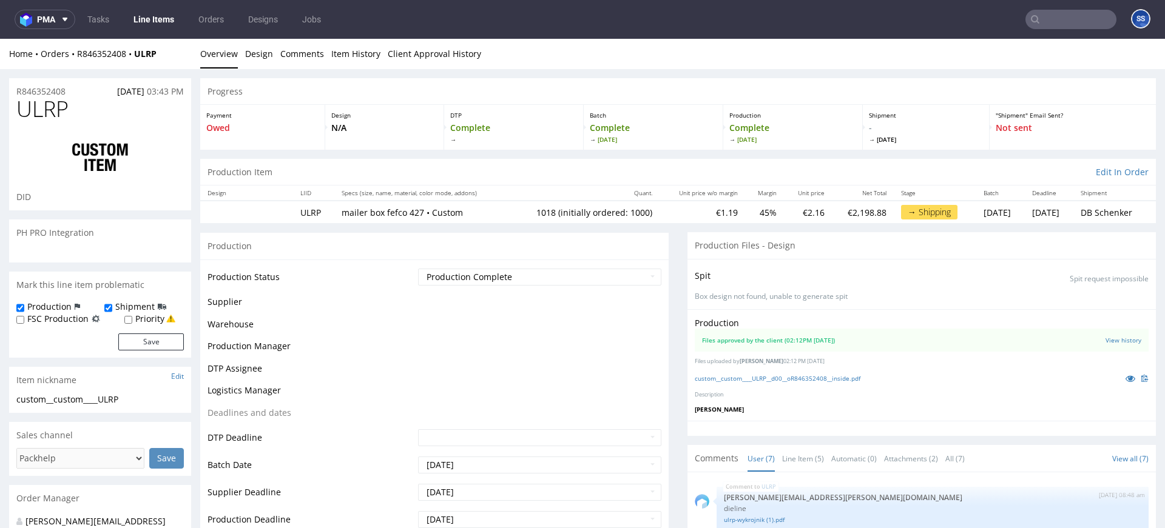
scroll to position [101, 0]
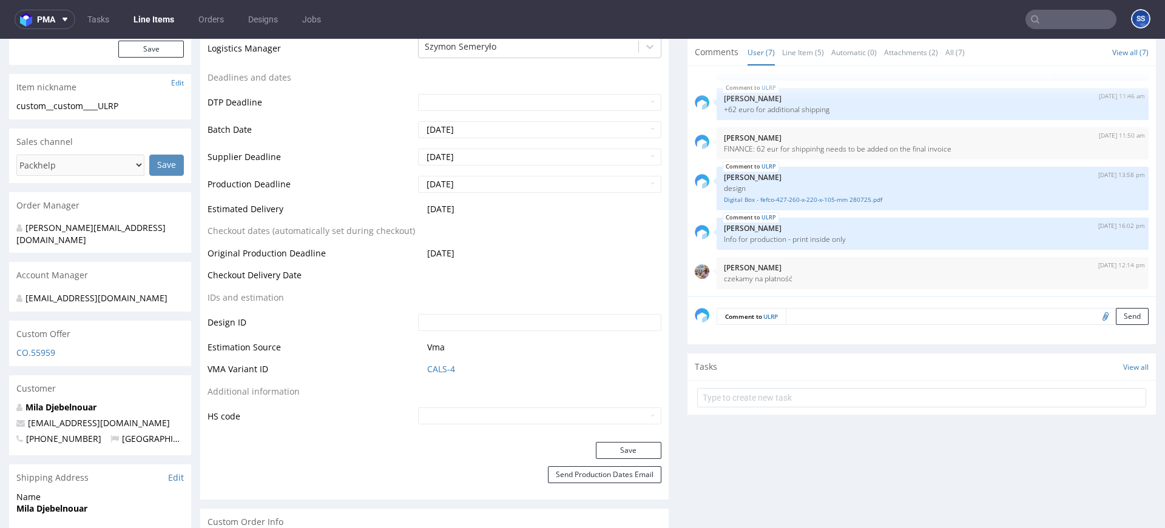
select select "in_progress"
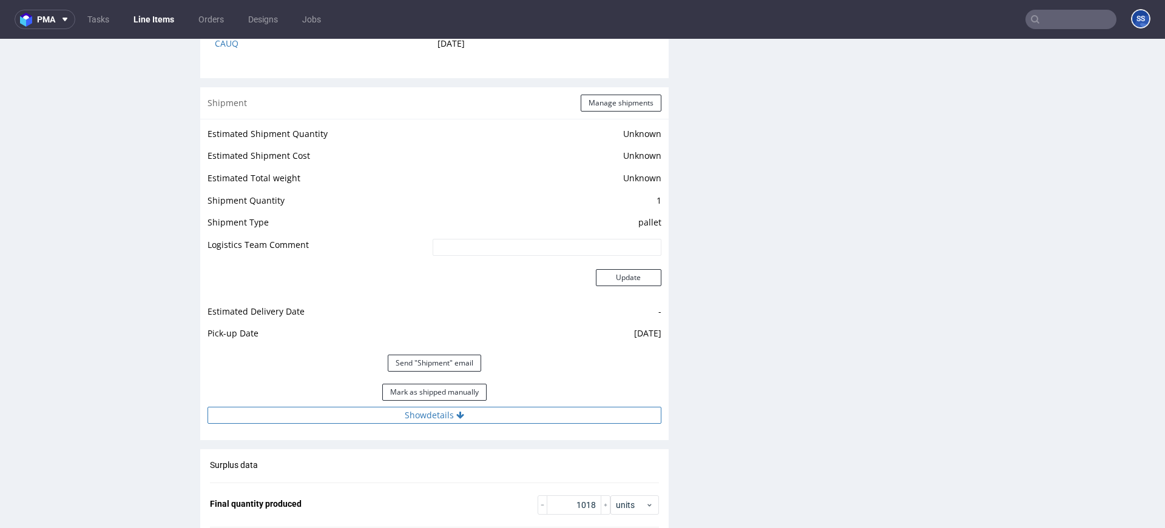
scroll to position [1562, 0]
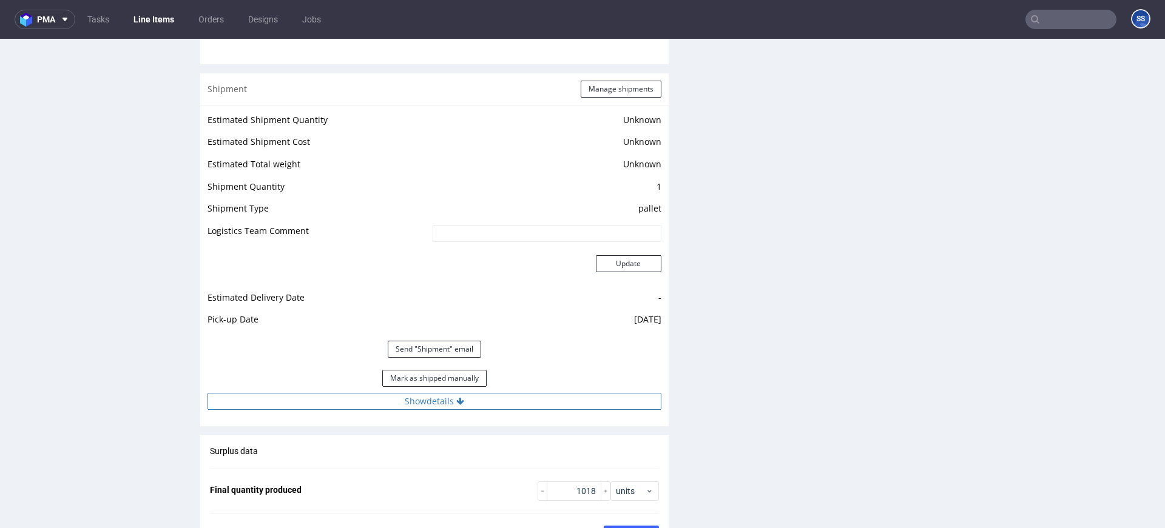
click at [437, 402] on button "Show details" at bounding box center [434, 401] width 454 height 17
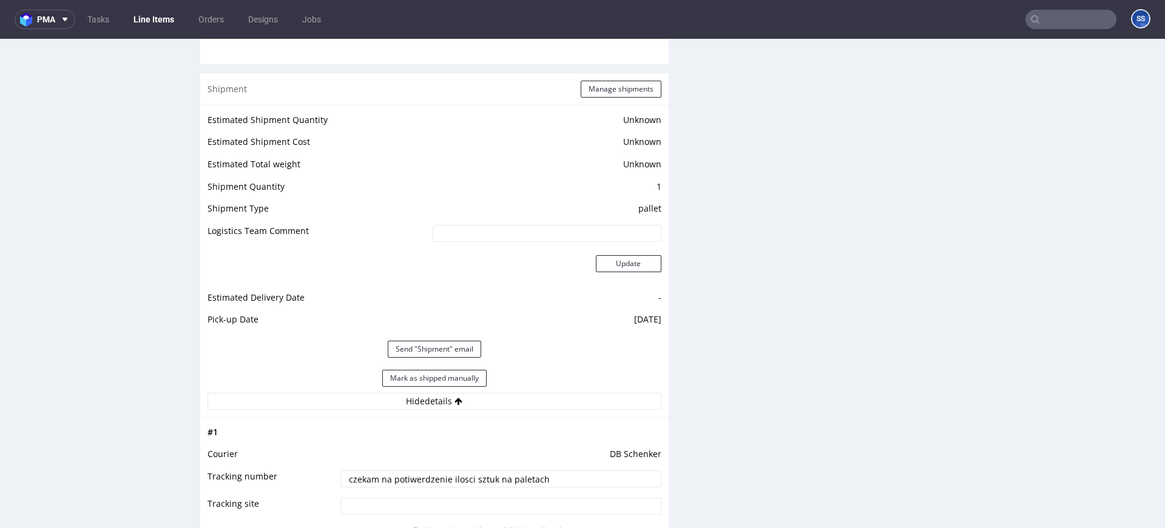
drag, startPoint x: 567, startPoint y: 485, endPoint x: 339, endPoint y: 474, distance: 228.4
click at [340, 474] on input "czekam na potiwerdzenie ilosci sztuk na paletach" at bounding box center [500, 479] width 321 height 17
paste input "PLWAW509042320"
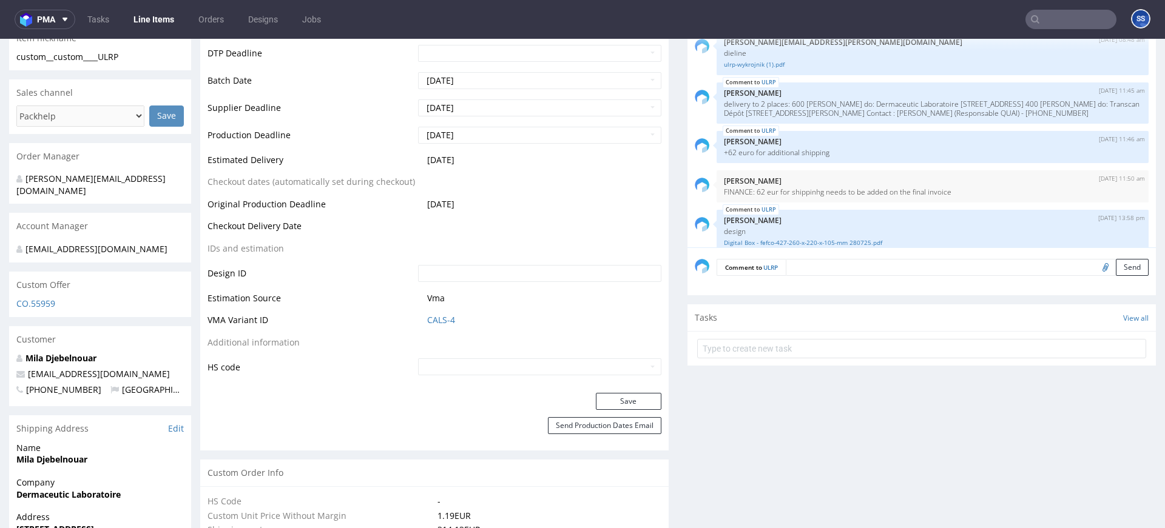
scroll to position [452, 0]
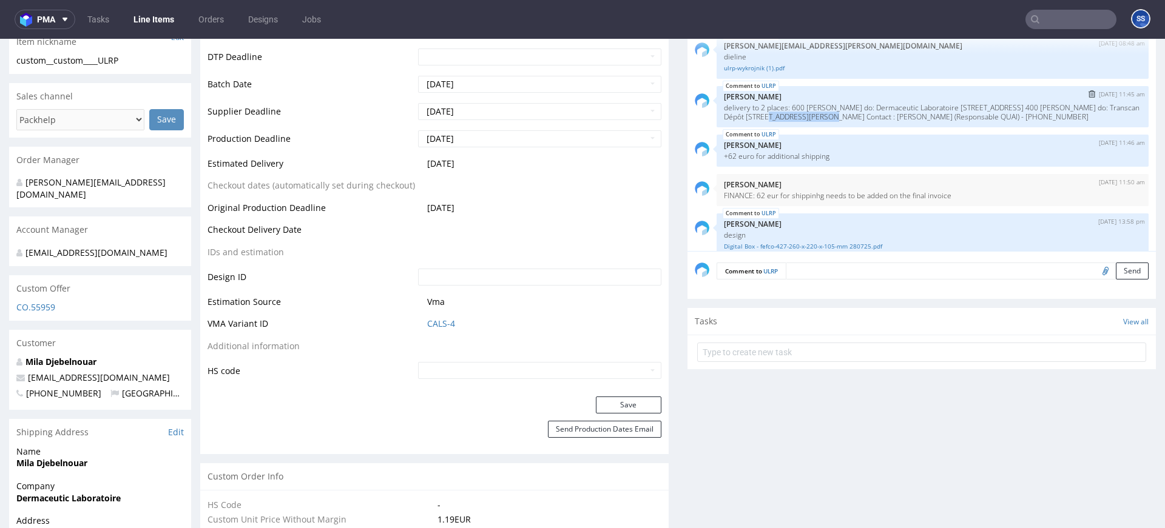
drag, startPoint x: 778, startPoint y: 117, endPoint x: 838, endPoint y: 121, distance: 60.8
click at [838, 121] on p "delivery to 2 places: 600 [PERSON_NAME] do: Dermaceutic Laboratoire [STREET_ADD…" at bounding box center [932, 112] width 417 height 18
click at [795, 113] on p "delivery to 2 places: 600 [PERSON_NAME] do: Dermaceutic Laboratoire [STREET_ADD…" at bounding box center [932, 112] width 417 height 18
drag, startPoint x: 778, startPoint y: 116, endPoint x: 997, endPoint y: 120, distance: 219.0
click at [997, 120] on p "delivery to 2 places: 600 [PERSON_NAME] do: Dermaceutic Laboratoire [STREET_ADD…" at bounding box center [932, 112] width 417 height 18
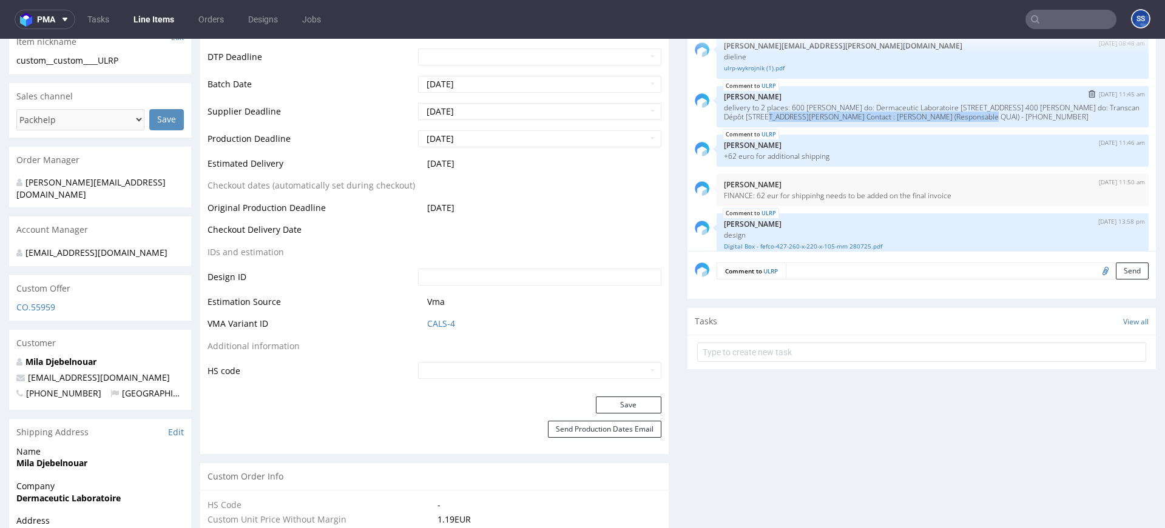
copy p "Transcan Dépôt [STREET_ADDRESS][PERSON_NAME]"
click at [848, 118] on p "delivery to 2 places: 600 [PERSON_NAME] do: Dermaceutic Laboratoire [STREET_ADD…" at bounding box center [932, 112] width 417 height 18
click at [952, 118] on p "delivery to 2 places: 600 [PERSON_NAME] do: Dermaceutic Laboratoire [STREET_ADD…" at bounding box center [932, 112] width 417 height 18
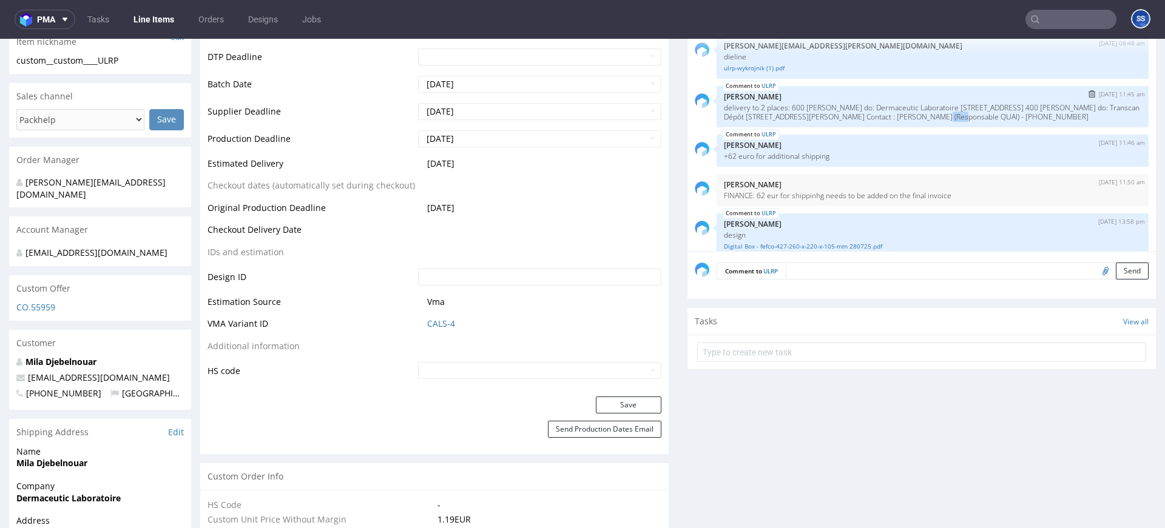
copy p "06510"
drag, startPoint x: 858, startPoint y: 120, endPoint x: 852, endPoint y: 119, distance: 6.7
click at [858, 120] on p "delivery to 2 places: 600 [PERSON_NAME] do: Dermaceutic Laboratoire [STREET_ADD…" at bounding box center [932, 112] width 417 height 18
drag, startPoint x: 840, startPoint y: 118, endPoint x: 942, endPoint y: 121, distance: 102.6
click at [943, 120] on p "delivery to 2 places: 600 [PERSON_NAME] do: Dermaceutic Laboratoire [STREET_ADD…" at bounding box center [932, 112] width 417 height 18
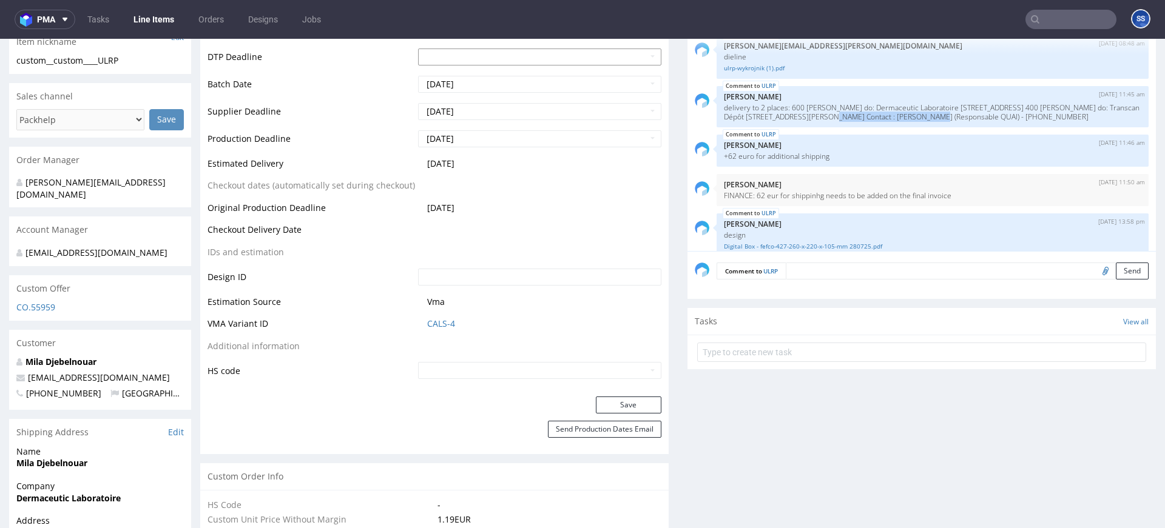
copy p "[STREET_ADDRESS][PERSON_NAME]"
click at [833, 121] on p "delivery to 2 places: 600 [PERSON_NAME] do: Dermaceutic Laboratoire [STREET_ADD…" at bounding box center [932, 112] width 417 height 18
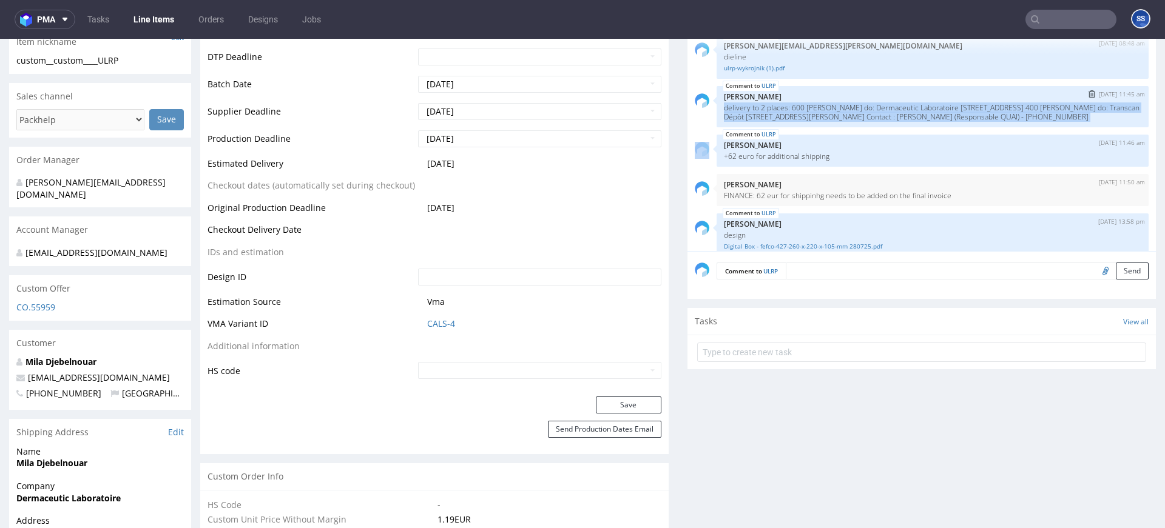
click at [833, 121] on p "delivery to 2 places: 600 [PERSON_NAME] do: Dermaceutic Laboratoire [STREET_ADD…" at bounding box center [932, 112] width 417 height 18
click at [824, 121] on p "delivery to 2 places: 600 [PERSON_NAME] do: Dermaceutic Laboratoire [STREET_ADD…" at bounding box center [932, 112] width 417 height 18
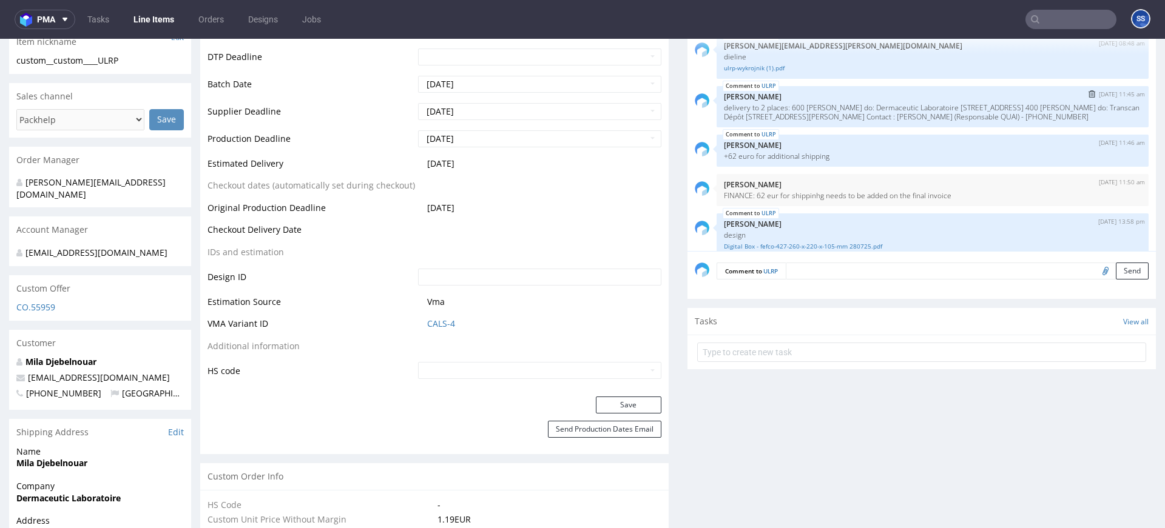
drag, startPoint x: 795, startPoint y: 127, endPoint x: 863, endPoint y: 128, distance: 67.9
click at [862, 121] on p "delivery to 2 places: 600 [PERSON_NAME] do: Dermaceutic Laboratoire [STREET_ADD…" at bounding box center [932, 112] width 417 height 18
copy p "[PHONE_NUMBER]"
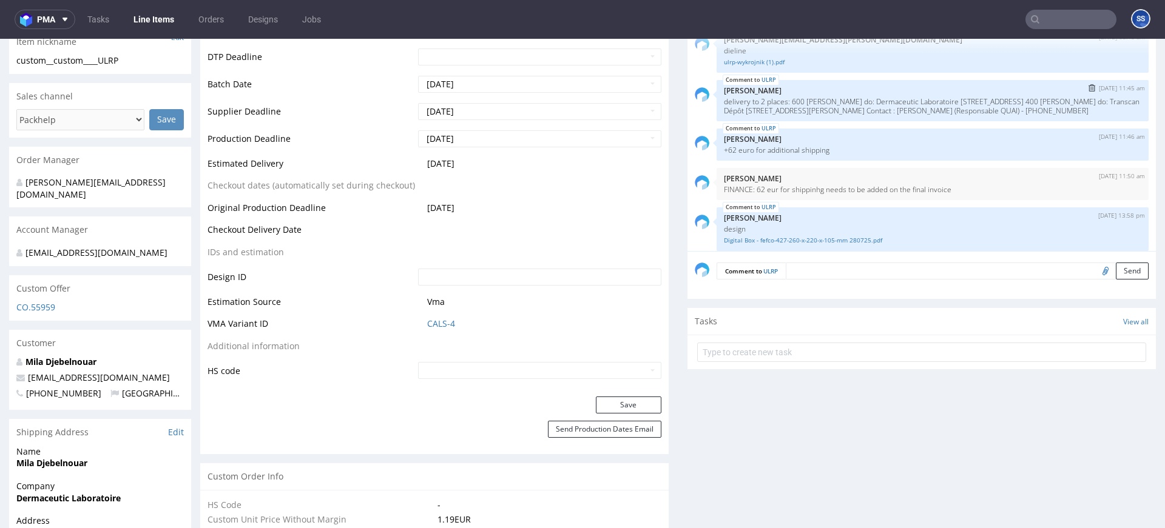
scroll to position [7, 0]
drag, startPoint x: 1036, startPoint y: 111, endPoint x: 1109, endPoint y: 113, distance: 73.4
click at [1109, 113] on p "delivery to 2 places: 600 [PERSON_NAME] do: Dermaceutic Laboratoire [STREET_ADD…" at bounding box center [932, 105] width 417 height 18
copy p "[PERSON_NAME]"
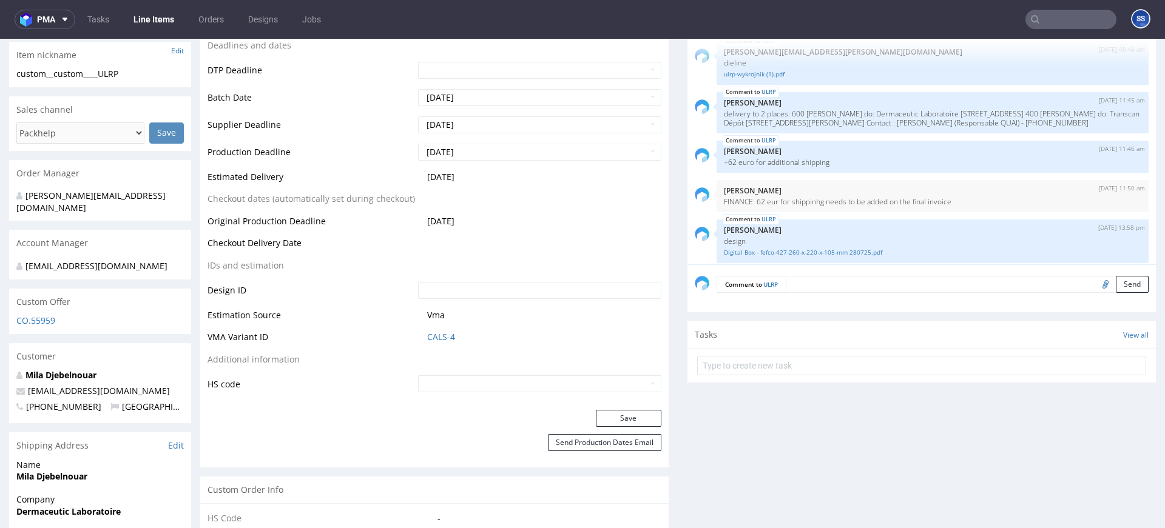
scroll to position [0, 0]
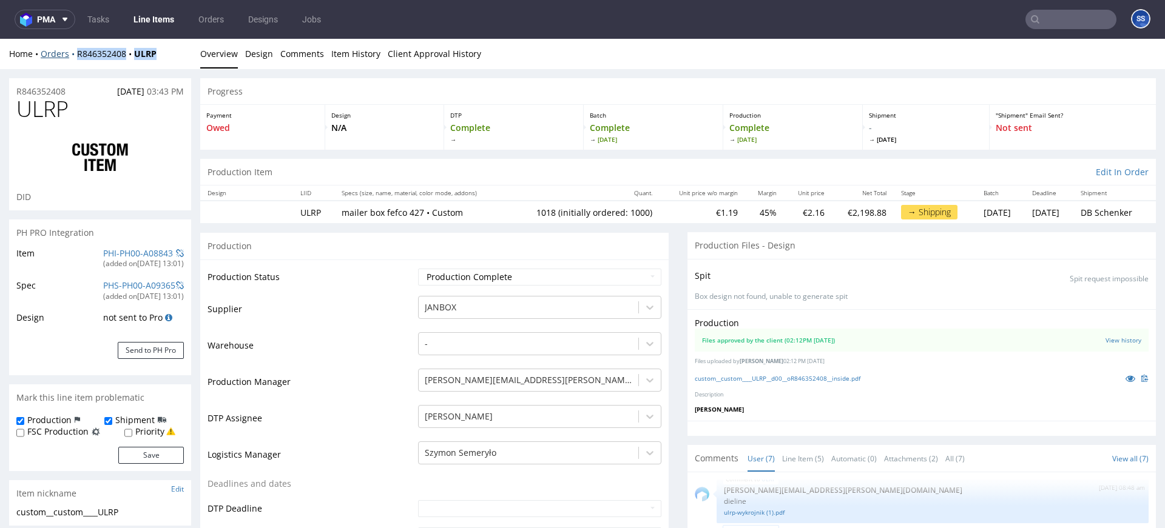
drag, startPoint x: 174, startPoint y: 55, endPoint x: 75, endPoint y: 55, distance: 98.9
click at [75, 55] on div "Home Orders R846352408 ULRP" at bounding box center [100, 54] width 182 height 12
copy div "R846352408 ULRP"
click at [169, 57] on div "Home Orders R846352408 ULRP" at bounding box center [100, 54] width 182 height 12
copy div "R846352408 ULRP"
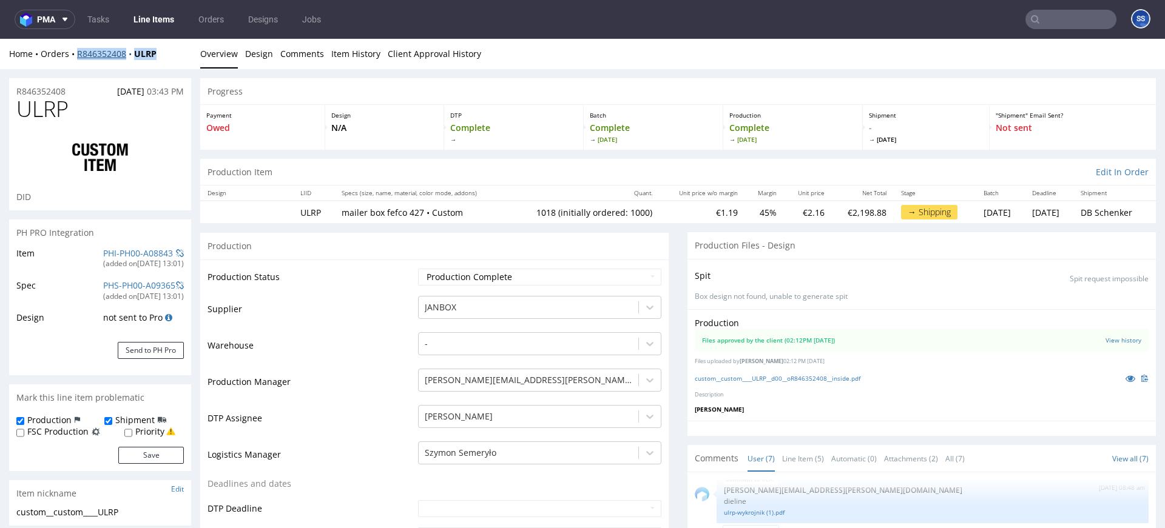
drag, startPoint x: 157, startPoint y: 55, endPoint x: 84, endPoint y: 56, distance: 72.8
click at [81, 56] on div "Home Orders R846352408 ULRP" at bounding box center [100, 54] width 182 height 12
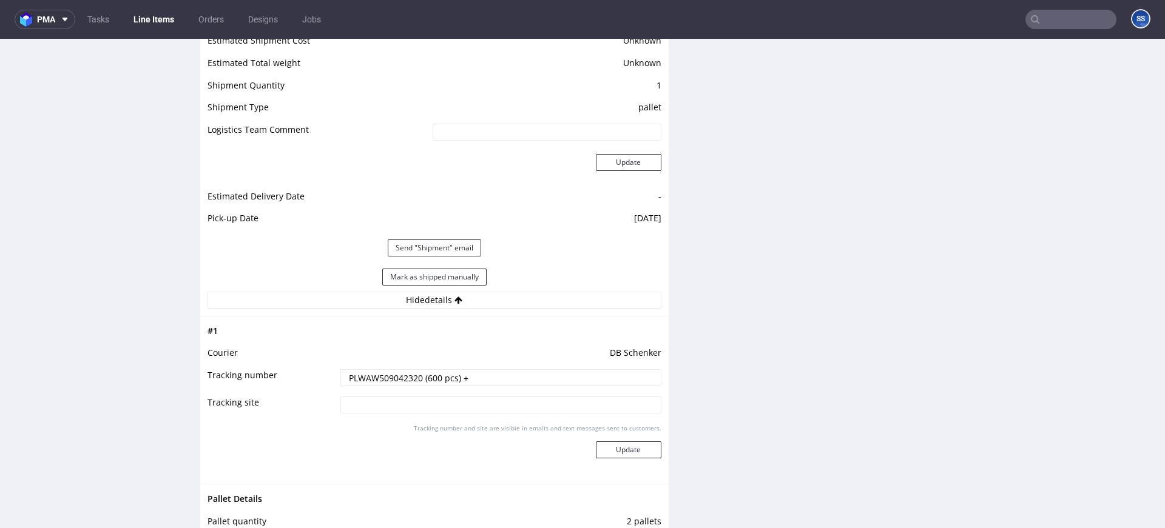
scroll to position [1666, 0]
click at [484, 380] on input "PLWAW509042320 (600 pcs) +" at bounding box center [500, 375] width 321 height 17
paste input "PLWAW509042352"
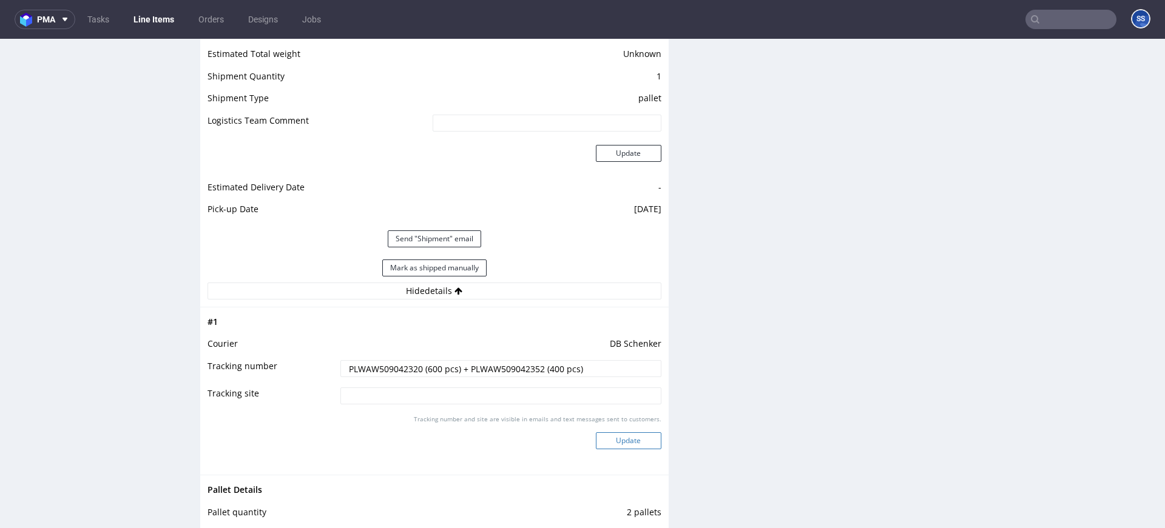
type input "PLWAW509042320 (600 pcs) + PLWAW509042352 (400 pcs)"
click at [607, 448] on button "Update" at bounding box center [629, 441] width 66 height 17
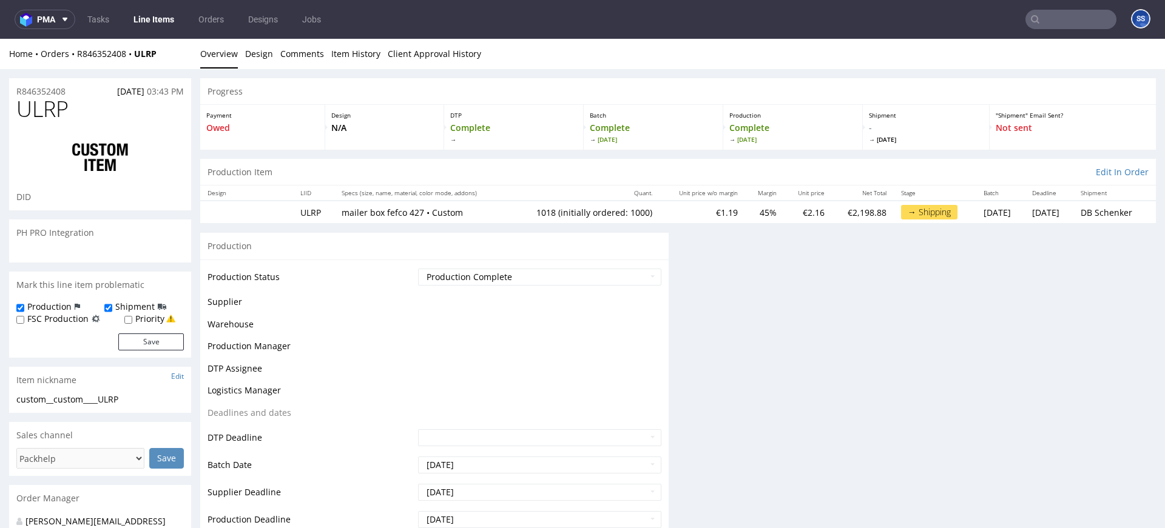
click at [158, 19] on link "Line Items" at bounding box center [153, 19] width 55 height 19
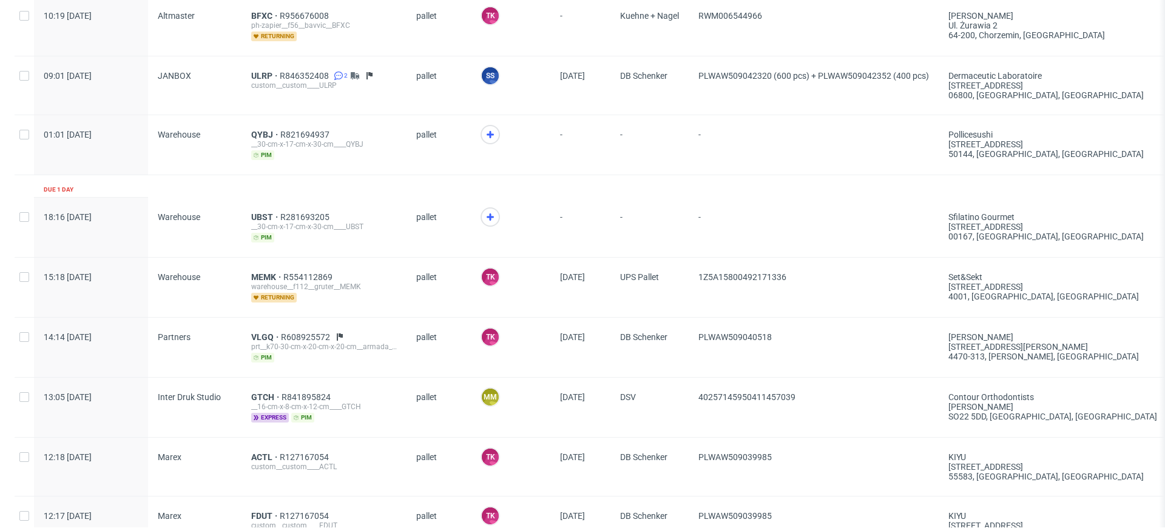
scroll to position [187, 0]
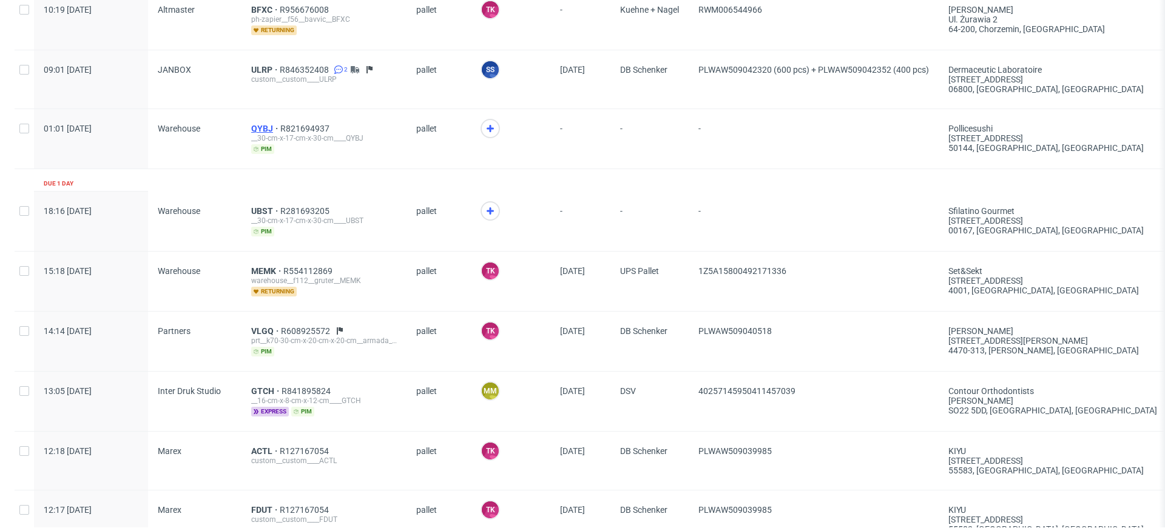
click at [258, 128] on span "QYBJ" at bounding box center [265, 129] width 29 height 10
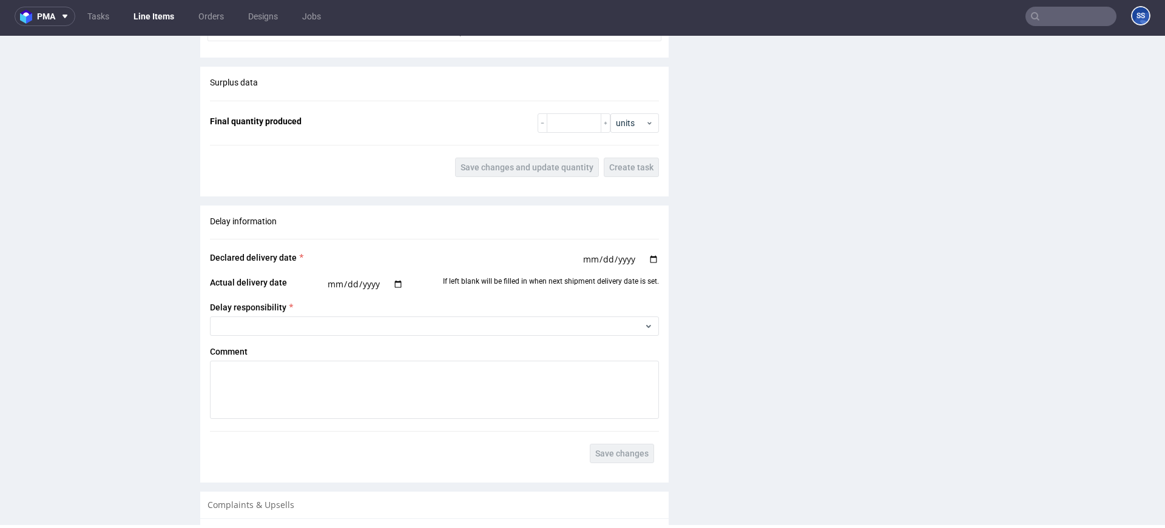
scroll to position [1241, 0]
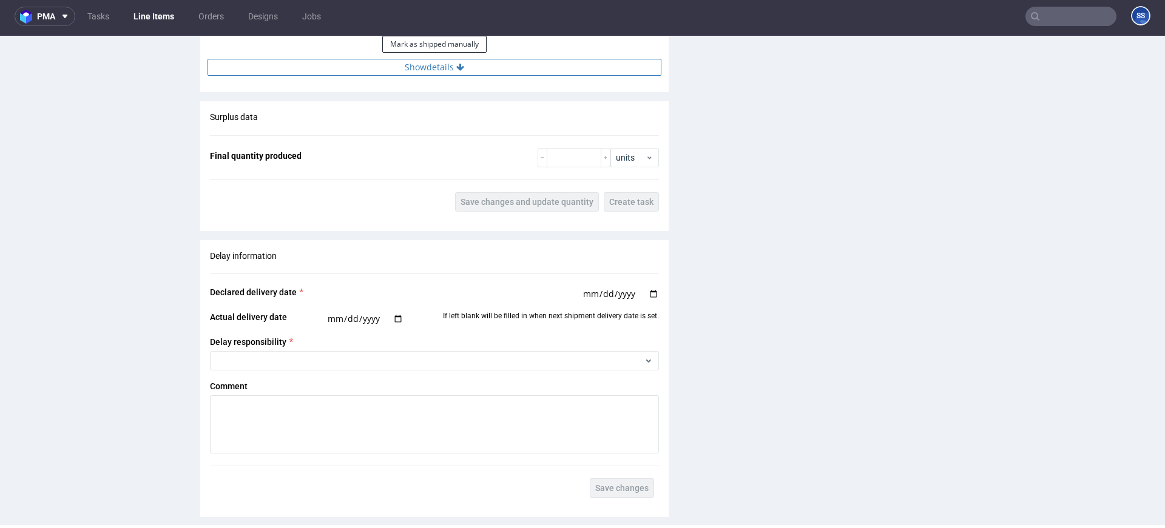
click at [396, 73] on button "Show details" at bounding box center [434, 67] width 454 height 17
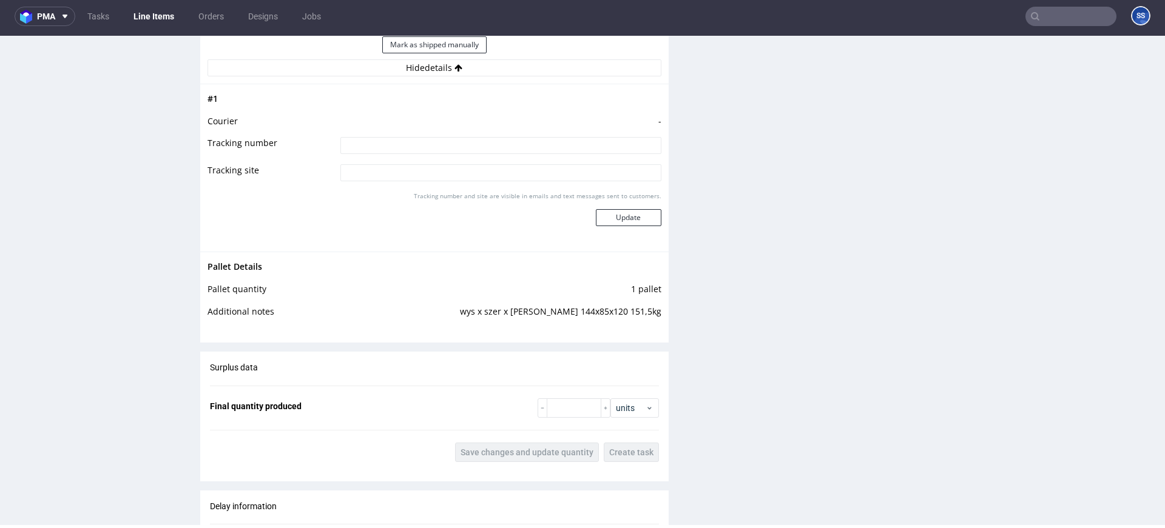
click at [143, 17] on link "Line Items" at bounding box center [153, 16] width 55 height 19
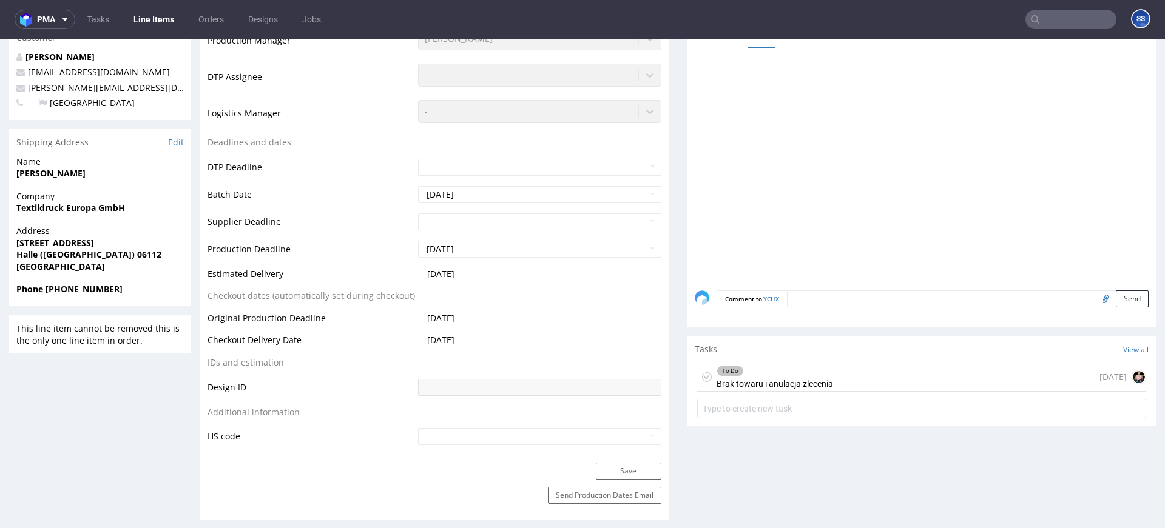
scroll to position [344, 0]
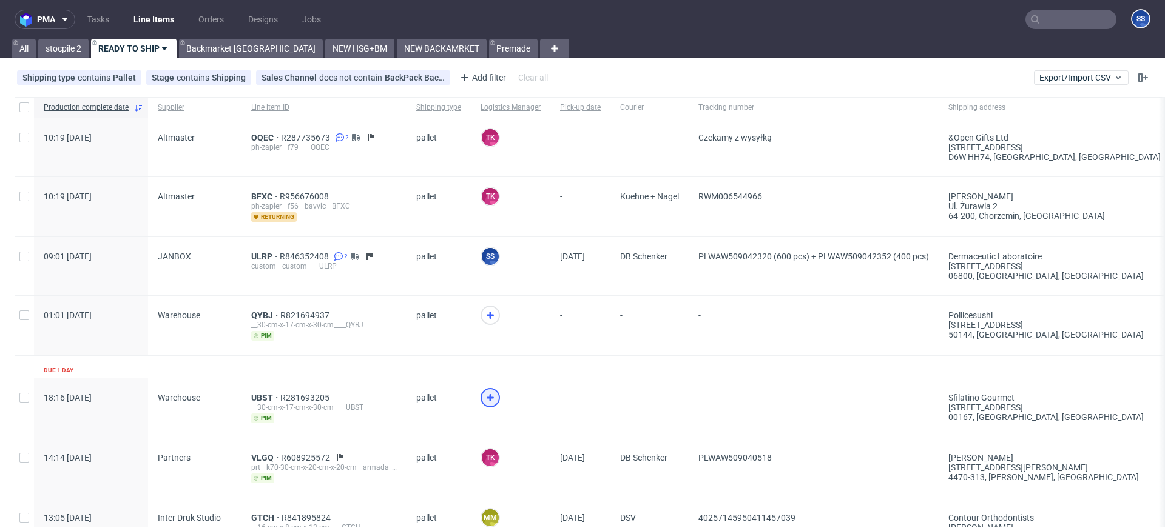
click at [484, 392] on icon at bounding box center [490, 398] width 15 height 15
click at [264, 393] on span "UBST" at bounding box center [265, 398] width 29 height 10
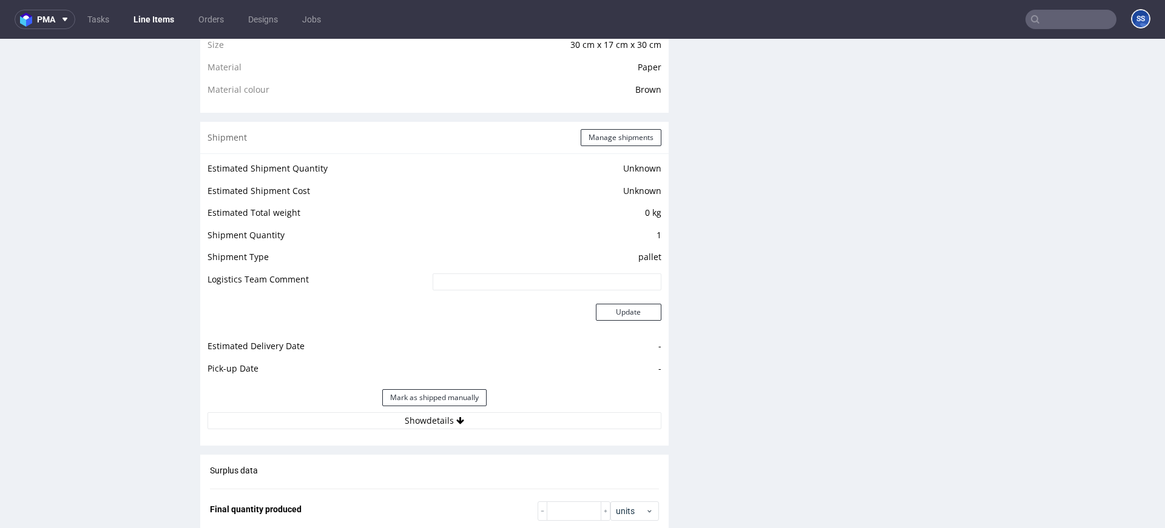
scroll to position [893, 0]
click at [411, 419] on button "Show details" at bounding box center [434, 417] width 454 height 17
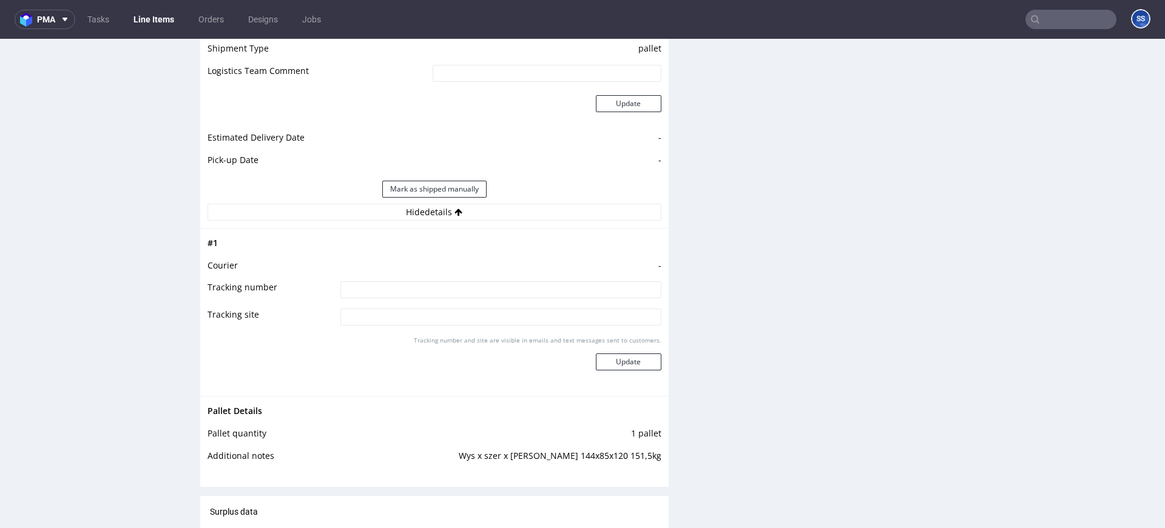
scroll to position [1104, 0]
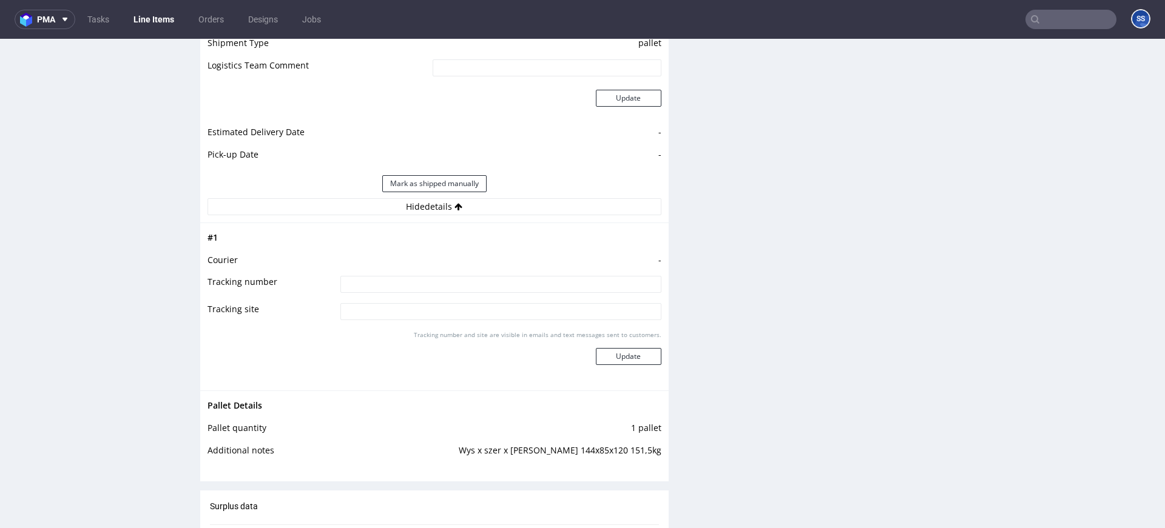
click at [163, 20] on link "Line Items" at bounding box center [153, 19] width 55 height 19
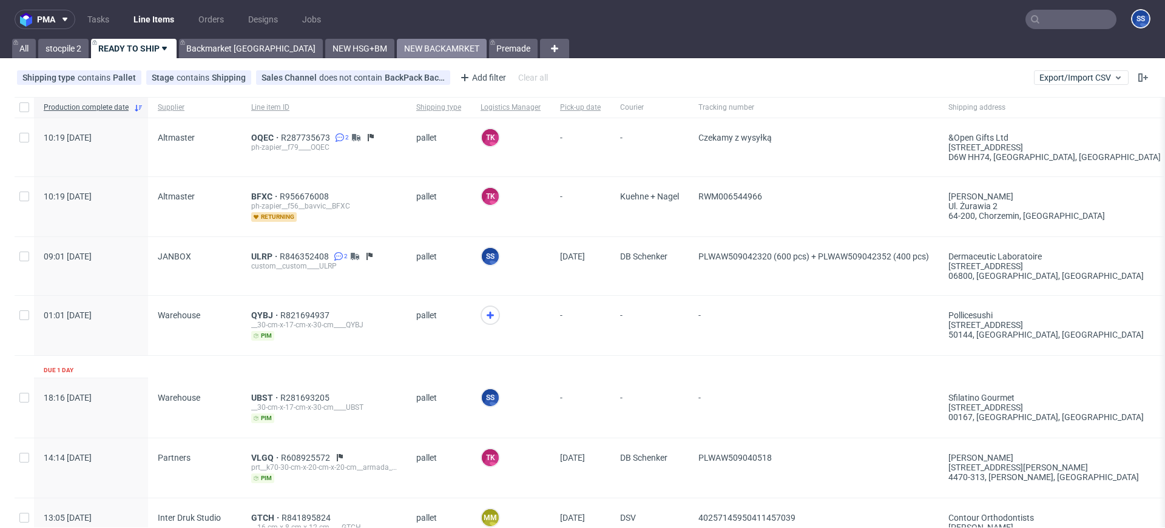
click at [397, 54] on link "NEW BACKAMRKET" at bounding box center [442, 48] width 90 height 19
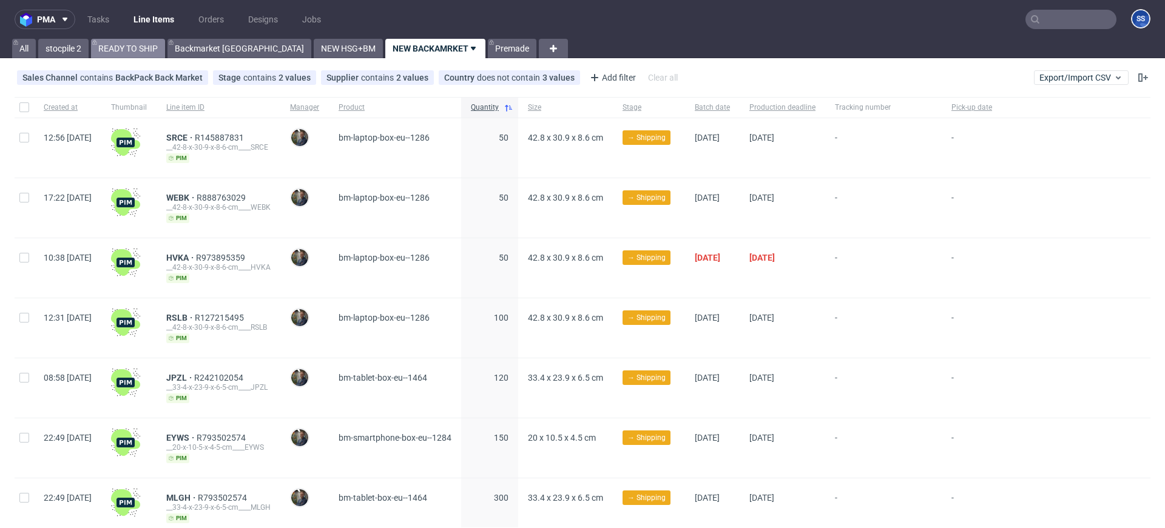
click at [142, 45] on link "READY TO SHIP" at bounding box center [128, 48] width 74 height 19
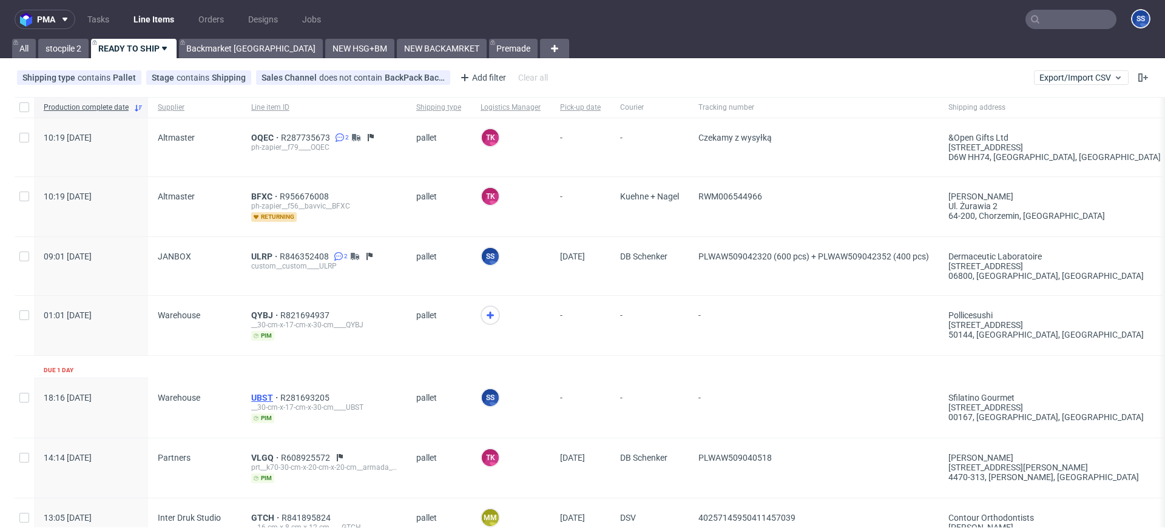
click at [261, 399] on span "UBST" at bounding box center [265, 398] width 29 height 10
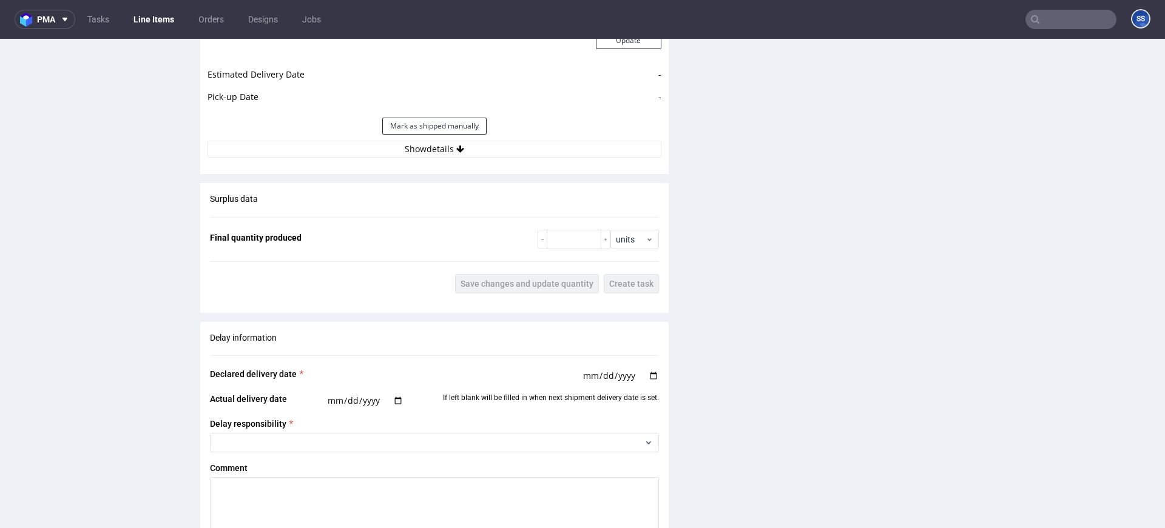
scroll to position [1138, 0]
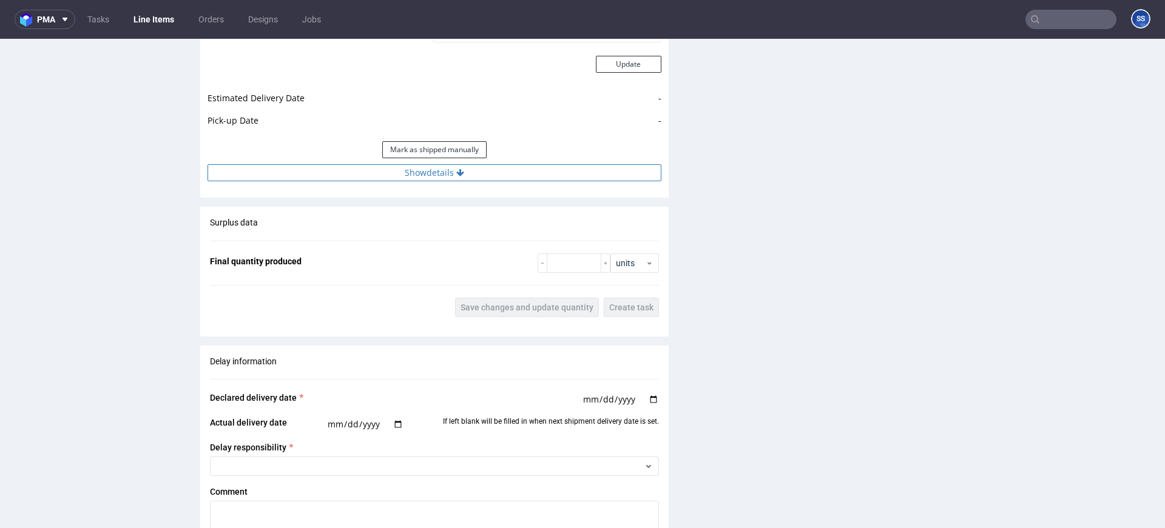
click at [399, 165] on button "Show details" at bounding box center [434, 172] width 454 height 17
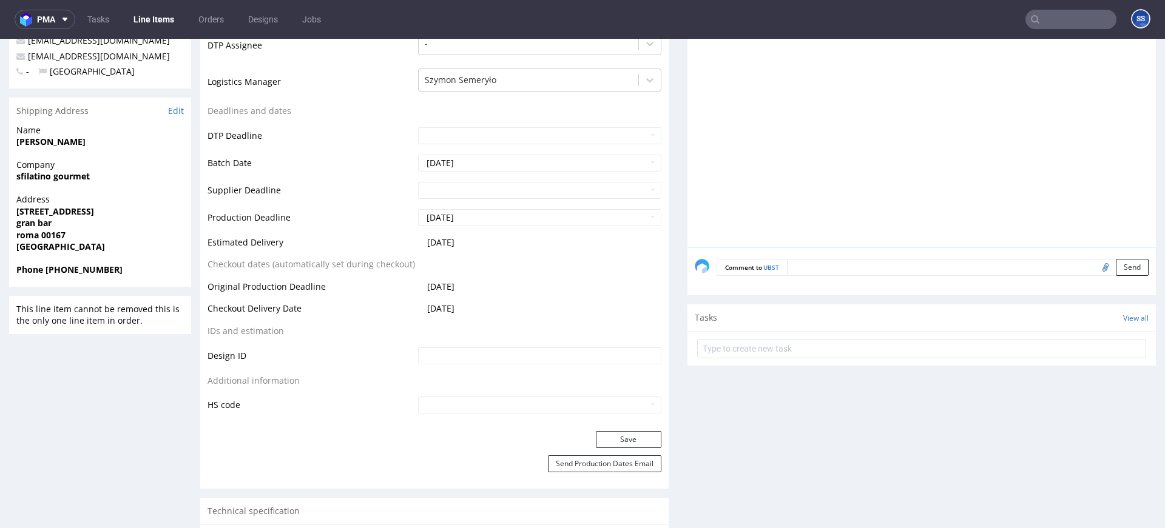
scroll to position [374, 0]
click at [66, 178] on strong "sfilatino gourmet" at bounding box center [52, 176] width 73 height 12
click at [35, 178] on strong "sfilatino gourmet" at bounding box center [52, 176] width 73 height 12
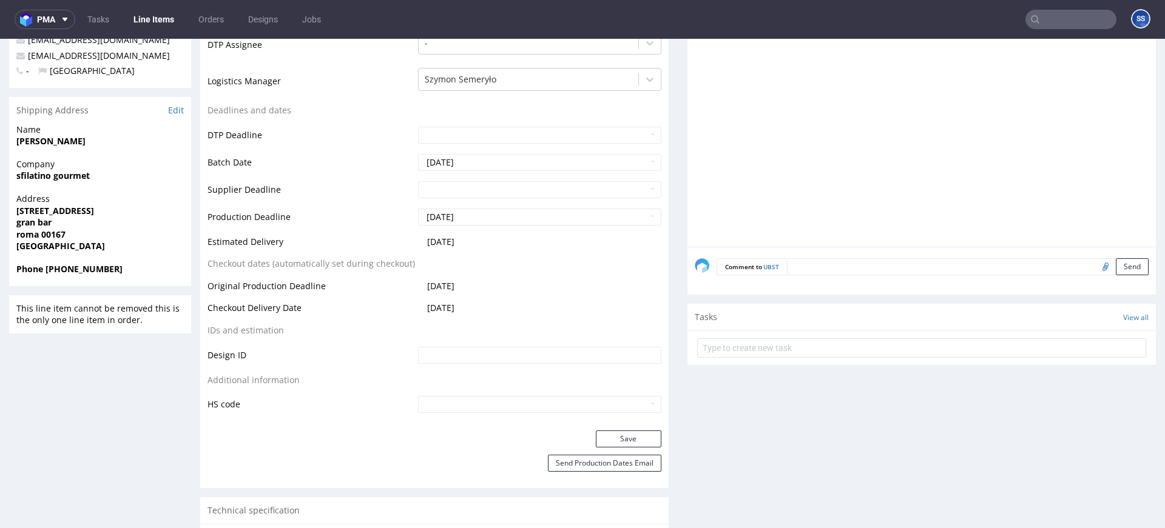
click at [70, 176] on strong "sfilatino gourmet" at bounding box center [52, 176] width 73 height 12
copy strong "sfilatino gourmet"
click at [84, 213] on strong "[STREET_ADDRESS]" at bounding box center [55, 211] width 78 height 12
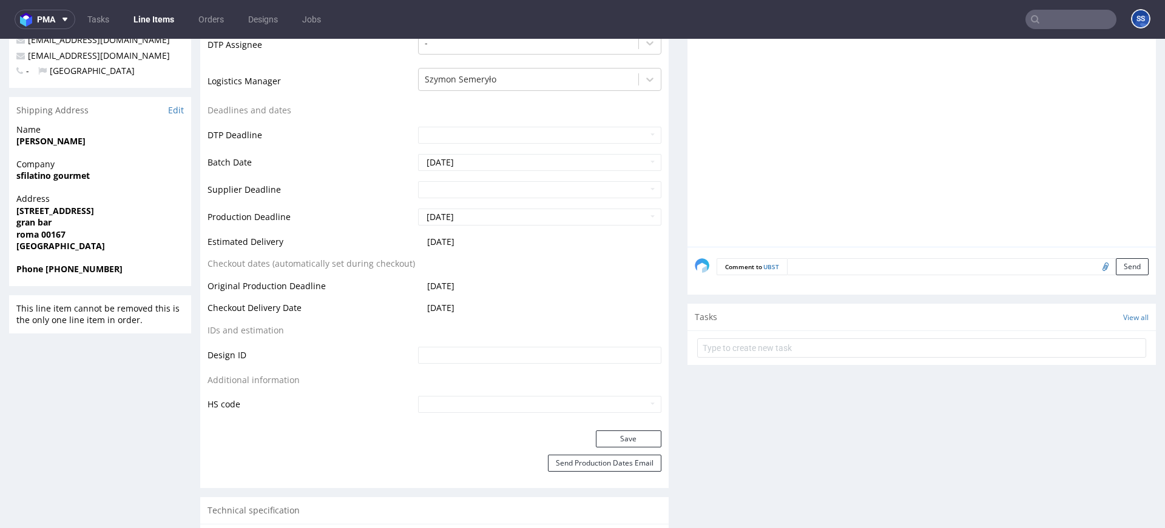
click at [84, 213] on strong "[STREET_ADDRESS]" at bounding box center [55, 211] width 78 height 12
copy strong "[STREET_ADDRESS]"
click at [38, 222] on strong "gran bar" at bounding box center [33, 223] width 35 height 12
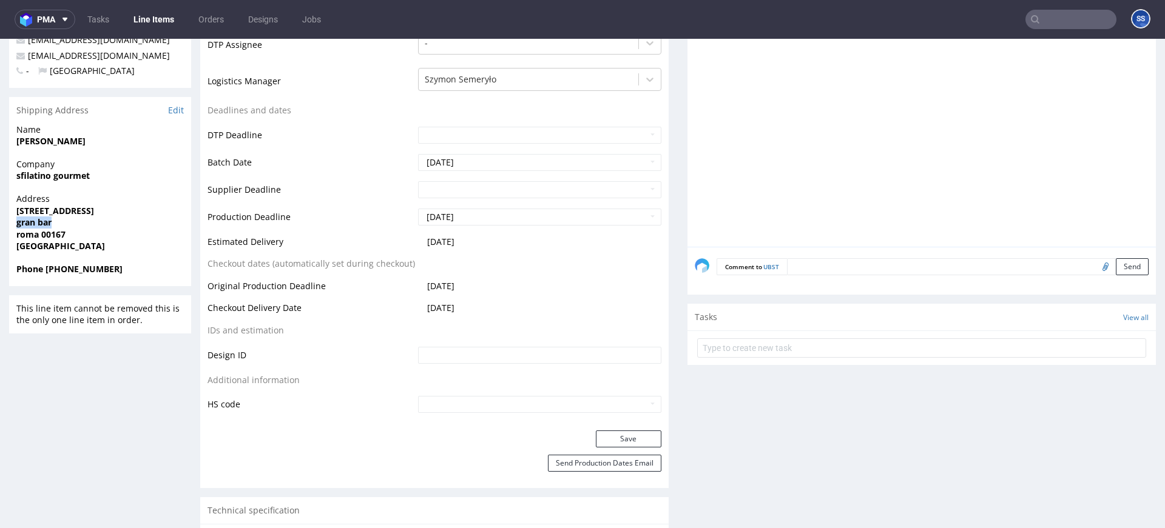
click at [38, 222] on strong "gran bar" at bounding box center [33, 223] width 35 height 12
copy strong "gran bar"
click at [27, 231] on strong "roma 00167" at bounding box center [40, 235] width 49 height 12
copy strong "roma"
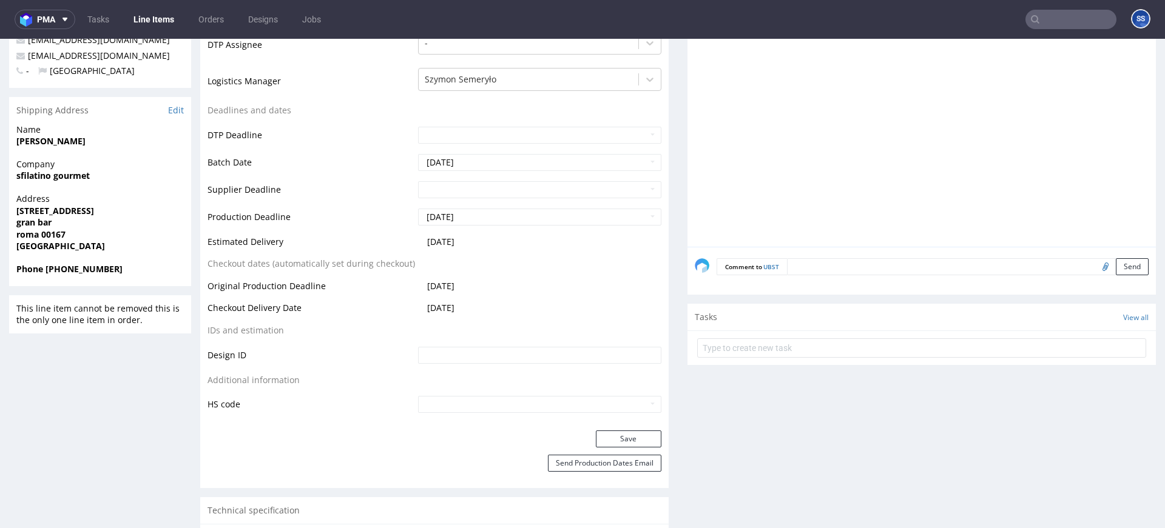
click at [39, 221] on strong "gran bar" at bounding box center [33, 223] width 35 height 12
copy strong "gran bar"
click at [54, 144] on strong "[PERSON_NAME]" at bounding box center [50, 141] width 69 height 12
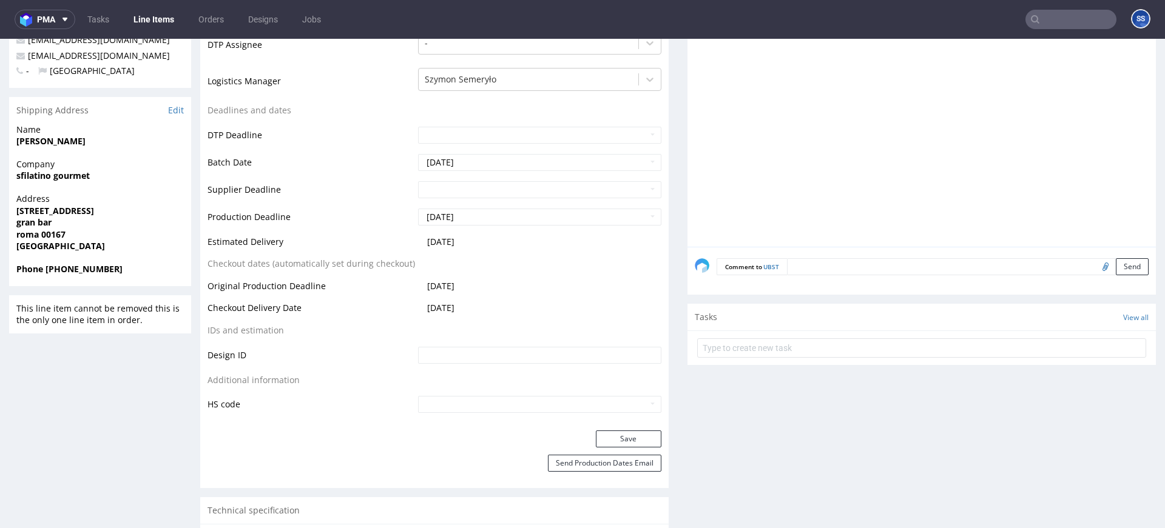
click at [54, 144] on strong "[PERSON_NAME]" at bounding box center [50, 141] width 69 height 12
copy strong "[PERSON_NAME]"
drag, startPoint x: 128, startPoint y: 56, endPoint x: 24, endPoint y: 58, distance: 104.4
click at [22, 58] on p "[EMAIL_ADDRESS][DOMAIN_NAME]" at bounding box center [99, 56] width 167 height 12
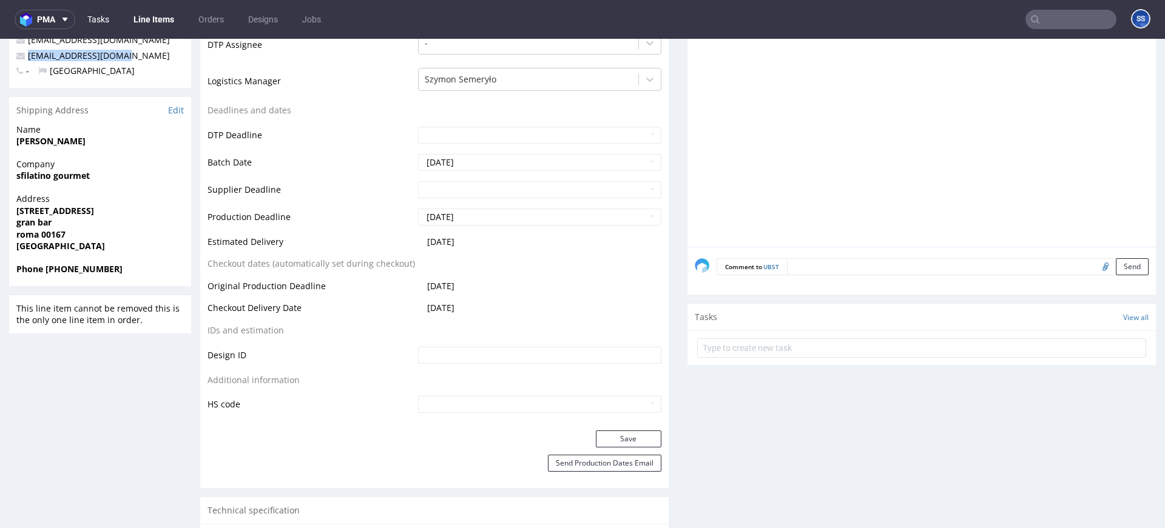
copy span "[EMAIL_ADDRESS][DOMAIN_NAME]"
drag, startPoint x: 56, startPoint y: 269, endPoint x: 234, endPoint y: 72, distance: 265.9
click at [70, 253] on div "Address via dei monti di primavalle 282 gran bar roma 00167 Italy" at bounding box center [100, 228] width 182 height 70
drag, startPoint x: 56, startPoint y: 268, endPoint x: 130, endPoint y: 269, distance: 74.6
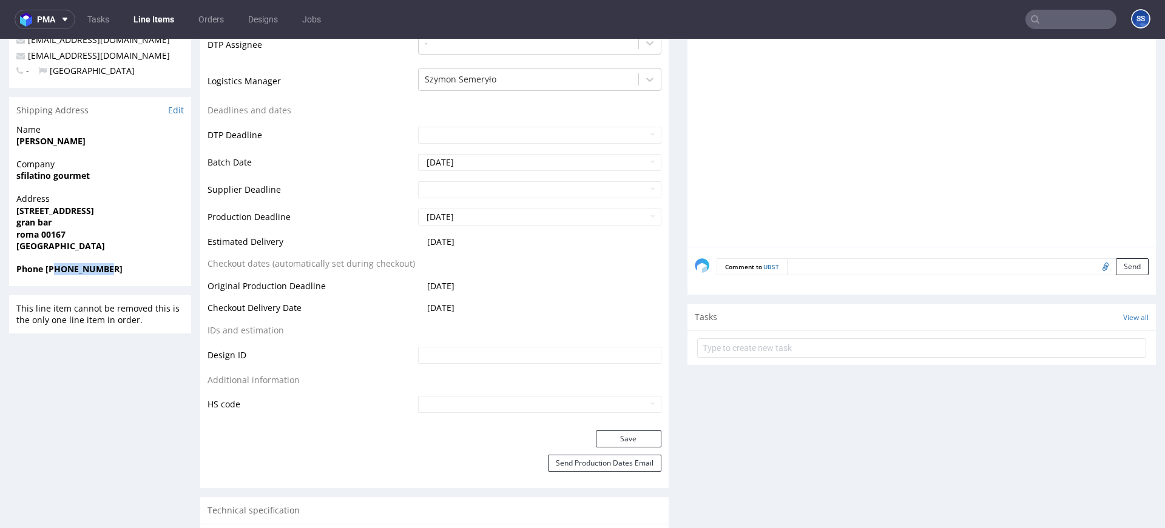
click at [130, 269] on span "Phone 393 047 4007" at bounding box center [99, 269] width 167 height 12
click at [70, 274] on strong "Phone 393 047 4007" at bounding box center [69, 269] width 106 height 12
drag, startPoint x: 126, startPoint y: 269, endPoint x: 56, endPoint y: 273, distance: 69.3
click at [55, 273] on span "Phone 393 047 4007" at bounding box center [99, 269] width 167 height 12
copy strong "3 047 4007"
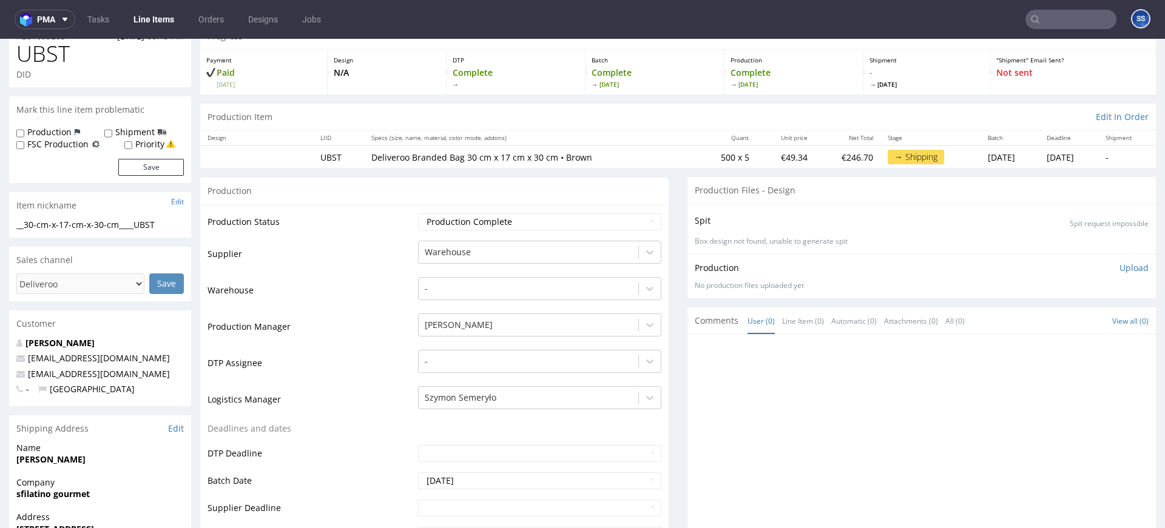
scroll to position [0, 0]
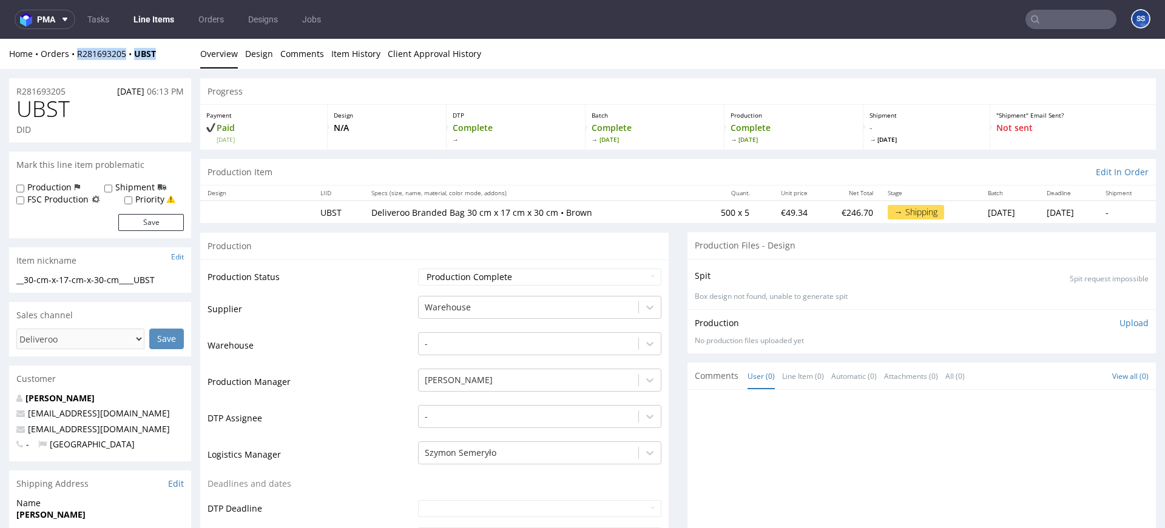
drag, startPoint x: 173, startPoint y: 58, endPoint x: 106, endPoint y: 44, distance: 69.4
click at [79, 56] on div "Home Orders R281693205 UBST" at bounding box center [100, 54] width 182 height 12
copy div "R281693205 UBST"
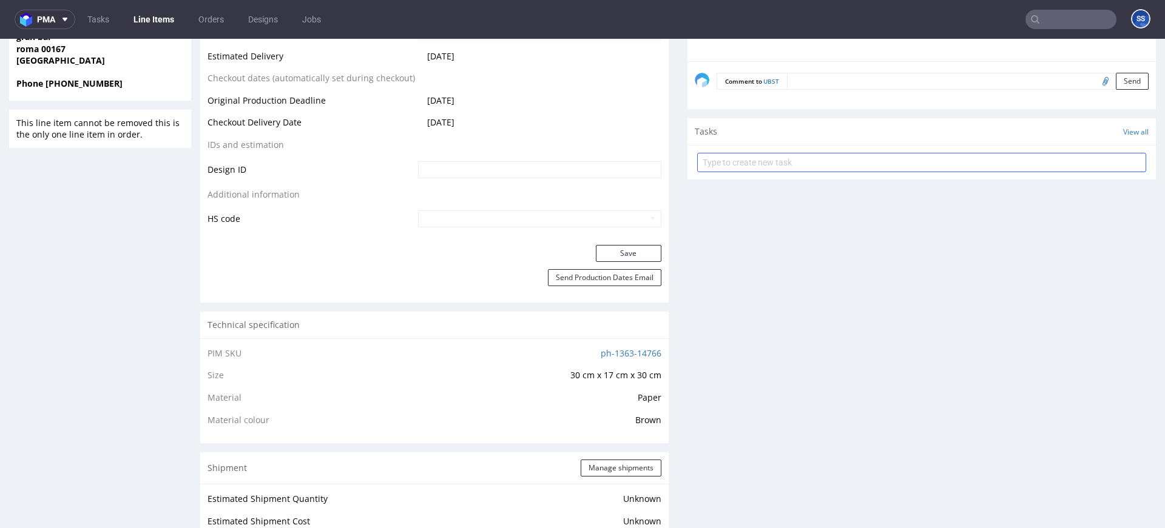
scroll to position [547, 0]
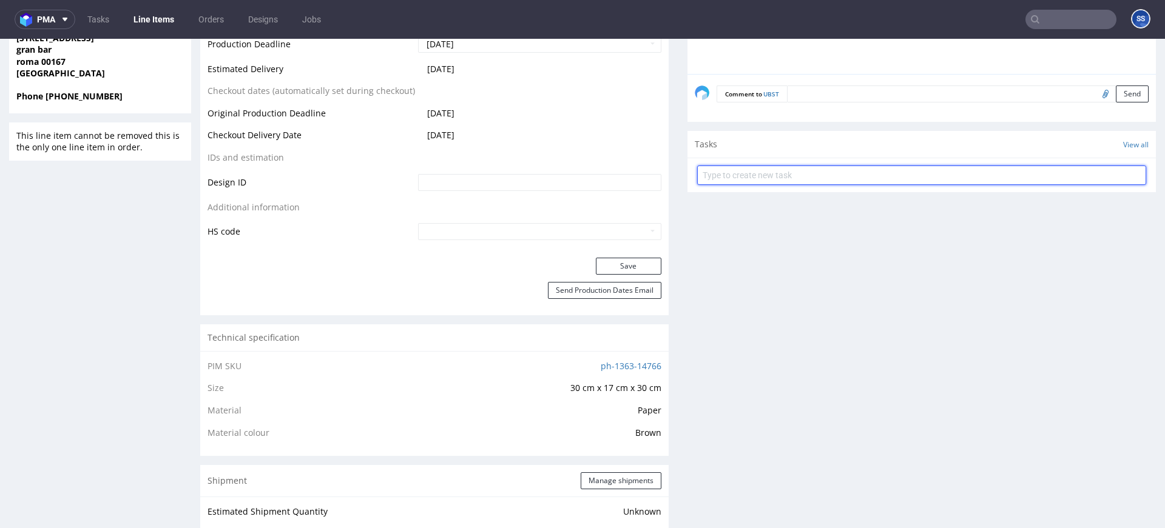
click at [824, 177] on input "text" at bounding box center [921, 175] width 449 height 19
type input "Etykiety"
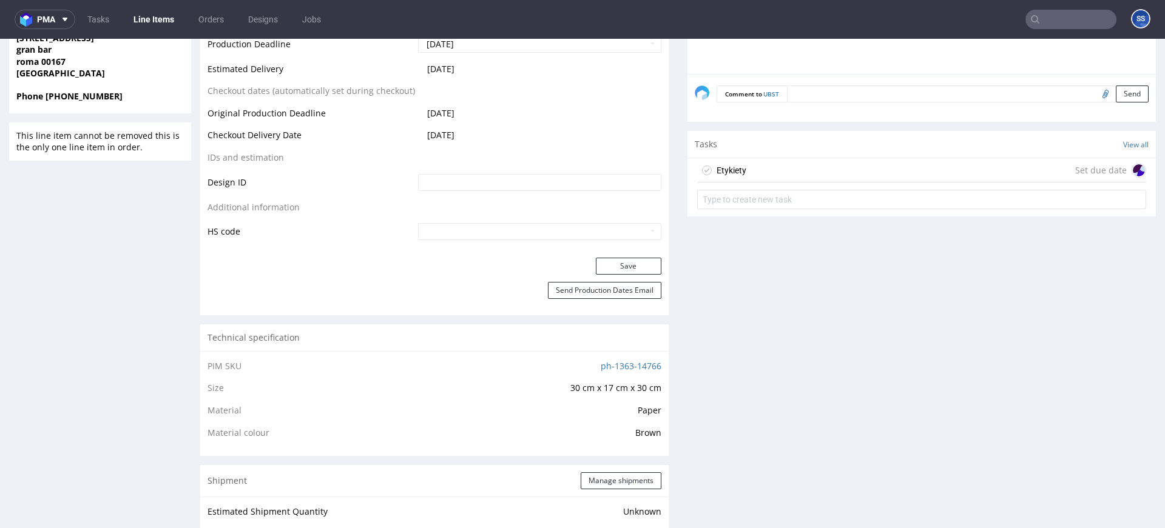
click at [928, 178] on div "Etykiety Set due date" at bounding box center [921, 170] width 449 height 24
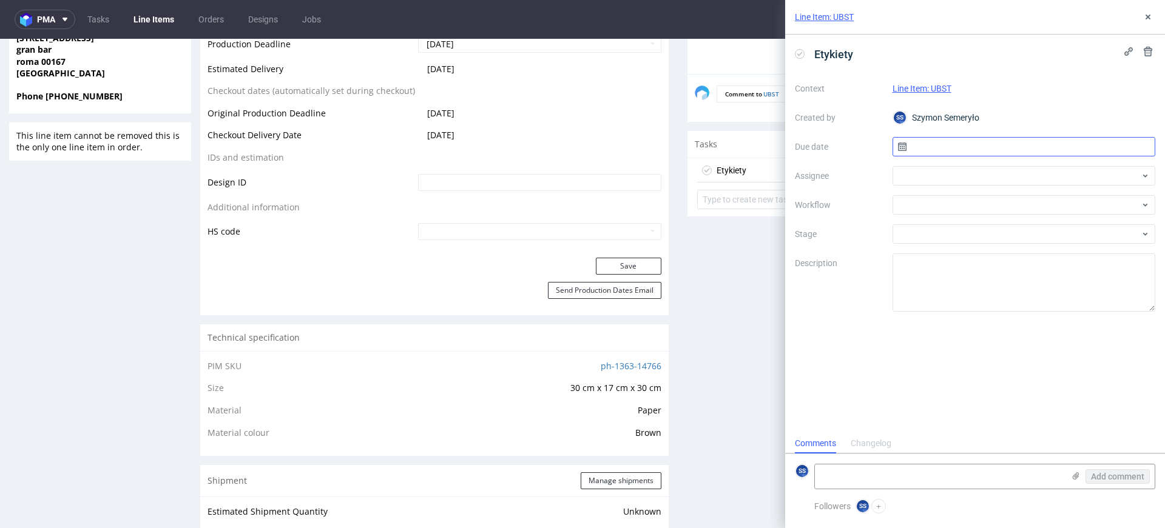
scroll to position [10, 0]
click at [929, 150] on input "text" at bounding box center [1023, 146] width 263 height 19
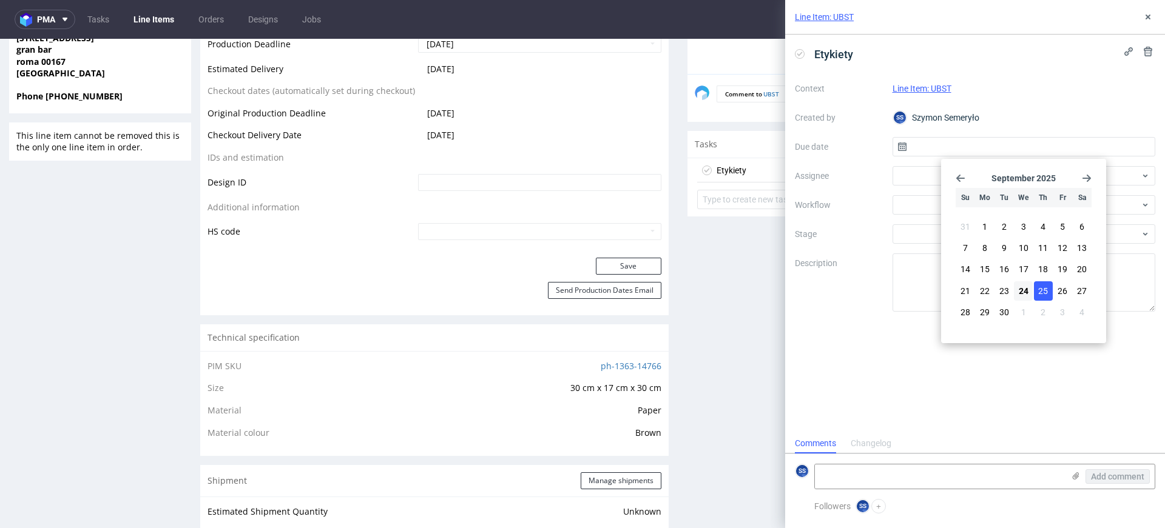
click at [1042, 294] on span "25" at bounding box center [1043, 291] width 10 height 12
type input "[DATE]"
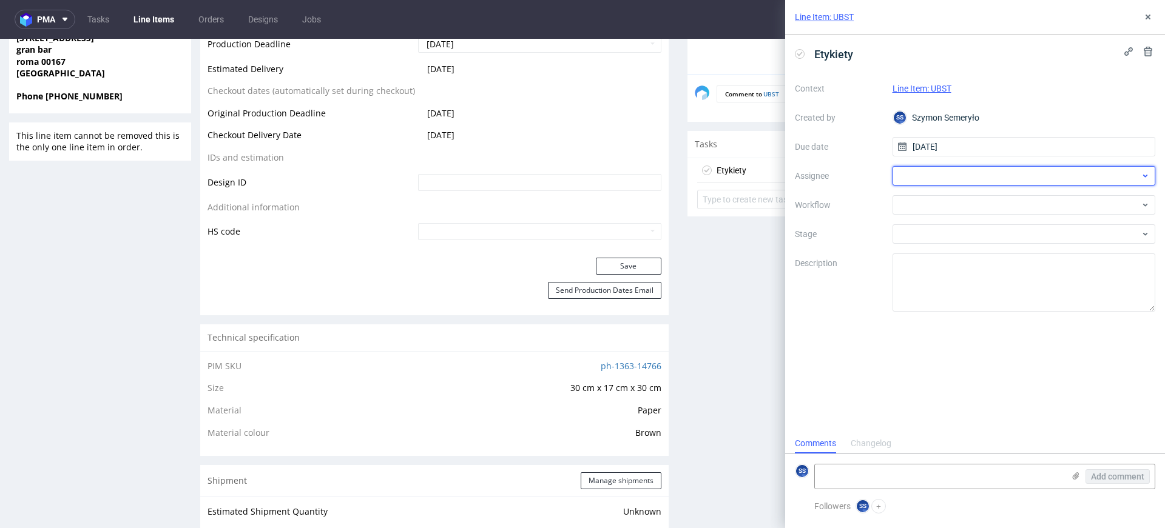
click at [924, 172] on div at bounding box center [1023, 175] width 263 height 19
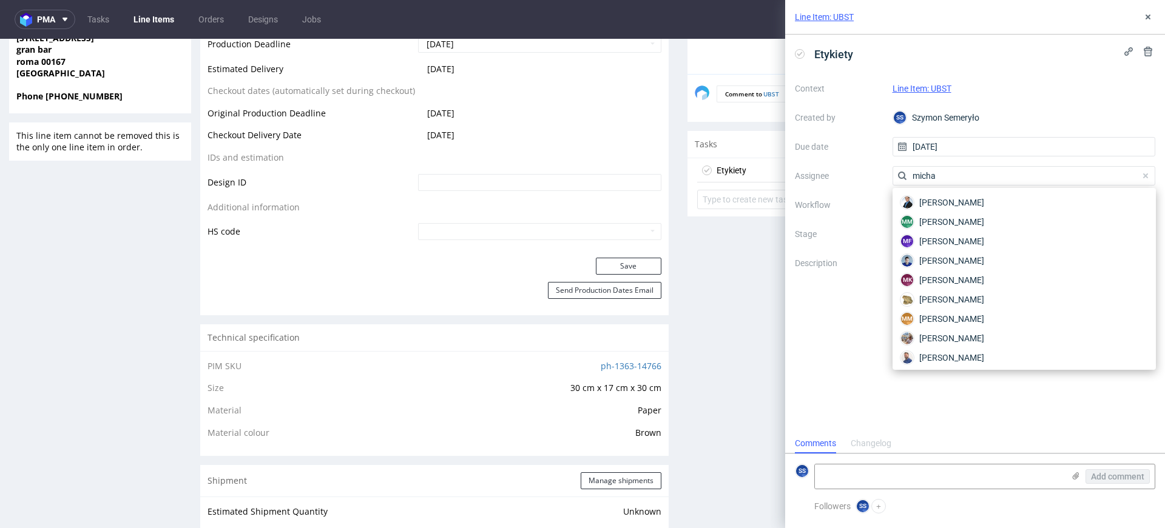
type input "michał"
click at [961, 235] on span "[PERSON_NAME]" at bounding box center [951, 241] width 65 height 12
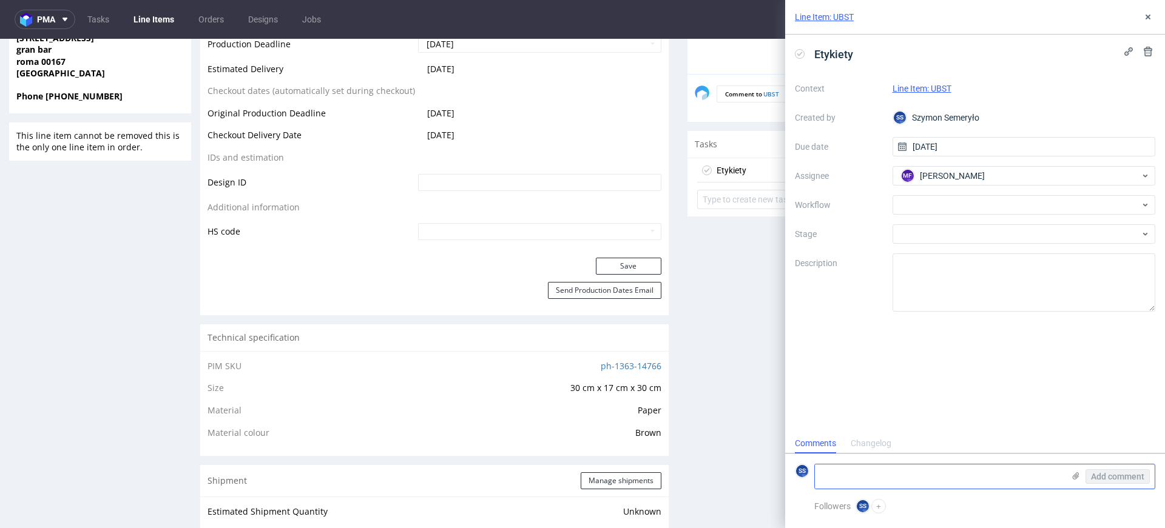
click at [911, 480] on textarea at bounding box center [939, 477] width 249 height 24
paste textarea "R281693205_UBST"
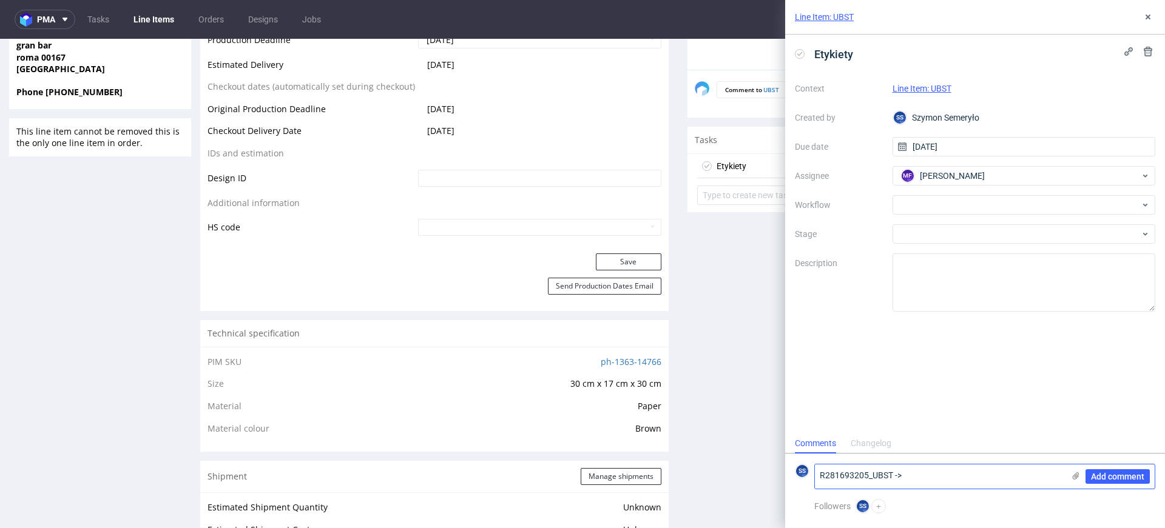
paste textarea "40257145950411656050"
click at [1079, 474] on icon at bounding box center [1076, 476] width 10 height 10
click at [0, 0] on input "file" at bounding box center [0, 0] width 0 height 0
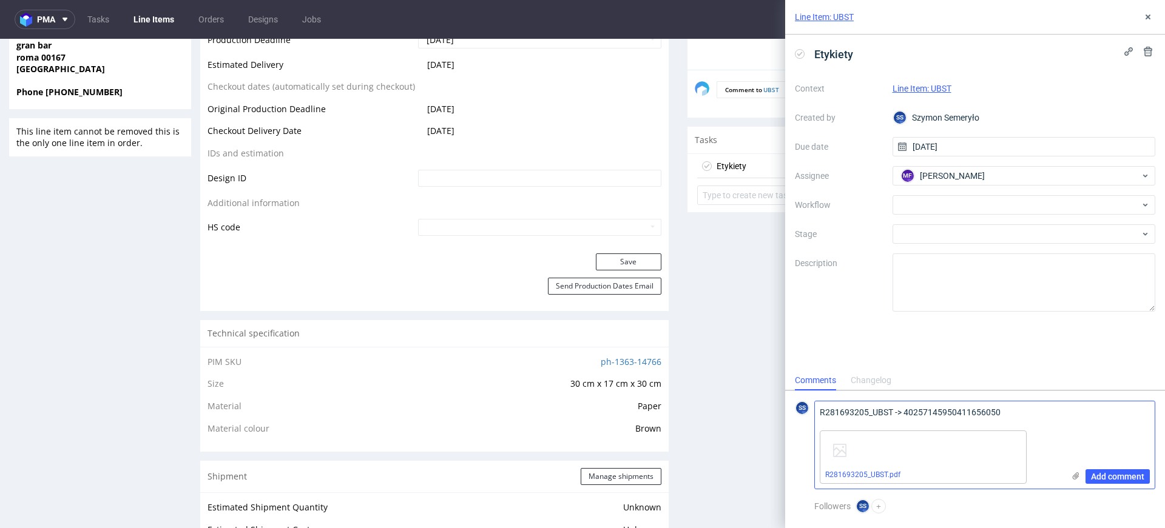
click at [1003, 417] on textarea "R281693205_UBST -> 40257145950411656050" at bounding box center [939, 414] width 249 height 24
type textarea "R281693205_UBST -> 40257145950411656050 Odbiór 25.09"
click at [1104, 481] on span "Add comment" at bounding box center [1117, 477] width 53 height 8
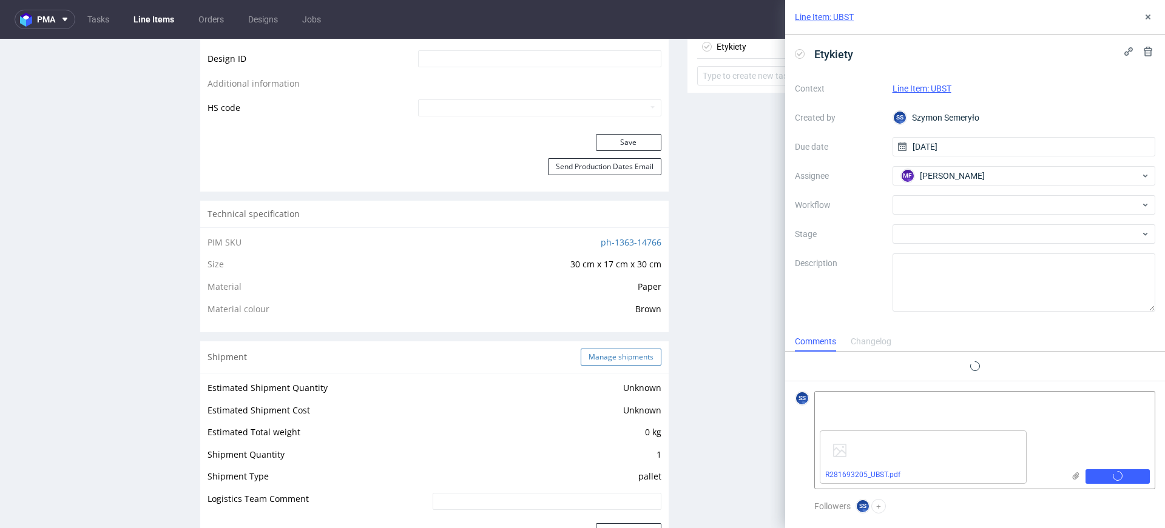
scroll to position [673, 0]
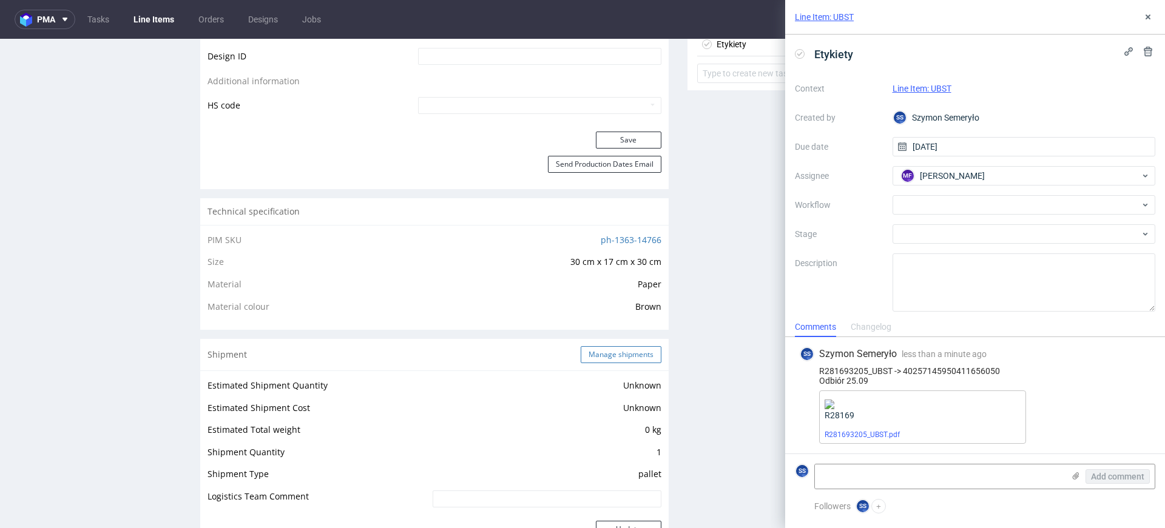
click at [588, 354] on button "Manage shipments" at bounding box center [621, 354] width 81 height 17
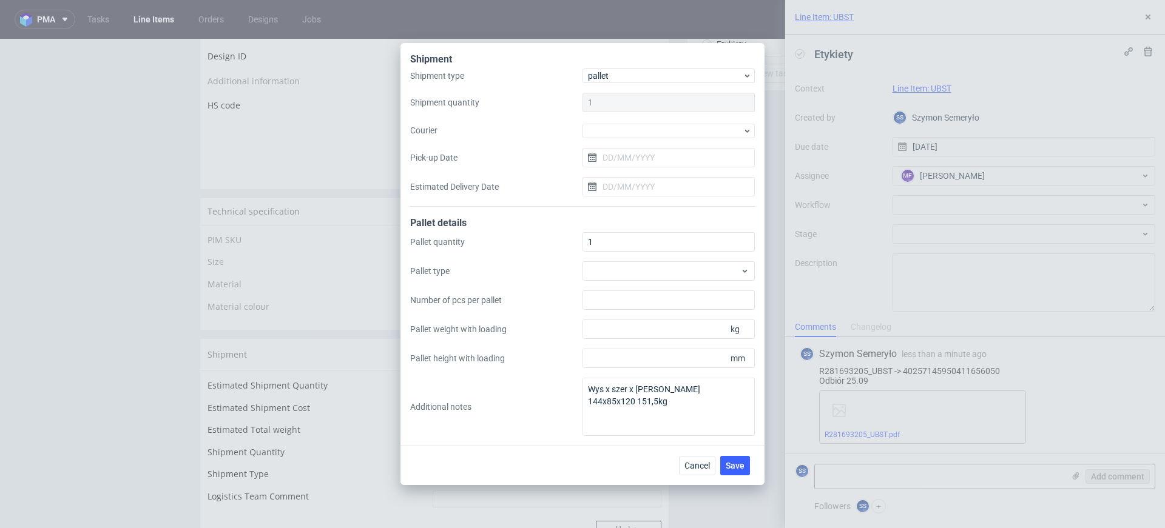
click at [596, 121] on div "Shipment type pallet Shipment quantity 1 Courier Pick-up Date Estimated Deliver…" at bounding box center [582, 138] width 345 height 138
click at [606, 129] on div at bounding box center [668, 131] width 172 height 15
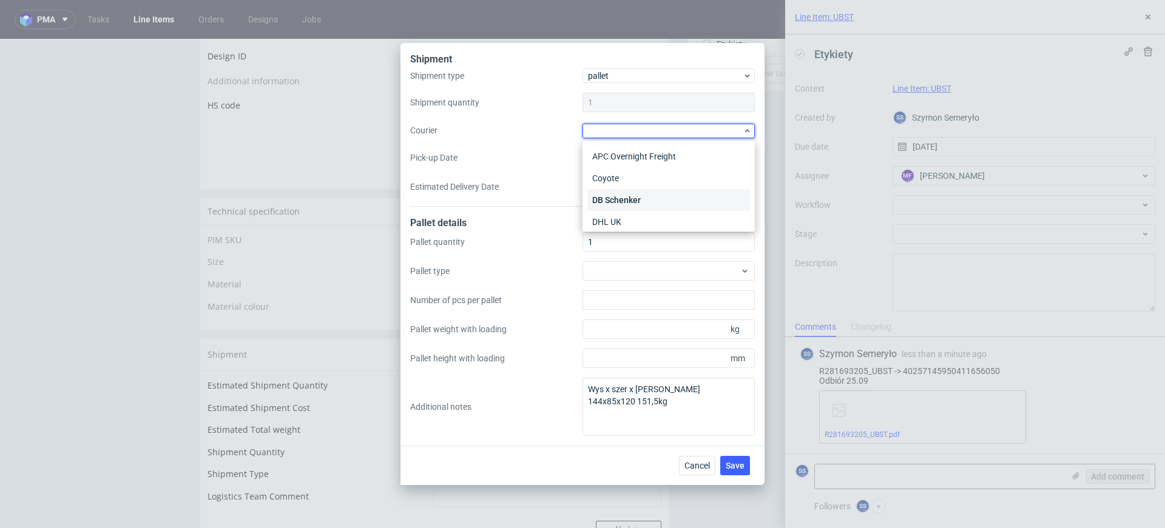
scroll to position [58, 0]
click at [628, 189] on div "DSV" at bounding box center [668, 186] width 163 height 22
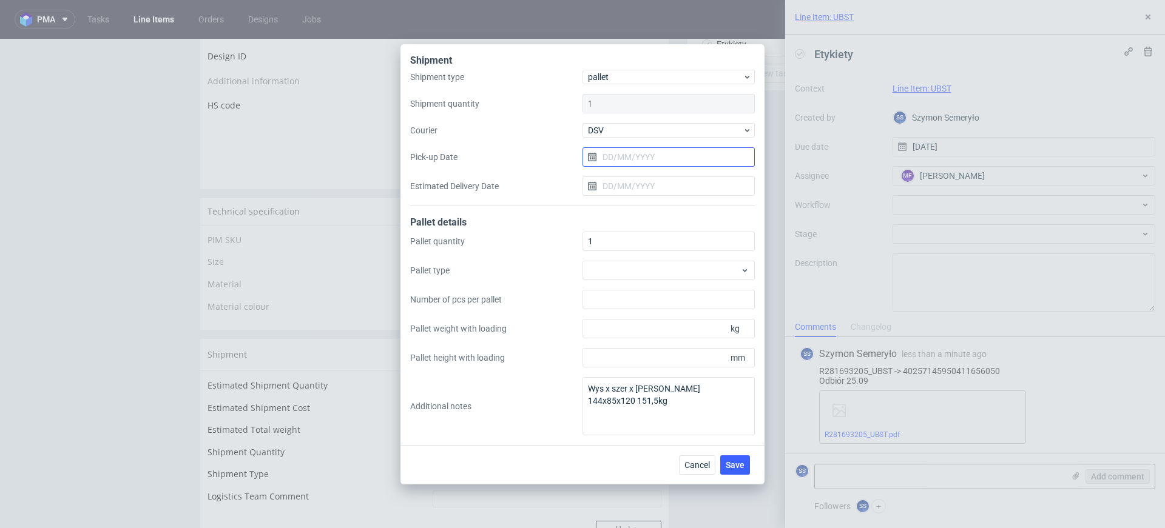
click at [621, 161] on input "Pick-up Date" at bounding box center [668, 156] width 172 height 19
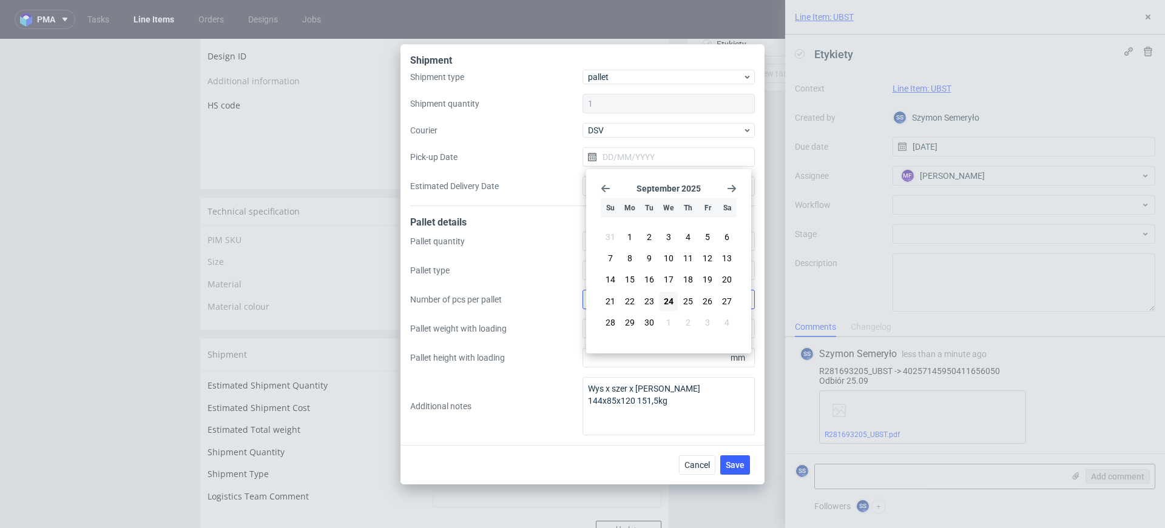
click at [683, 301] on span "25" at bounding box center [688, 301] width 10 height 12
type input "[DATE]"
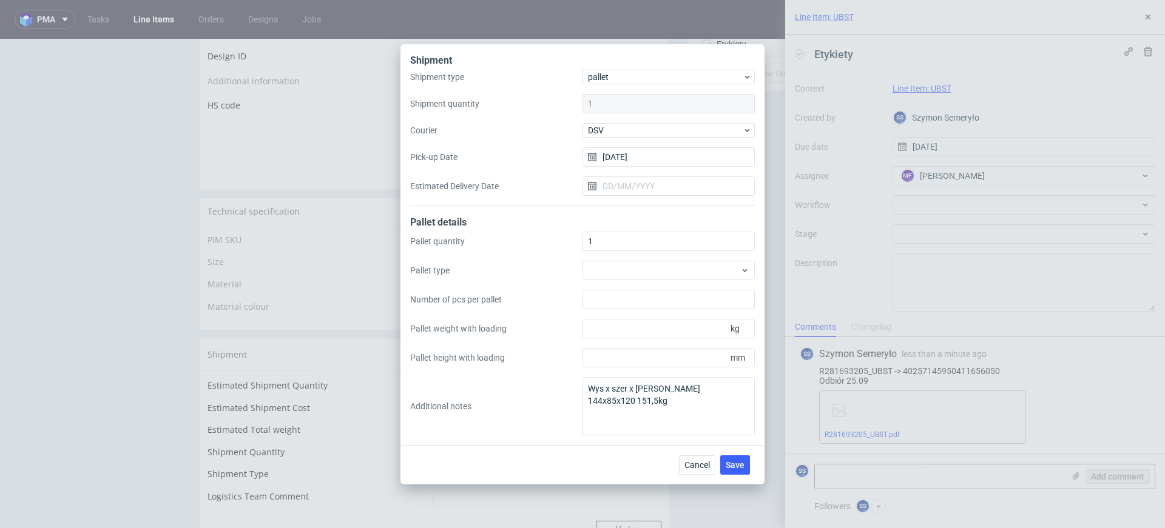
click at [732, 476] on div "Cancel Save" at bounding box center [582, 464] width 364 height 39
click at [733, 474] on button "Save" at bounding box center [735, 465] width 30 height 19
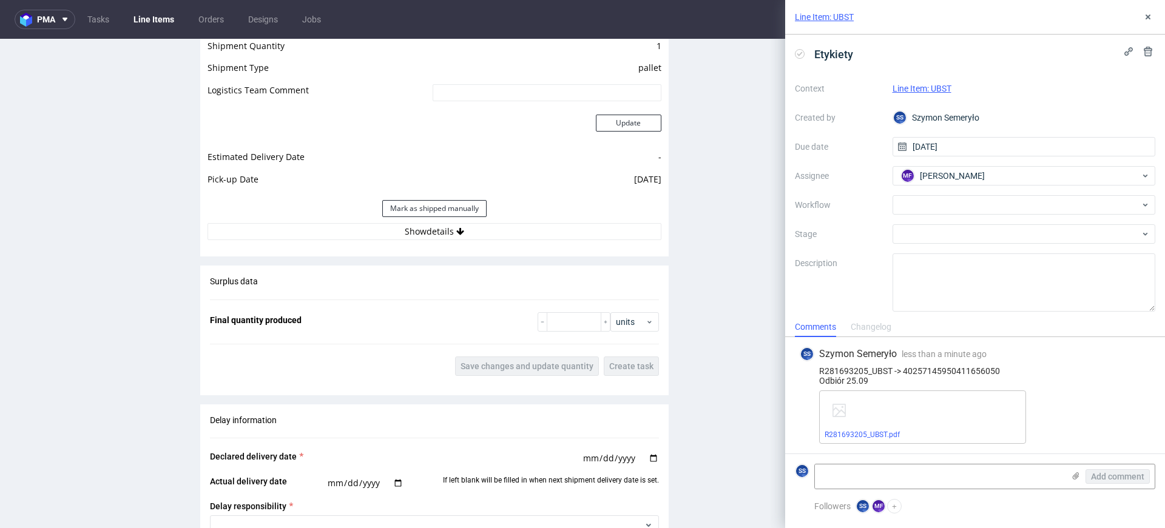
scroll to position [1127, 0]
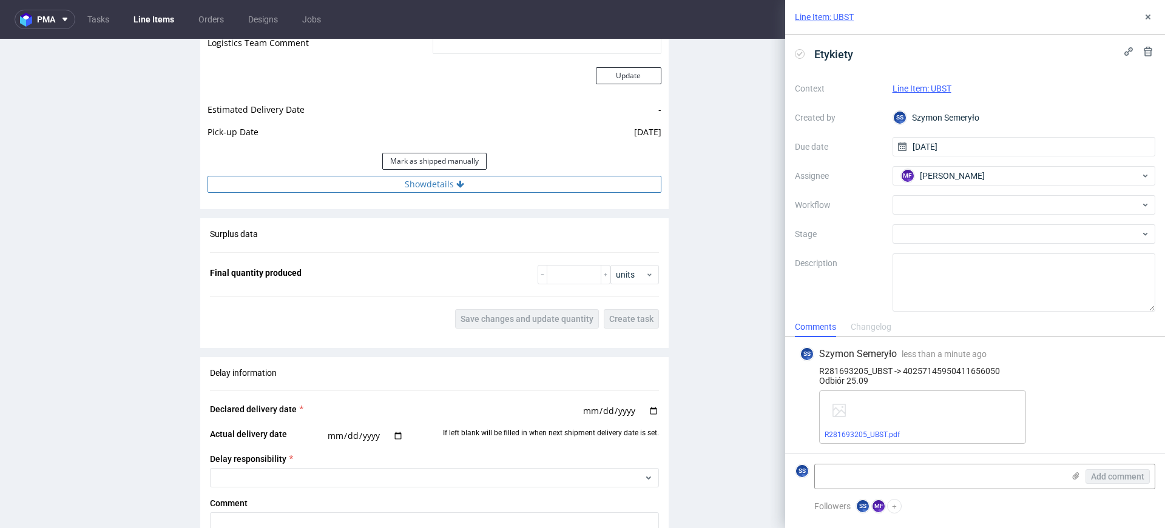
click at [403, 188] on button "Show details" at bounding box center [434, 184] width 454 height 17
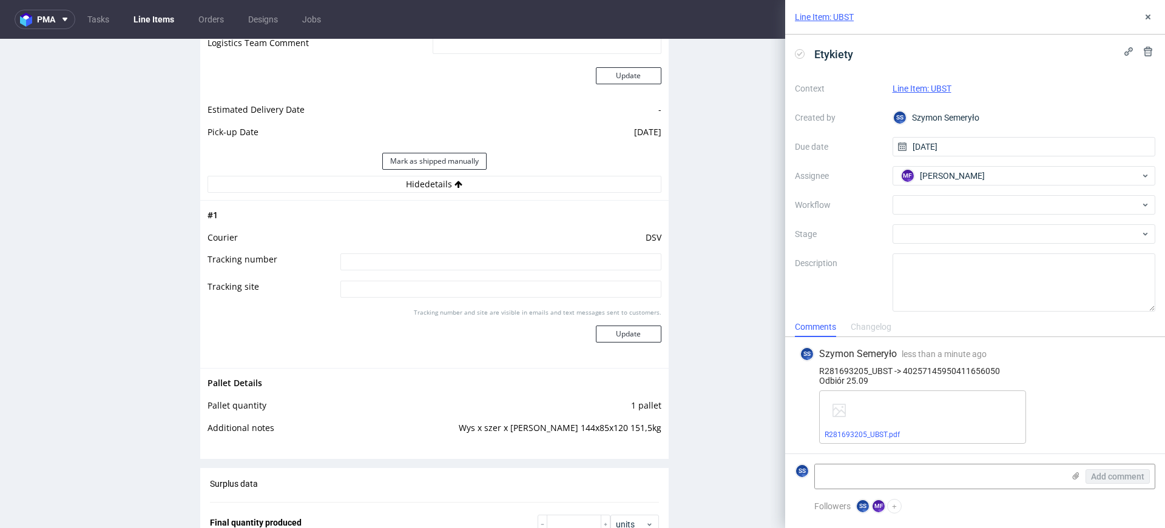
click at [443, 260] on input at bounding box center [500, 262] width 321 height 17
paste input "40257145950411656050"
type input "40257145950411656050"
click at [602, 334] on button "Update" at bounding box center [629, 334] width 66 height 17
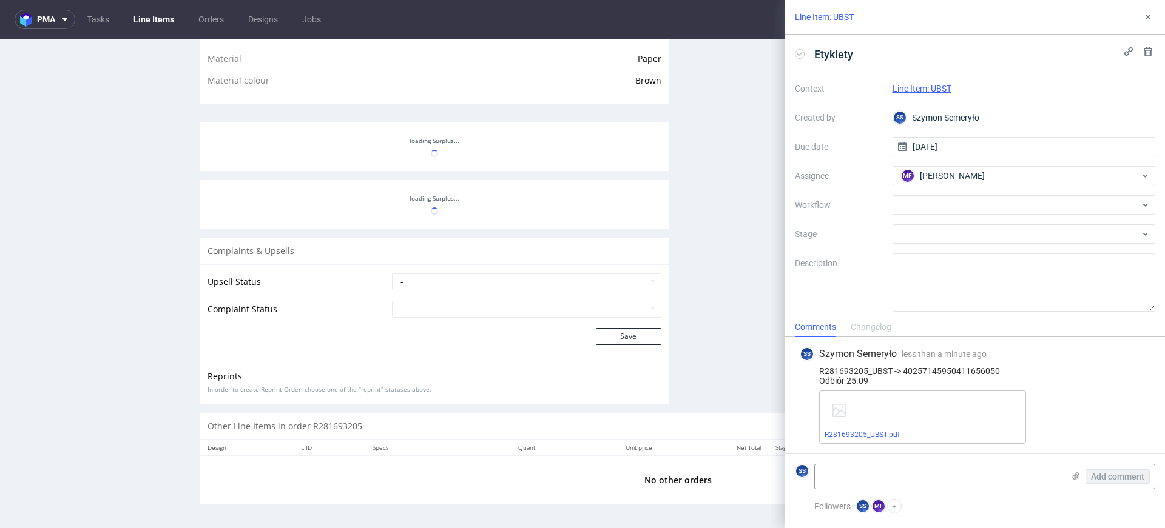
scroll to position [810, 0]
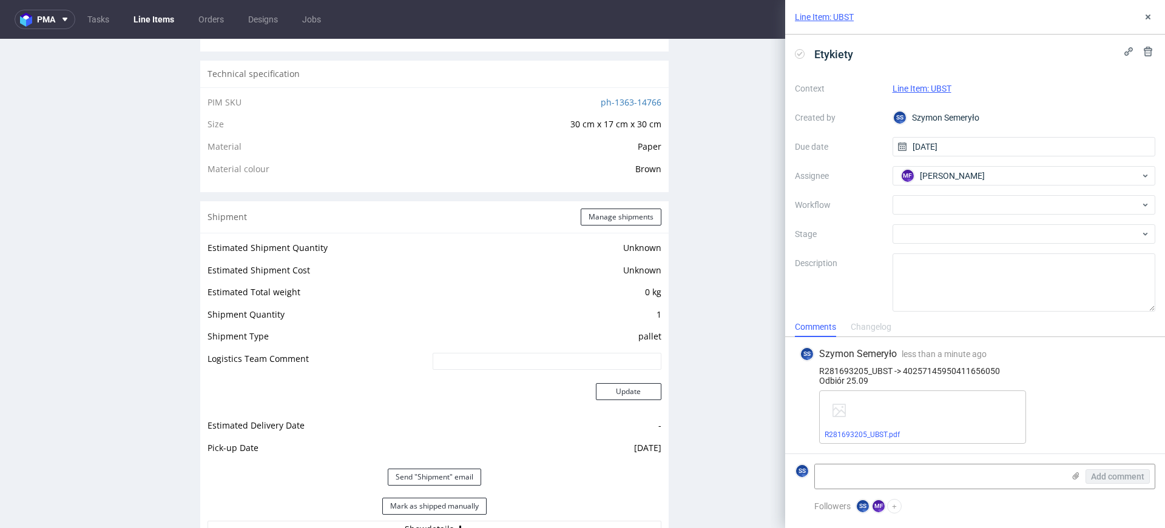
click at [157, 23] on link "Line Items" at bounding box center [153, 19] width 55 height 19
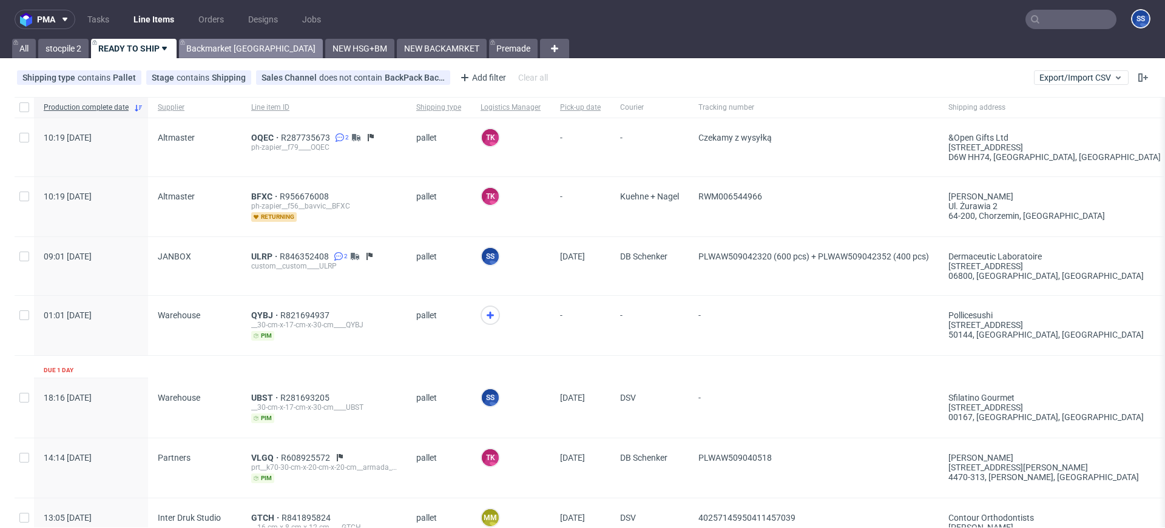
click at [204, 50] on link "Backmarket [GEOGRAPHIC_DATA]" at bounding box center [251, 48] width 144 height 19
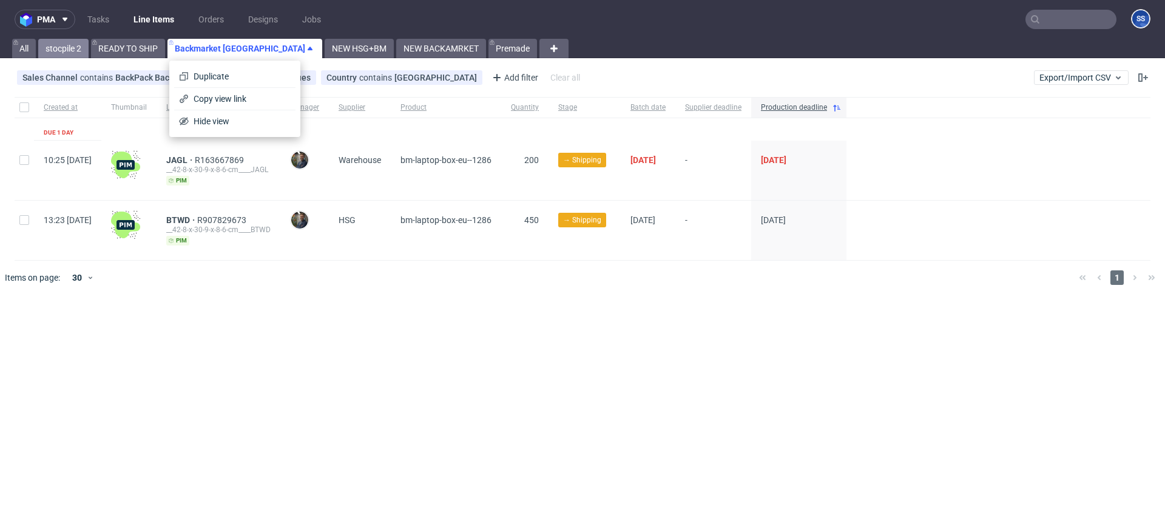
click at [76, 49] on link "stocpile 2" at bounding box center [63, 48] width 50 height 19
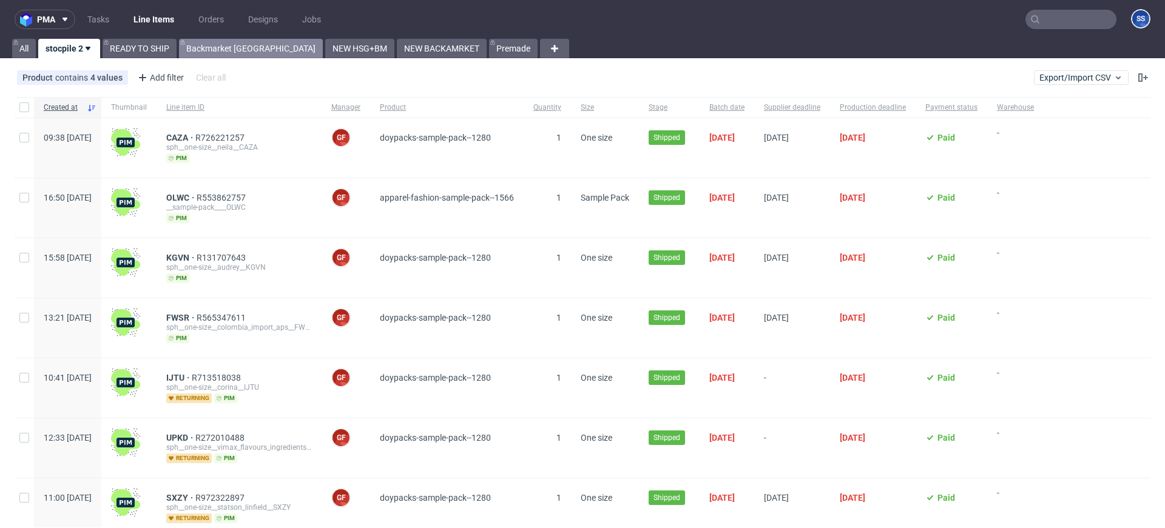
click at [239, 50] on link "Backmarket [GEOGRAPHIC_DATA]" at bounding box center [251, 48] width 144 height 19
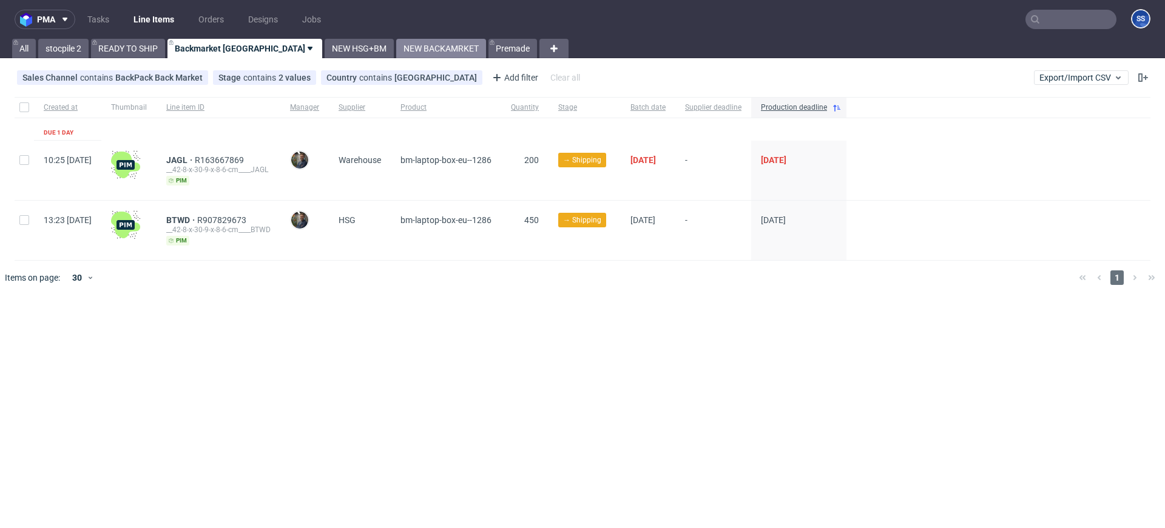
click at [396, 47] on link "NEW BACKAMRKET" at bounding box center [441, 48] width 90 height 19
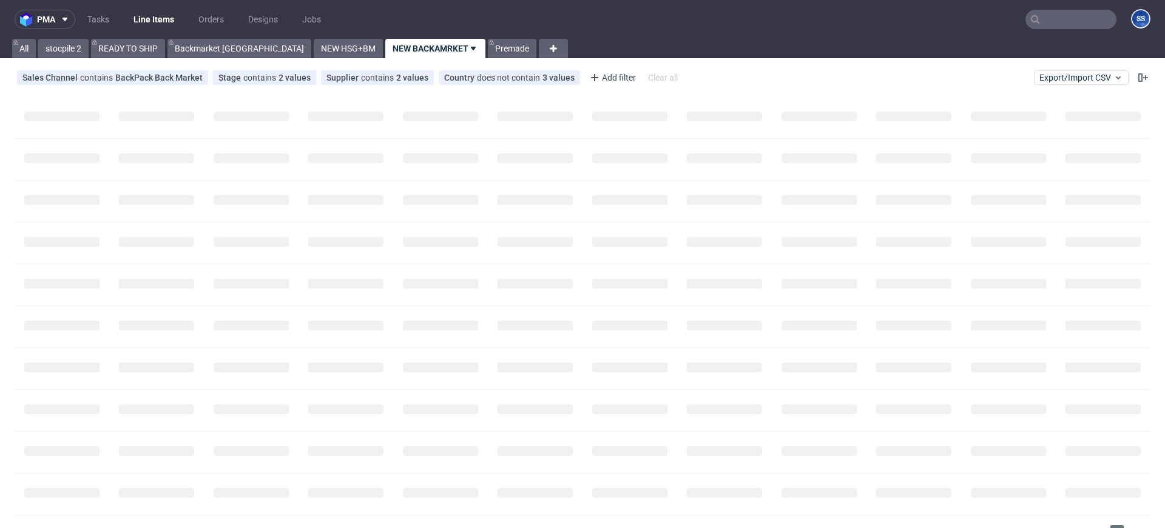
click at [385, 47] on link "NEW BACKAMRKET" at bounding box center [435, 48] width 100 height 19
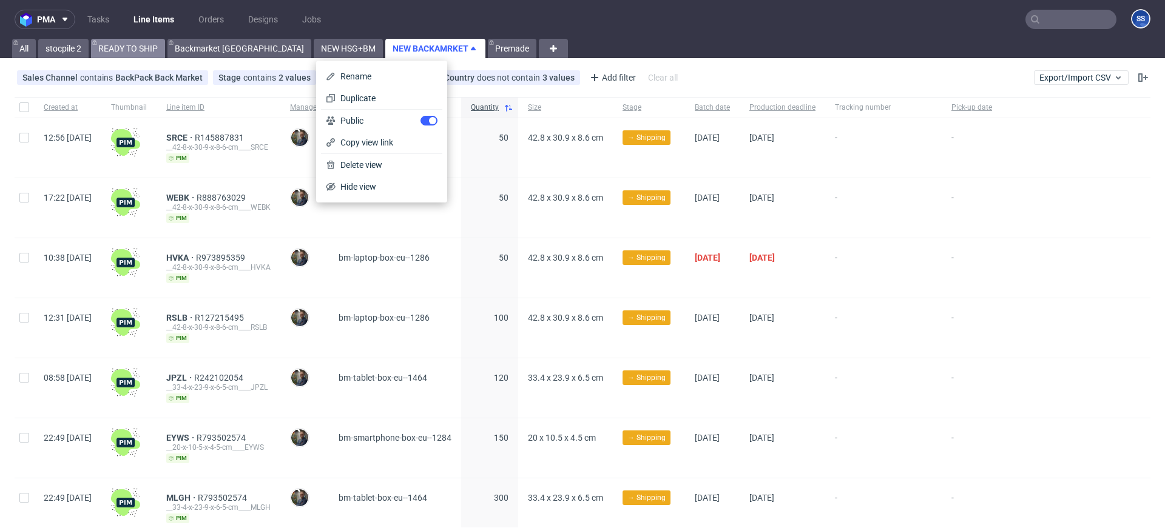
click at [111, 41] on link "READY TO SHIP" at bounding box center [128, 48] width 74 height 19
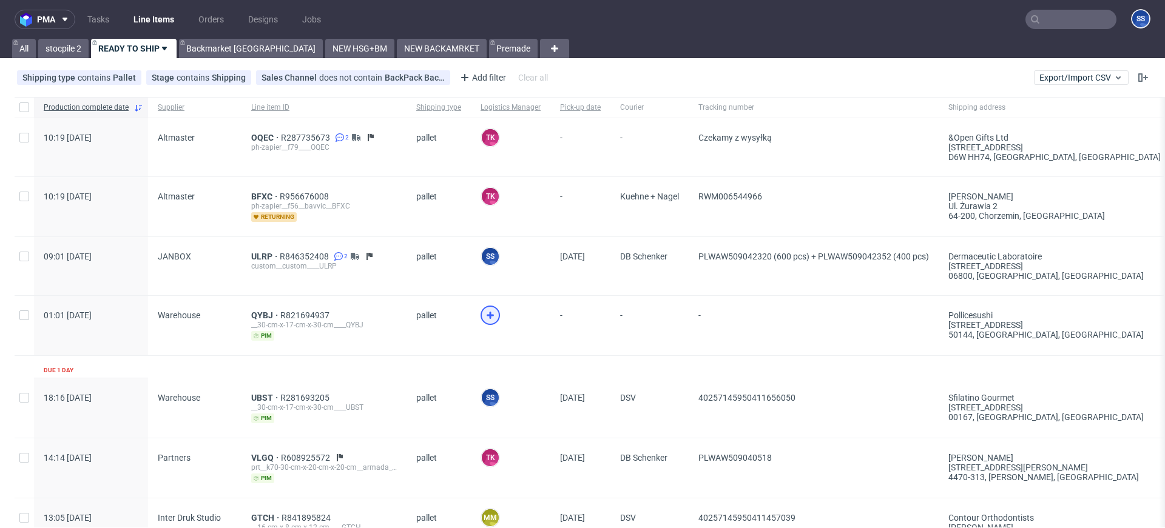
click at [487, 312] on use at bounding box center [490, 315] width 7 height 7
click at [251, 314] on span "QYBJ" at bounding box center [265, 316] width 29 height 10
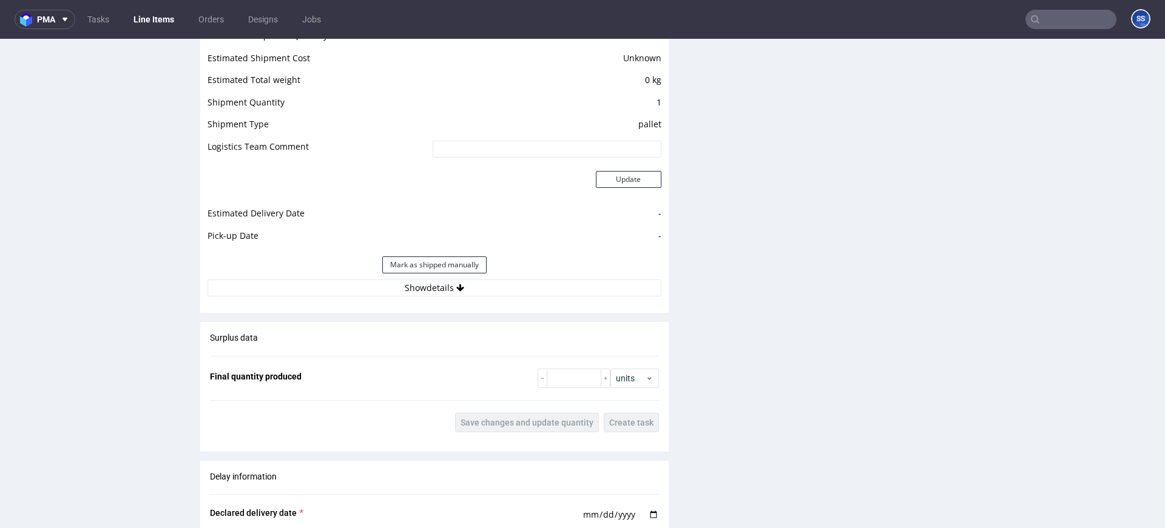
scroll to position [1027, 0]
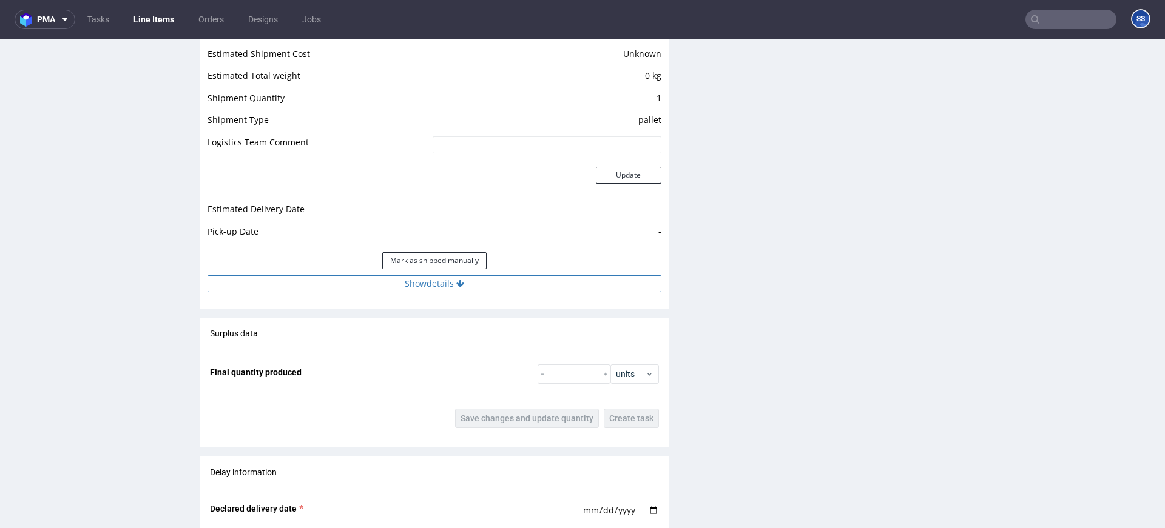
click at [382, 284] on button "Show details" at bounding box center [434, 283] width 454 height 17
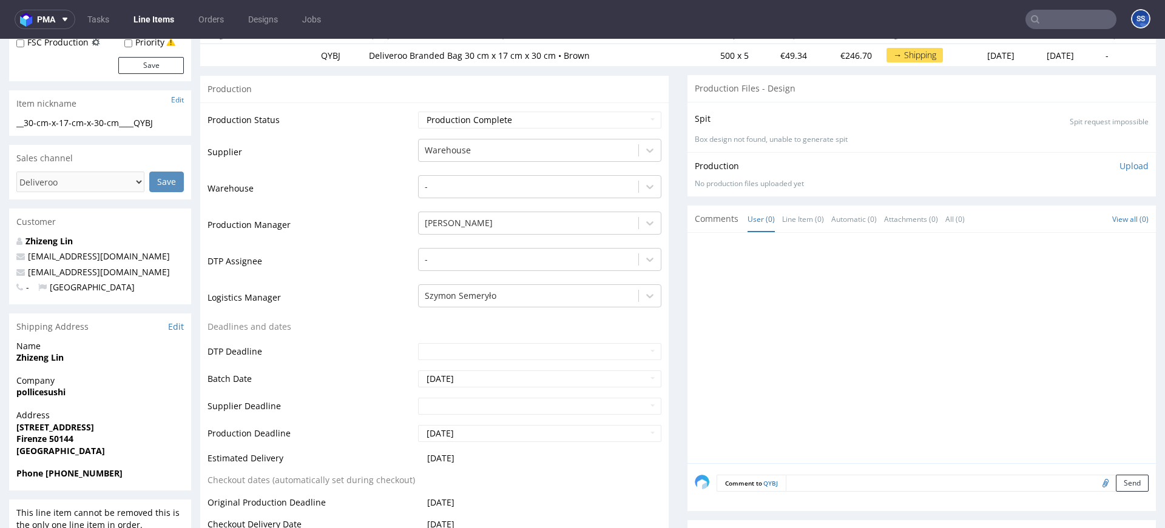
scroll to position [158, 0]
click at [50, 392] on strong "pollicesushi" at bounding box center [40, 391] width 49 height 12
copy strong "pollicesushi"
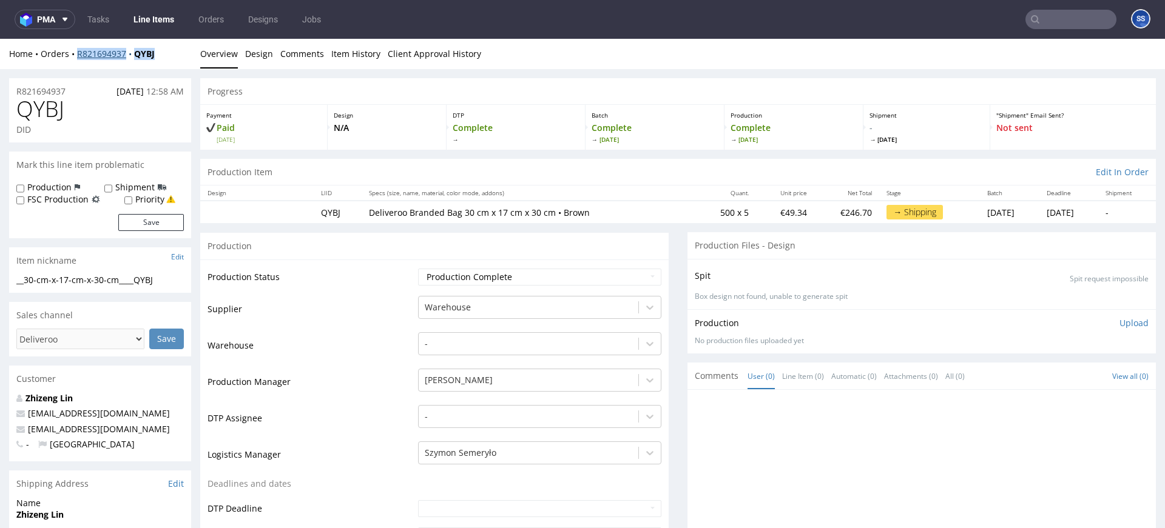
drag, startPoint x: 158, startPoint y: 56, endPoint x: 76, endPoint y: 55, distance: 82.5
click at [76, 55] on div "Home Orders R821694937 QYBJ" at bounding box center [100, 54] width 182 height 12
copy div "R821694937 QYBJ"
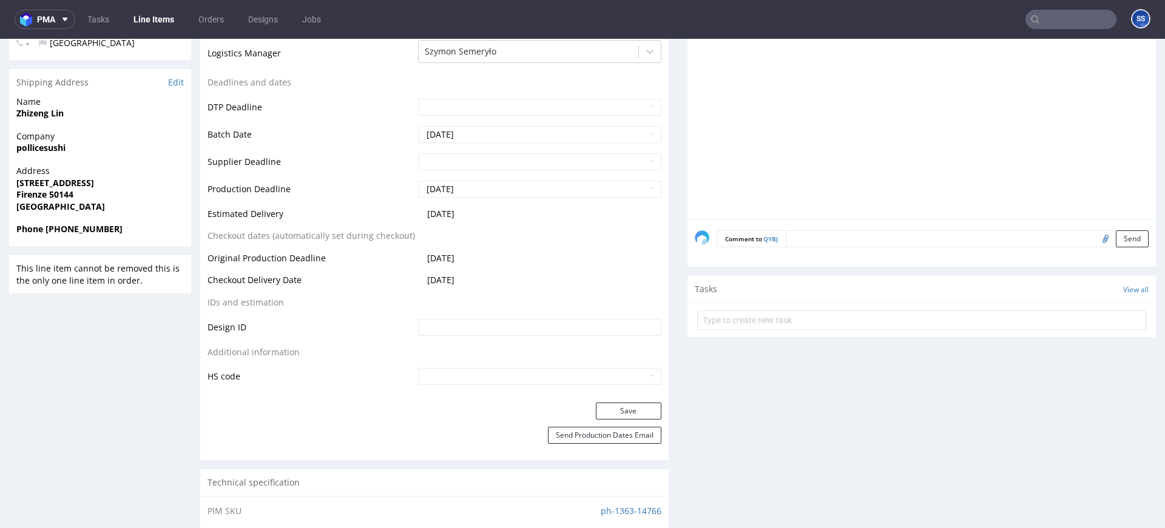
scroll to position [421, 0]
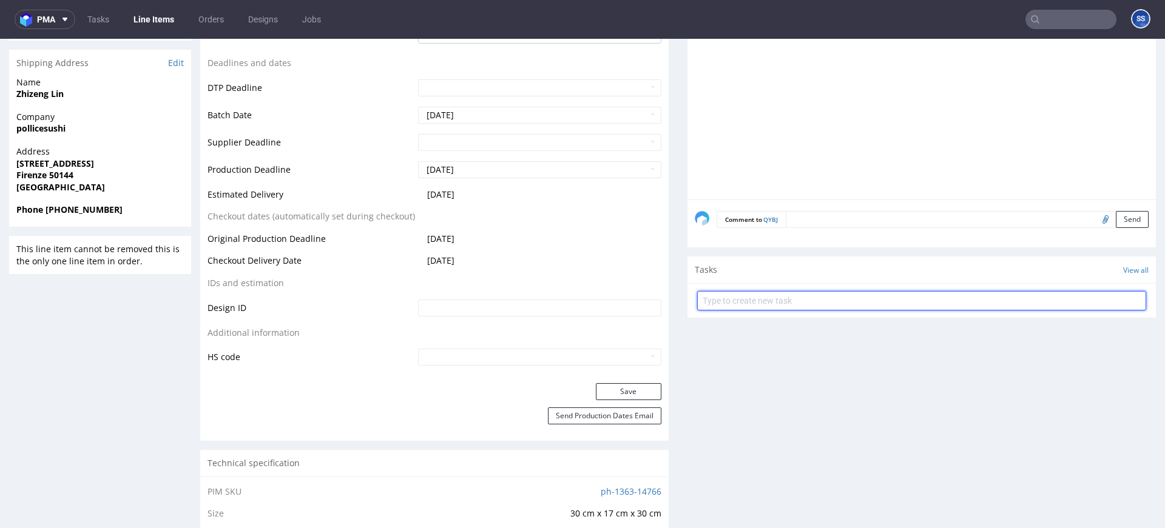
click at [940, 301] on input "text" at bounding box center [921, 300] width 449 height 19
type input "e"
type input "Etykiety"
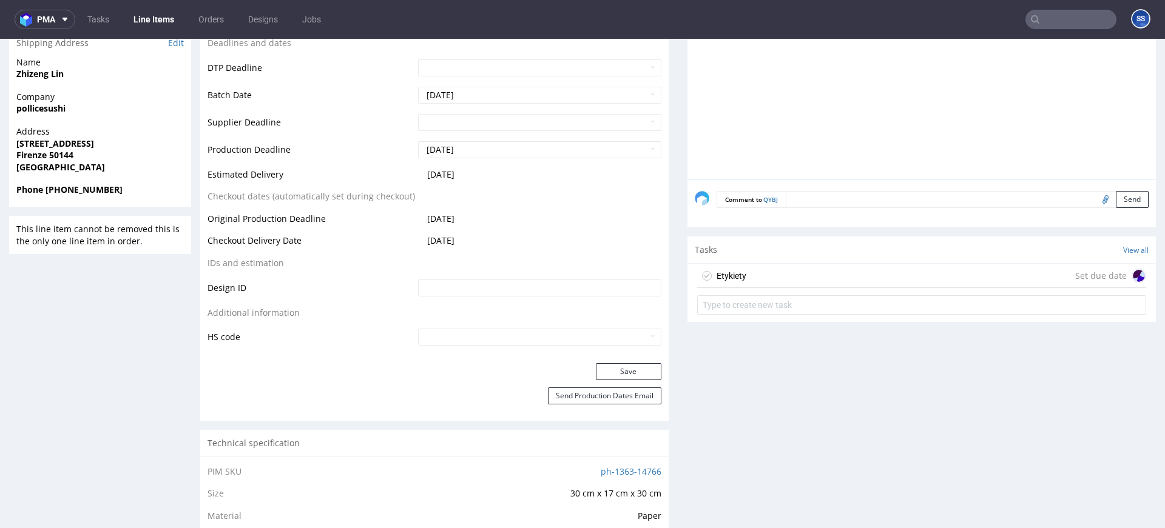
click at [928, 283] on div "Etykiety Set due date" at bounding box center [921, 276] width 449 height 24
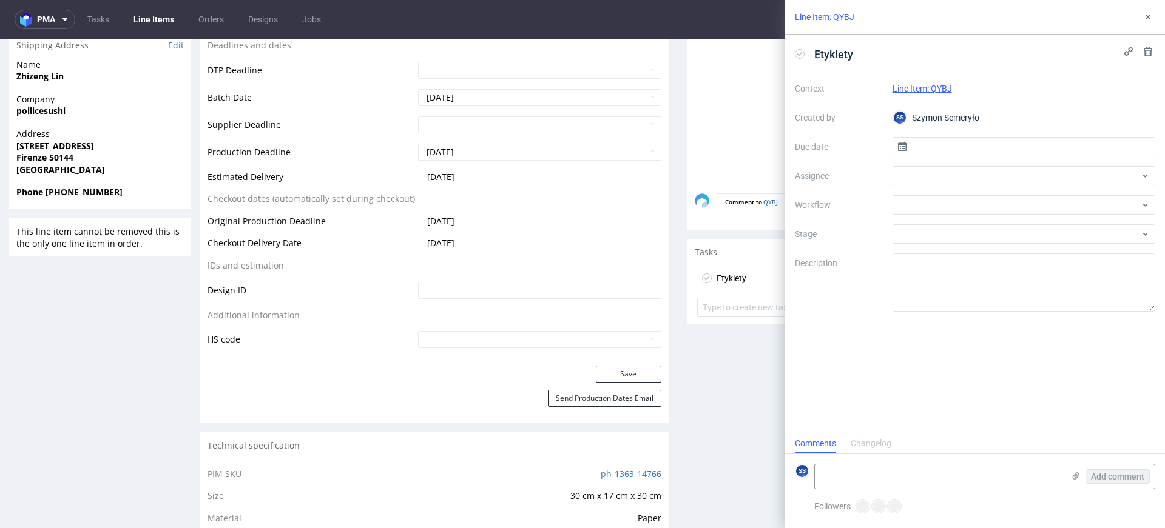
scroll to position [10, 0]
click at [967, 157] on div "Context Line Item: QYBJ Created by SS Szymon Semeryło Due date Assignee Workflo…" at bounding box center [975, 195] width 360 height 233
click at [966, 150] on input "text" at bounding box center [1023, 146] width 263 height 19
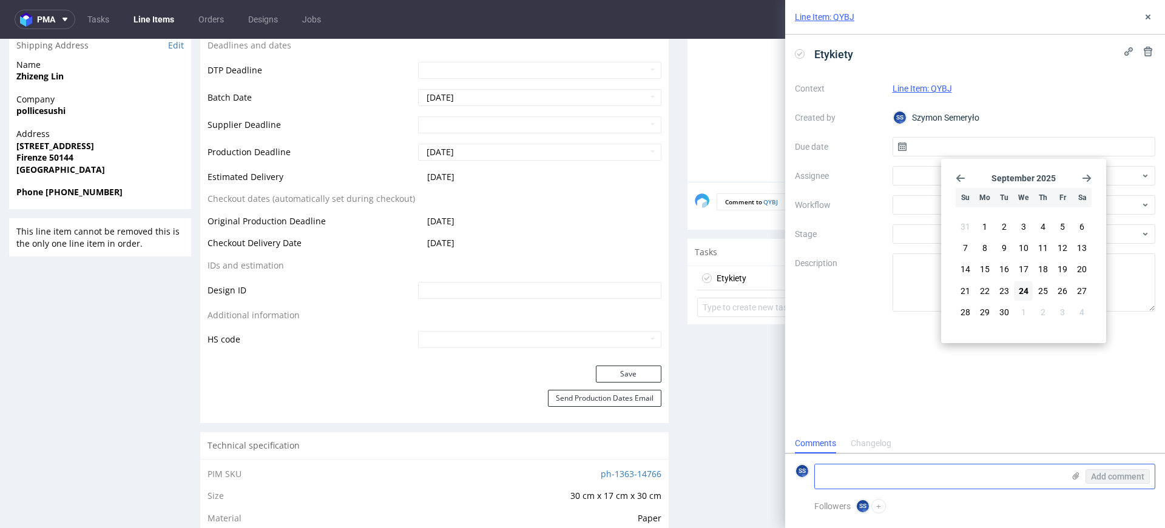
click at [900, 472] on textarea at bounding box center [939, 477] width 249 height 24
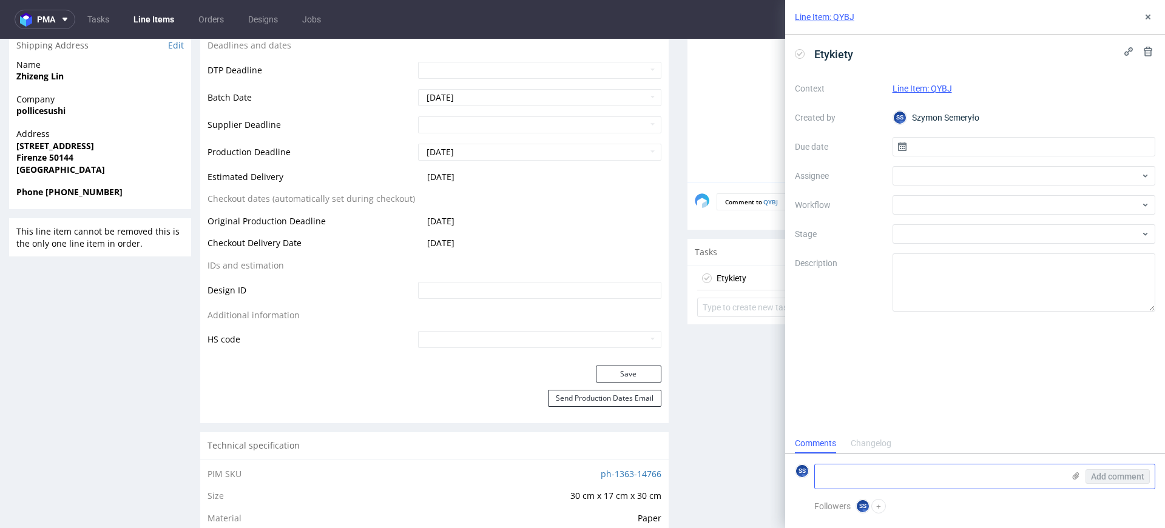
paste textarea "R821694937_QYBJ"
type textarea "R821694937_QYBJ"
click at [918, 150] on input "text" at bounding box center [1023, 146] width 263 height 19
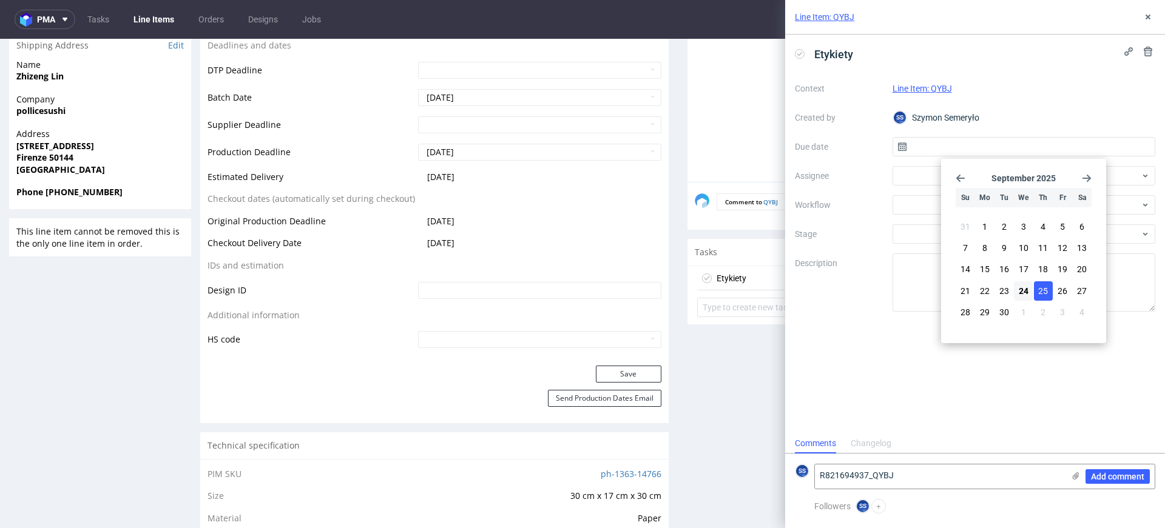
click at [1042, 294] on span "25" at bounding box center [1043, 291] width 10 height 12
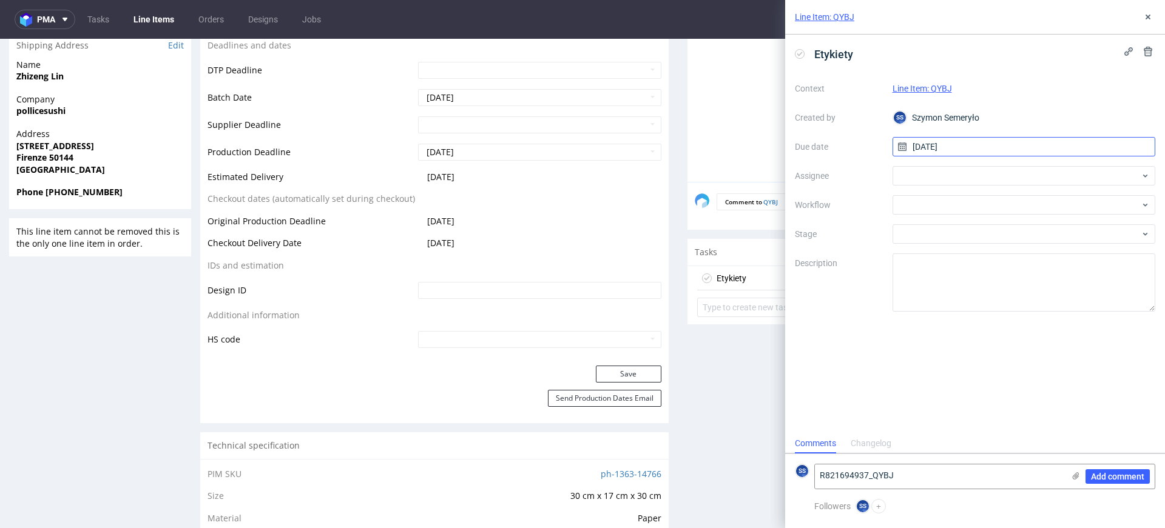
click at [928, 144] on input "[DATE]" at bounding box center [1023, 146] width 263 height 19
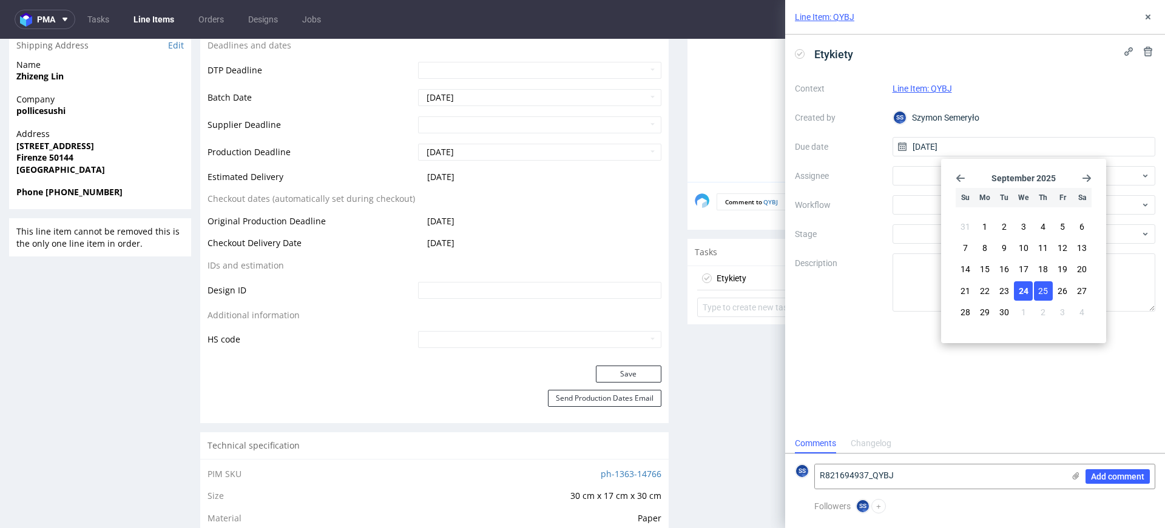
click at [1026, 293] on span "24" at bounding box center [1024, 291] width 10 height 12
type input "[DATE]"
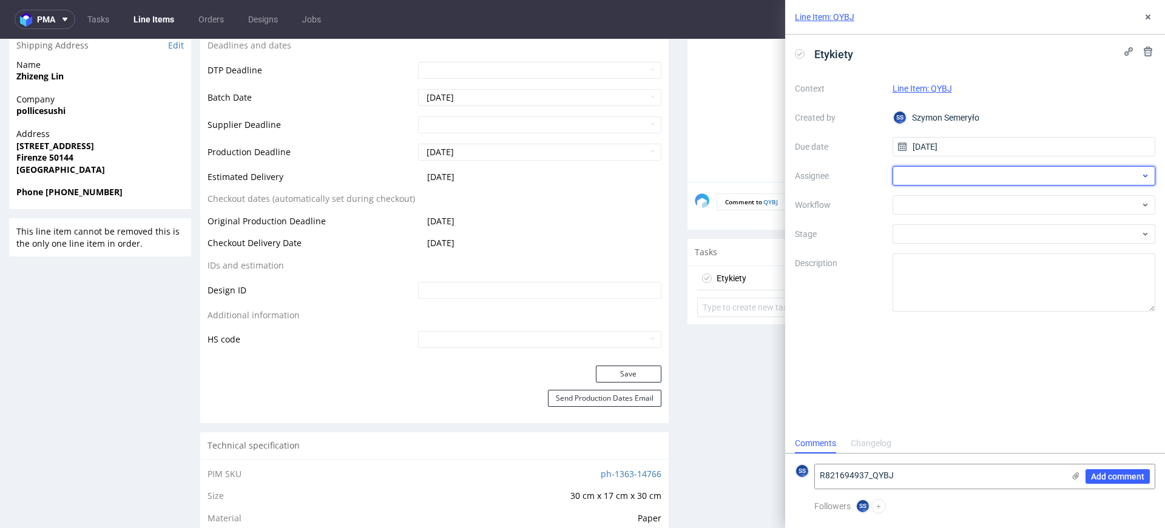
click at [923, 174] on div at bounding box center [1023, 175] width 263 height 19
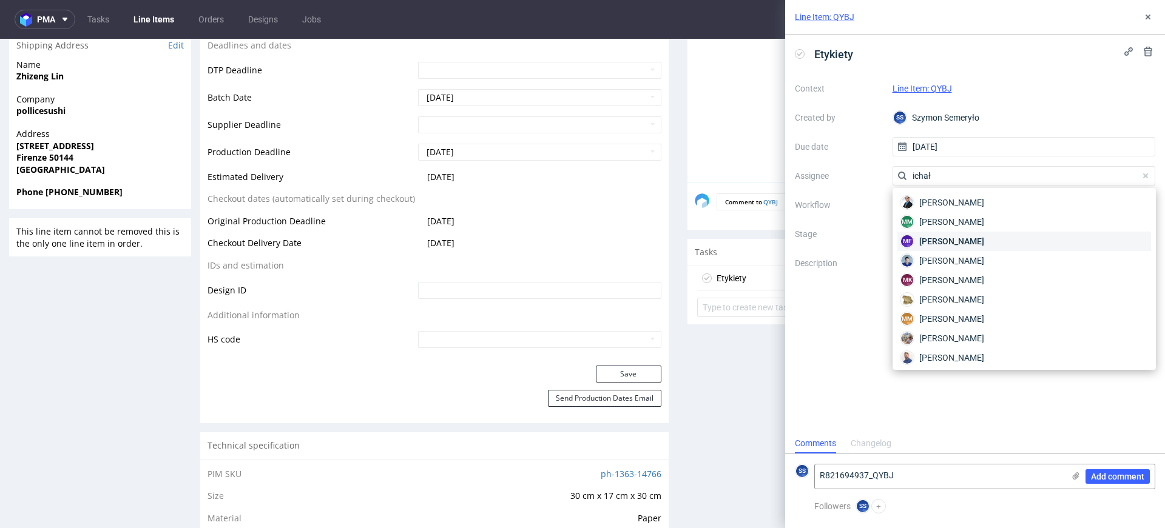
type input "ichał"
click at [961, 240] on span "[PERSON_NAME]" at bounding box center [951, 241] width 65 height 12
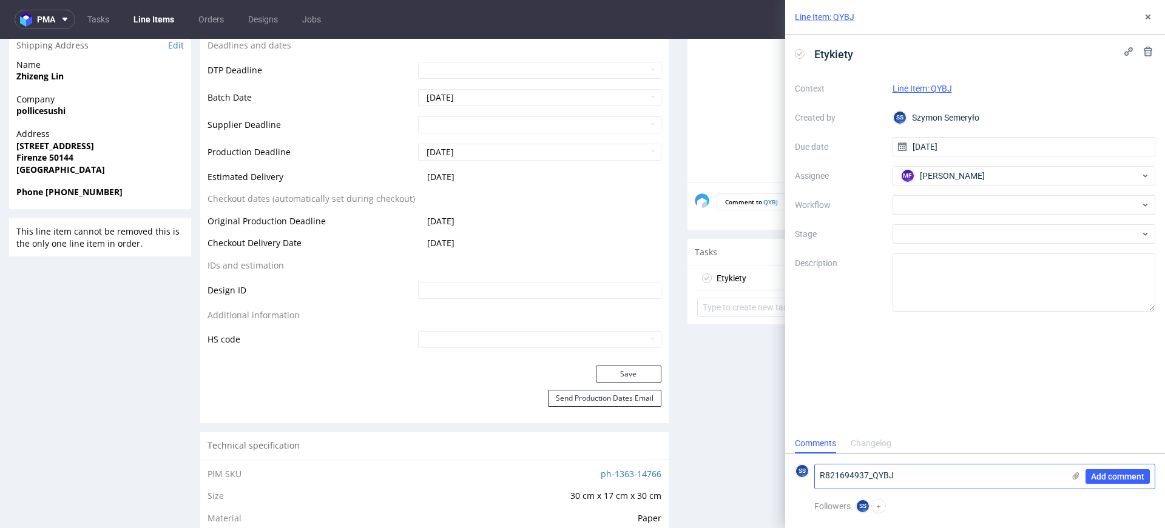
click at [909, 476] on textarea "R821694937_QYBJ" at bounding box center [939, 477] width 249 height 24
click at [933, 478] on textarea "R821694937_QYBJ ->" at bounding box center [939, 477] width 249 height 24
paste textarea "RWM006546618"
click at [1074, 479] on use at bounding box center [1076, 476] width 7 height 7
click at [0, 0] on input "file" at bounding box center [0, 0] width 0 height 0
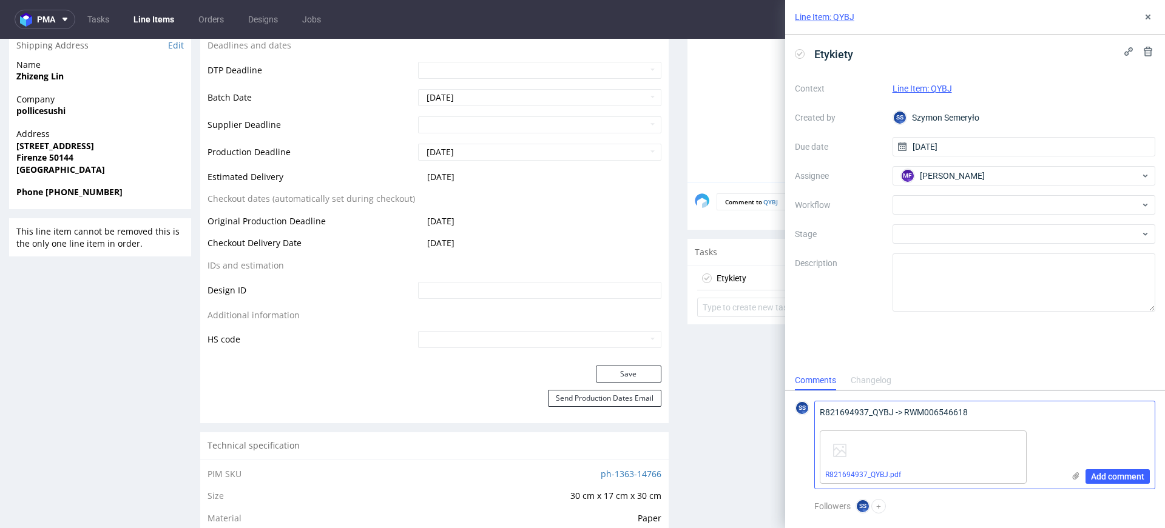
click at [991, 406] on textarea "R821694937_QYBJ -> RWM006546618" at bounding box center [939, 414] width 249 height 24
type textarea "R821694937_QYBJ -> RWM006546618 Odbiór 25.09"
click at [1110, 478] on span "Add comment" at bounding box center [1117, 477] width 53 height 8
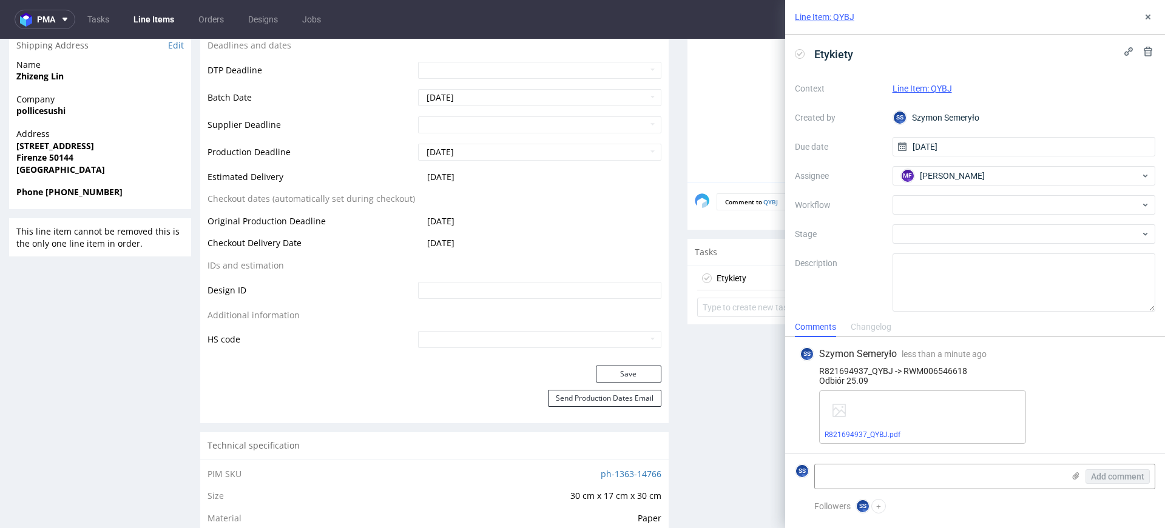
click at [934, 375] on div "R821694937_QYBJ -> RWM006546618 Odbiór 25.09" at bounding box center [975, 375] width 351 height 19
copy div "RWM006546618"
click at [605, 362] on div "Production Status Waiting for Artwork Waiting for Diecut Waiting for Mockup Wai…" at bounding box center [434, 93] width 468 height 545
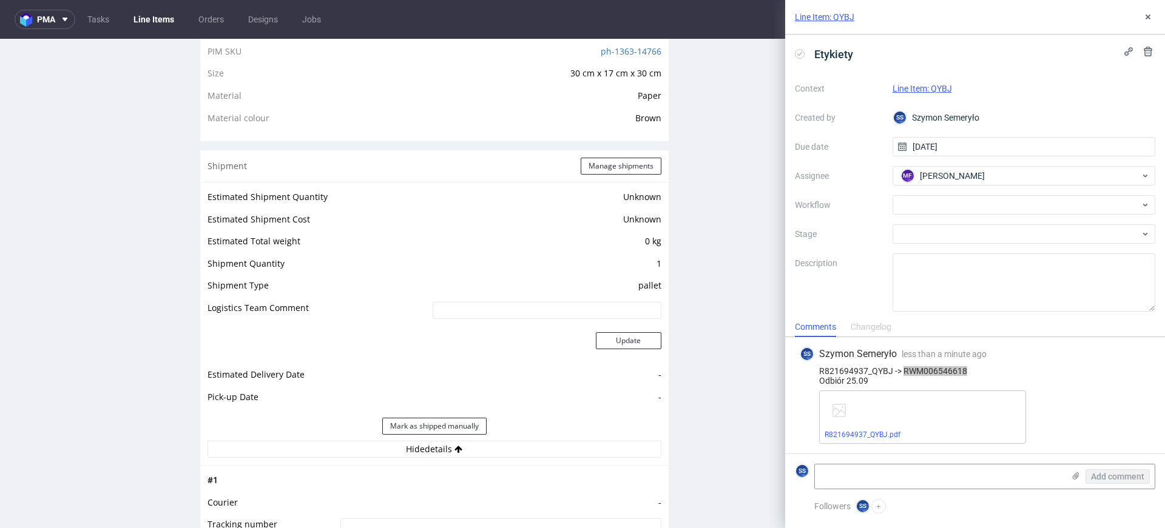
scroll to position [867, 0]
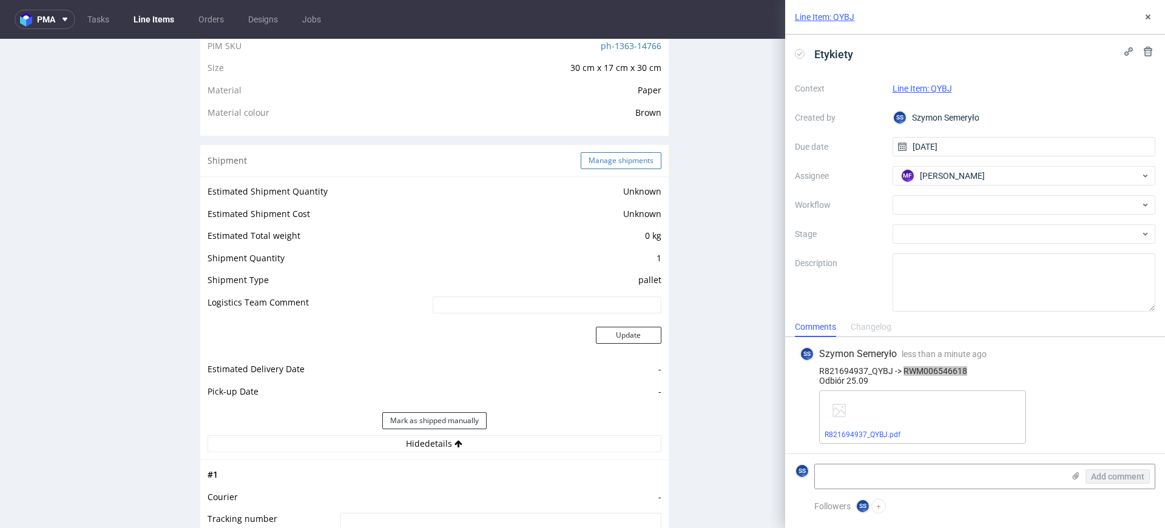
click at [615, 159] on button "Manage shipments" at bounding box center [621, 160] width 81 height 17
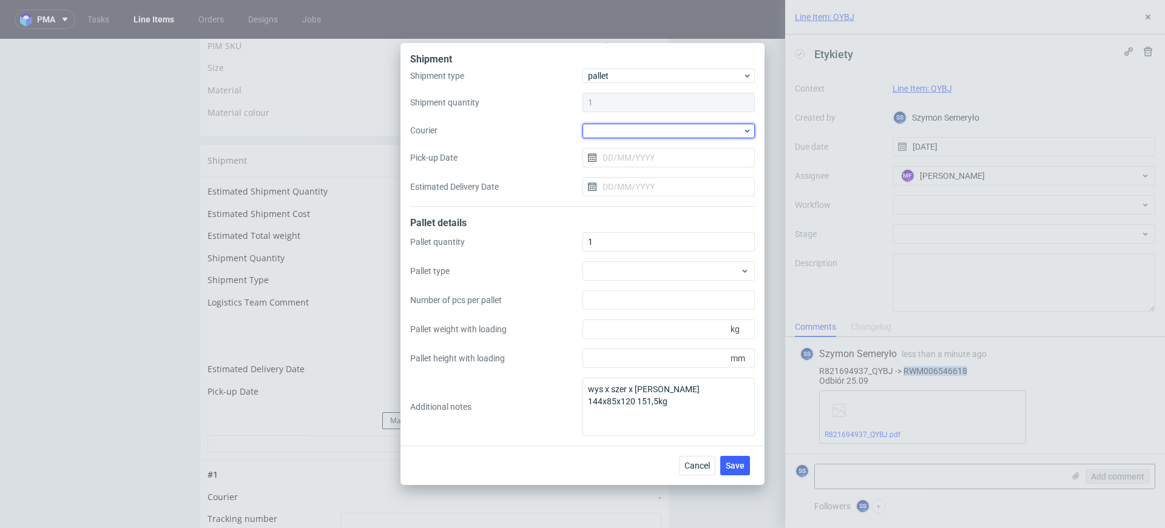
click at [627, 127] on div at bounding box center [668, 131] width 172 height 15
click at [635, 197] on div "Kuehne + Nagel" at bounding box center [668, 202] width 163 height 22
click at [624, 152] on input "Pick-up Date" at bounding box center [668, 156] width 172 height 19
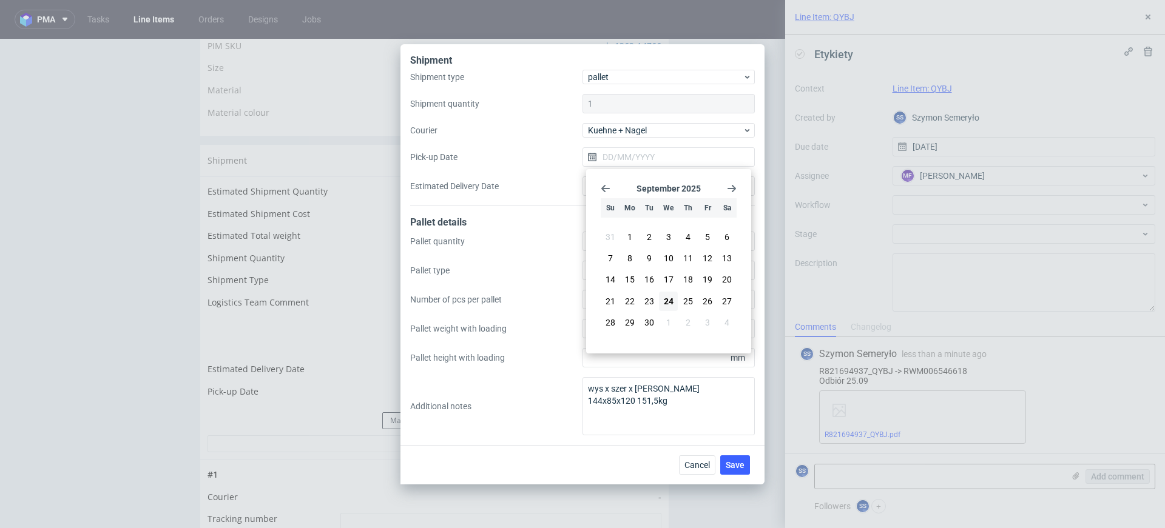
click at [542, 159] on label "Pick-up Date" at bounding box center [496, 157] width 172 height 12
click at [582, 159] on input "Pick-up Date" at bounding box center [668, 156] width 172 height 19
click at [528, 234] on div "Pallet quantity 1 Pallet type Number of pcs per pallet Pallet weight with loadi…" at bounding box center [582, 334] width 345 height 204
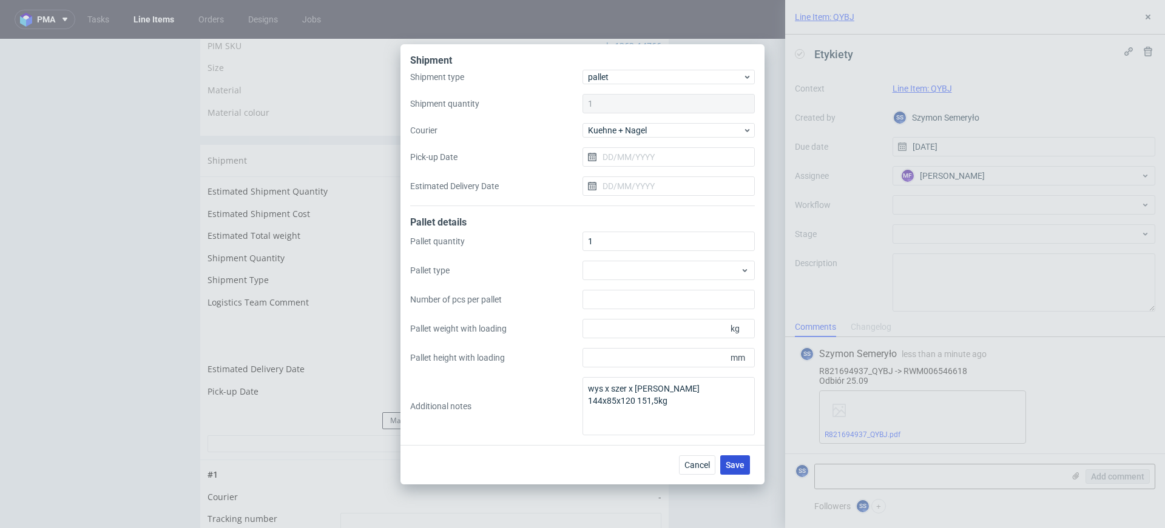
click at [727, 465] on span "Save" at bounding box center [735, 465] width 19 height 8
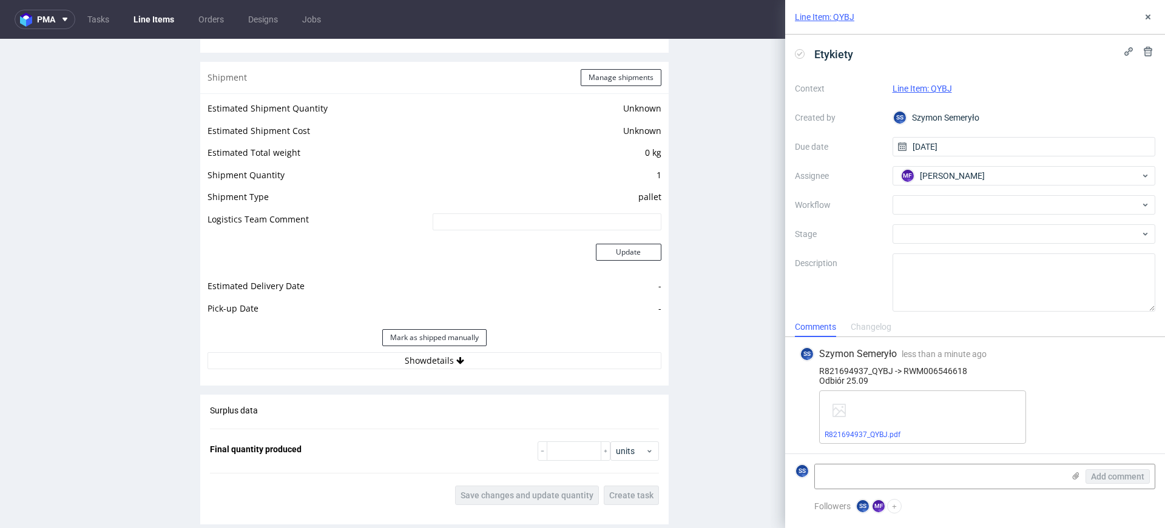
scroll to position [952, 0]
click at [442, 355] on button "Show details" at bounding box center [434, 359] width 454 height 17
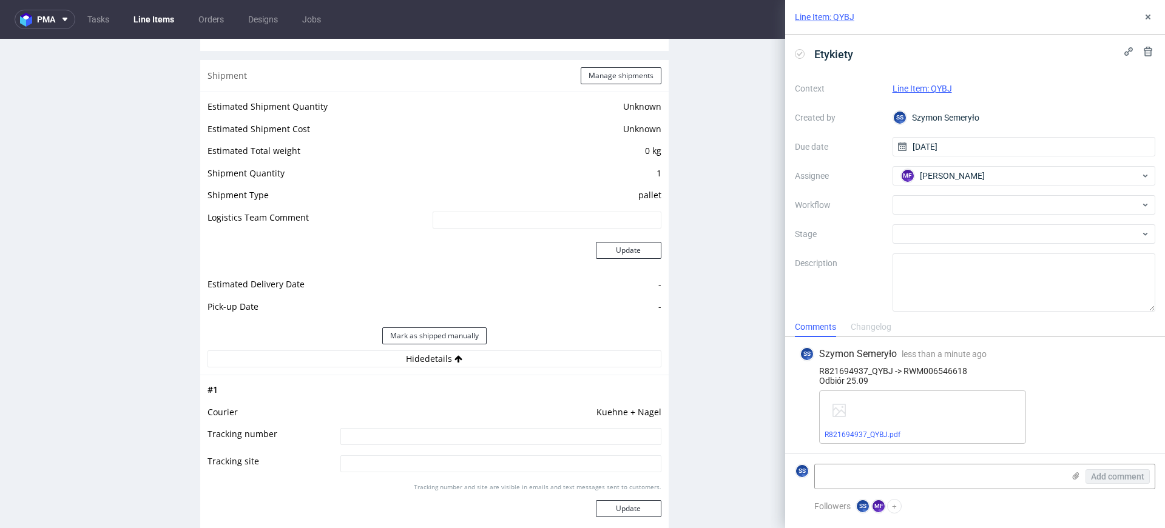
click at [454, 428] on input at bounding box center [500, 436] width 321 height 17
paste input "RWM006546618"
type input "RWM006546618"
click at [632, 509] on button "Update" at bounding box center [629, 508] width 66 height 17
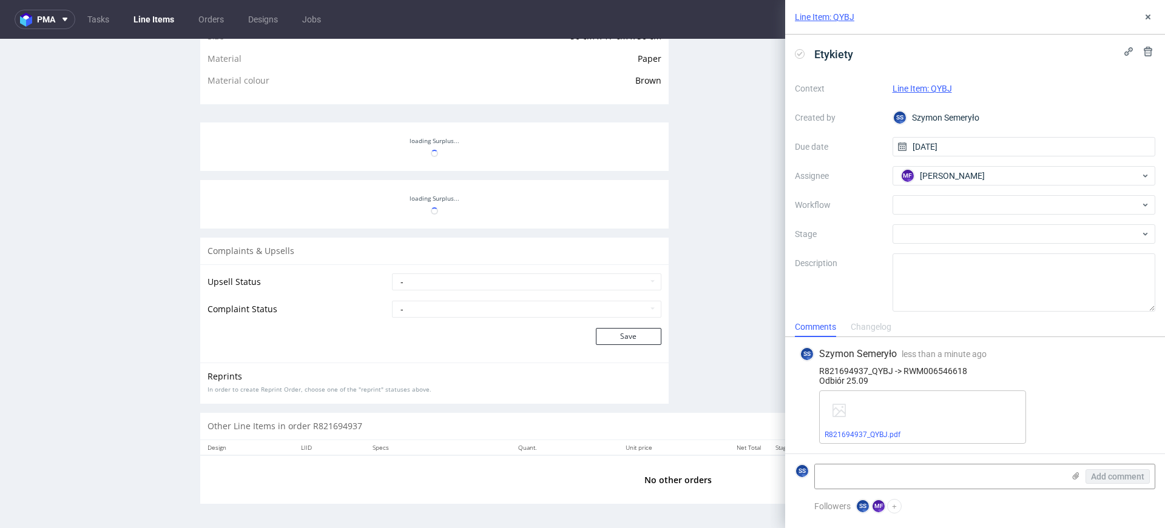
scroll to position [810, 0]
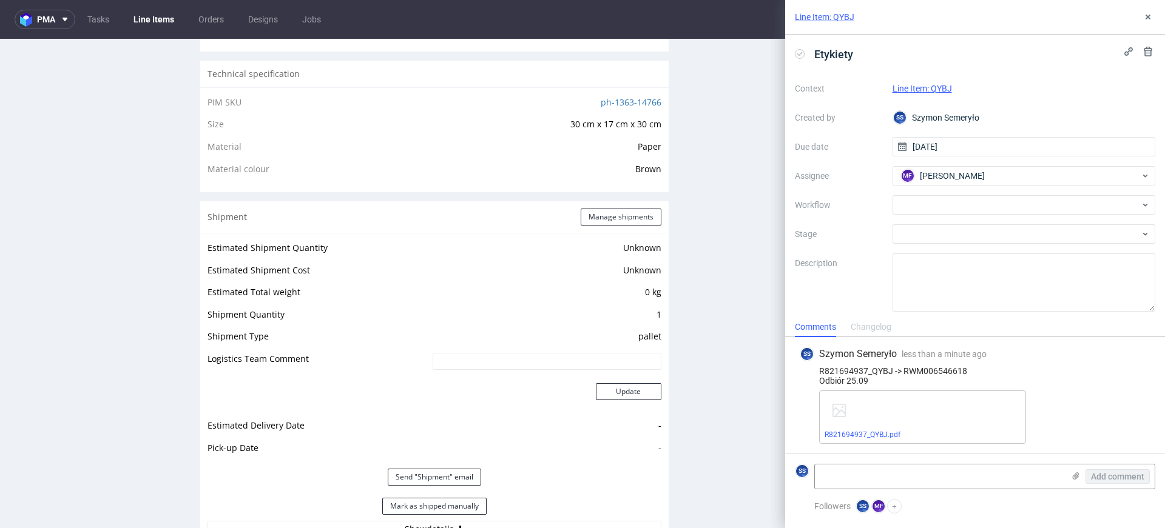
click at [146, 18] on link "Line Items" at bounding box center [153, 19] width 55 height 19
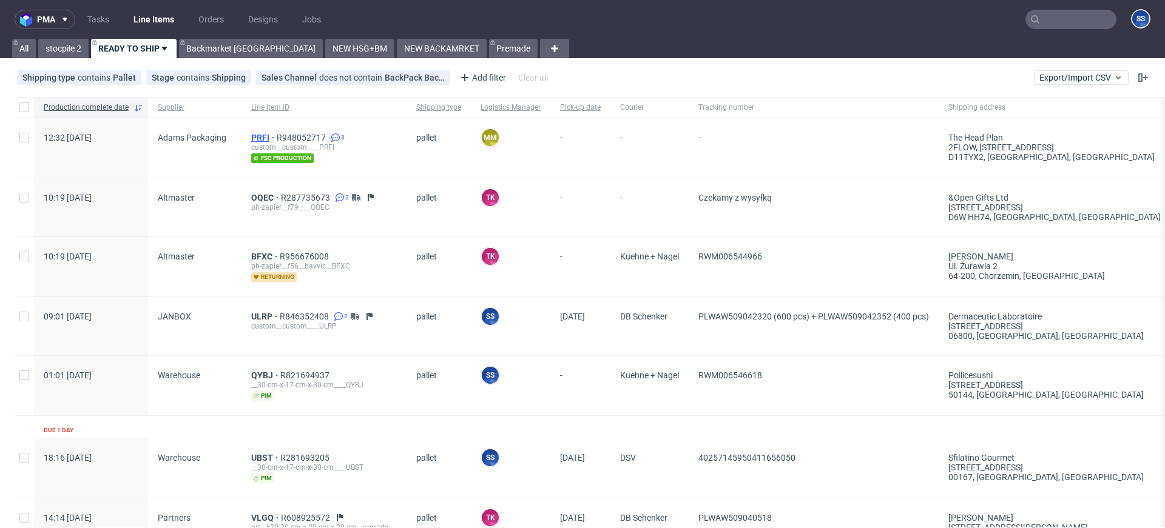
click at [252, 134] on span "PRFI" at bounding box center [263, 138] width 25 height 10
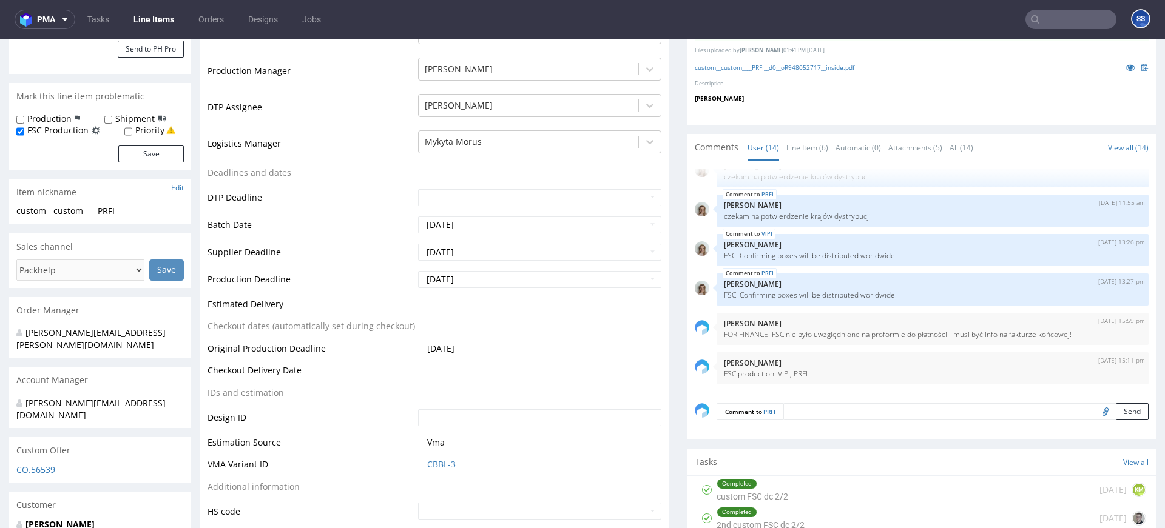
scroll to position [322, 0]
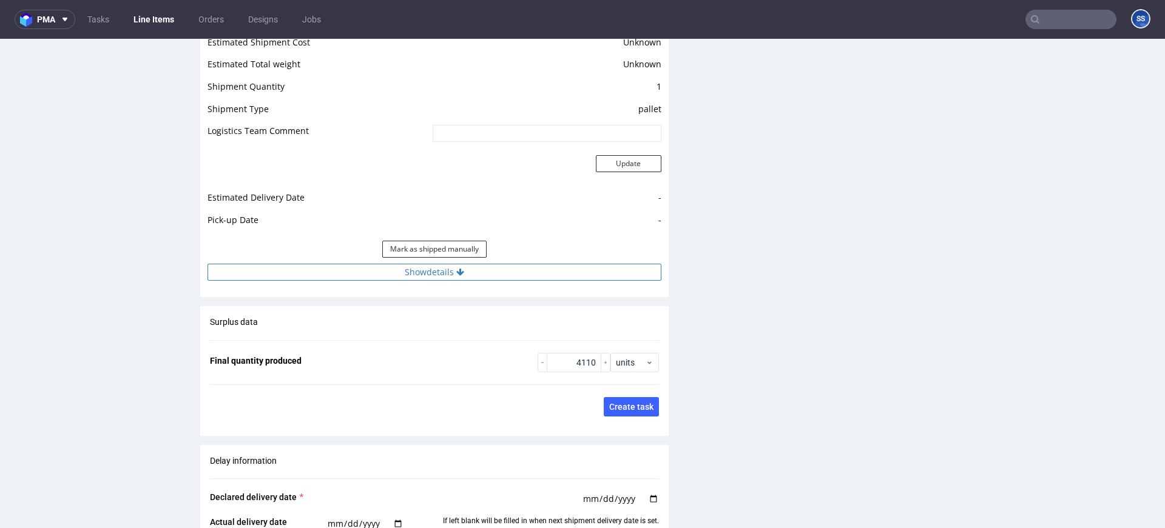
click at [466, 264] on button "Show details" at bounding box center [434, 272] width 454 height 17
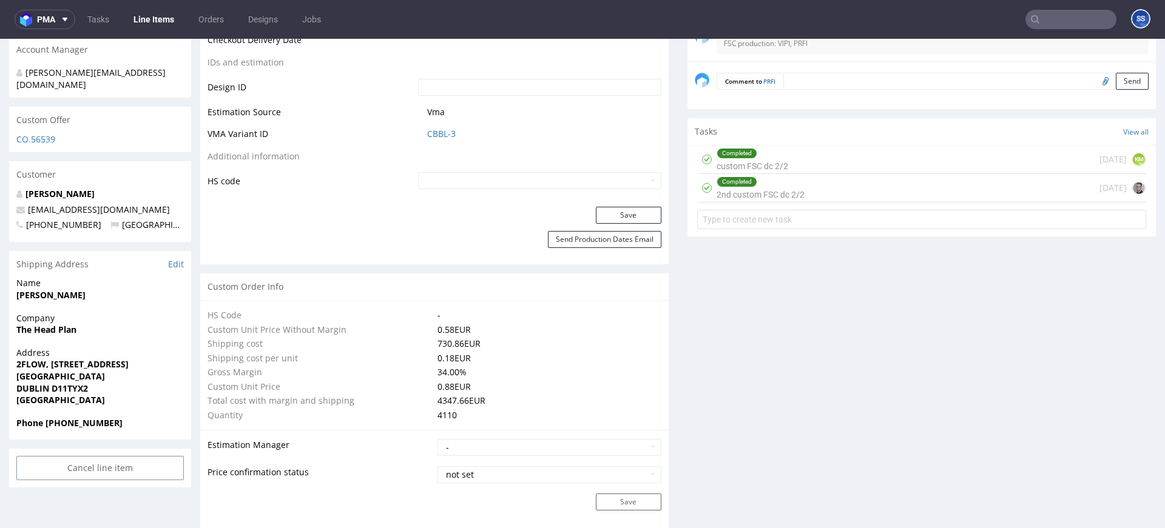
scroll to position [622, 0]
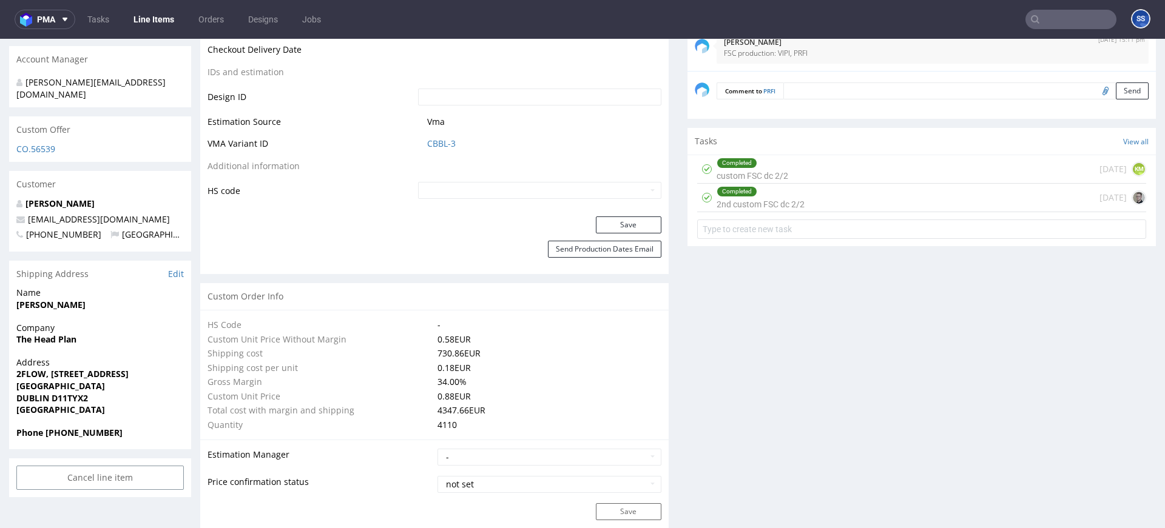
click at [144, 18] on link "Line Items" at bounding box center [153, 19] width 55 height 19
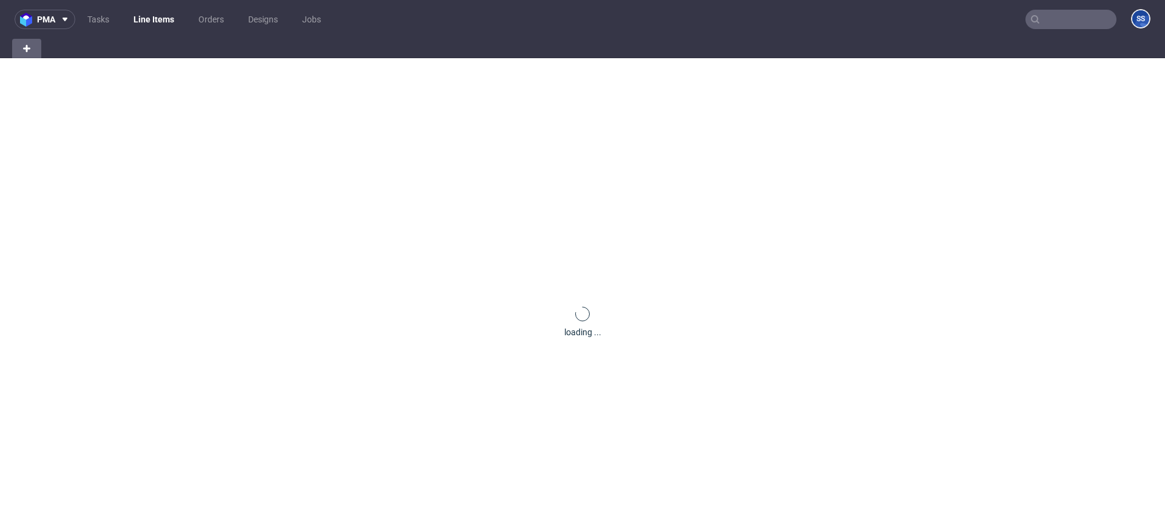
click at [144, 18] on link "Line Items" at bounding box center [153, 19] width 55 height 19
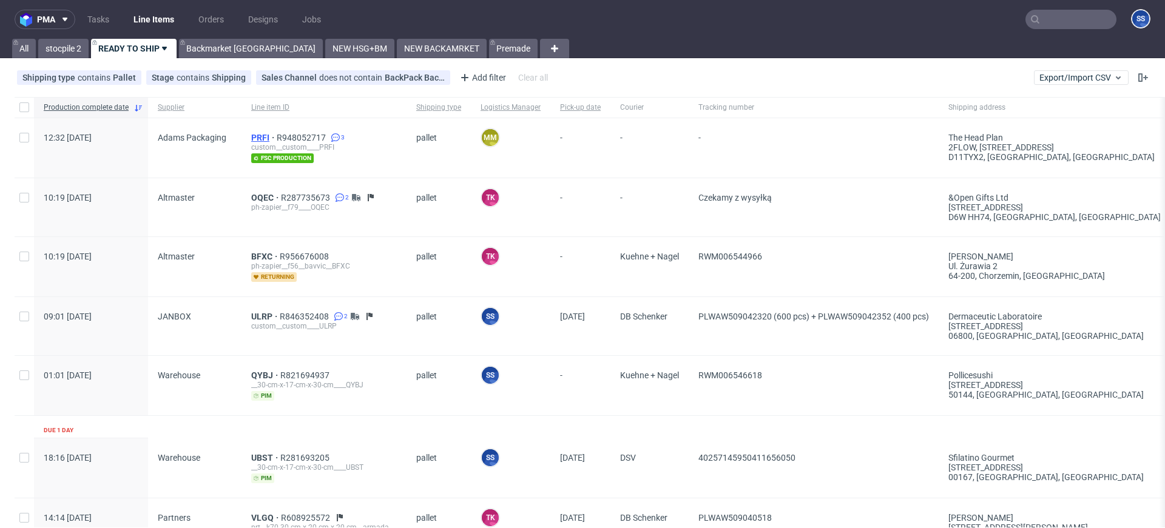
click at [264, 133] on span "PRFI" at bounding box center [263, 138] width 25 height 10
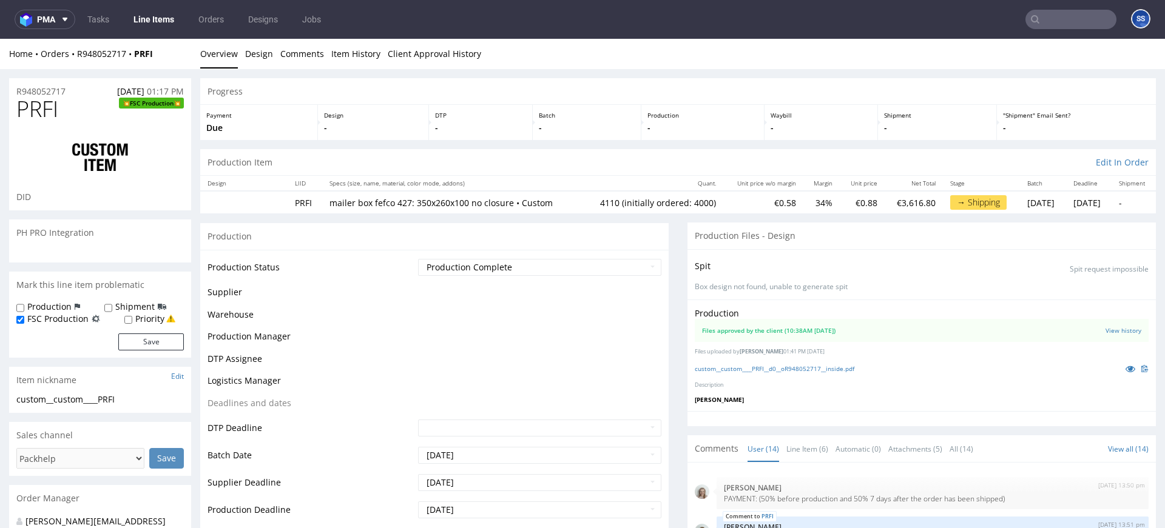
scroll to position [421, 0]
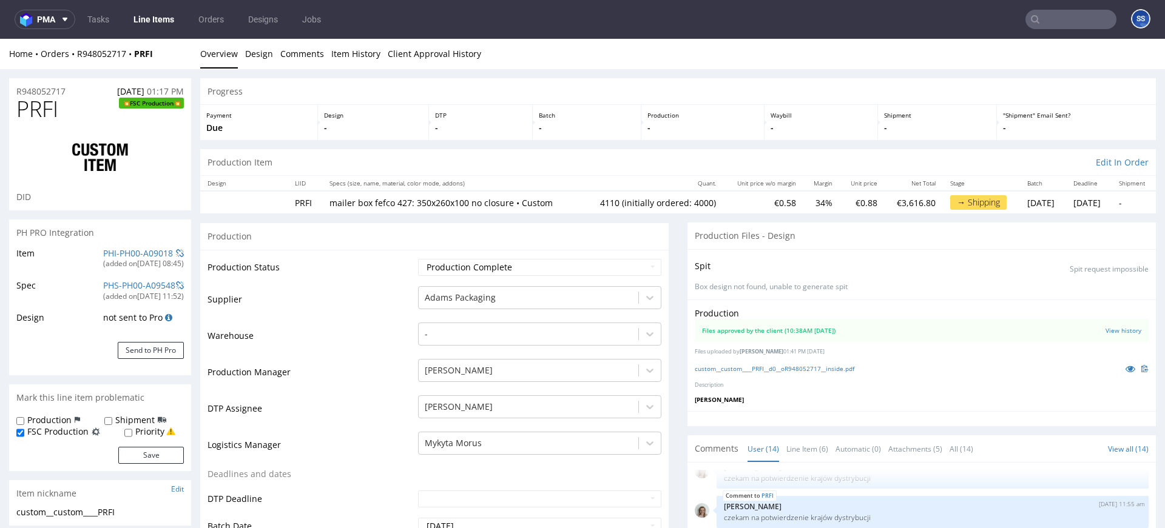
click at [164, 24] on link "Line Items" at bounding box center [153, 19] width 55 height 19
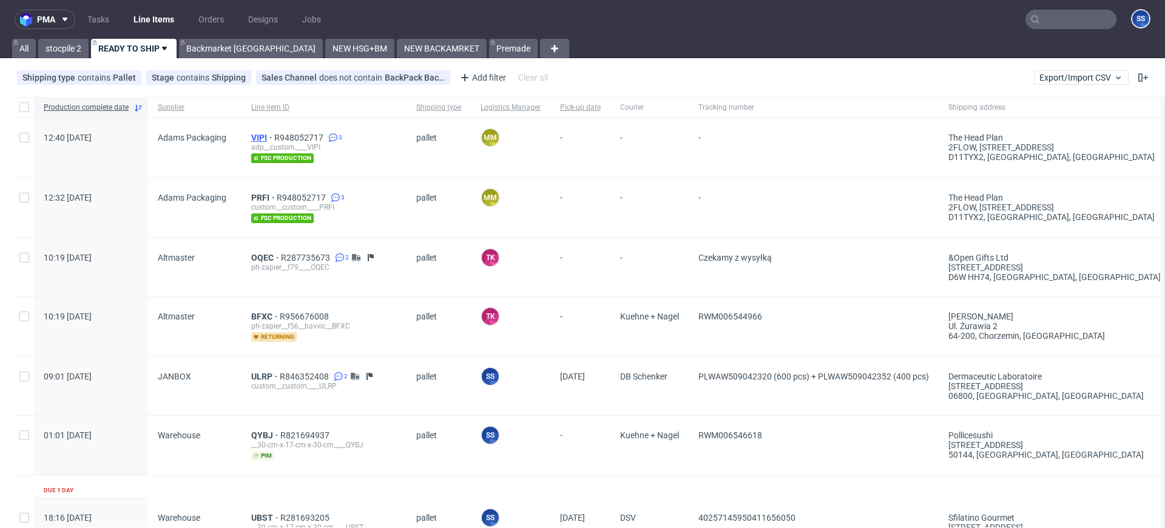
click at [252, 135] on span "VIPI" at bounding box center [262, 138] width 23 height 10
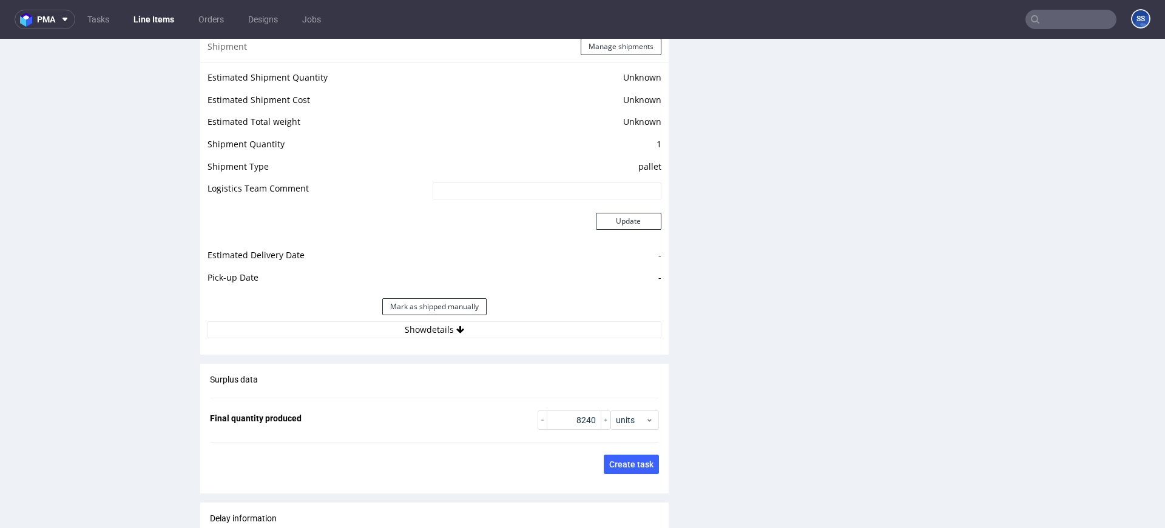
scroll to position [1553, 0]
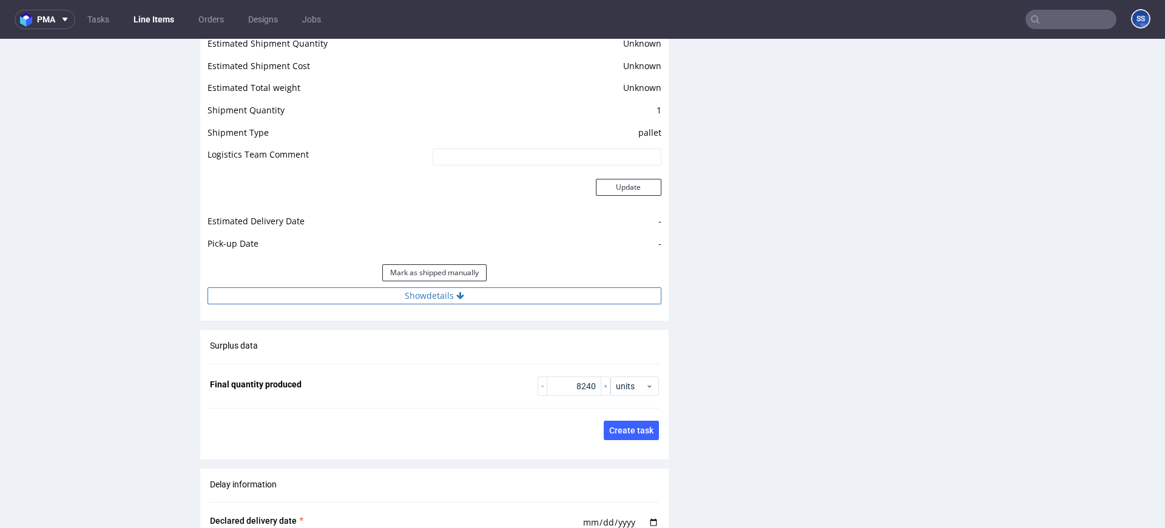
click at [429, 302] on button "Show details" at bounding box center [434, 296] width 454 height 17
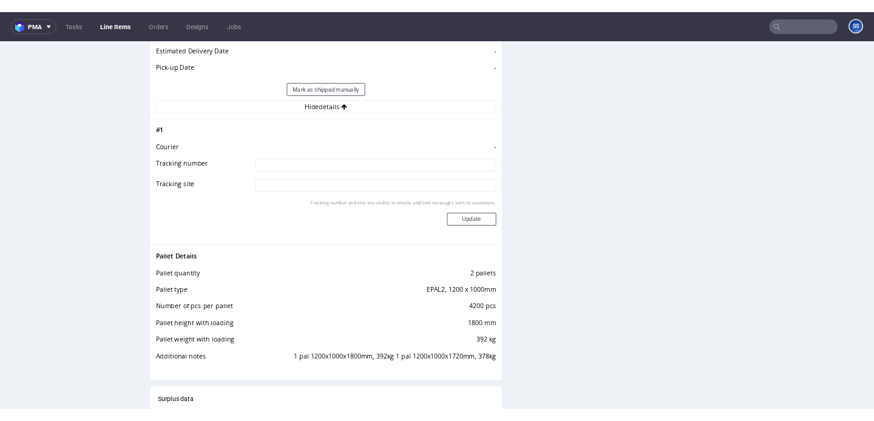
scroll to position [1725, 0]
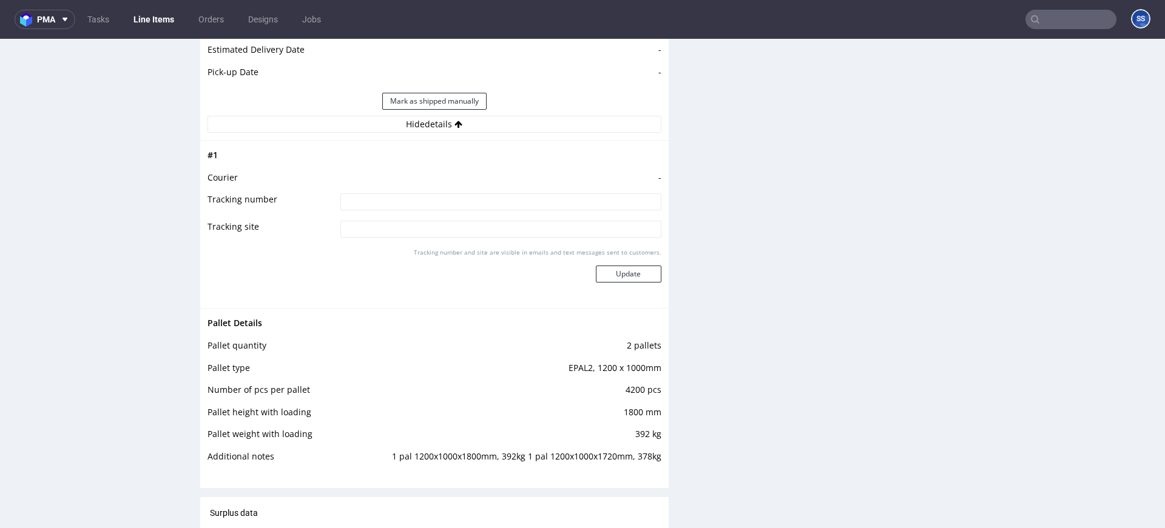
click at [158, 23] on link "Line Items" at bounding box center [153, 19] width 55 height 19
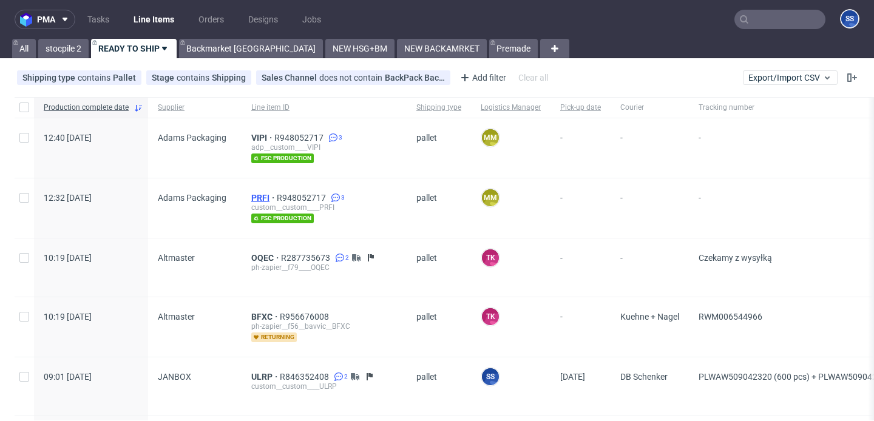
click at [252, 194] on span "PRFI" at bounding box center [263, 198] width 25 height 10
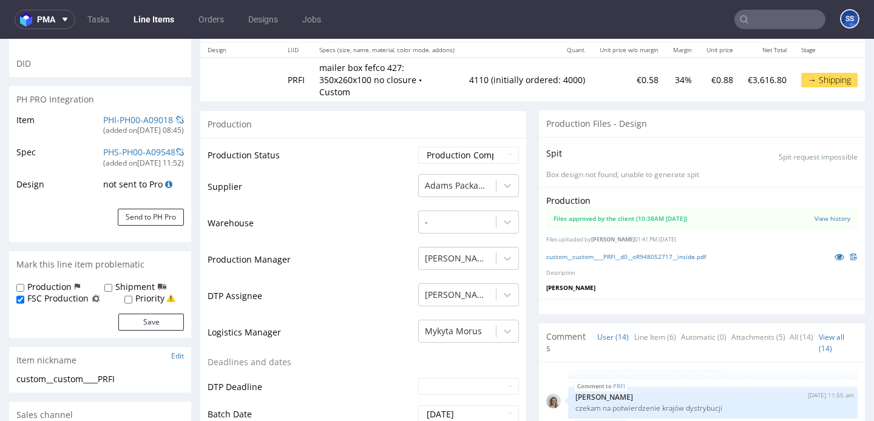
scroll to position [159, 0]
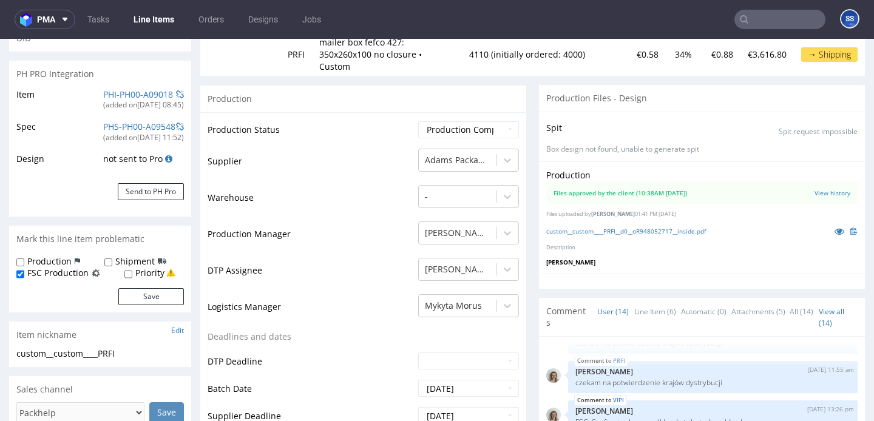
click at [168, 22] on link "Line Items" at bounding box center [153, 19] width 55 height 19
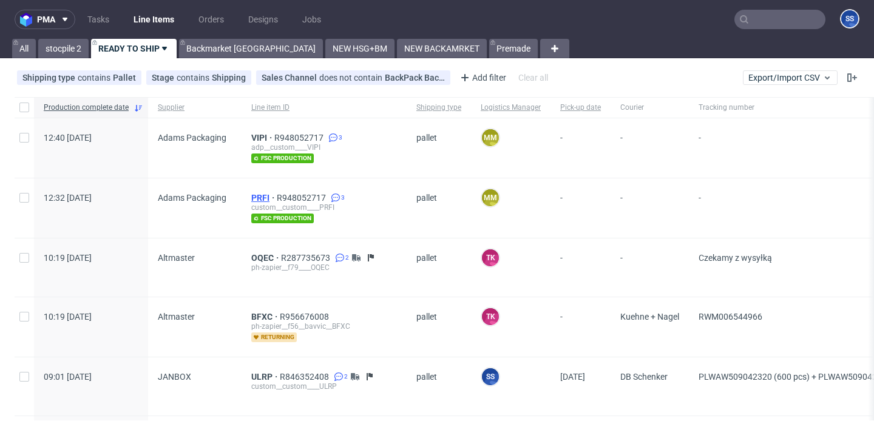
click at [253, 194] on span "PRFI" at bounding box center [263, 198] width 25 height 10
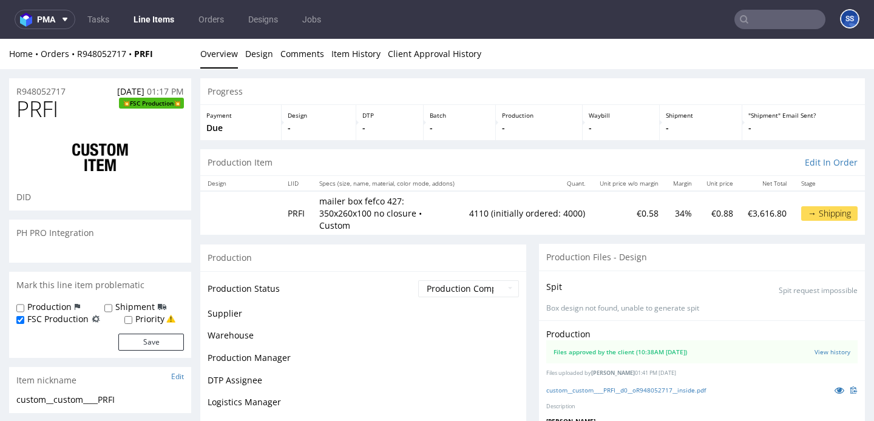
scroll to position [439, 0]
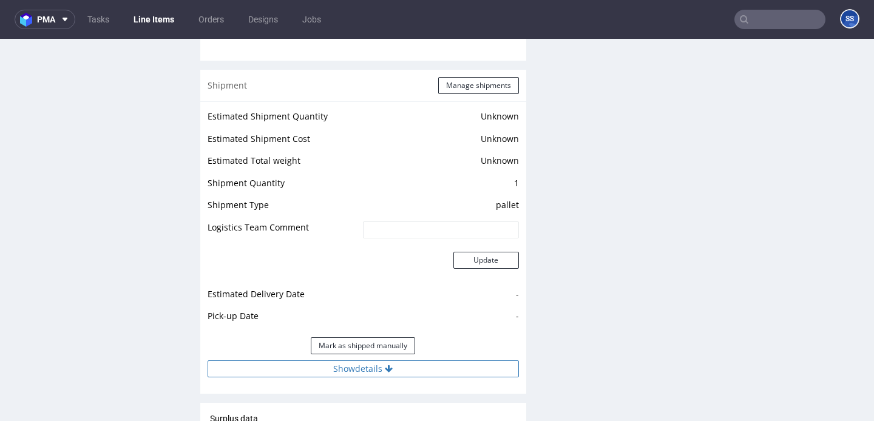
click at [356, 360] on button "Show details" at bounding box center [362, 368] width 311 height 17
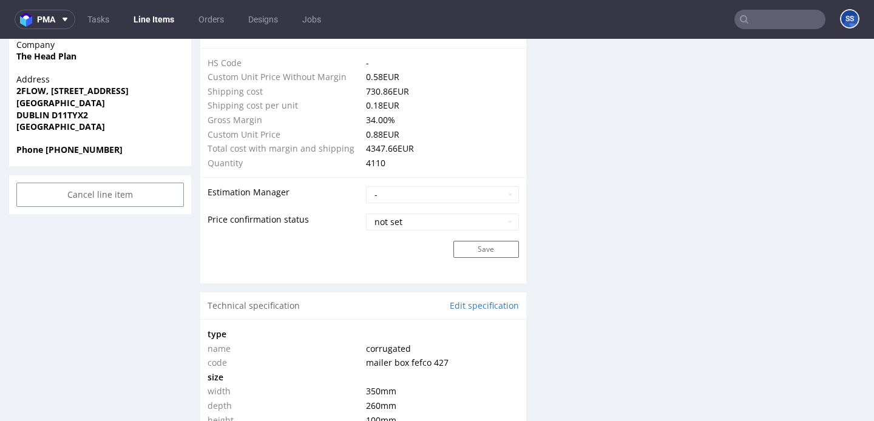
scroll to position [911, 0]
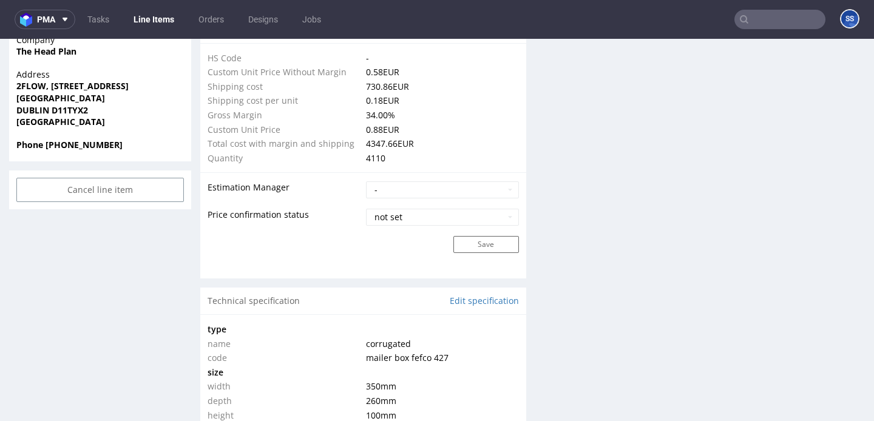
click at [165, 25] on link "Line Items" at bounding box center [153, 19] width 55 height 19
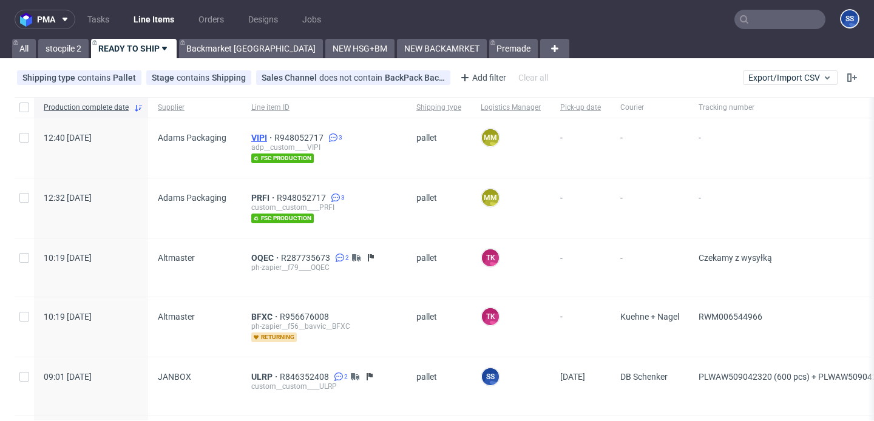
click at [257, 134] on span "VIPI" at bounding box center [262, 138] width 23 height 10
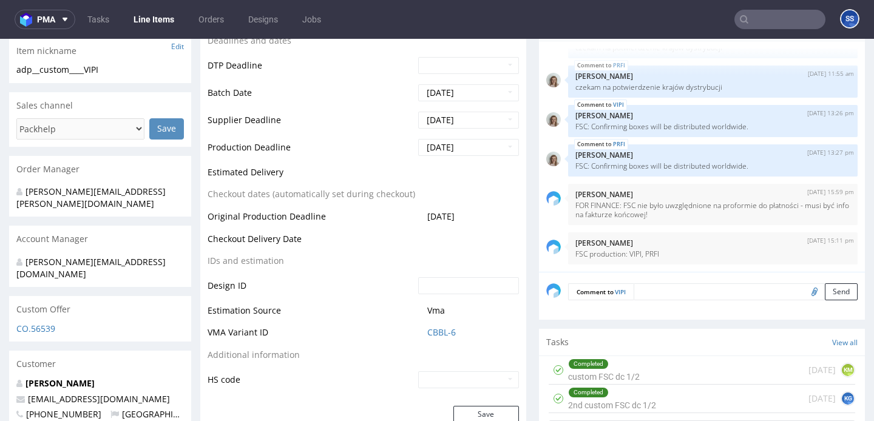
scroll to position [499, 0]
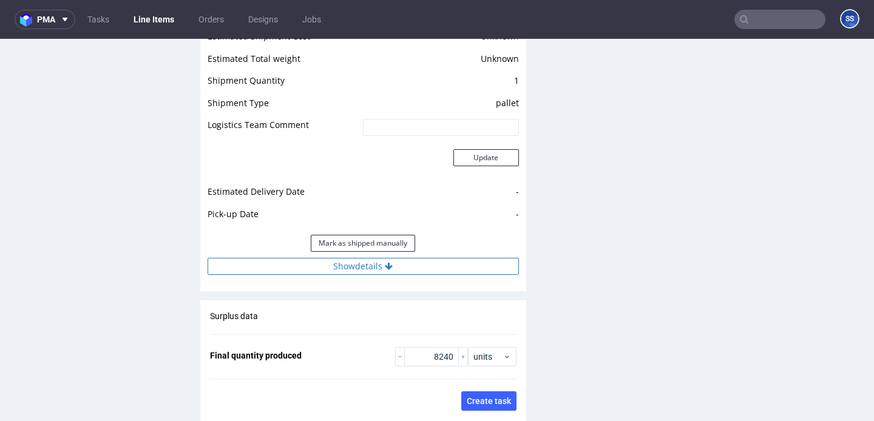
click at [407, 263] on button "Show details" at bounding box center [362, 266] width 311 height 17
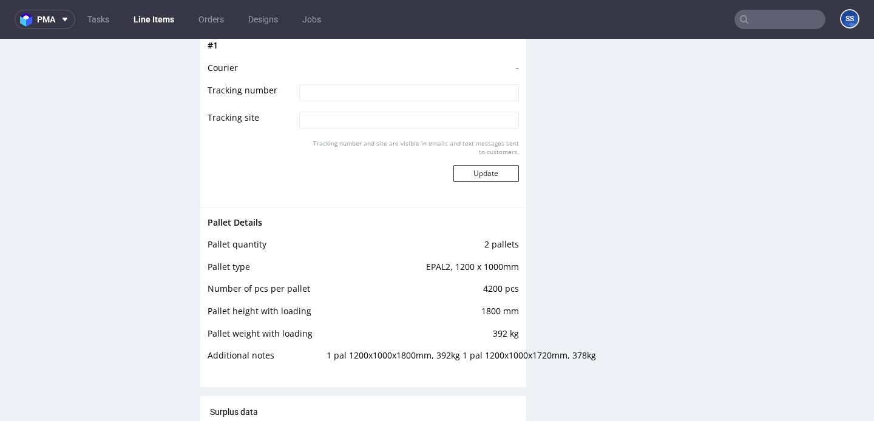
scroll to position [1851, 0]
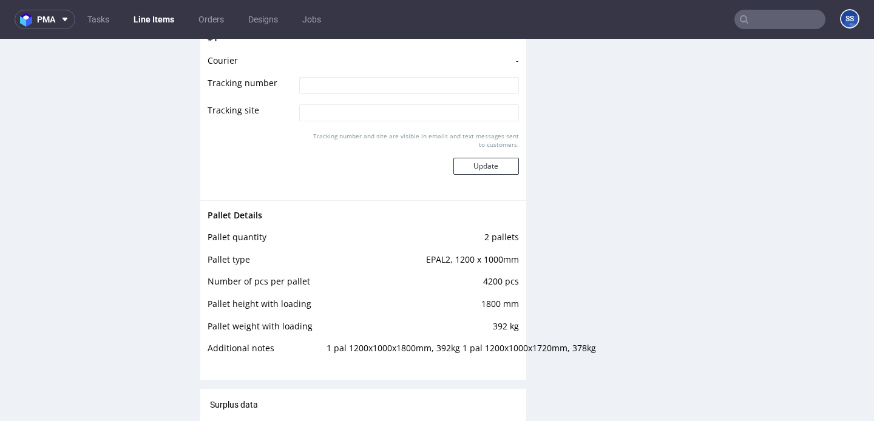
click at [149, 16] on link "Line Items" at bounding box center [153, 19] width 55 height 19
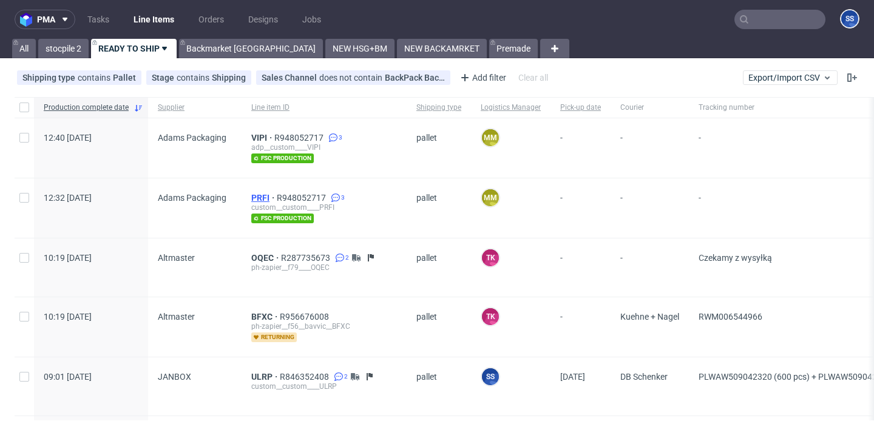
click at [251, 197] on span "PRFI" at bounding box center [263, 198] width 25 height 10
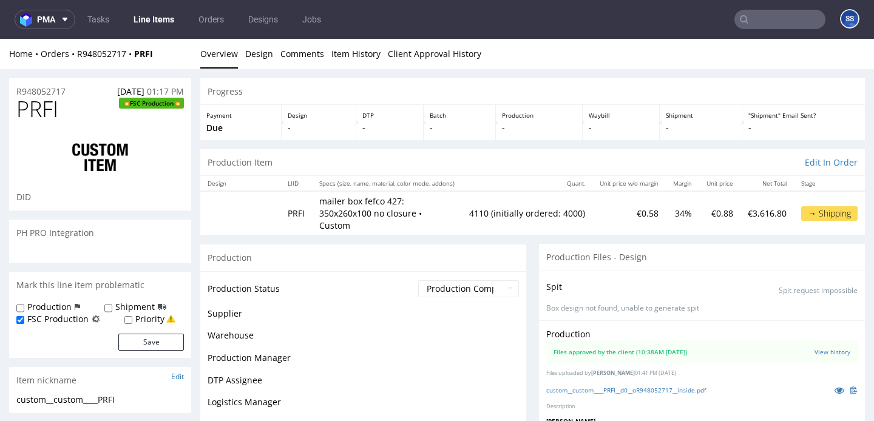
scroll to position [439, 0]
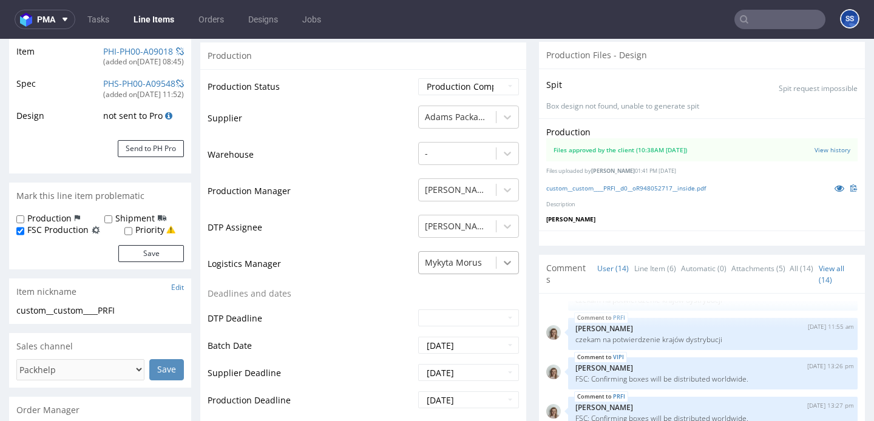
click at [498, 256] on div "Mykyta Morus" at bounding box center [468, 259] width 101 height 17
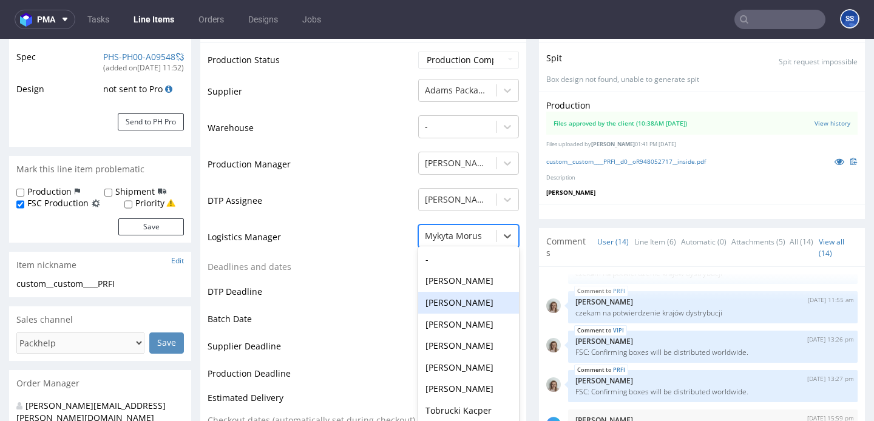
scroll to position [44, 0]
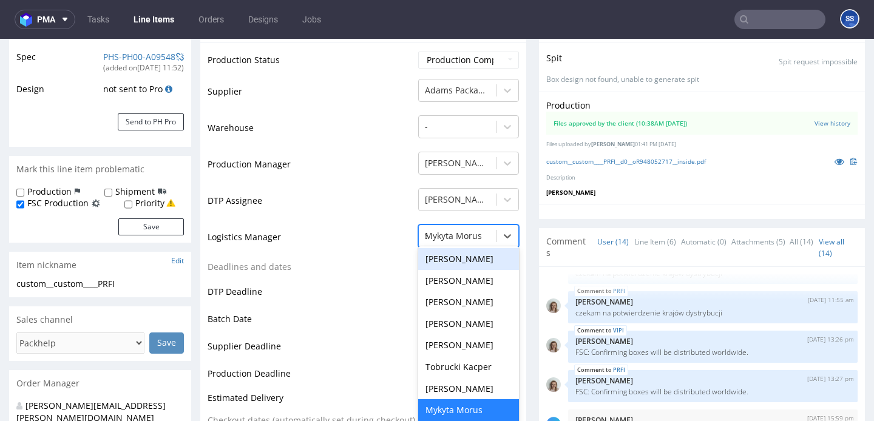
type input "SZ"
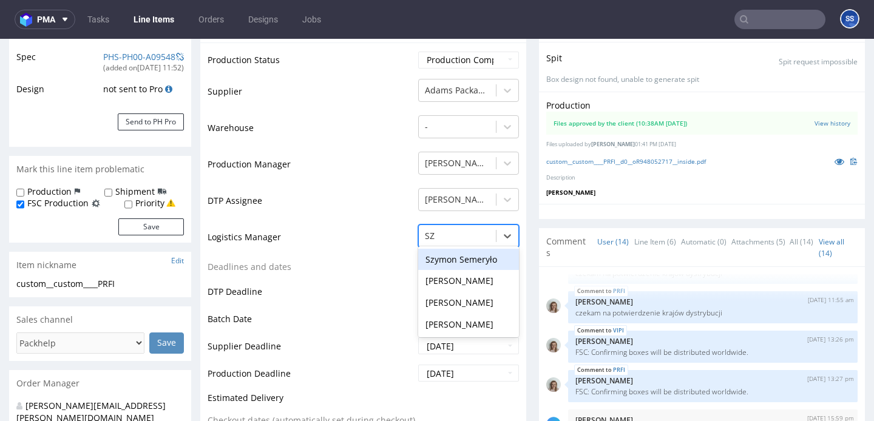
scroll to position [0, 0]
click at [468, 249] on div "Szymon Semeryło" at bounding box center [468, 260] width 101 height 22
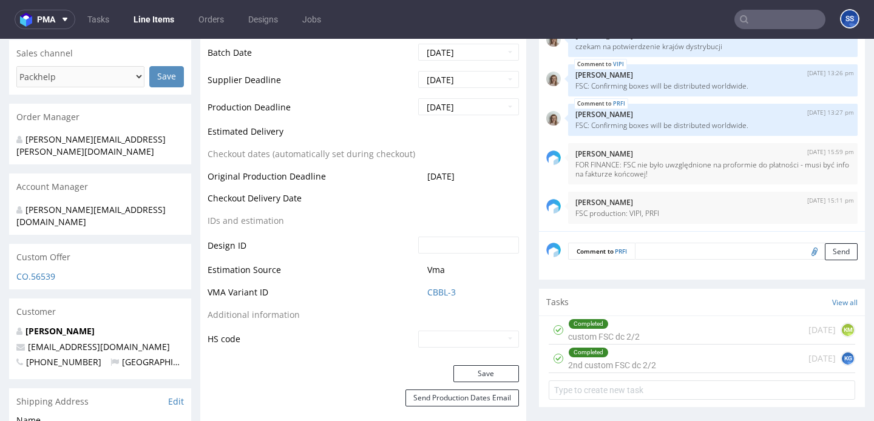
scroll to position [536, 0]
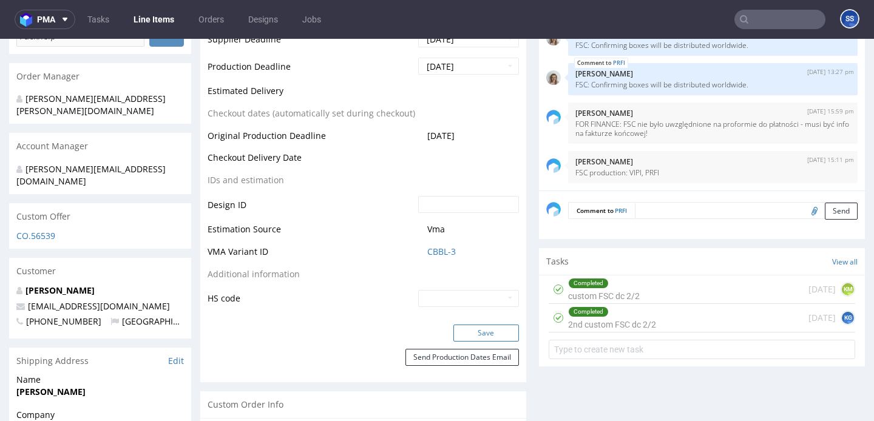
click at [477, 327] on button "Save" at bounding box center [486, 333] width 66 height 17
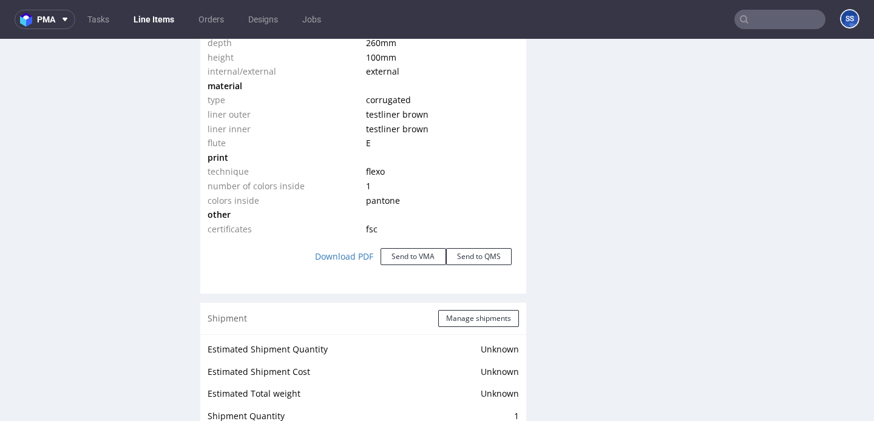
scroll to position [1304, 0]
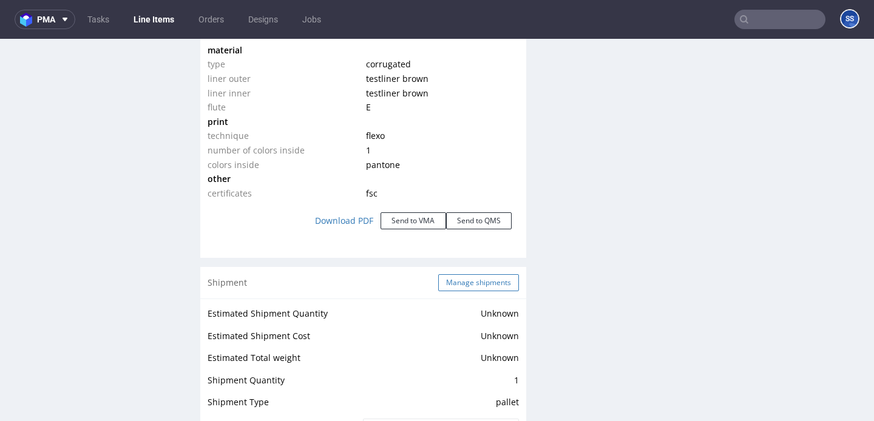
click at [481, 274] on button "Manage shipments" at bounding box center [478, 282] width 81 height 17
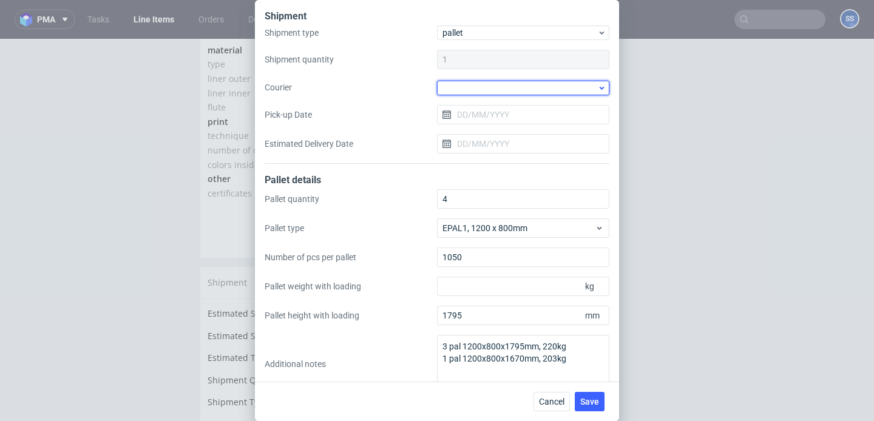
click at [476, 92] on div at bounding box center [523, 88] width 172 height 15
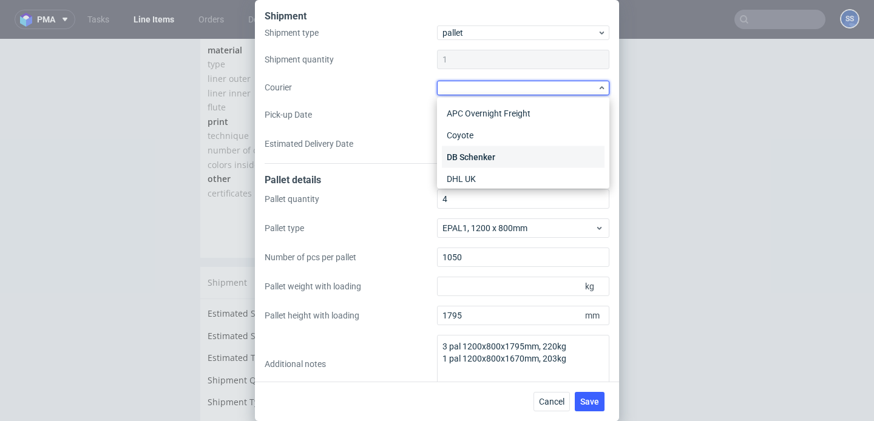
click at [490, 161] on div "DB Schenker" at bounding box center [523, 157] width 163 height 22
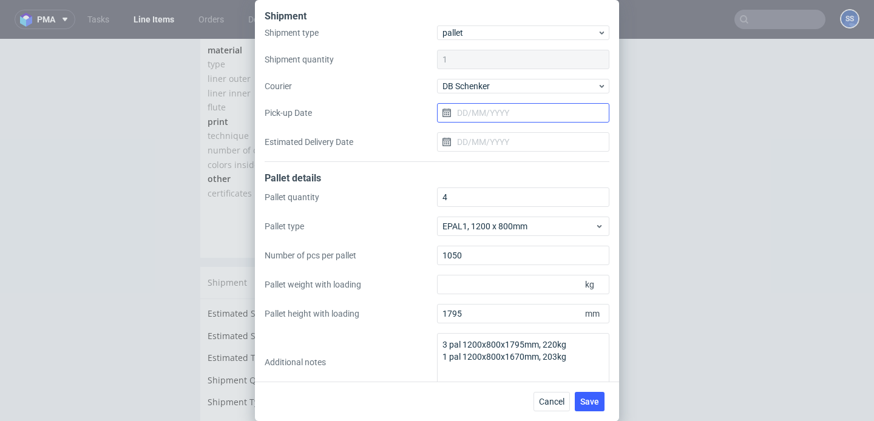
click at [491, 113] on input "Pick-up Date" at bounding box center [523, 112] width 172 height 19
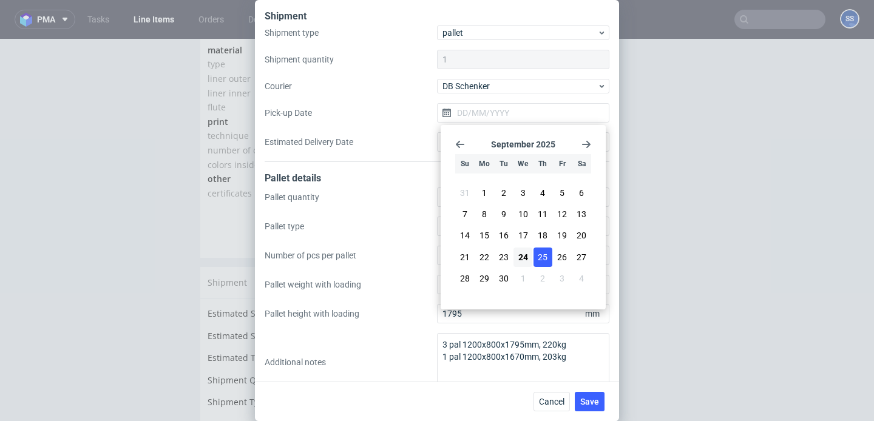
click at [542, 255] on span "25" at bounding box center [542, 257] width 10 height 12
type input "[DATE]"
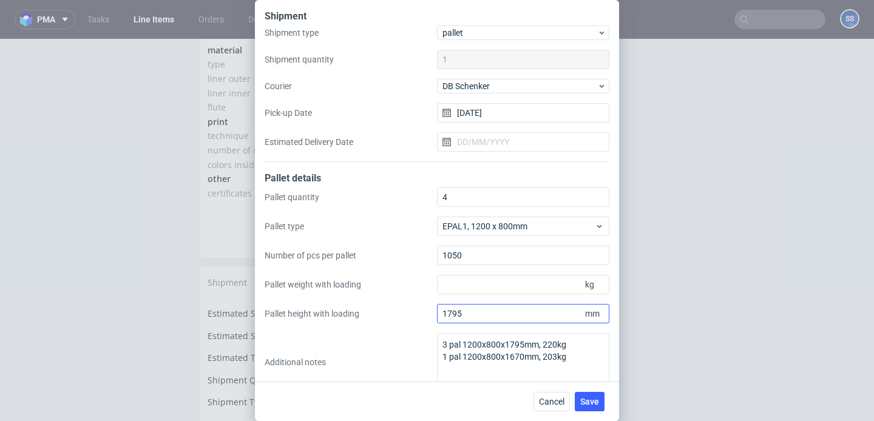
scroll to position [19, 0]
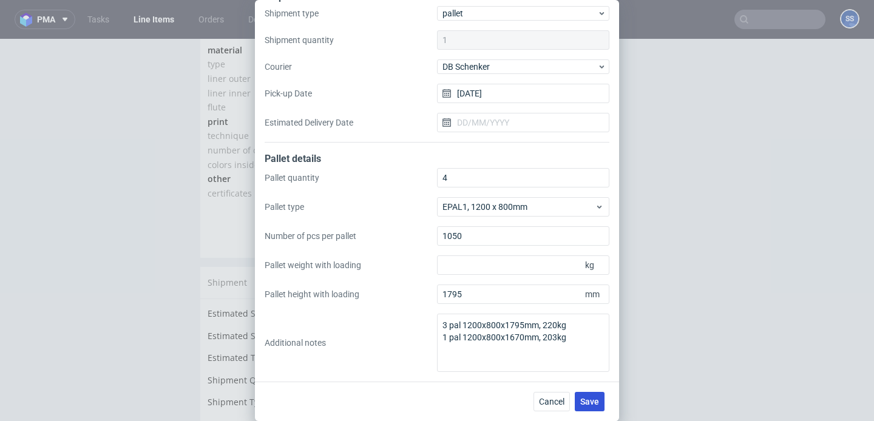
click at [595, 398] on span "Save" at bounding box center [589, 401] width 19 height 8
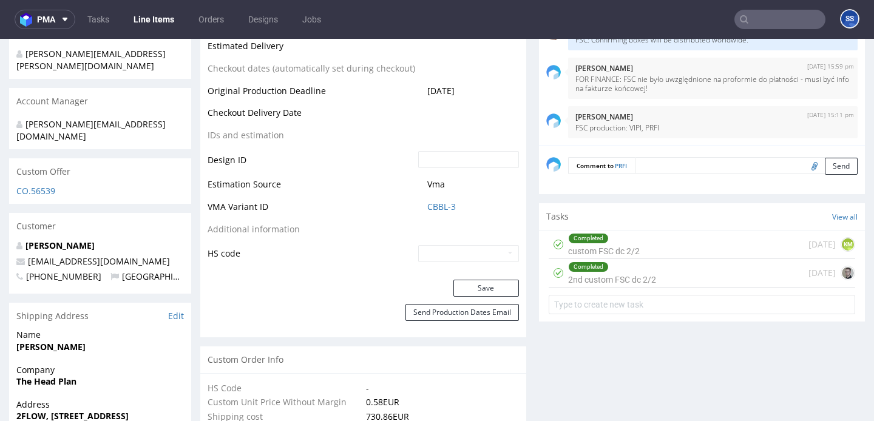
scroll to position [583, 0]
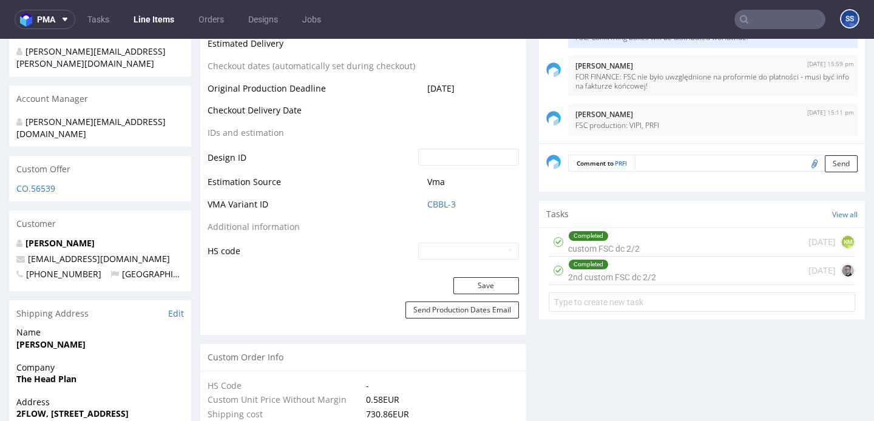
click at [47, 373] on strong "The Head Plan" at bounding box center [46, 379] width 60 height 12
copy strong "The Head Plan"
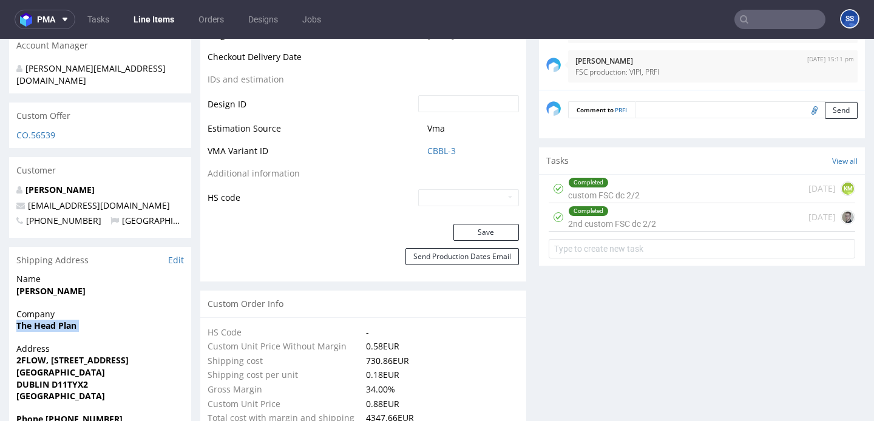
scroll to position [638, 0]
click at [55, 353] on strong "2FLOW, [STREET_ADDRESS]" at bounding box center [72, 359] width 112 height 12
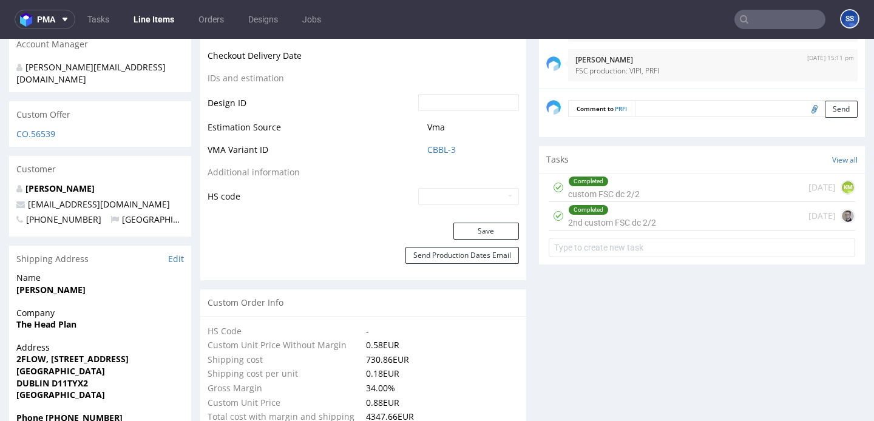
click at [55, 353] on strong "2FLOW, [STREET_ADDRESS]" at bounding box center [72, 359] width 112 height 12
copy strong "2FLOW, [STREET_ADDRESS]"
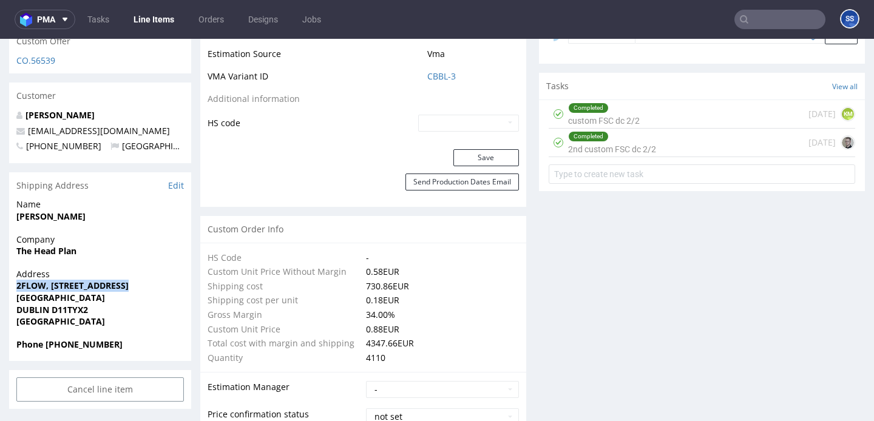
scroll to position [710, 0]
click at [68, 305] on strong "DUBLIN D11TYX2" at bounding box center [52, 311] width 72 height 12
copy strong "D11TYX2"
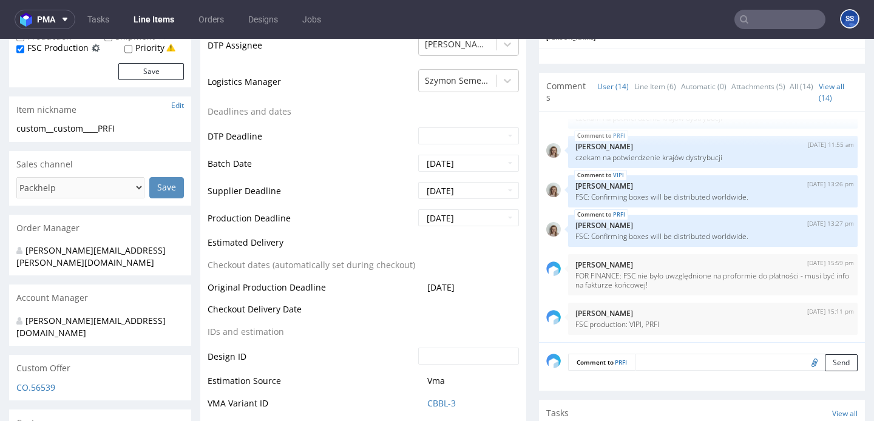
scroll to position [0, 0]
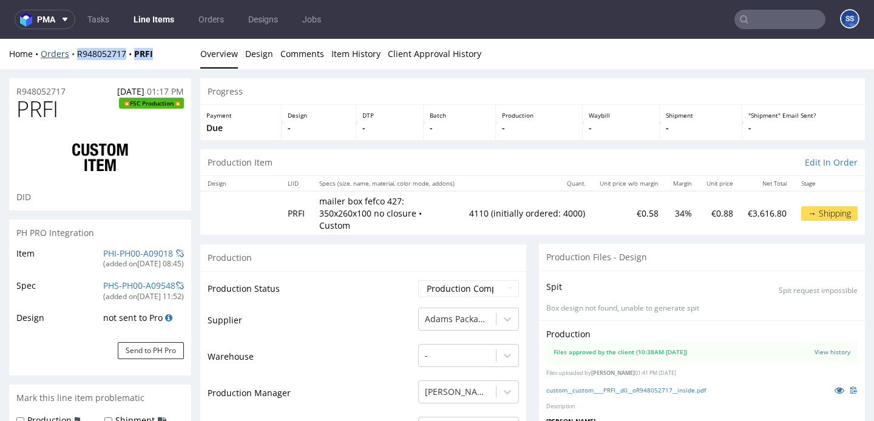
drag, startPoint x: 170, startPoint y: 57, endPoint x: 76, endPoint y: 57, distance: 94.0
click at [76, 57] on div "Home Orders R948052717 PRFI" at bounding box center [100, 54] width 182 height 12
copy div "R948052717 PRFI"
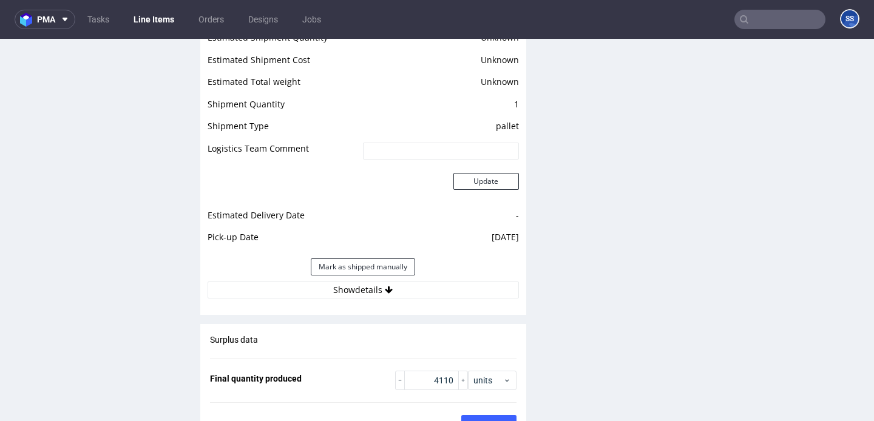
scroll to position [1605, 0]
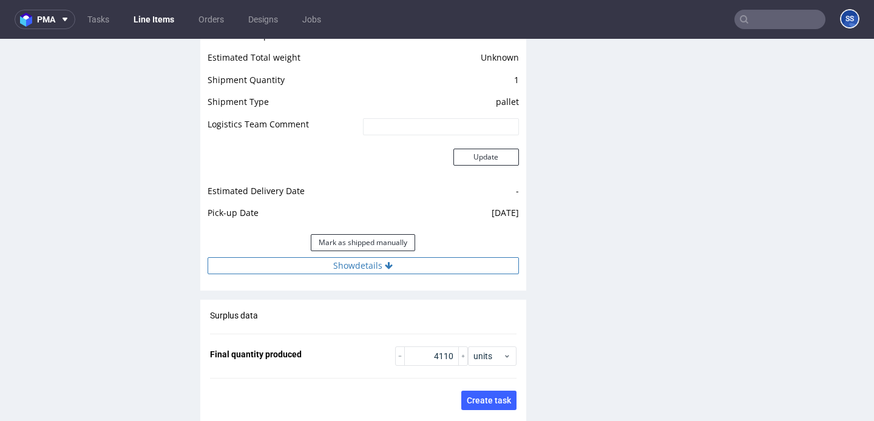
click at [329, 257] on button "Show details" at bounding box center [362, 265] width 311 height 17
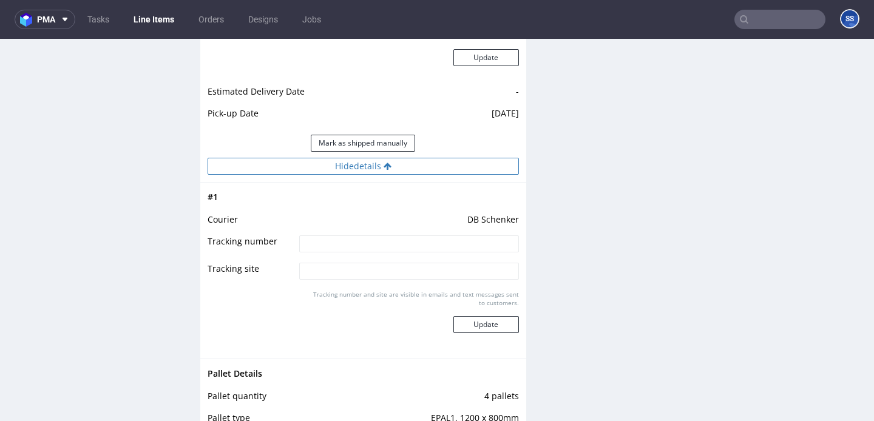
scroll to position [1721, 0]
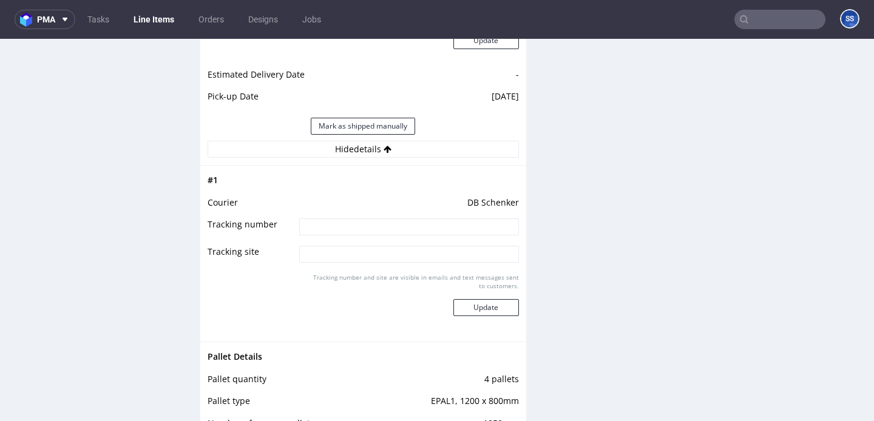
click at [331, 220] on input at bounding box center [408, 226] width 219 height 17
paste input "PLWAW509042523"
type input "PLWAW509042523"
click at [478, 299] on button "Update" at bounding box center [486, 307] width 66 height 17
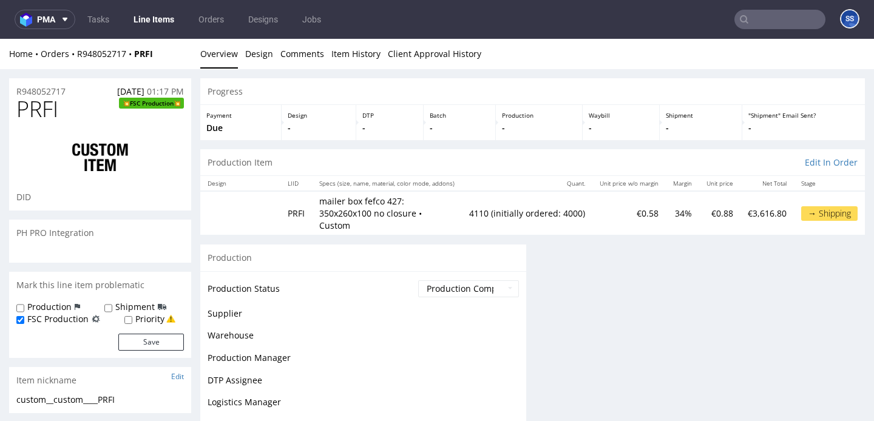
scroll to position [0, 0]
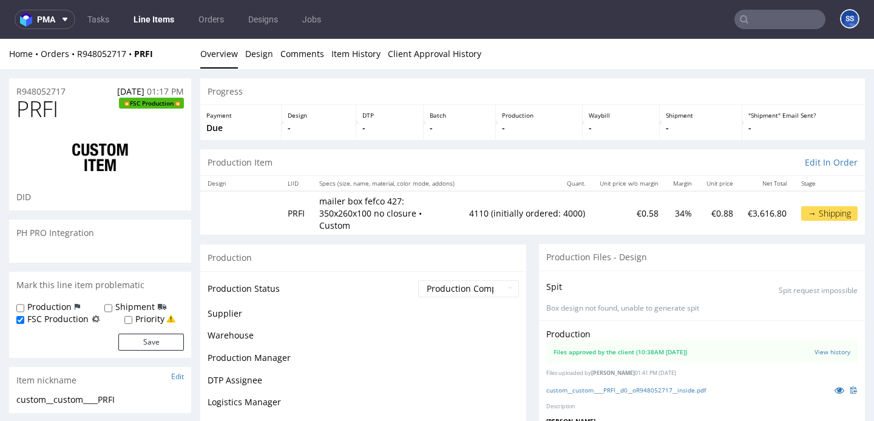
click at [163, 26] on link "Line Items" at bounding box center [153, 19] width 55 height 19
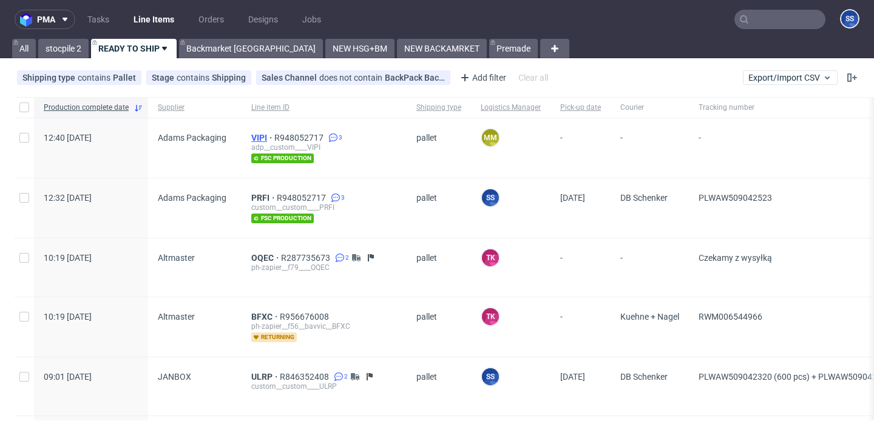
click at [263, 136] on span "VIPI" at bounding box center [262, 138] width 23 height 10
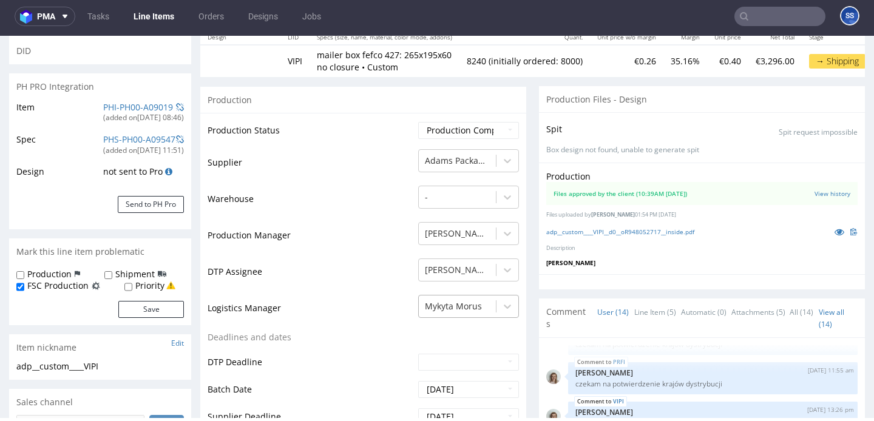
scroll to position [185, 0]
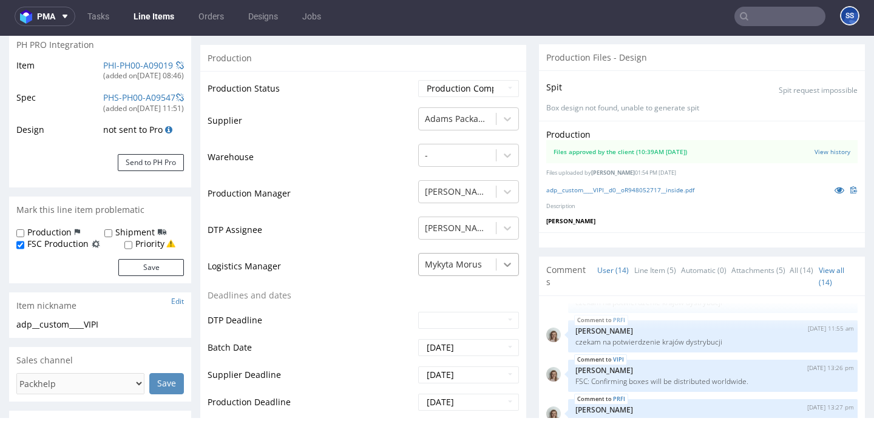
click at [494, 270] on div "Mykyta Morus" at bounding box center [468, 261] width 101 height 17
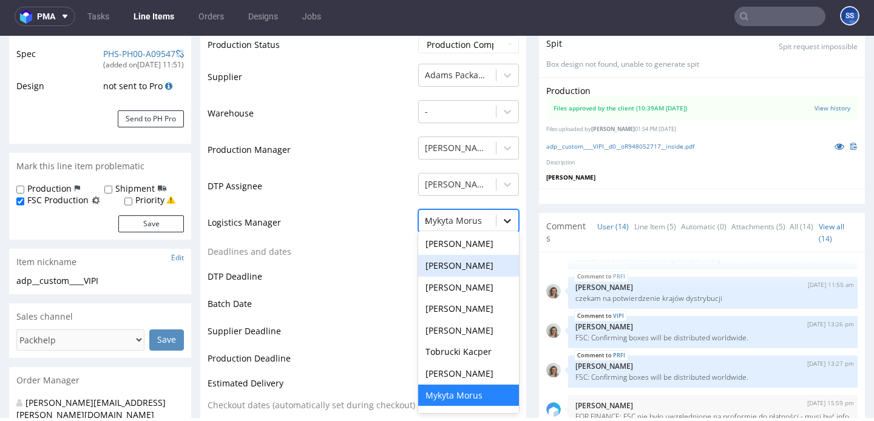
scroll to position [1, 0]
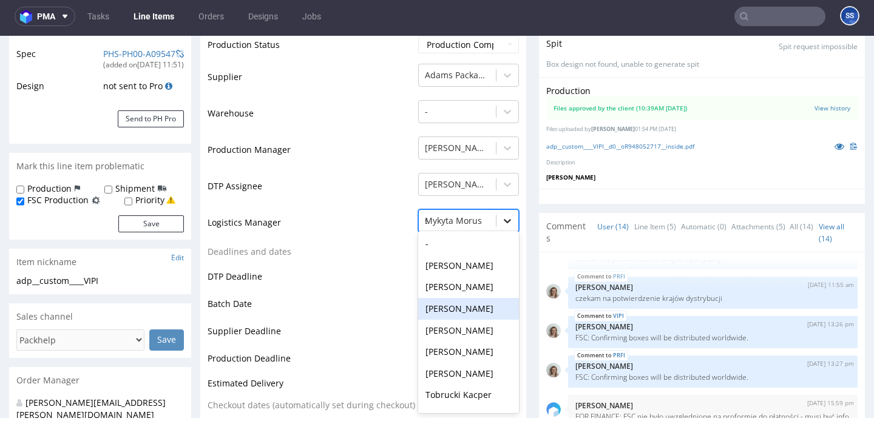
type input "sz"
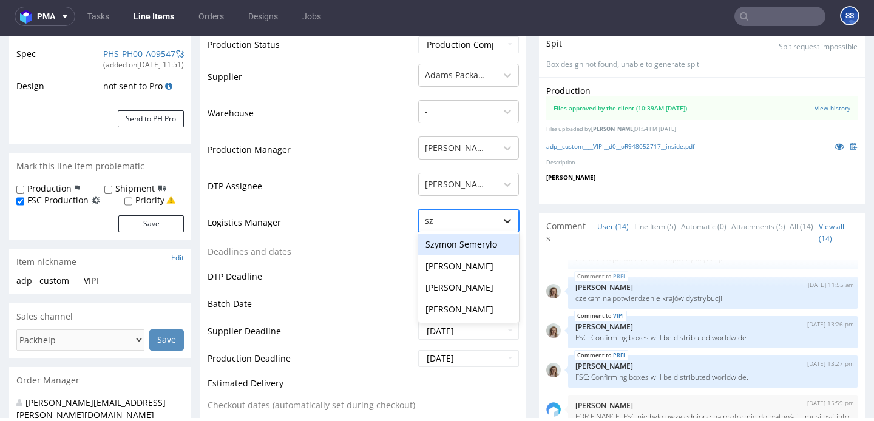
scroll to position [0, 0]
click at [468, 251] on div "Szymon Semeryło" at bounding box center [468, 245] width 101 height 22
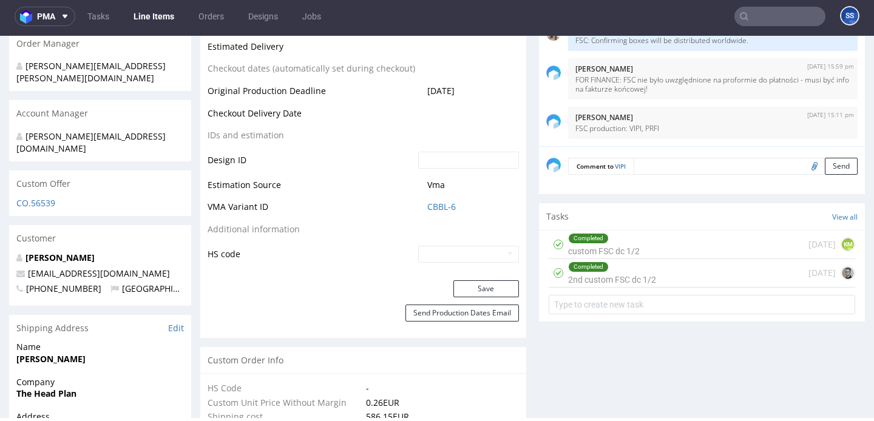
scroll to position [579, 0]
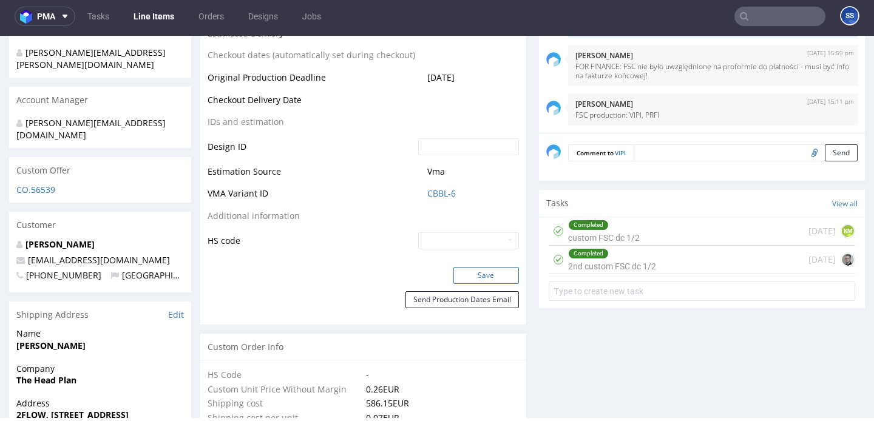
click at [470, 276] on button "Save" at bounding box center [486, 275] width 66 height 17
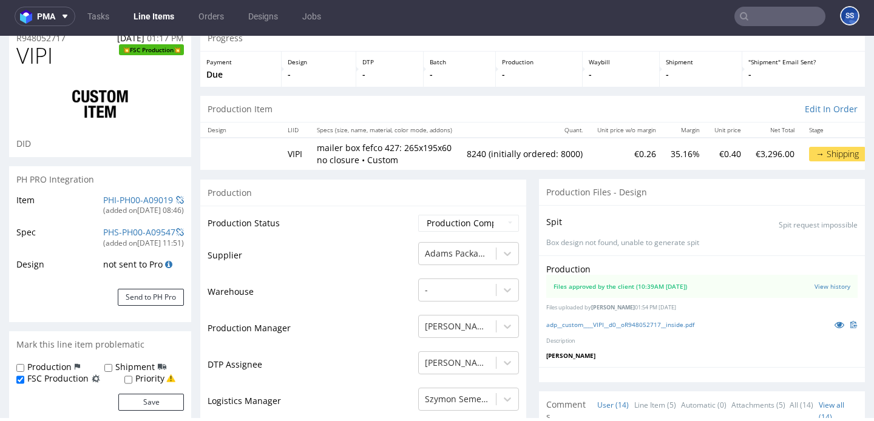
scroll to position [0, 0]
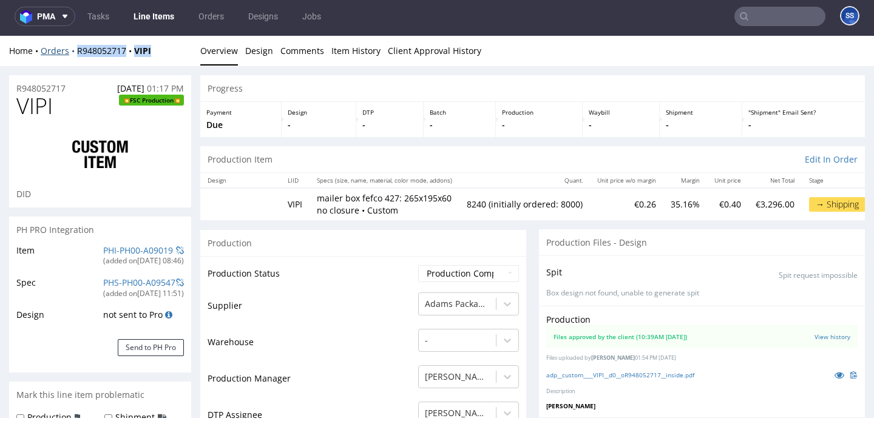
drag, startPoint x: 161, startPoint y: 59, endPoint x: 75, endPoint y: 53, distance: 86.3
click at [75, 53] on div "Home Orders R948052717 VIPI Overview Design Comments Item History Client Approv…" at bounding box center [437, 51] width 874 height 30
copy div "R948052717 VIPI"
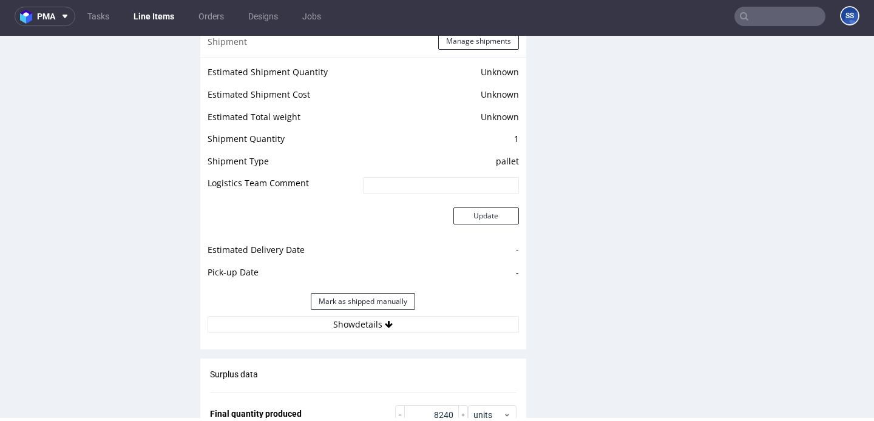
scroll to position [1560, 0]
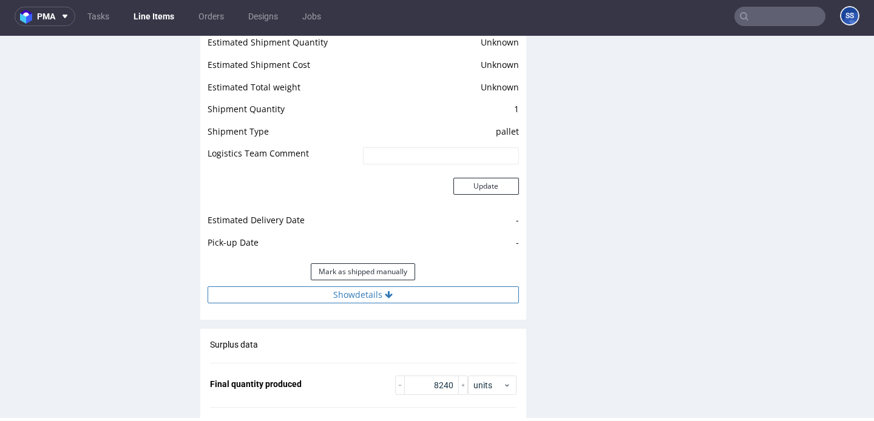
click at [354, 294] on button "Show details" at bounding box center [362, 294] width 311 height 17
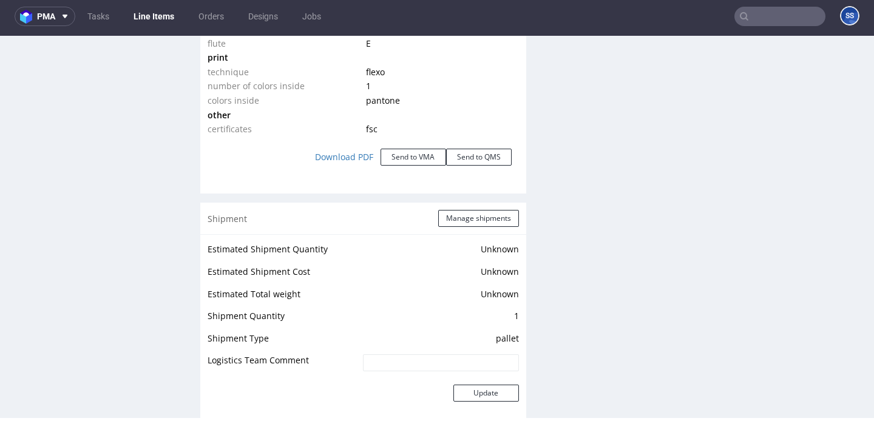
scroll to position [1353, 0]
click at [456, 215] on button "Manage shipments" at bounding box center [478, 219] width 81 height 17
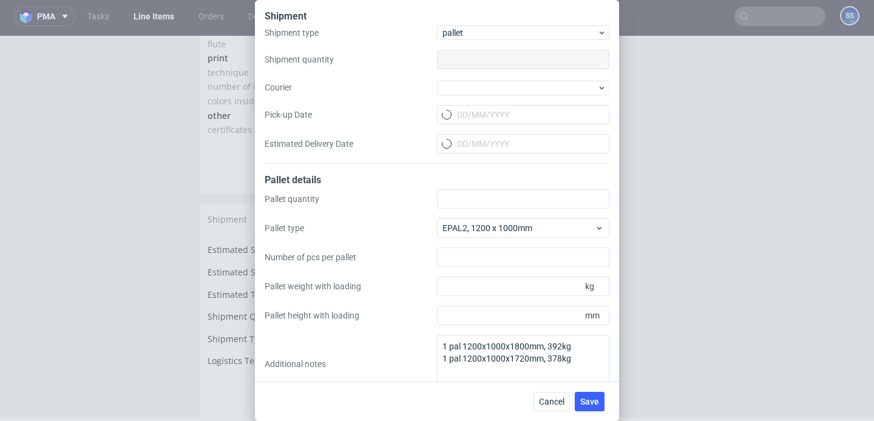
type input "1"
type input "2"
type input "4200"
type input "392"
type input "1800"
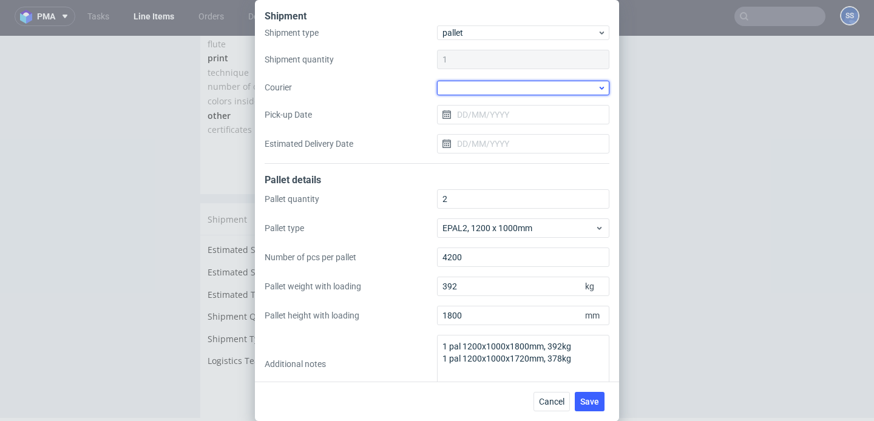
click at [470, 86] on div at bounding box center [523, 88] width 172 height 15
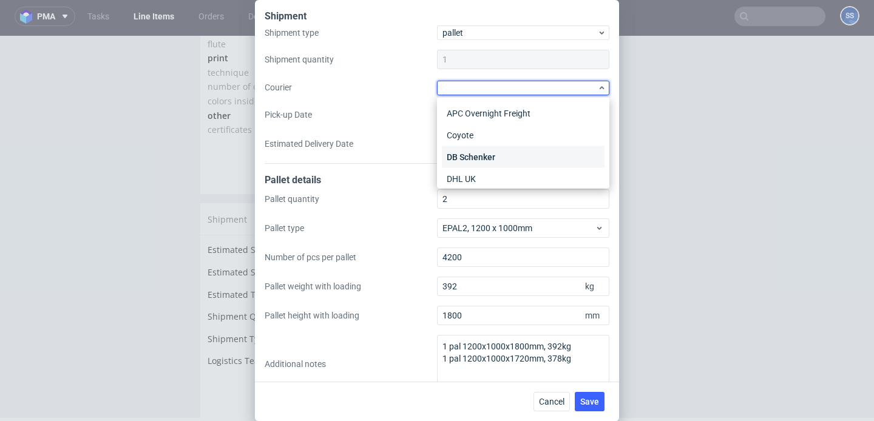
click at [492, 153] on div "DB Schenker" at bounding box center [523, 157] width 163 height 22
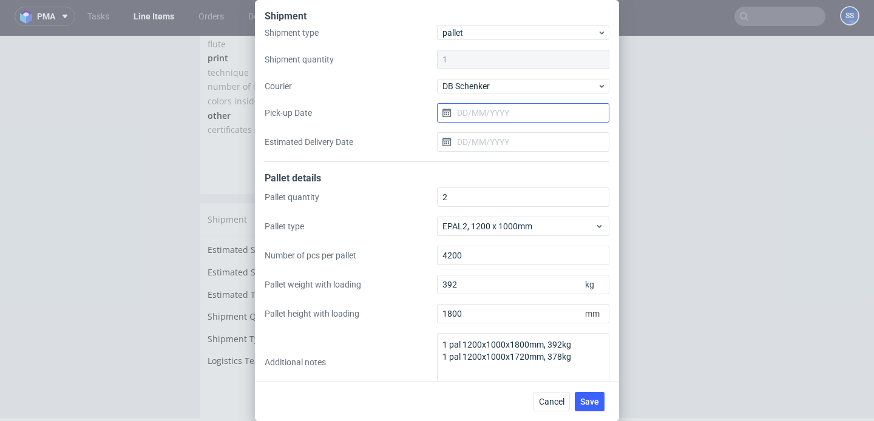
click at [495, 116] on input "Pick-up Date" at bounding box center [523, 112] width 172 height 19
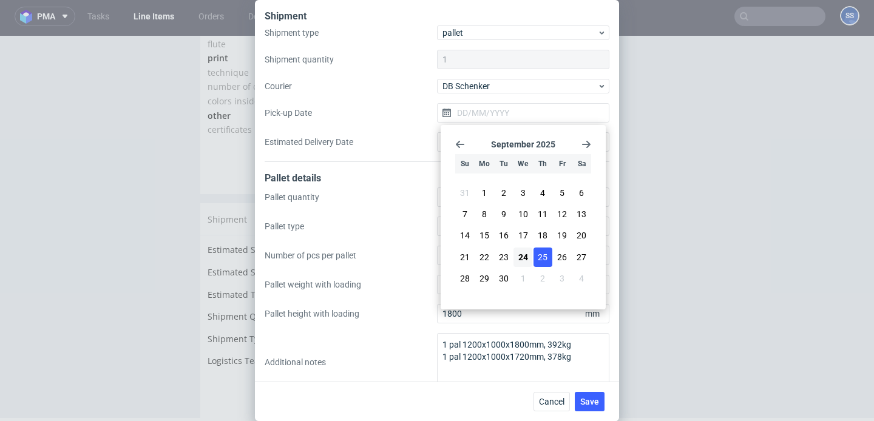
click at [545, 254] on span "25" at bounding box center [542, 257] width 10 height 12
type input "[DATE]"
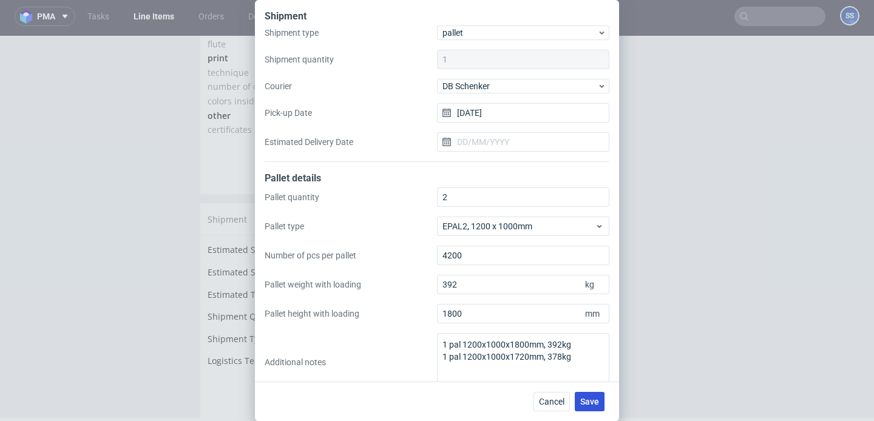
click at [588, 397] on span "Save" at bounding box center [589, 401] width 19 height 8
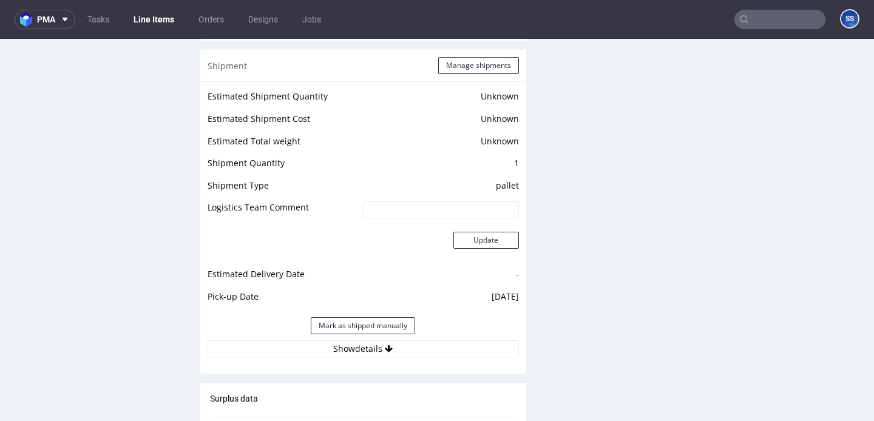
scroll to position [1519, 0]
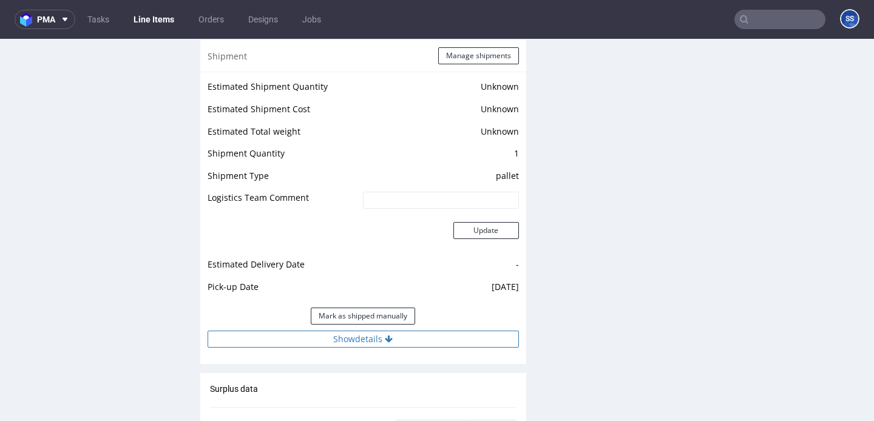
click at [349, 335] on button "Show details" at bounding box center [362, 339] width 311 height 17
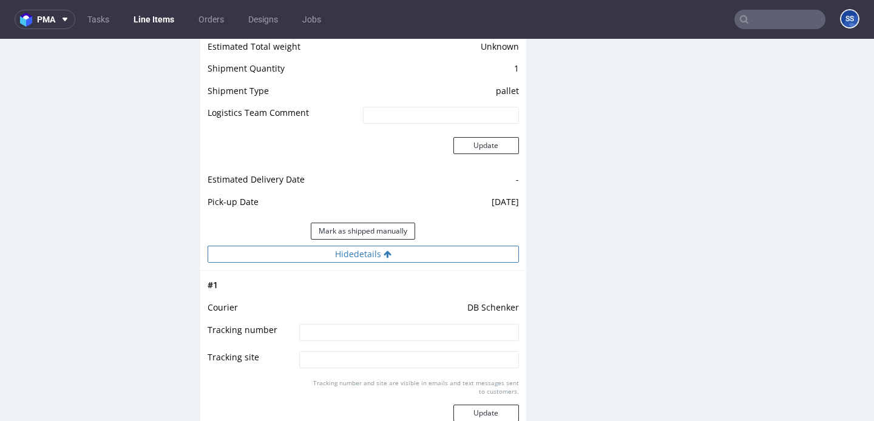
scroll to position [1622, 0]
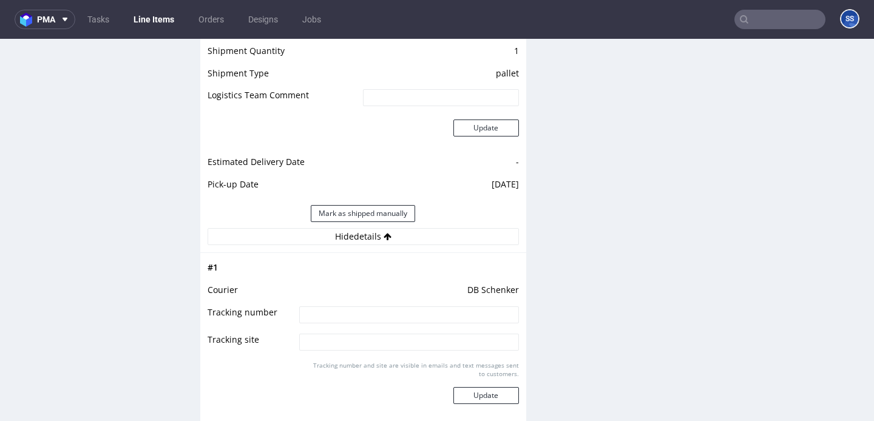
click at [326, 315] on input at bounding box center [408, 314] width 219 height 17
paste input "PLWAW509042544"
type input "PLWAW509042544"
click at [496, 397] on button "Update" at bounding box center [486, 395] width 66 height 17
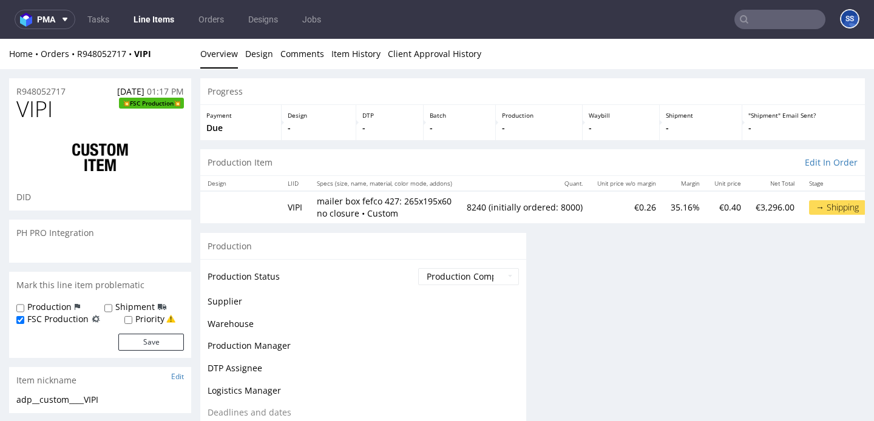
click at [162, 25] on link "Line Items" at bounding box center [153, 19] width 55 height 19
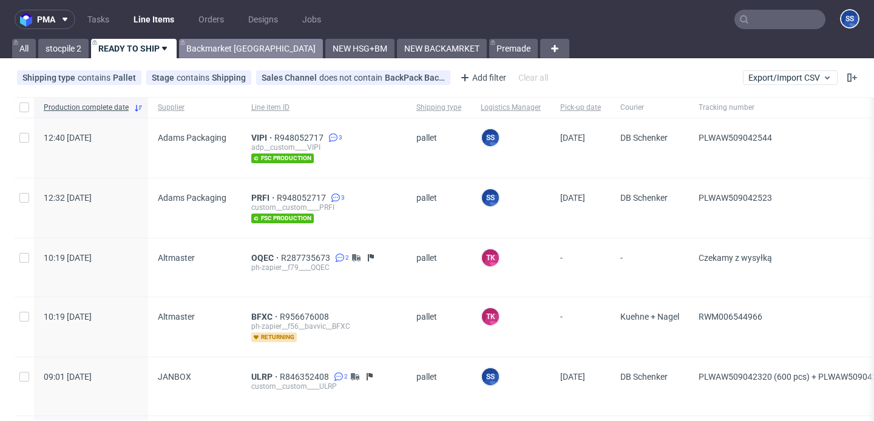
click at [214, 44] on link "Backmarket [GEOGRAPHIC_DATA]" at bounding box center [251, 48] width 144 height 19
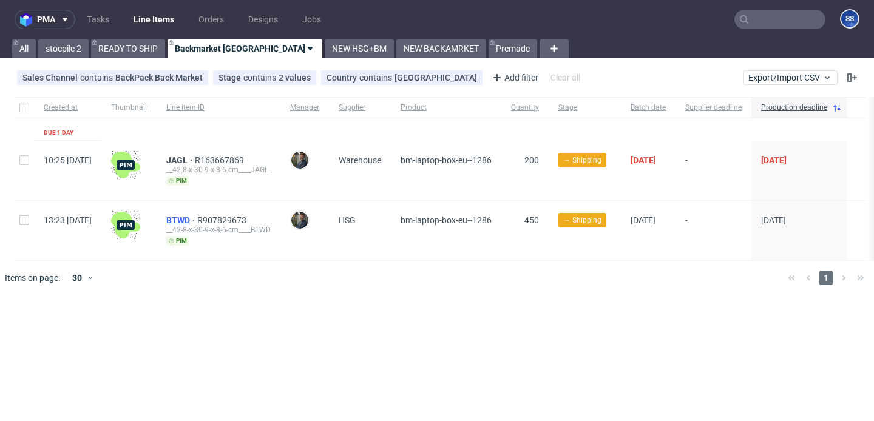
click at [197, 218] on span "BTWD" at bounding box center [181, 220] width 31 height 10
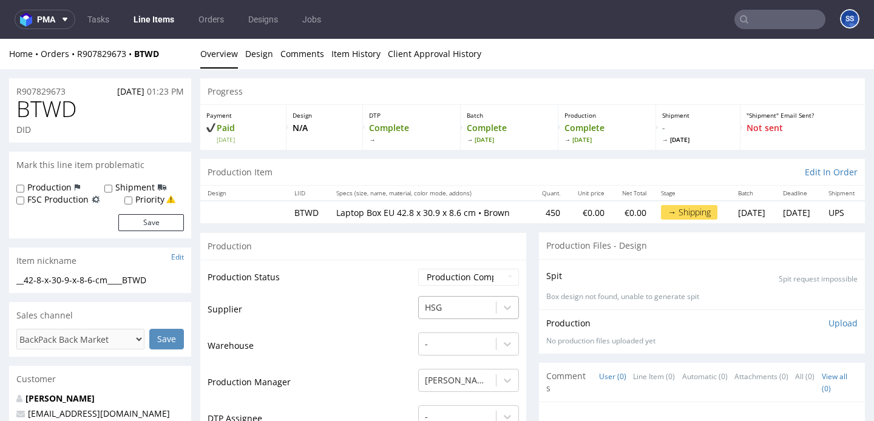
click at [449, 313] on div "HSG" at bounding box center [468, 304] width 101 height 17
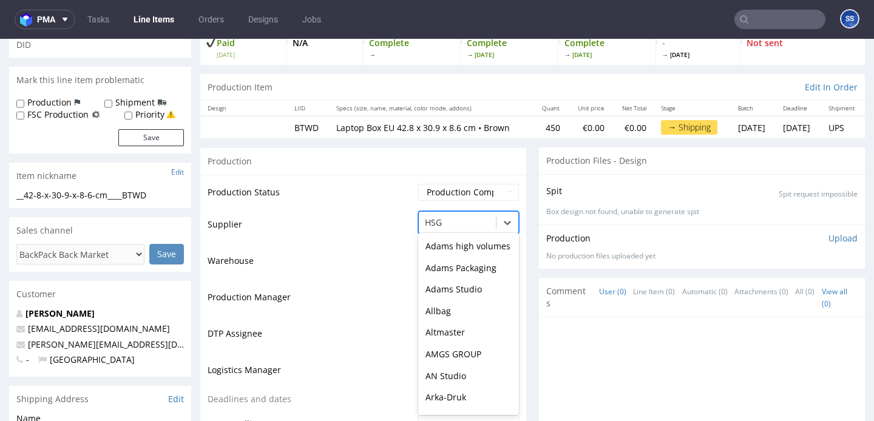
scroll to position [93, 0]
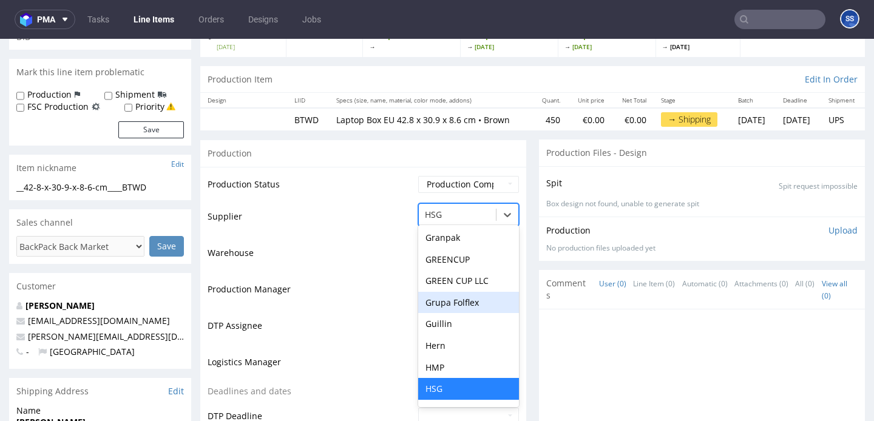
type input "a"
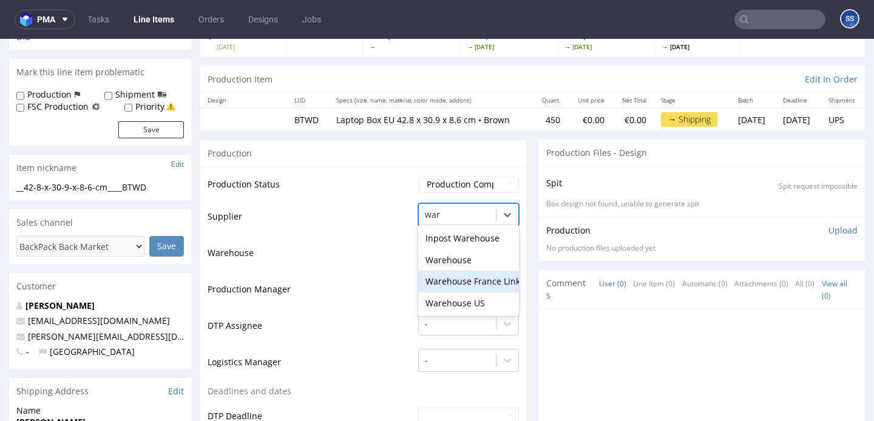
type input "ware"
click at [449, 268] on div "Warehouse" at bounding box center [468, 260] width 101 height 22
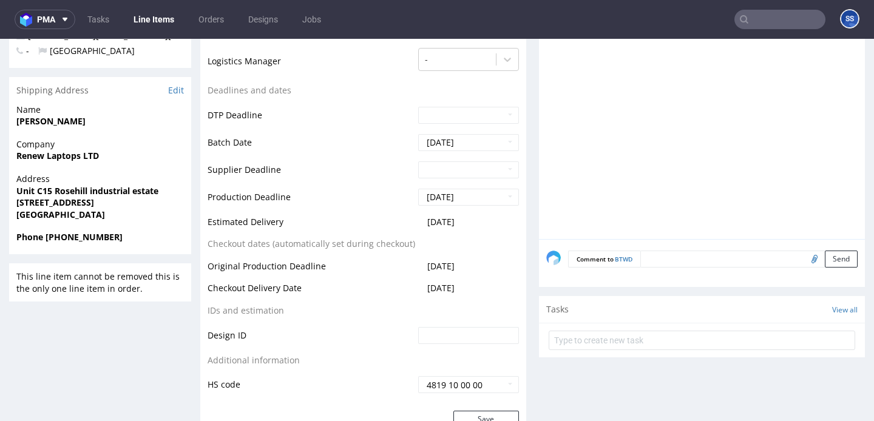
scroll to position [638, 0]
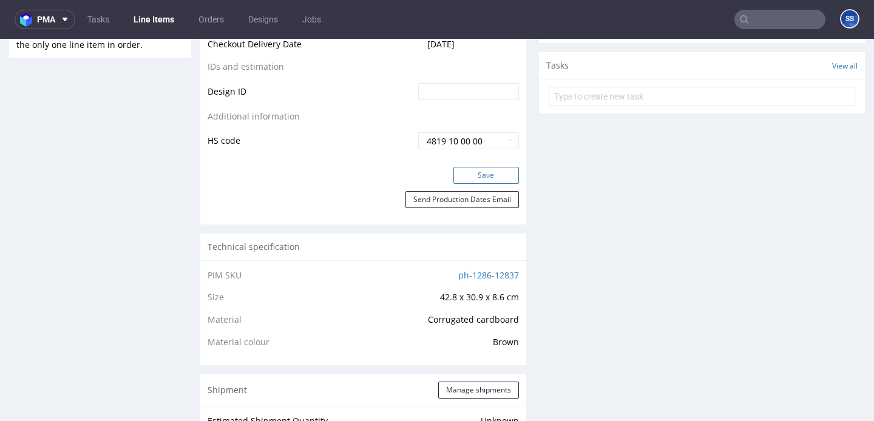
click at [479, 184] on button "Save" at bounding box center [486, 175] width 66 height 17
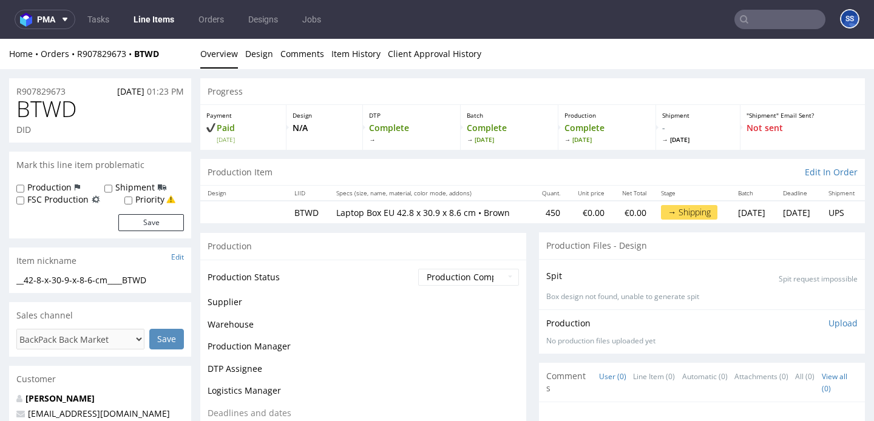
scroll to position [629, 0]
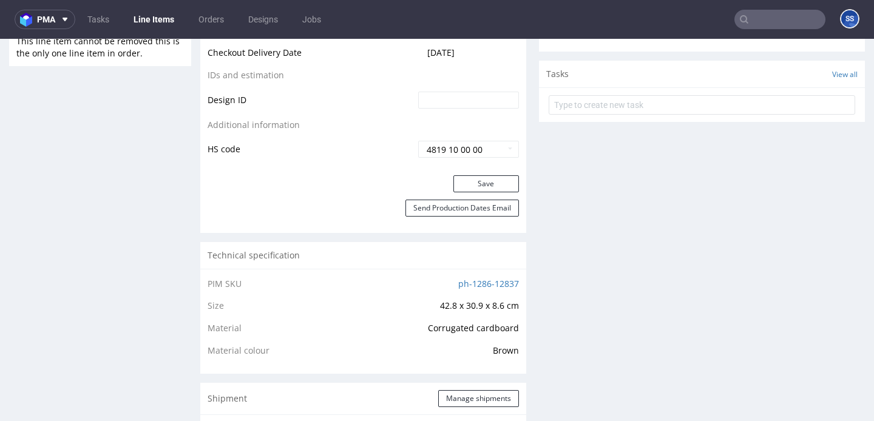
click at [166, 20] on link "Line Items" at bounding box center [153, 19] width 55 height 19
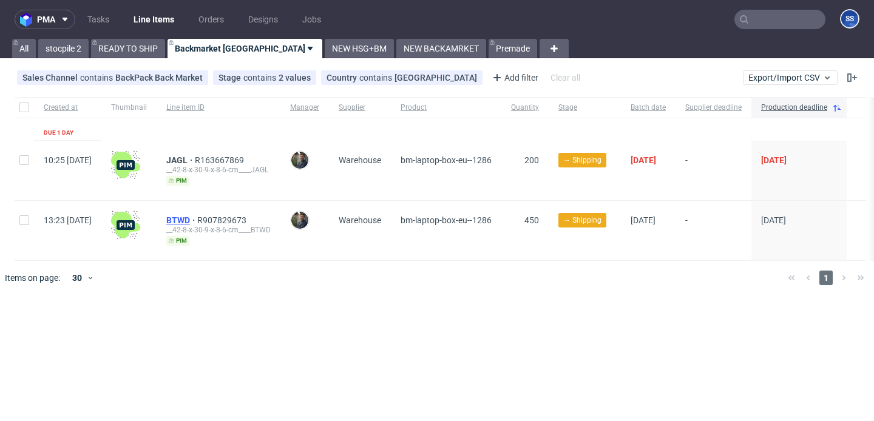
click at [197, 217] on span "BTWD" at bounding box center [181, 220] width 31 height 10
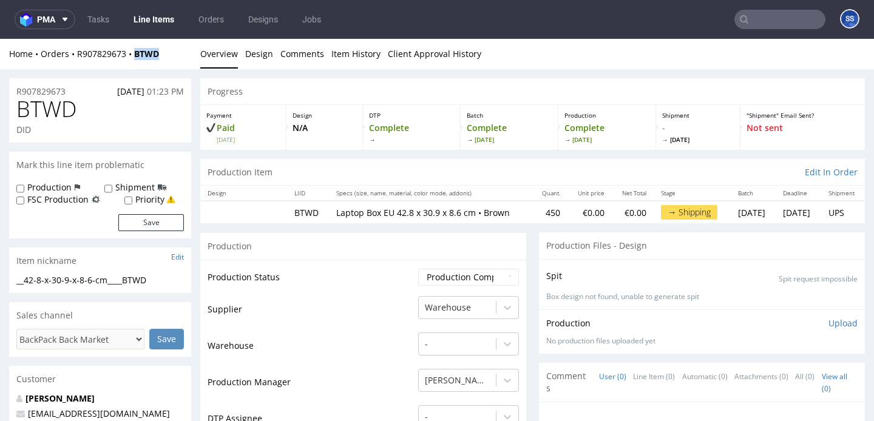
drag, startPoint x: 166, startPoint y: 59, endPoint x: 138, endPoint y: 59, distance: 27.9
click at [138, 59] on div "Home Orders R907829673 BTWD" at bounding box center [100, 54] width 182 height 12
copy strong "BTWD"
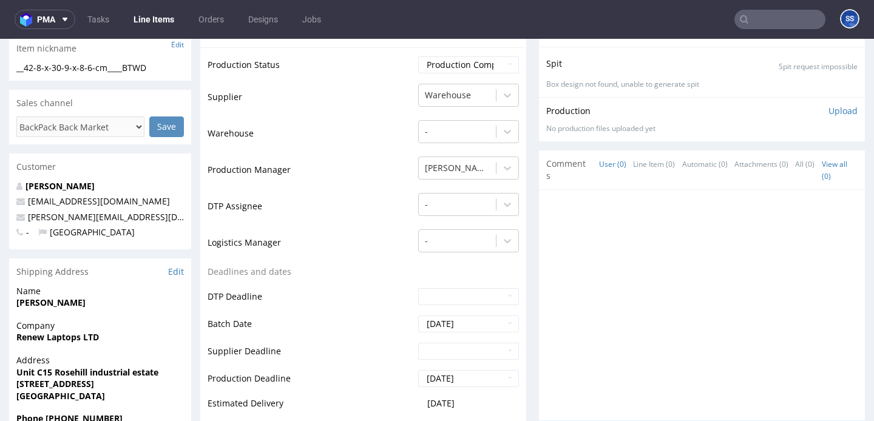
click at [152, 18] on link "Line Items" at bounding box center [153, 19] width 55 height 19
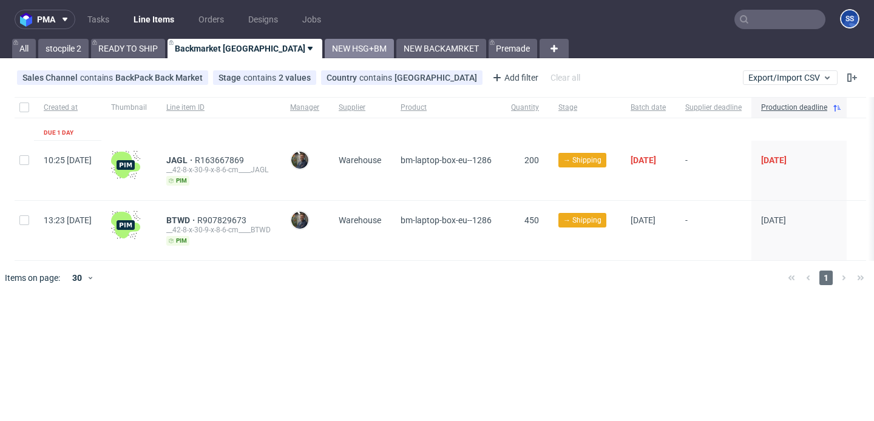
click at [325, 41] on link "NEW HSG+BM" at bounding box center [359, 48] width 69 height 19
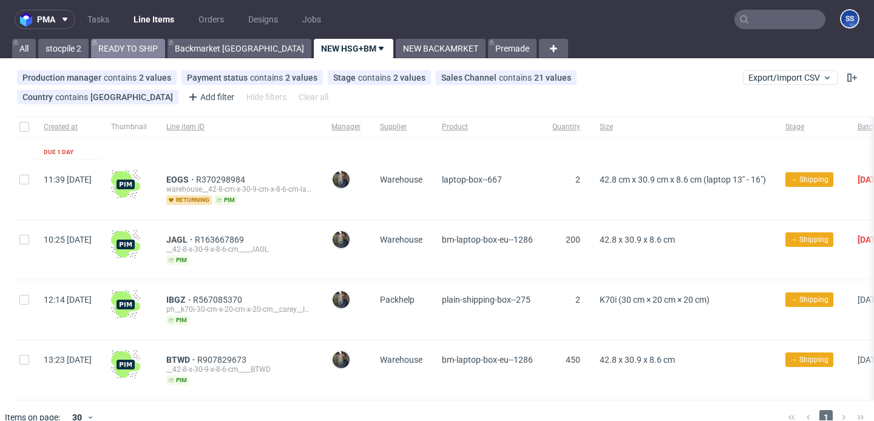
click at [119, 42] on link "READY TO SHIP" at bounding box center [128, 48] width 74 height 19
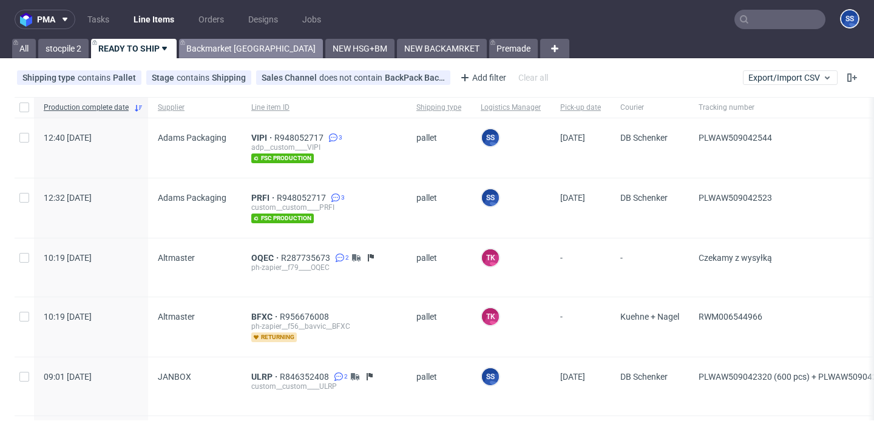
click at [238, 50] on link "Backmarket [GEOGRAPHIC_DATA]" at bounding box center [251, 48] width 144 height 19
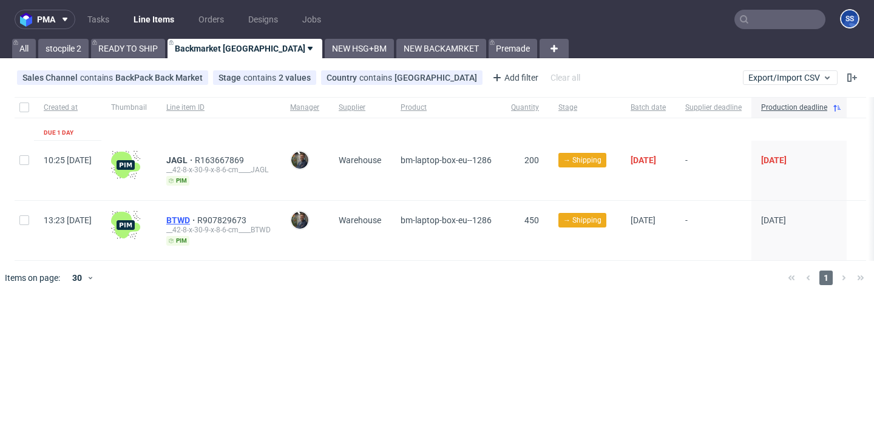
click at [197, 217] on span "BTWD" at bounding box center [181, 220] width 31 height 10
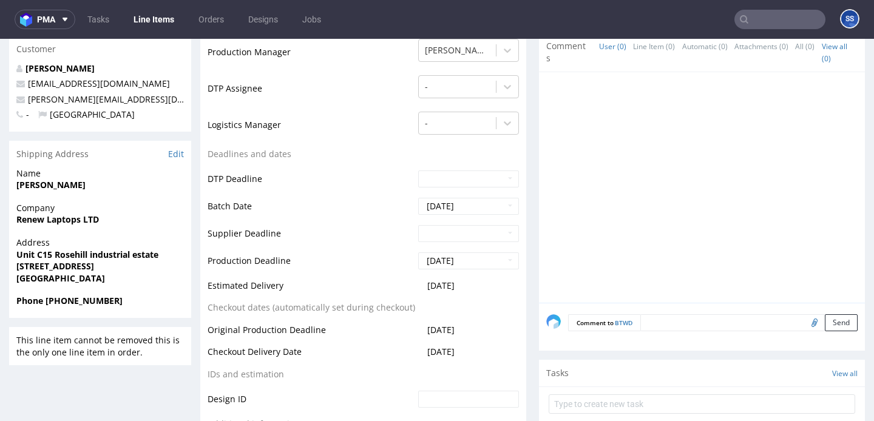
scroll to position [358, 0]
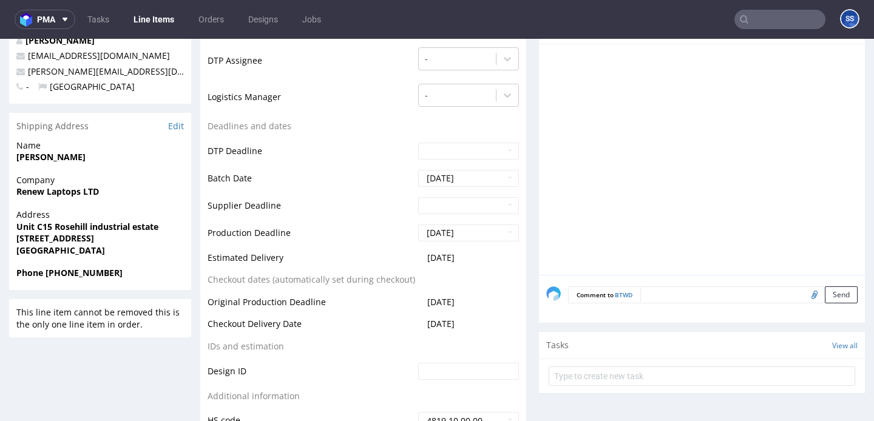
click at [659, 304] on form "Comment to BTWD Send" at bounding box center [712, 295] width 289 height 18
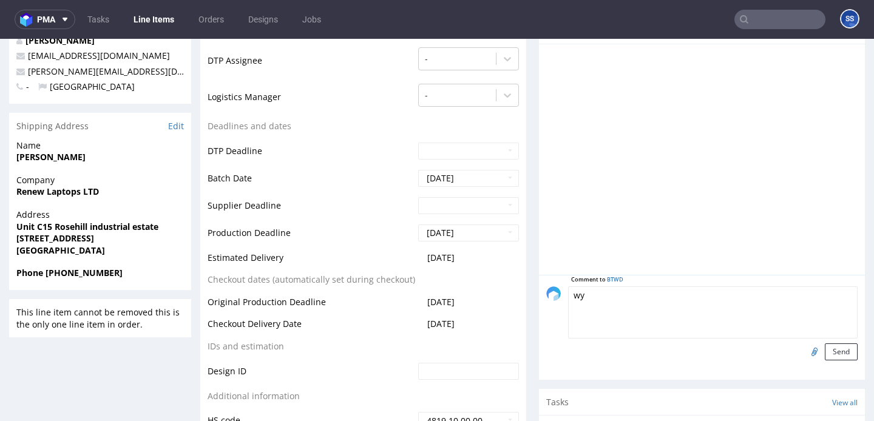
type textarea "w"
type textarea "Wysyłka z PL"
click at [830, 360] on button "Send" at bounding box center [840, 351] width 33 height 17
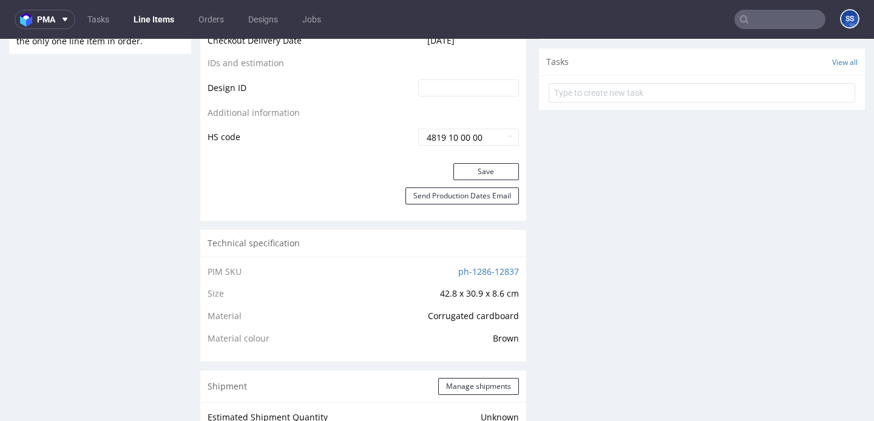
scroll to position [653, 0]
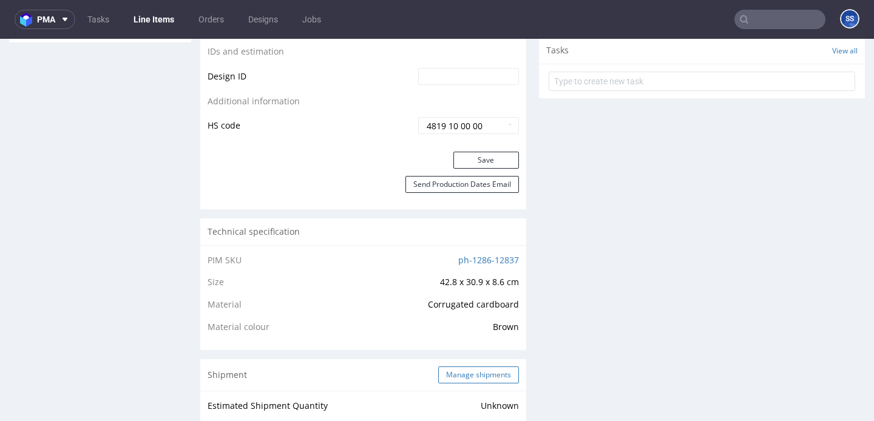
click at [467, 376] on button "Manage shipments" at bounding box center [478, 374] width 81 height 17
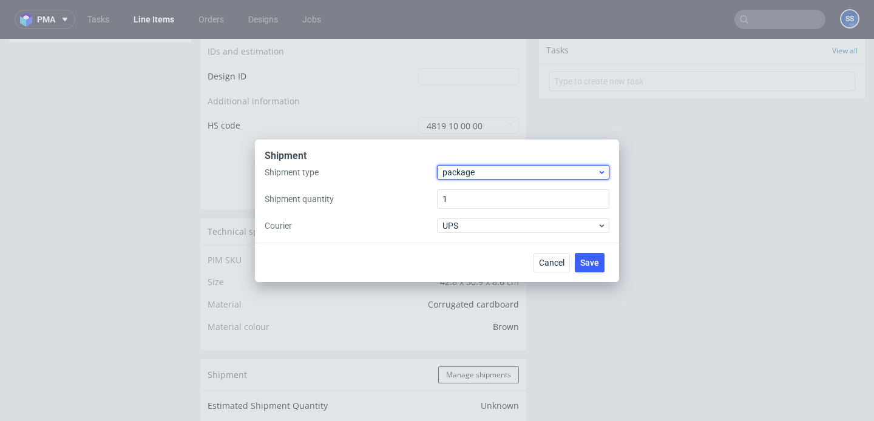
click at [476, 173] on span "package" at bounding box center [519, 172] width 155 height 12
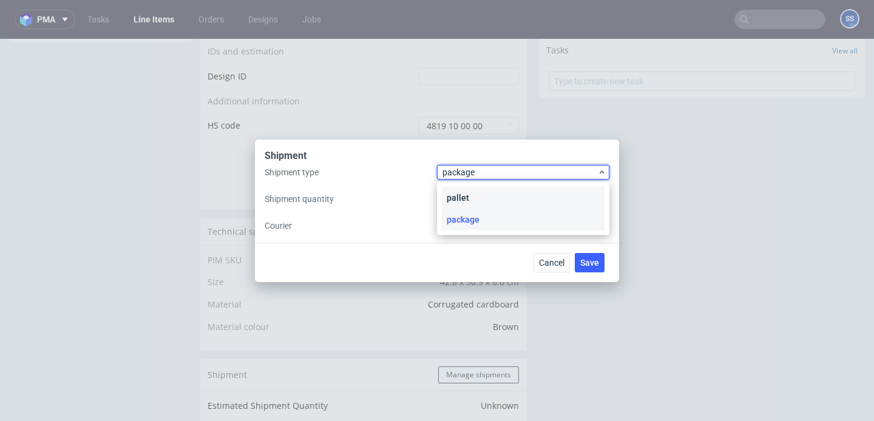
click at [471, 192] on div "pallet" at bounding box center [523, 198] width 163 height 22
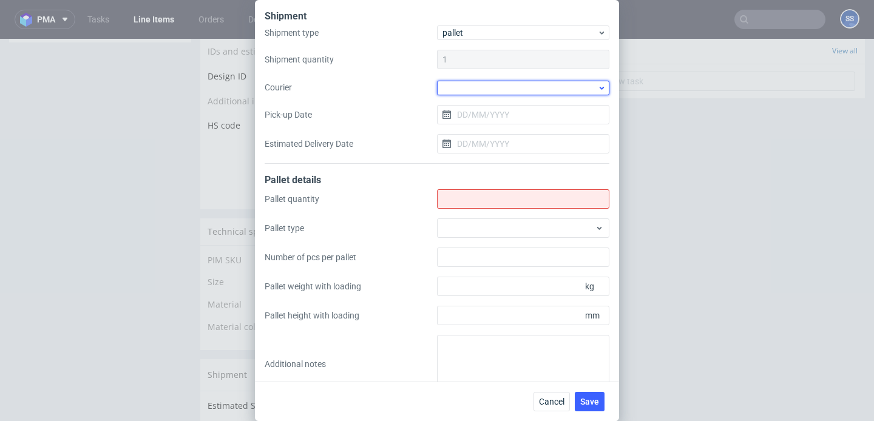
click at [485, 91] on div at bounding box center [523, 88] width 172 height 15
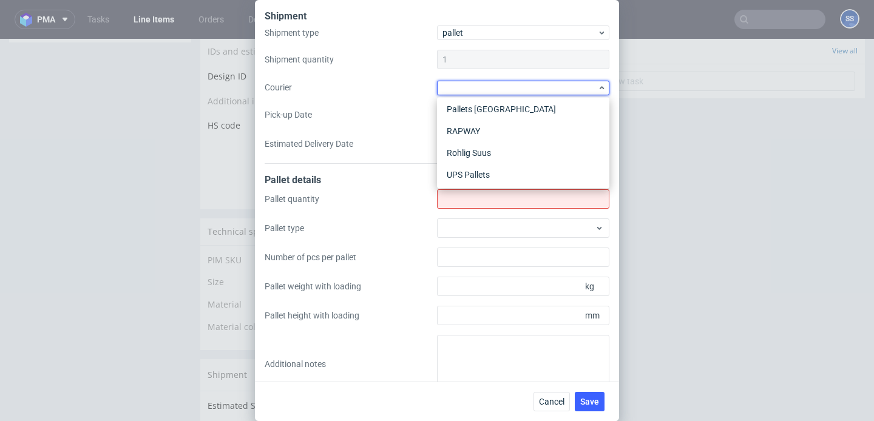
scroll to position [203, 0]
click at [204, 240] on div "Shipment Shipment type pallet Shipment quantity 1 Courier Pick-up Date Estimate…" at bounding box center [437, 210] width 874 height 421
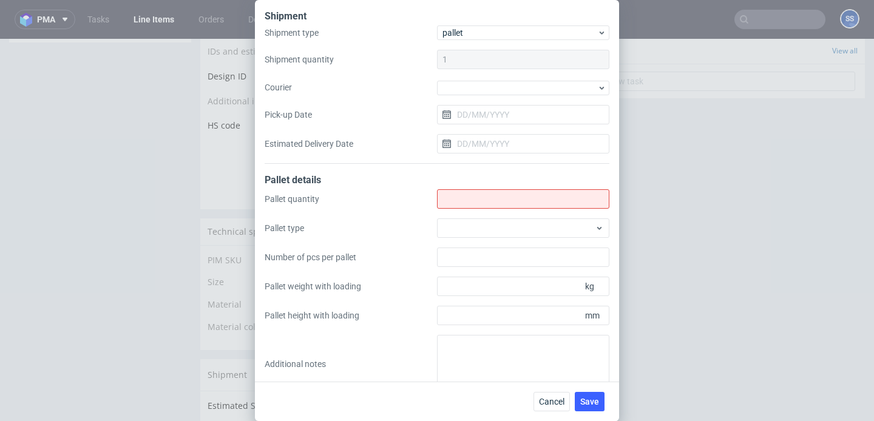
click at [204, 240] on div "Shipment Shipment type pallet Shipment quantity 1 Courier Pick-up Date Estimate…" at bounding box center [437, 210] width 874 height 421
click at [567, 402] on button "Cancel" at bounding box center [551, 401] width 36 height 19
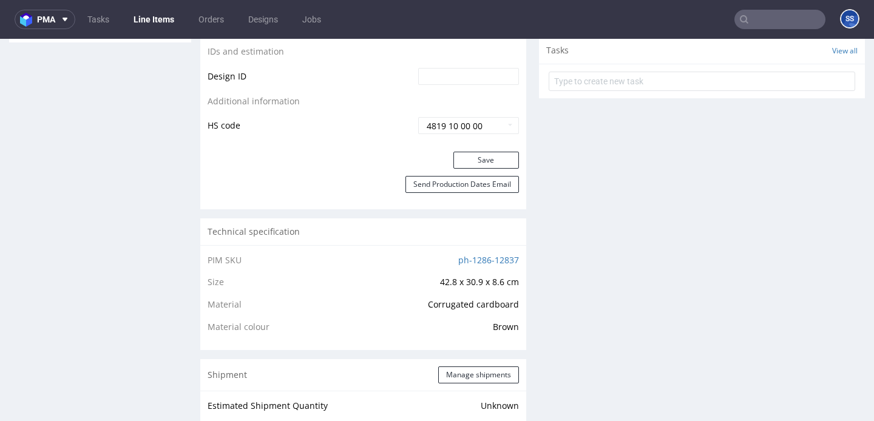
scroll to position [0, 0]
